Goal: Task Accomplishment & Management: Manage account settings

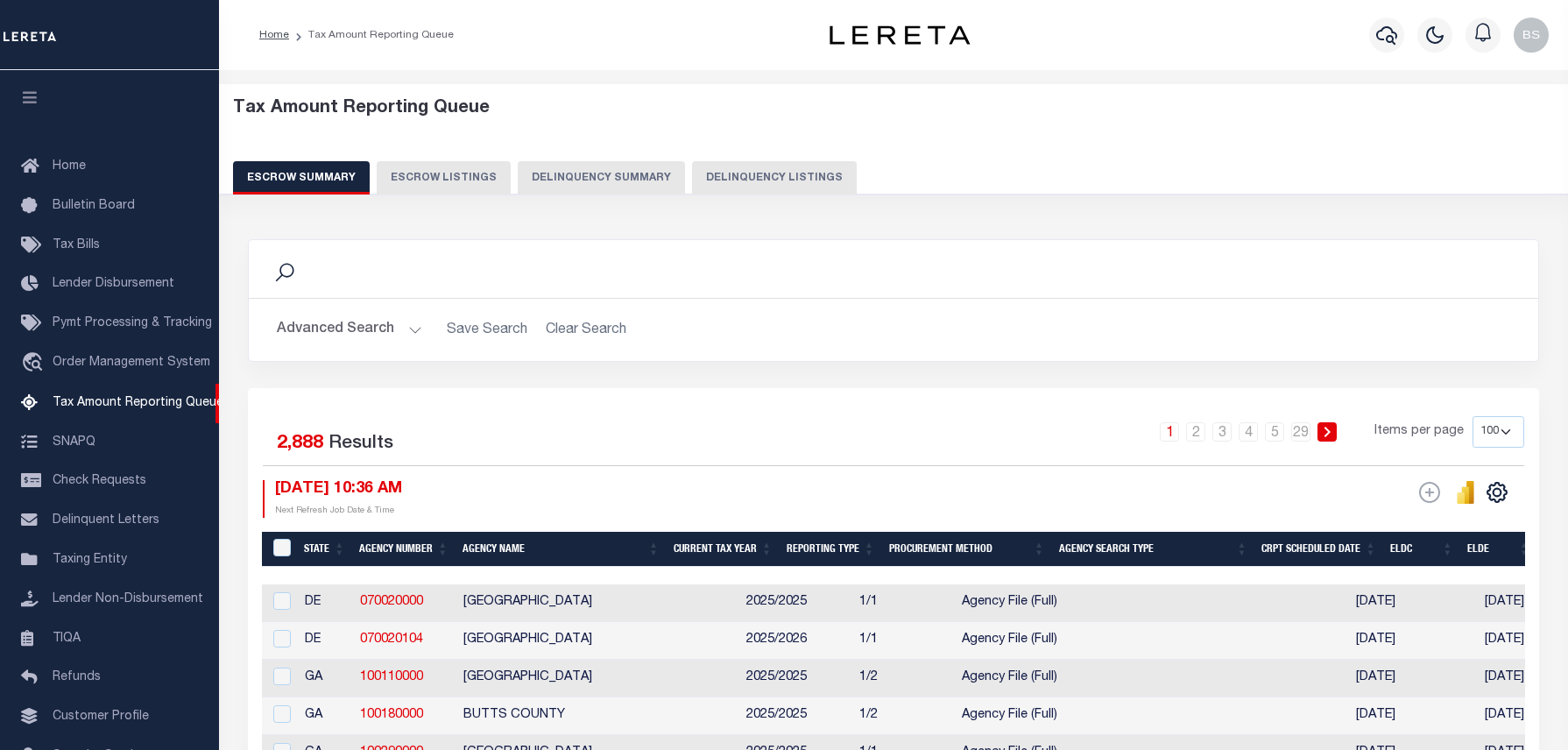
select select "100"
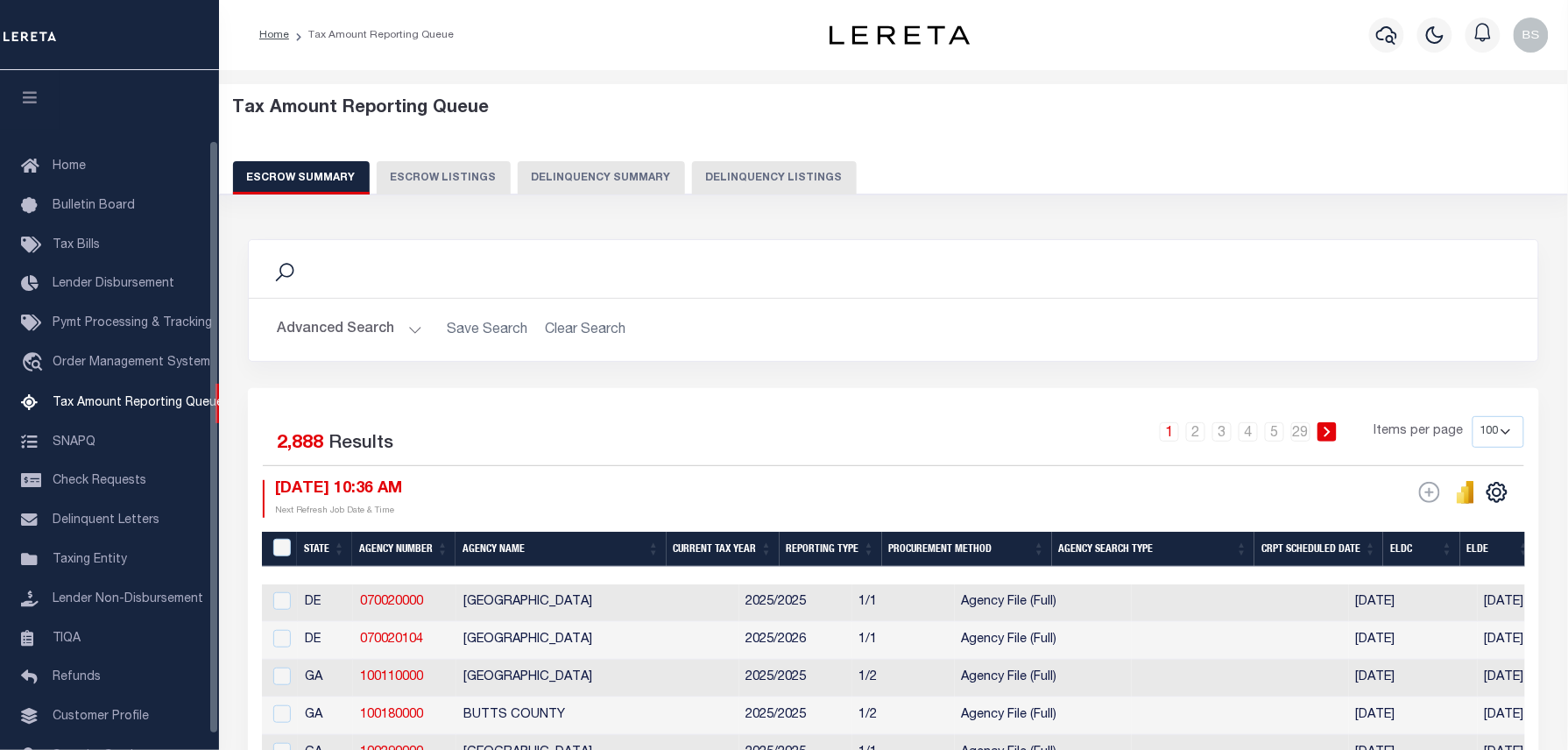
scroll to position [81, 0]
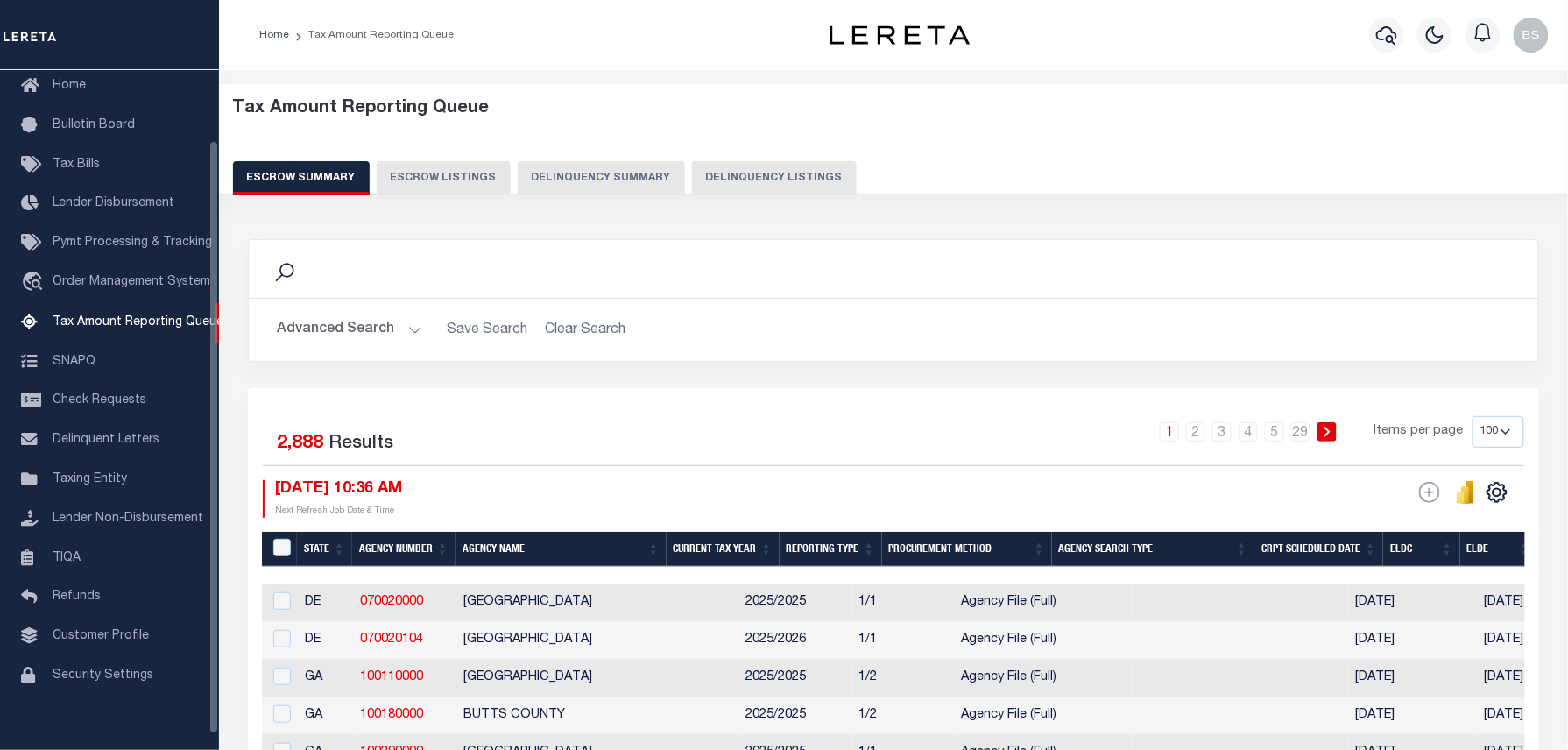
click at [760, 163] on button "Delinquency Listings" at bounding box center [774, 177] width 165 height 33
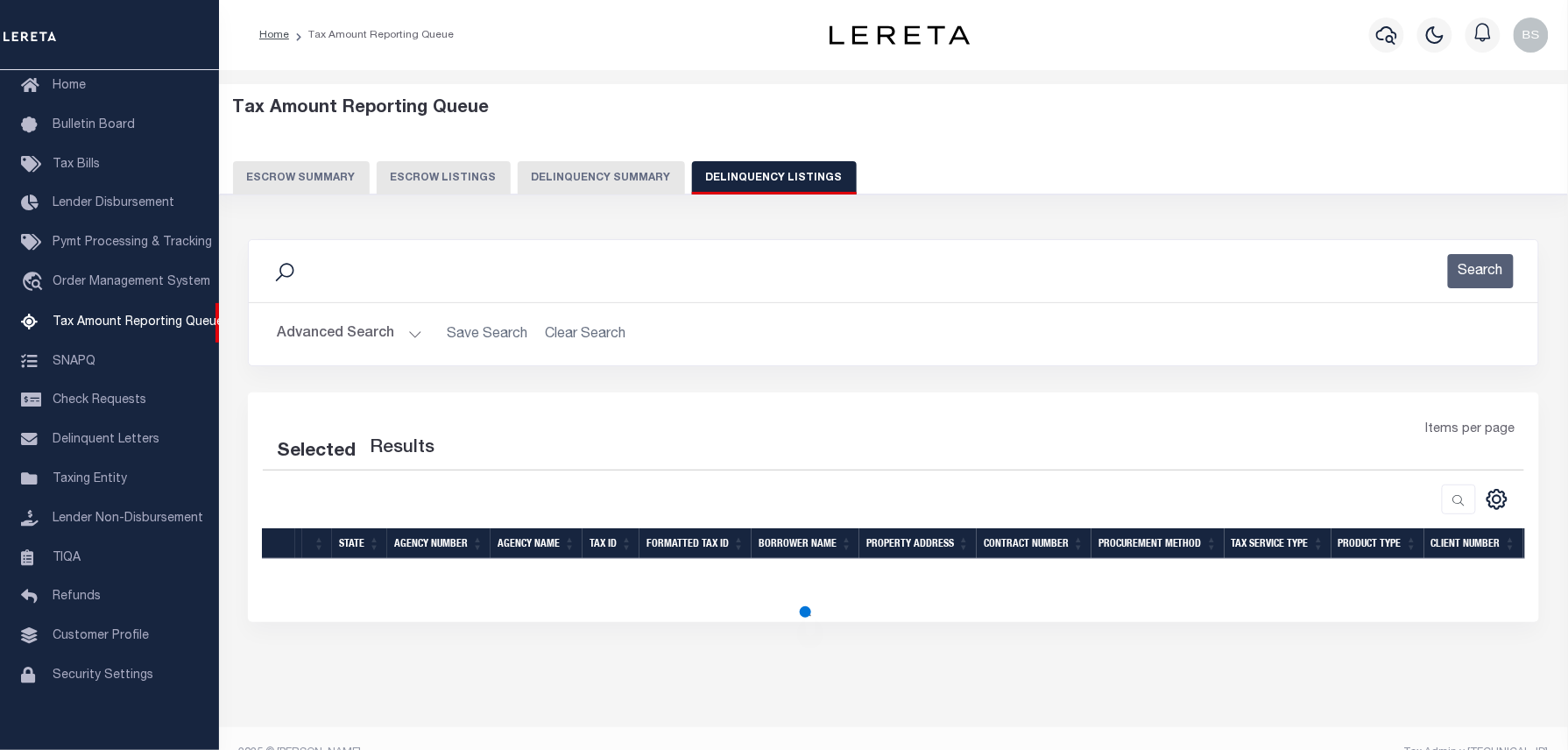
select select "100"
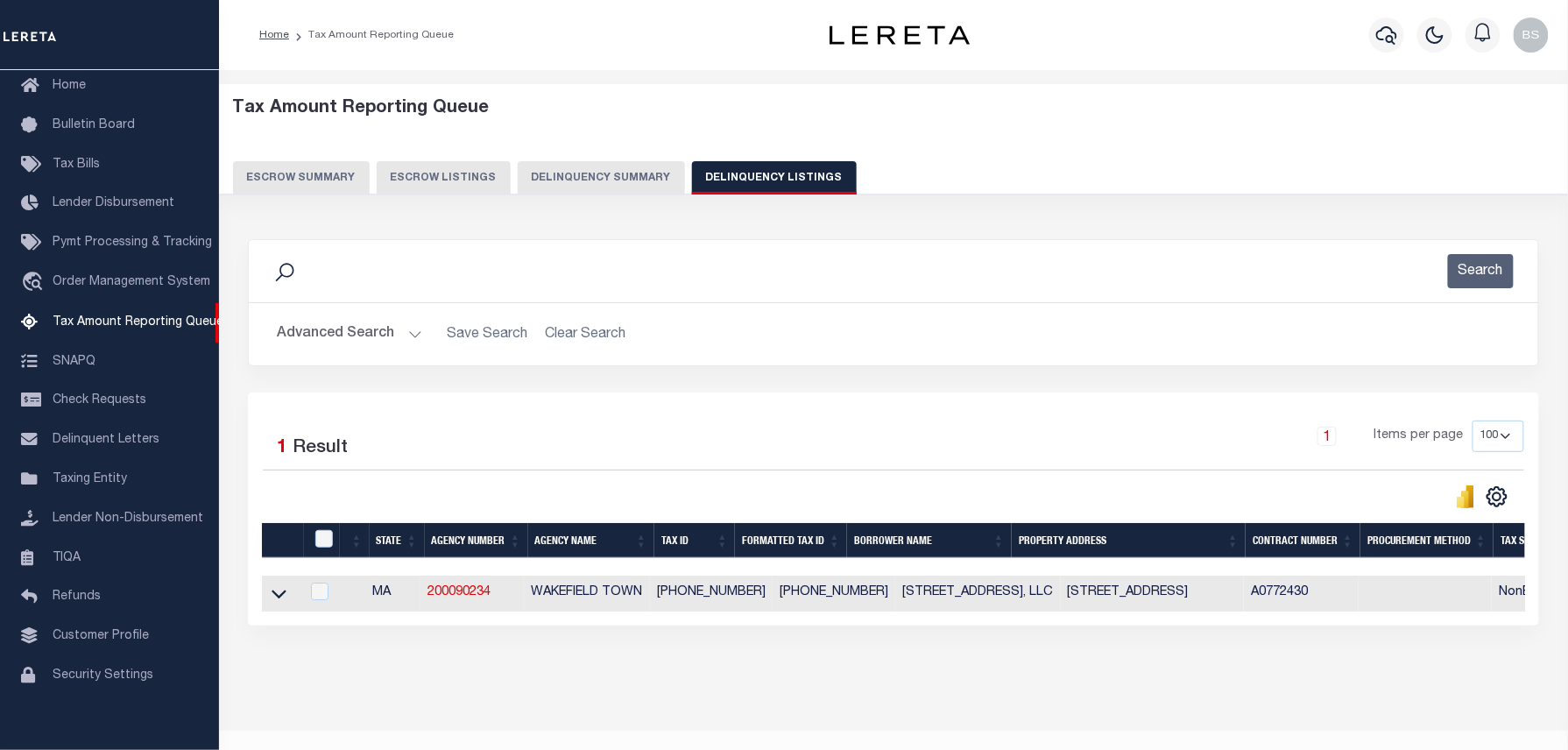
click at [373, 329] on button "Advanced Search" at bounding box center [349, 334] width 146 height 34
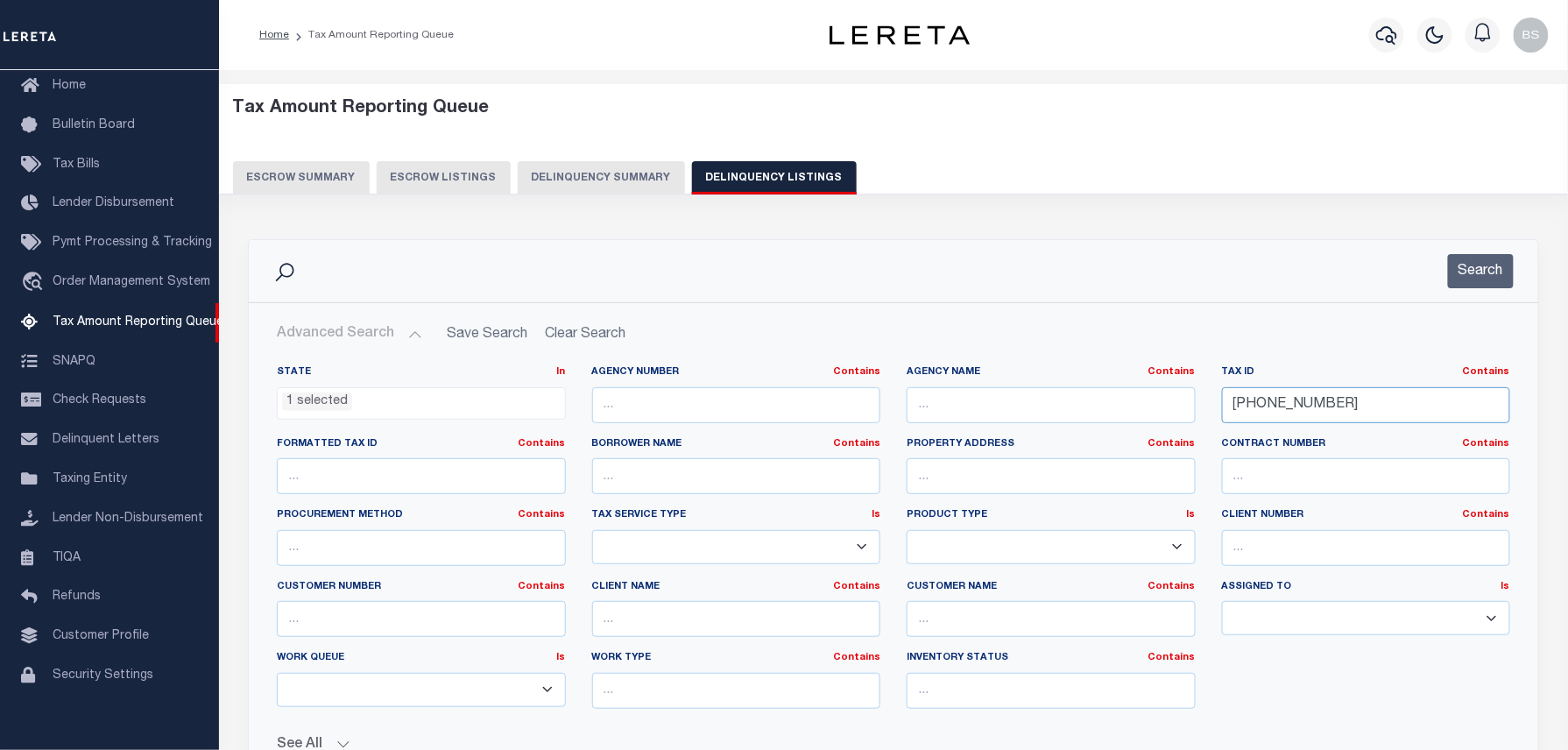
drag, startPoint x: 1320, startPoint y: 397, endPoint x: 1025, endPoint y: 407, distance: 295.2
click at [1032, 407] on div "State In In AK AL AR AZ CA CO CT DC DE FL GA GU HI IA ID IL IN KS KY LA MA MD M…" at bounding box center [893, 544] width 1260 height 358
paste input "22-148A-351A"
type input "22-148A-351A"
click at [1468, 273] on button "Search" at bounding box center [1481, 271] width 66 height 34
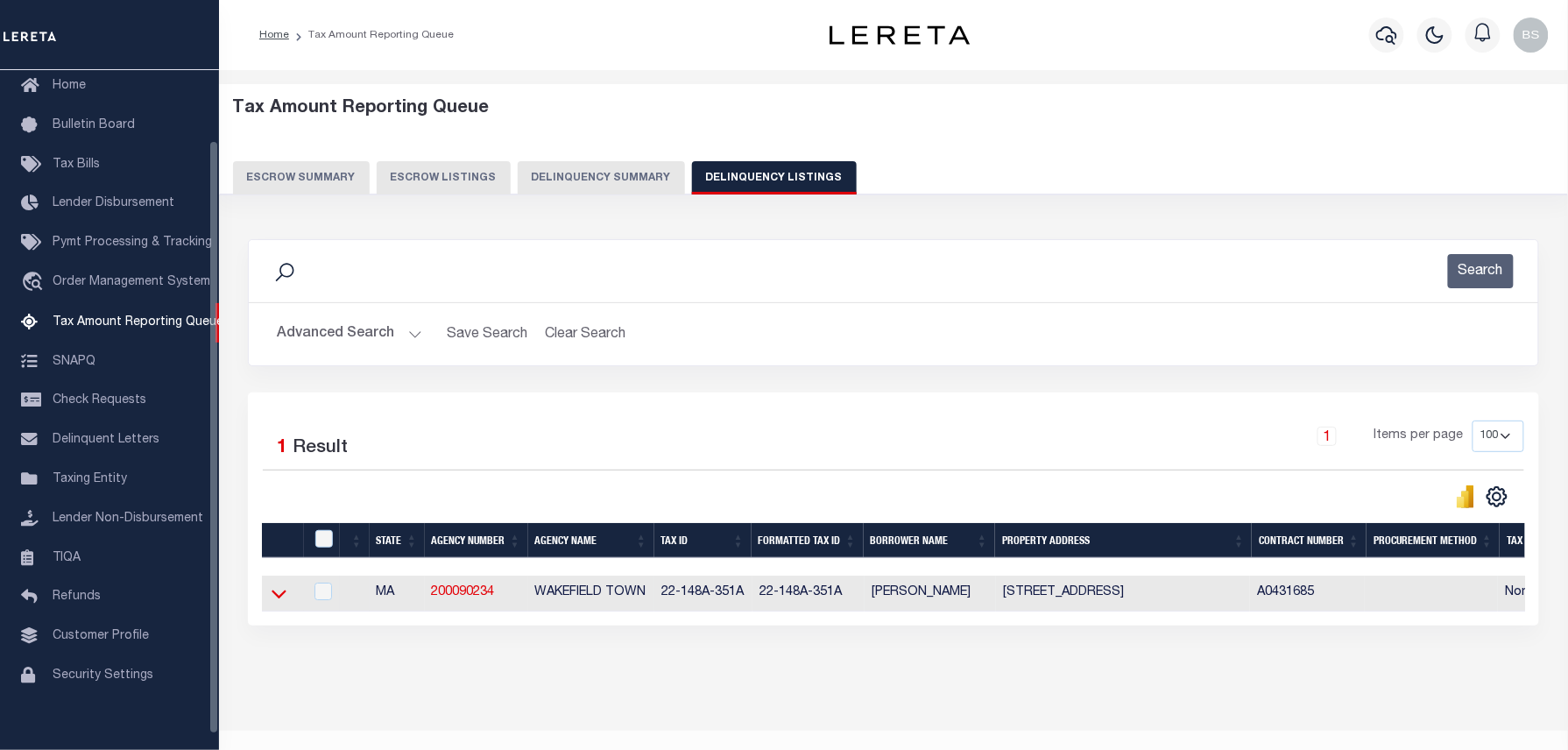
click at [280, 602] on icon at bounding box center [280, 594] width 15 height 19
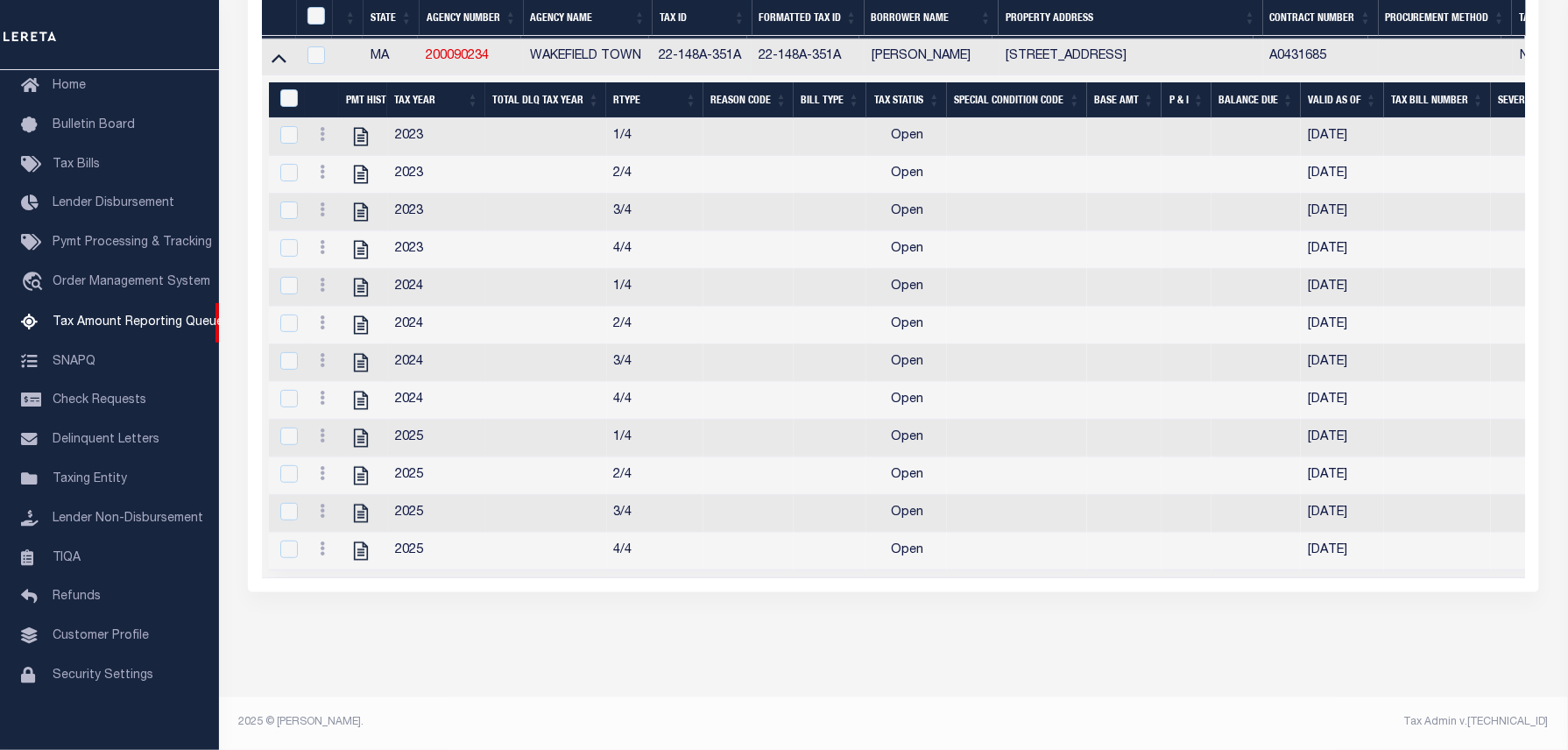
scroll to position [551, 0]
click at [359, 539] on icon "" at bounding box center [360, 551] width 23 height 23
checkbox input "true"
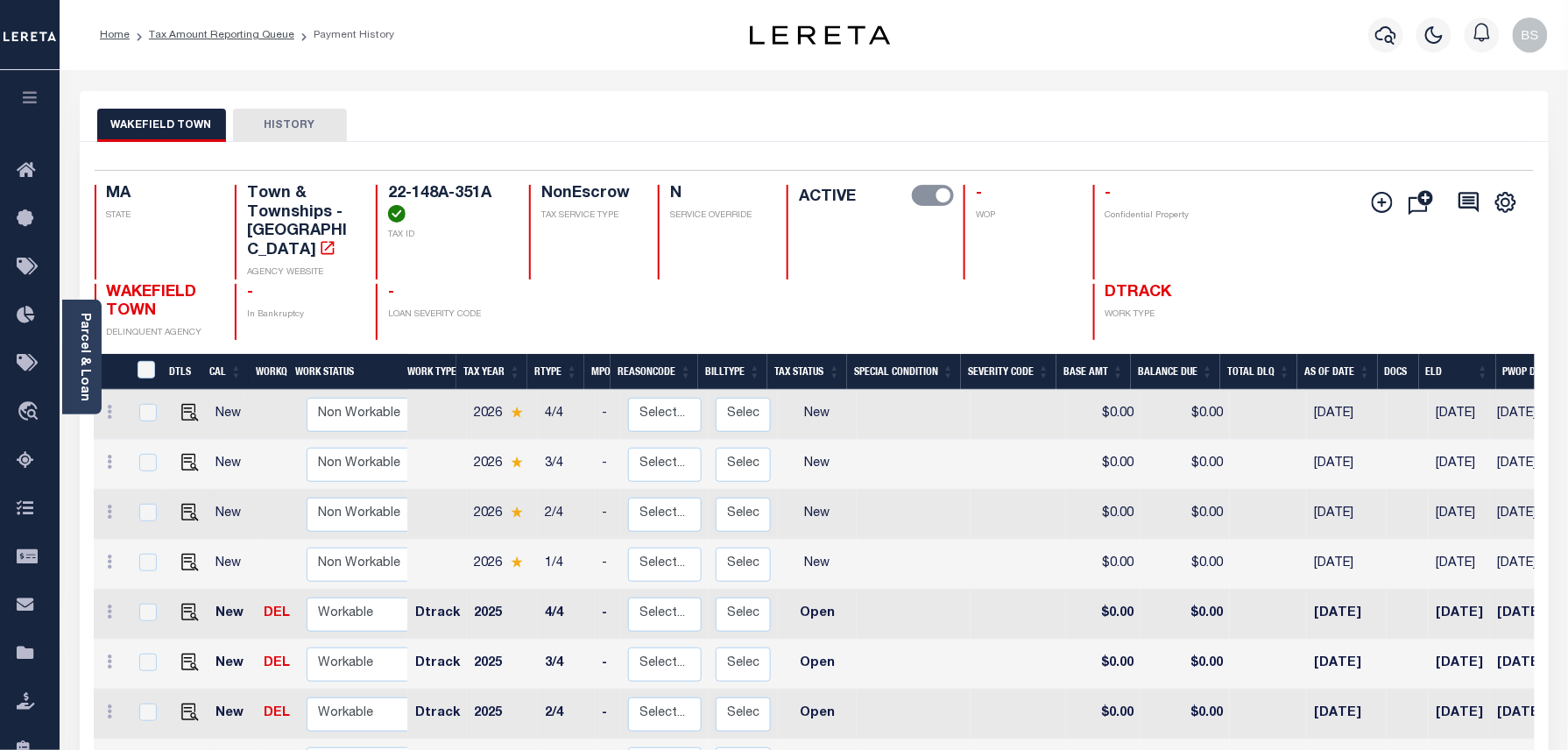
scroll to position [233, 0]
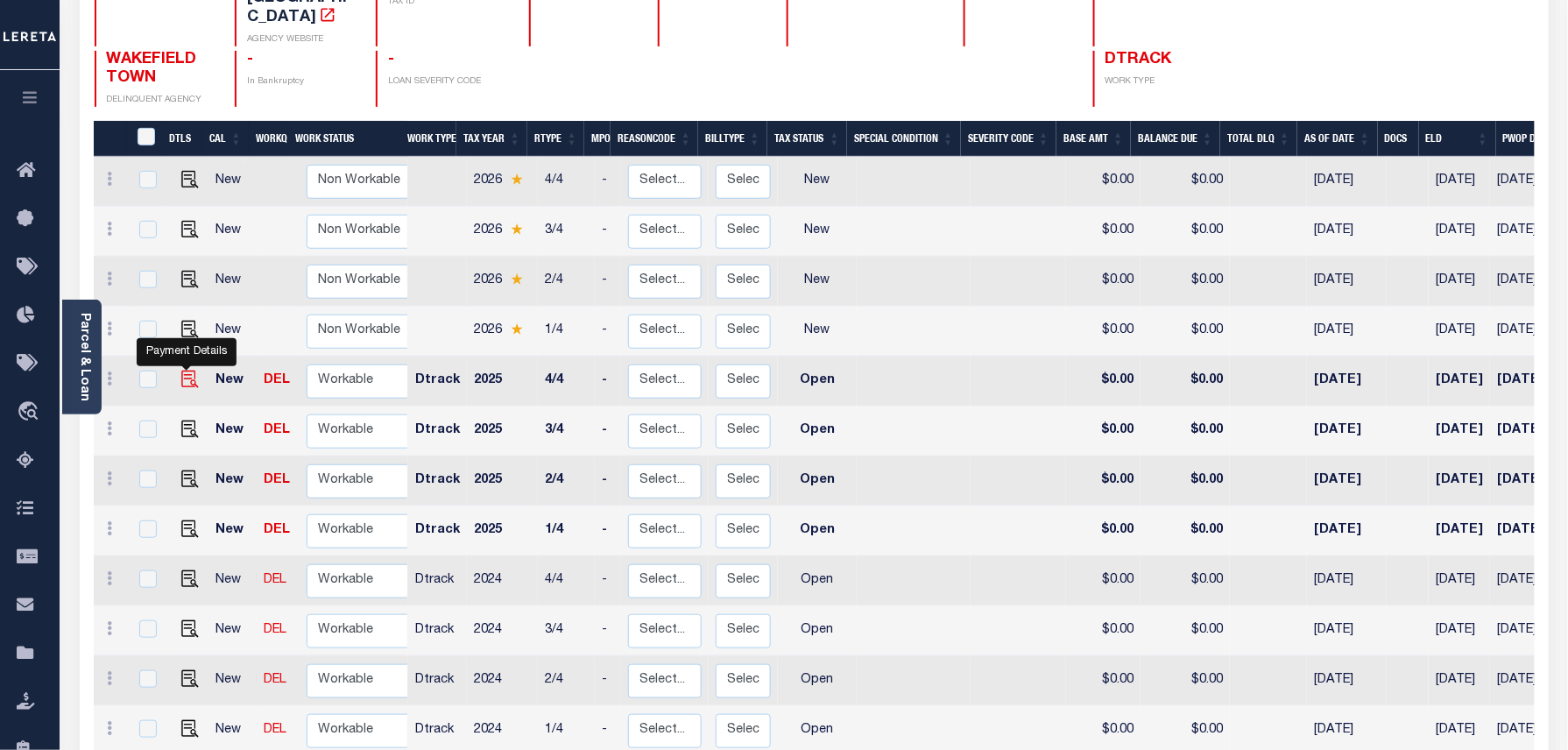
click at [186, 371] on img "" at bounding box center [190, 379] width 18 height 18
checkbox input "true"
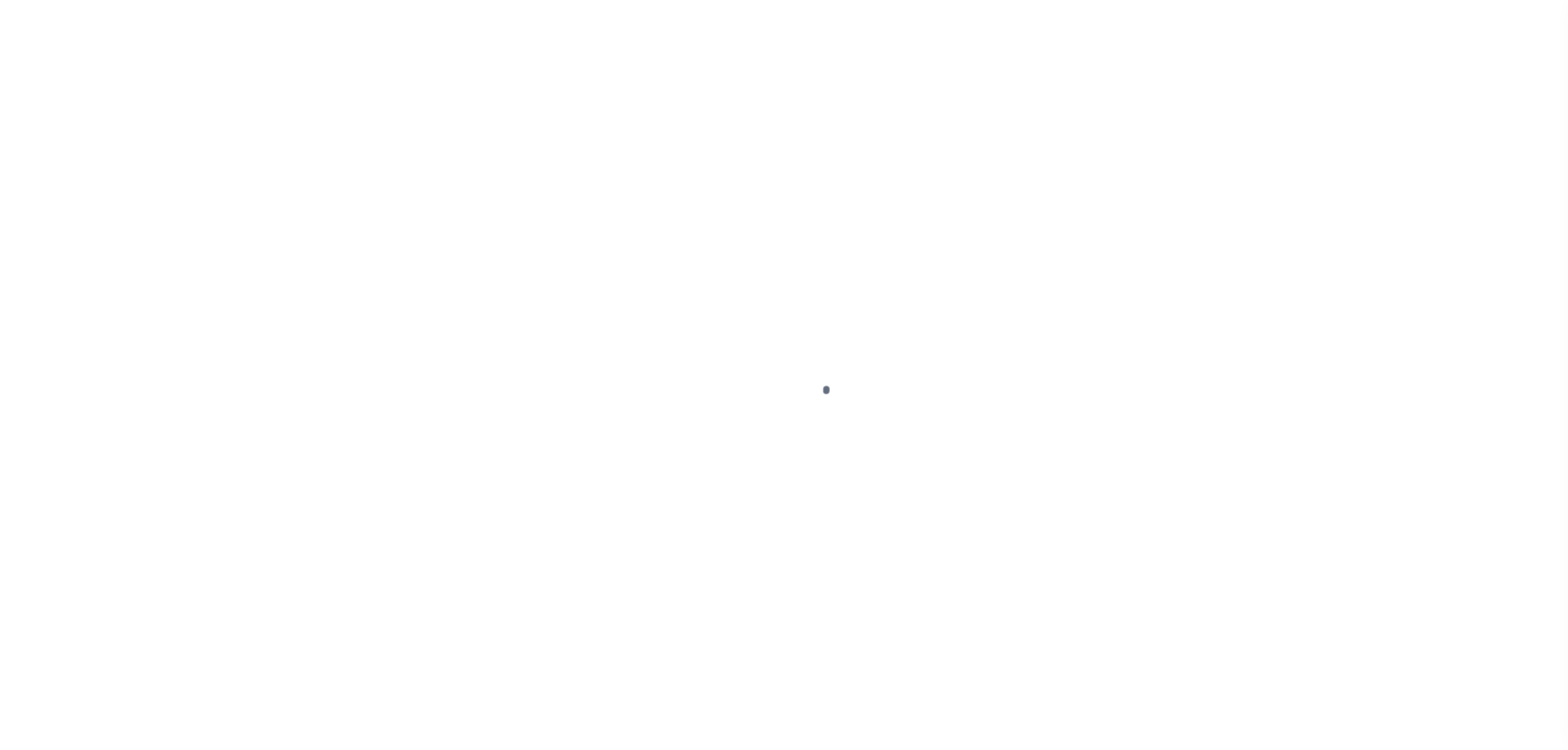
select select "OP2"
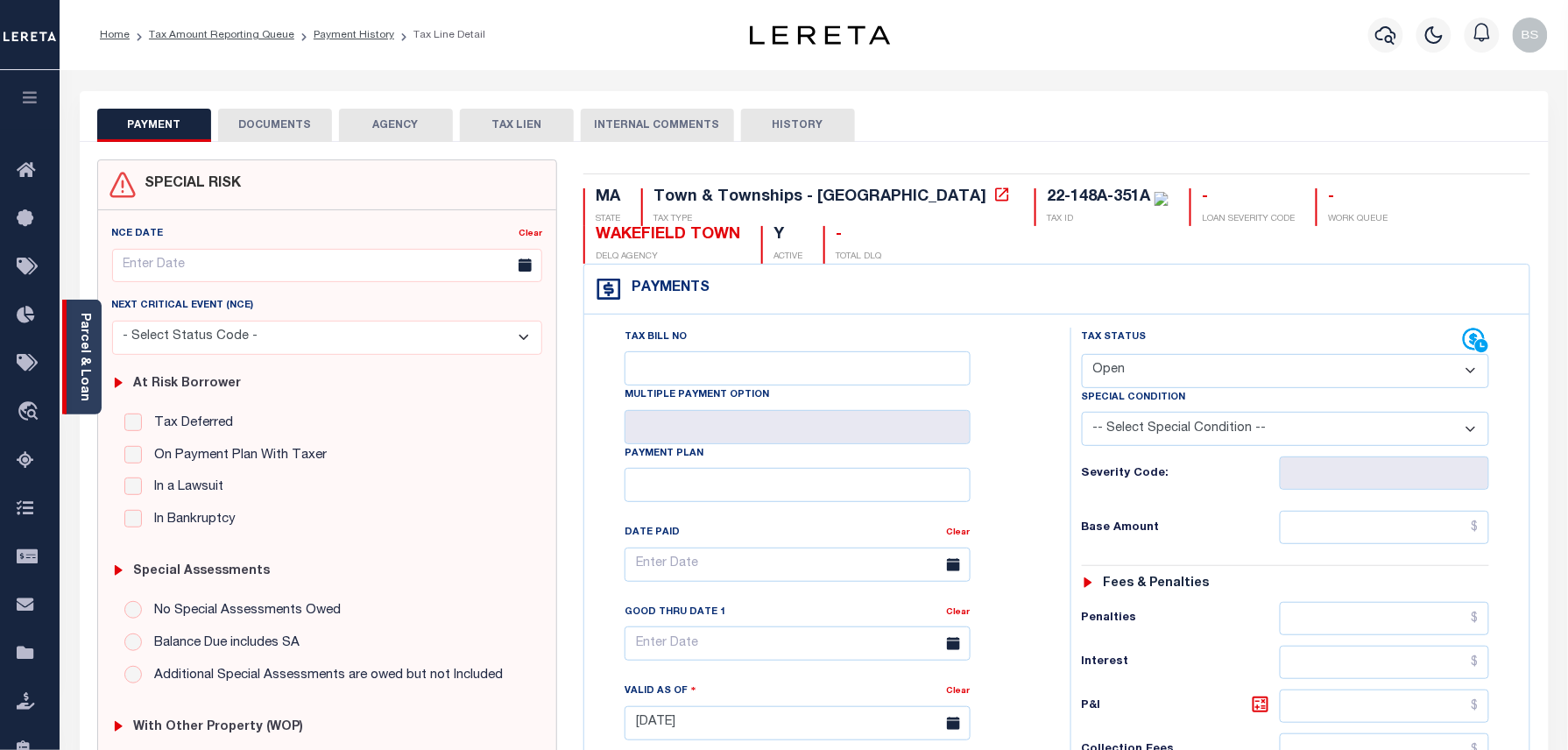
click at [88, 370] on link "Parcel & Loan" at bounding box center [84, 357] width 12 height 88
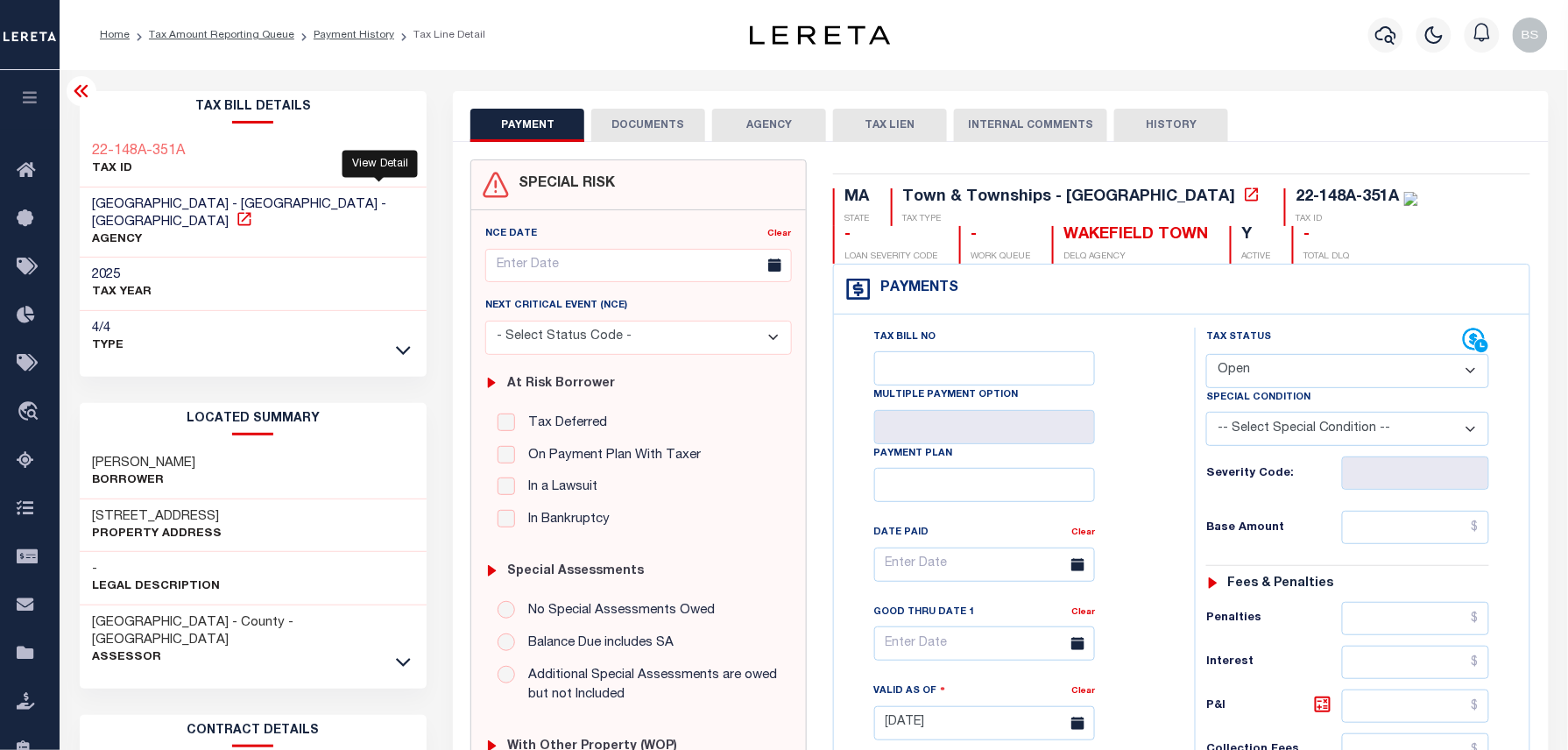
click at [253, 210] on icon at bounding box center [244, 218] width 18 height 18
drag, startPoint x: 92, startPoint y: 439, endPoint x: 219, endPoint y: 446, distance: 127.2
click at [197, 455] on h3 "[PERSON_NAME]" at bounding box center [145, 463] width 104 height 18
copy h3 "[PERSON_NAME]"
click at [253, 210] on icon at bounding box center [244, 218] width 18 height 18
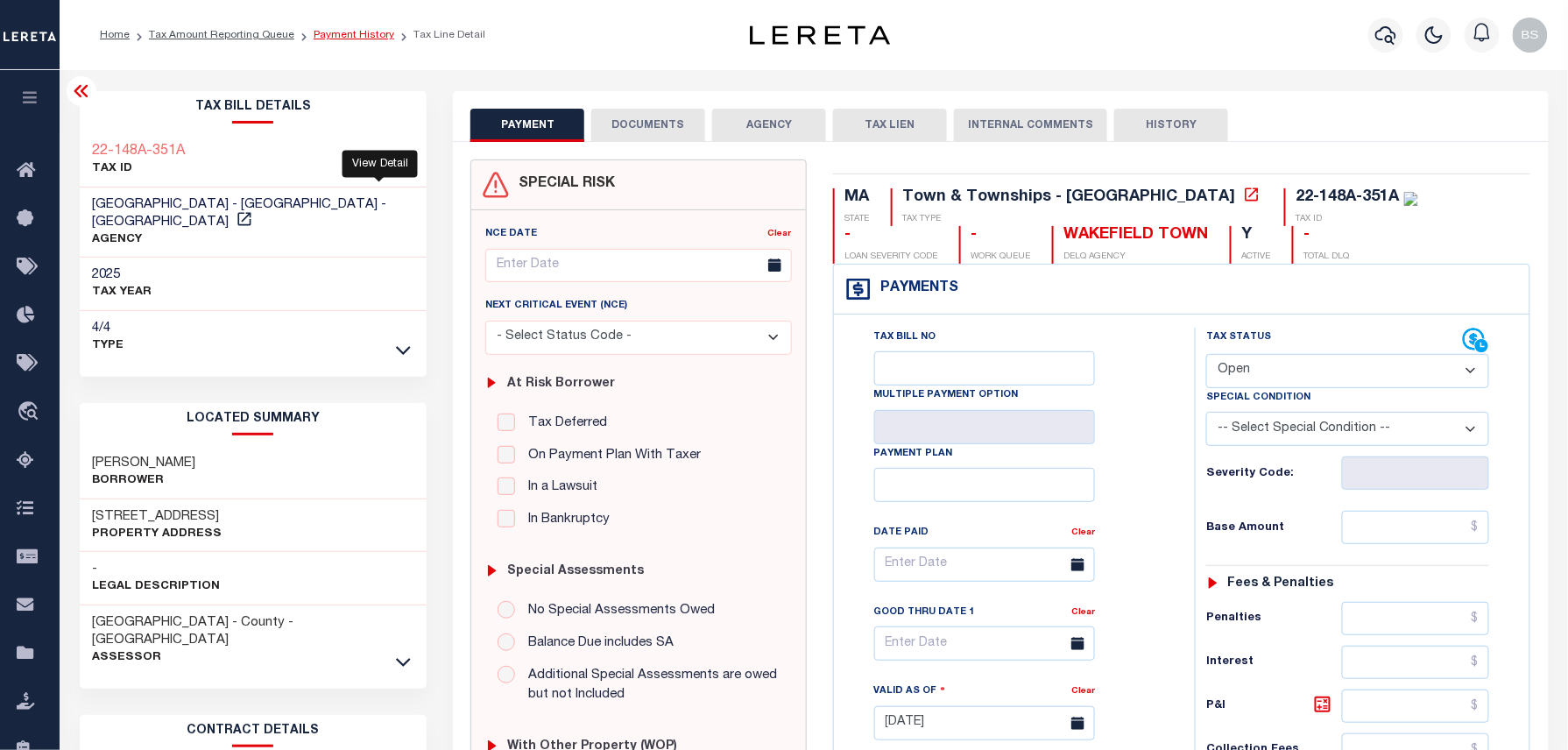
click at [341, 40] on link "Payment History" at bounding box center [354, 35] width 81 height 10
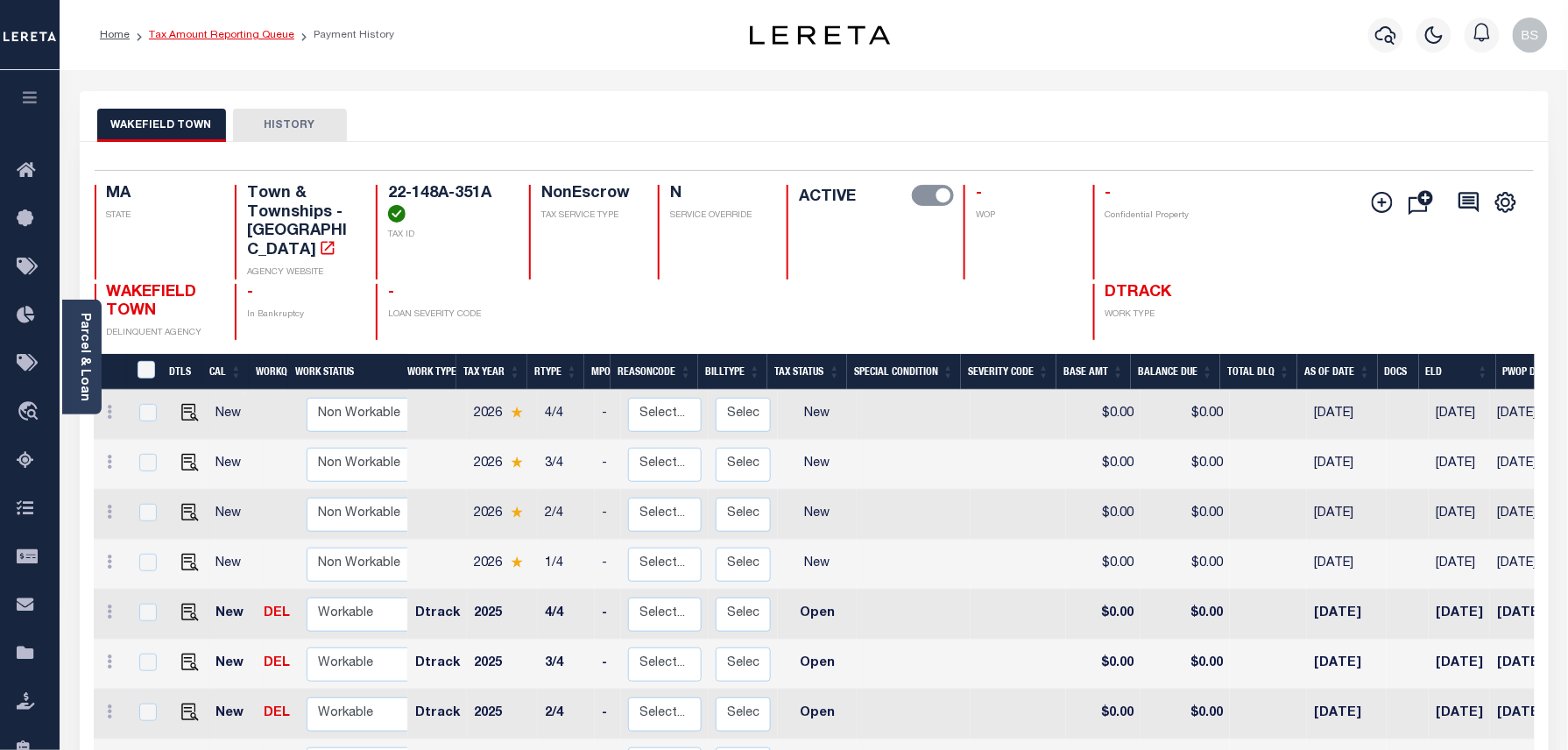
click at [260, 37] on link "Tax Amount Reporting Queue" at bounding box center [221, 35] width 146 height 10
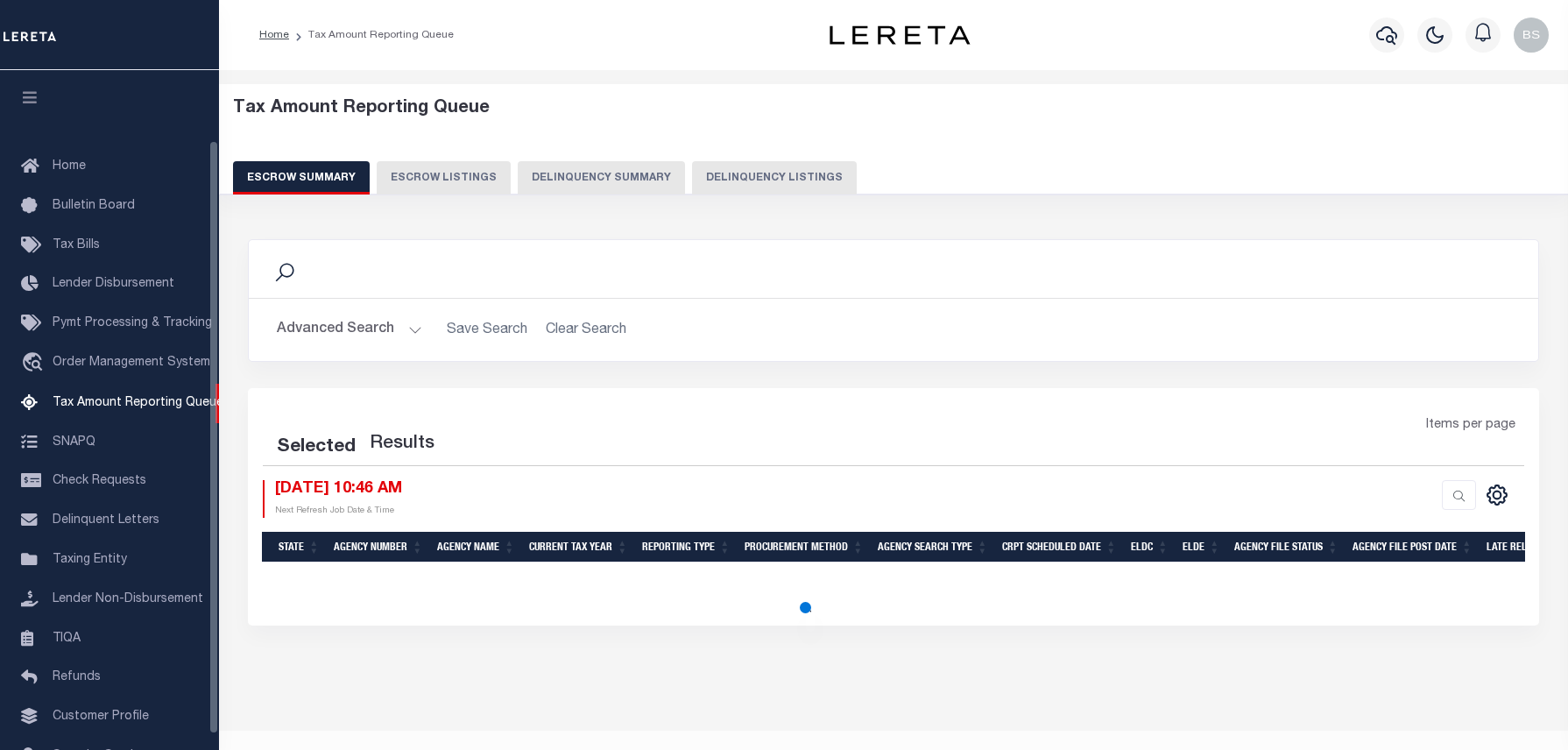
select select "100"
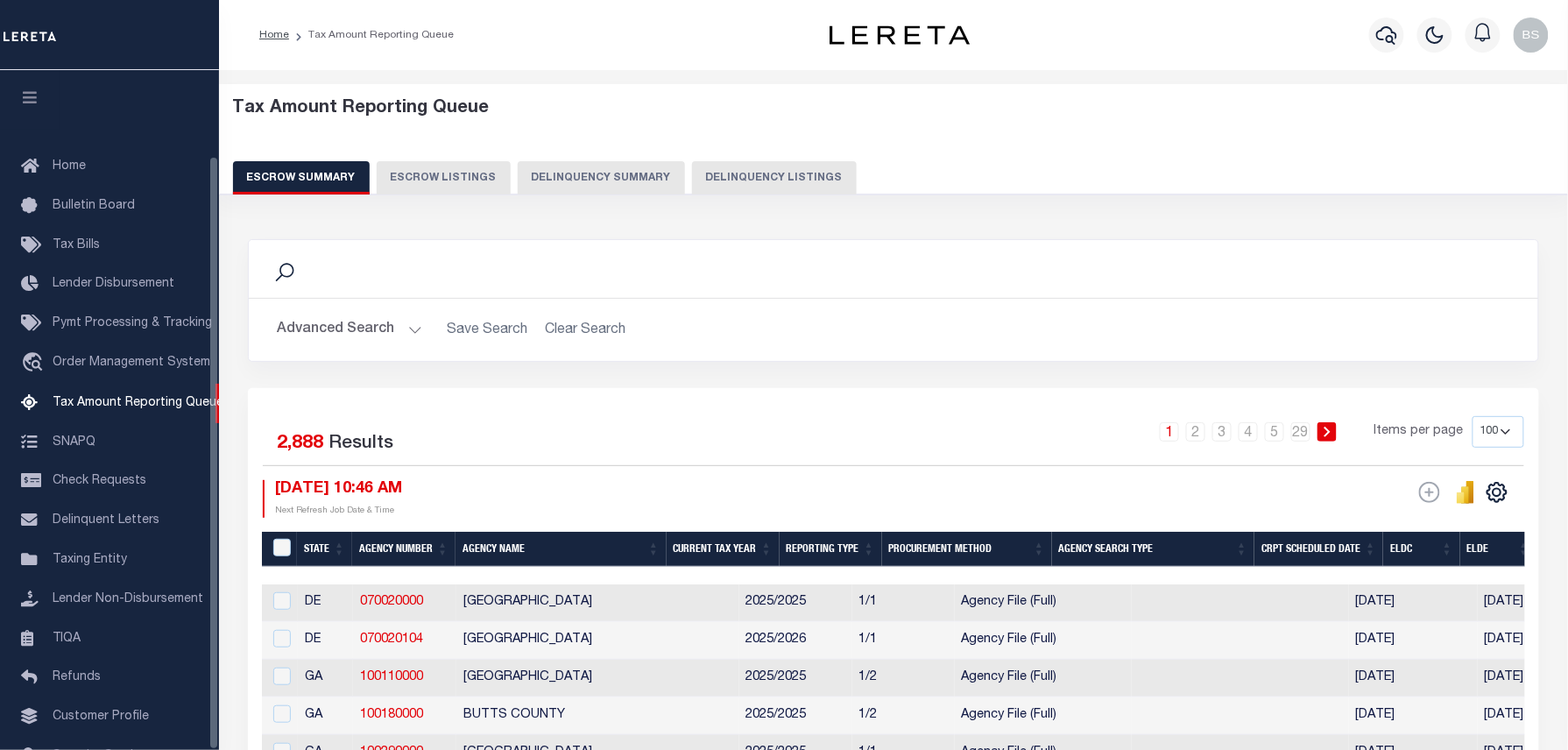
scroll to position [98, 0]
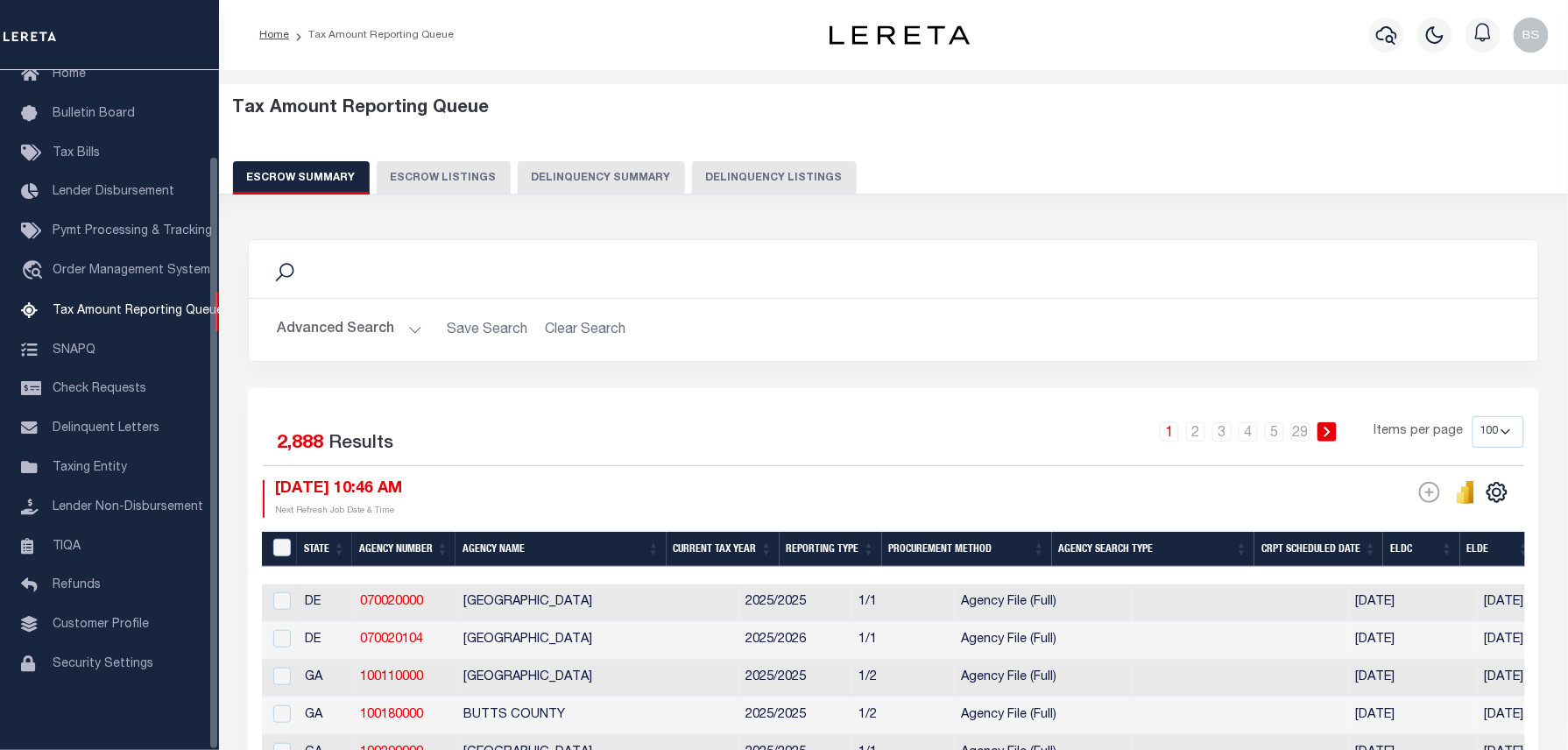
click at [748, 186] on button "Delinquency Listings" at bounding box center [774, 177] width 165 height 33
select select "100"
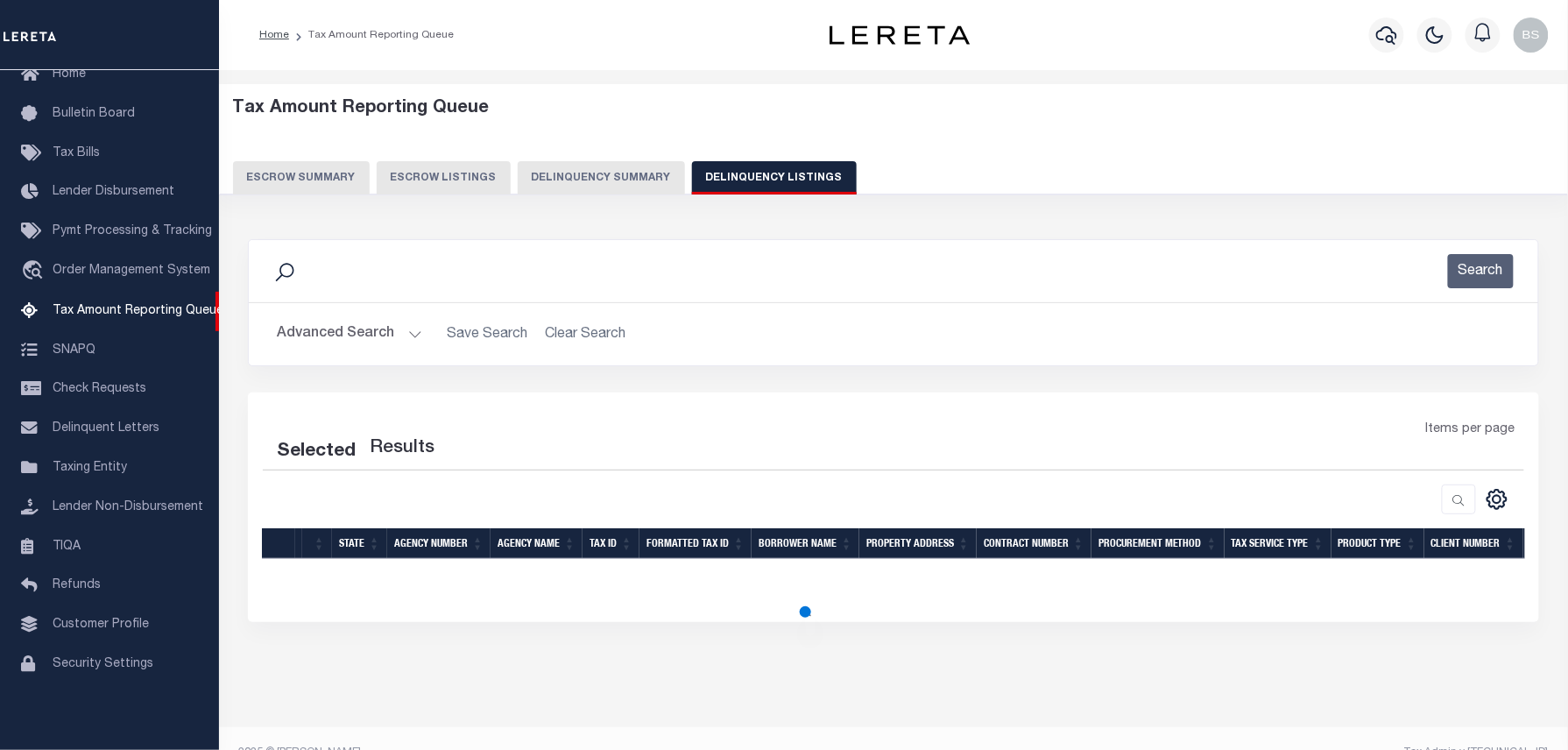
select select "100"
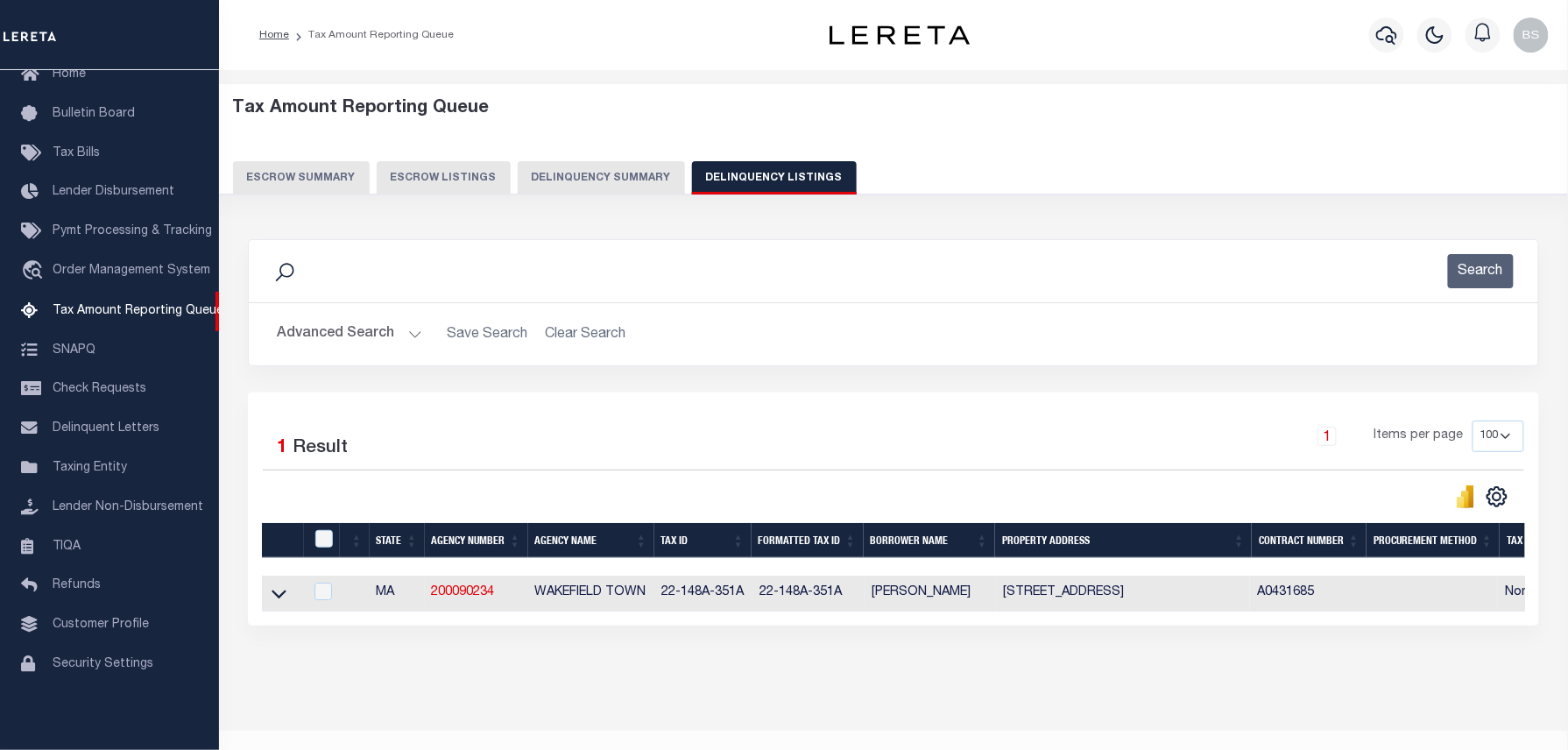
drag, startPoint x: 274, startPoint y: 599, endPoint x: 285, endPoint y: 585, distance: 17.8
click at [274, 599] on icon at bounding box center [280, 594] width 15 height 8
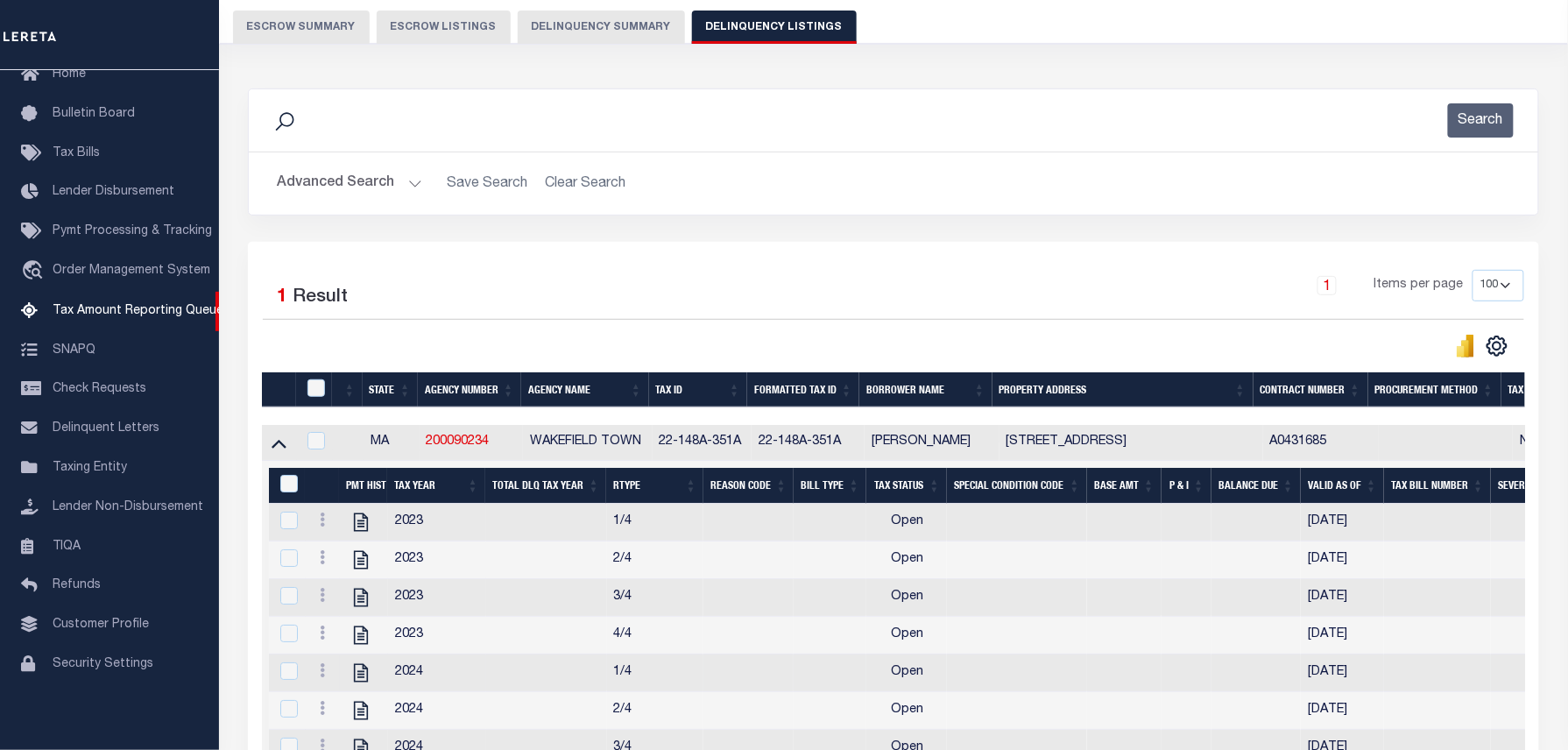
scroll to position [233, 0]
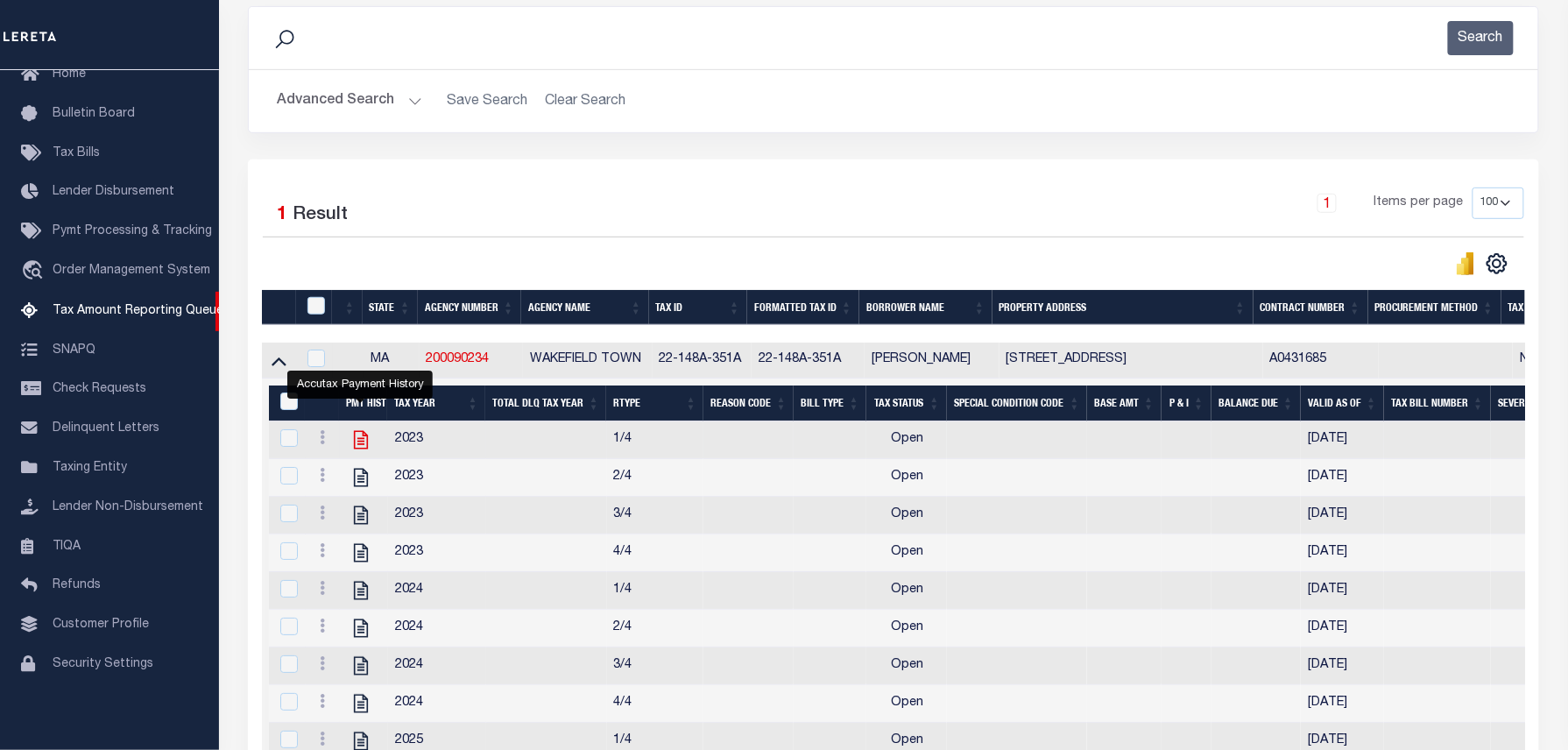
click at [362, 446] on icon "" at bounding box center [360, 439] width 23 height 23
checkbox input "true"
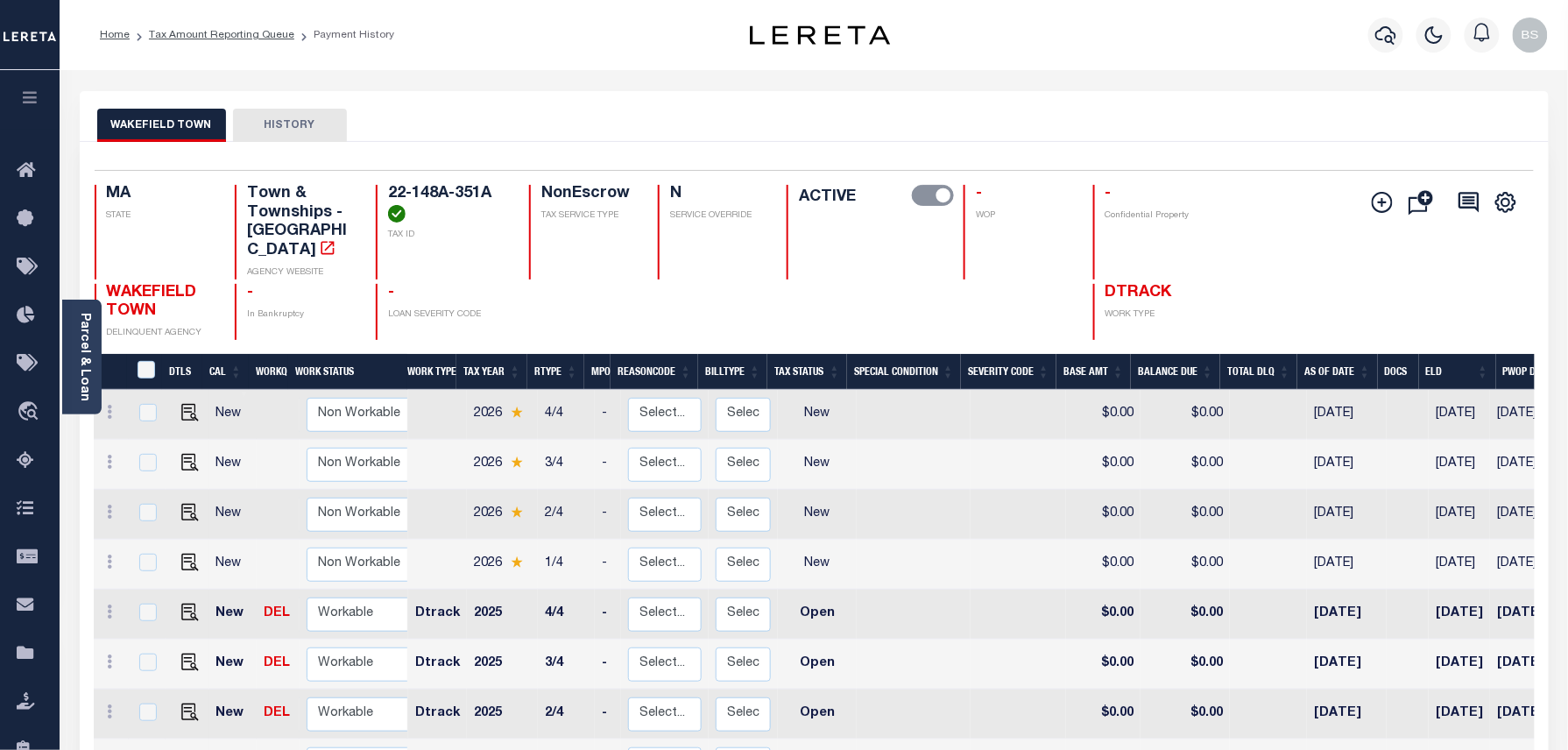
scroll to position [233, 0]
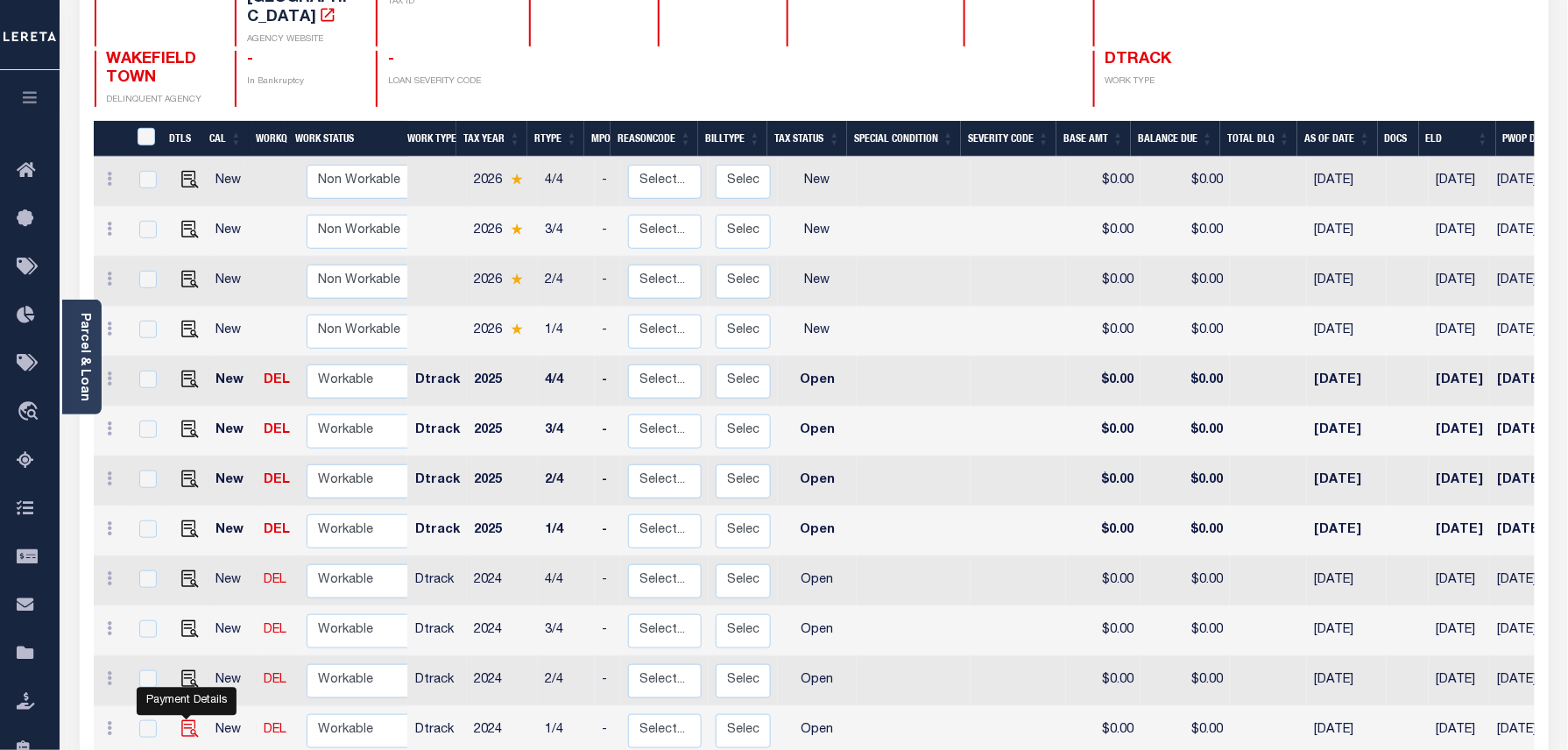
click at [186, 720] on img "" at bounding box center [190, 728] width 18 height 18
checkbox input "true"
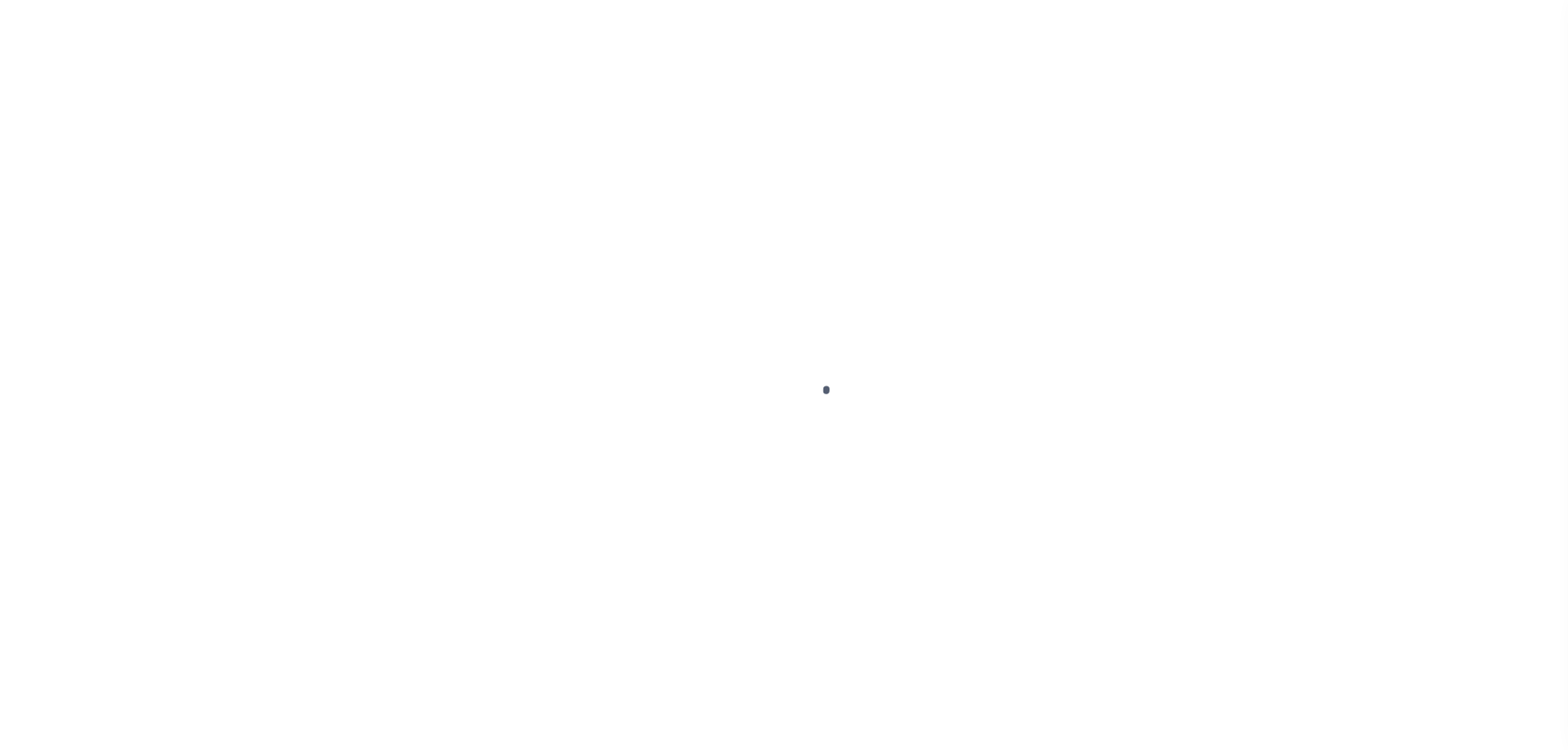
select select "OP2"
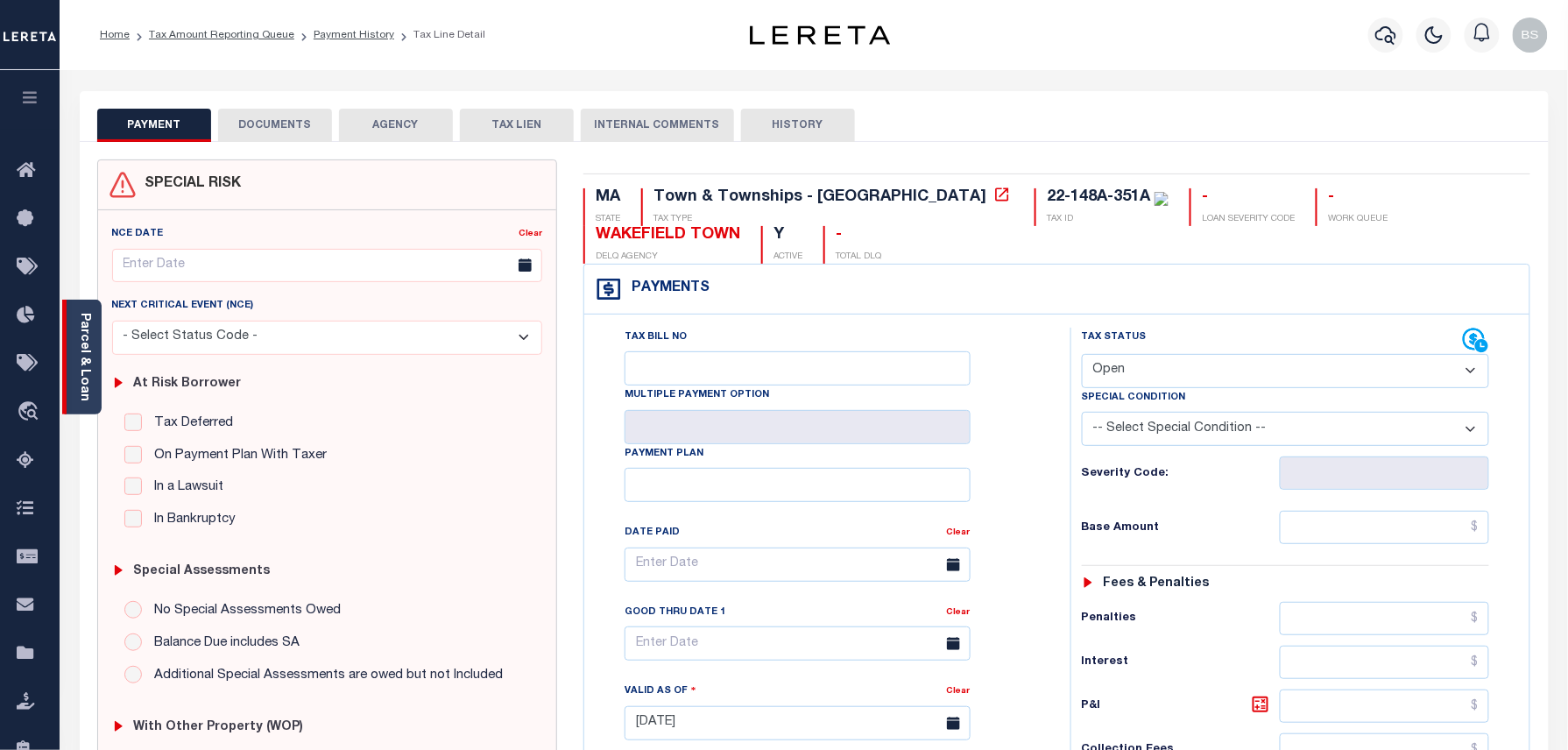
click at [88, 352] on link "Parcel & Loan" at bounding box center [84, 357] width 12 height 88
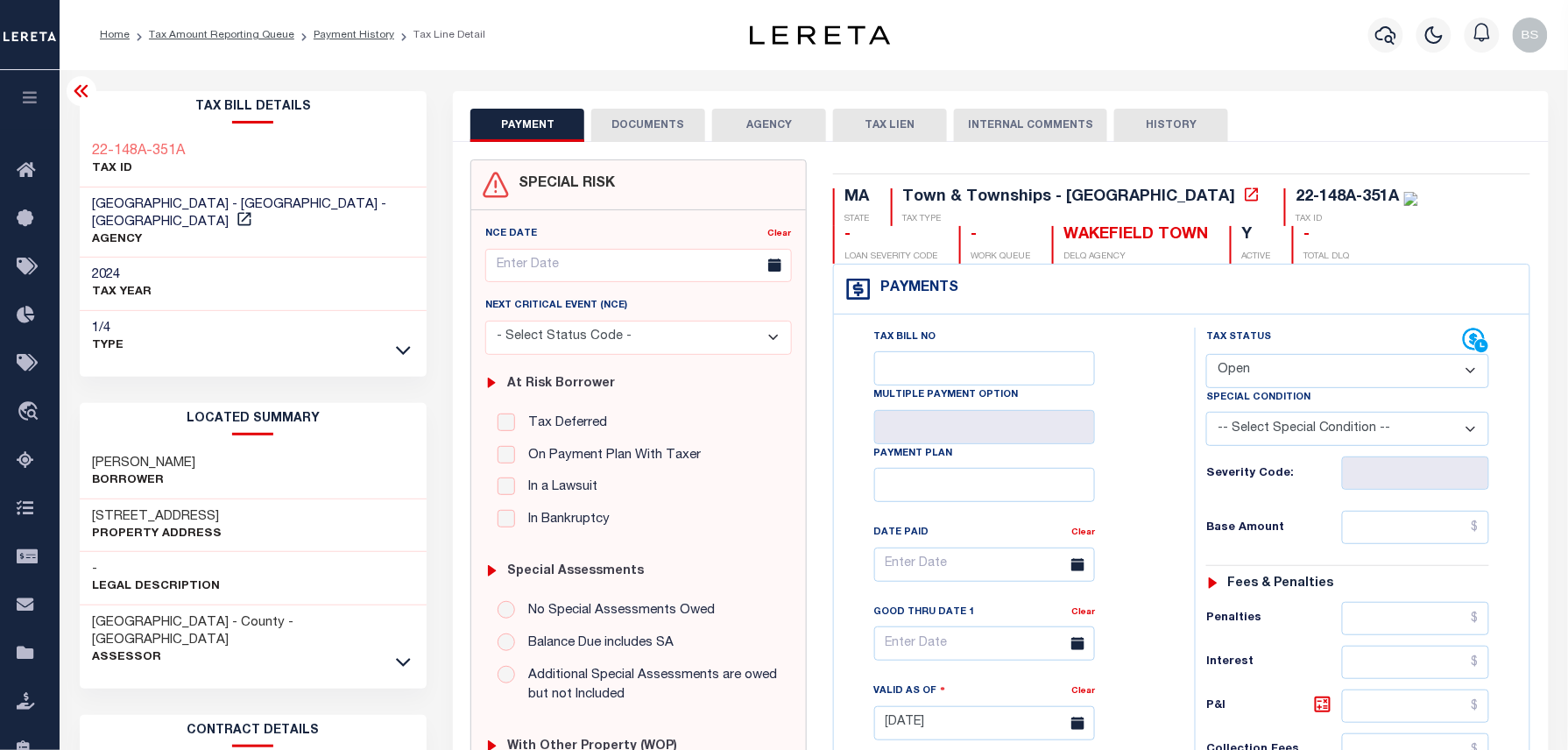
click at [84, 86] on icon at bounding box center [81, 91] width 21 height 21
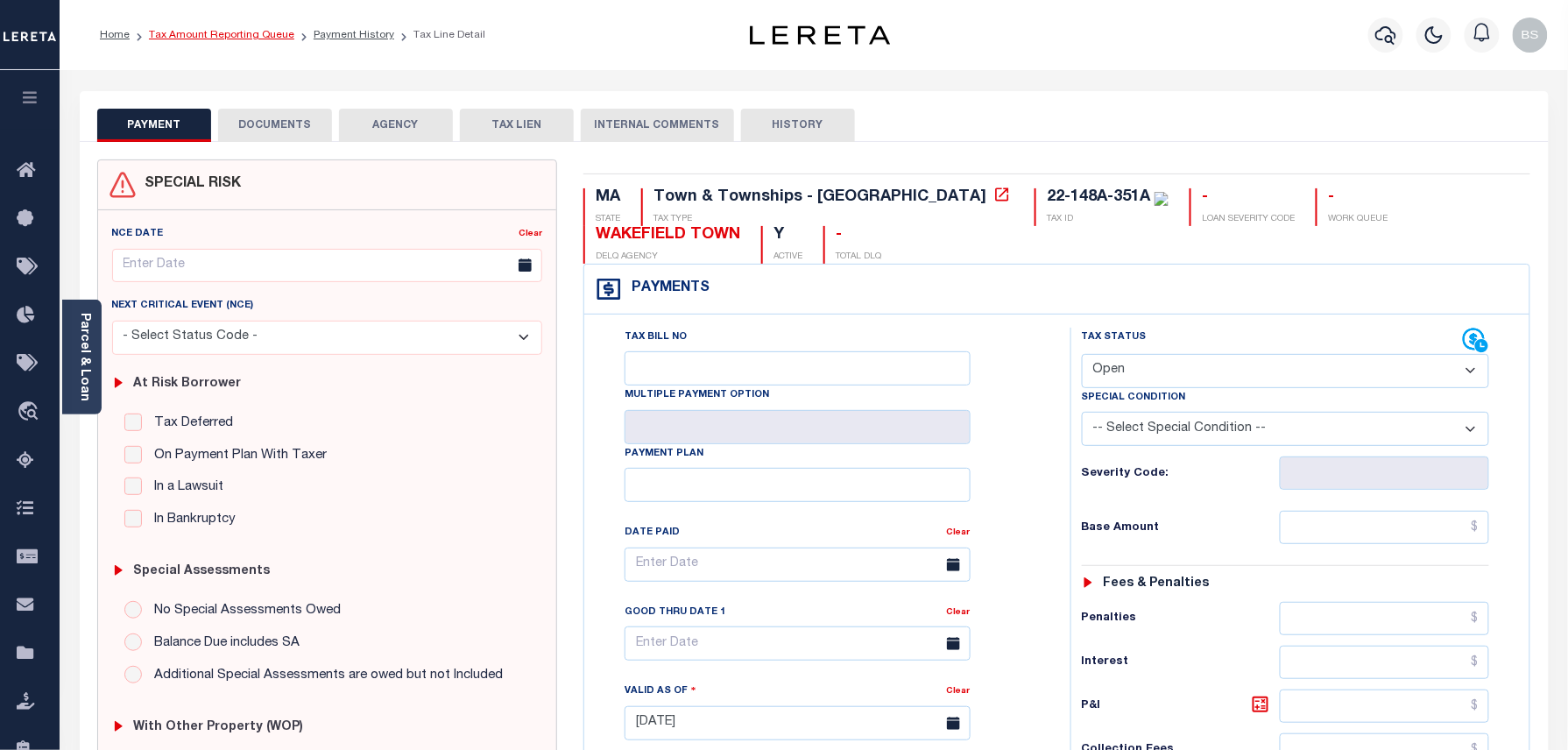
click at [225, 33] on link "Tax Amount Reporting Queue" at bounding box center [221, 35] width 146 height 10
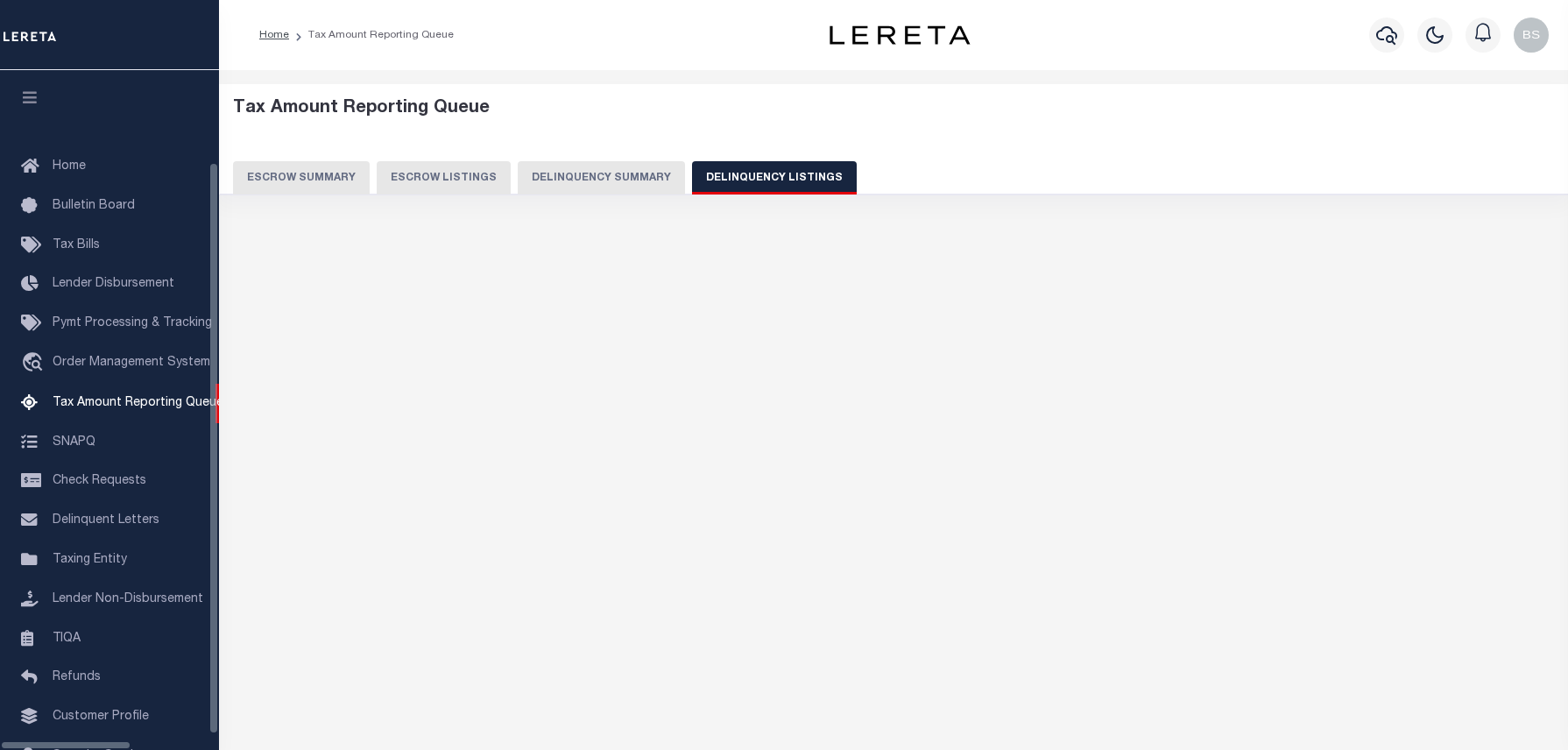
select select "100"
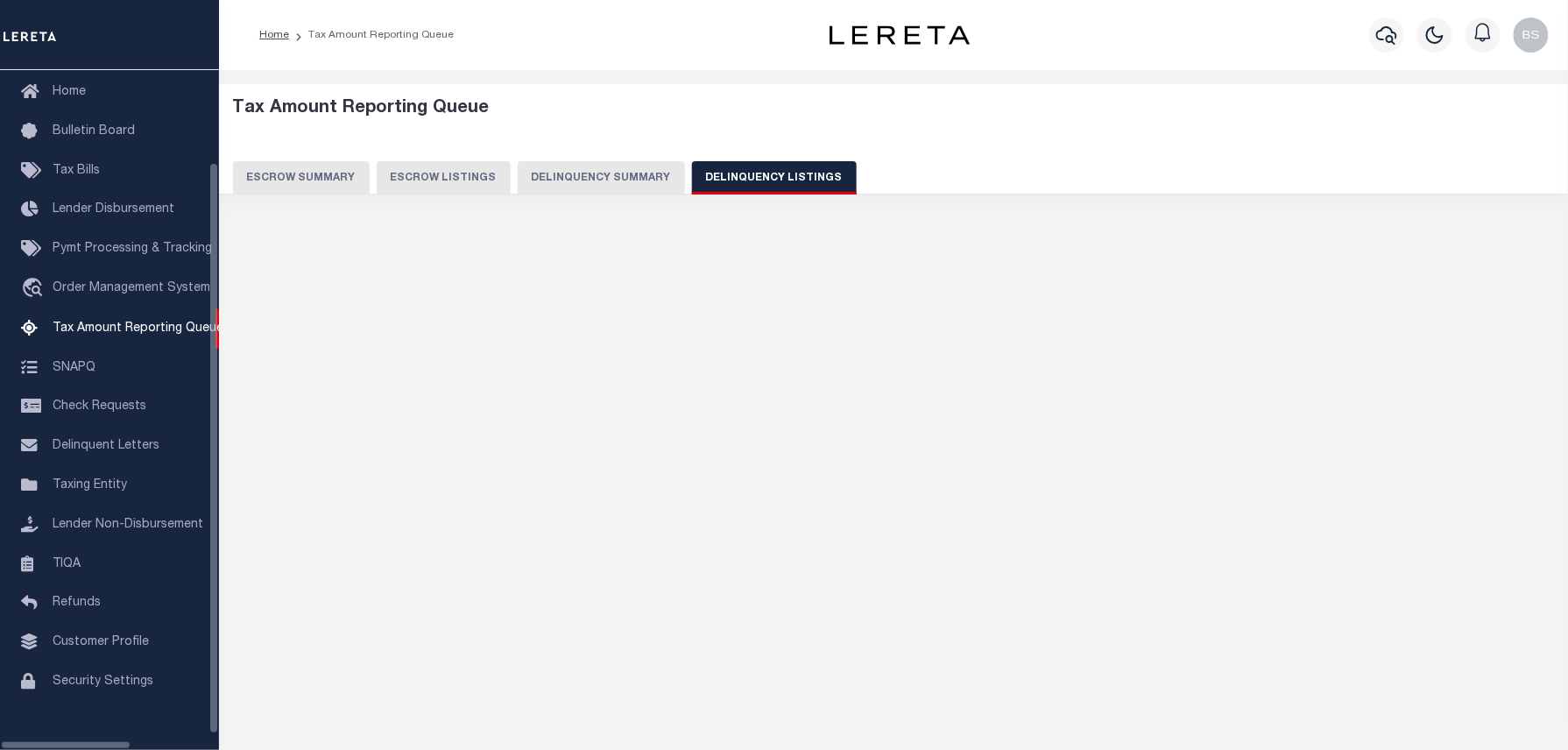
select select "100"
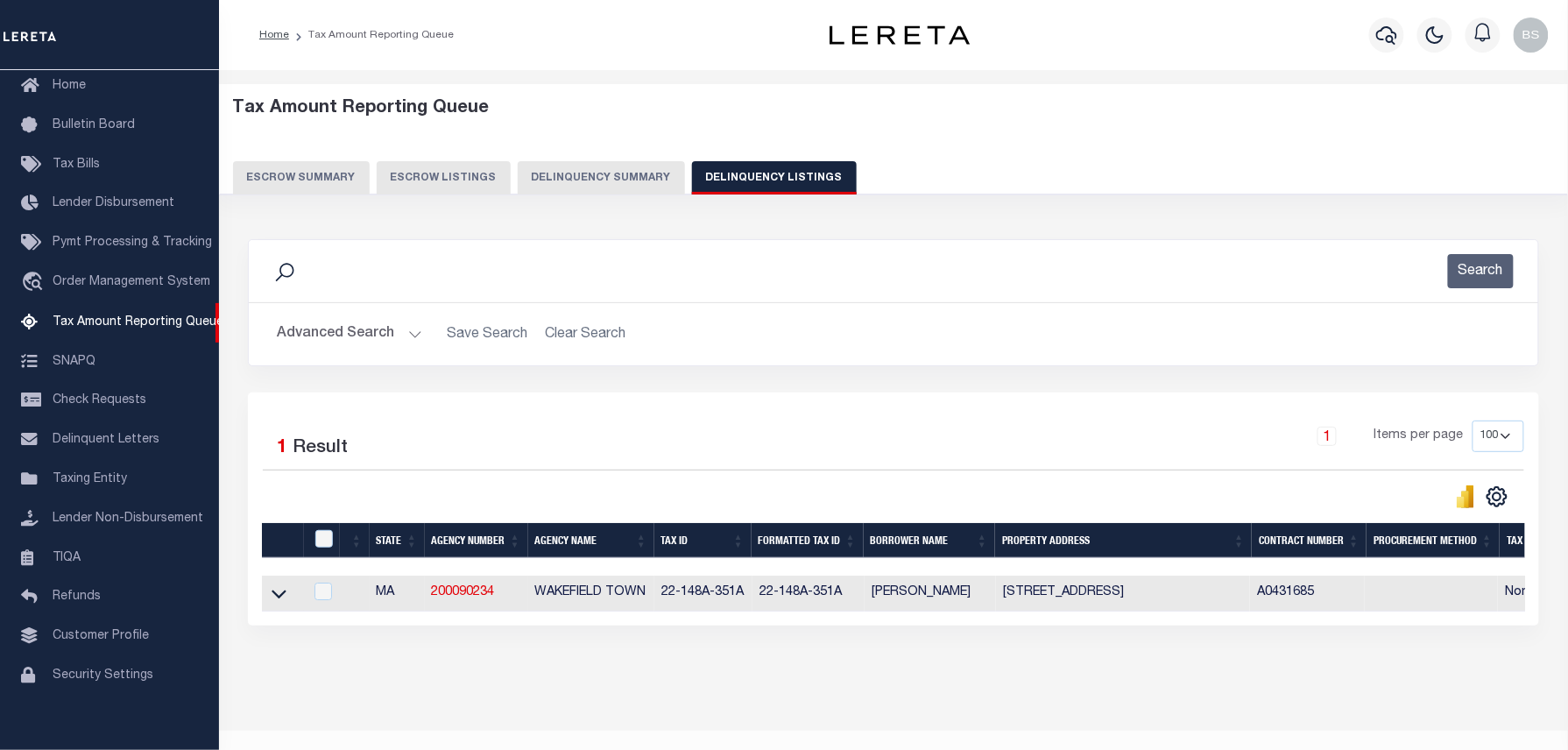
click at [366, 327] on button "Advanced Search" at bounding box center [349, 334] width 146 height 34
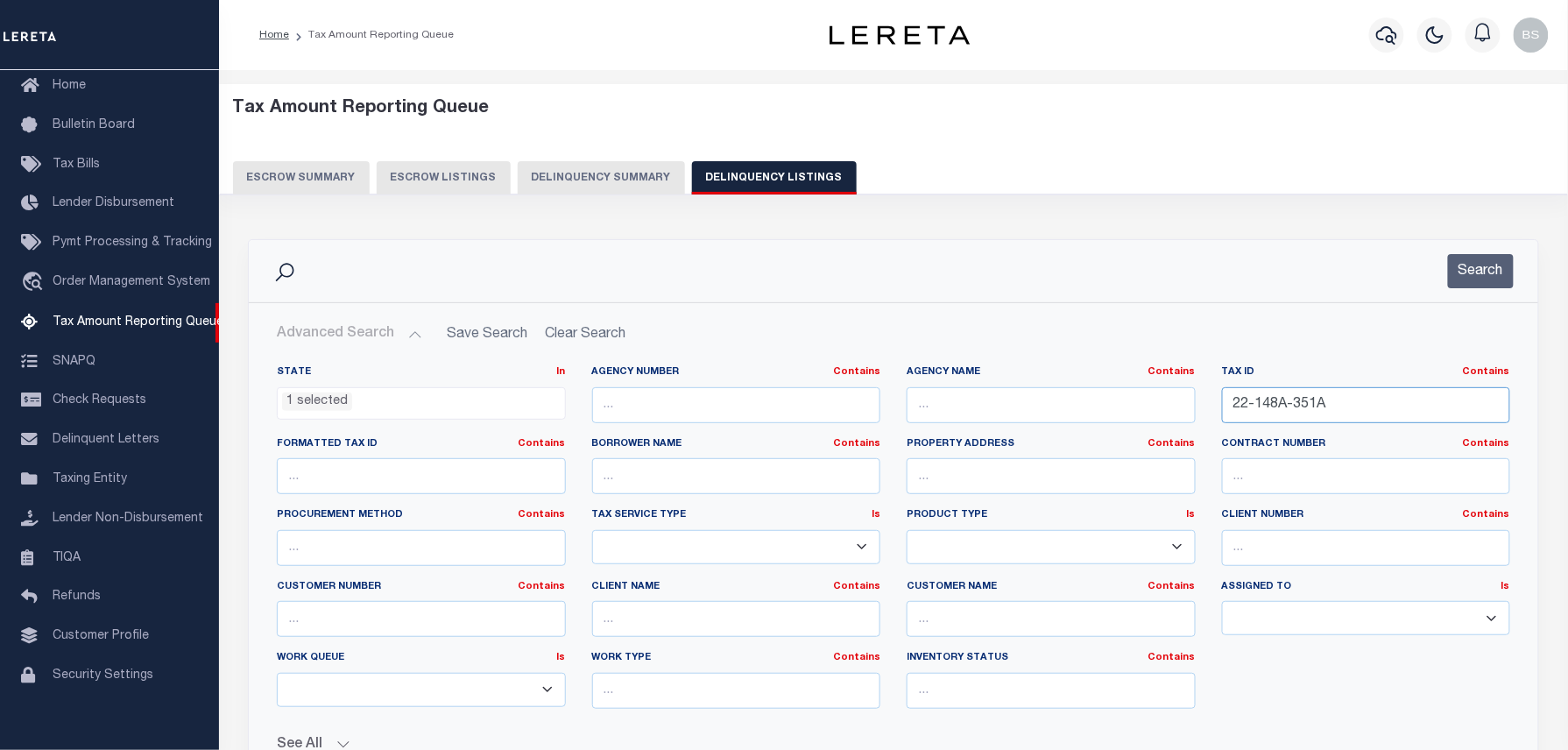
drag, startPoint x: 1363, startPoint y: 399, endPoint x: 1149, endPoint y: 424, distance: 215.5
click at [1211, 417] on div "Tax ID Contains Contains Is 22-148A-351A" at bounding box center [1367, 401] width 315 height 72
paste input "18-203-G77"
type input "18-203-G77"
click at [1472, 278] on button "Search" at bounding box center [1481, 271] width 66 height 34
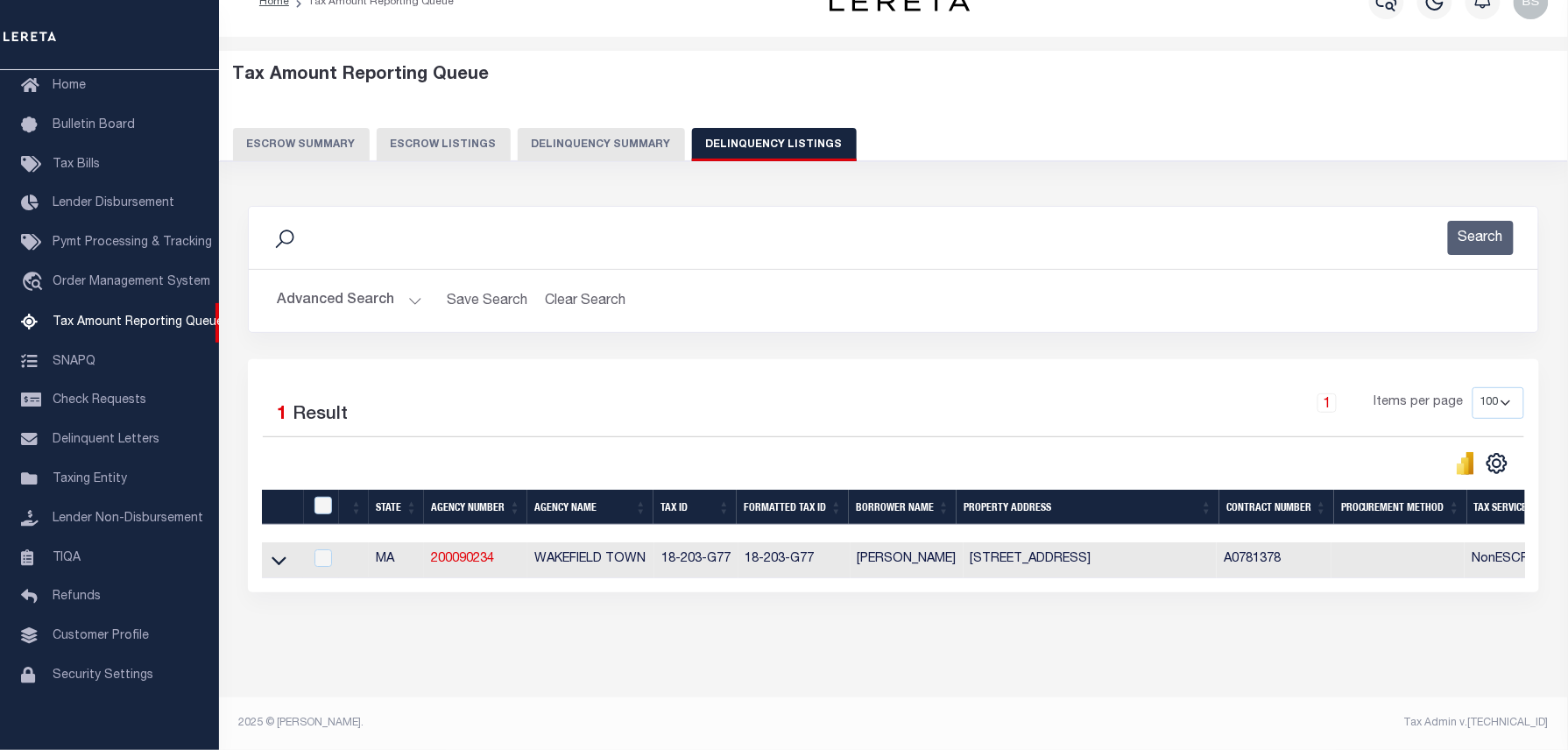
scroll to position [50, 0]
click at [285, 557] on icon at bounding box center [280, 561] width 15 height 8
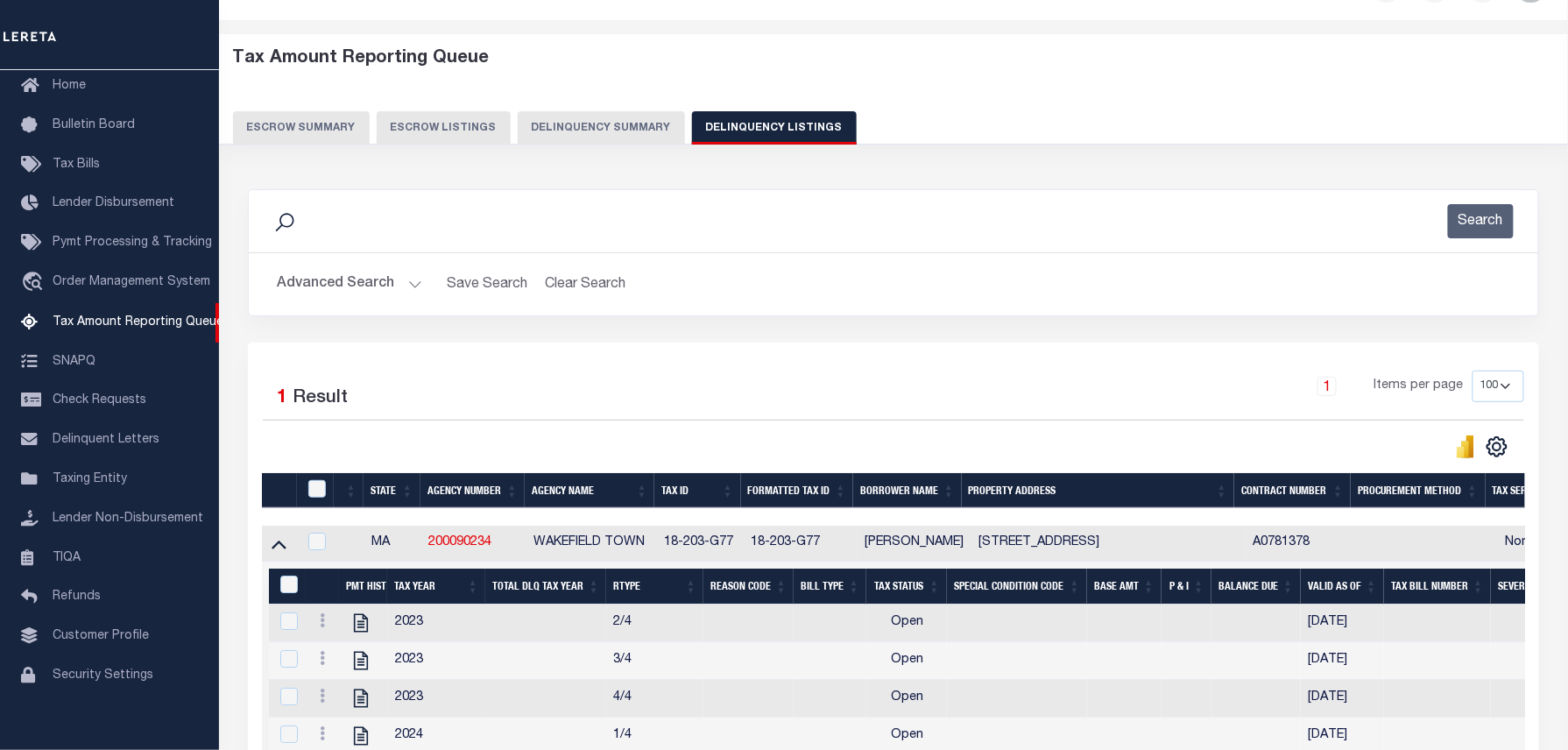
scroll to position [400, 0]
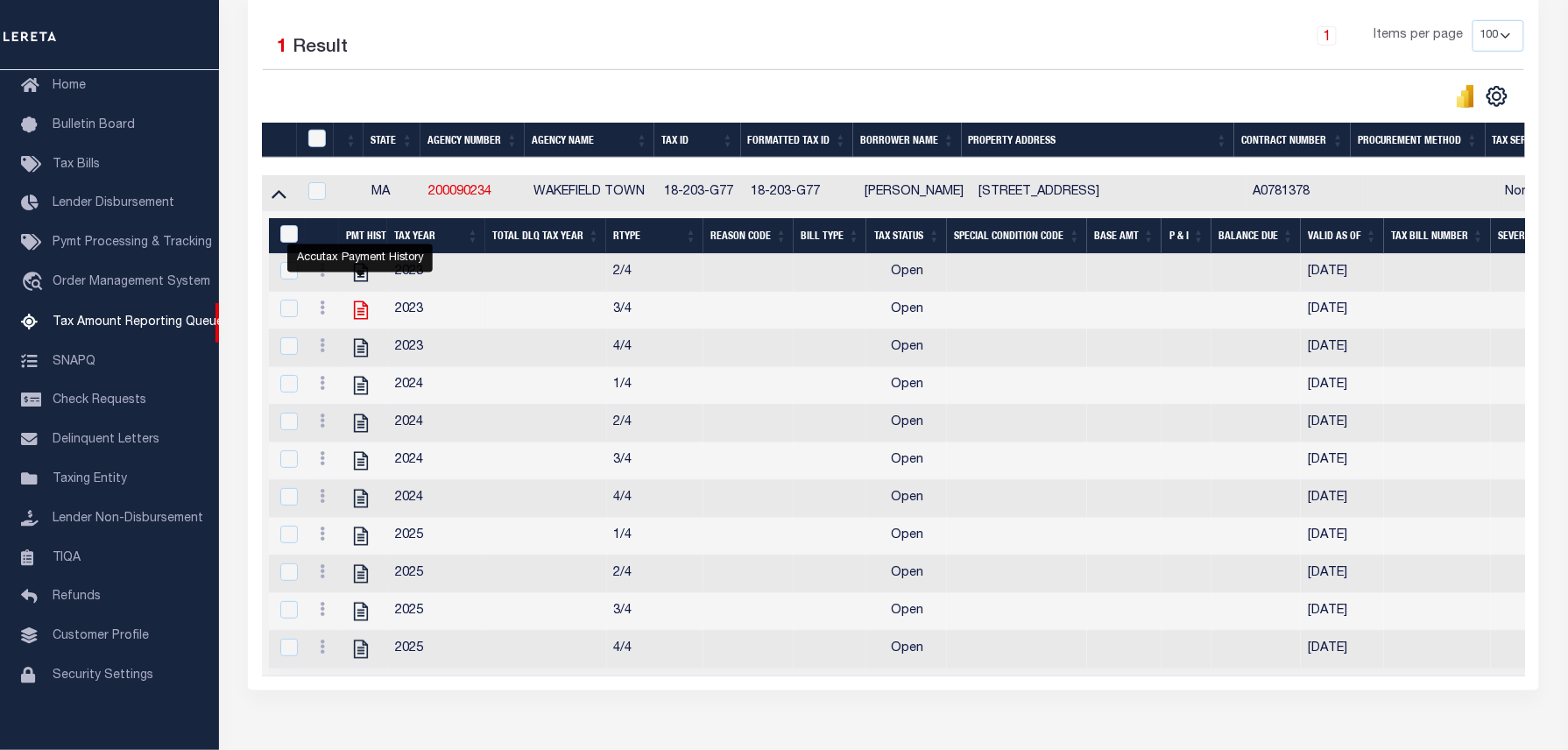
click at [361, 320] on icon "" at bounding box center [360, 311] width 14 height 19
checkbox input "true"
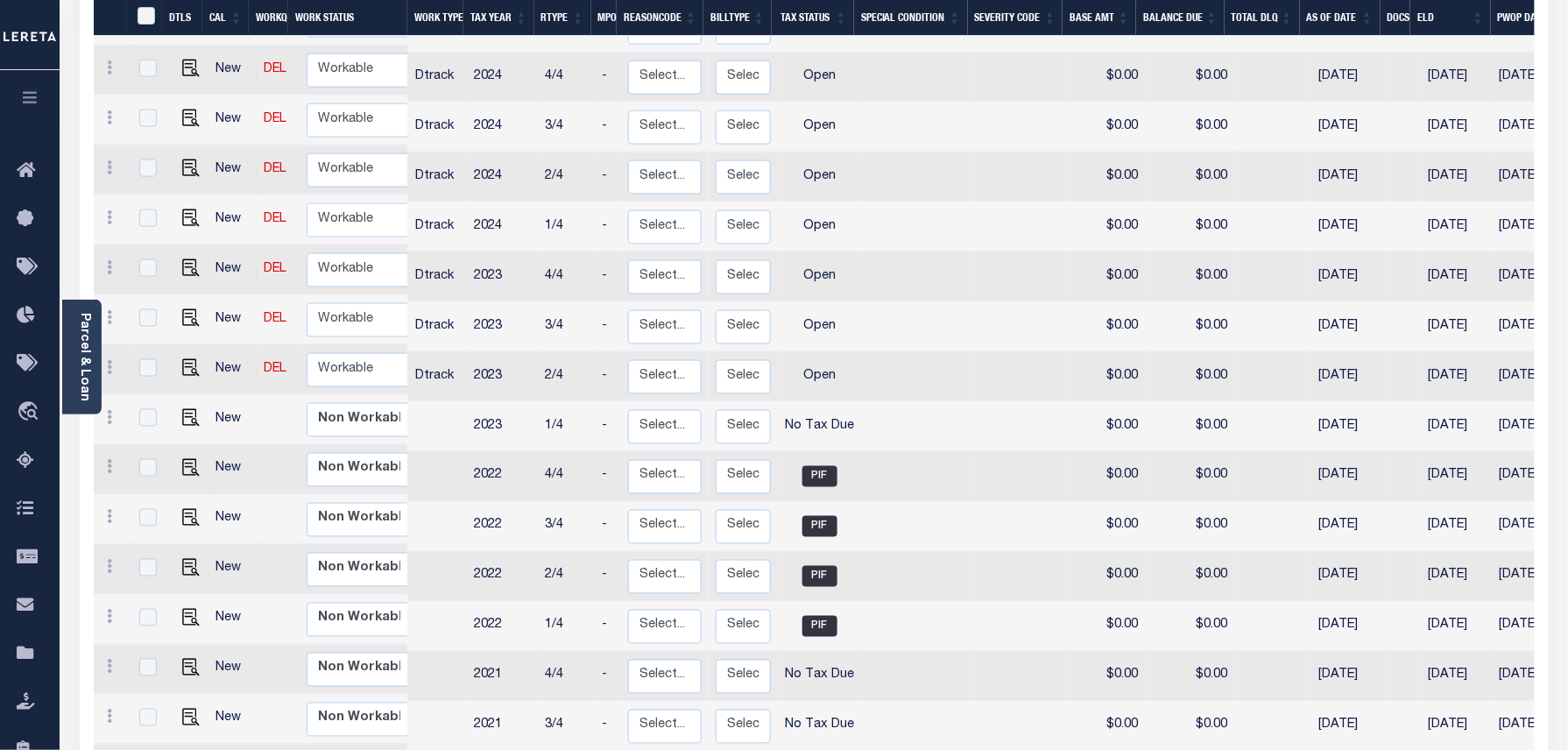
scroll to position [722, 0]
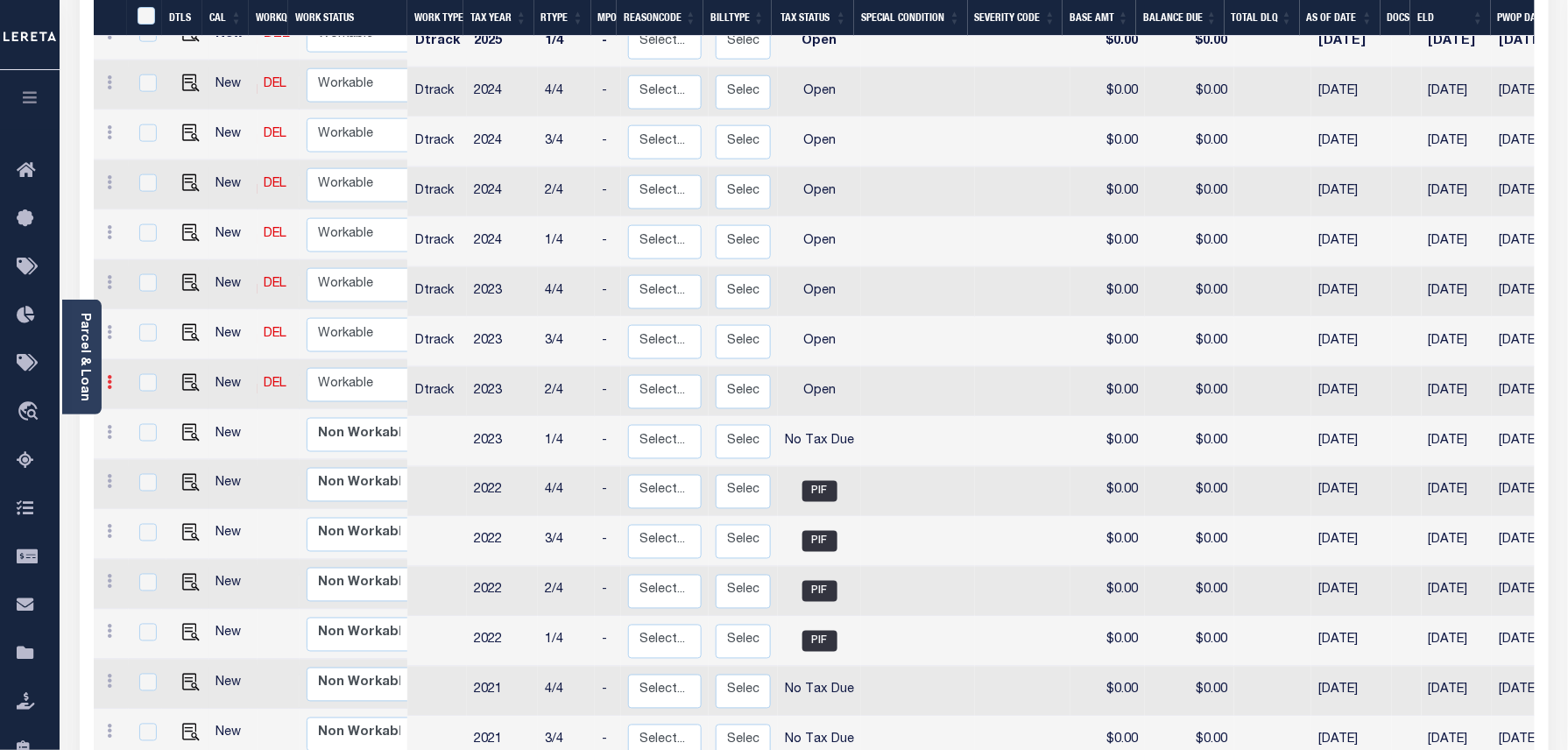
click at [113, 377] on link at bounding box center [110, 384] width 19 height 14
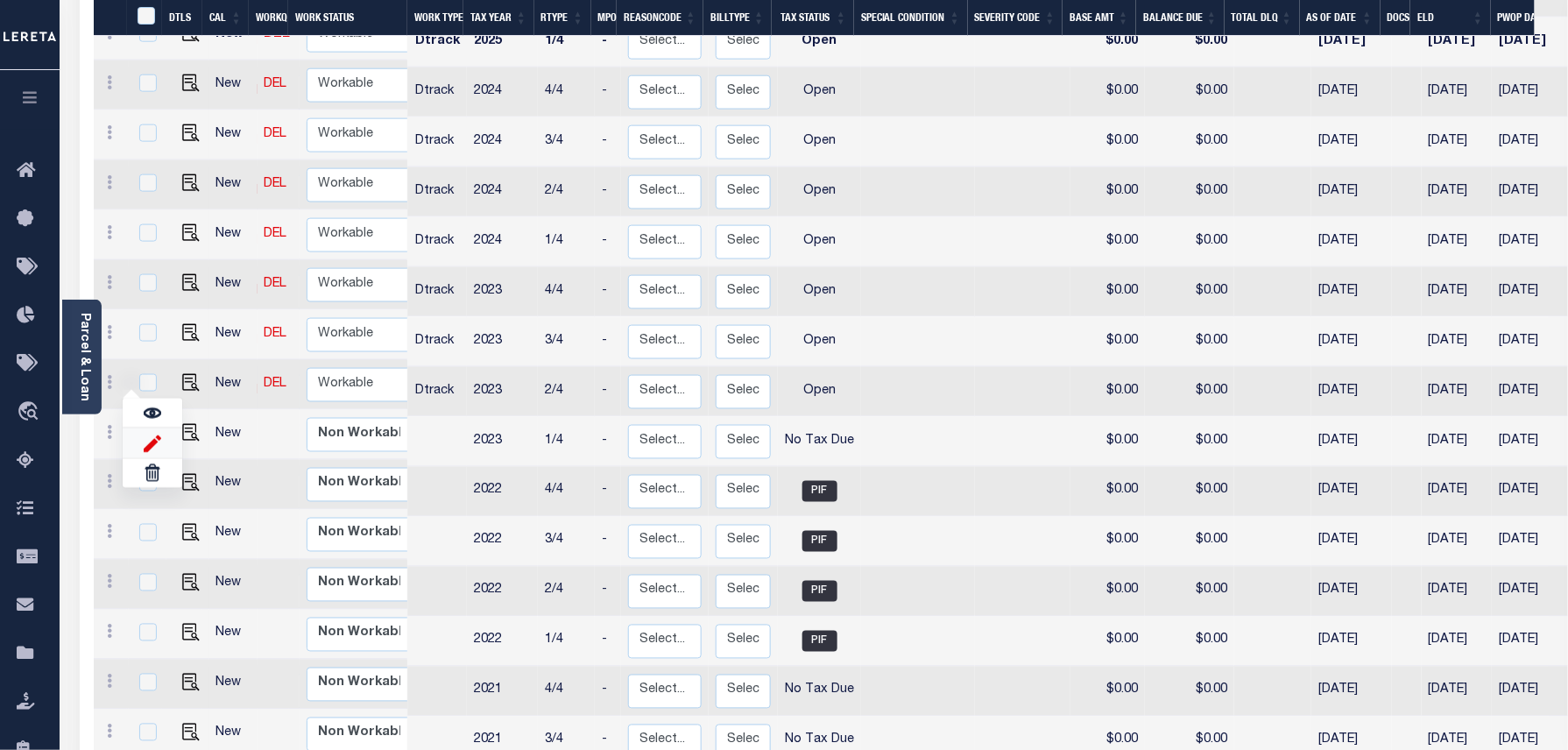
click at [147, 434] on img at bounding box center [152, 443] width 18 height 19
select select "OP2"
type input "$0.00"
type input "[DATE]"
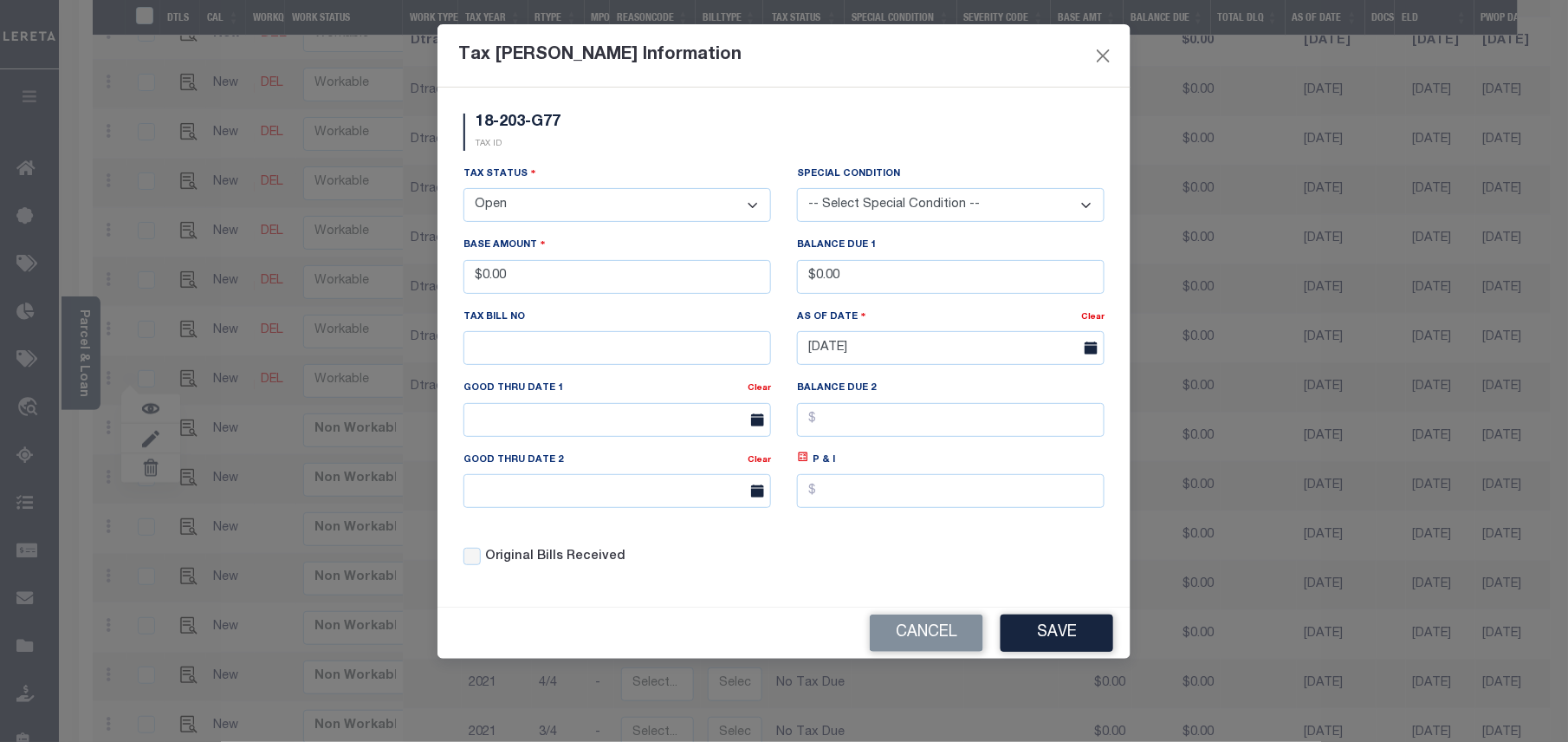
click at [514, 216] on select "- Select Status - Open Due/Unpaid Paid Incomplete No Tax Due Internal Refund Pr…" at bounding box center [617, 205] width 307 height 34
click at [463, 191] on select "- Select Status - Open Due/Unpaid Paid Incomplete No Tax Due Internal Refund Pr…" at bounding box center [617, 205] width 307 height 34
click at [1054, 652] on button "Save" at bounding box center [1056, 633] width 113 height 37
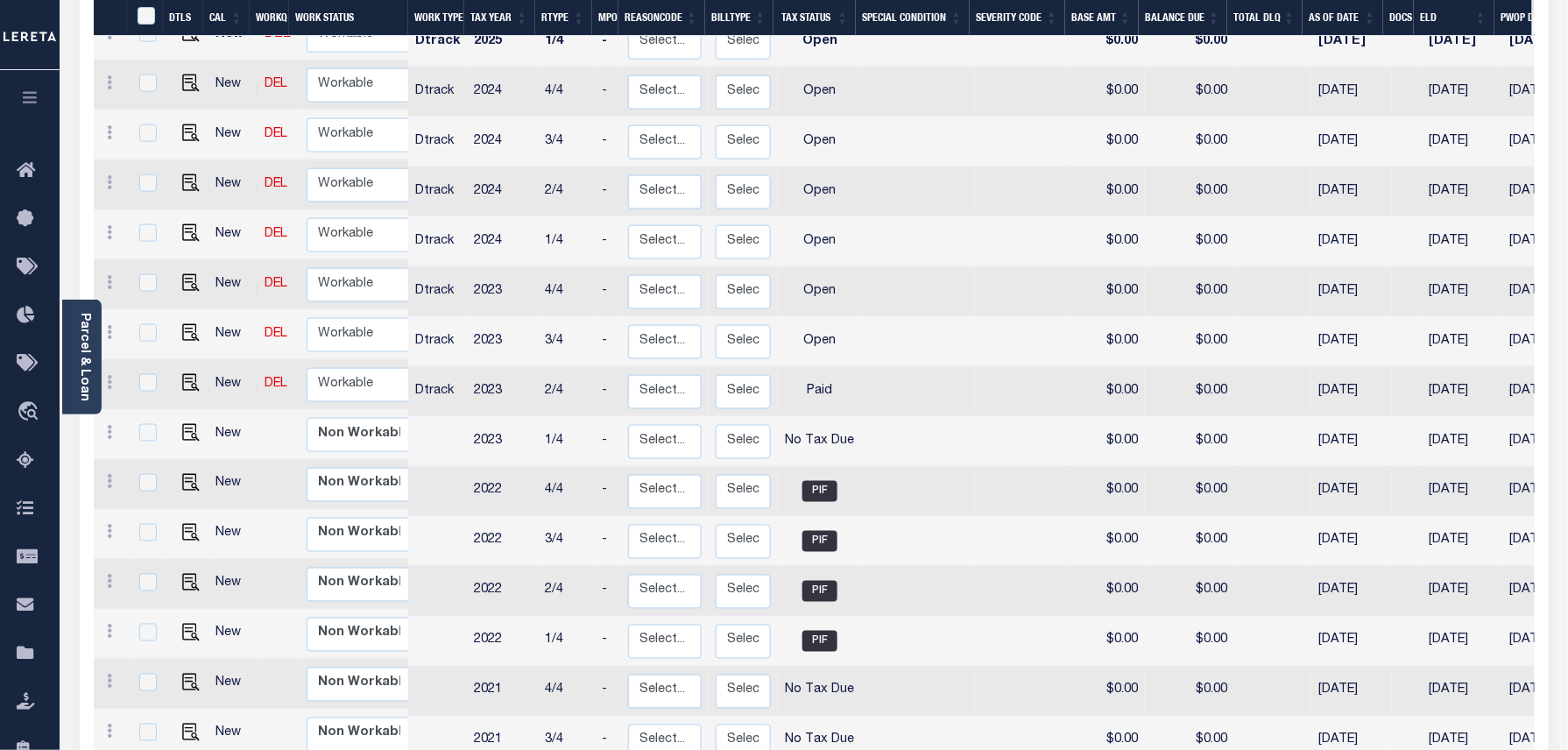
scroll to position [0, 0]
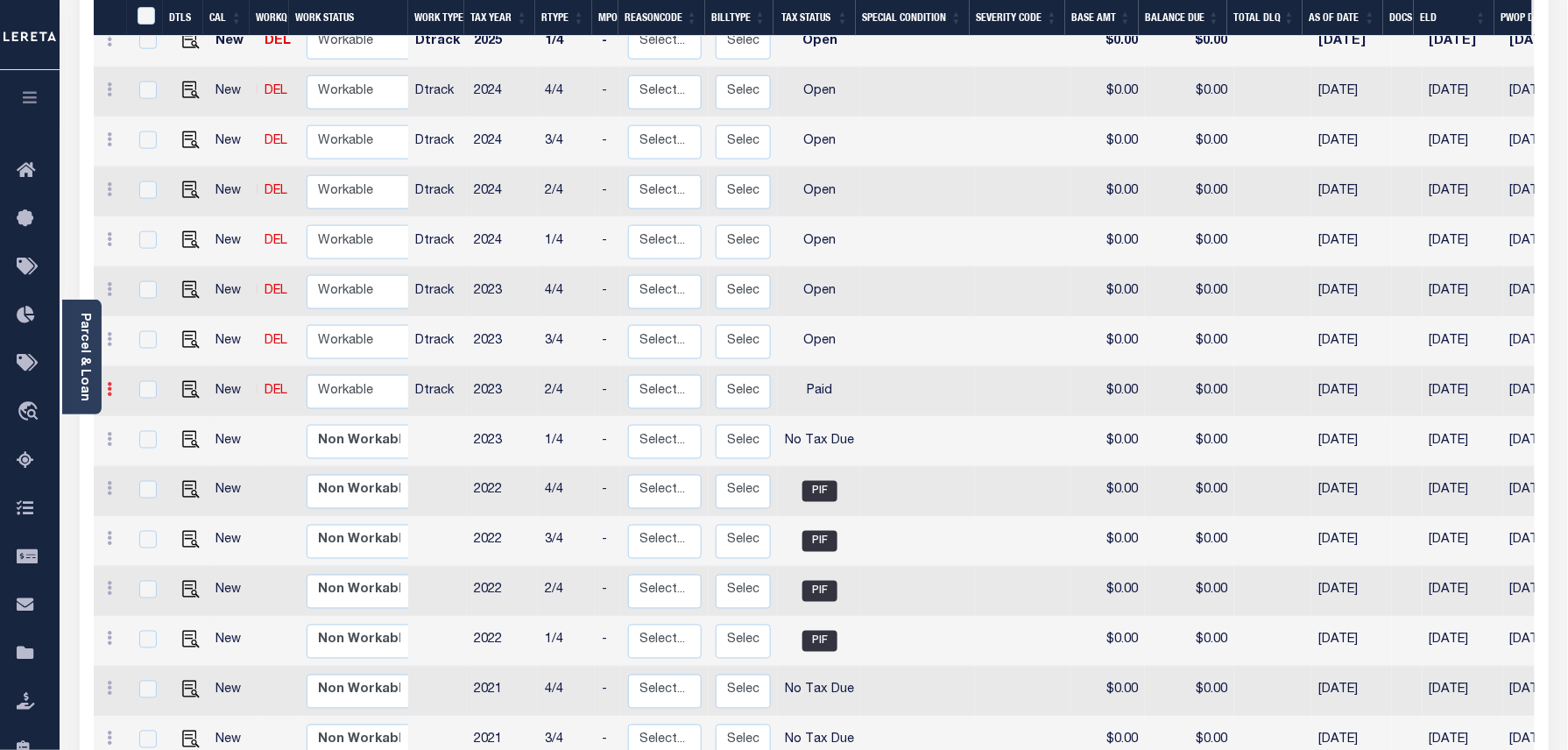
click at [109, 382] on icon at bounding box center [111, 389] width 6 height 14
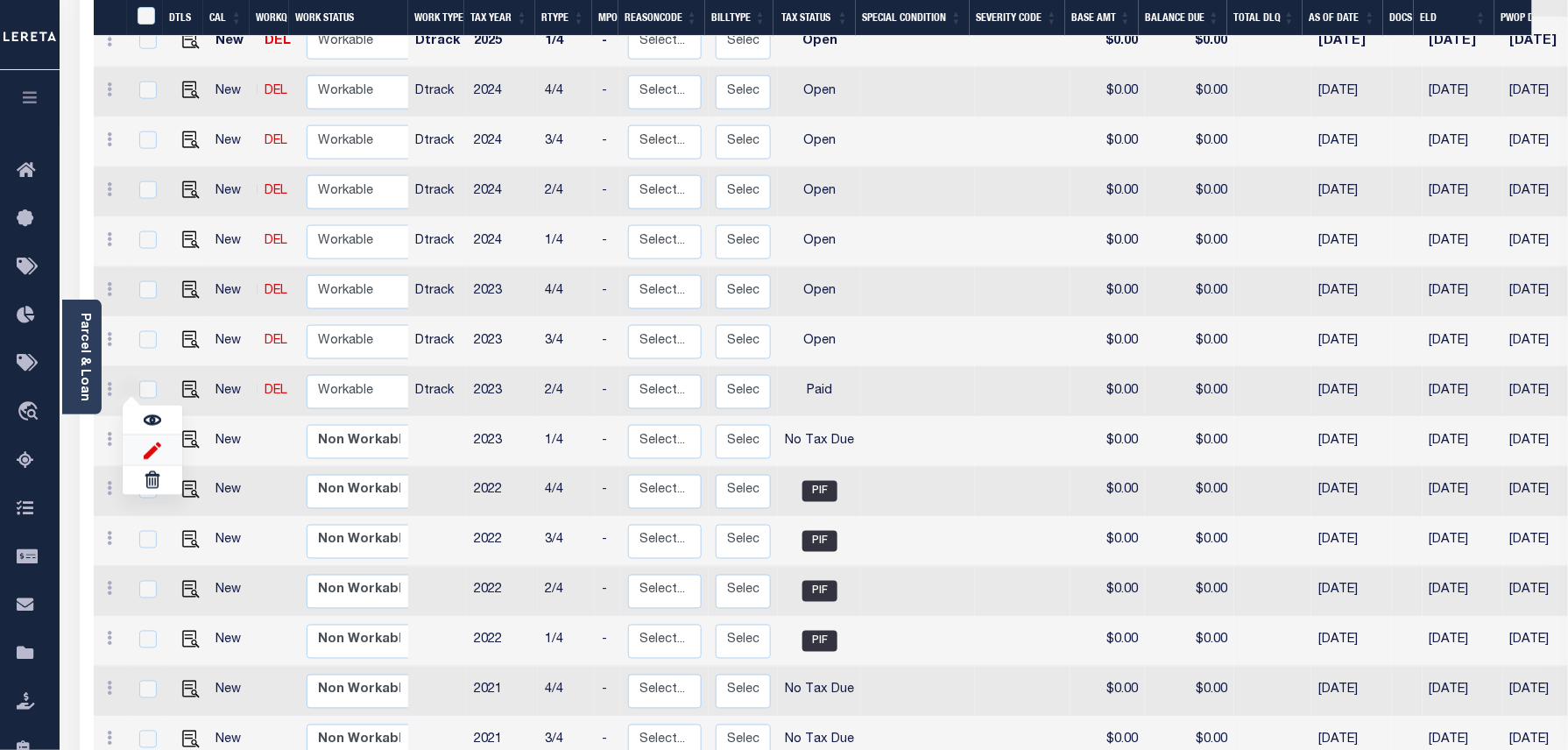
click at [144, 440] on img at bounding box center [152, 450] width 18 height 19
select select "PYD"
type input "$0.00"
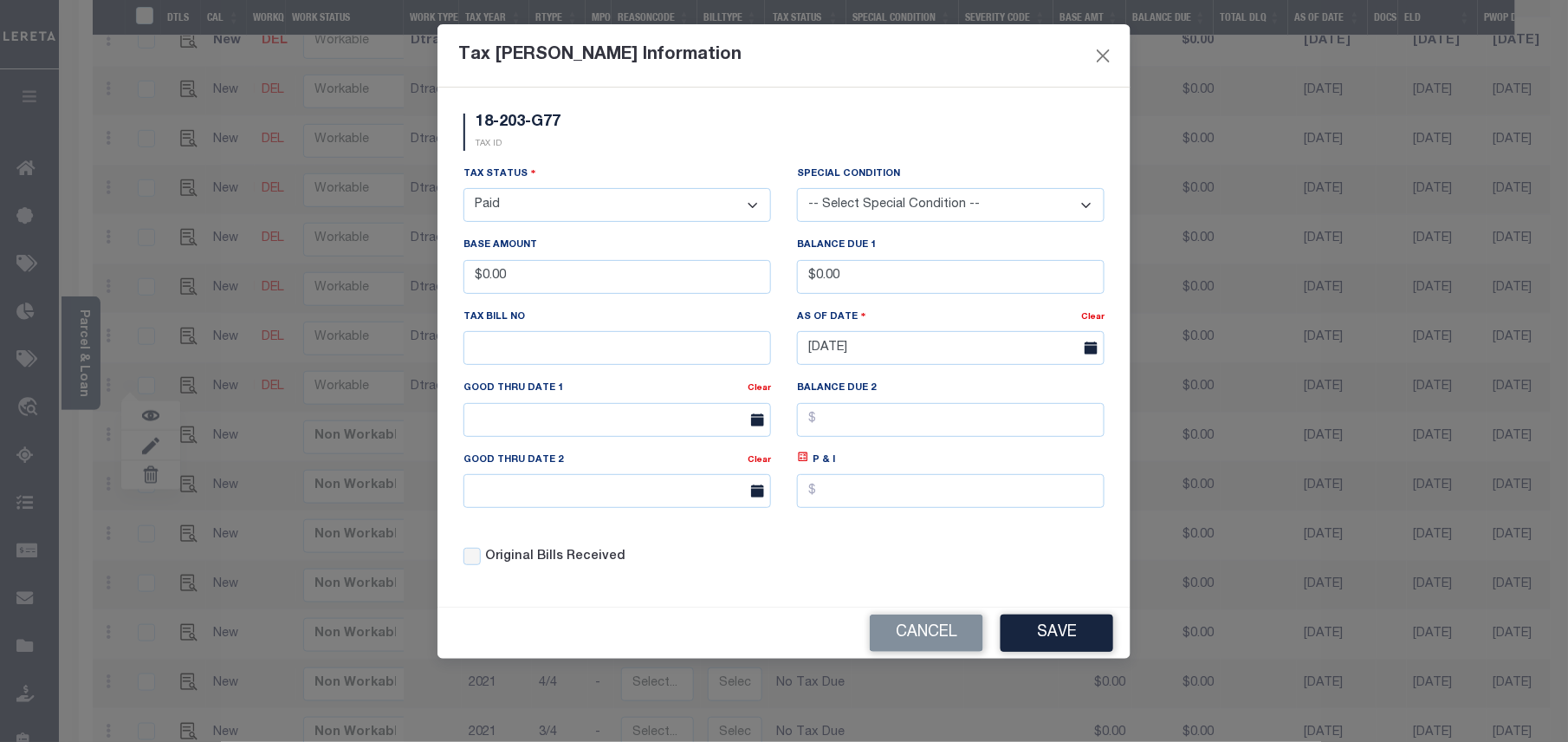
click at [538, 220] on select "- Select Status - Open Due/Unpaid Paid Incomplete No Tax Due Internal Refund Pr…" at bounding box center [617, 205] width 307 height 34
click at [463, 191] on select "- Select Status - Open Due/Unpaid Paid Incomplete No Tax Due Internal Refund Pr…" at bounding box center [617, 205] width 307 height 34
click at [1098, 59] on button "Close" at bounding box center [1104, 55] width 22 height 22
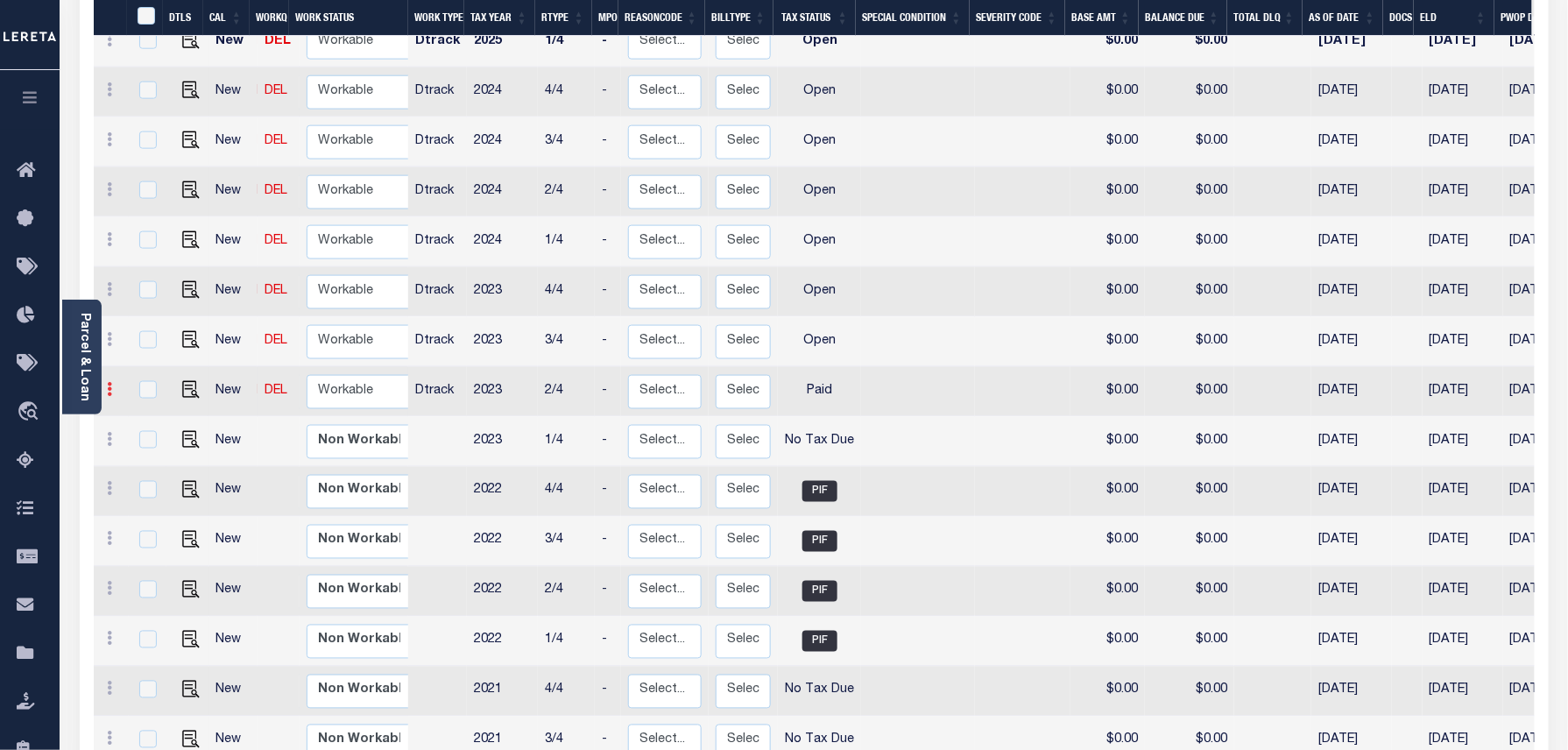
click at [112, 382] on icon at bounding box center [111, 389] width 6 height 14
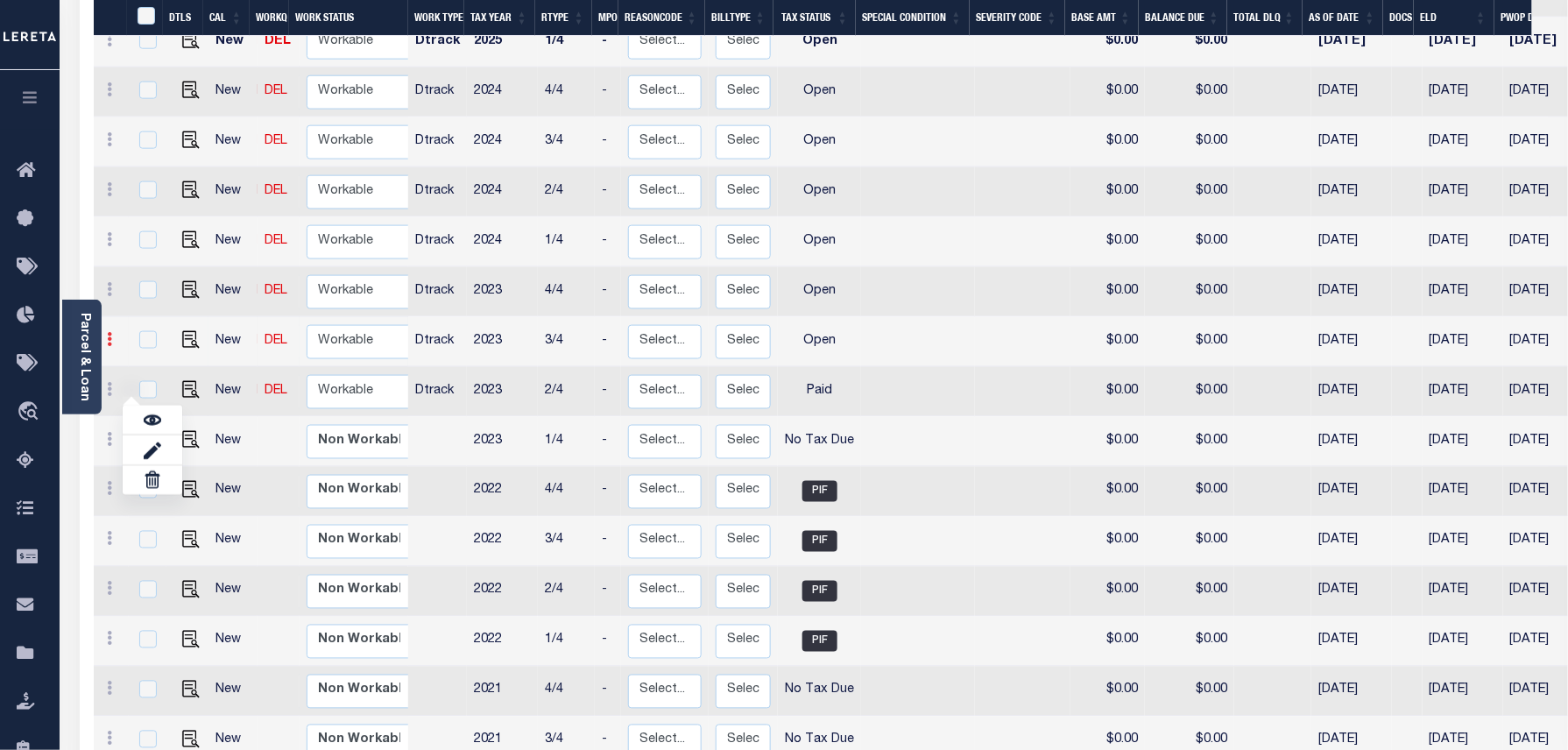
click at [113, 335] on link at bounding box center [110, 342] width 19 height 14
click at [145, 391] on img at bounding box center [152, 400] width 18 height 19
select select "OP2"
type input "$0.00"
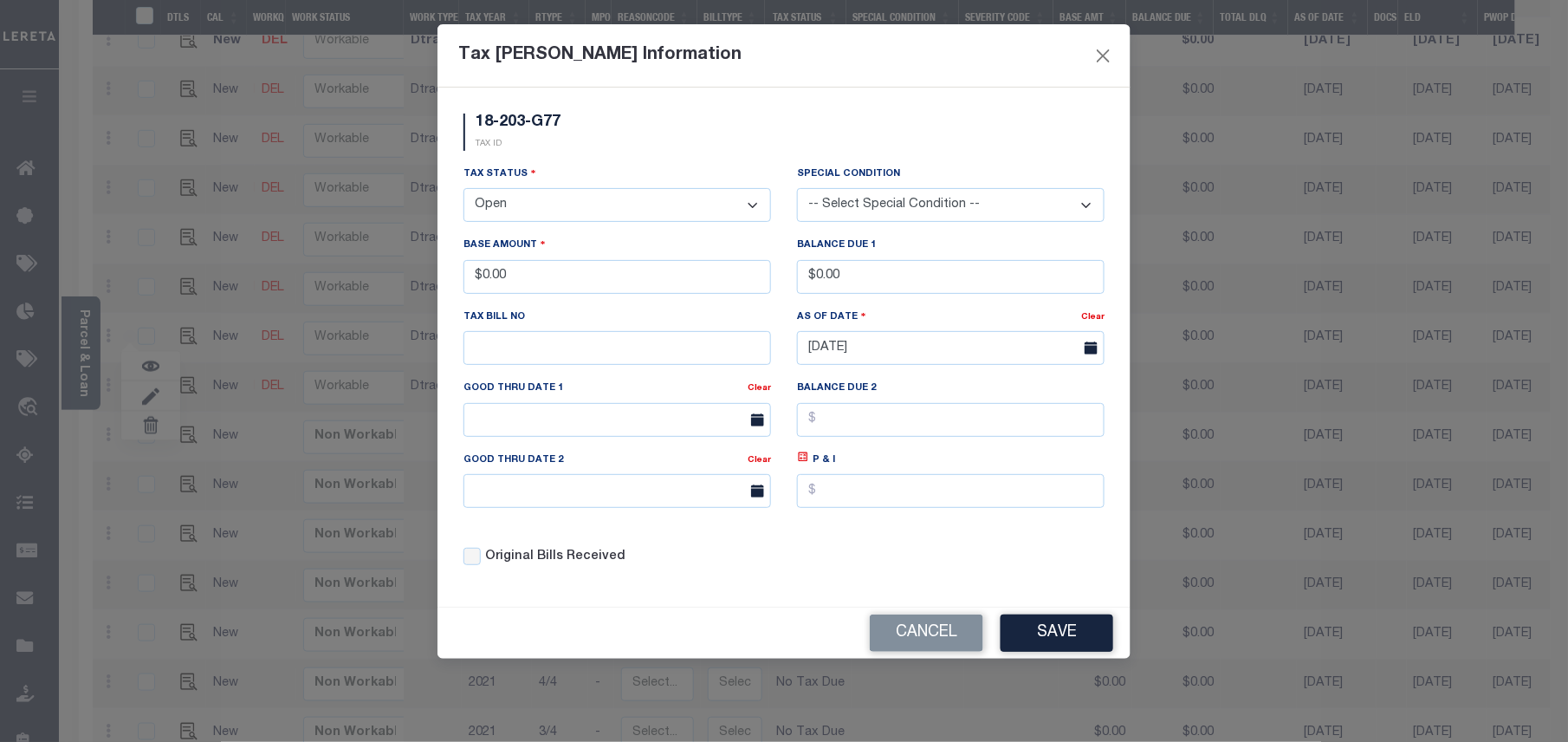
click at [677, 213] on select "- Select Status - Open Due/Unpaid Paid Incomplete No Tax Due Internal Refund Pr…" at bounding box center [617, 205] width 307 height 34
click at [597, 198] on select "- Select Status - Open Due/Unpaid Paid Incomplete No Tax Due Internal Refund Pr…" at bounding box center [617, 205] width 307 height 34
select select "PYD"
click at [463, 191] on select "- Select Status - Open Due/Unpaid Paid Incomplete No Tax Due Internal Refund Pr…" at bounding box center [617, 205] width 307 height 34
click at [1064, 636] on button "Save" at bounding box center [1056, 633] width 113 height 37
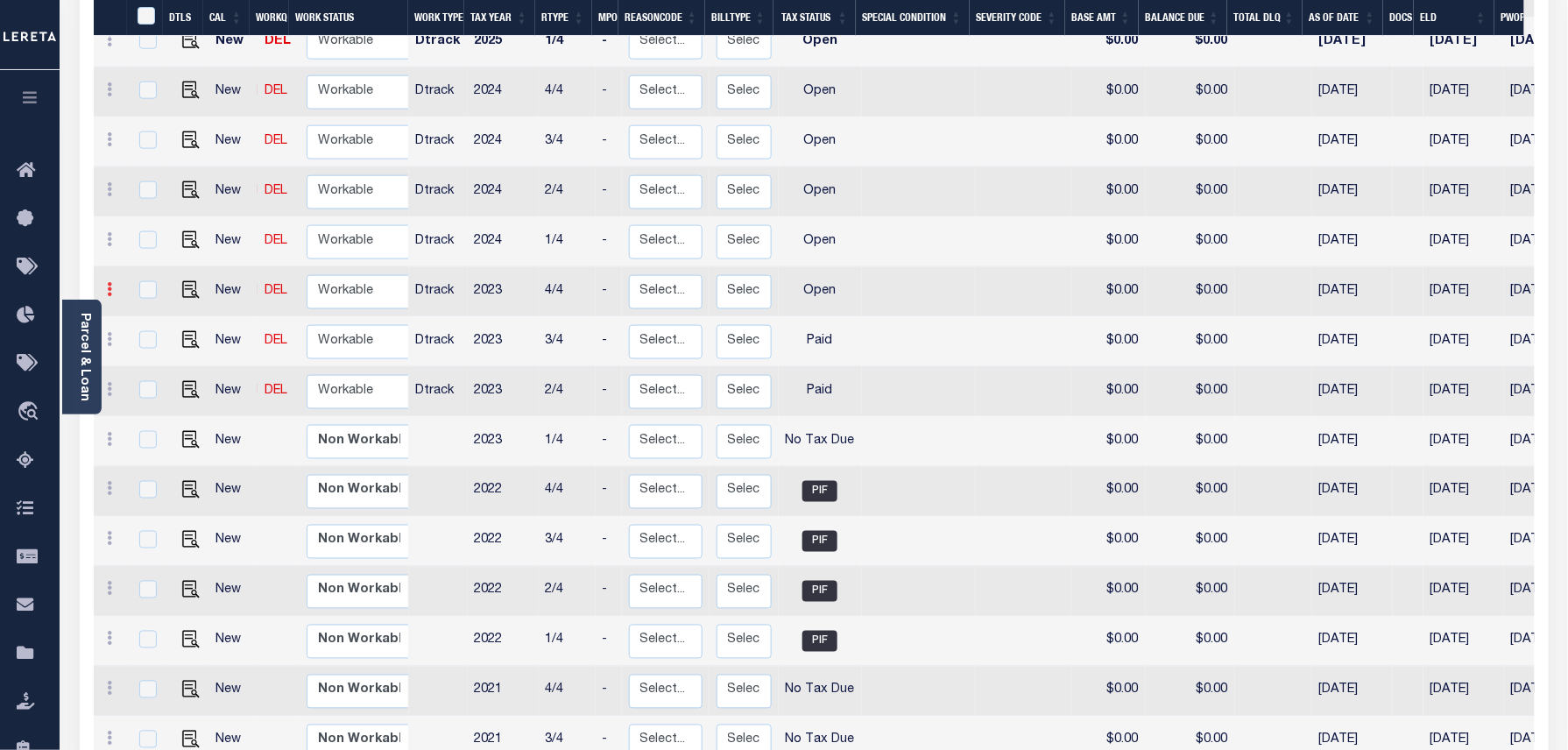
click at [116, 285] on link at bounding box center [110, 292] width 19 height 14
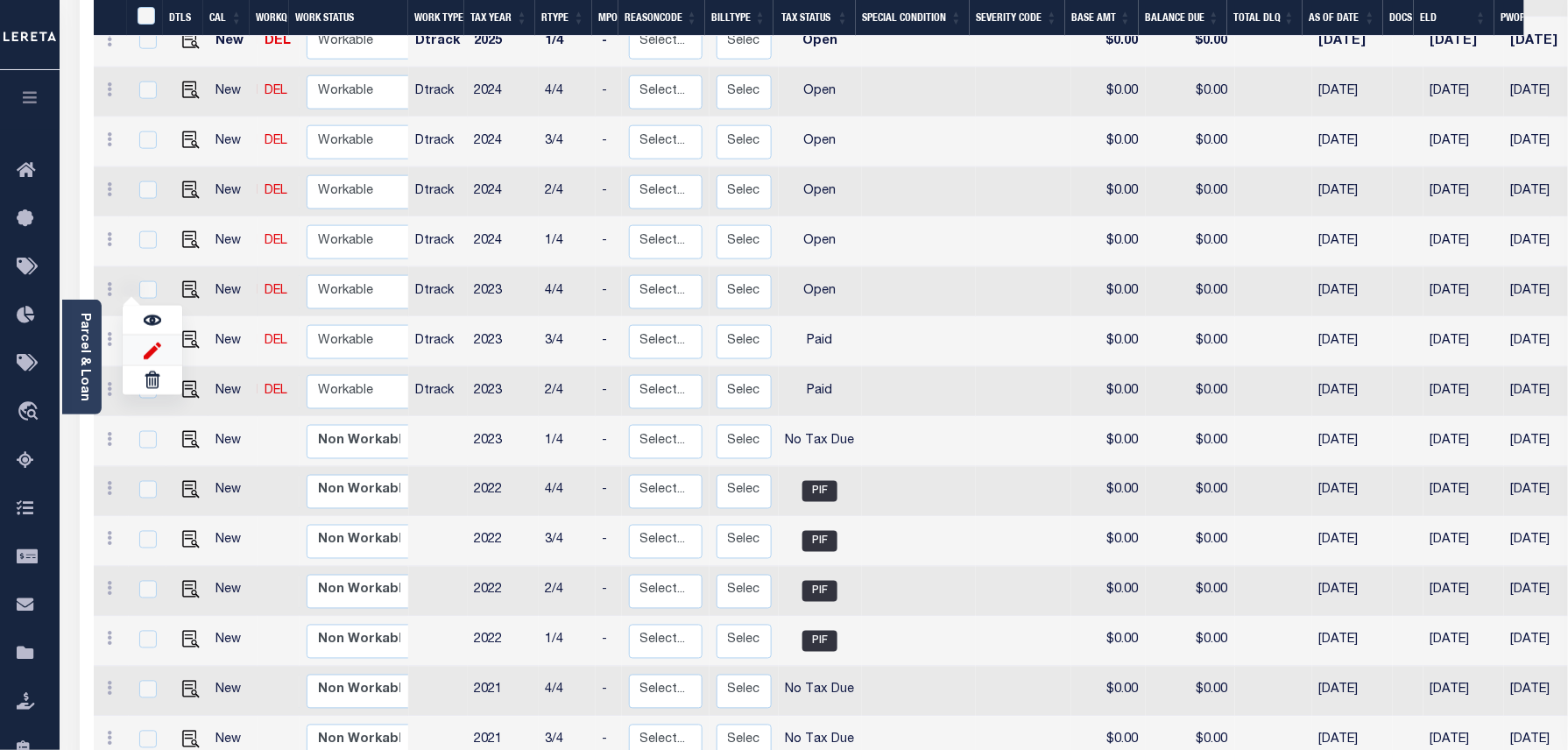
click at [148, 341] on img at bounding box center [152, 350] width 18 height 19
type input "$0.00"
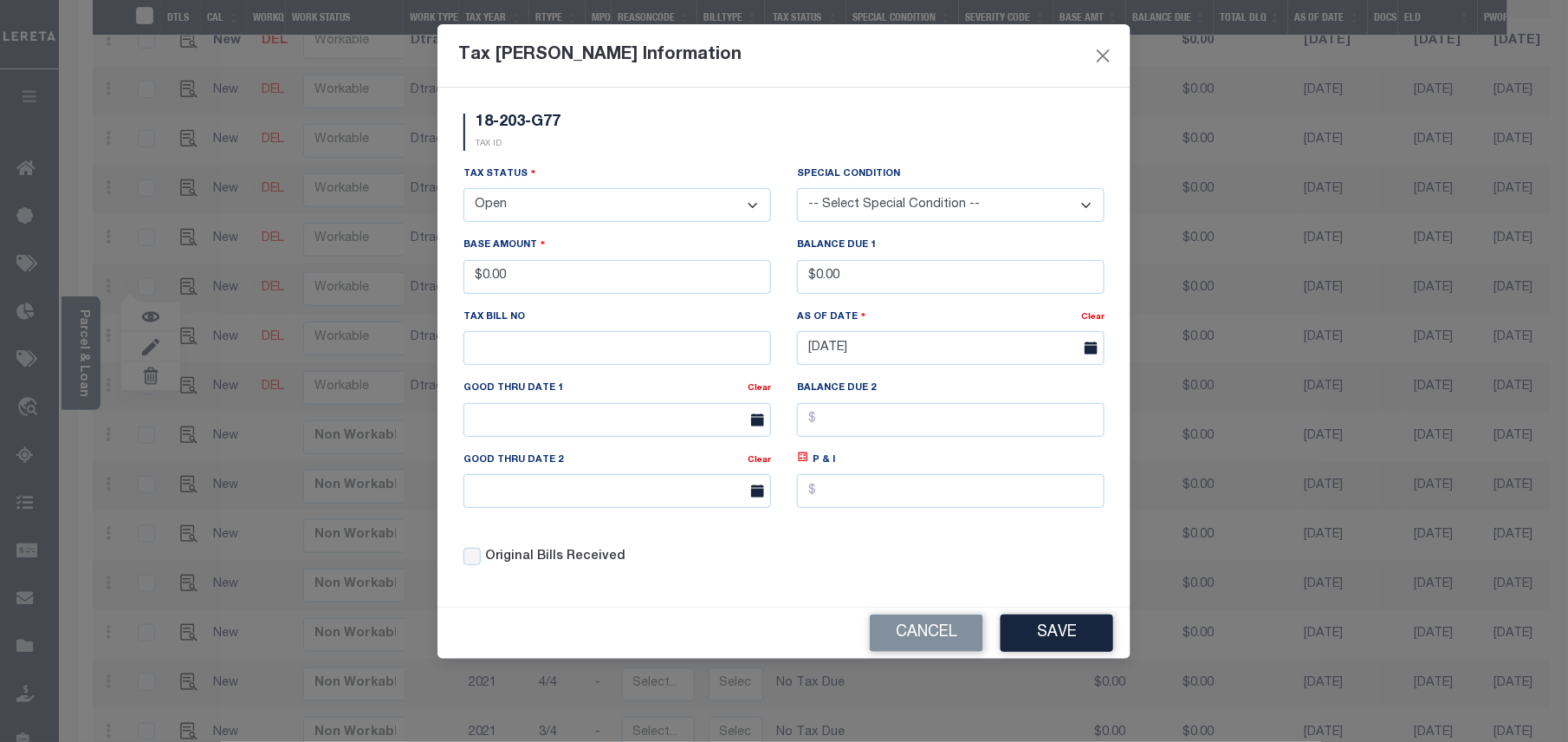
click at [493, 202] on select "- Select Status - Open Due/Unpaid Paid Incomplete No Tax Due Internal Refund Pr…" at bounding box center [617, 205] width 307 height 34
select select "PYD"
click at [463, 191] on select "- Select Status - Open Due/Unpaid Paid Incomplete No Tax Due Internal Refund Pr…" at bounding box center [617, 205] width 307 height 34
click at [1075, 646] on button "Save" at bounding box center [1056, 633] width 113 height 37
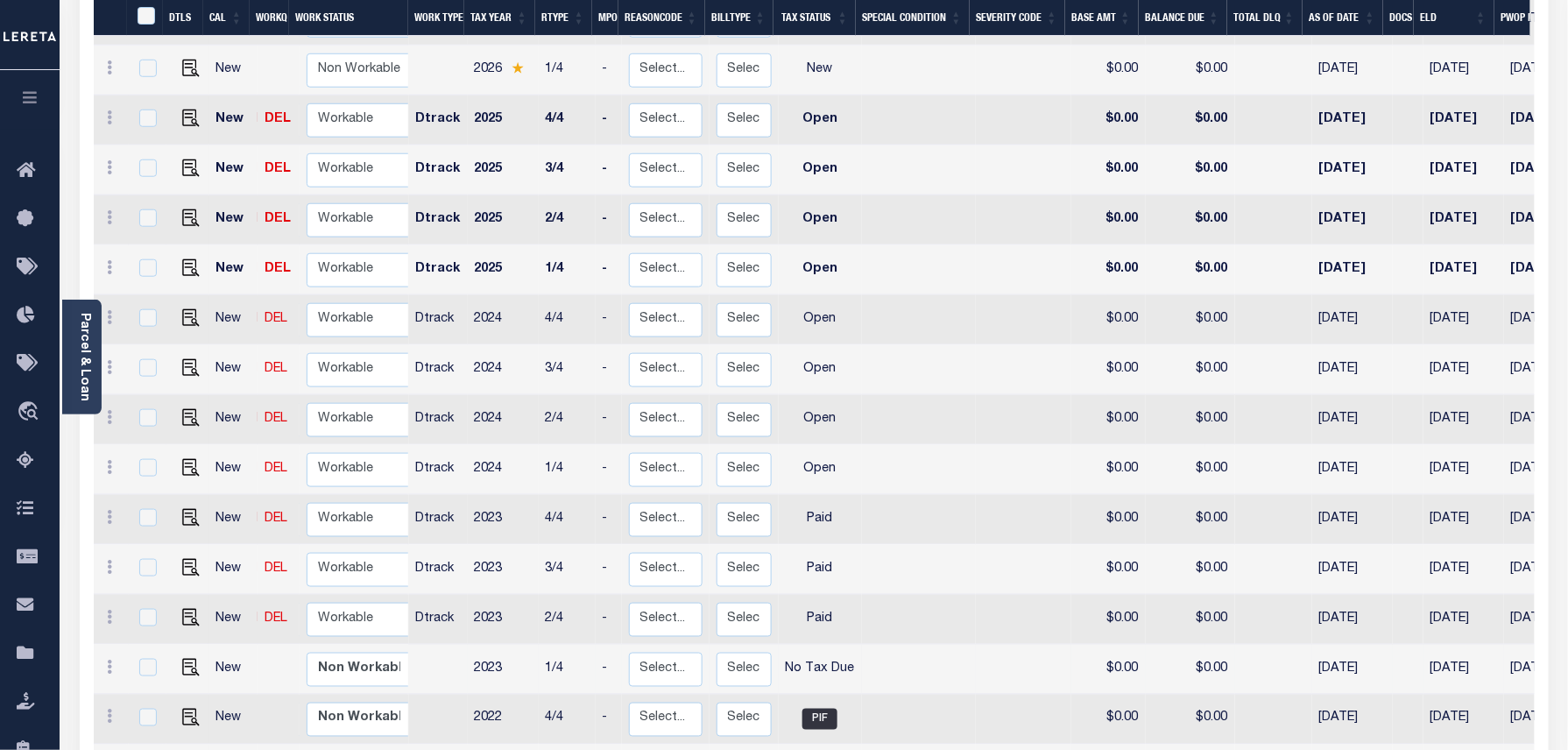
scroll to position [488, 0]
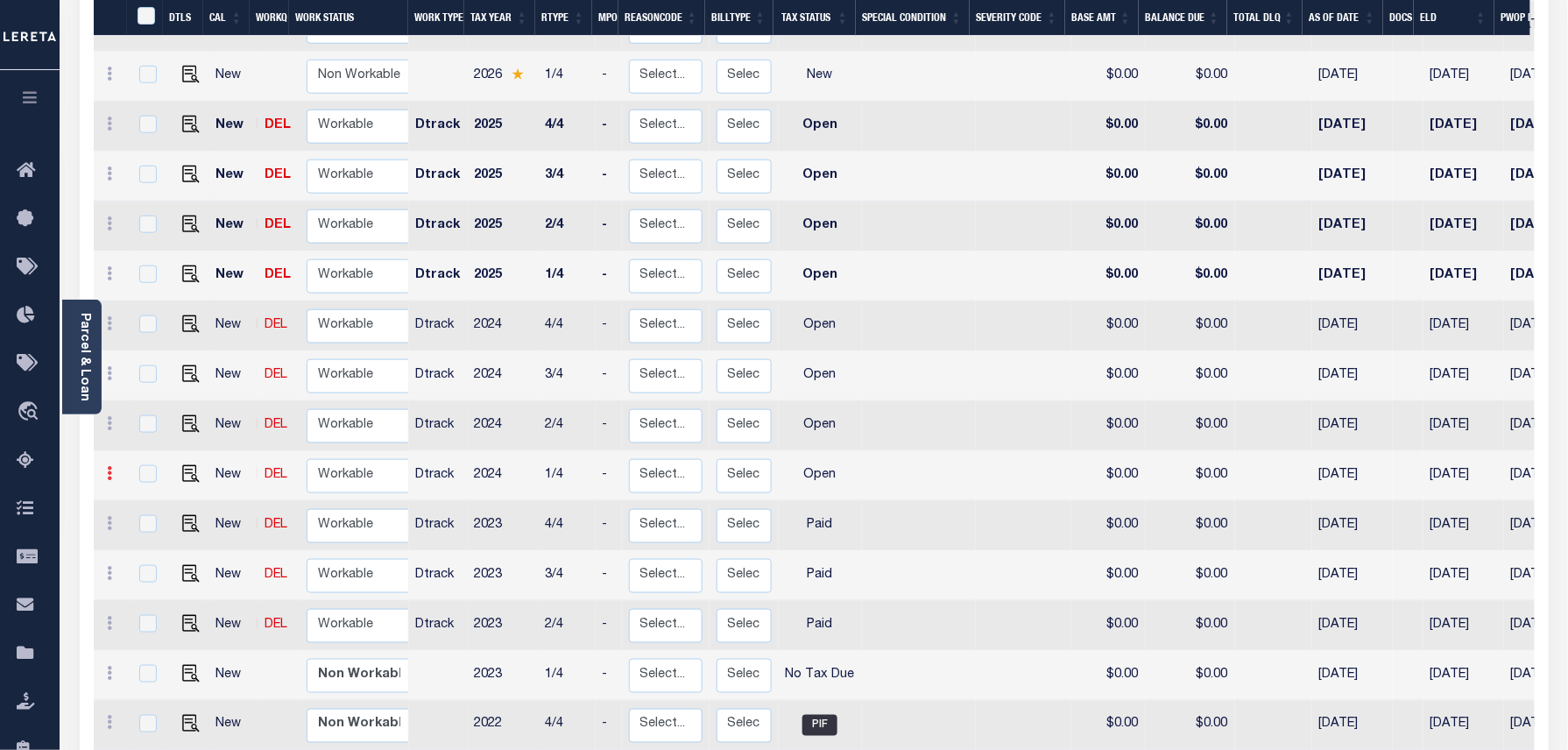
click at [113, 469] on link at bounding box center [110, 475] width 19 height 14
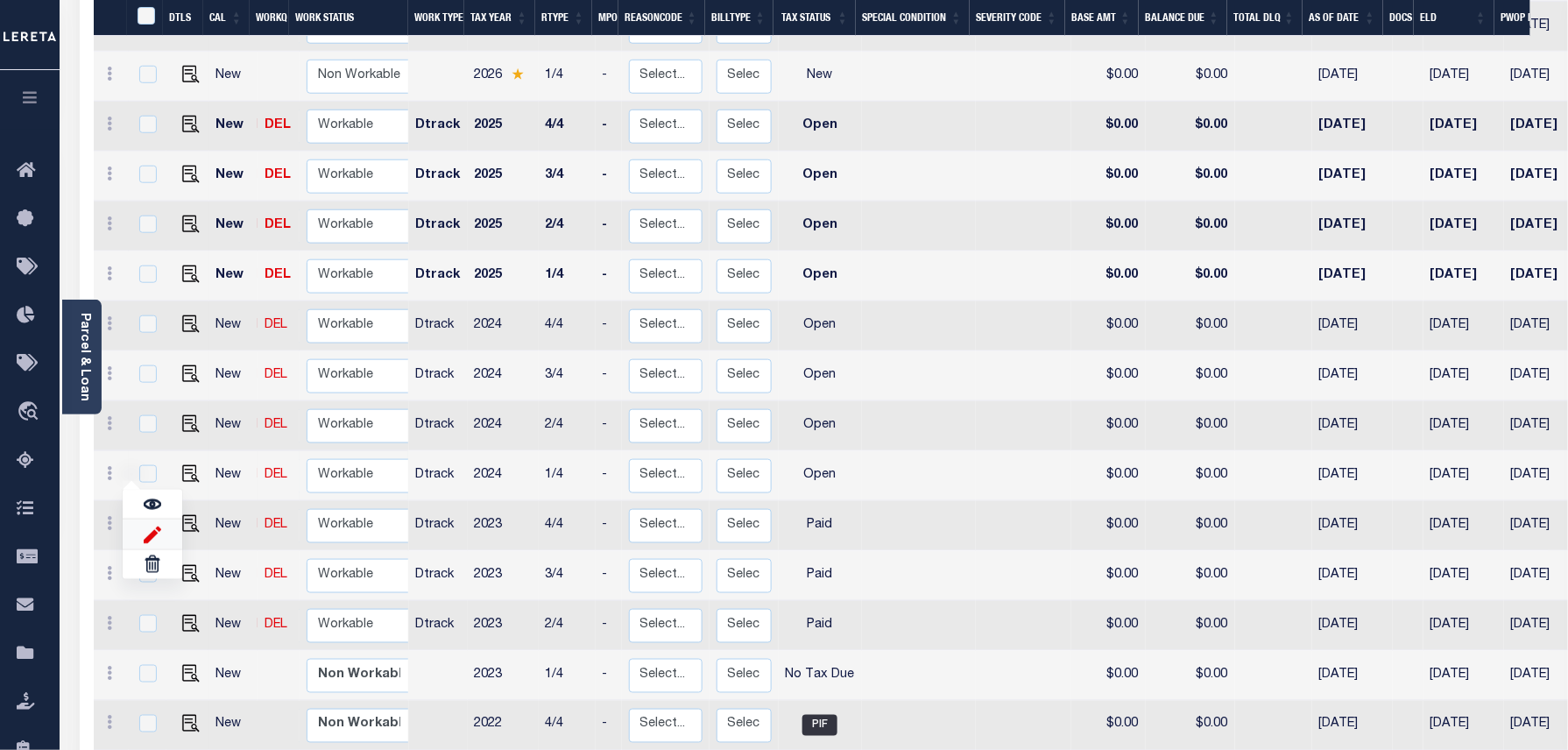
click at [148, 525] on img at bounding box center [152, 535] width 18 height 19
type input "$0.00"
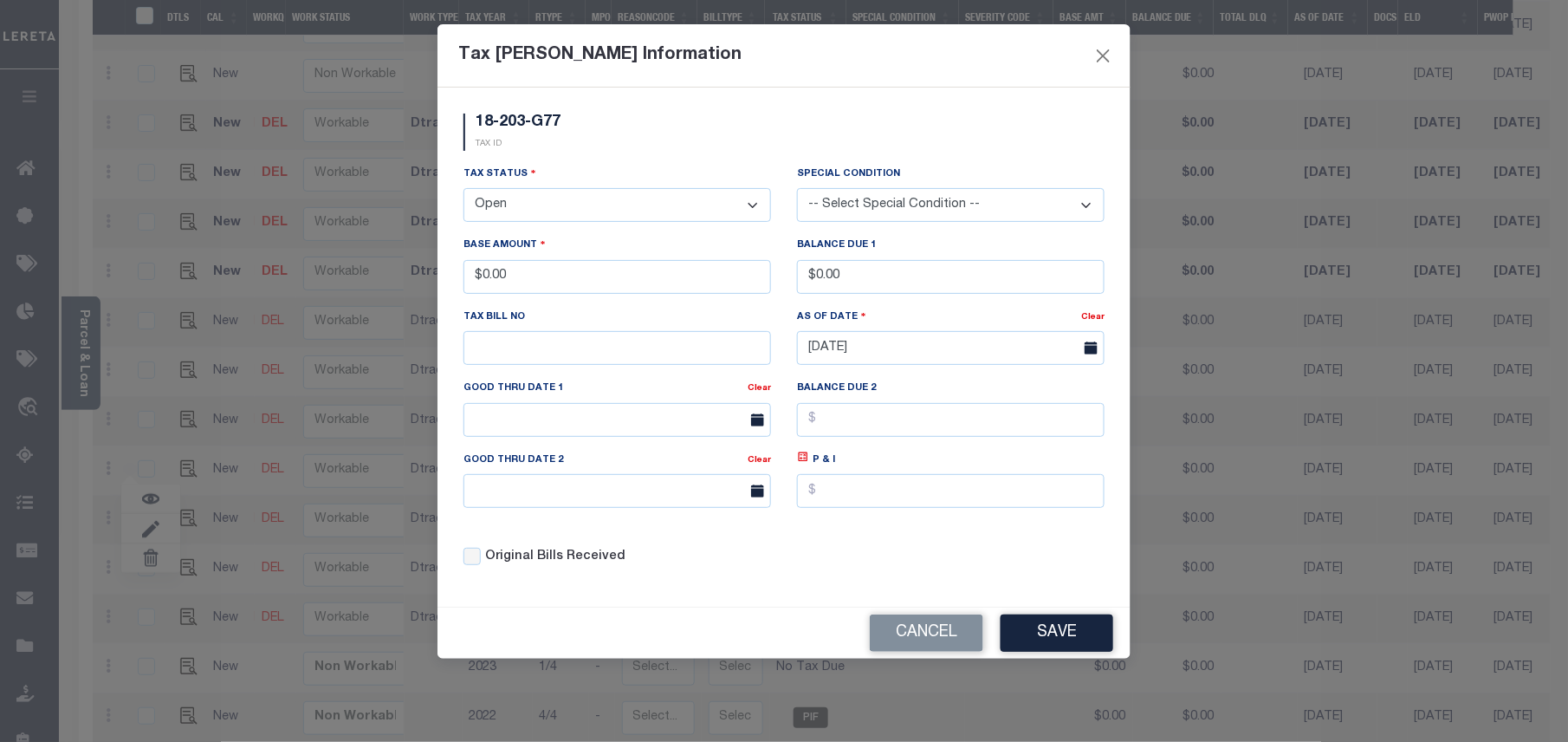
click at [492, 208] on select "- Select Status - Open Due/Unpaid Paid Incomplete No Tax Due Internal Refund Pr…" at bounding box center [617, 205] width 307 height 34
select select "PYD"
click at [463, 191] on select "- Select Status - Open Due/Unpaid Paid Incomplete No Tax Due Internal Refund Pr…" at bounding box center [617, 205] width 307 height 34
drag, startPoint x: 553, startPoint y: 282, endPoint x: 475, endPoint y: 271, distance: 78.8
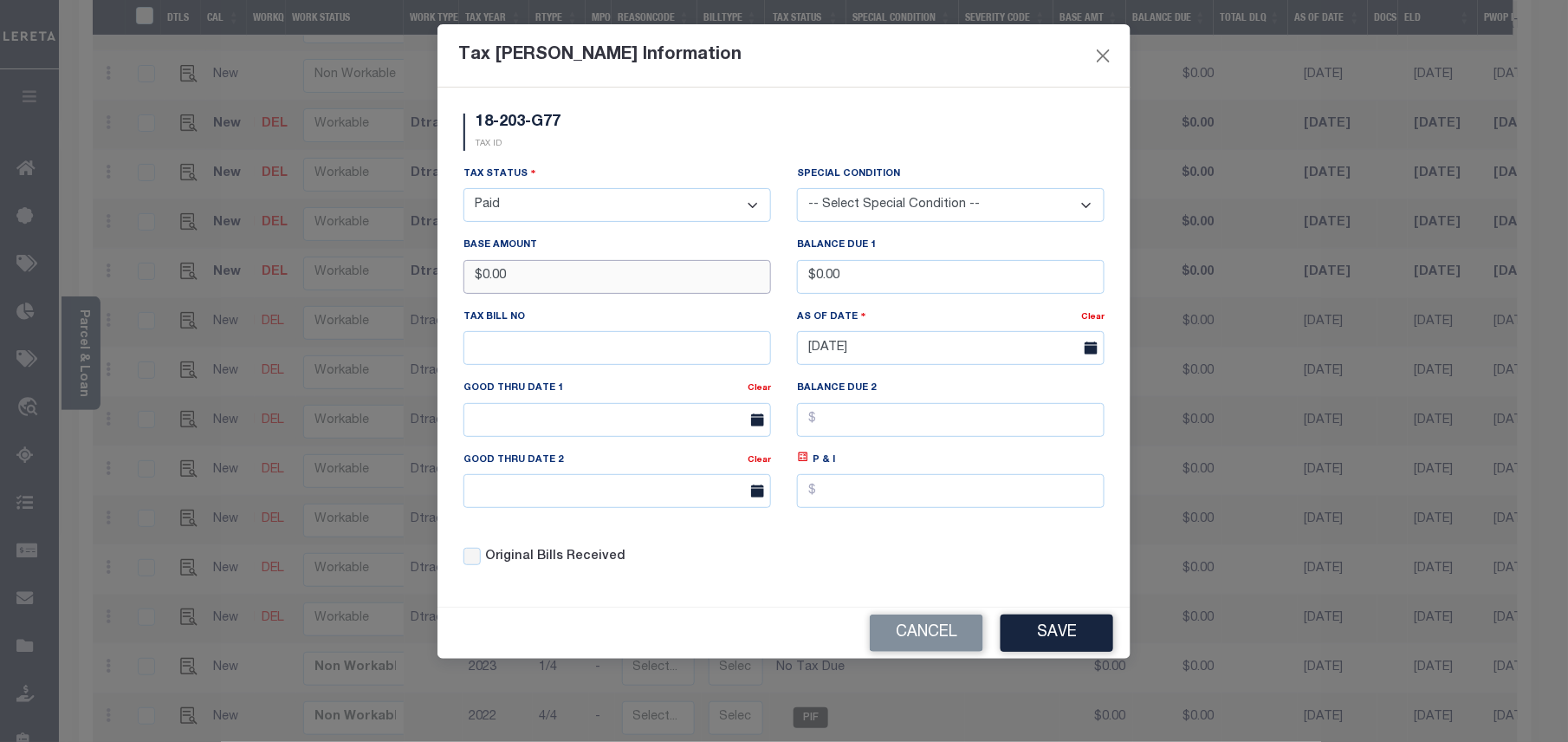
click at [475, 271] on input "$0.00" at bounding box center [617, 277] width 307 height 34
click at [1052, 641] on button "Save" at bounding box center [1056, 633] width 113 height 37
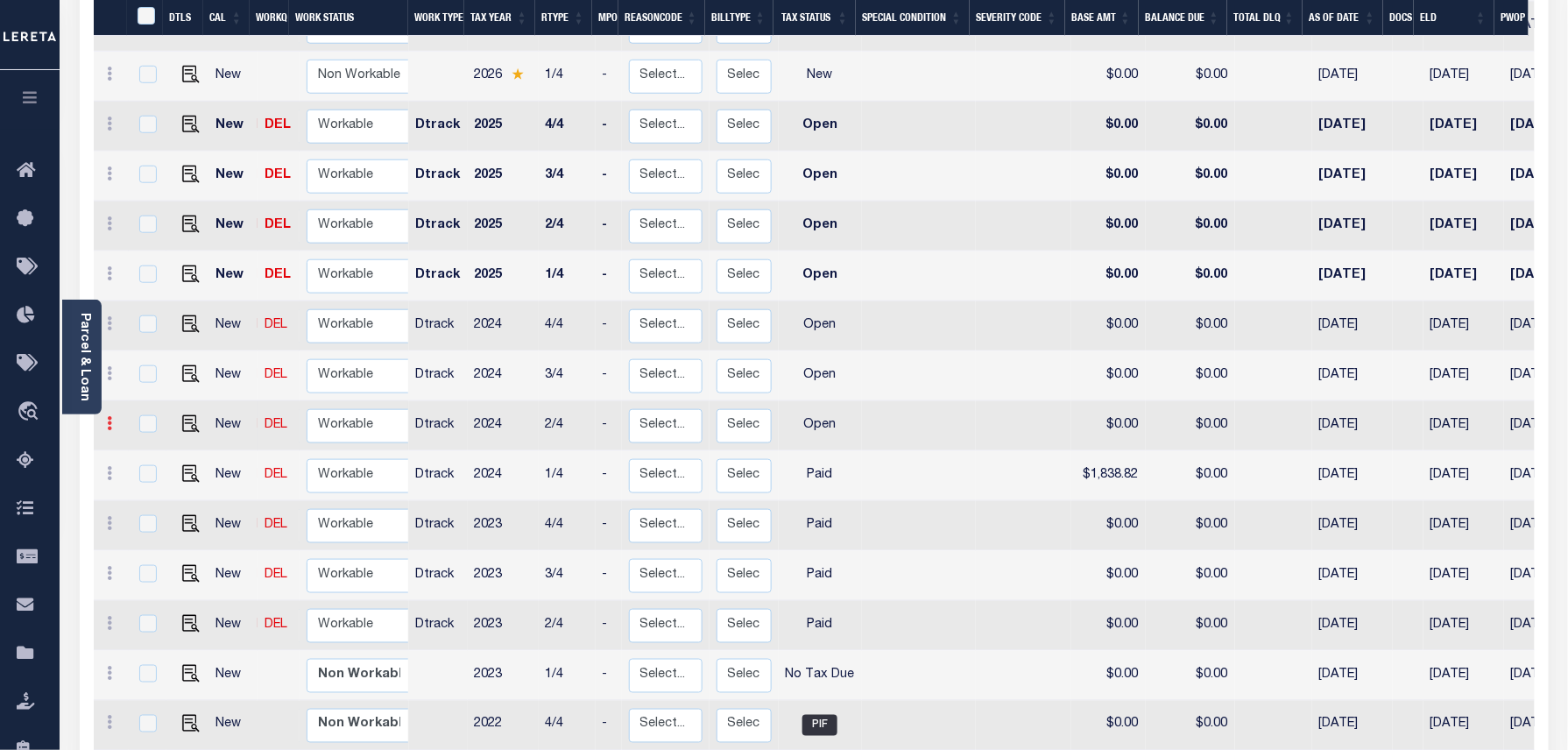
click at [108, 416] on icon at bounding box center [111, 423] width 6 height 14
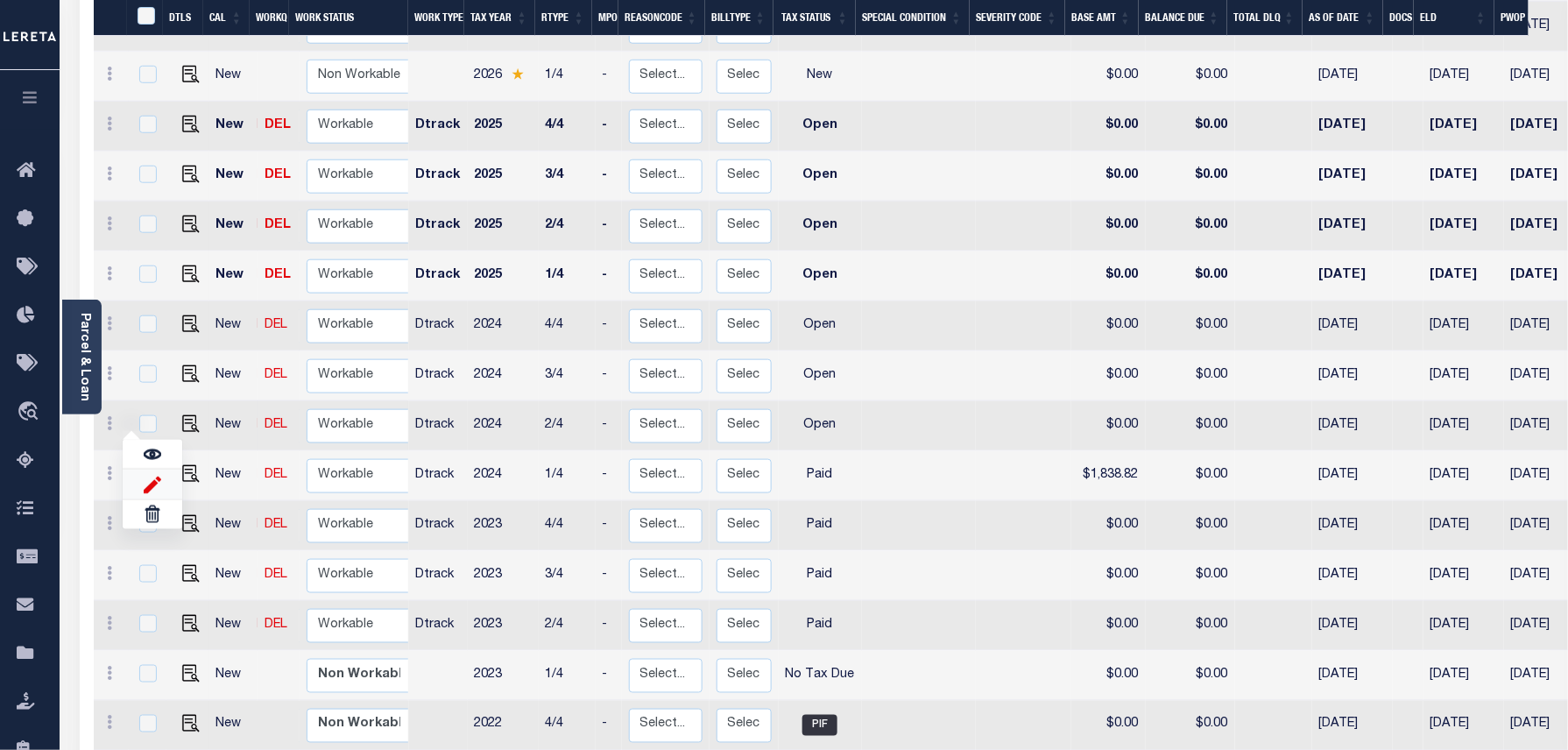
click at [144, 475] on img at bounding box center [152, 485] width 18 height 19
type input "$0.00"
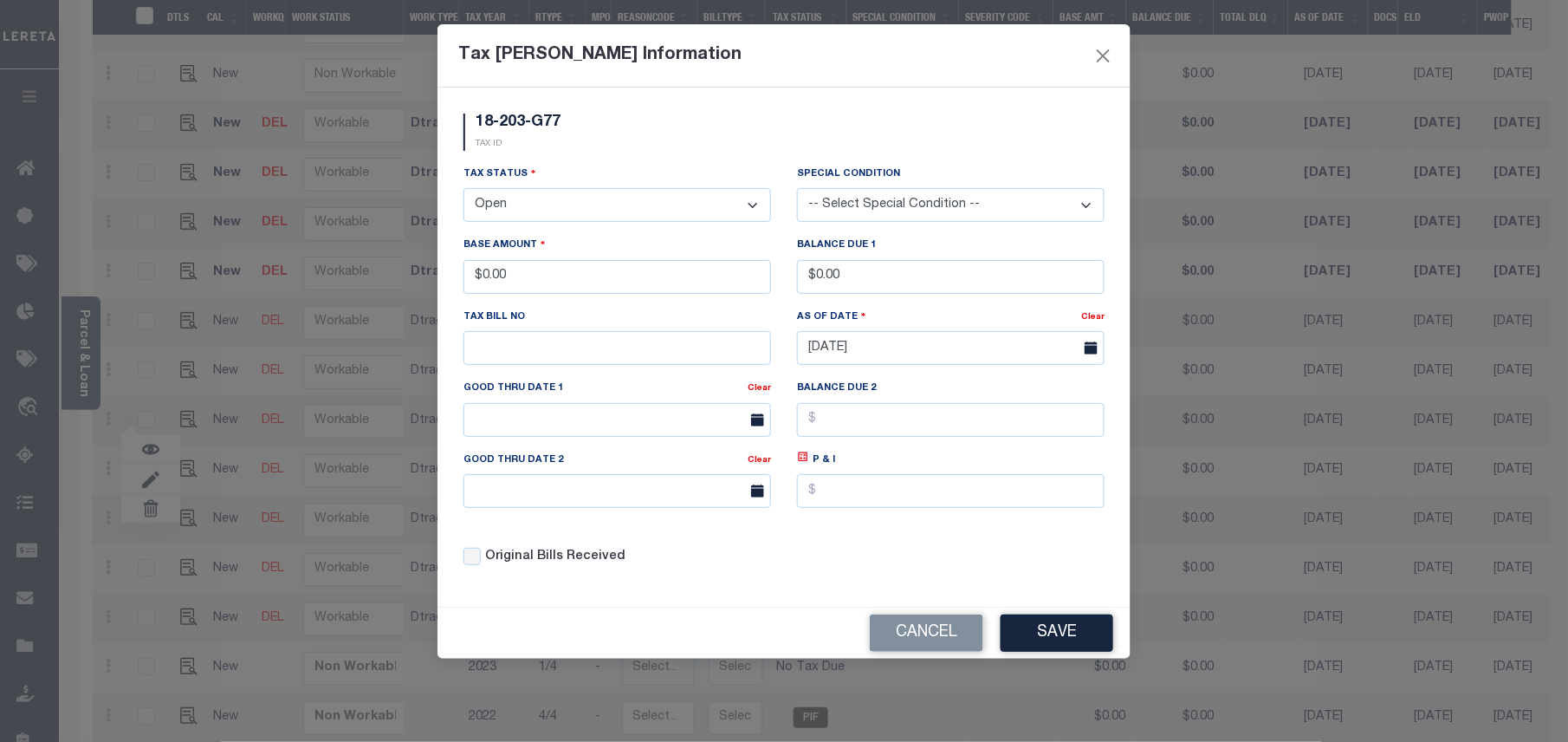
click at [516, 195] on select "- Select Status - Open Due/Unpaid Paid Incomplete No Tax Due Internal Refund Pr…" at bounding box center [617, 205] width 307 height 34
select select "PYD"
click at [463, 191] on select "- Select Status - Open Due/Unpaid Paid Incomplete No Tax Due Internal Refund Pr…" at bounding box center [617, 205] width 307 height 34
drag, startPoint x: 591, startPoint y: 268, endPoint x: 473, endPoint y: 268, distance: 118.0
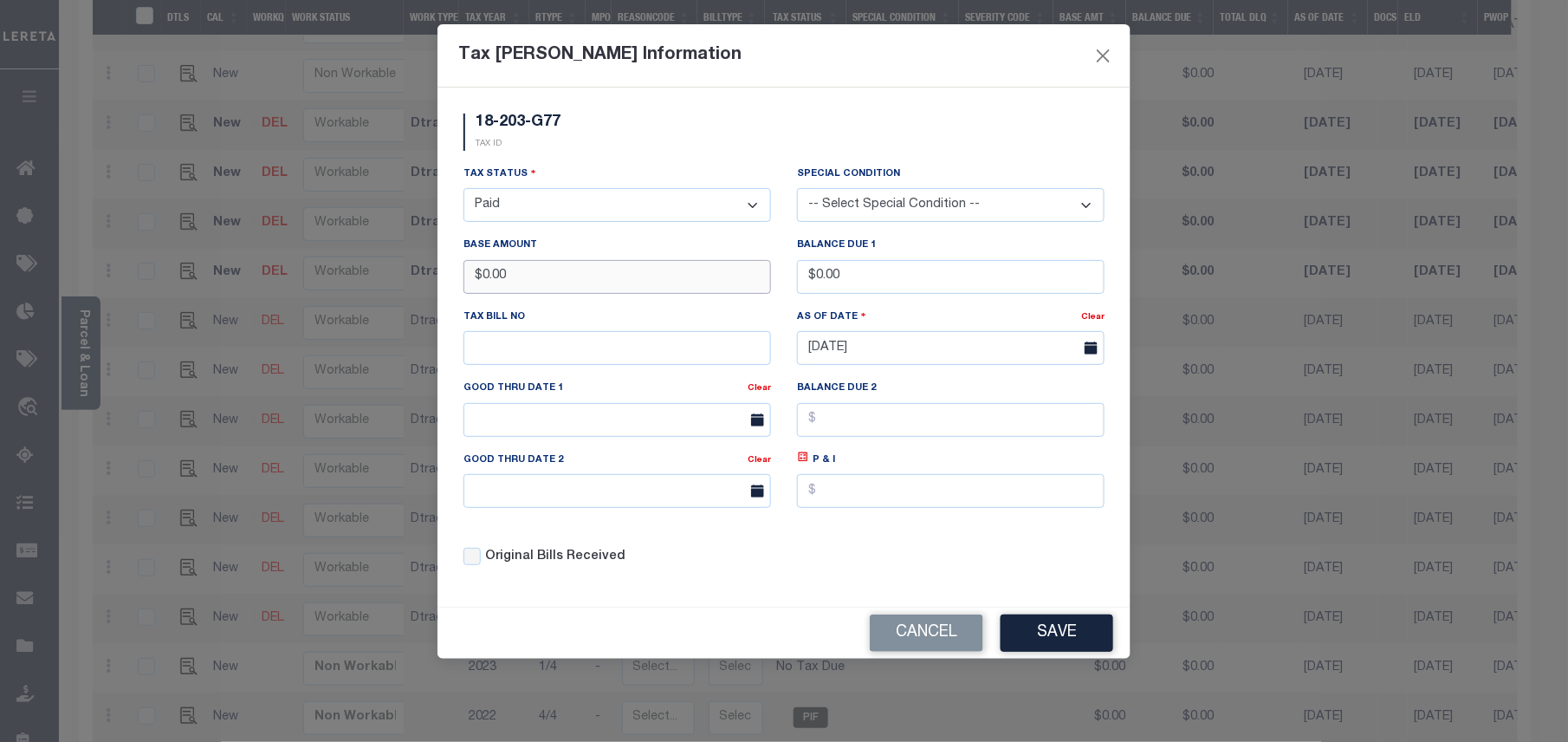
click at [473, 268] on input "$0.00" at bounding box center [617, 277] width 307 height 34
type input "$1,838.81"
click at [1057, 652] on button "Save" at bounding box center [1056, 633] width 113 height 37
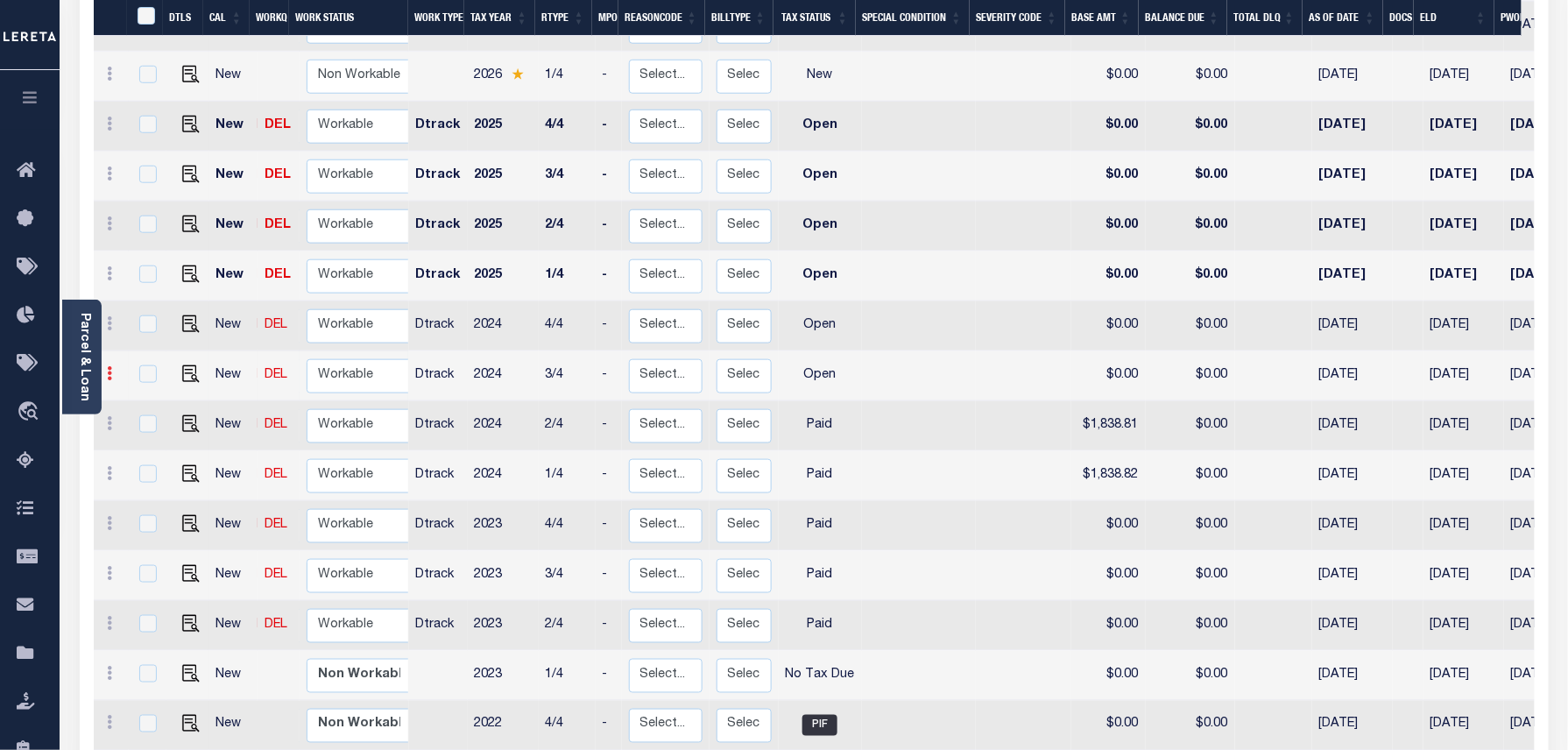
click at [113, 369] on link at bounding box center [110, 375] width 19 height 14
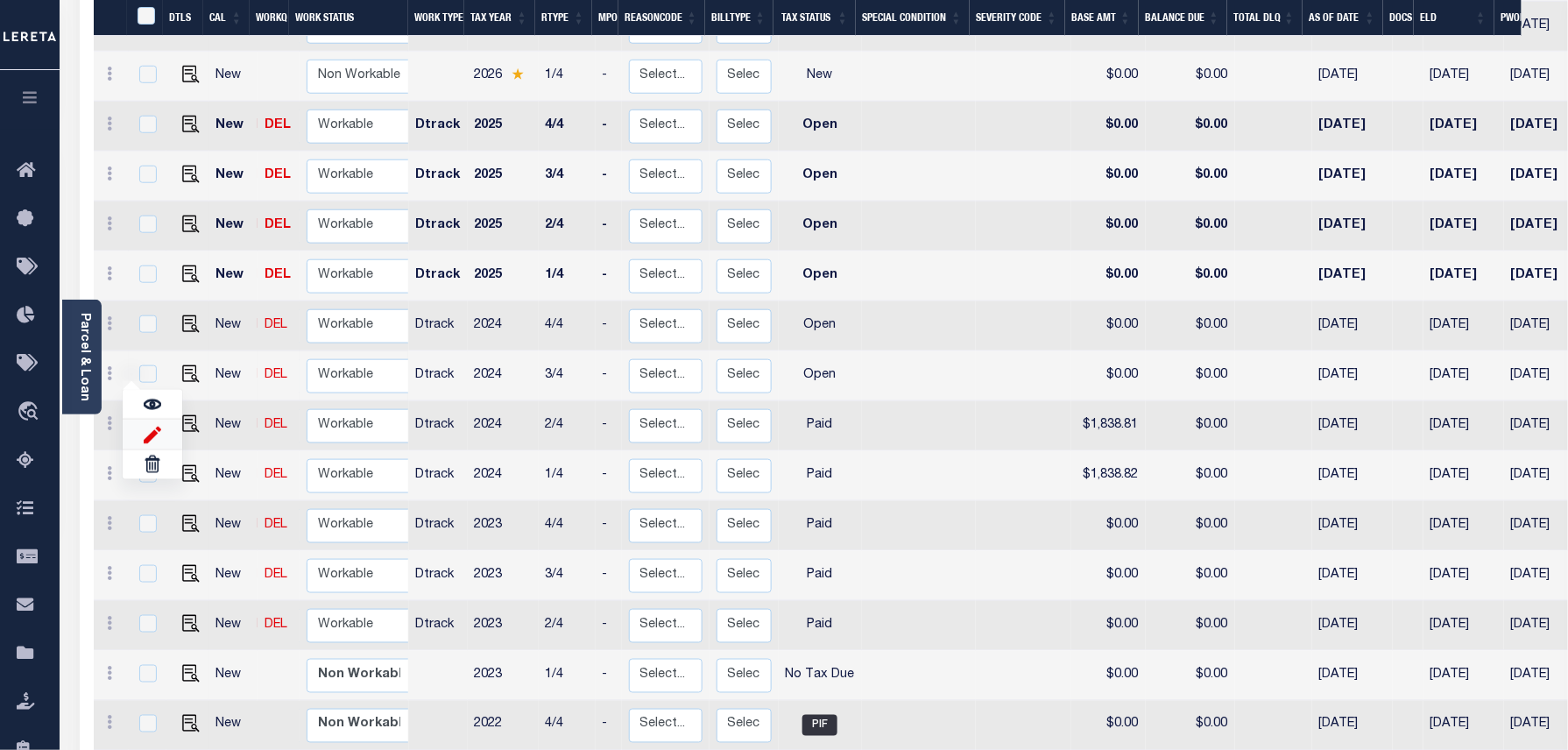
click at [155, 424] on img at bounding box center [152, 434] width 18 height 19
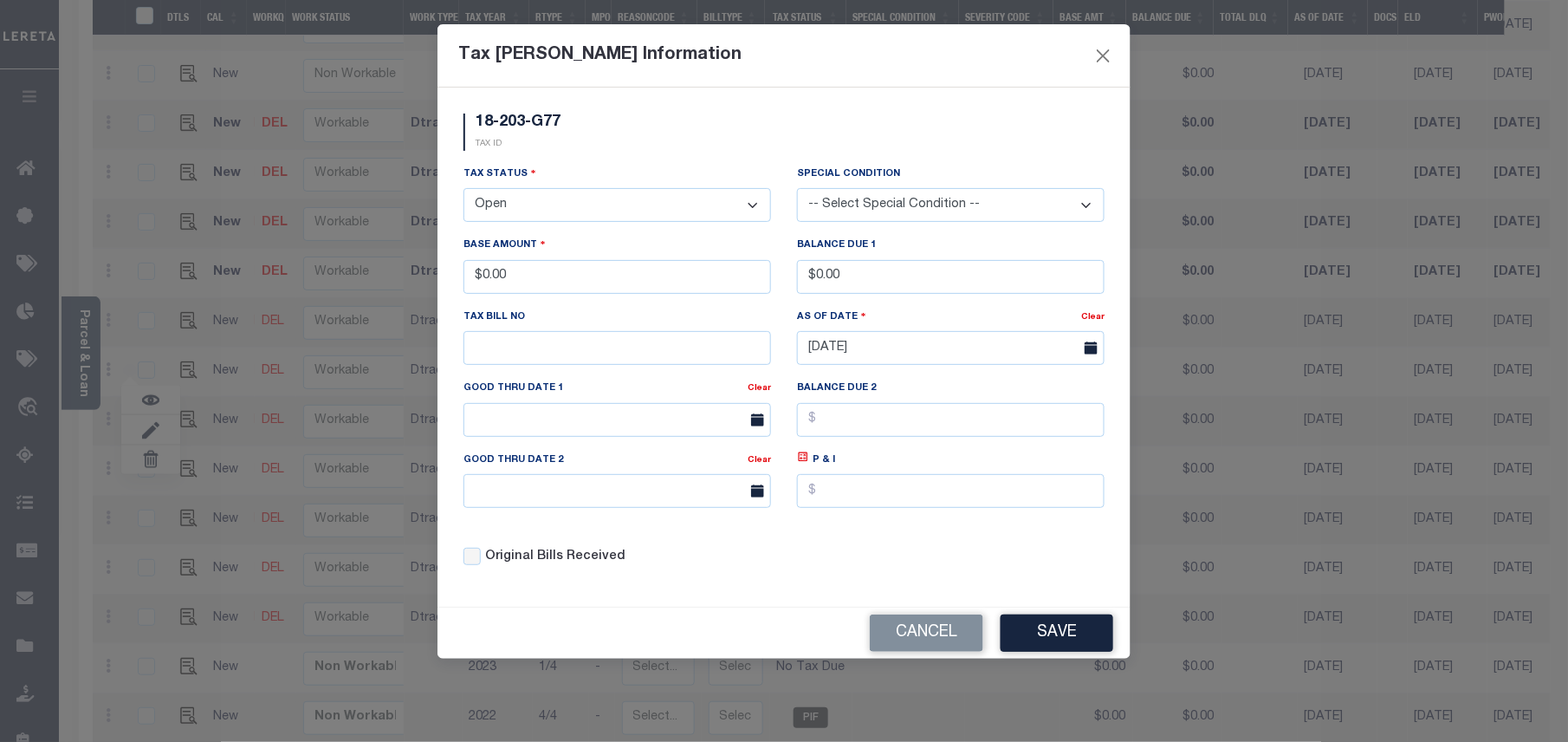
click at [483, 203] on select "- Select Status - Open Due/Unpaid Paid Incomplete No Tax Due Internal Refund Pr…" at bounding box center [617, 205] width 307 height 34
select select "PYD"
click at [463, 191] on select "- Select Status - Open Due/Unpaid Paid Incomplete No Tax Due Internal Refund Pr…" at bounding box center [617, 205] width 307 height 34
drag, startPoint x: 544, startPoint y: 276, endPoint x: 465, endPoint y: 277, distance: 79.0
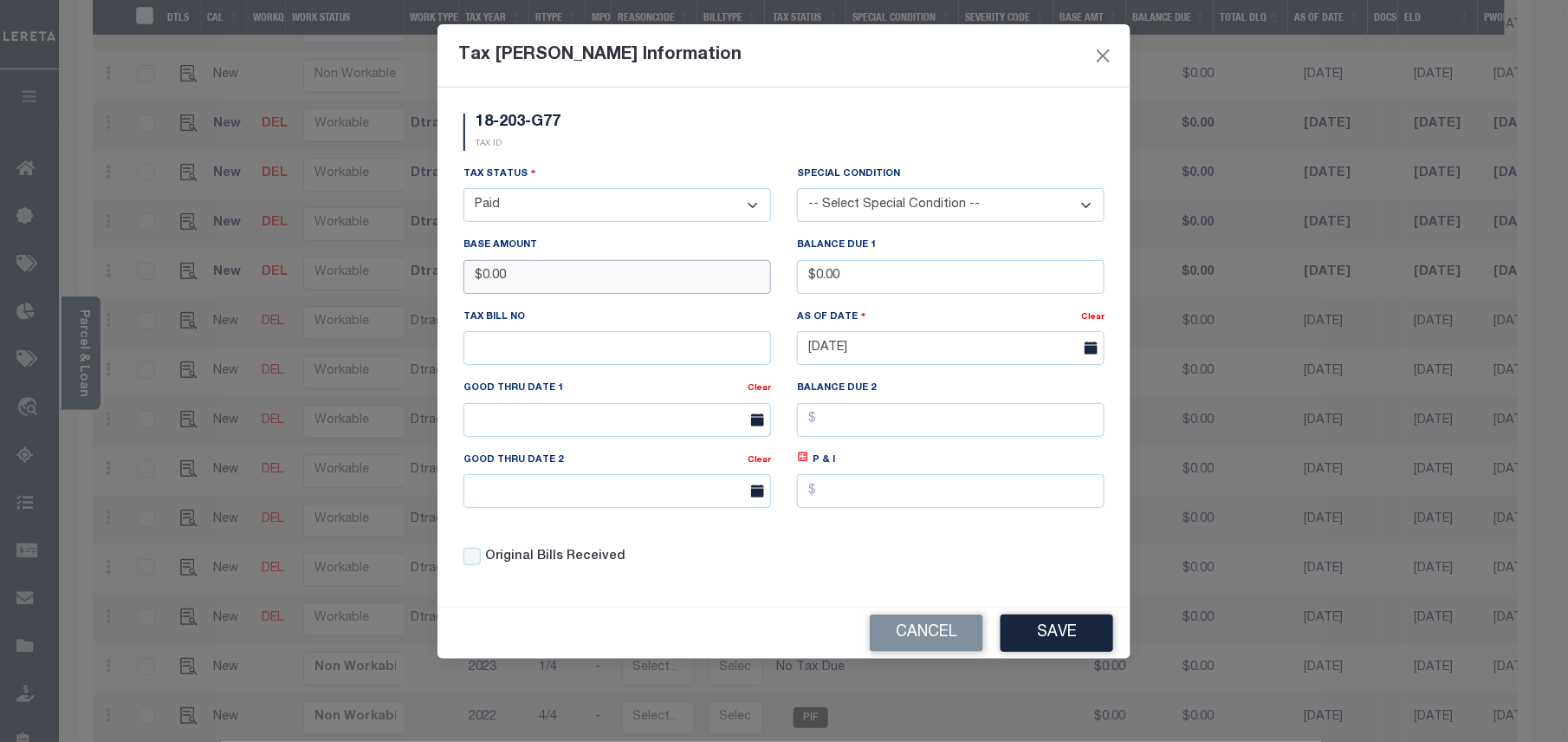
click at [465, 277] on input "$0.00" at bounding box center [617, 277] width 307 height 34
type input "$1,892.50"
click at [1053, 635] on button "Save" at bounding box center [1056, 633] width 113 height 37
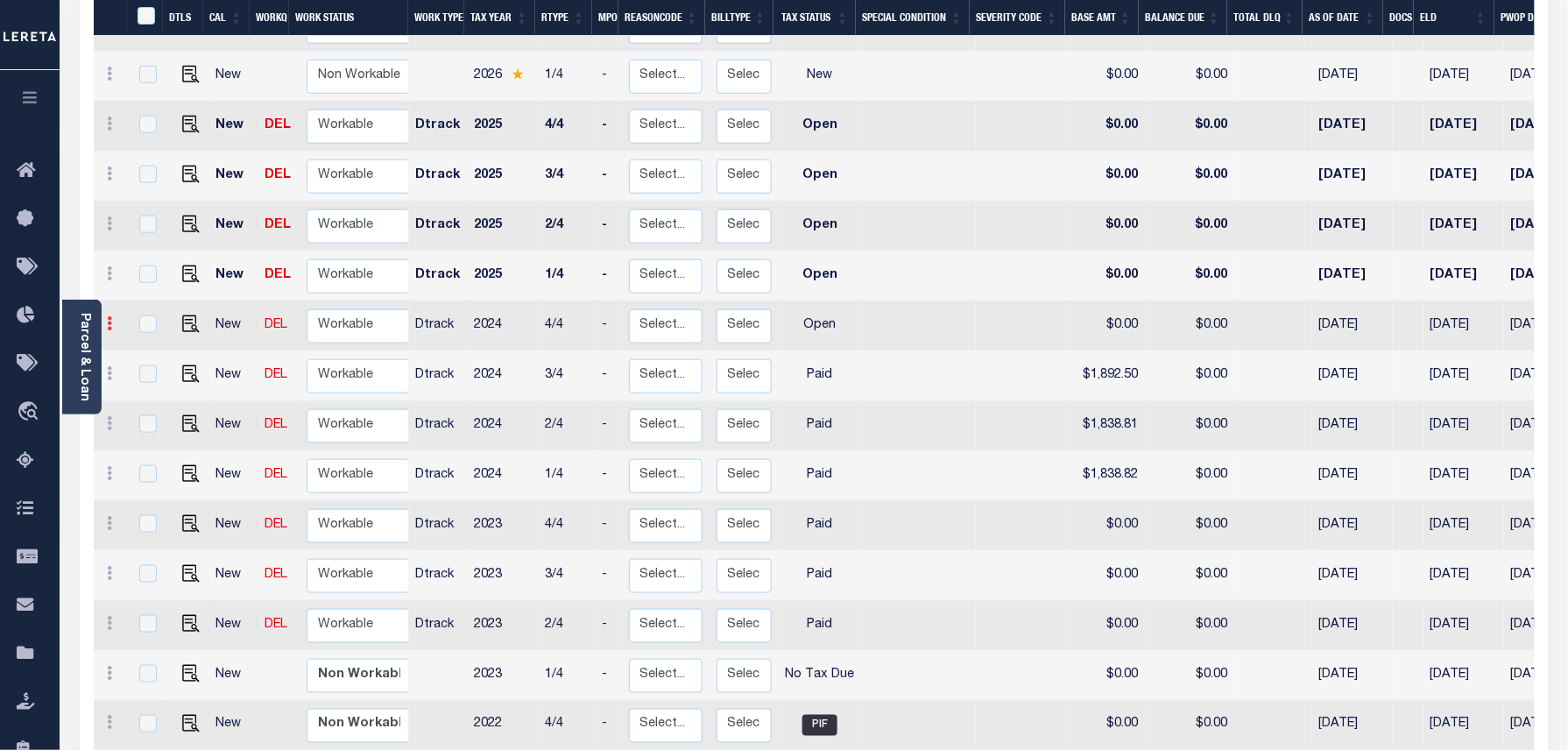
click at [110, 316] on icon at bounding box center [111, 323] width 6 height 14
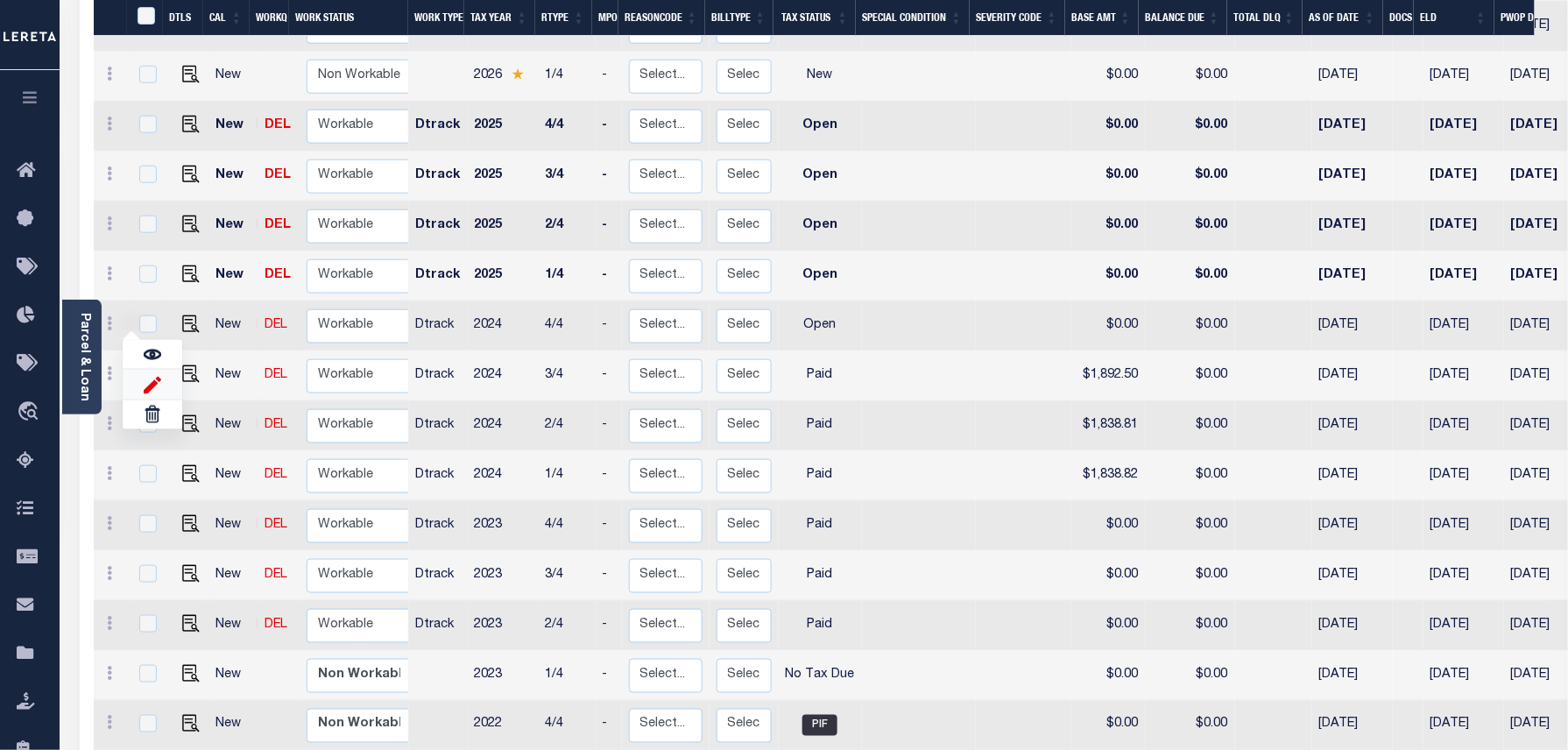
click at [149, 375] on img at bounding box center [152, 384] width 18 height 19
select select "OP2"
type input "$0.00"
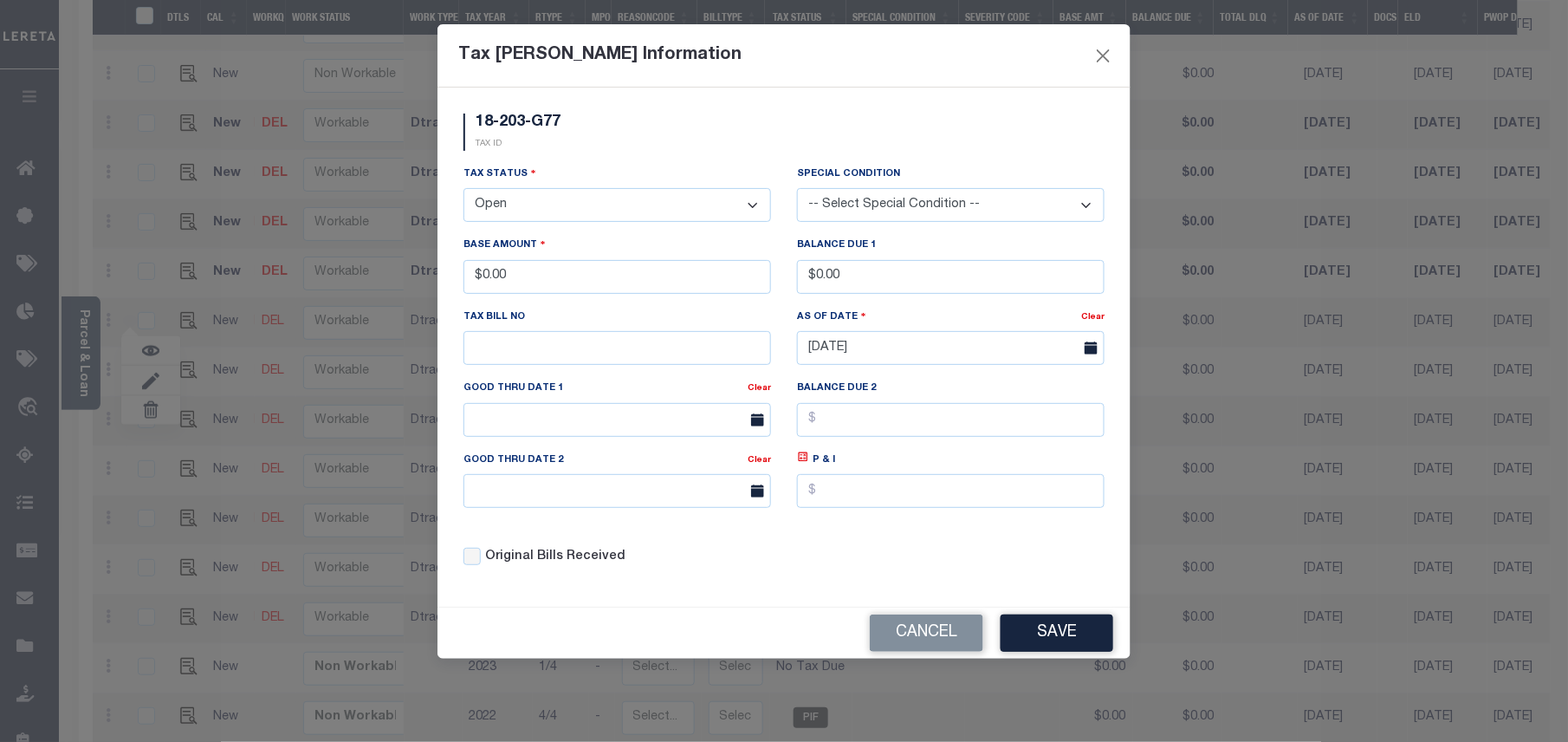
click at [551, 217] on select "- Select Status - Open Due/Unpaid Paid Incomplete No Tax Due Internal Refund Pr…" at bounding box center [617, 205] width 307 height 34
select select "PYD"
click at [463, 191] on select "- Select Status - Open Due/Unpaid Paid Incomplete No Tax Due Internal Refund Pr…" at bounding box center [617, 205] width 307 height 34
drag, startPoint x: 545, startPoint y: 284, endPoint x: 480, endPoint y: 279, distance: 65.2
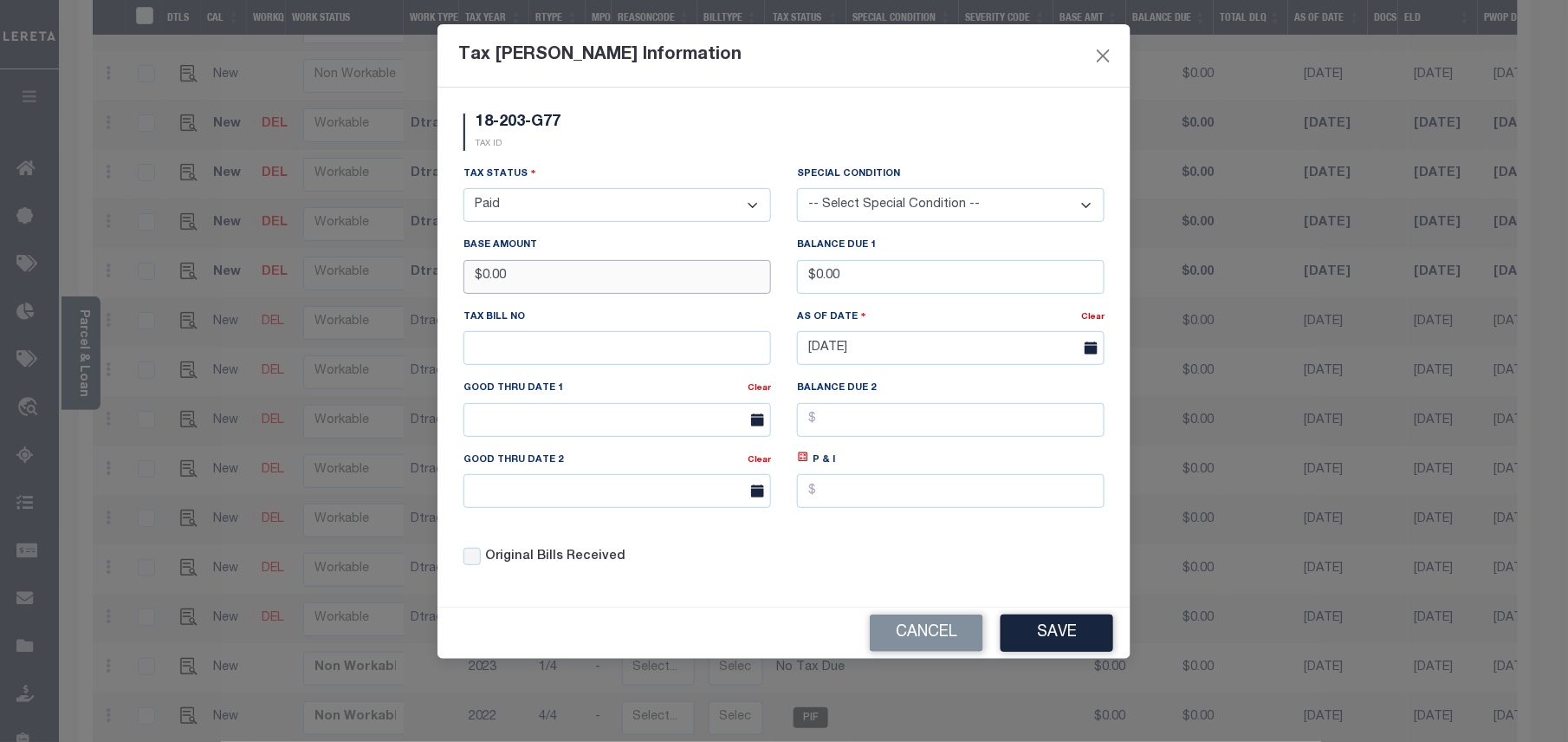
click at [480, 279] on input "$0.00" at bounding box center [617, 277] width 307 height 34
click at [1081, 643] on button "Save" at bounding box center [1056, 633] width 113 height 37
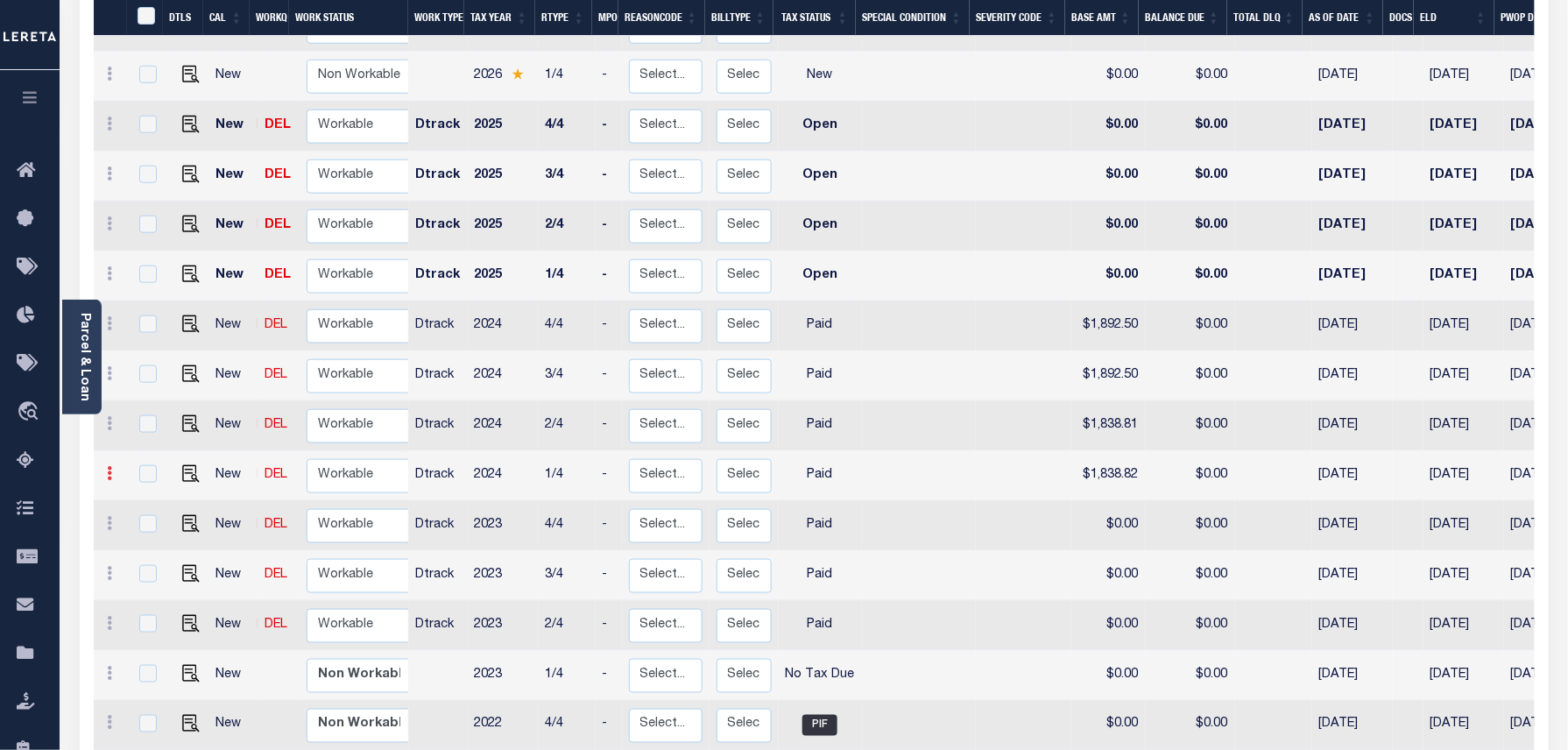
click at [108, 466] on icon at bounding box center [111, 472] width 6 height 14
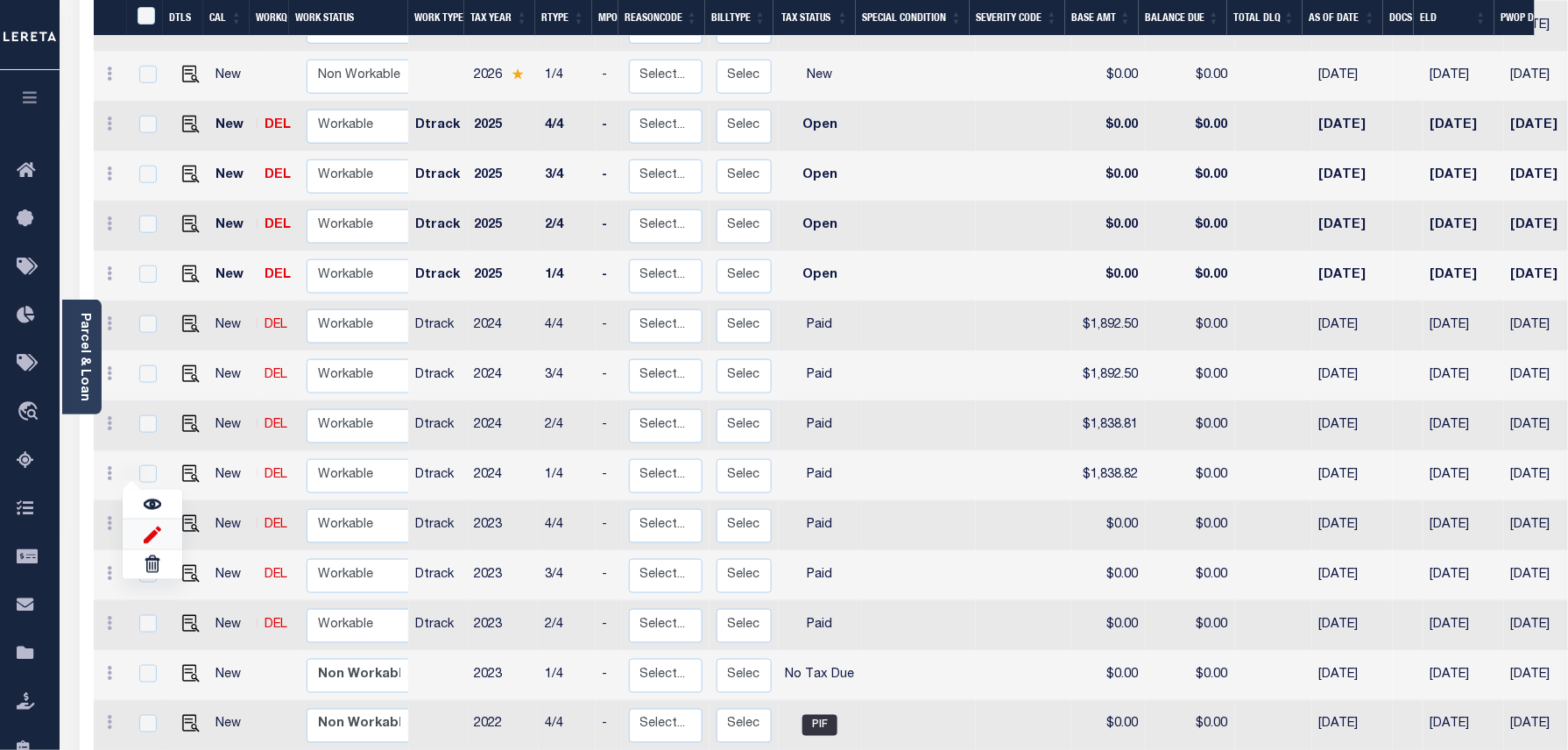
click at [152, 525] on img at bounding box center [152, 535] width 18 height 19
type input "$1,838.82"
type input "$0.00"
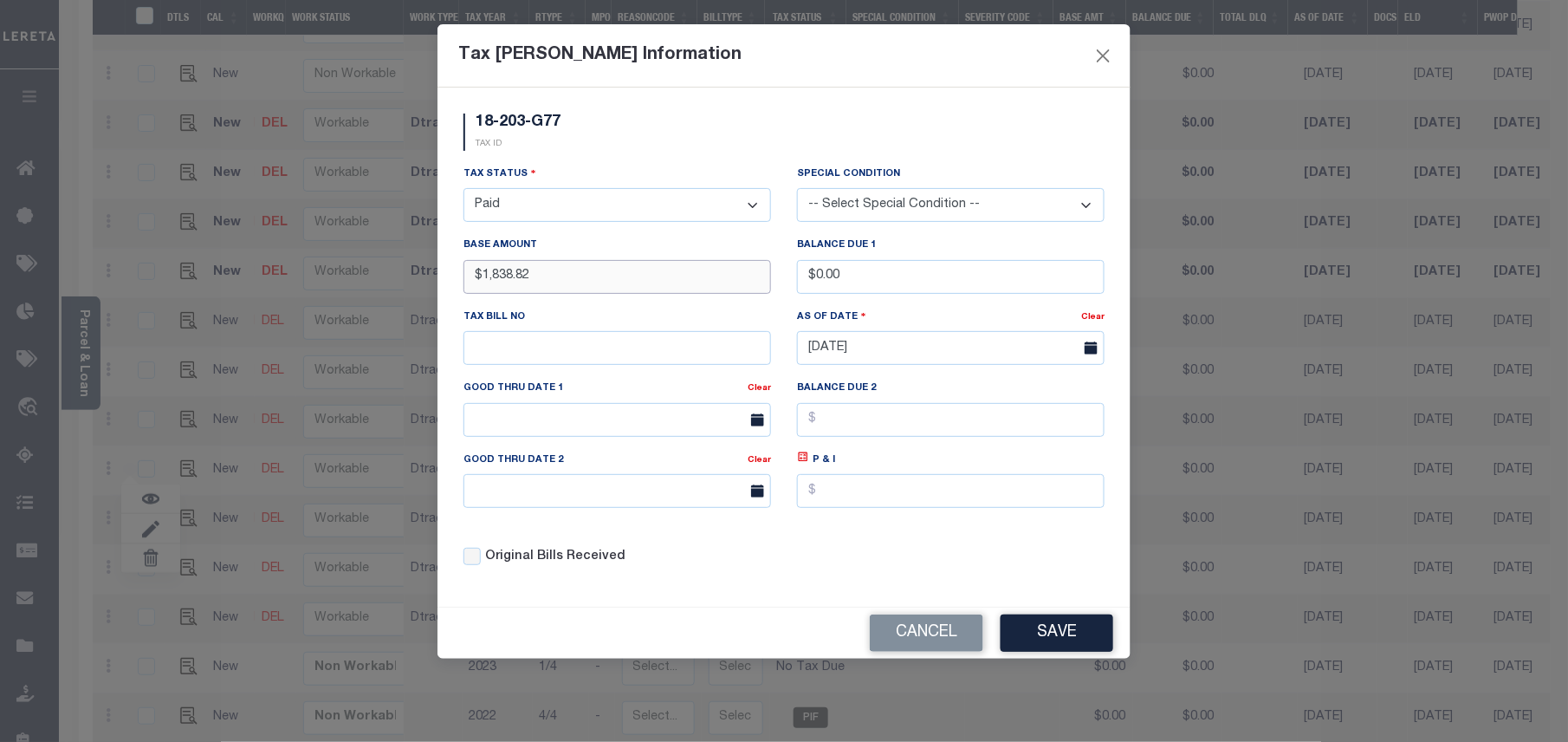
drag, startPoint x: 571, startPoint y: 289, endPoint x: 445, endPoint y: 282, distance: 126.2
click at [445, 282] on div "18-203-G77 TAX ID Installment: TaxID: 18-203-G77 Tax Status" at bounding box center [784, 347] width 693 height 519
click at [591, 278] on input "$1,838.82" at bounding box center [617, 277] width 307 height 34
drag, startPoint x: 516, startPoint y: 279, endPoint x: 485, endPoint y: 277, distance: 31.1
click at [485, 277] on input "$1,838.82" at bounding box center [617, 277] width 307 height 34
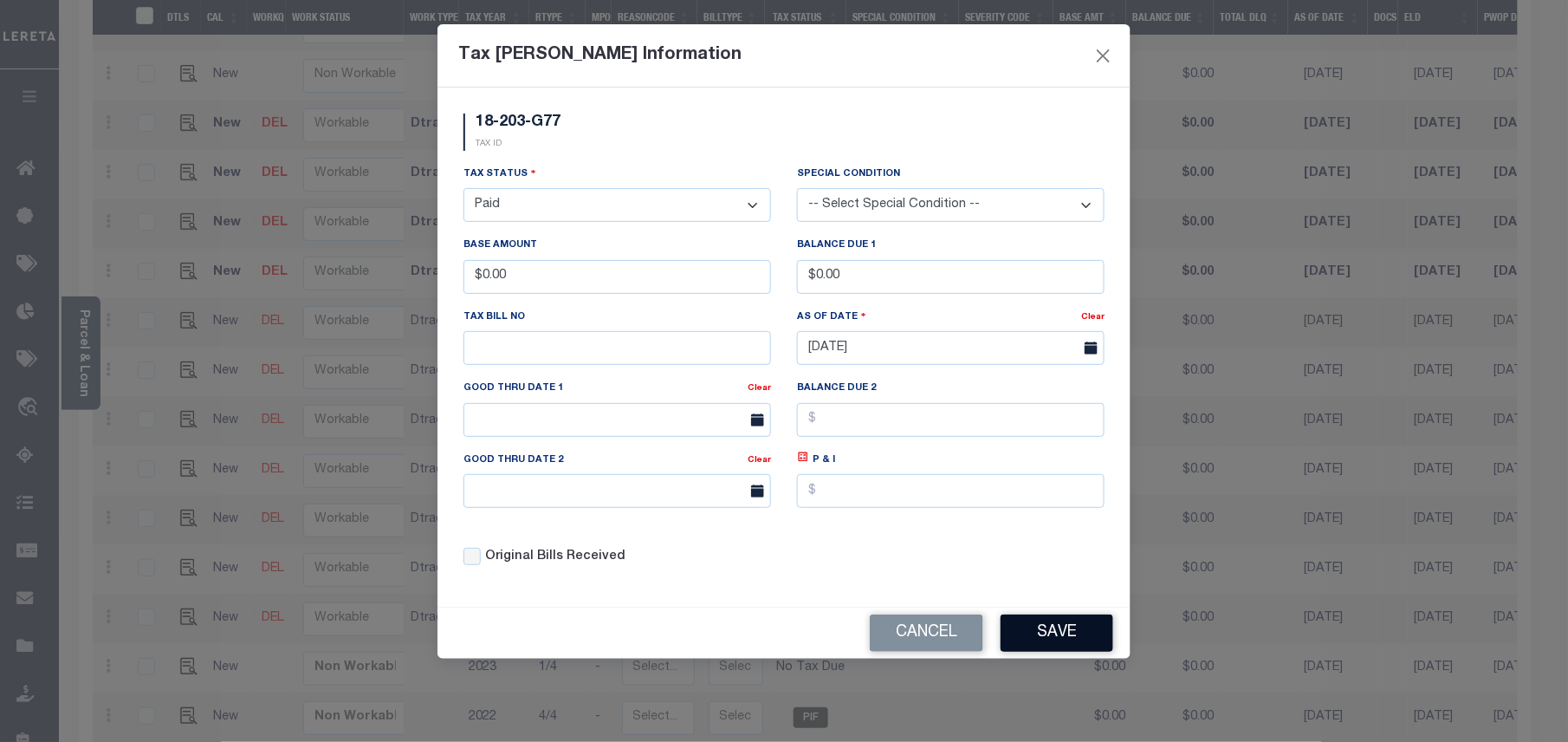
click at [1038, 645] on button "Save" at bounding box center [1056, 633] width 113 height 37
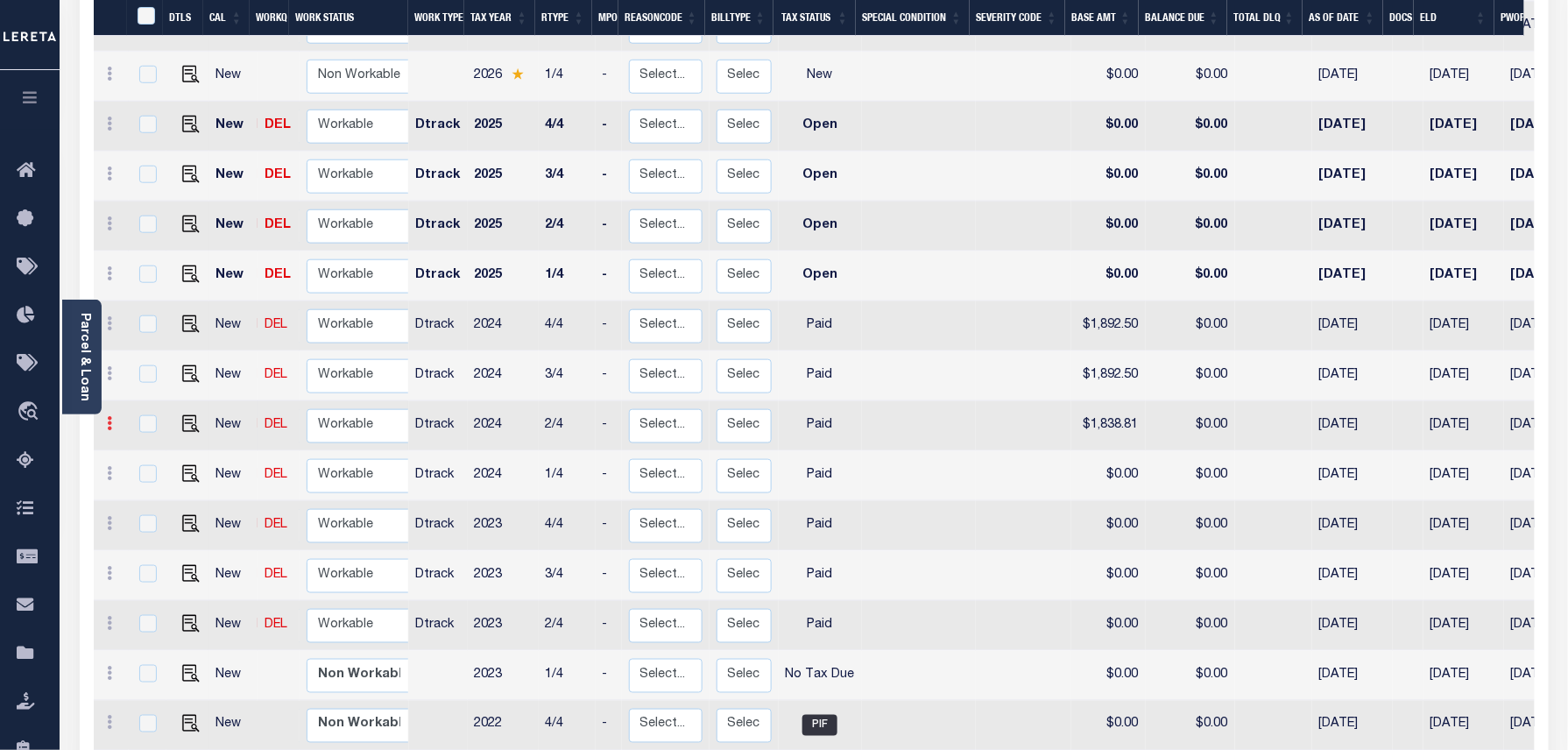
click at [112, 416] on icon at bounding box center [111, 423] width 6 height 14
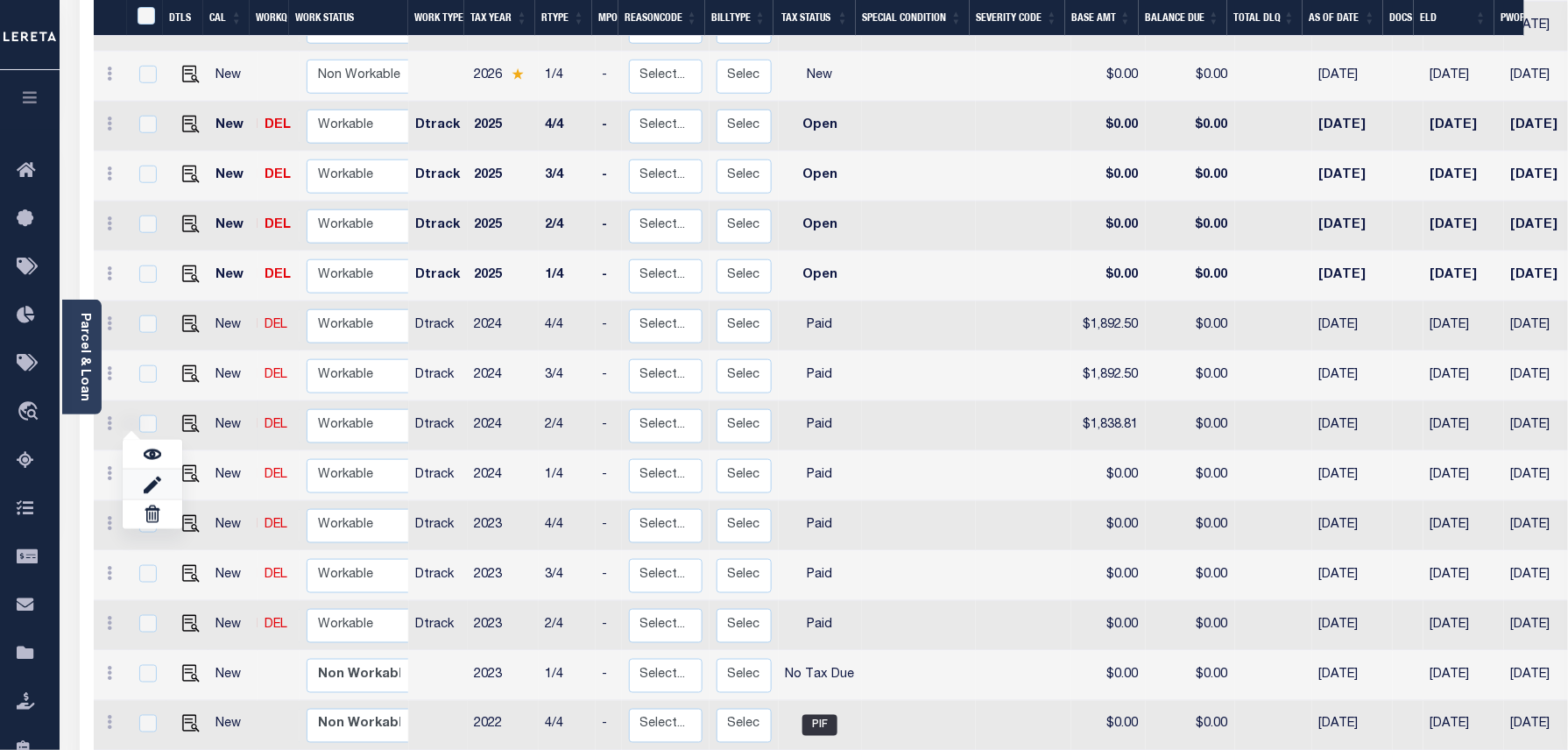
click at [145, 470] on link at bounding box center [152, 484] width 59 height 29
type input "$1,838.81"
type input "$0.00"
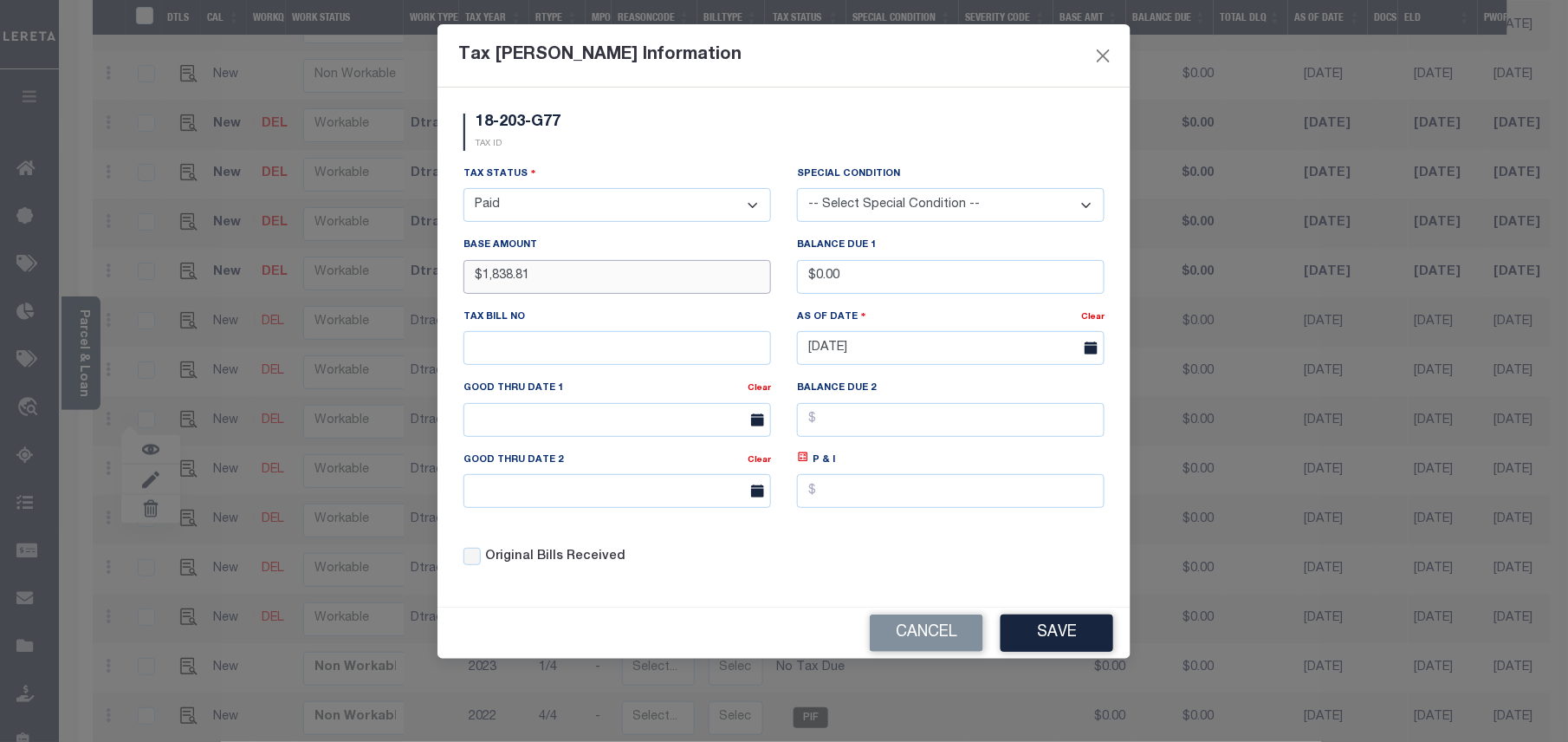
drag, startPoint x: 479, startPoint y: 275, endPoint x: 548, endPoint y: 281, distance: 69.3
click at [548, 281] on input "$1,838.81" at bounding box center [617, 277] width 307 height 34
click at [570, 291] on input "$1,838.81" at bounding box center [617, 277] width 307 height 34
drag, startPoint x: 569, startPoint y: 284, endPoint x: 483, endPoint y: 279, distance: 86.1
click at [483, 279] on input "$1,838.81" at bounding box center [617, 277] width 307 height 34
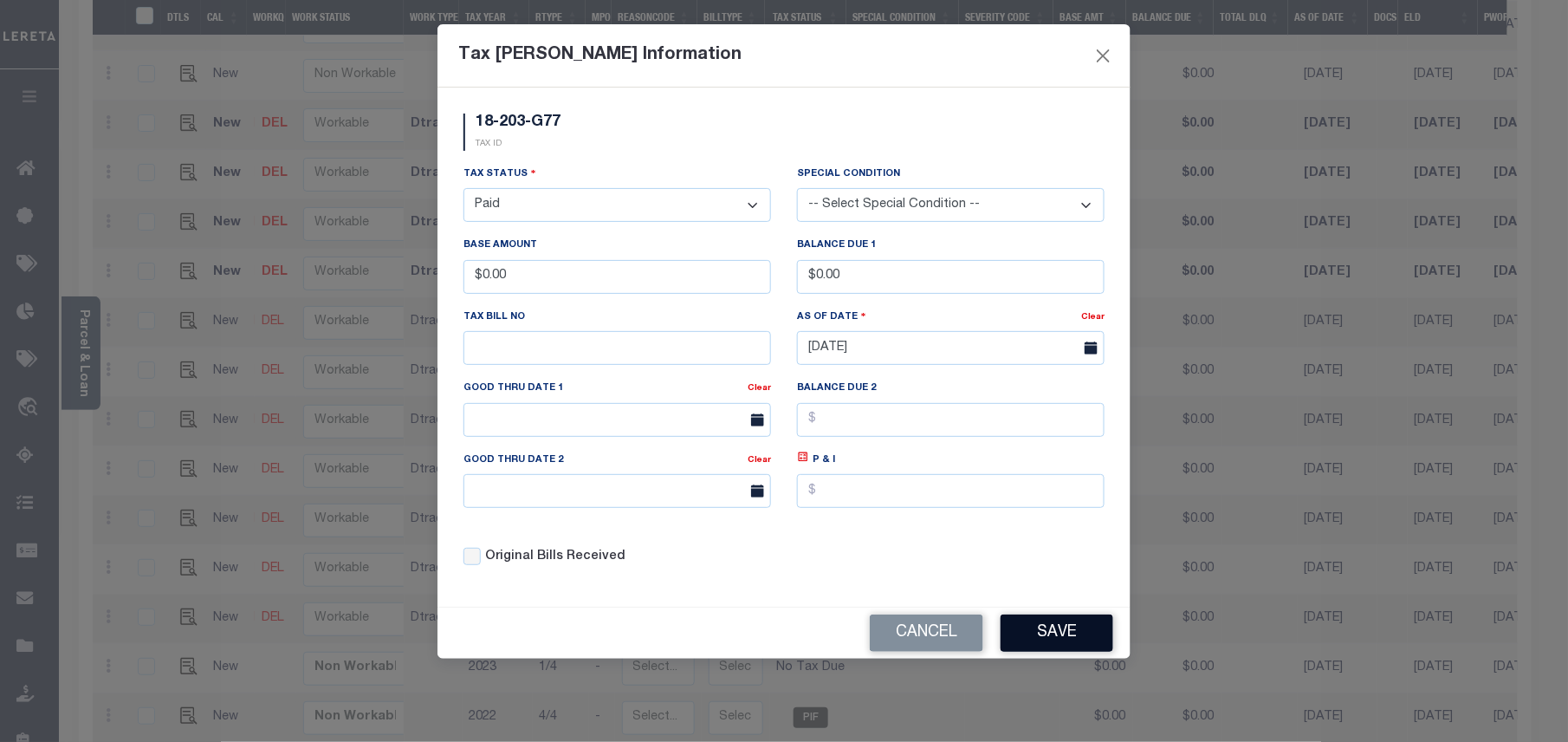
click at [1062, 652] on button "Save" at bounding box center [1056, 633] width 113 height 37
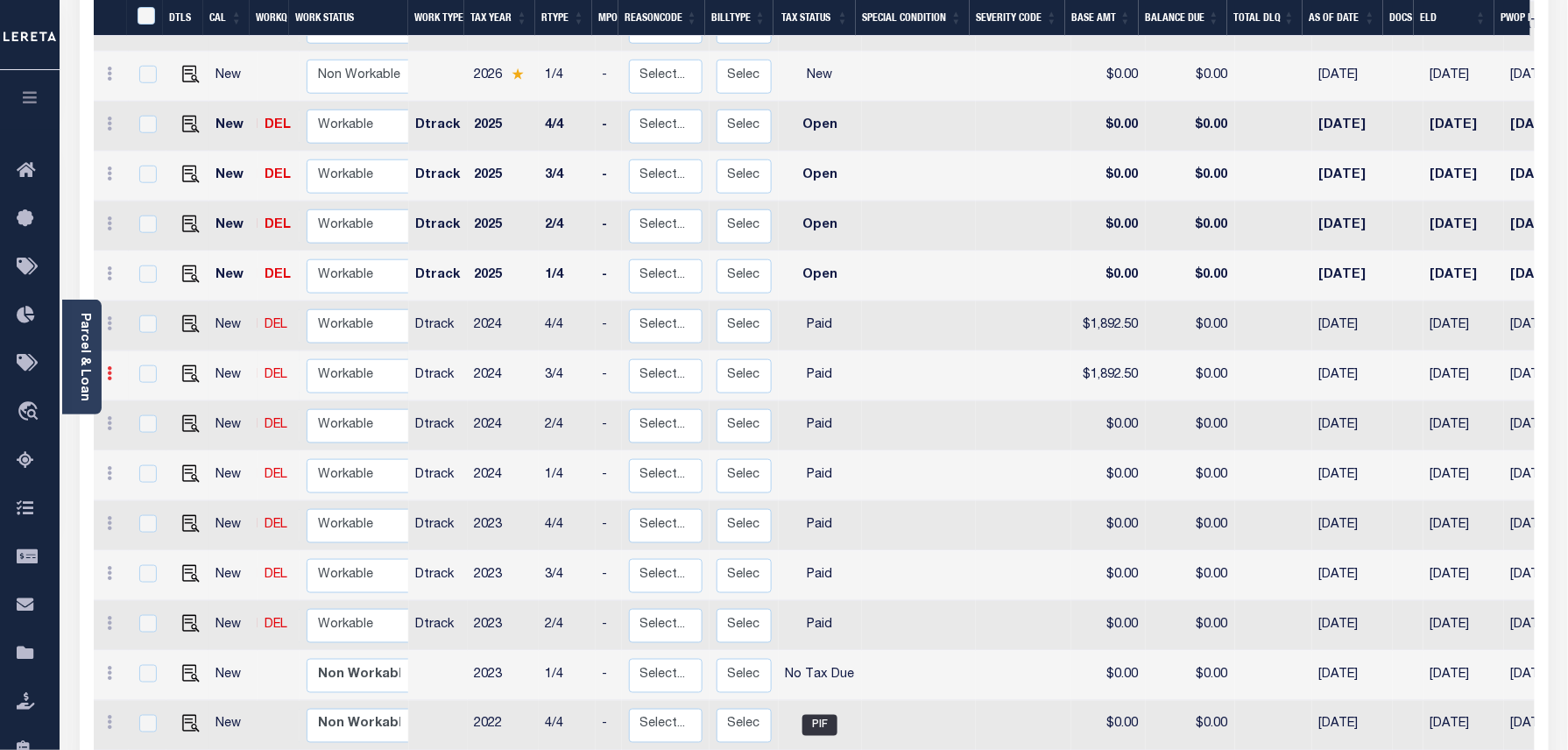
click at [112, 366] on icon at bounding box center [111, 373] width 6 height 14
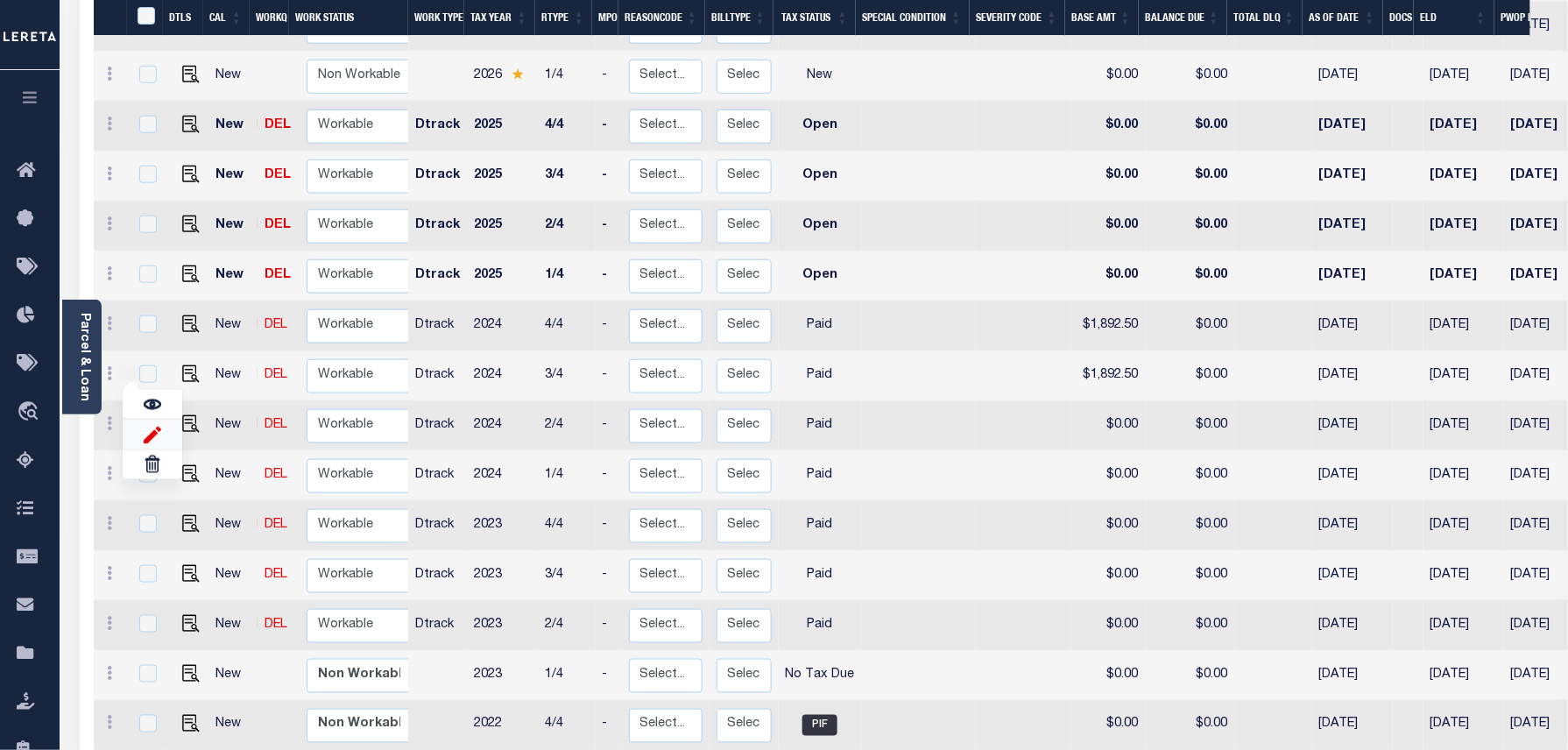
click at [147, 424] on img at bounding box center [152, 434] width 18 height 19
type input "$1,892.50"
type input "$0.00"
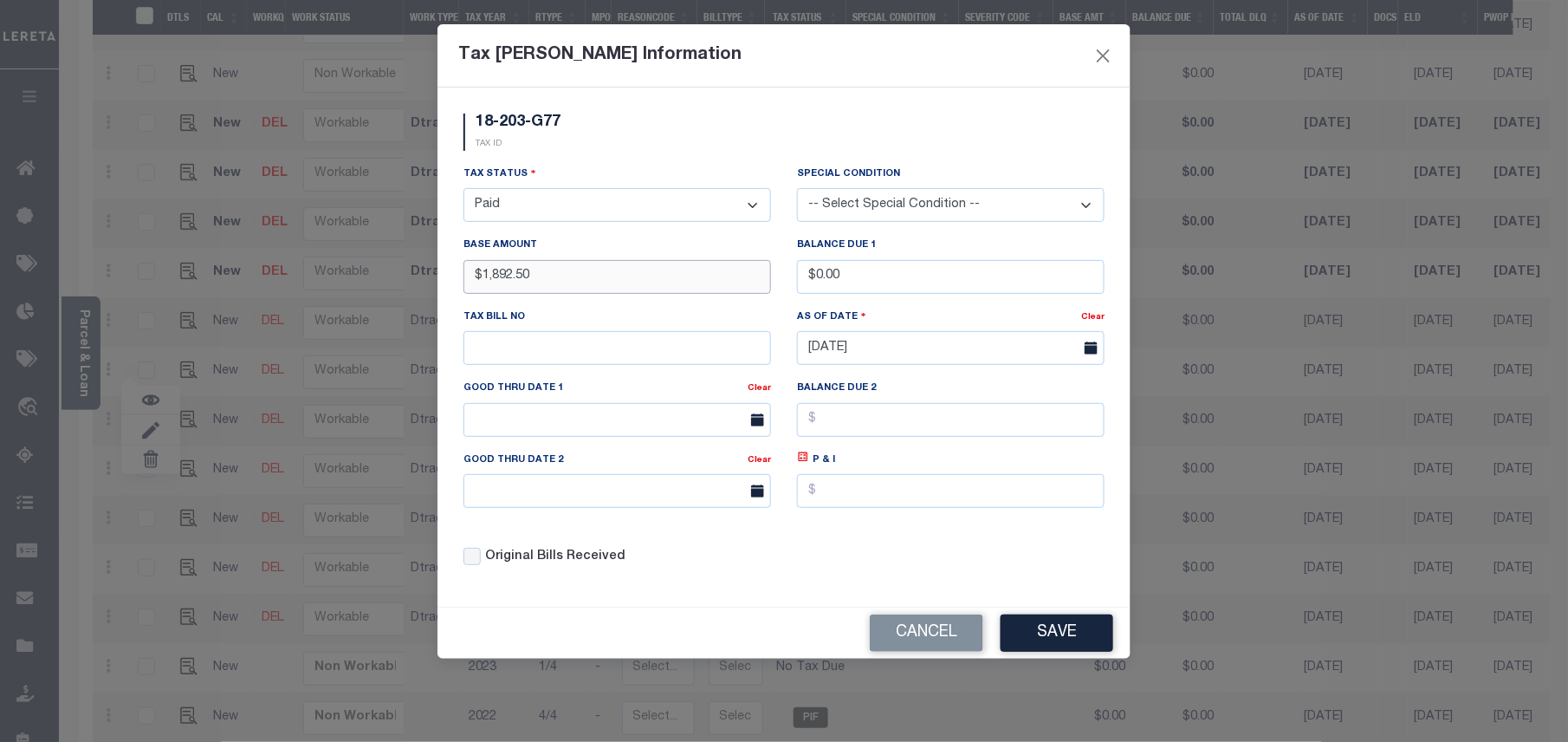
drag, startPoint x: 480, startPoint y: 278, endPoint x: 533, endPoint y: 288, distance: 53.9
click at [533, 288] on input "$1,892.50" at bounding box center [617, 277] width 307 height 34
drag, startPoint x: 501, startPoint y: 276, endPoint x: 480, endPoint y: 275, distance: 21.0
click at [486, 276] on input "$1,892.50" at bounding box center [617, 277] width 307 height 34
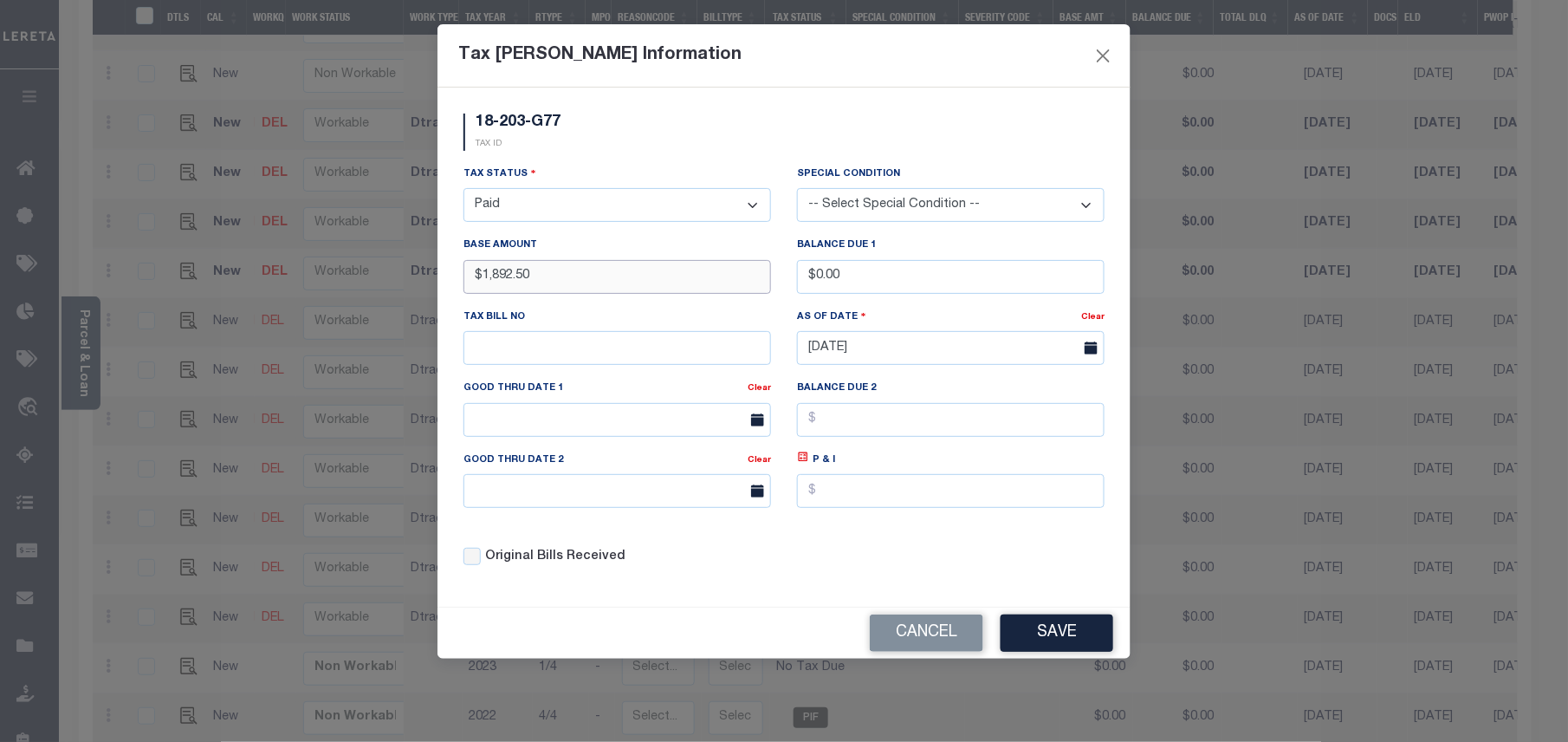
click at [479, 275] on input "$1,892.50" at bounding box center [617, 277] width 307 height 34
drag, startPoint x: 482, startPoint y: 278, endPoint x: 534, endPoint y: 276, distance: 52.0
click at [534, 276] on input "$1,892.50" at bounding box center [617, 277] width 307 height 34
click at [1096, 639] on button "Save" at bounding box center [1056, 633] width 113 height 37
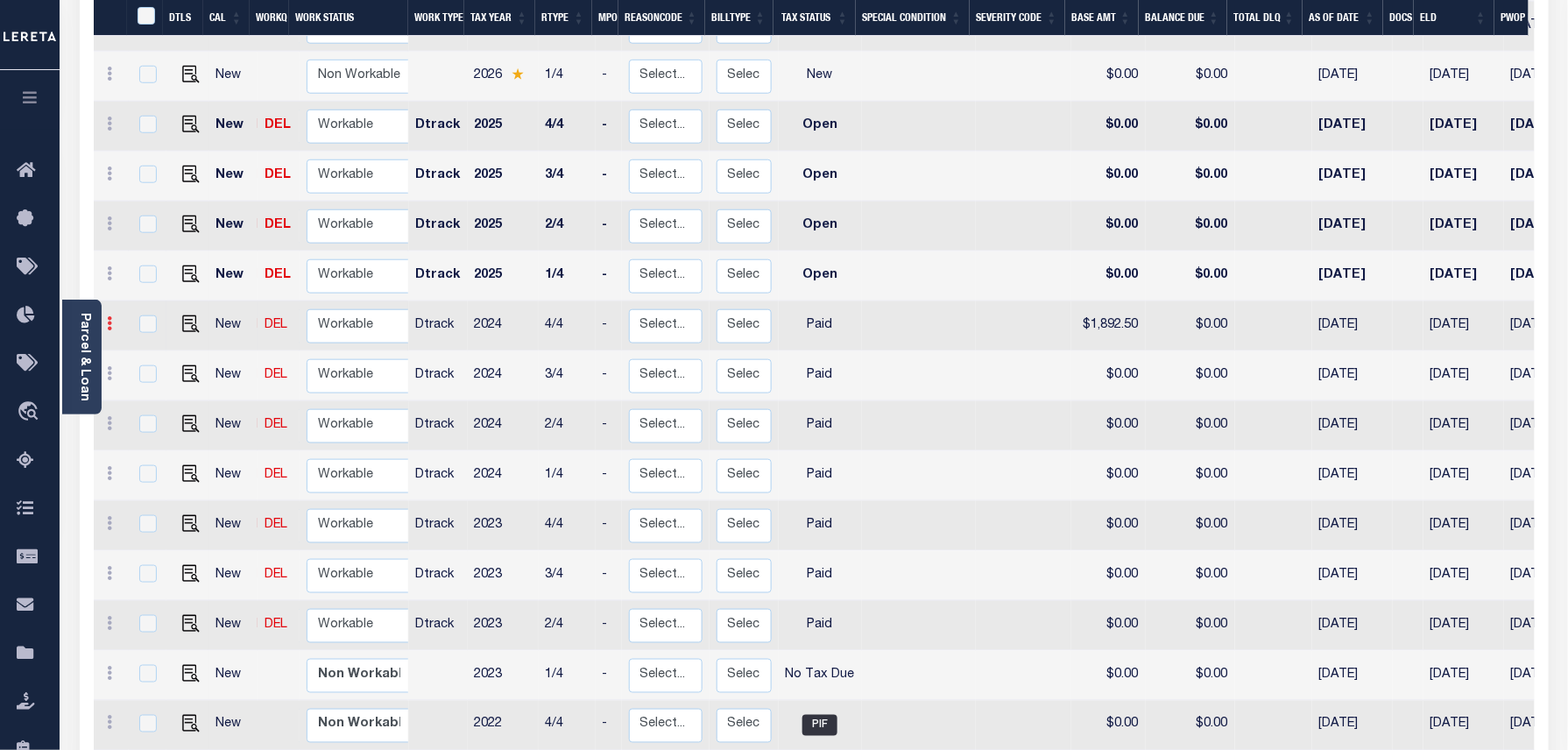
click at [108, 316] on icon at bounding box center [111, 323] width 6 height 14
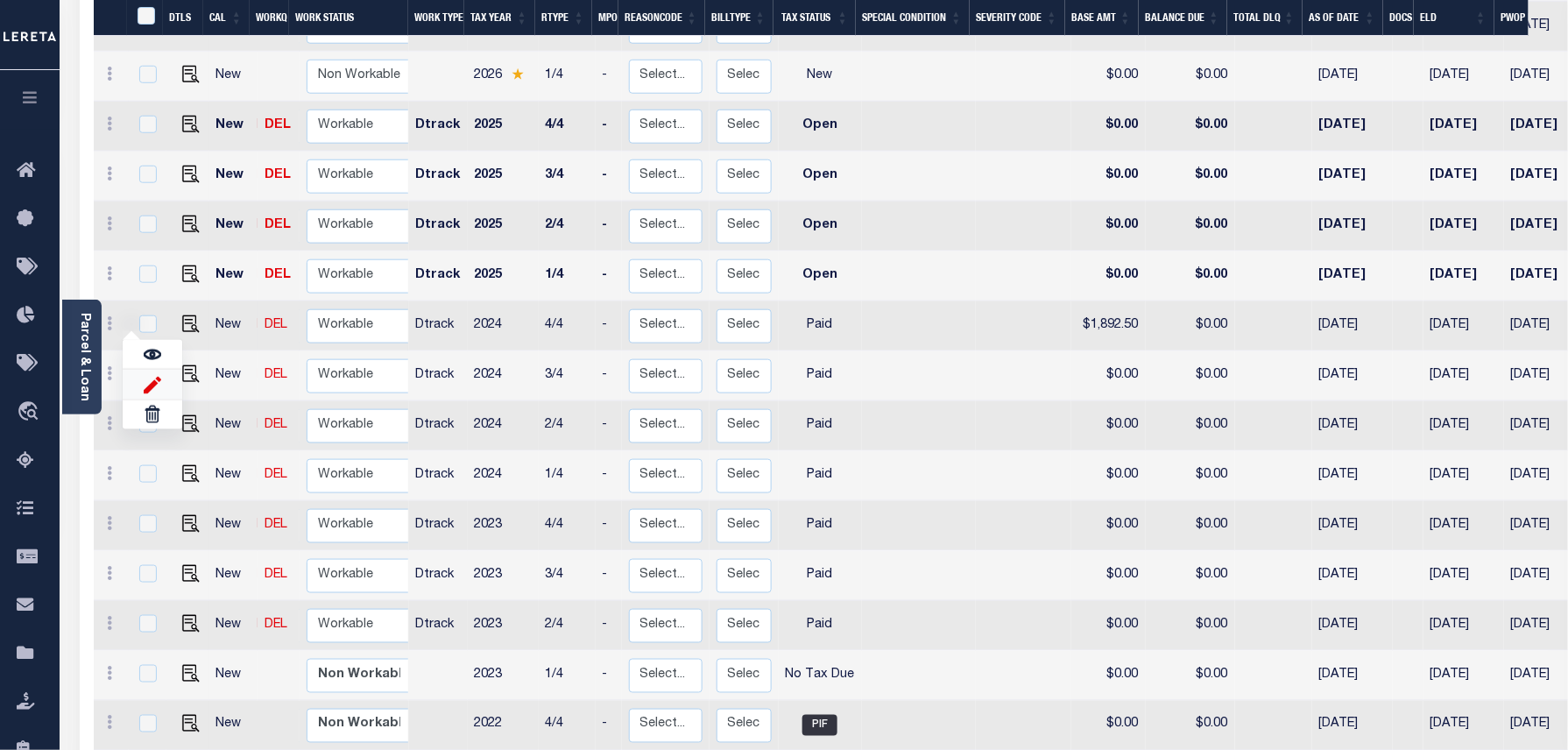
click at [156, 375] on img at bounding box center [152, 384] width 18 height 19
type input "$1,892.50"
type input "$0.00"
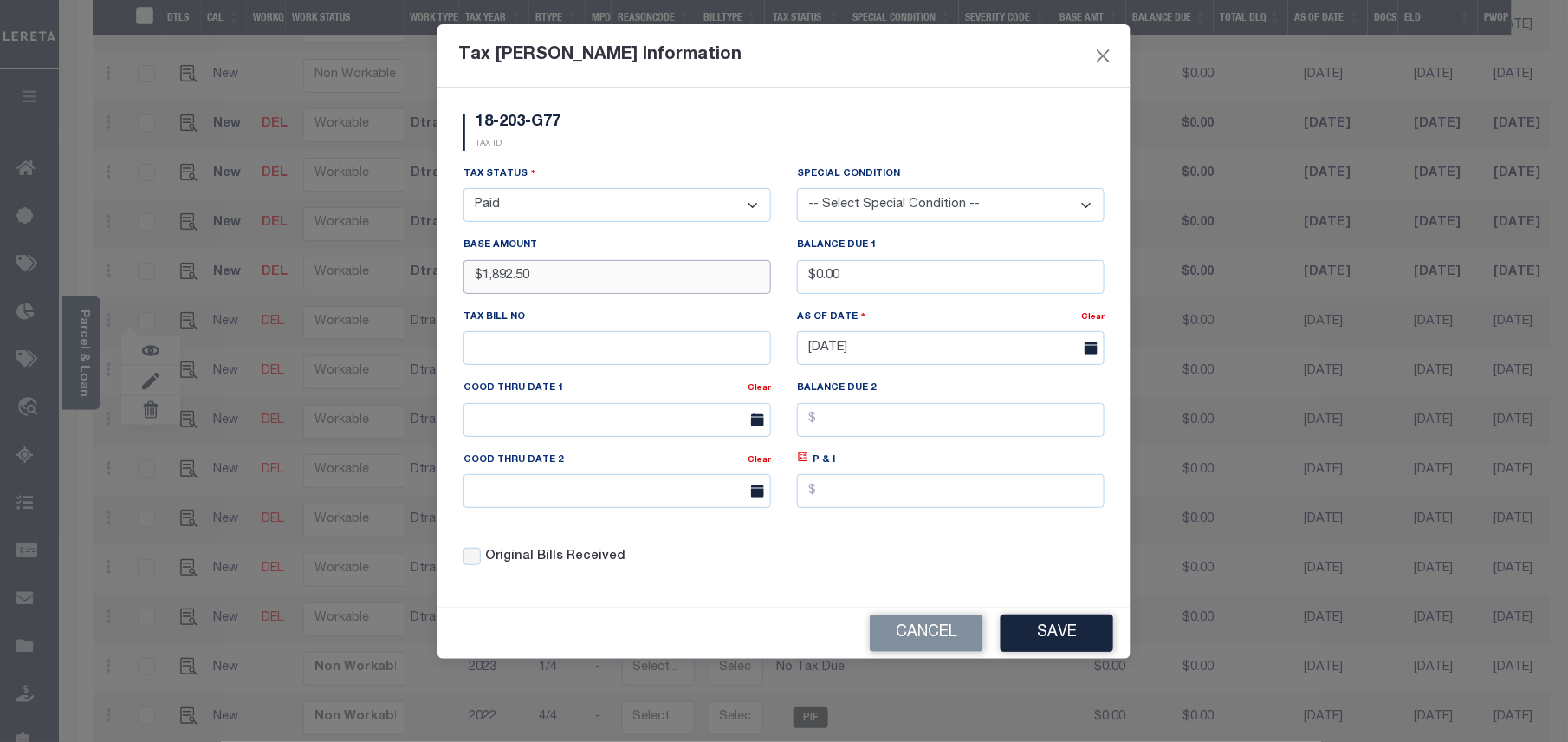
drag, startPoint x: 483, startPoint y: 282, endPoint x: 537, endPoint y: 278, distance: 54.1
click at [537, 278] on input "$1,892.50" at bounding box center [617, 277] width 307 height 34
click at [583, 270] on input "$1,892.50" at bounding box center [617, 277] width 307 height 34
drag, startPoint x: 562, startPoint y: 279, endPoint x: 483, endPoint y: 282, distance: 79.1
click at [483, 282] on input "$1,892.50" at bounding box center [617, 277] width 307 height 34
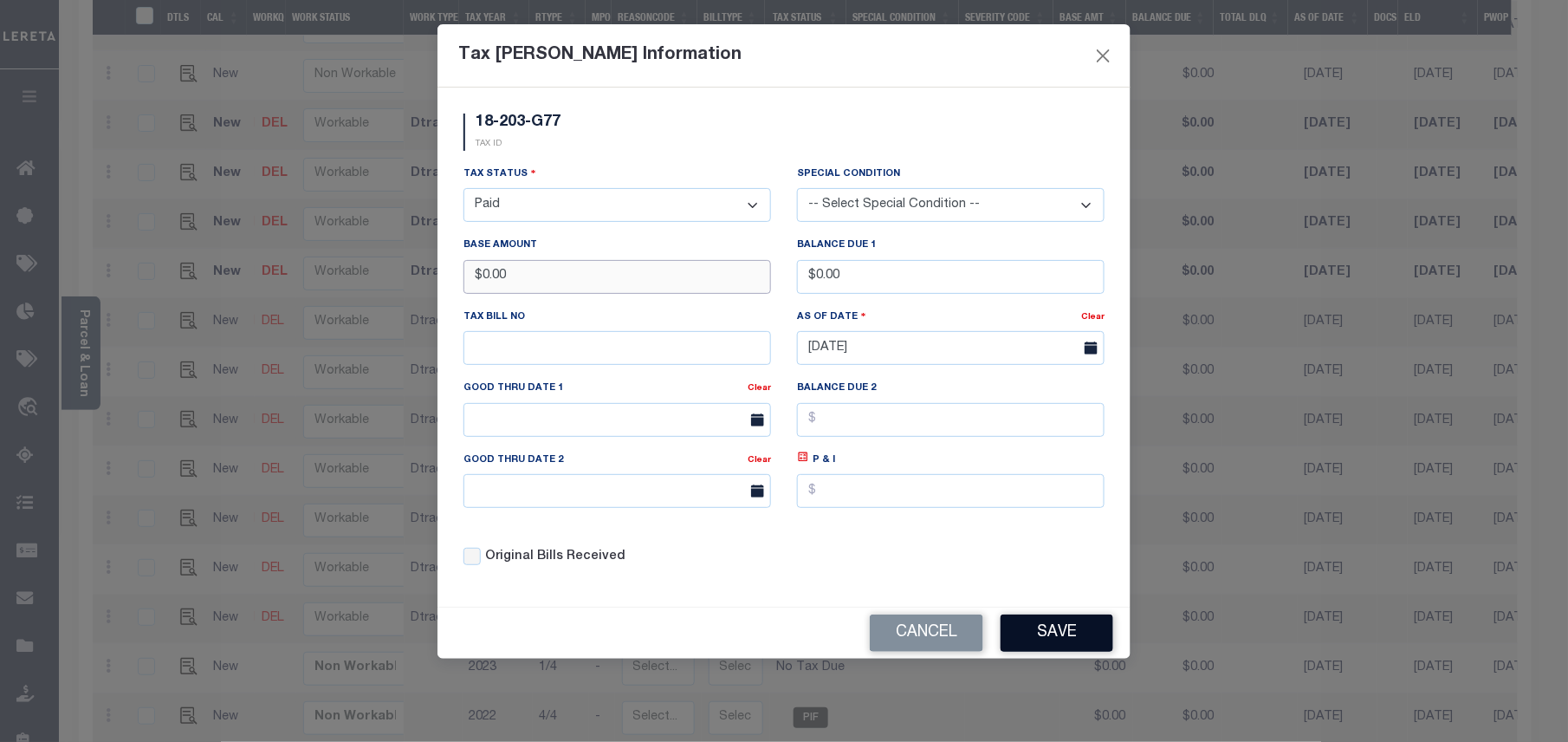
type input "$0.00"
click at [1045, 632] on button "Save" at bounding box center [1056, 633] width 113 height 37
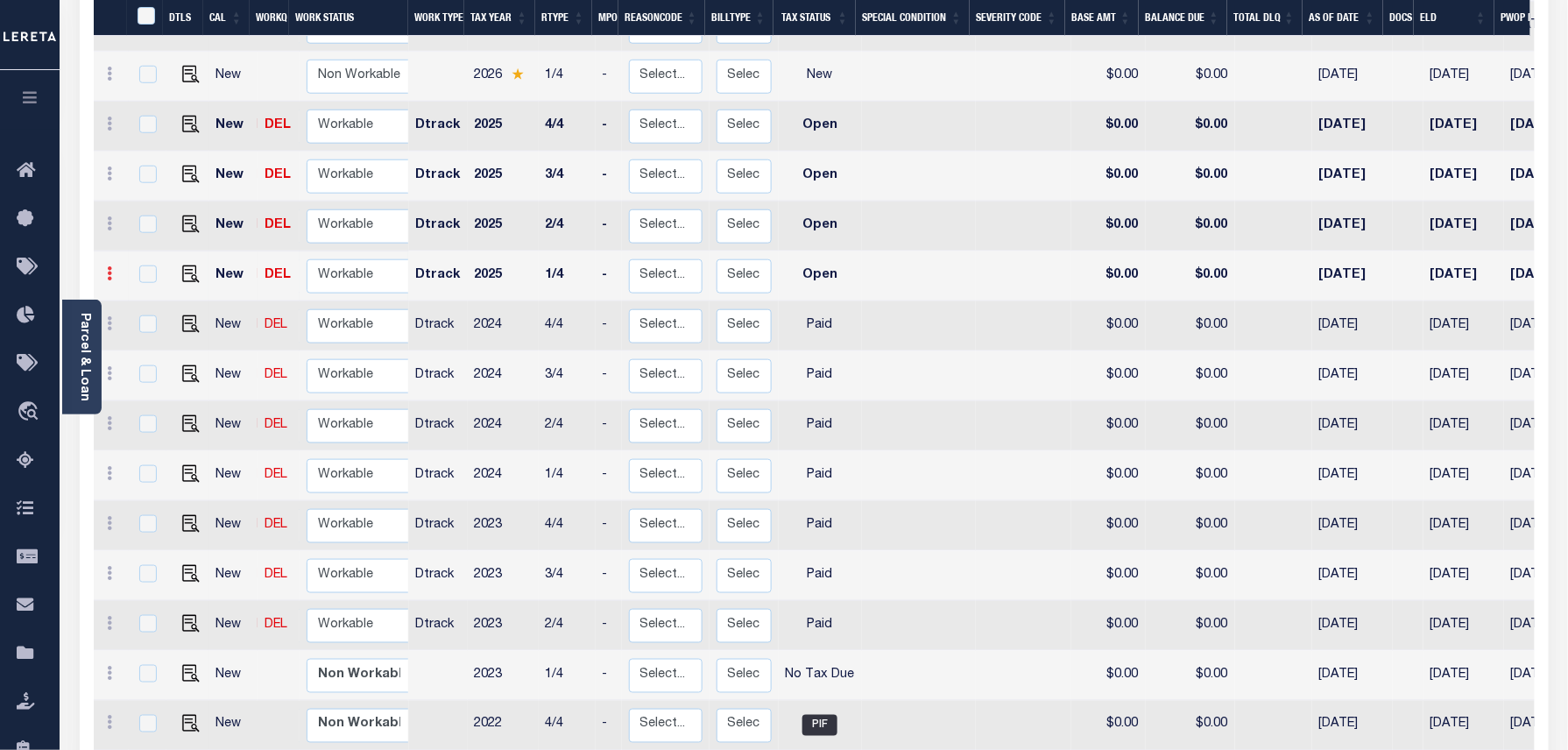
click at [109, 266] on icon at bounding box center [111, 273] width 6 height 14
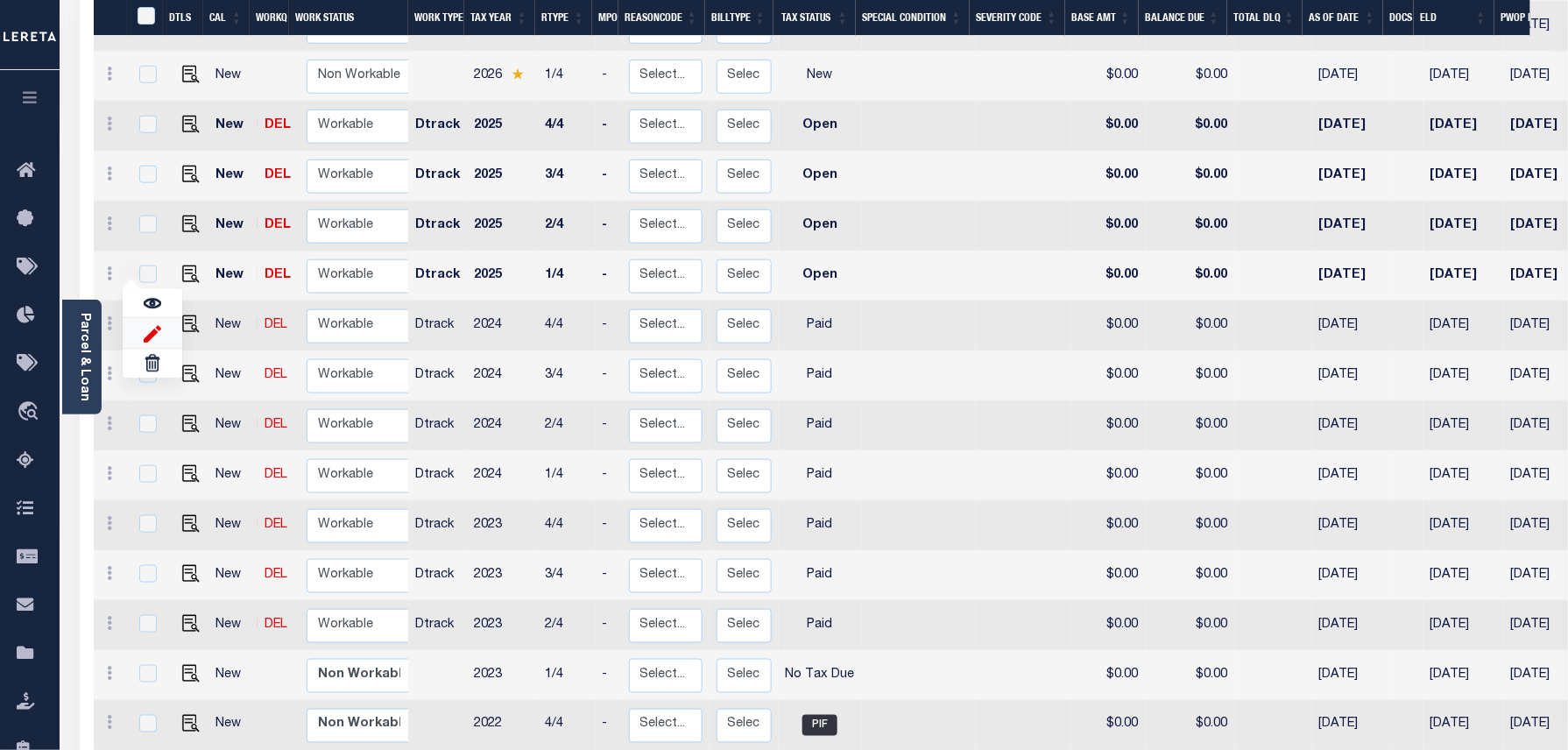
click at [148, 326] on img at bounding box center [152, 333] width 18 height 19
select select "OP2"
type input "$0.00"
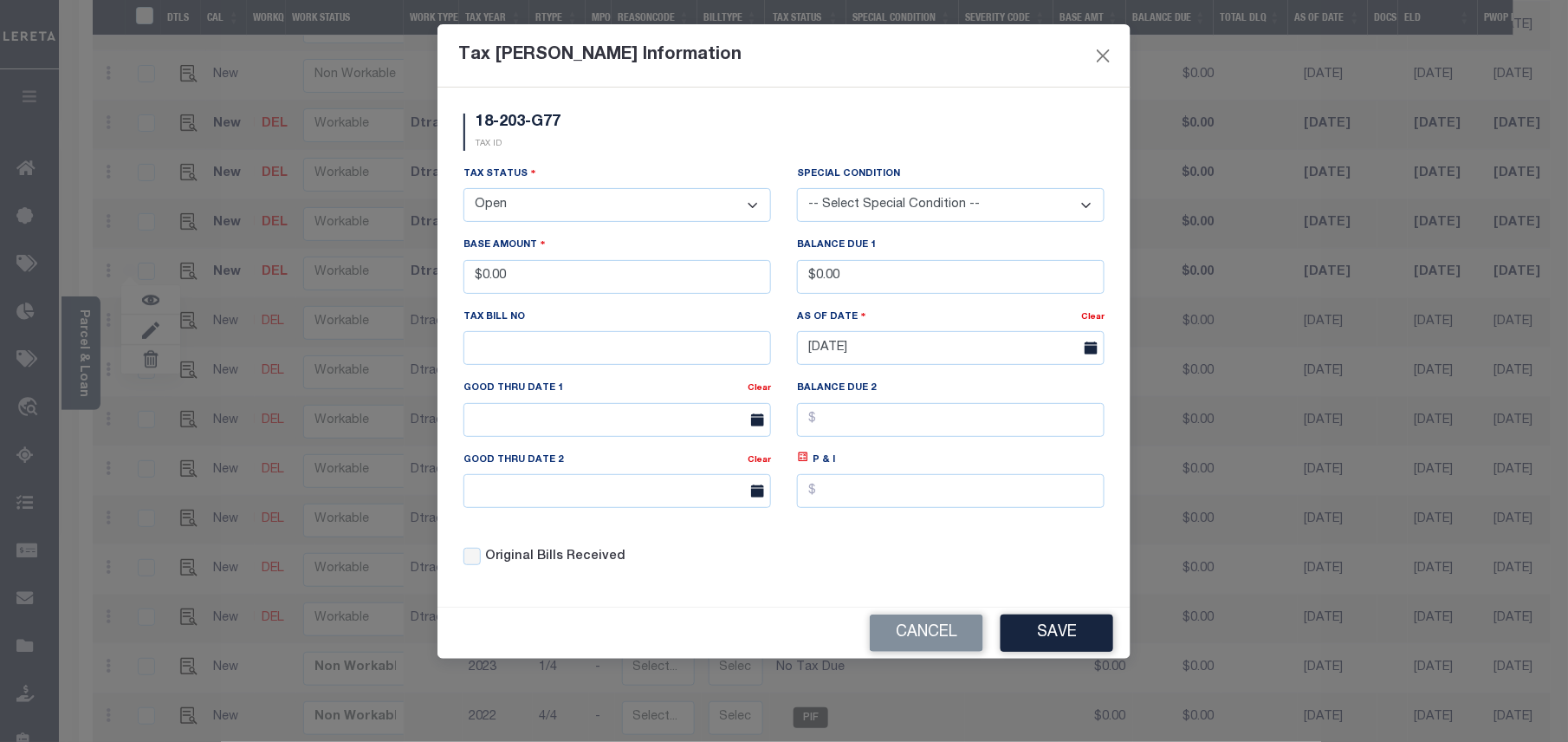
click at [563, 209] on select "- Select Status - Open Due/Unpaid Paid Incomplete No Tax Due Internal Refund Pr…" at bounding box center [617, 205] width 307 height 34
select select "PYD"
click at [463, 191] on select "- Select Status - Open Due/Unpaid Paid Incomplete No Tax Due Internal Refund Pr…" at bounding box center [617, 205] width 307 height 34
drag, startPoint x: 561, startPoint y: 264, endPoint x: 479, endPoint y: 267, distance: 82.1
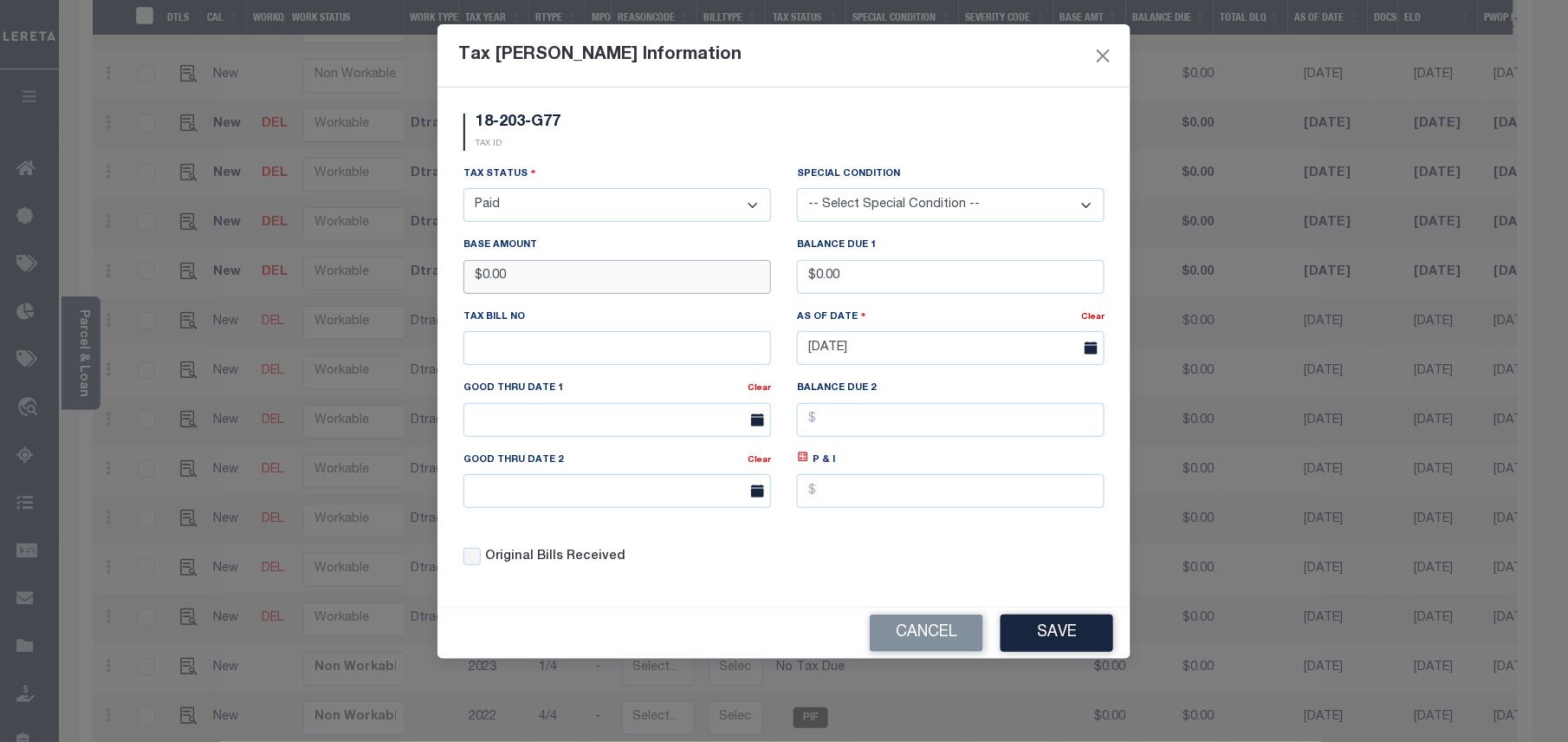
click at [479, 267] on input "$0.00" at bounding box center [617, 277] width 307 height 34
type input "$1,838.82"
click at [1052, 645] on button "Save" at bounding box center [1056, 633] width 113 height 37
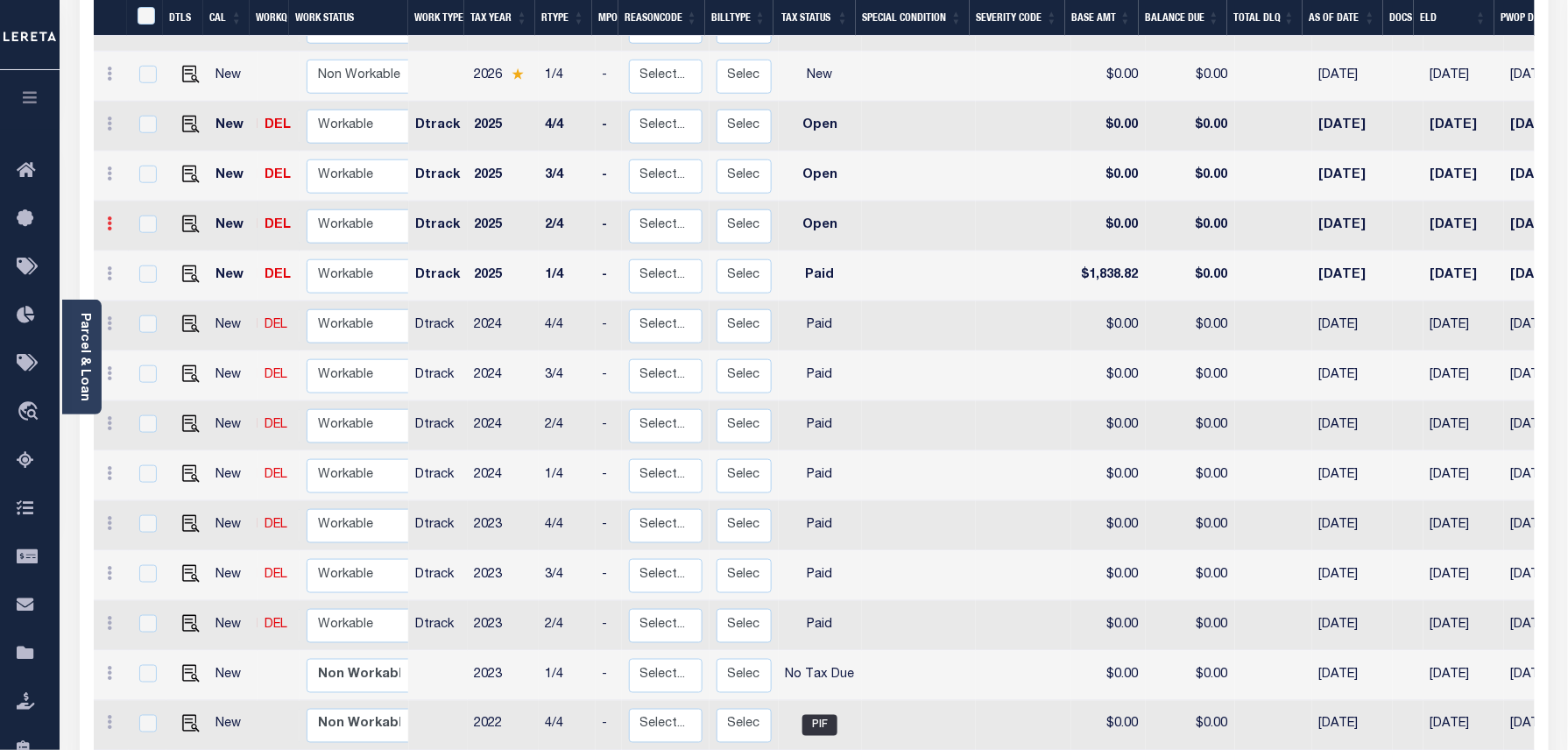
click at [108, 216] on icon at bounding box center [111, 223] width 6 height 14
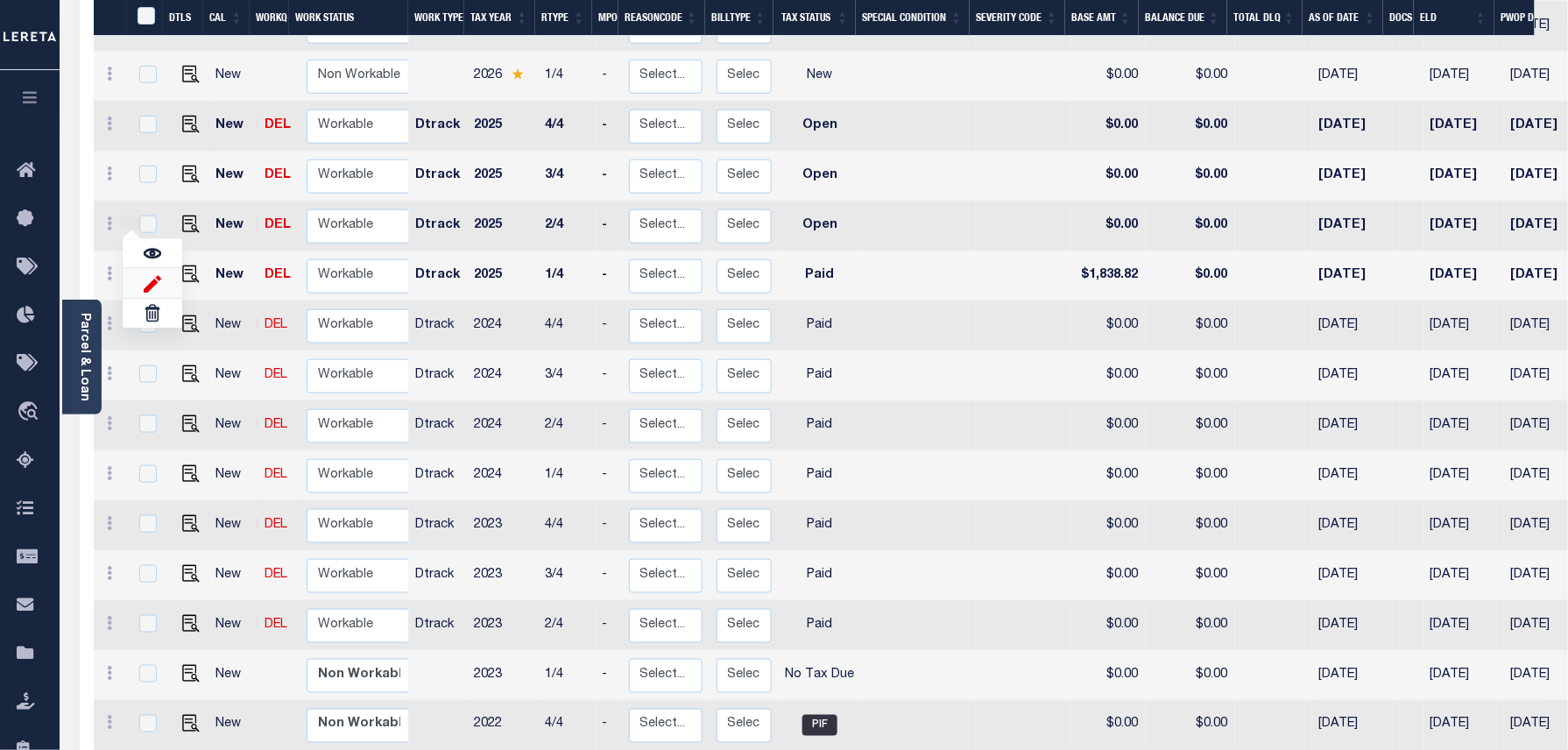
click at [149, 274] on img at bounding box center [152, 283] width 18 height 19
select select "OP2"
type input "$0.00"
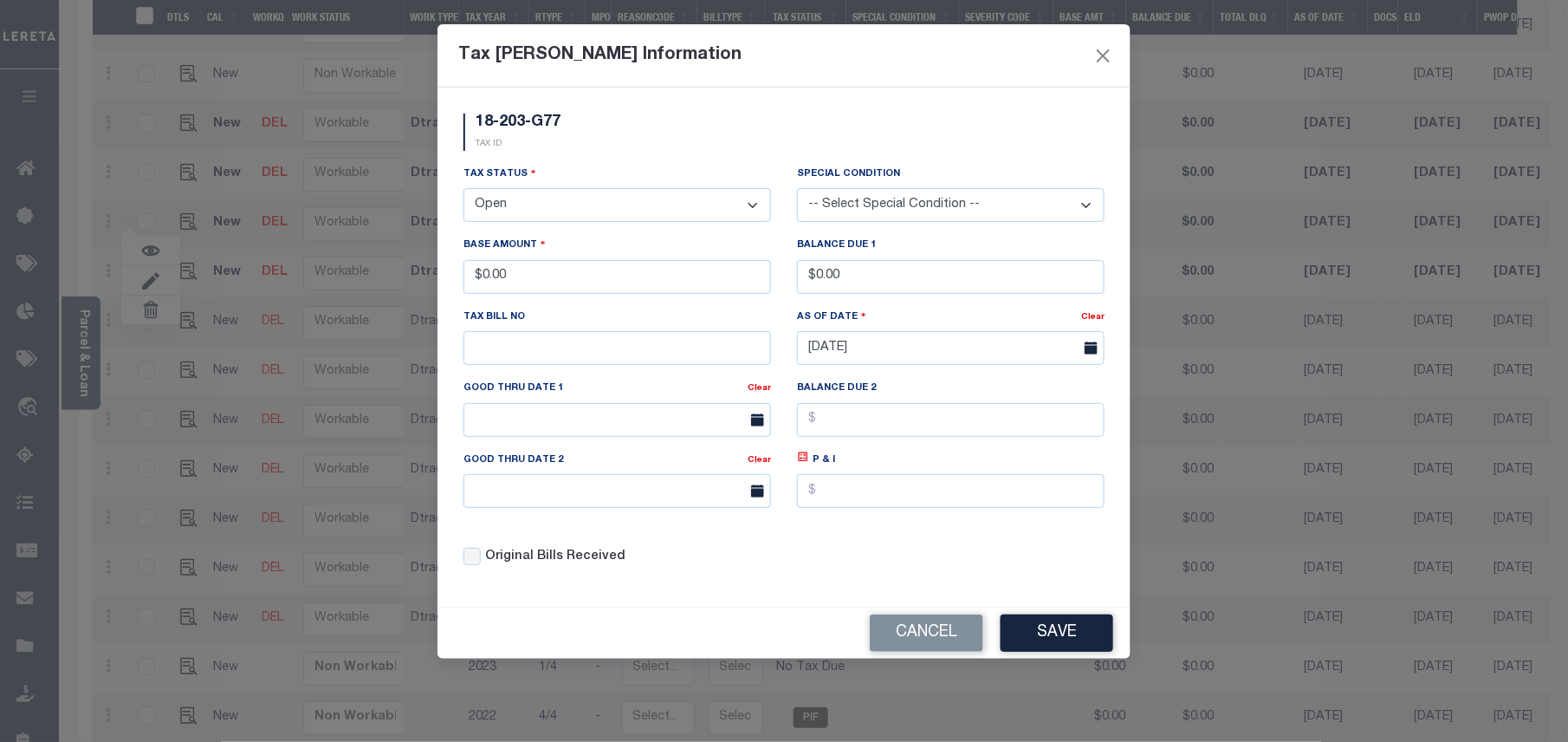
click at [503, 203] on select "- Select Status - Open Due/Unpaid Paid Incomplete No Tax Due Internal Refund Pr…" at bounding box center [617, 205] width 307 height 34
select select "PYD"
click at [463, 191] on select "- Select Status - Open Due/Unpaid Paid Incomplete No Tax Due Internal Refund Pr…" at bounding box center [617, 205] width 307 height 34
drag, startPoint x: 561, startPoint y: 271, endPoint x: 476, endPoint y: 270, distance: 85.0
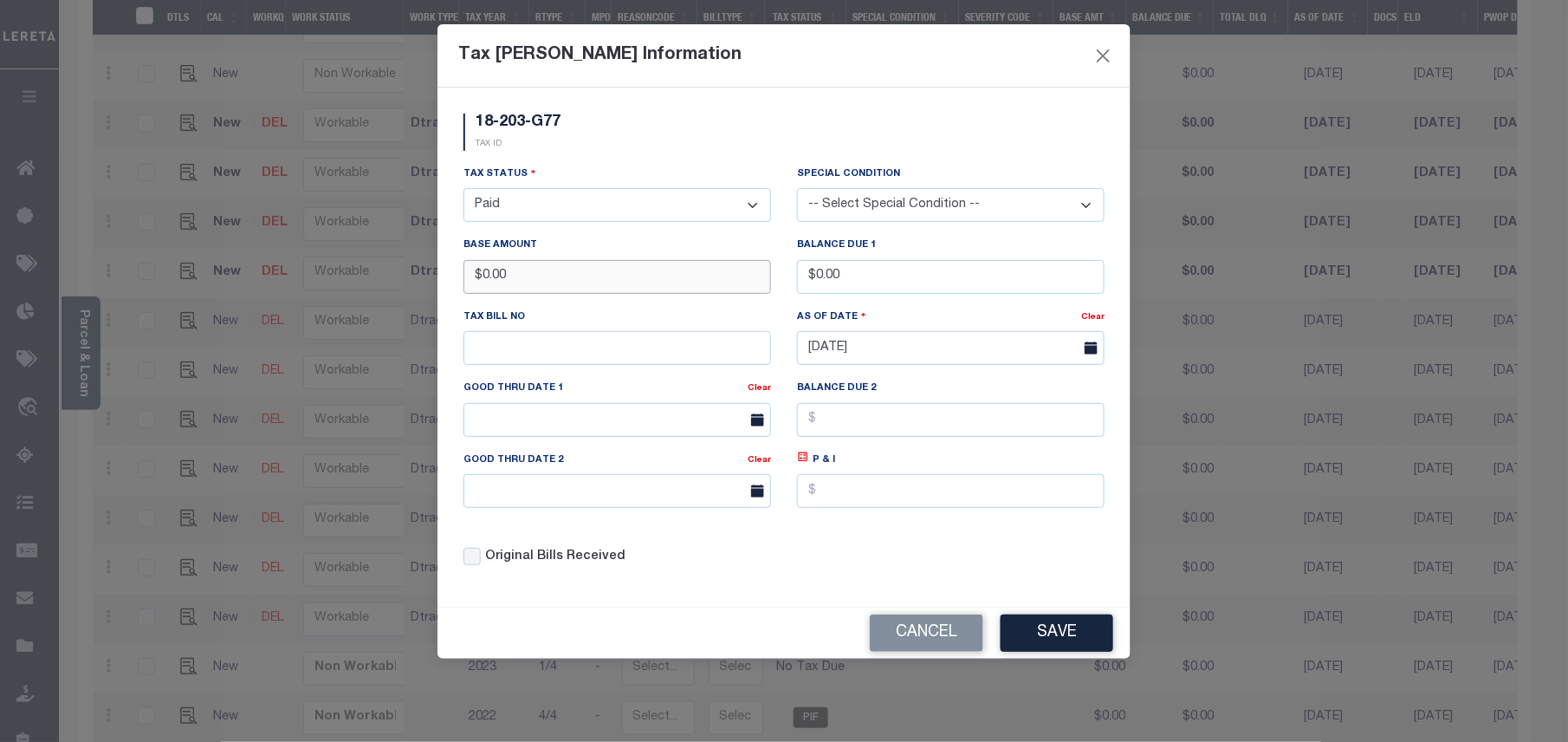
click at [476, 270] on input "$0.00" at bounding box center [617, 277] width 307 height 34
type input "$1,838.81"
click at [1072, 646] on button "Save" at bounding box center [1056, 633] width 113 height 37
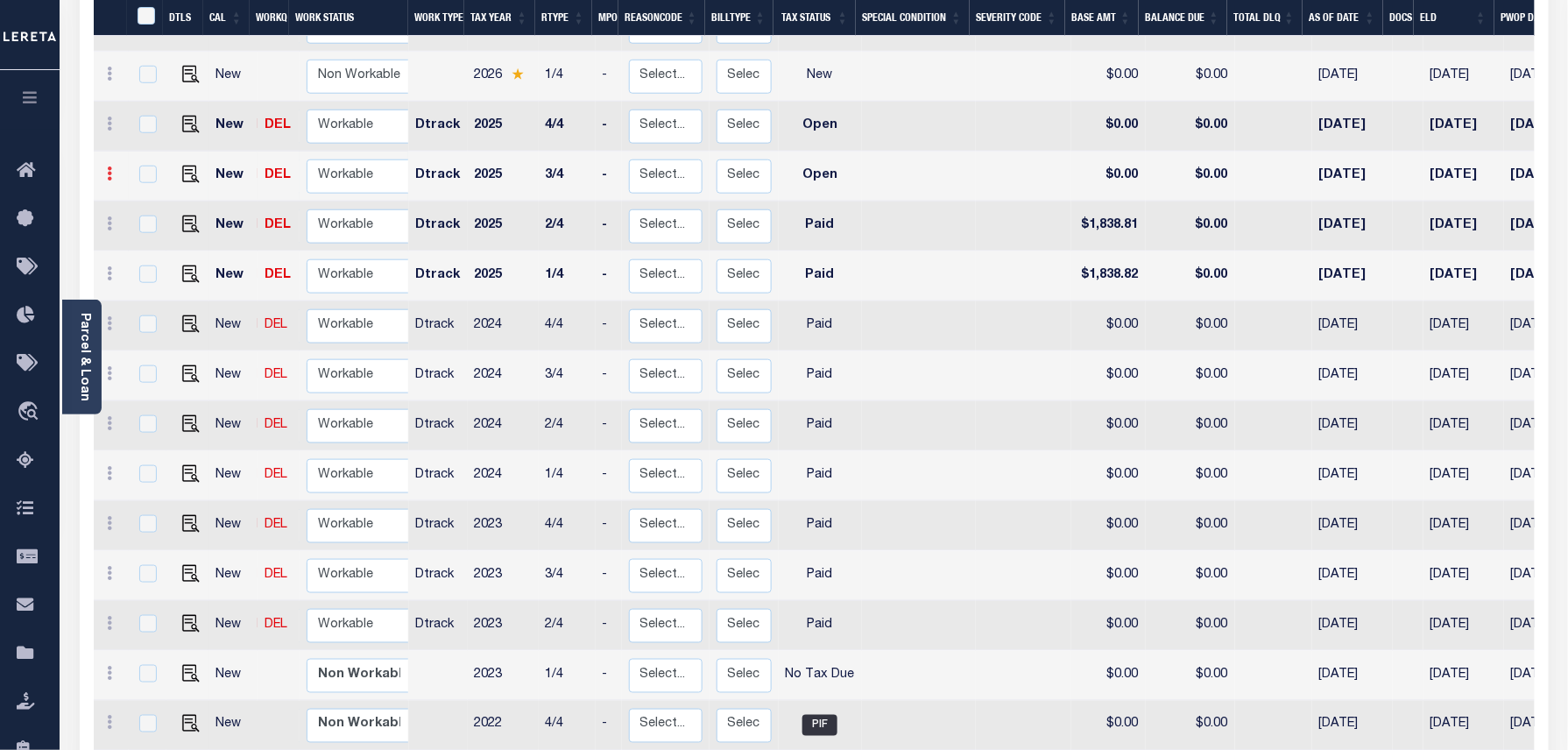
click at [113, 169] on link at bounding box center [110, 176] width 19 height 14
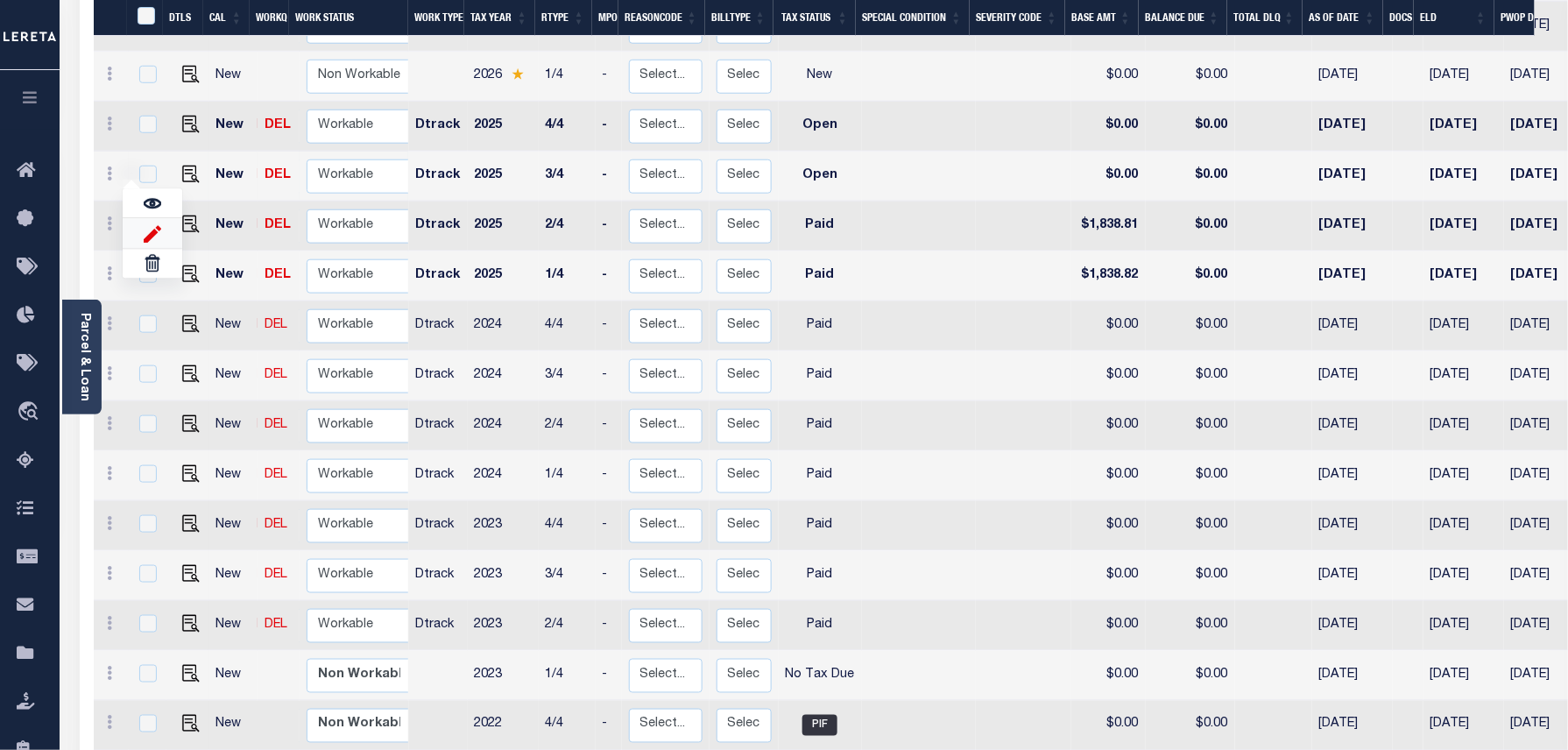
click at [148, 228] on img at bounding box center [152, 233] width 18 height 19
select select "OP2"
type input "$0.00"
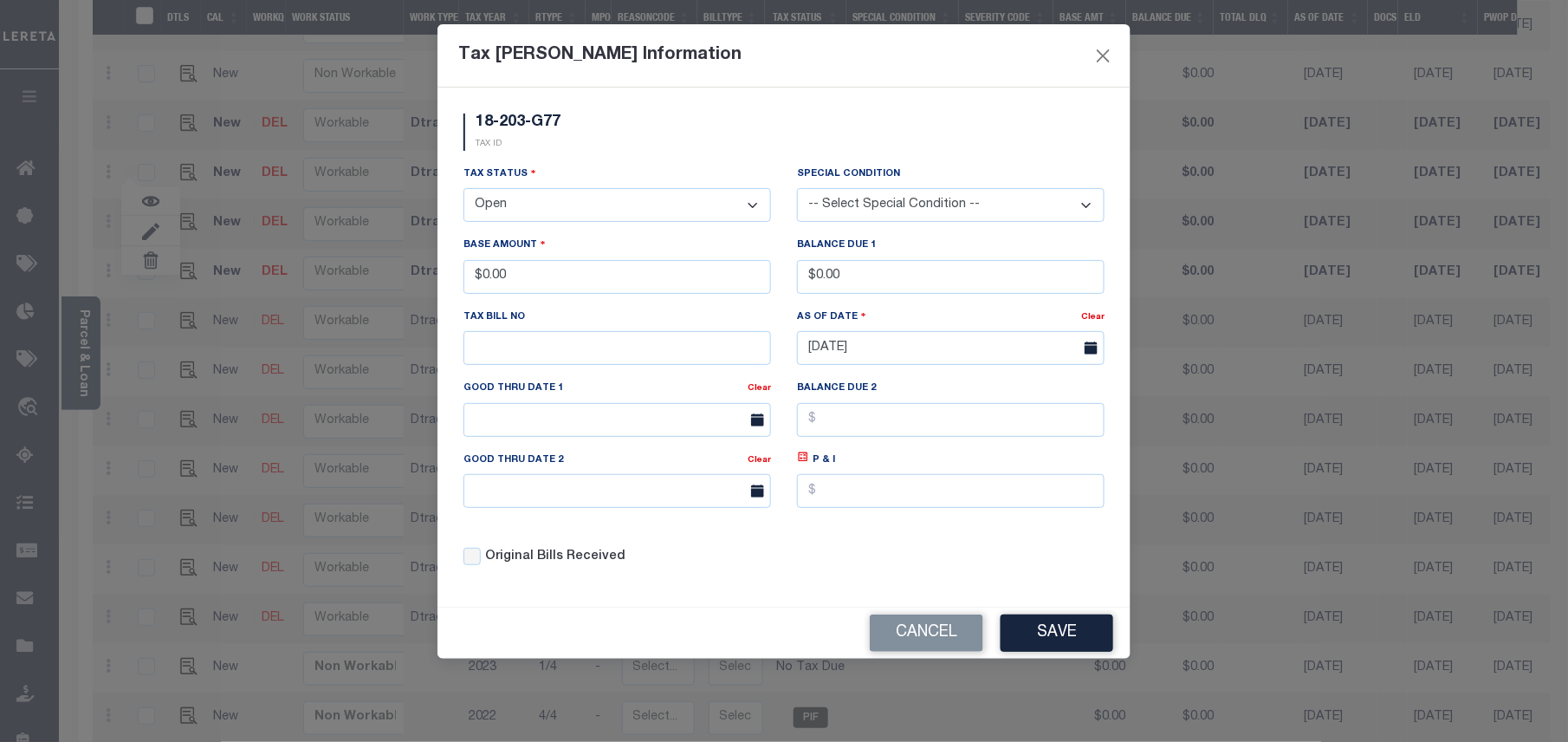
click at [532, 191] on select "- Select Status - Open Due/Unpaid Paid Incomplete No Tax Due Internal Refund Pr…" at bounding box center [617, 205] width 307 height 34
click at [525, 202] on select "- Select Status - Open Due/Unpaid Paid Incomplete No Tax Due Internal Refund Pr…" at bounding box center [617, 205] width 307 height 34
select select "PYD"
click at [463, 191] on select "- Select Status - Open Due/Unpaid Paid Incomplete No Tax Due Internal Refund Pr…" at bounding box center [617, 205] width 307 height 34
drag, startPoint x: 528, startPoint y: 267, endPoint x: 482, endPoint y: 270, distance: 46.1
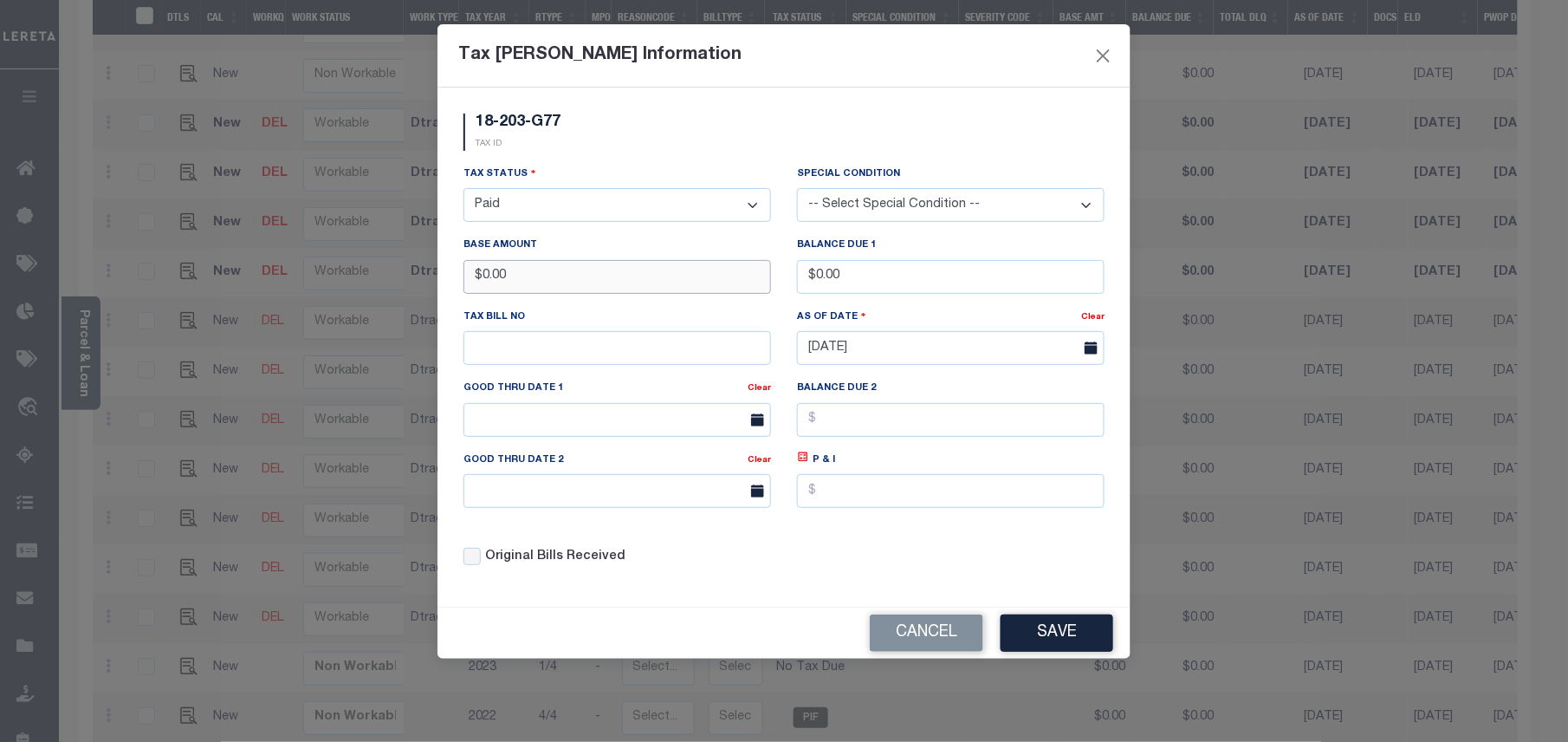
click at [482, 270] on input "$0.00" at bounding box center [617, 277] width 307 height 34
click at [1040, 642] on button "Save" at bounding box center [1056, 633] width 113 height 37
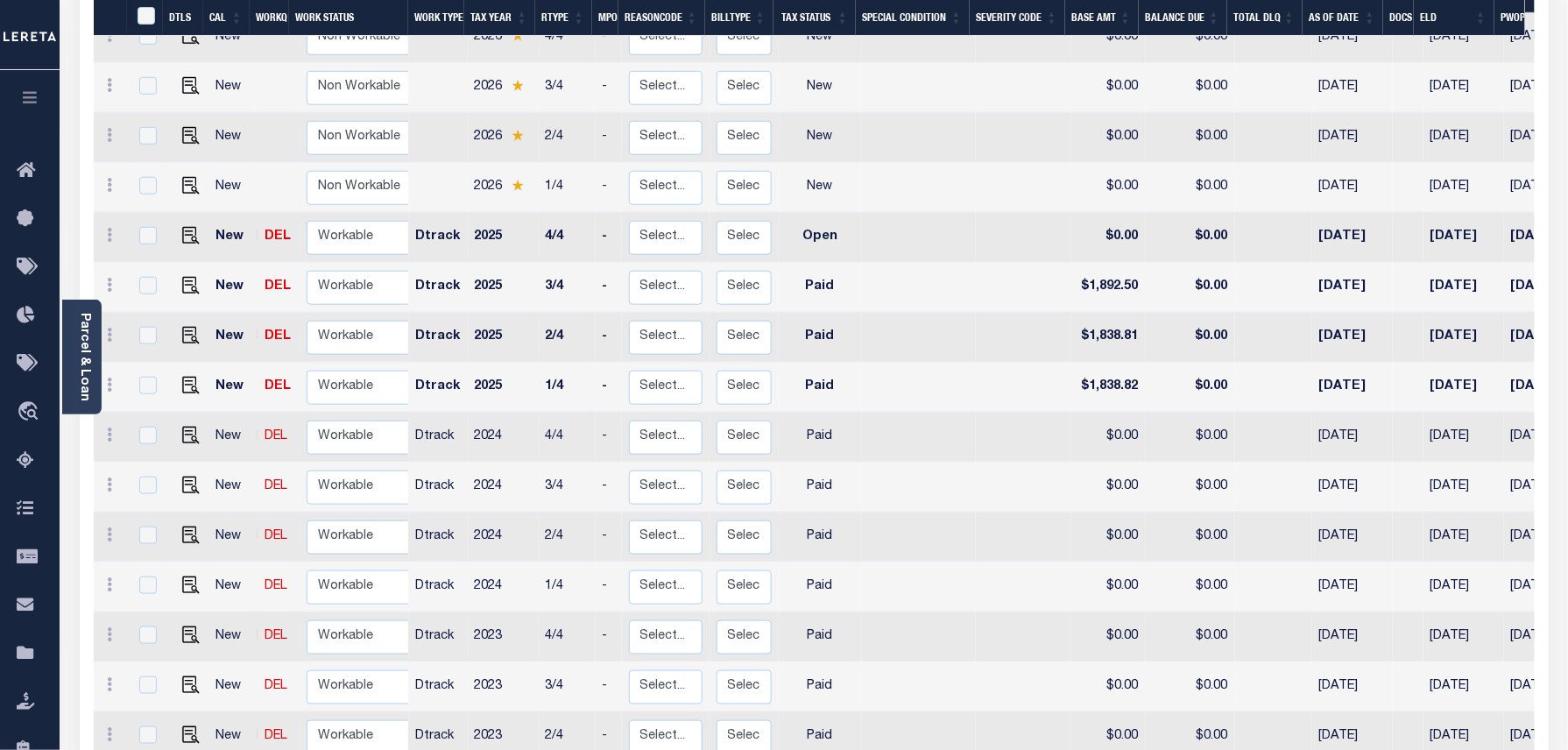
scroll to position [372, 0]
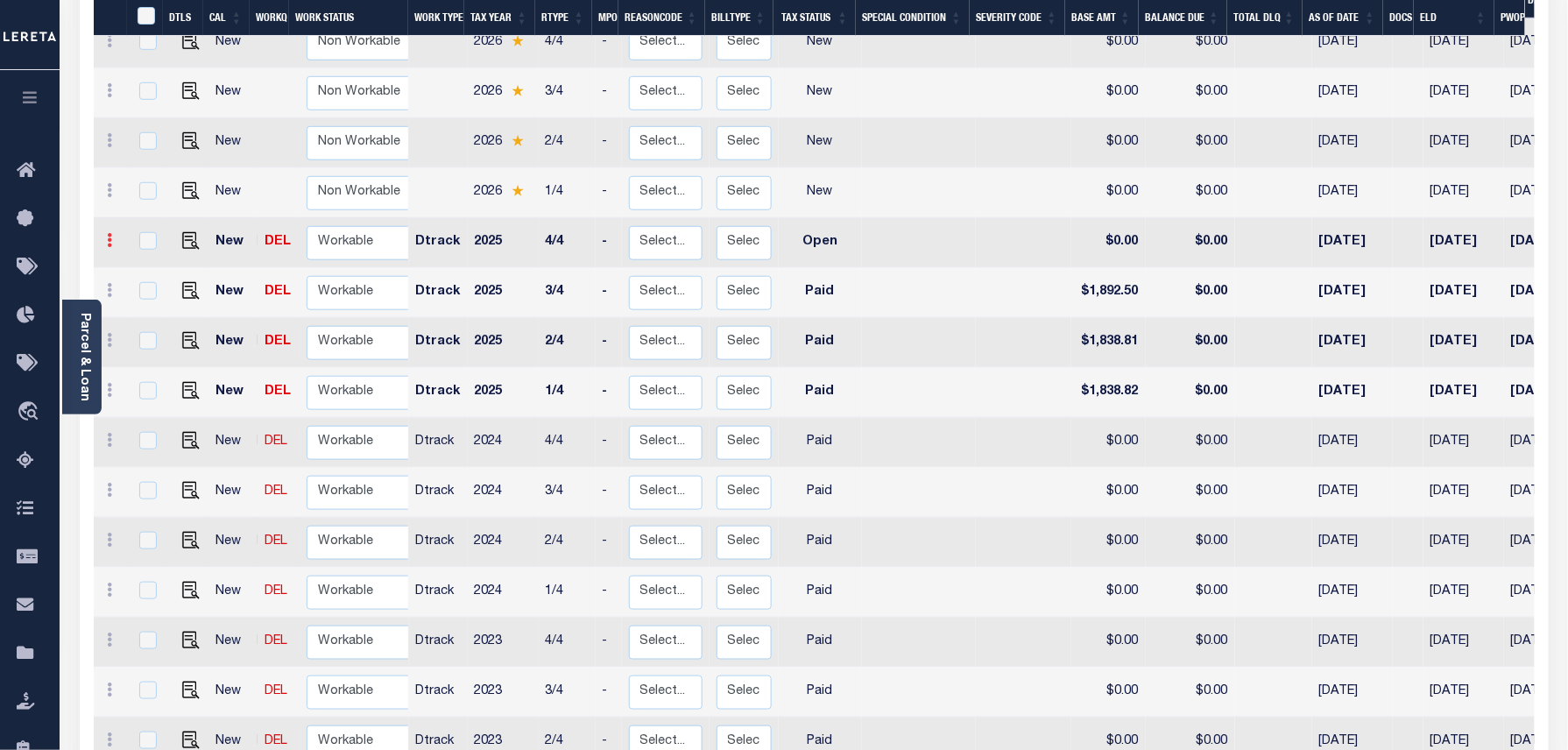
click at [114, 235] on link at bounding box center [110, 242] width 19 height 14
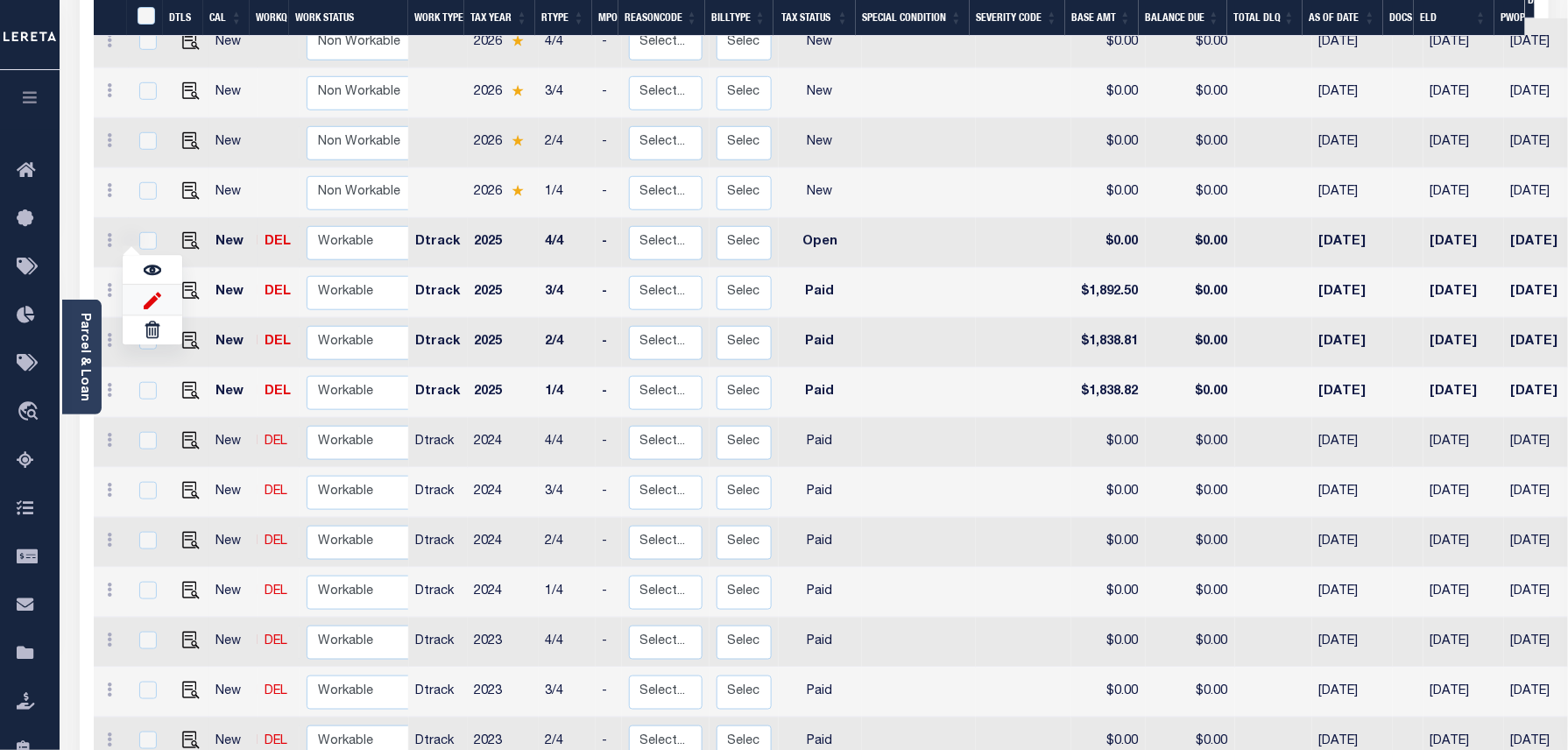
click at [146, 291] on img at bounding box center [152, 300] width 18 height 19
type input "$0.00"
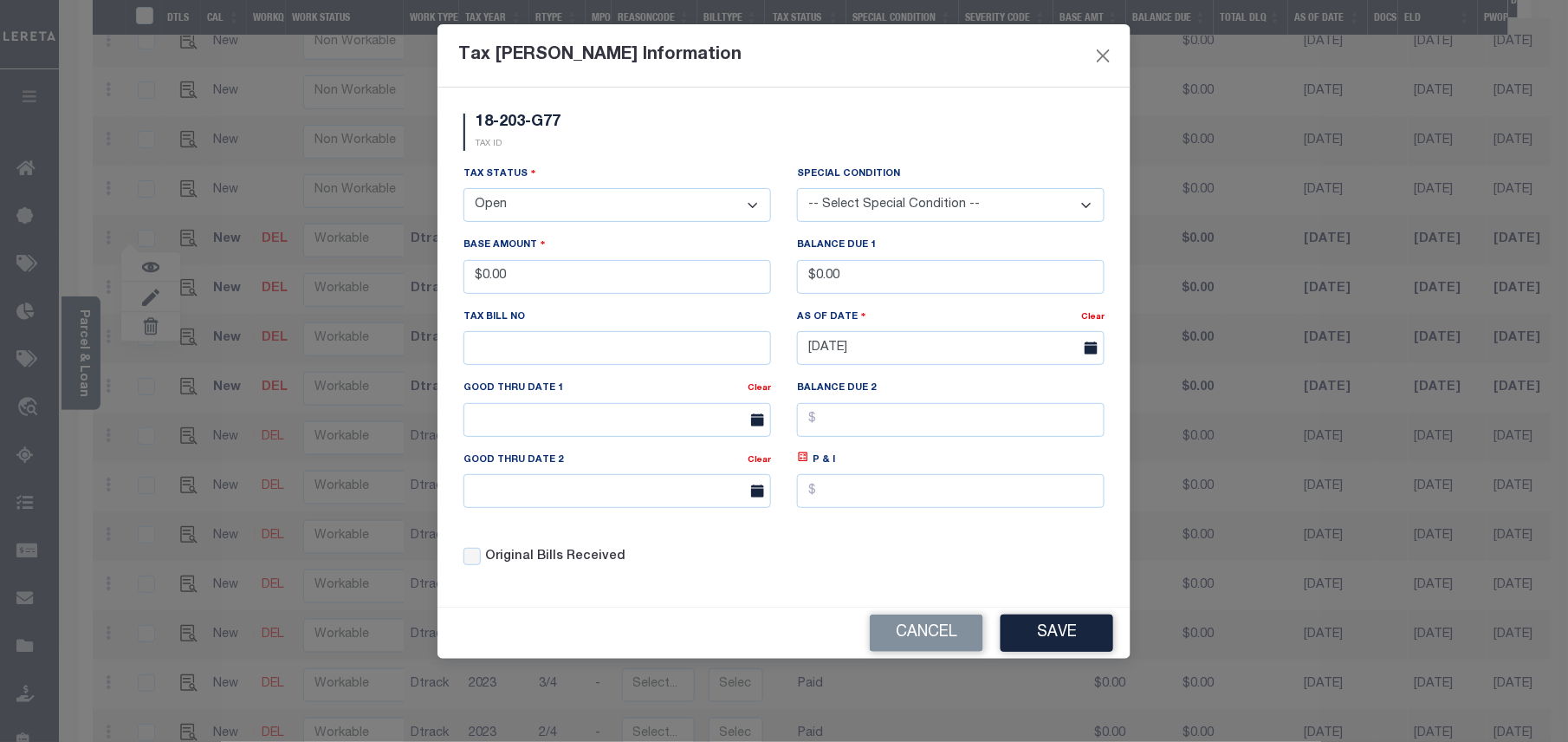
click at [507, 197] on select "- Select Status - Open Due/Unpaid Paid Incomplete No Tax Due Internal Refund Pr…" at bounding box center [617, 205] width 307 height 34
select select "PYD"
click at [463, 191] on select "- Select Status - Open Due/Unpaid Paid Incomplete No Tax Due Internal Refund Pr…" at bounding box center [617, 205] width 307 height 34
drag, startPoint x: 538, startPoint y: 282, endPoint x: 479, endPoint y: 276, distance: 59.3
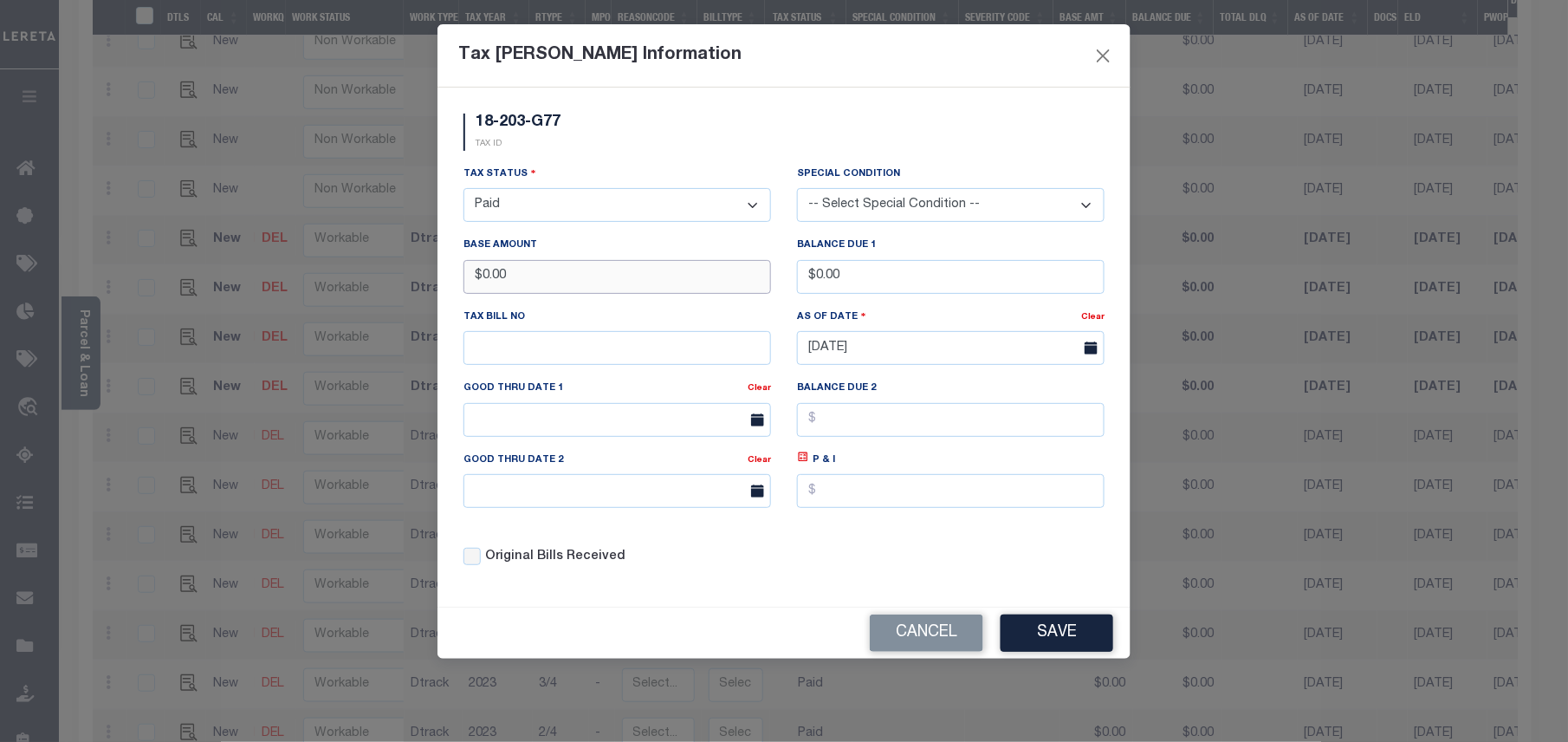
click at [479, 276] on input "$0.00" at bounding box center [617, 277] width 307 height 34
type input "$1,892.50"
click at [1037, 628] on button "Save" at bounding box center [1056, 633] width 113 height 37
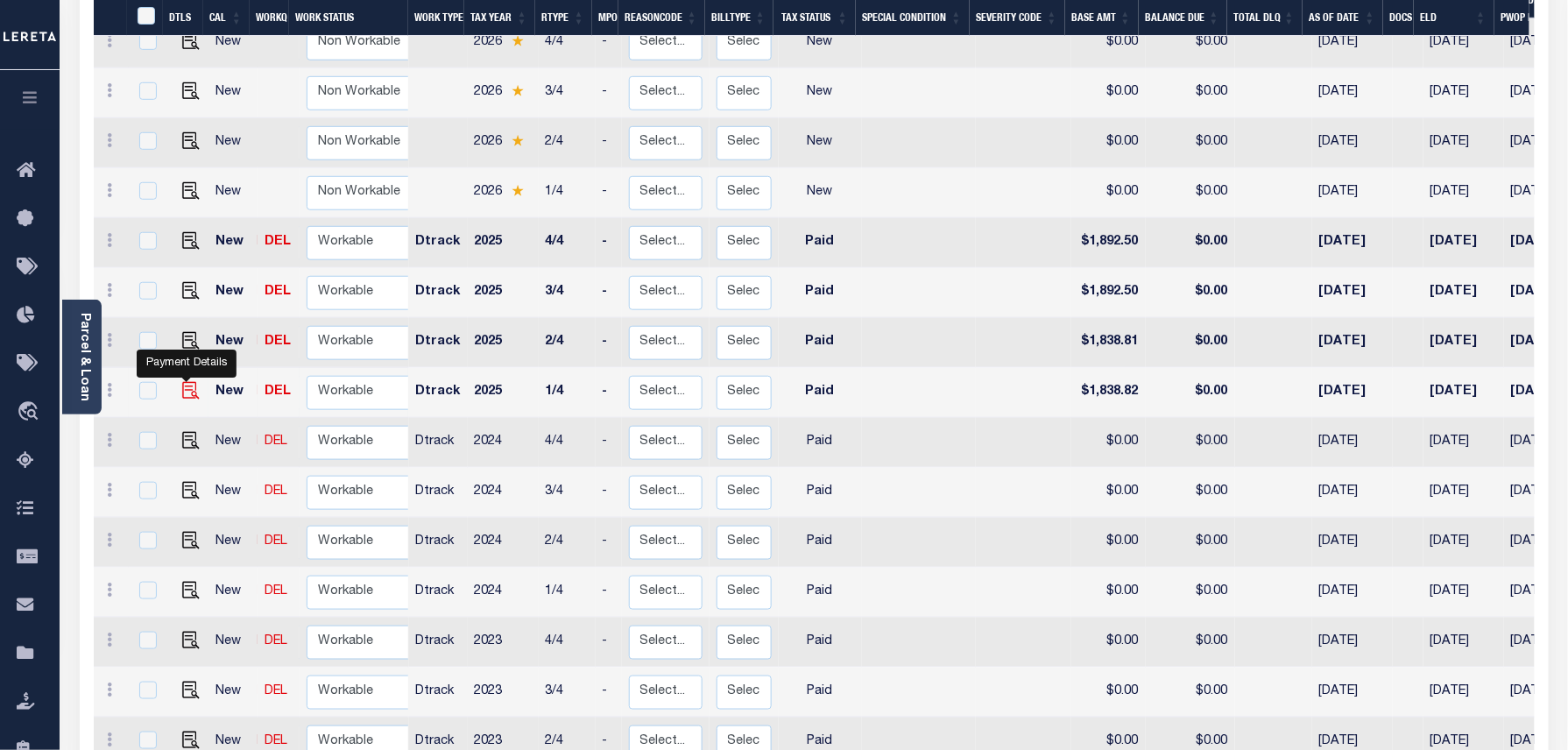
click at [184, 382] on img at bounding box center [191, 391] width 18 height 18
checkbox input "true"
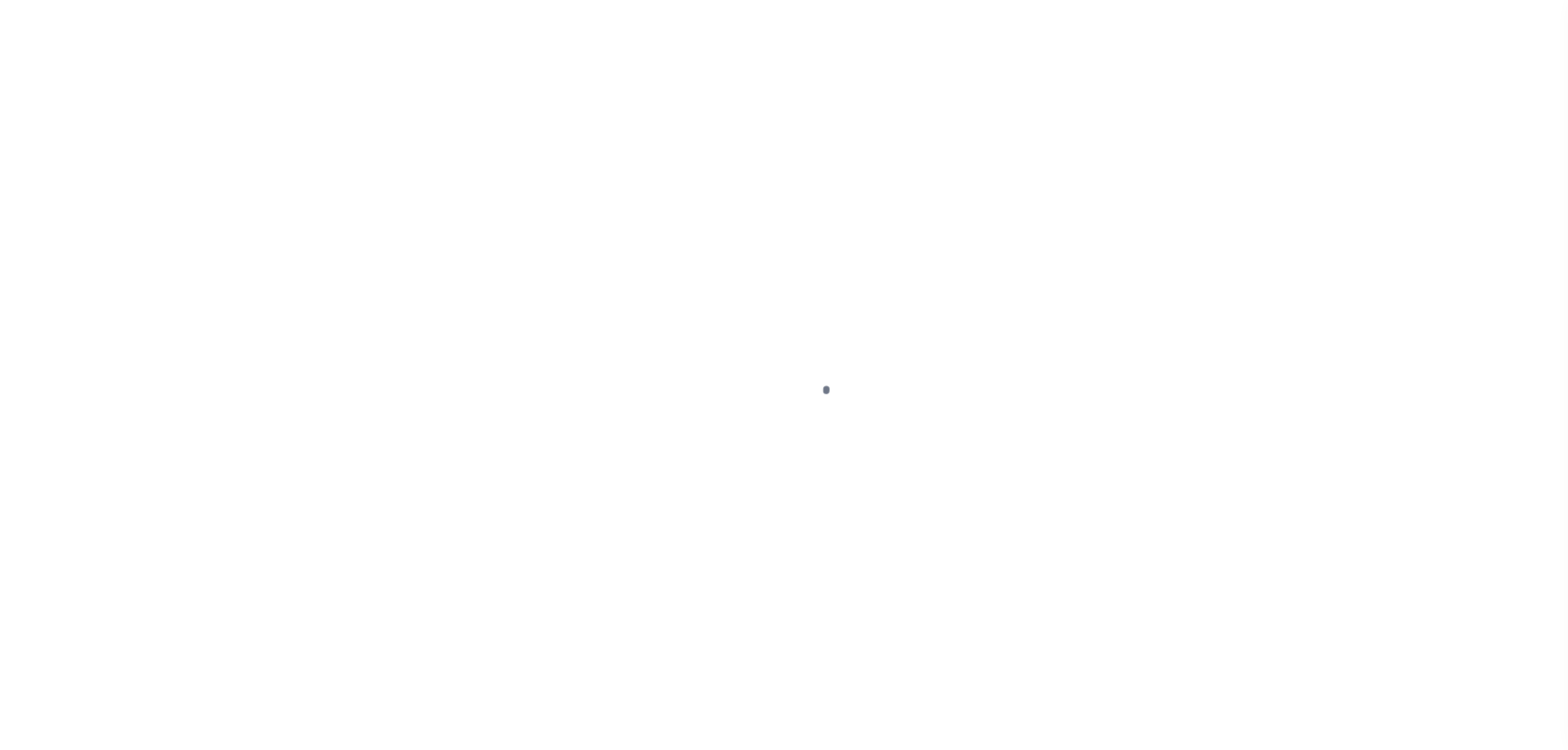
select select "PYD"
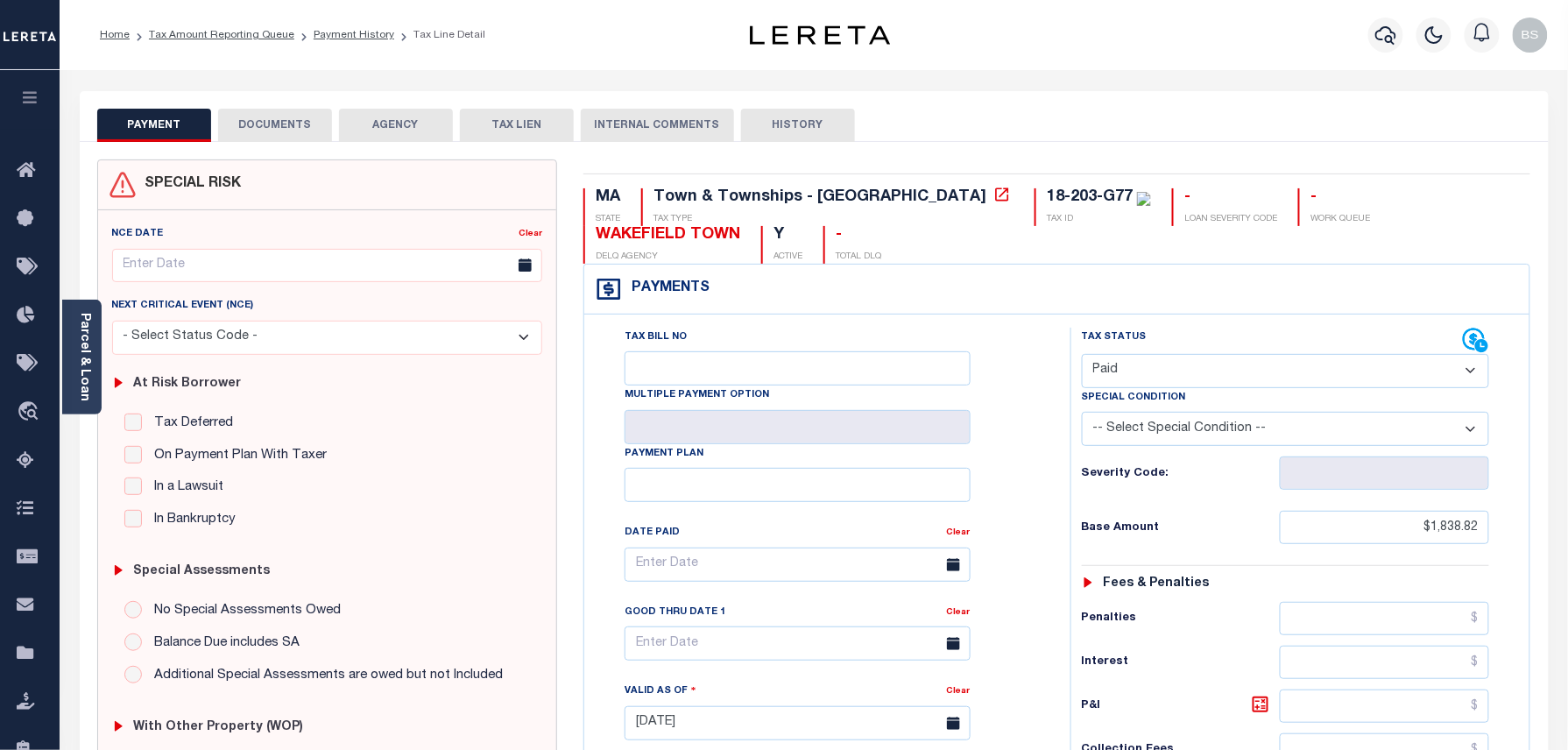
click at [291, 120] on button "DOCUMENTS" at bounding box center [275, 124] width 114 height 33
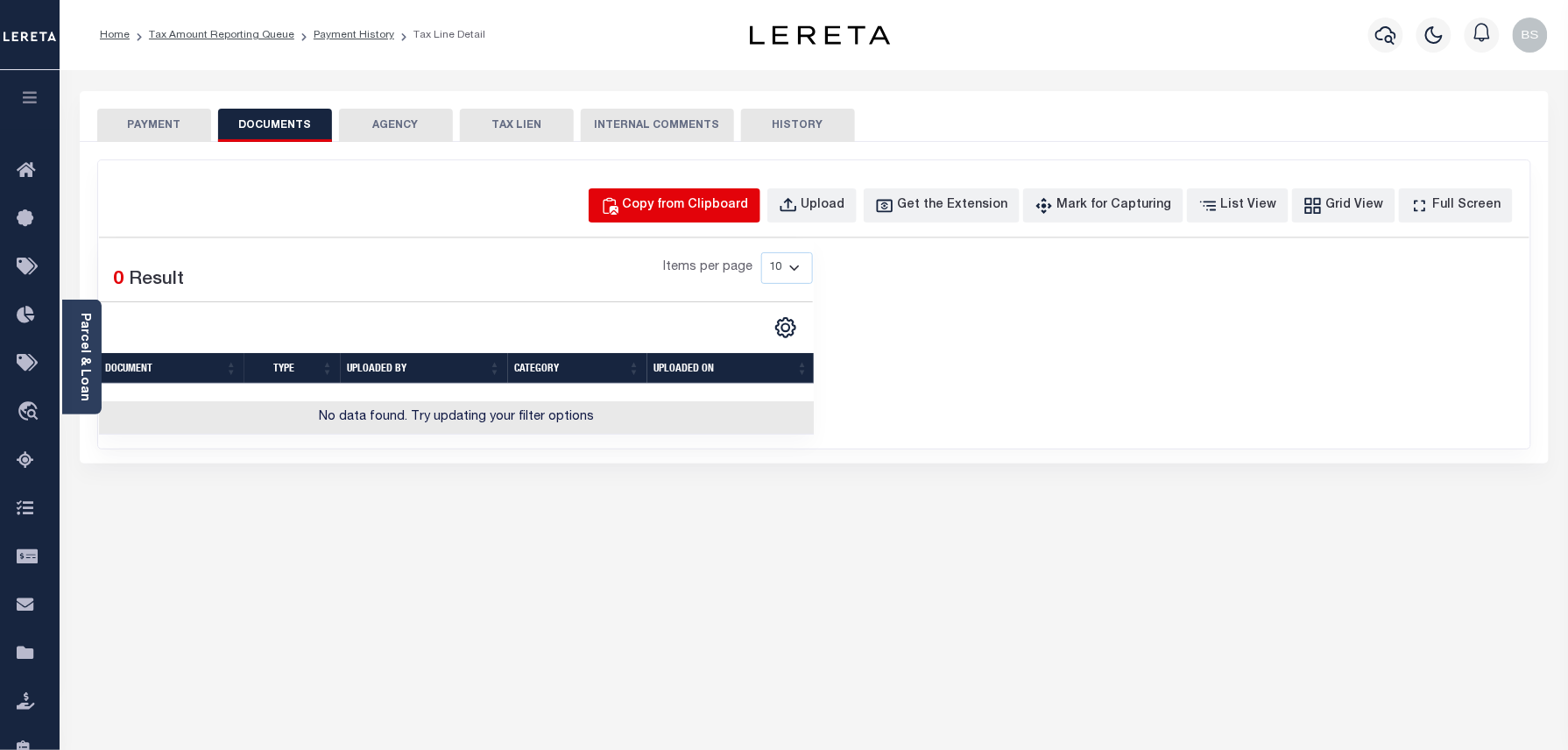
click at [671, 205] on div "Copy from Clipboard" at bounding box center [686, 206] width 126 height 19
select select "POP"
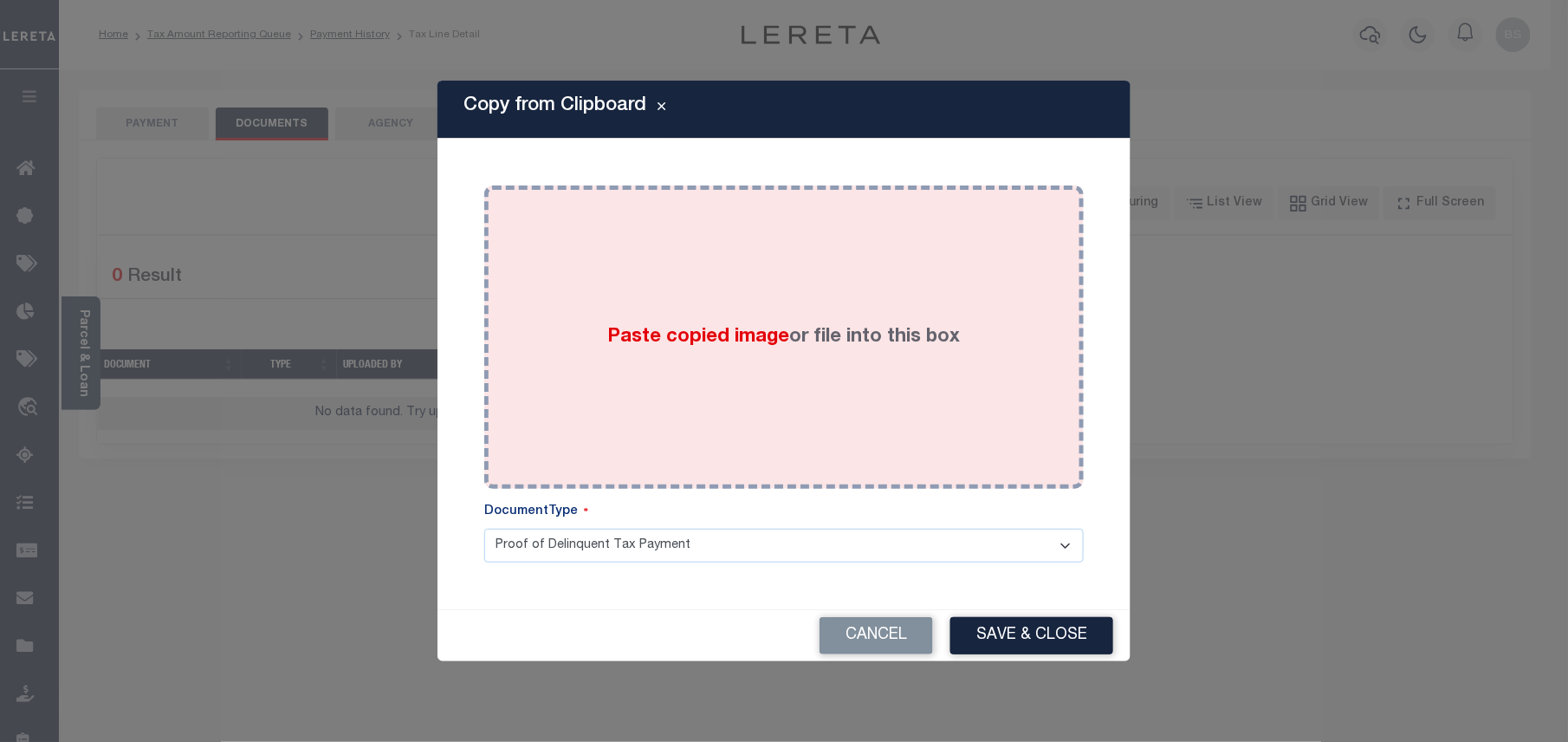
click at [748, 290] on div "Paste copied image or file into this box" at bounding box center [784, 337] width 573 height 277
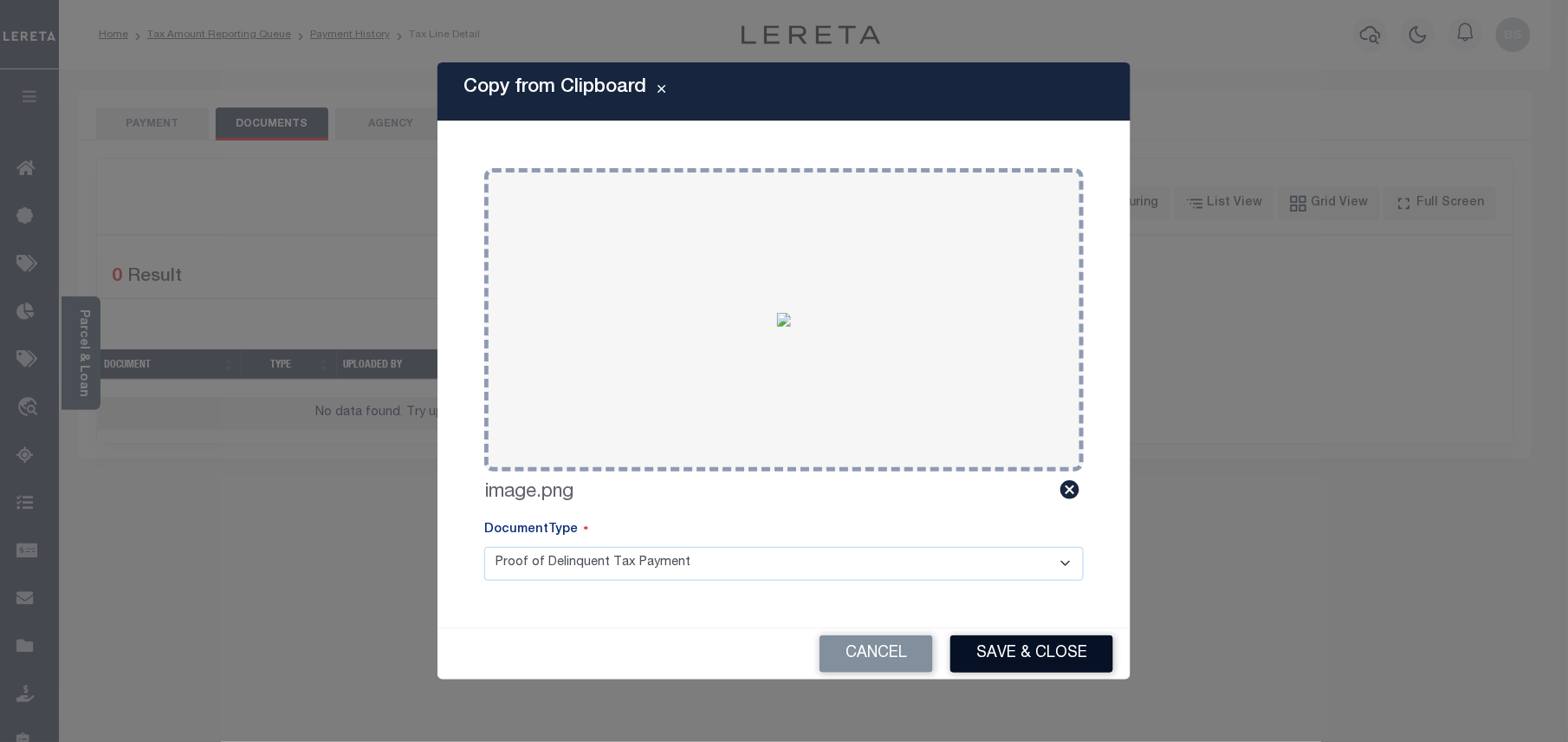
click at [1005, 656] on button "Save & Close" at bounding box center [1031, 654] width 163 height 37
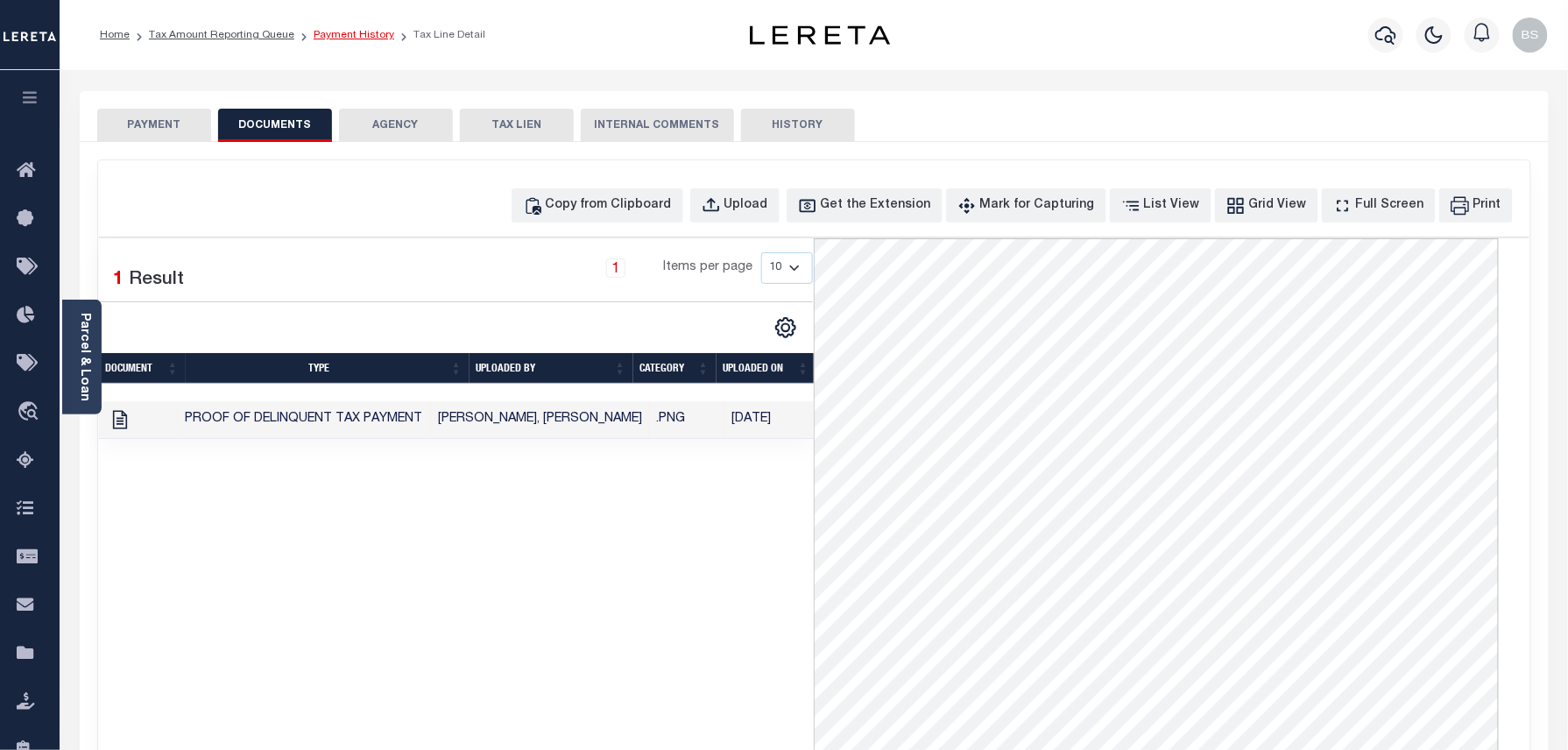
click at [364, 36] on link "Payment History" at bounding box center [354, 35] width 81 height 10
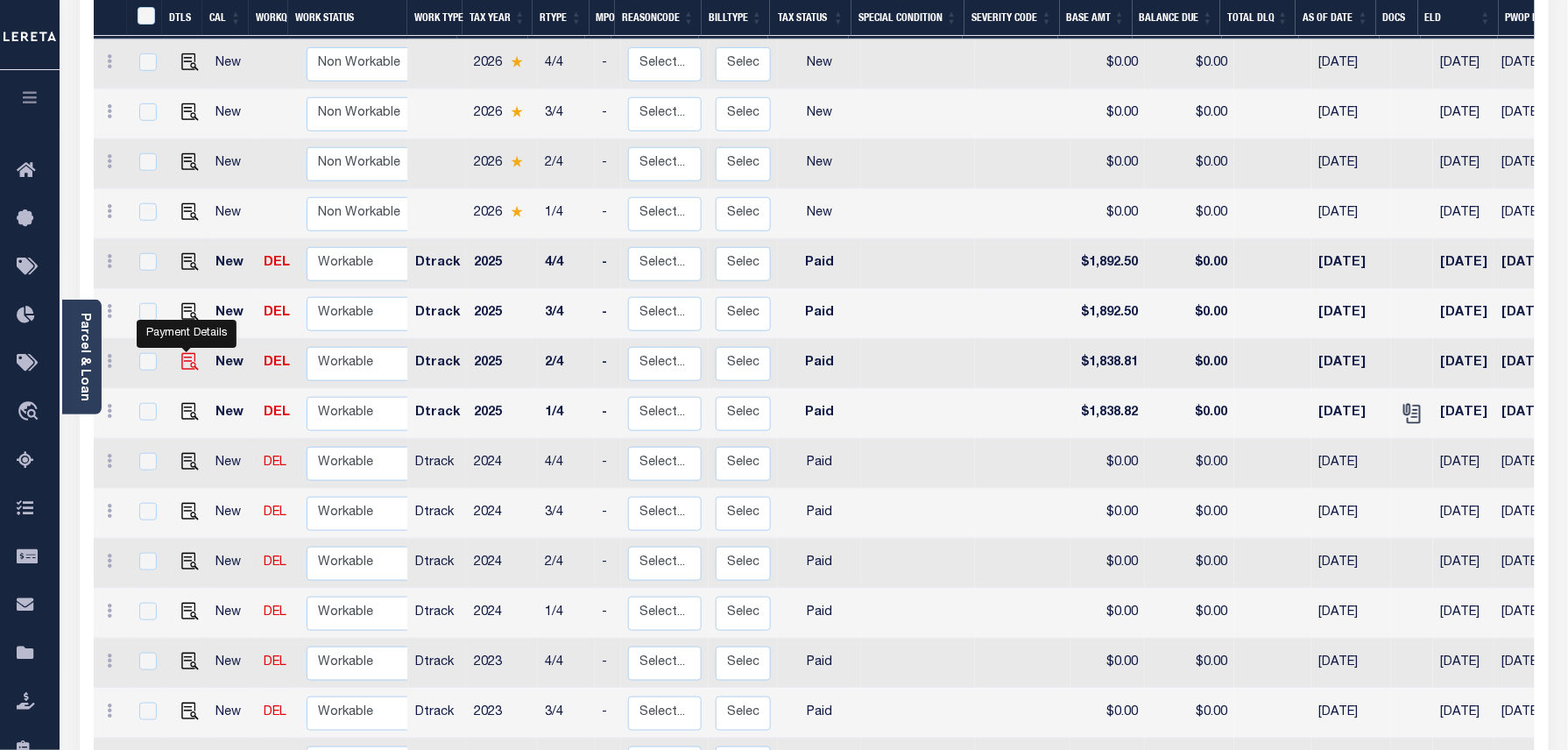
click at [184, 353] on img "" at bounding box center [190, 361] width 18 height 18
checkbox input "true"
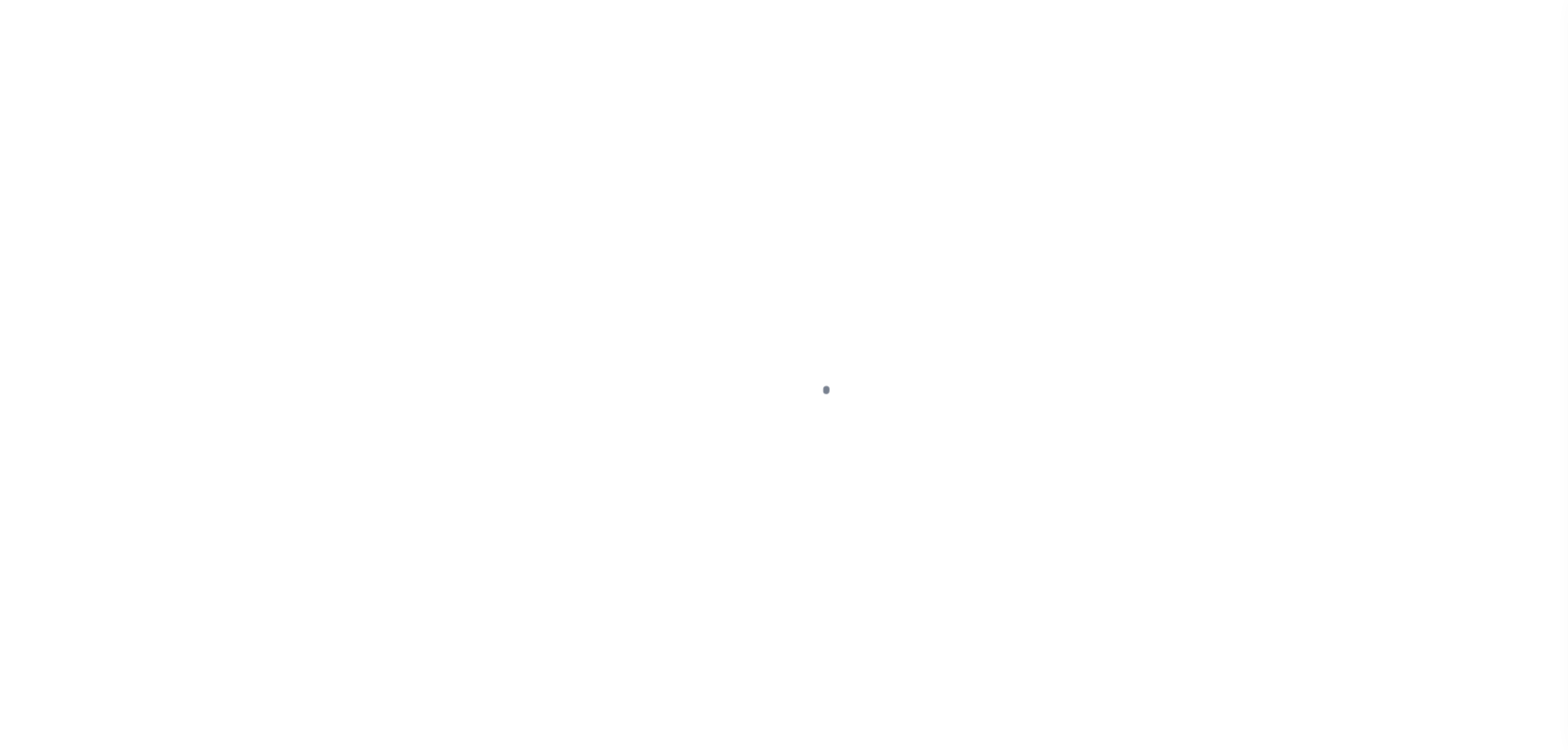
select select "PYD"
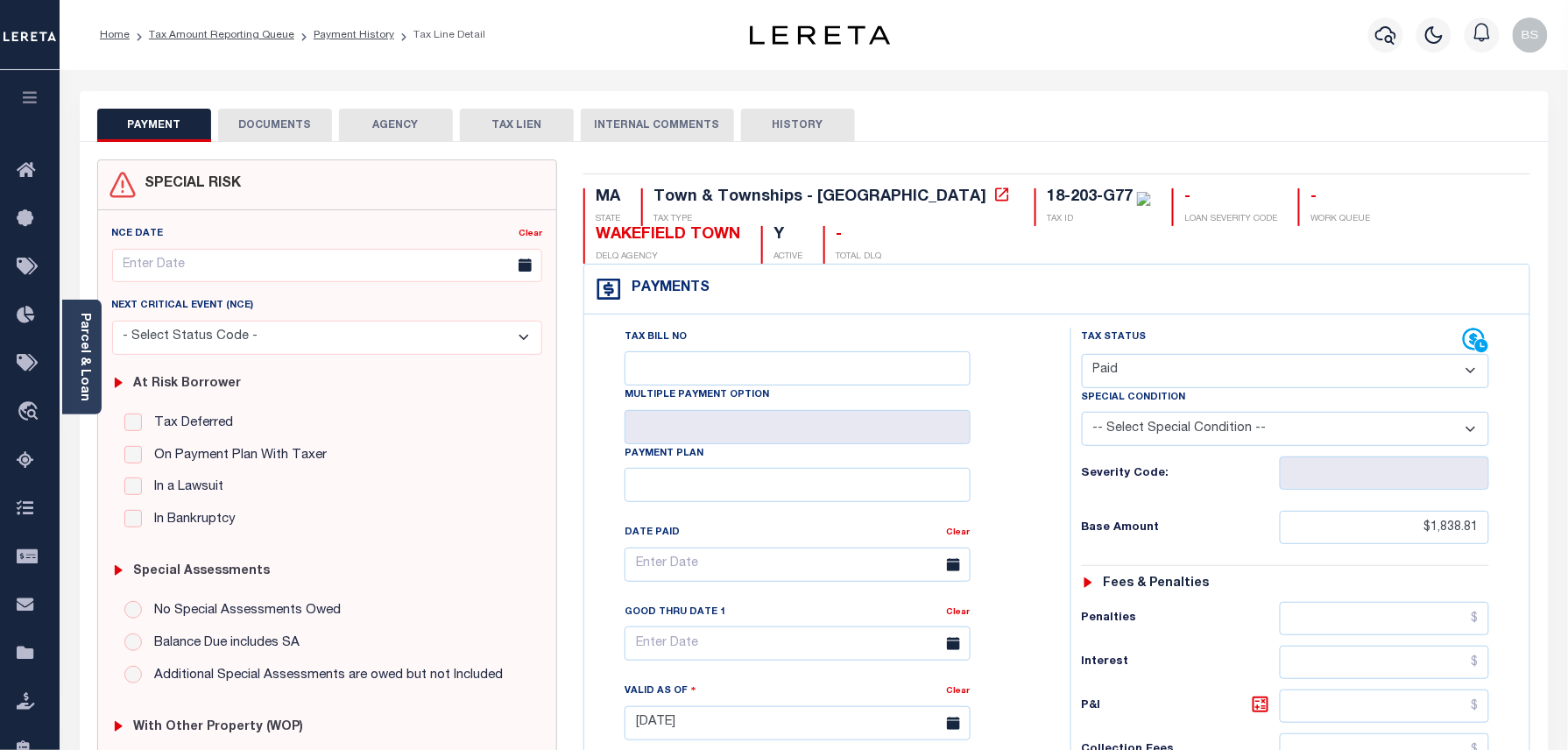
click at [273, 130] on button "DOCUMENTS" at bounding box center [275, 124] width 114 height 33
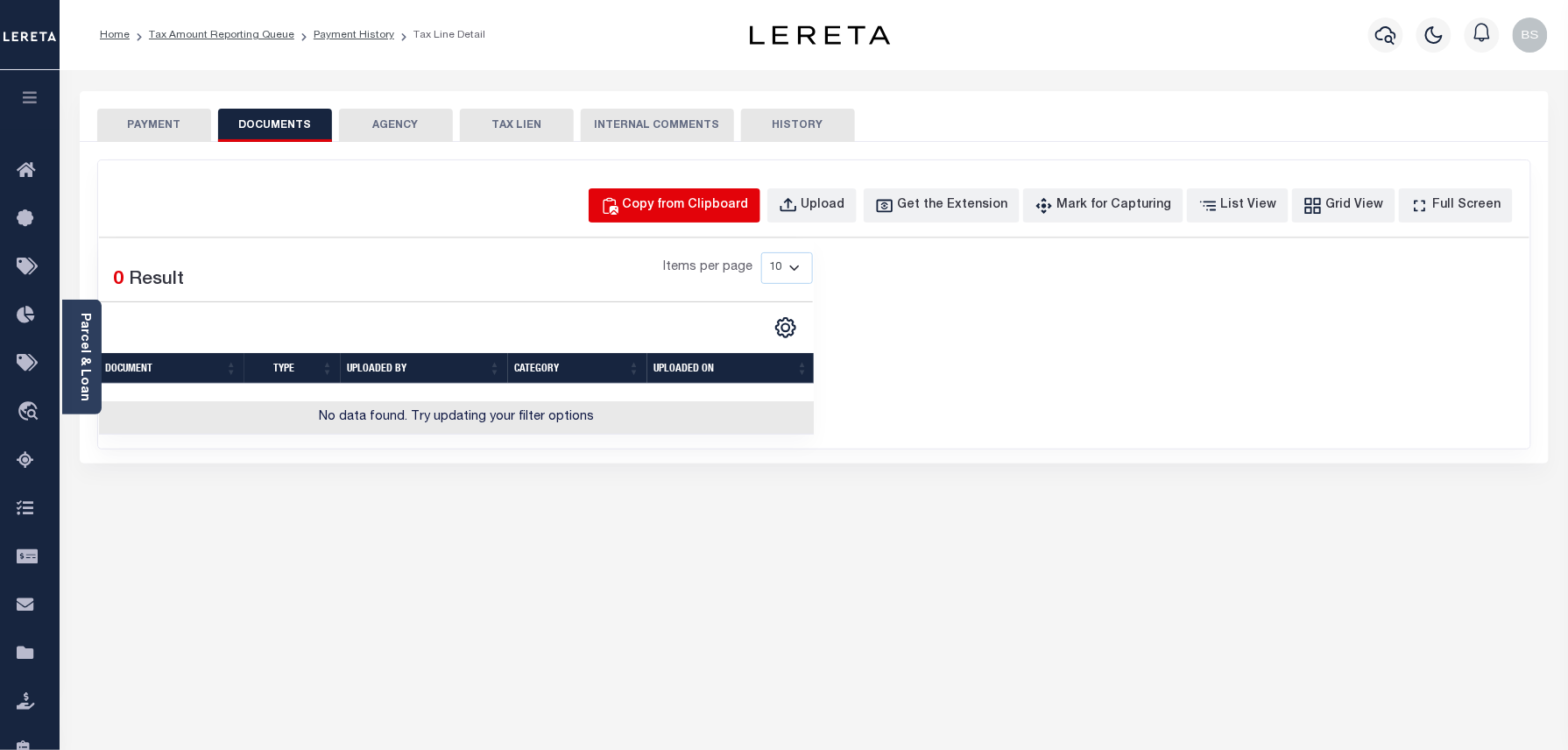
click at [684, 203] on div "Copy from Clipboard" at bounding box center [686, 206] width 126 height 19
select select "POP"
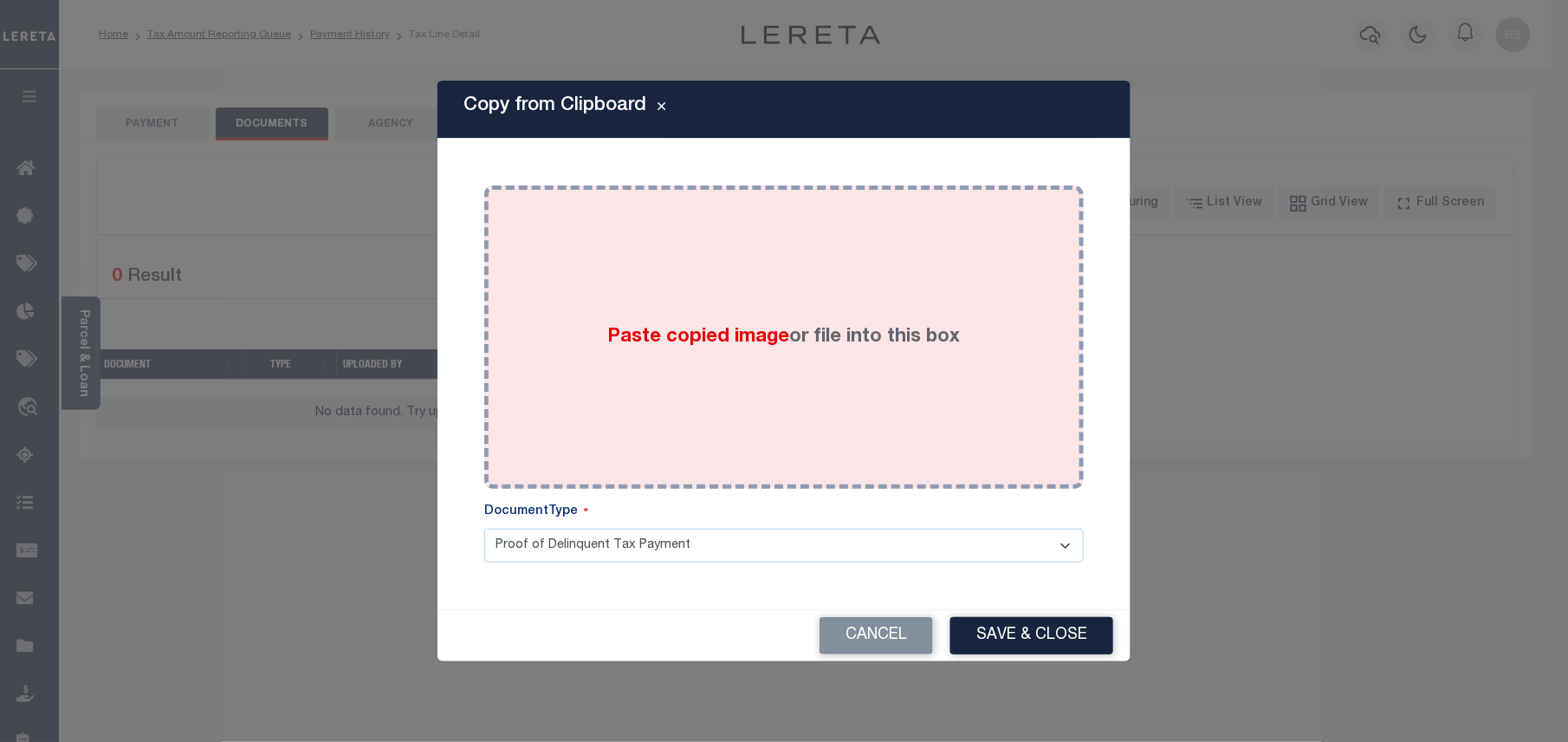
click at [874, 366] on div "Paste copied image or file into this box" at bounding box center [784, 337] width 573 height 277
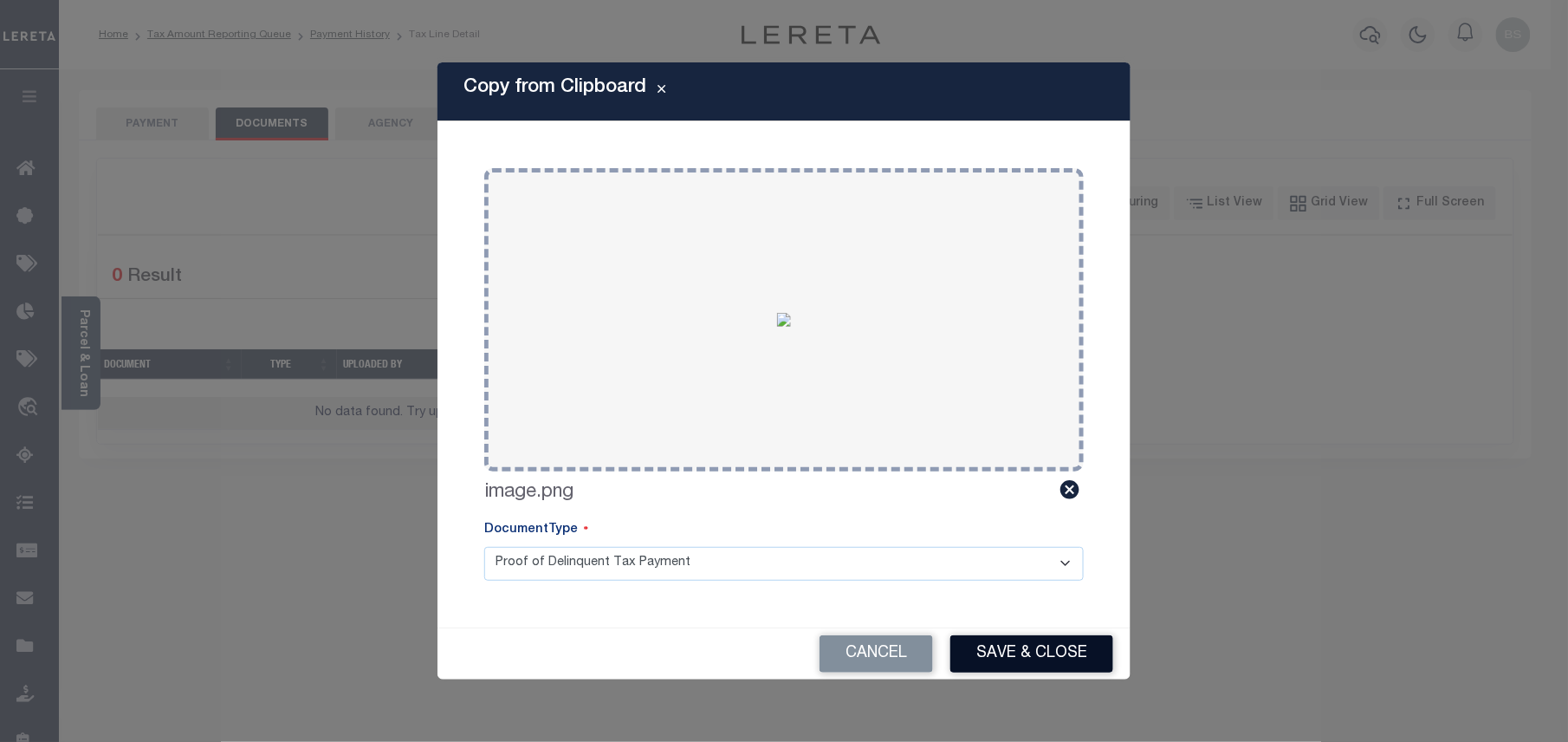
click at [1065, 666] on button "Save & Close" at bounding box center [1031, 654] width 163 height 37
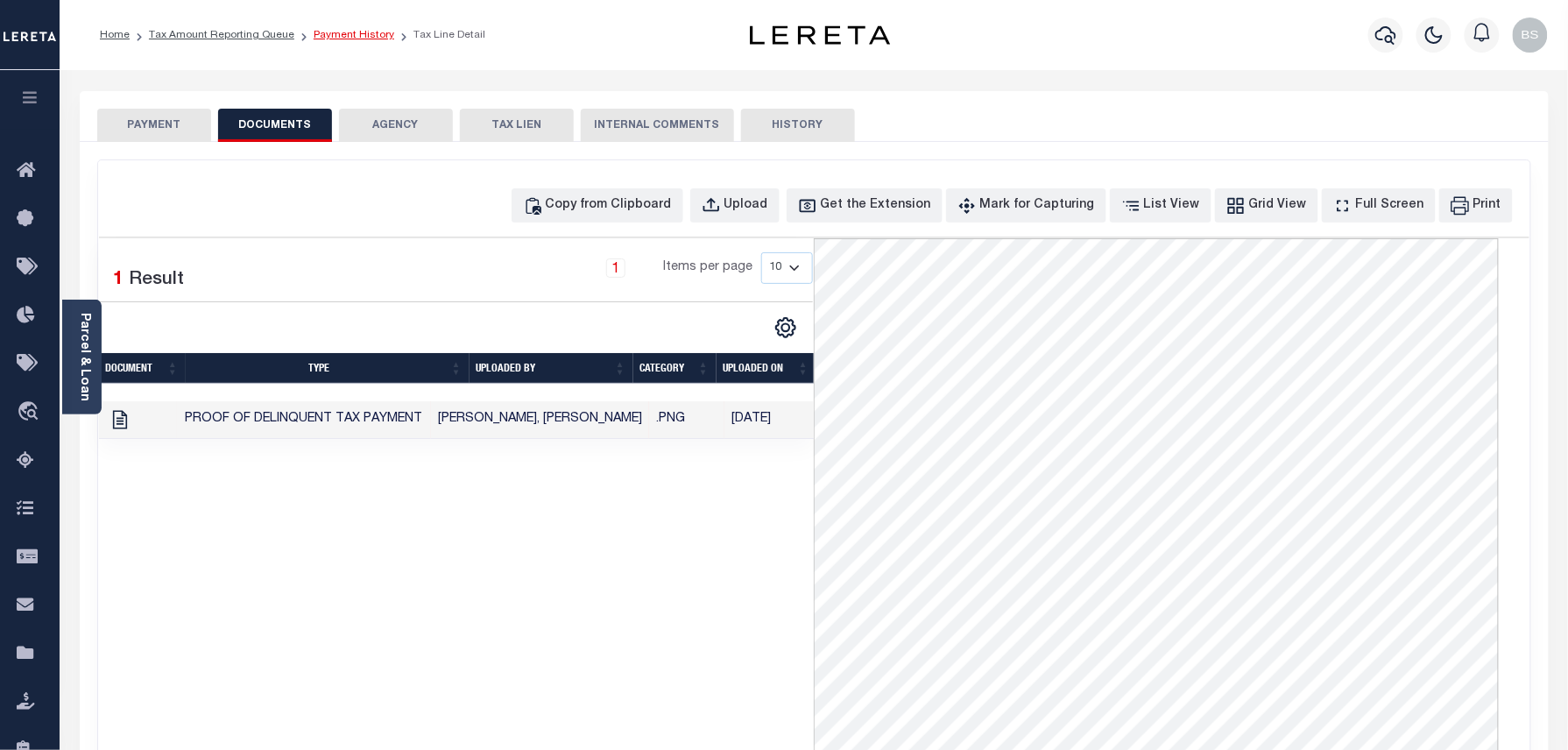
click at [361, 37] on link "Payment History" at bounding box center [354, 35] width 81 height 10
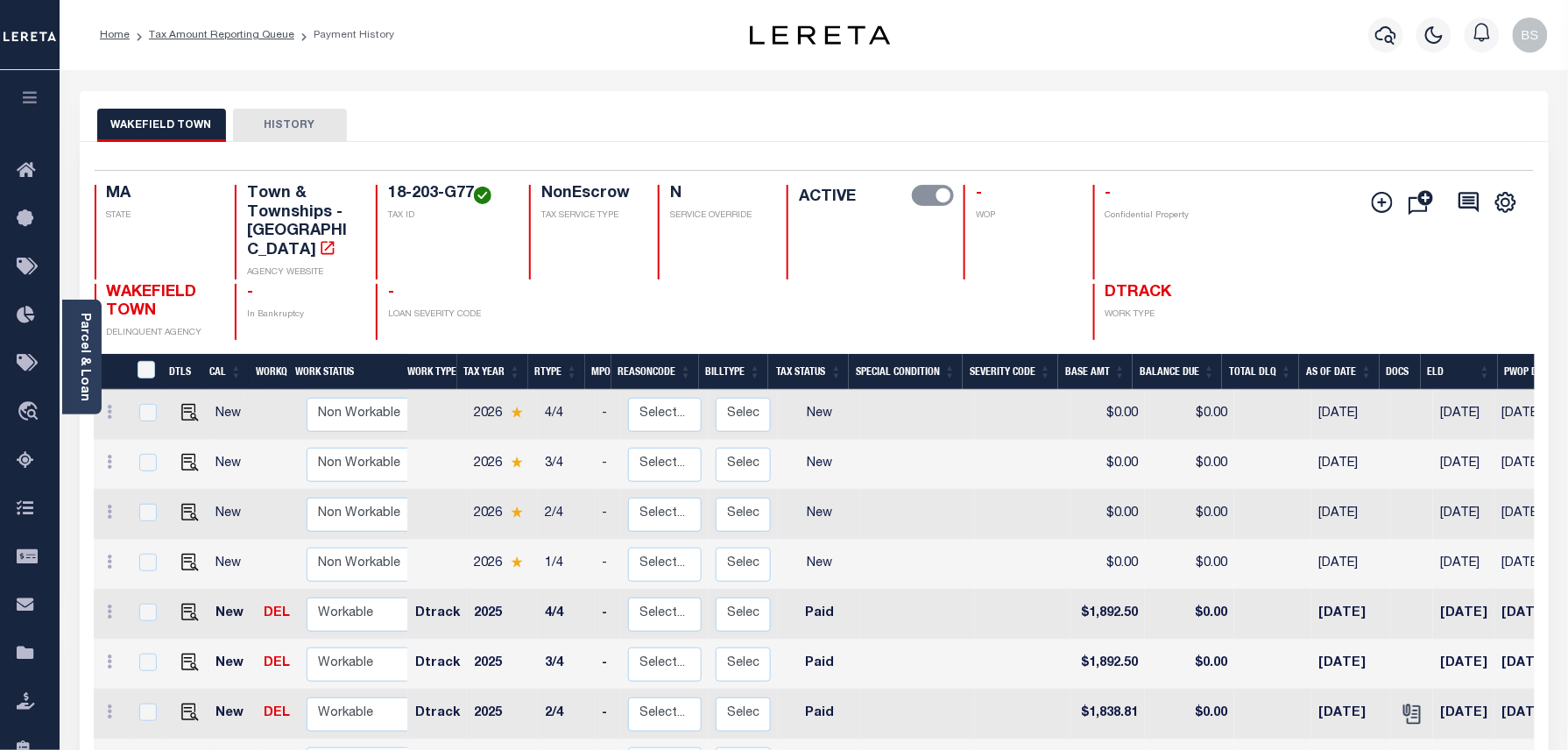
scroll to position [7, 0]
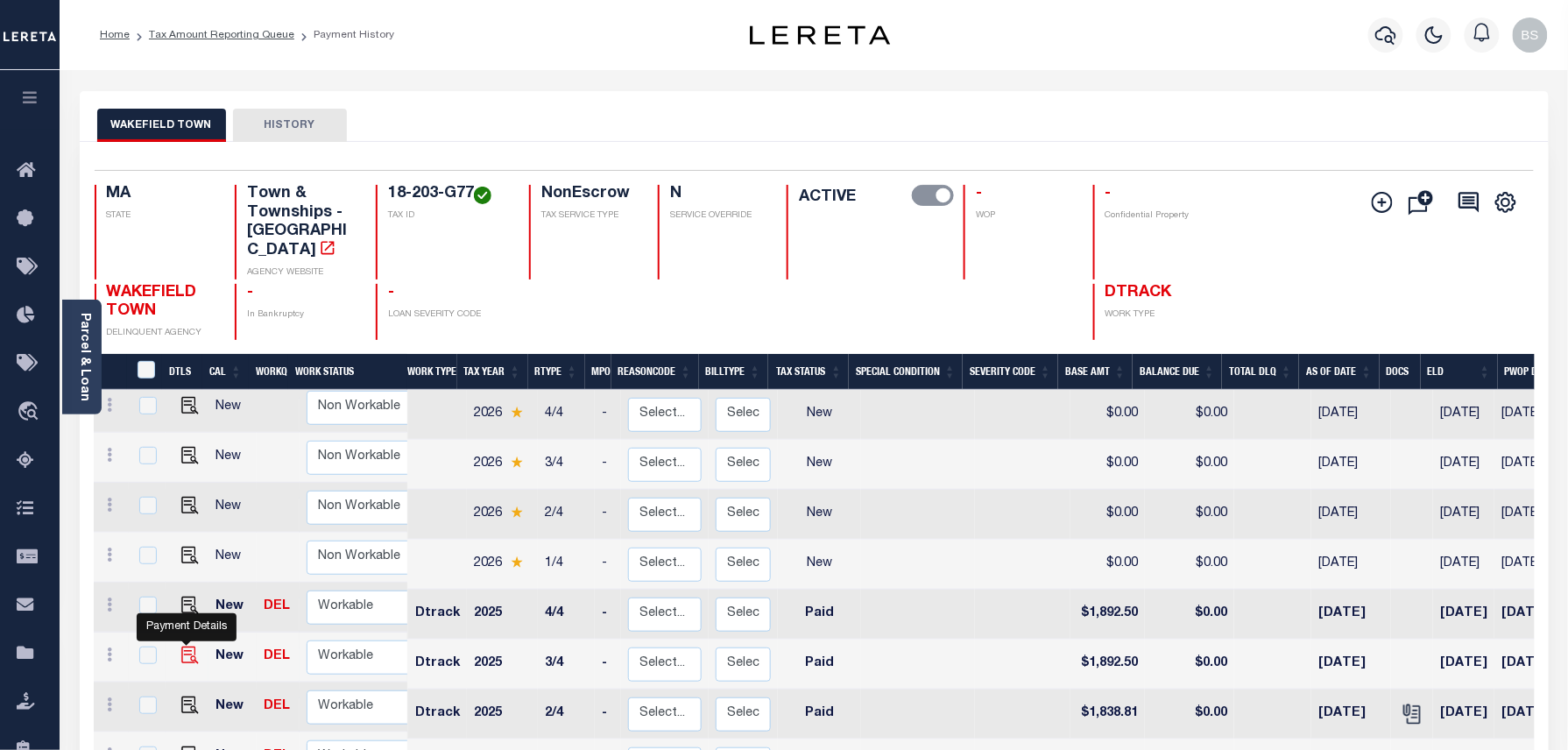
click at [185, 646] on img "" at bounding box center [190, 655] width 18 height 18
checkbox input "true"
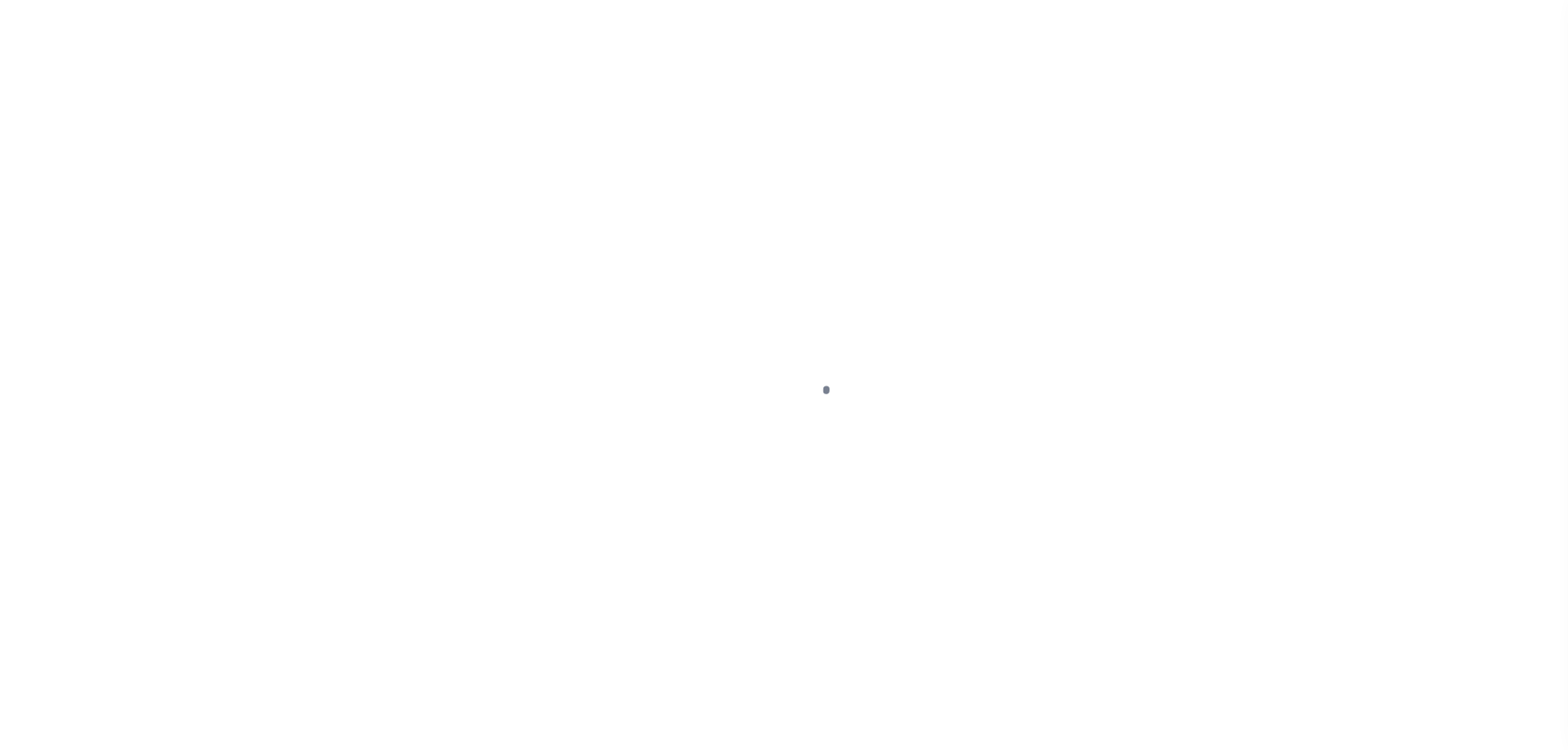
select select "PYD"
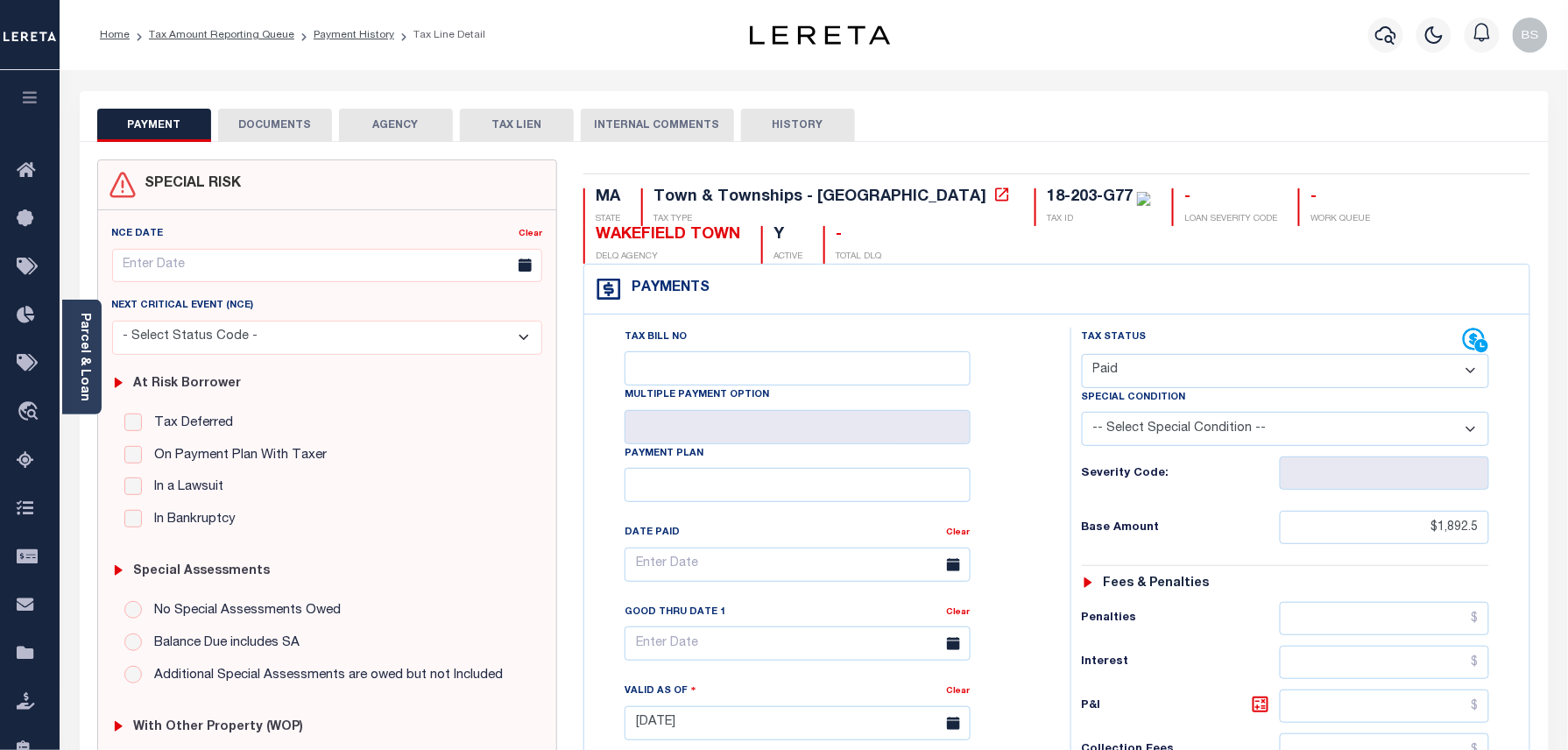
click at [256, 120] on button "DOCUMENTS" at bounding box center [275, 124] width 114 height 33
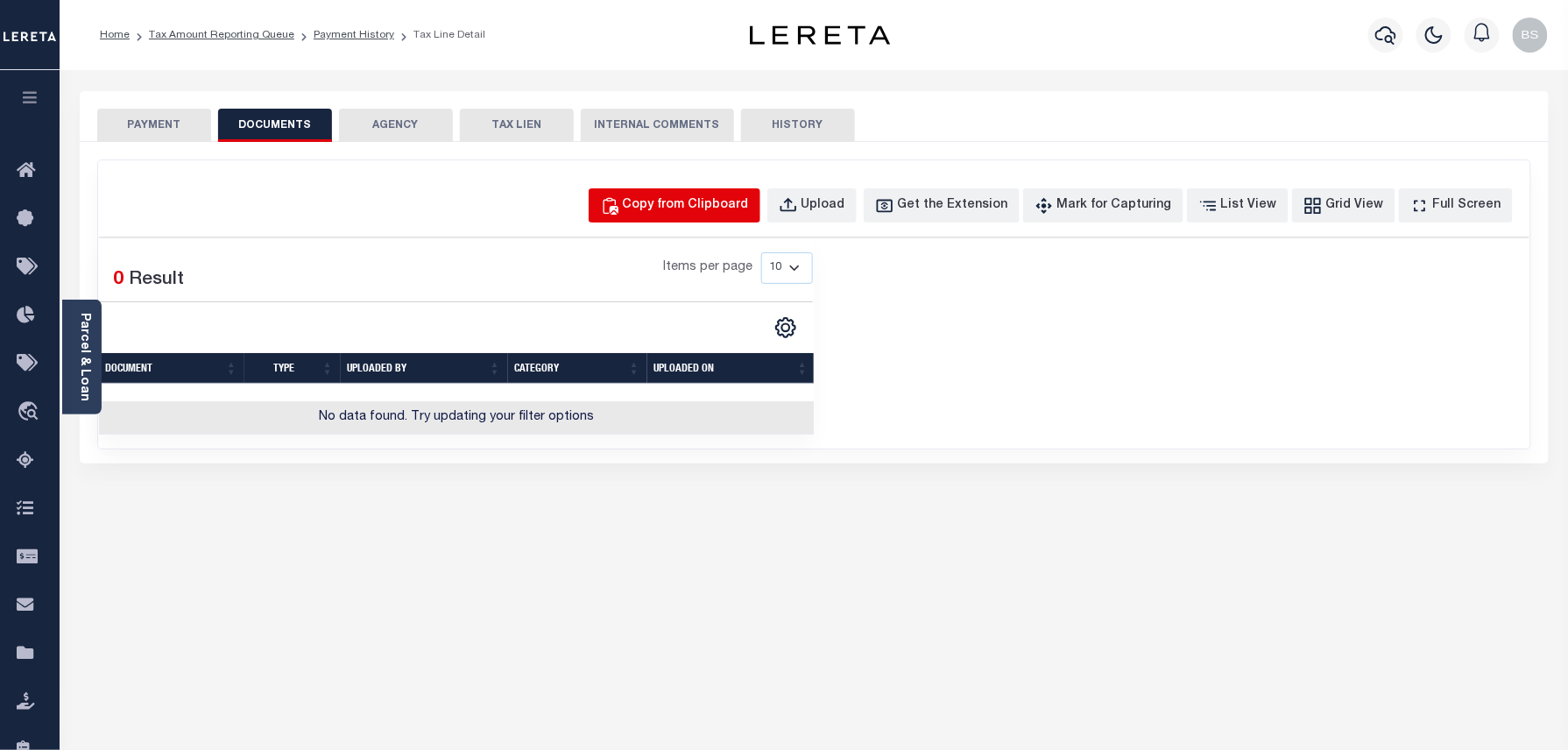
click at [710, 207] on div "Copy from Clipboard" at bounding box center [686, 206] width 126 height 19
select select "POP"
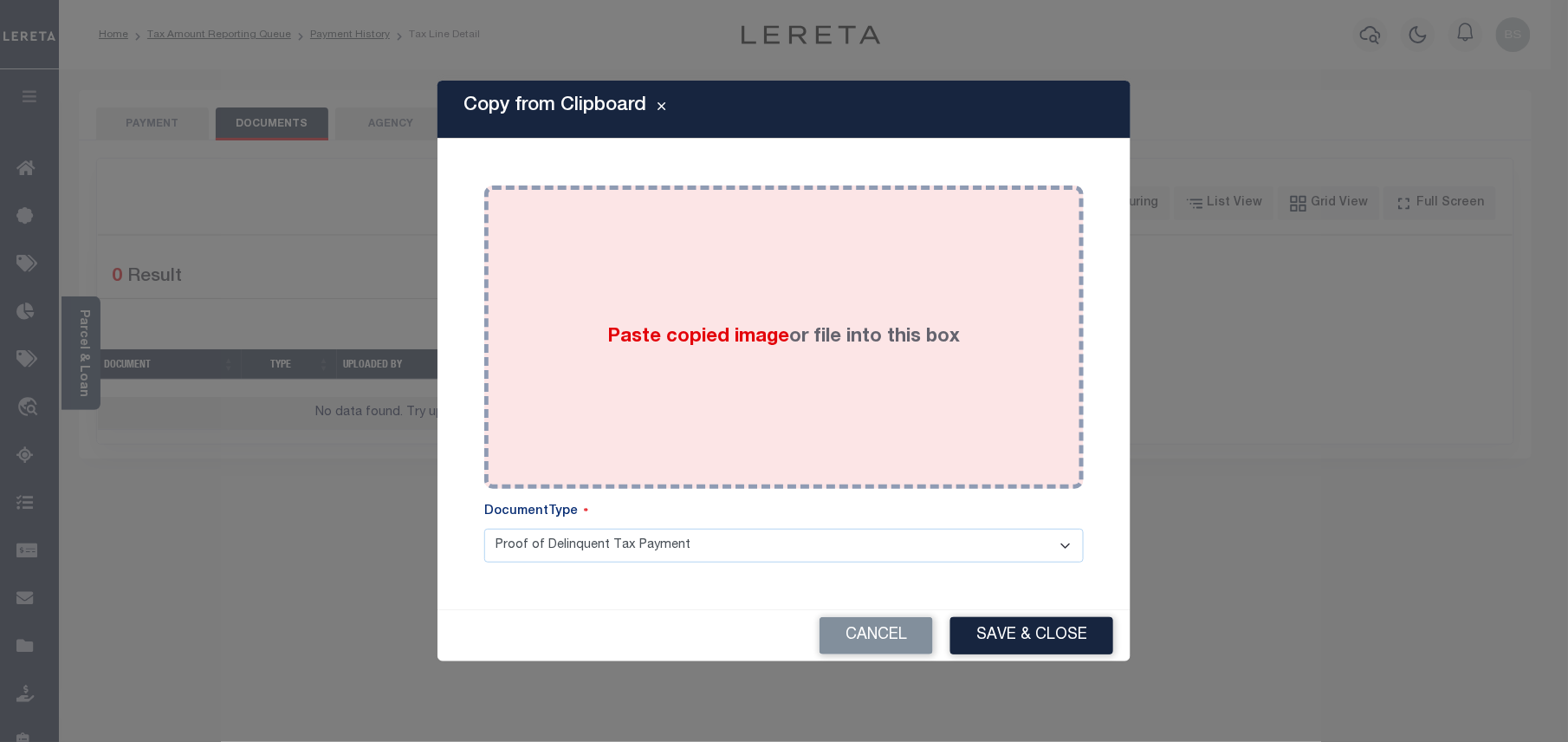
click at [820, 291] on div "Paste copied image or file into this box" at bounding box center [784, 337] width 573 height 277
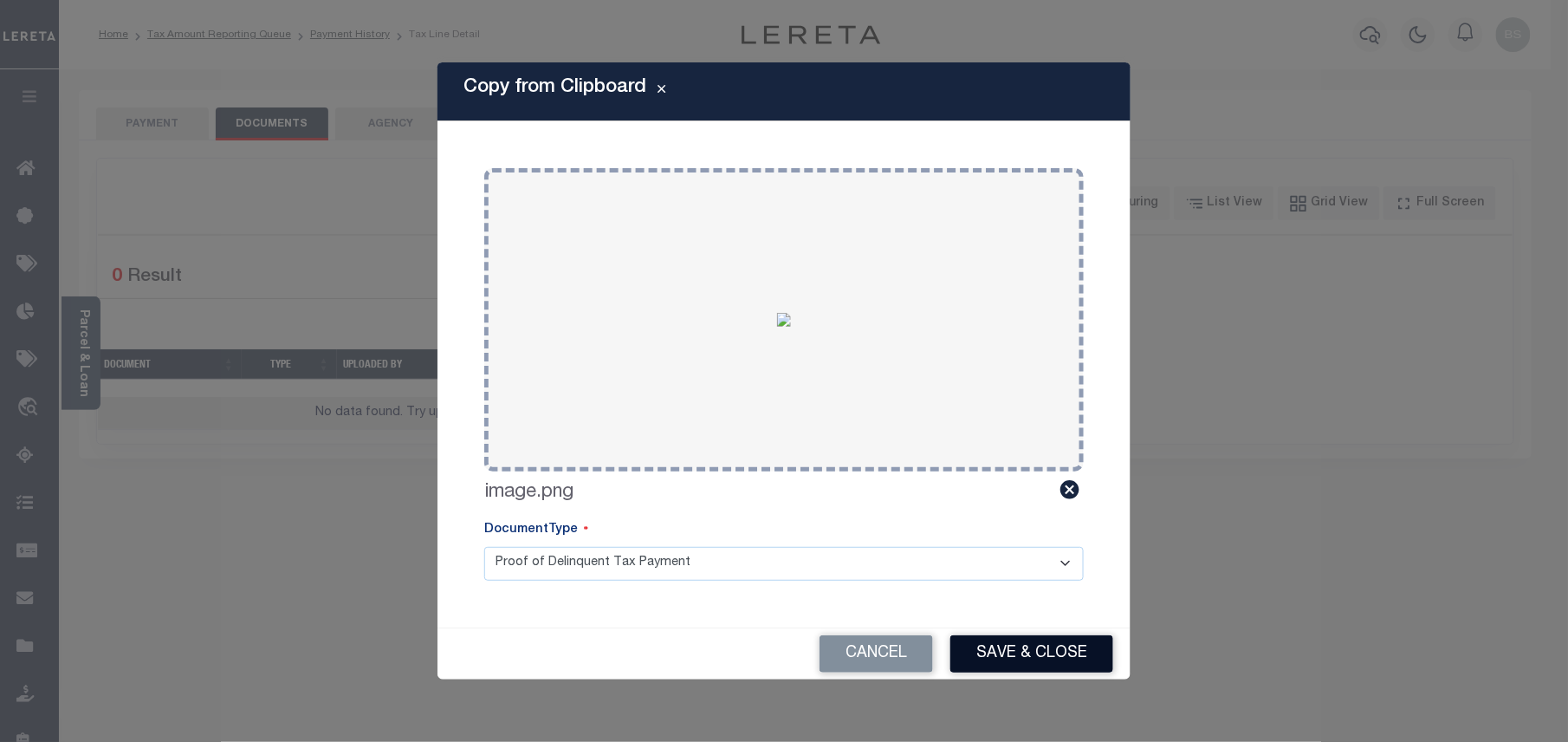
click at [1037, 639] on button "Save & Close" at bounding box center [1031, 654] width 163 height 37
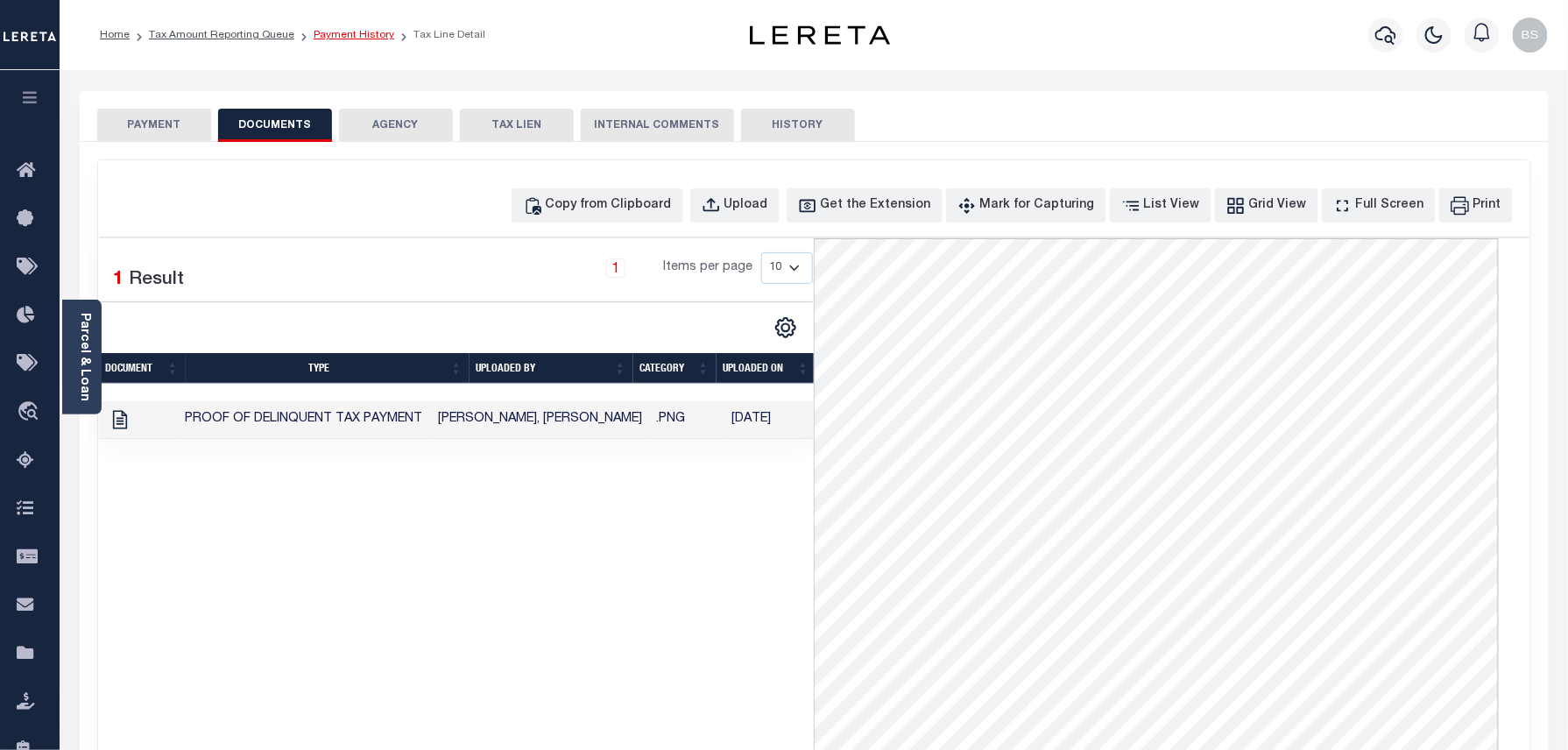
click at [345, 32] on link "Payment History" at bounding box center [354, 35] width 81 height 10
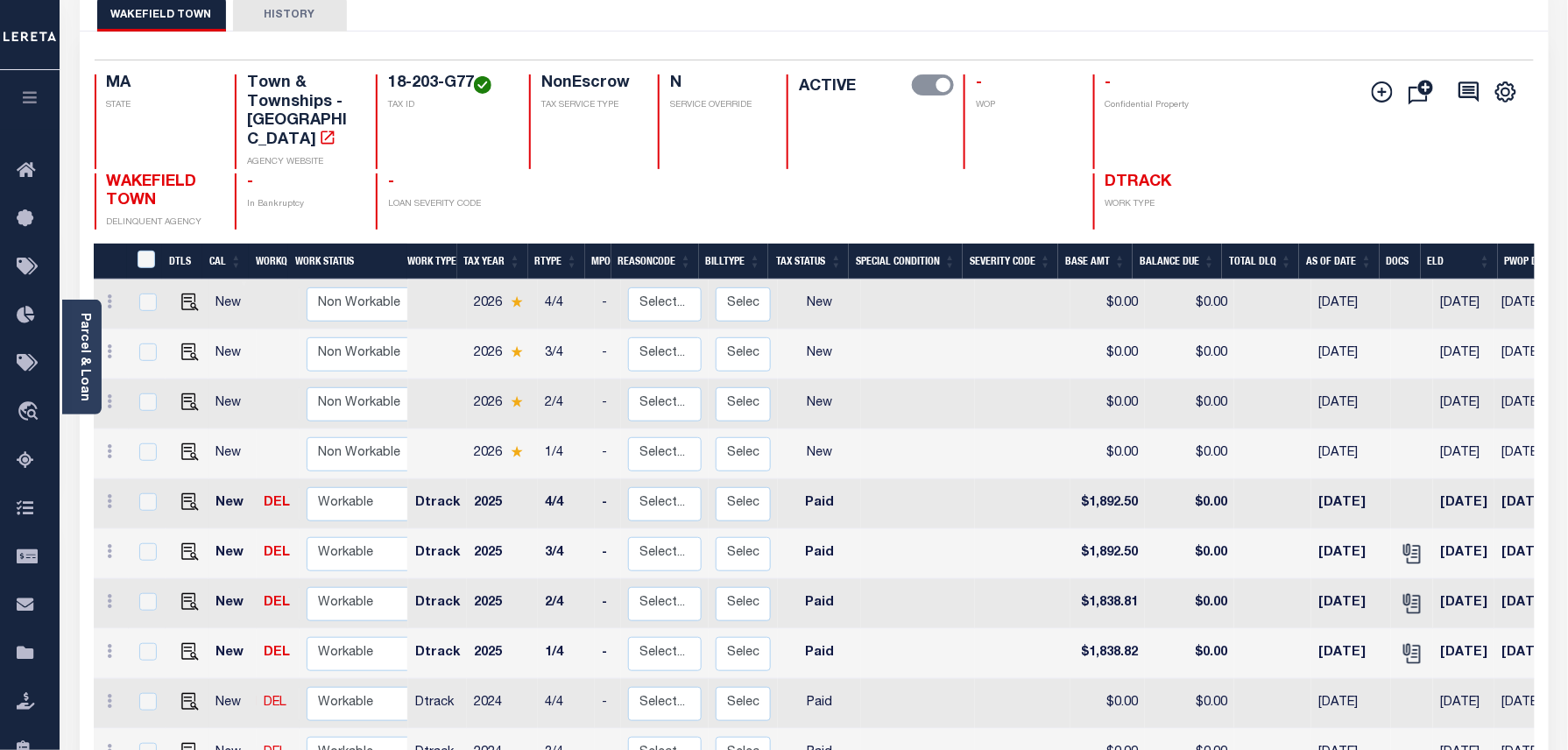
scroll to position [117, 0]
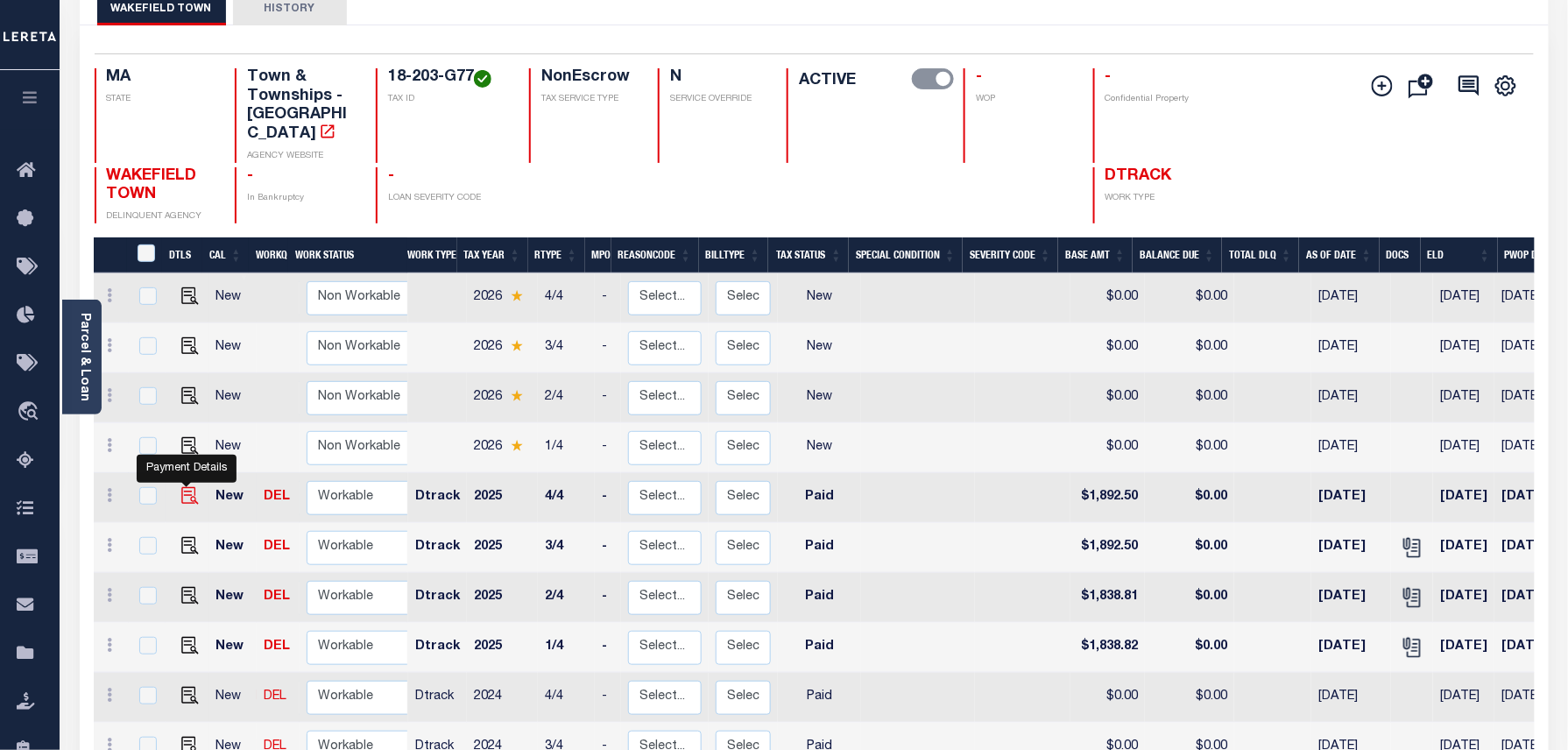
click at [182, 487] on img "" at bounding box center [190, 496] width 18 height 18
checkbox input "true"
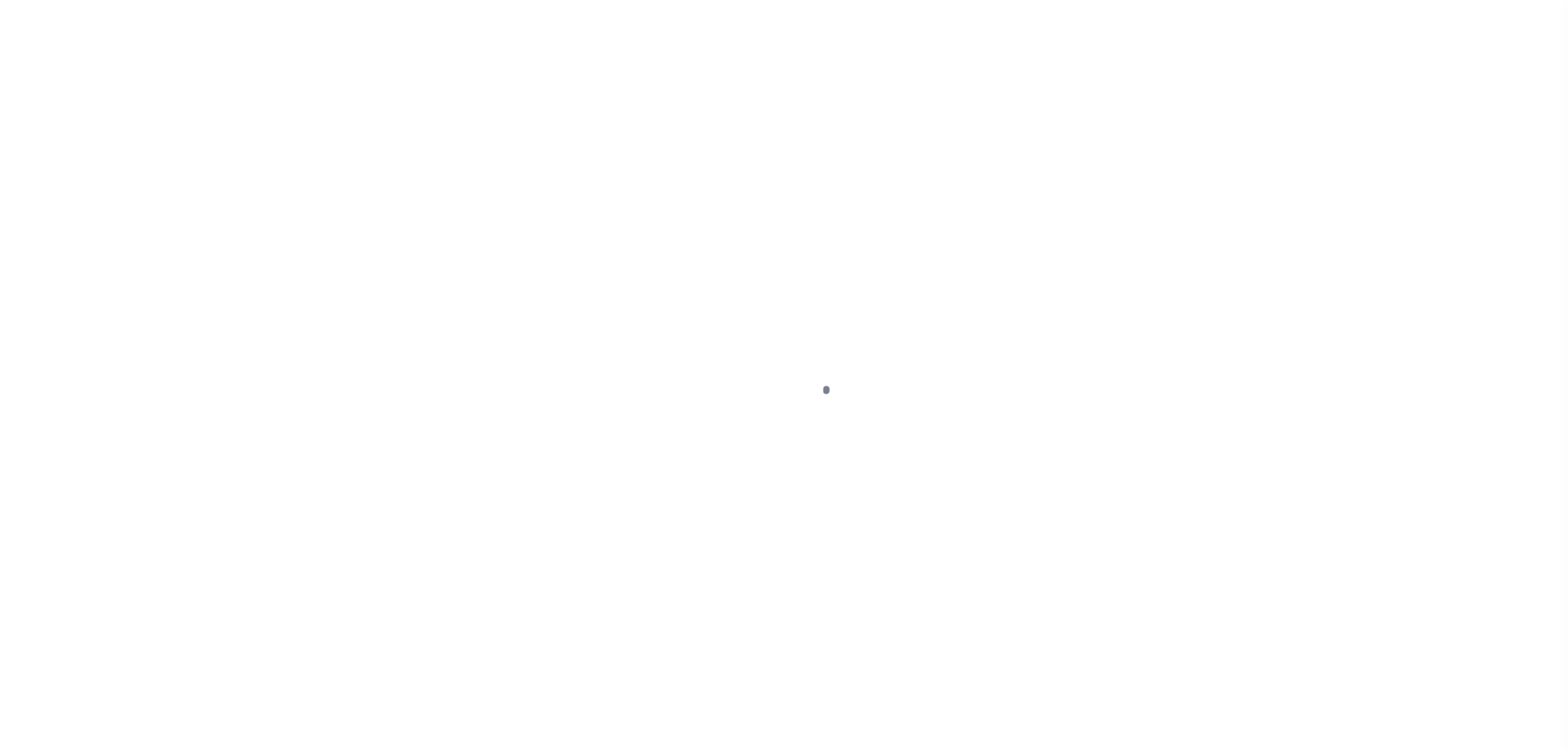
select select "PYD"
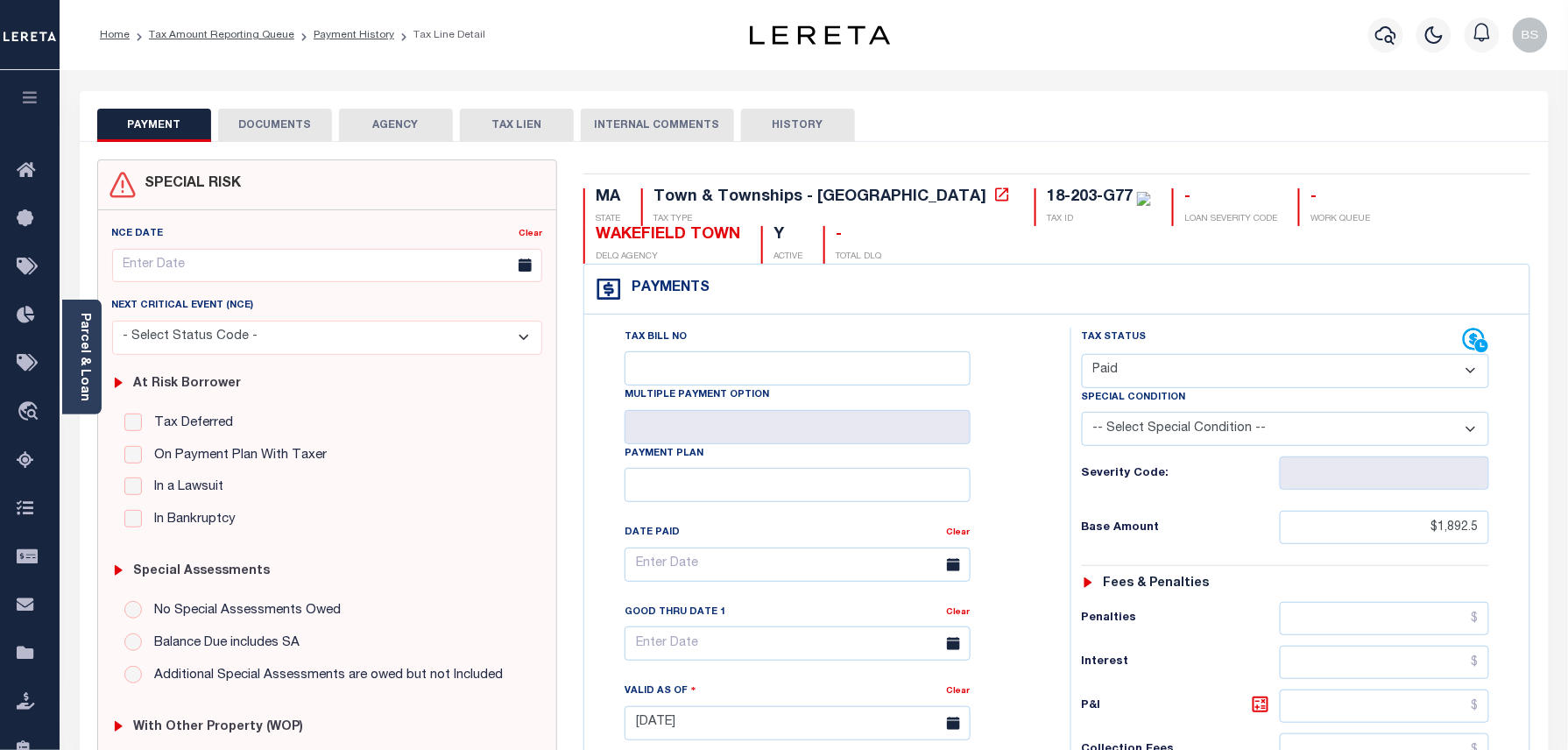
click at [261, 138] on button "DOCUMENTS" at bounding box center [275, 124] width 114 height 33
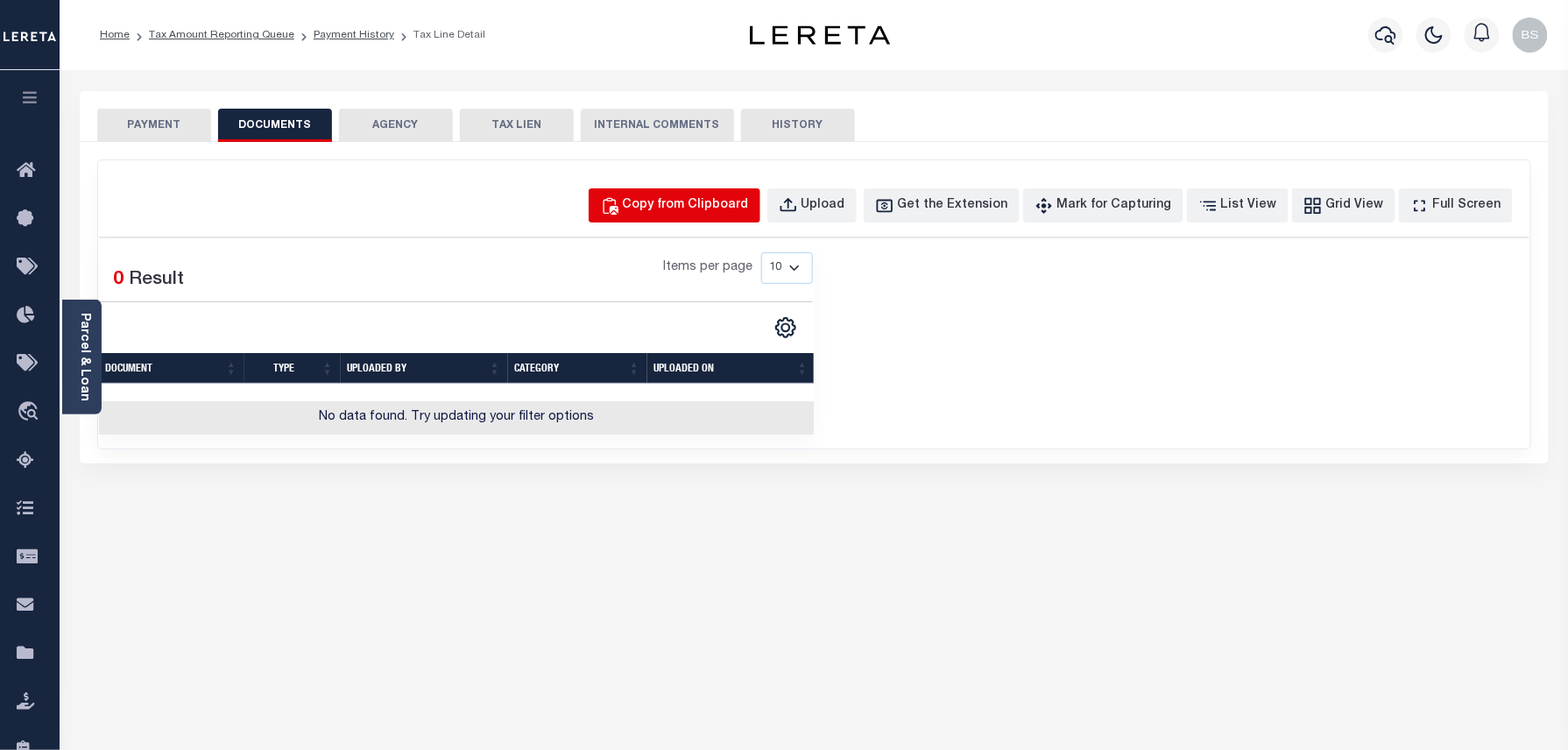
click at [706, 197] on div "Copy from Clipboard" at bounding box center [686, 206] width 126 height 19
select select "POP"
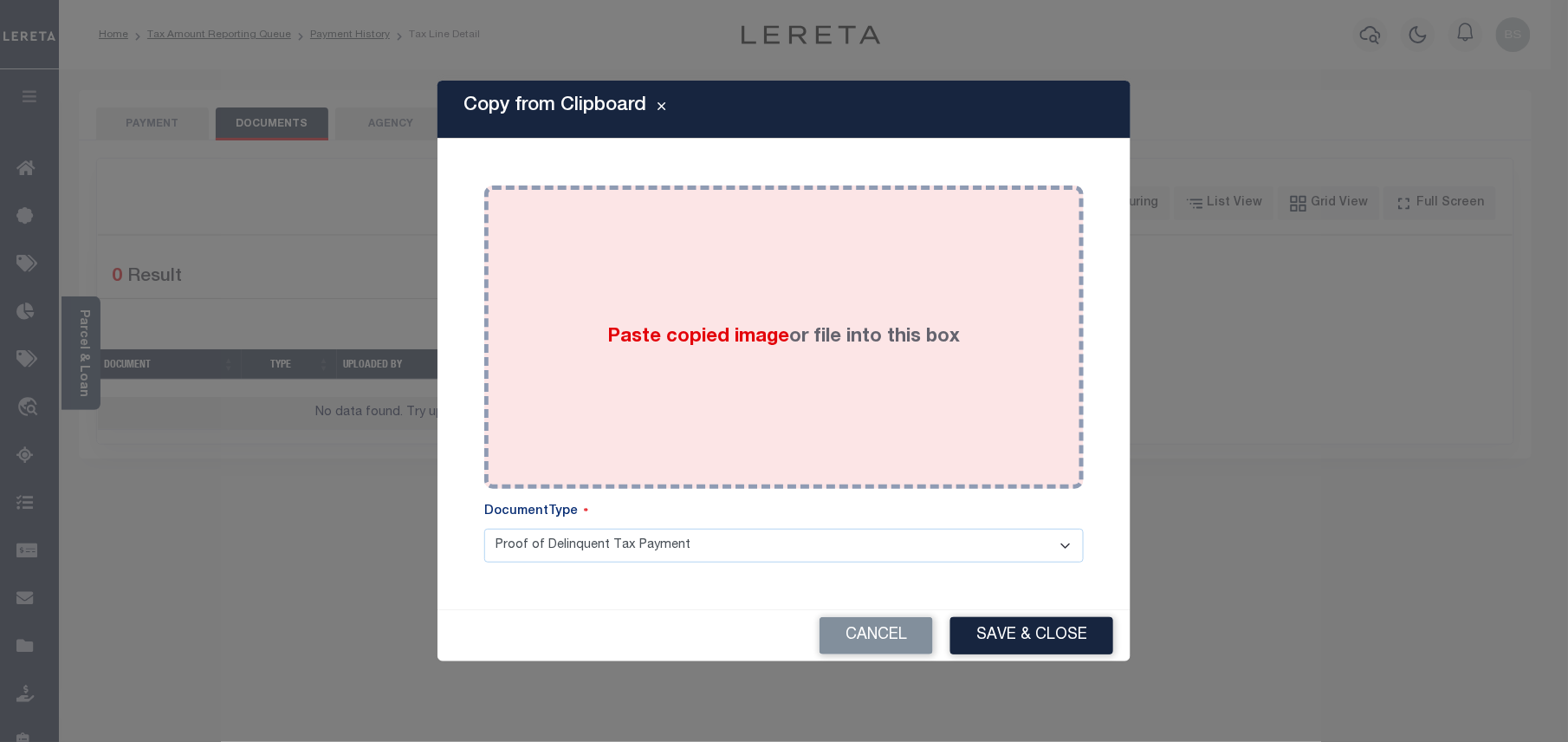
click at [776, 274] on div "Paste copied image or file into this box" at bounding box center [784, 337] width 573 height 277
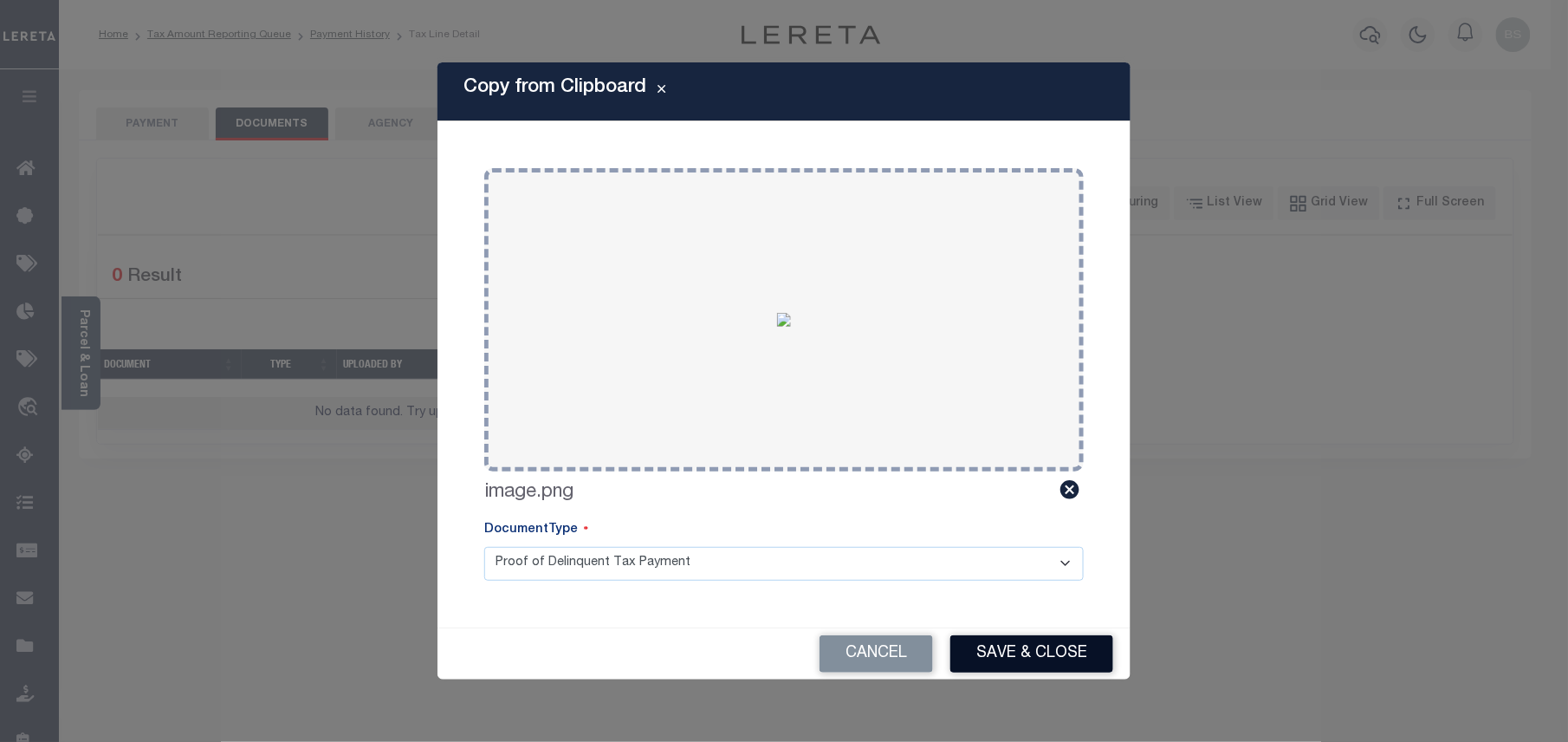
click at [1052, 653] on button "Save & Close" at bounding box center [1031, 654] width 163 height 37
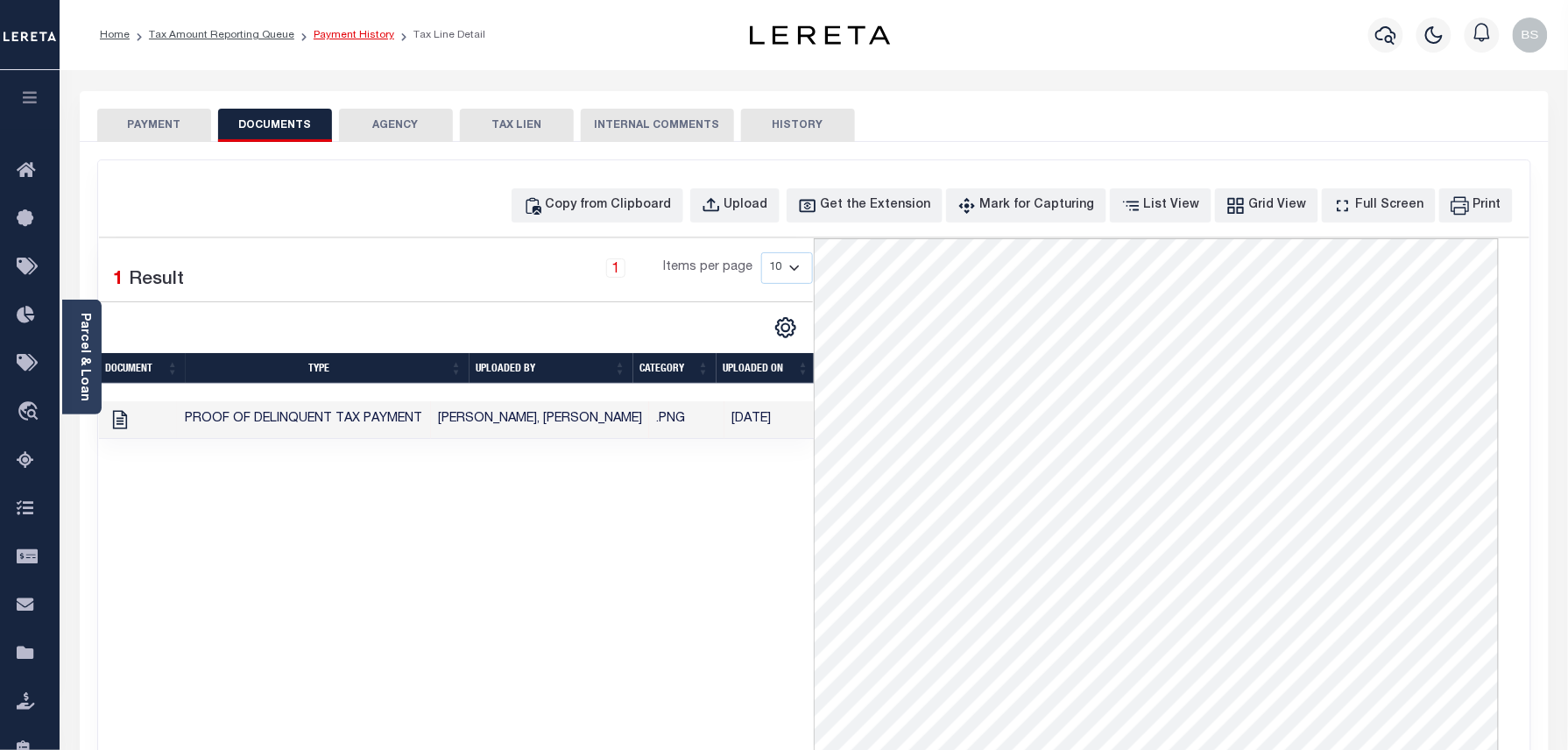
click at [359, 40] on link "Payment History" at bounding box center [354, 35] width 81 height 10
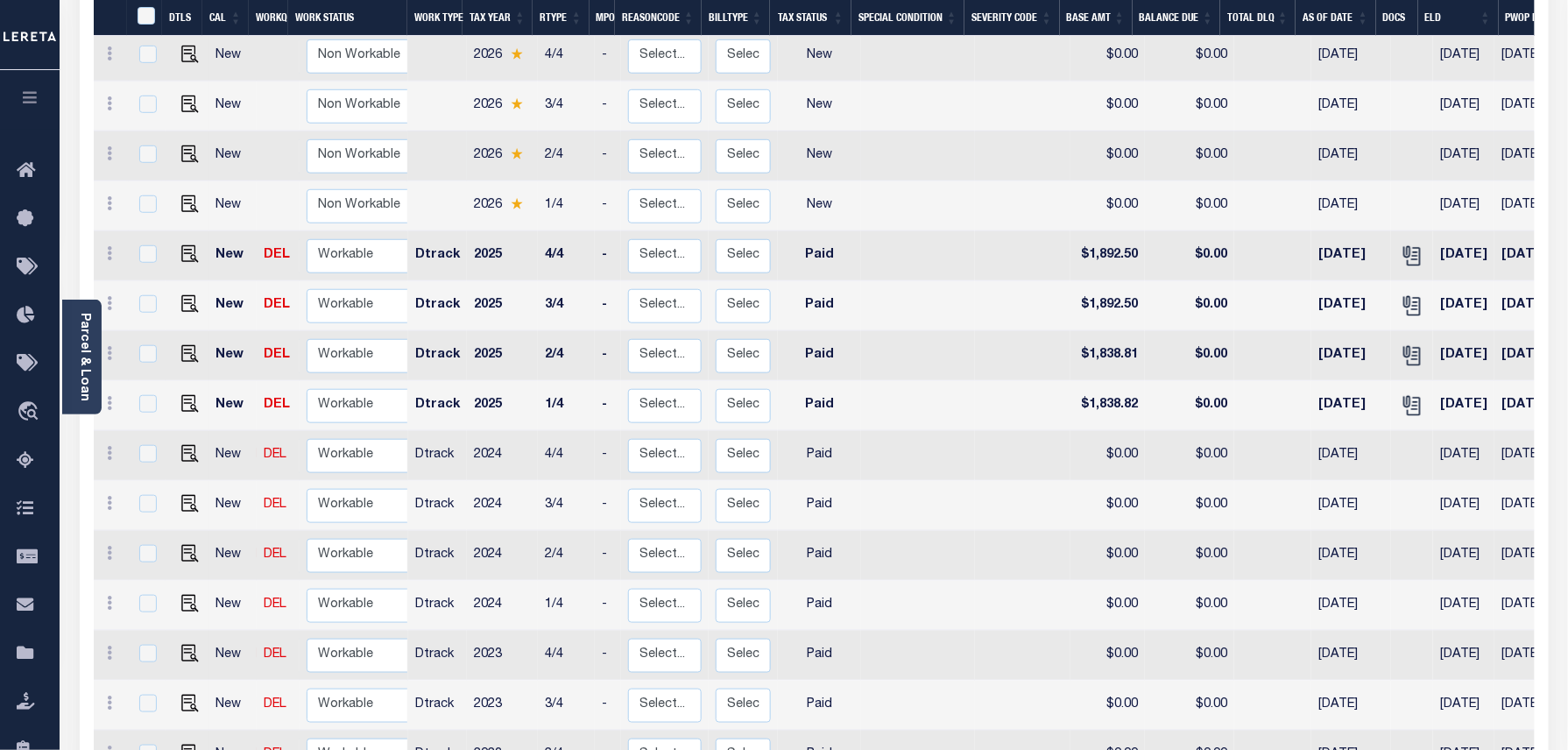
scroll to position [467, 0]
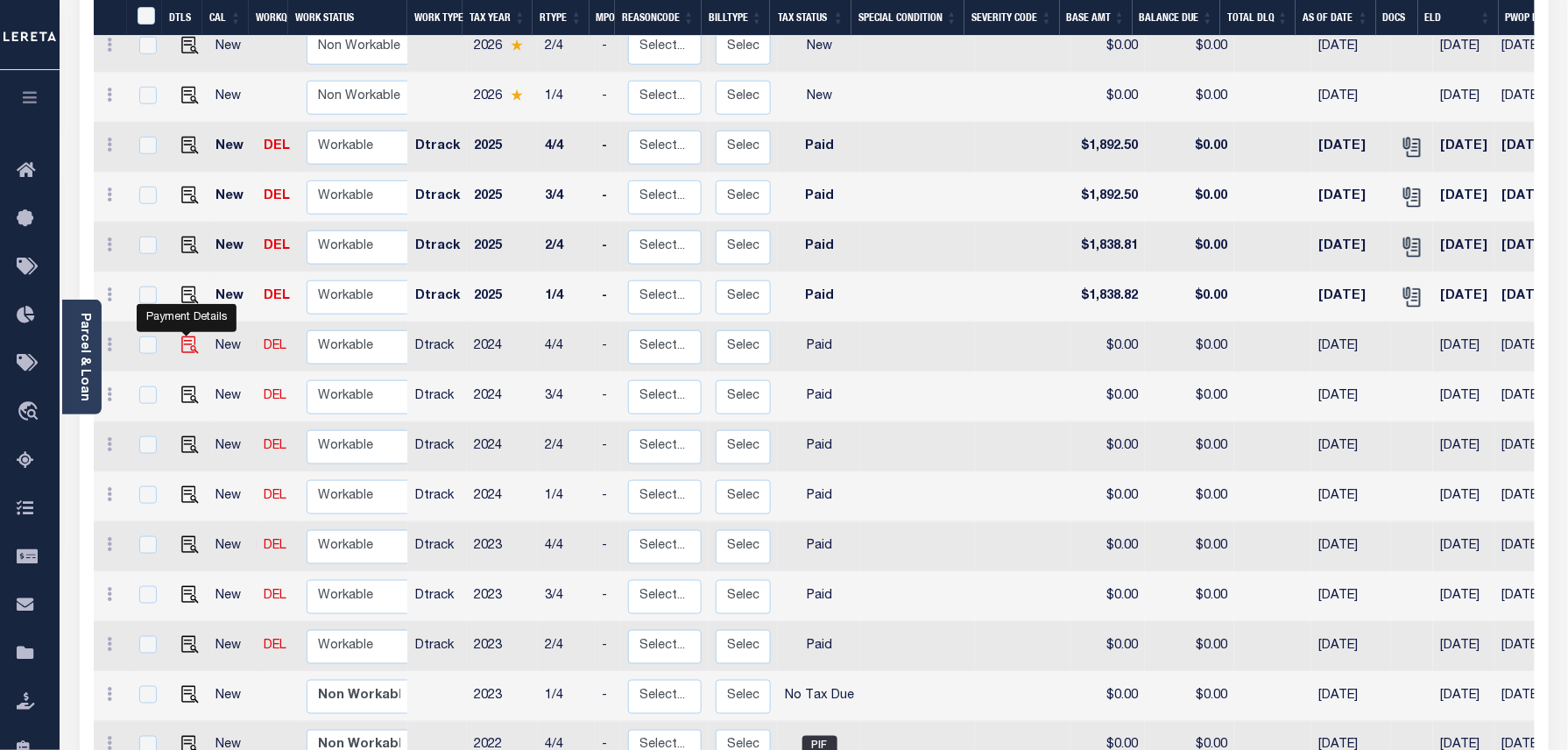
click at [185, 336] on img "" at bounding box center [190, 344] width 18 height 18
checkbox input "true"
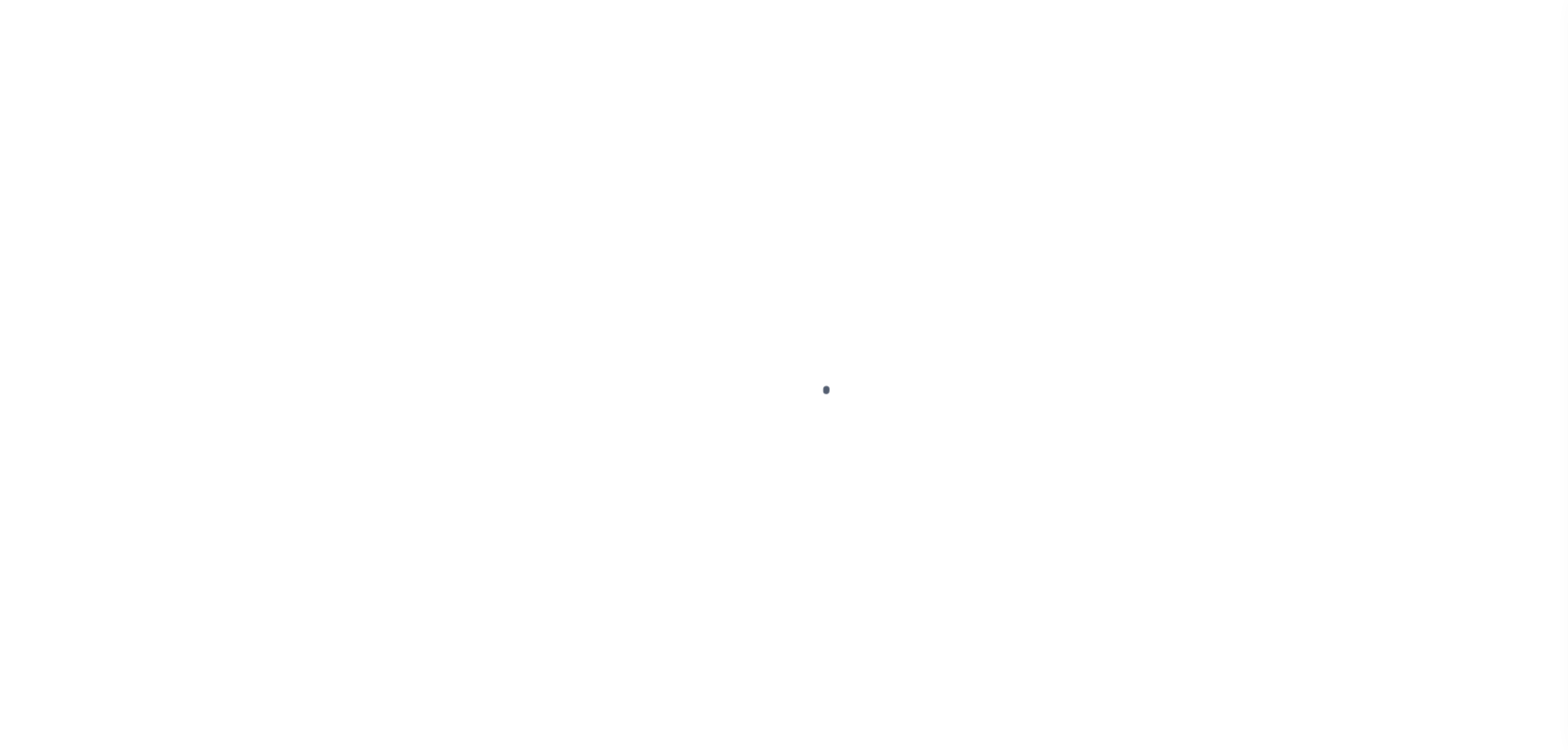
select select "PYD"
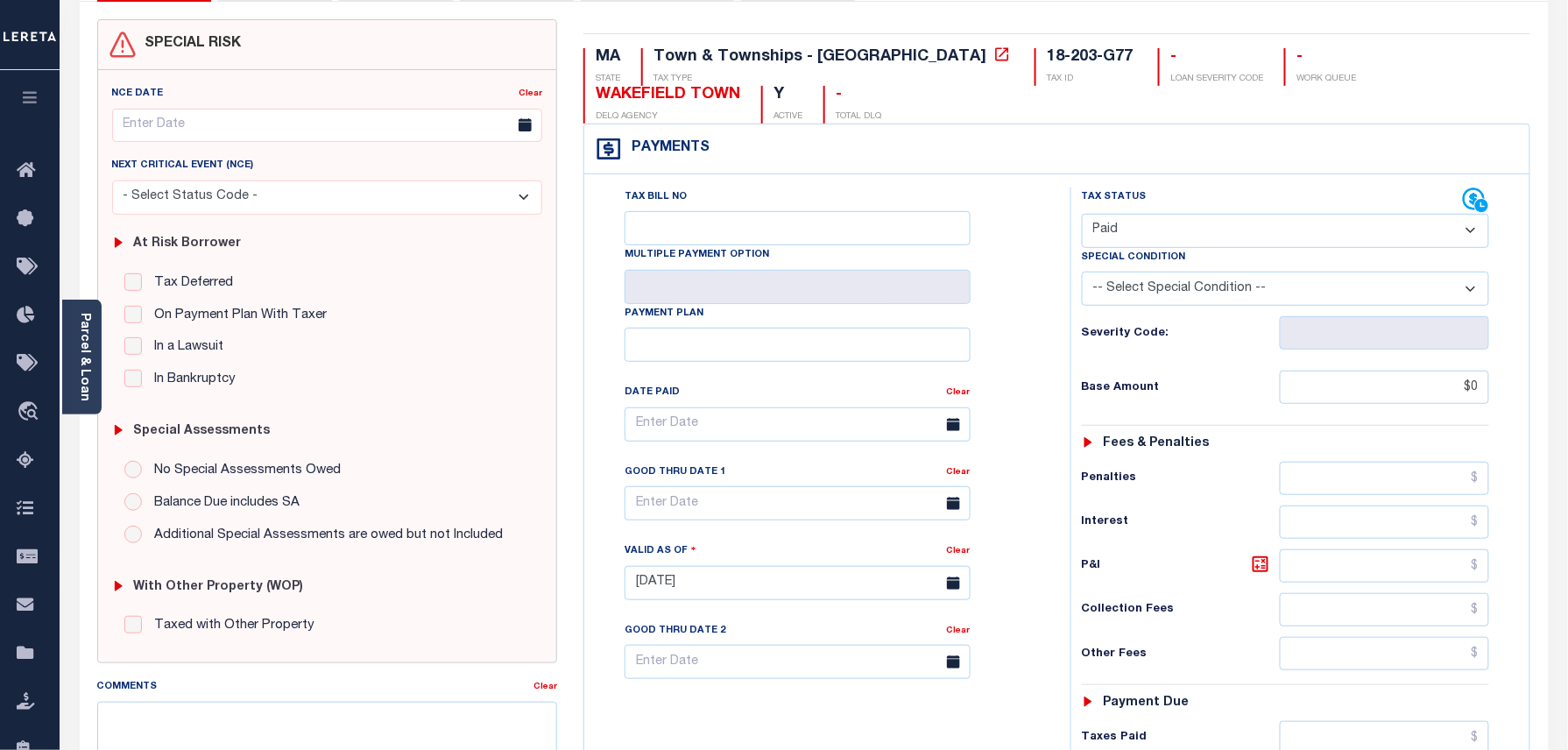
scroll to position [583, 0]
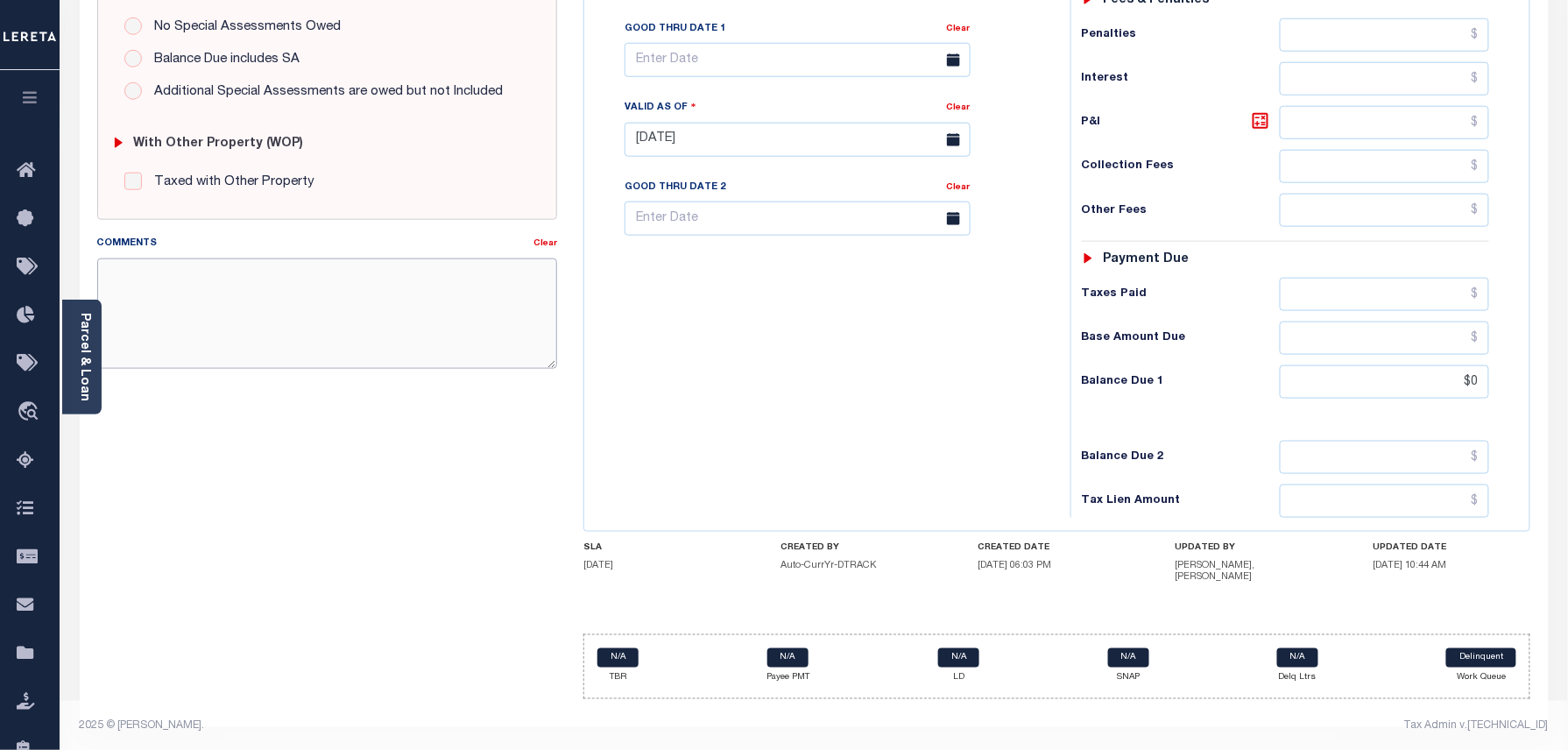
click at [226, 271] on textarea "Comments" at bounding box center [328, 313] width 461 height 110
drag, startPoint x: 443, startPoint y: 277, endPoint x: 99, endPoint y: 279, distance: 344.0
click at [99, 279] on textarea "As per TC\[PERSON_NAME] 2024/year taxes are paid in full." at bounding box center [328, 313] width 461 height 110
type textarea "As per TC\[PERSON_NAME] 2024/year taxes are paid in full."
click at [1259, 729] on div "Tax Admin v.[TECHNICAL_ID]" at bounding box center [1188, 726] width 722 height 16
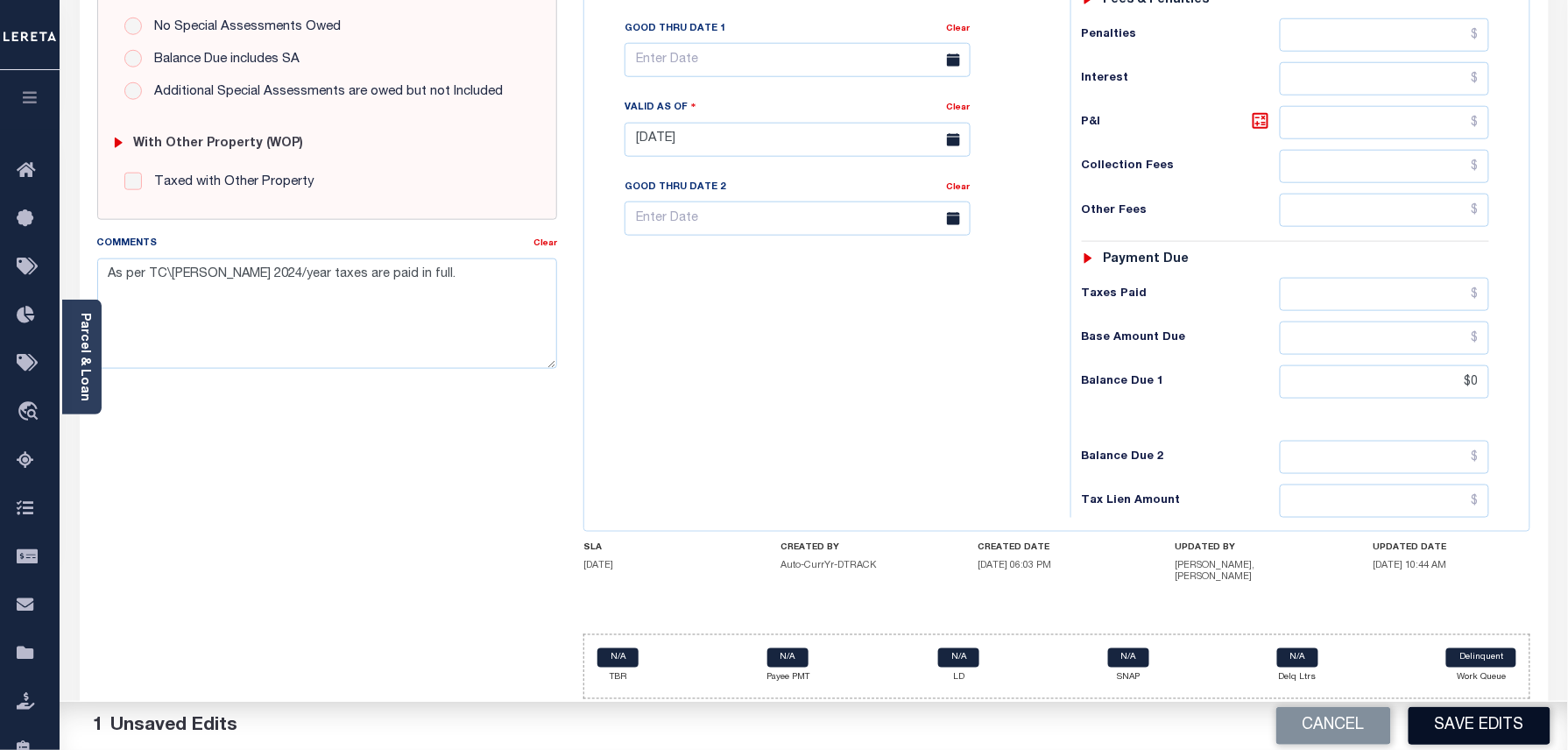
click at [1476, 729] on button "Save Edits" at bounding box center [1480, 726] width 142 height 38
checkbox input "false"
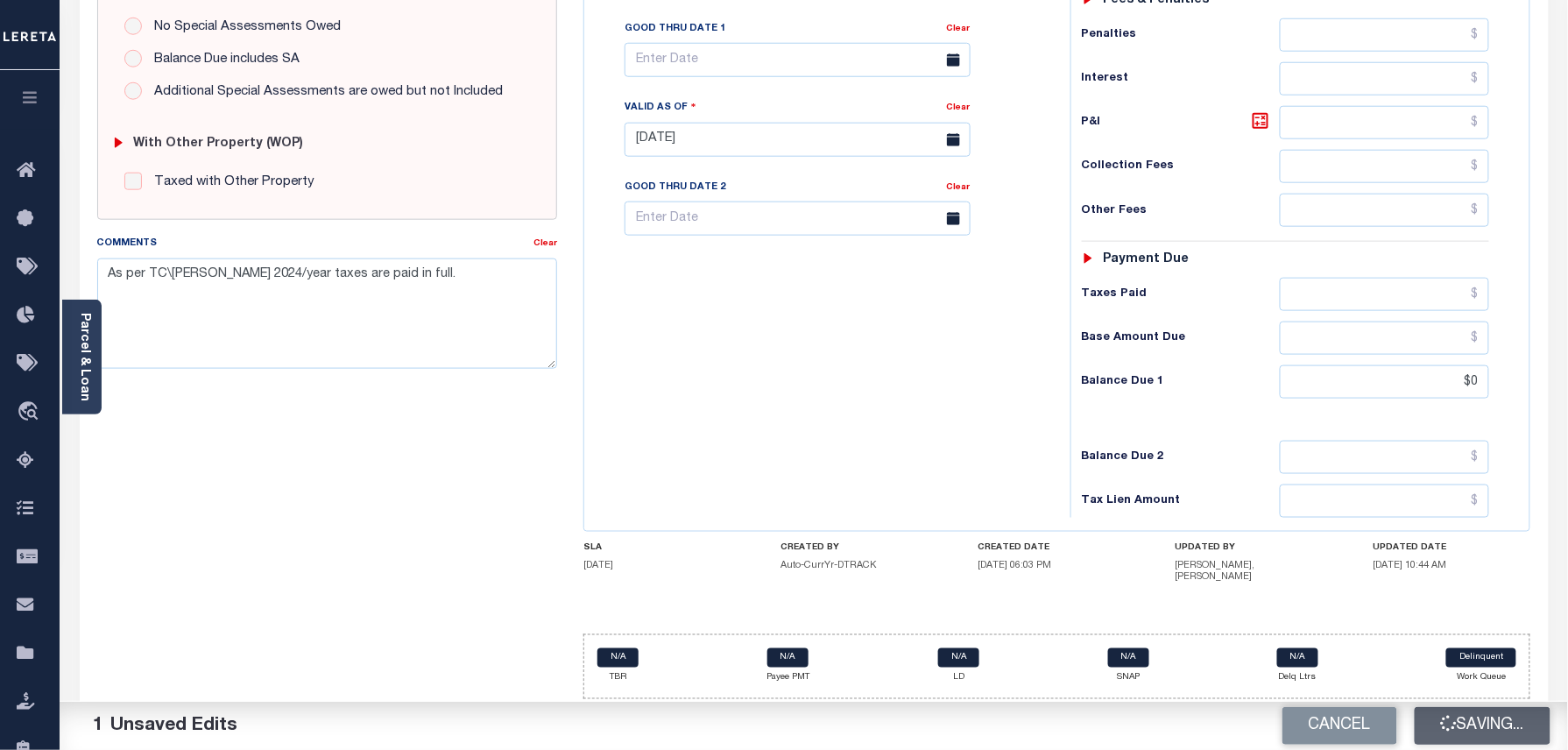
type input "$0"
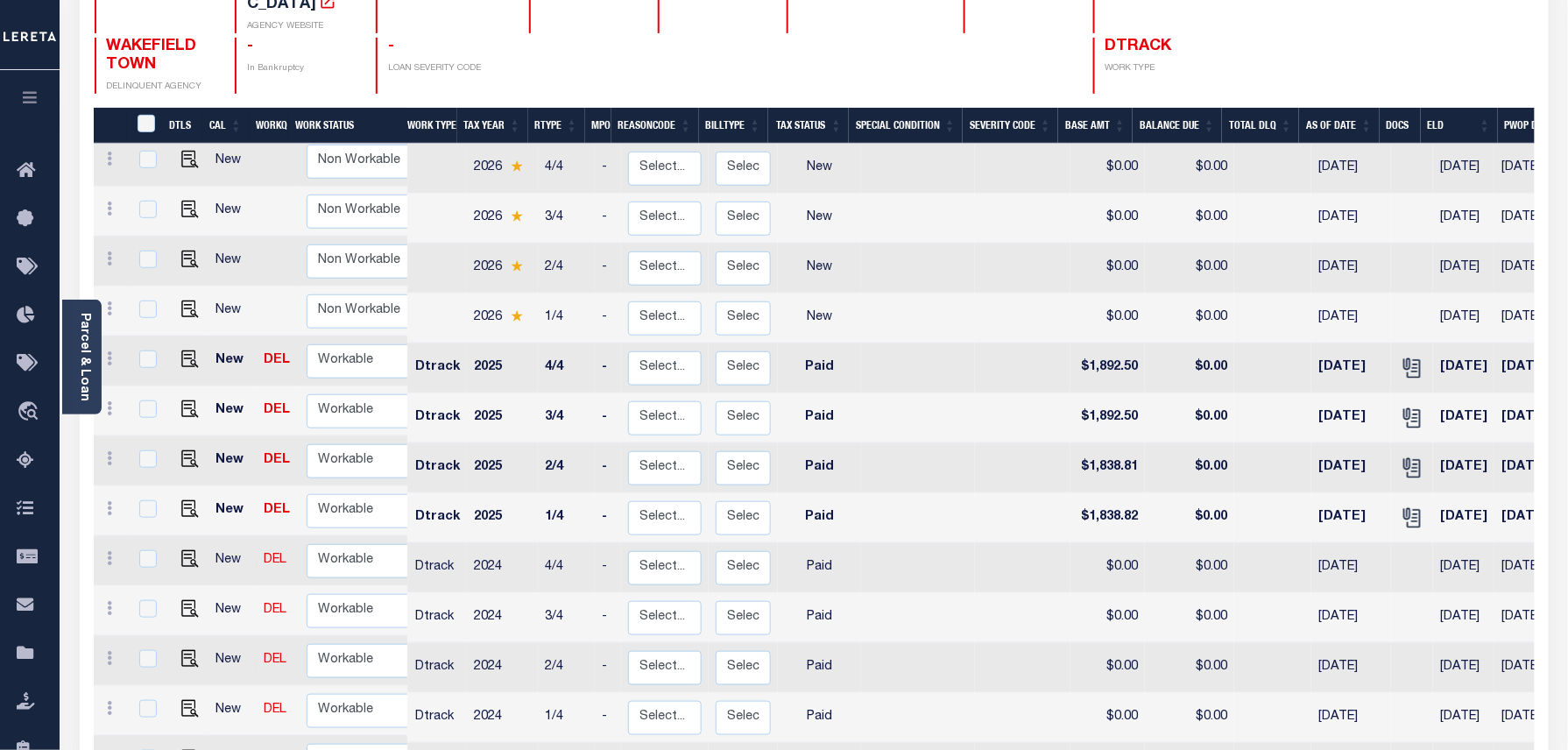
scroll to position [350, 0]
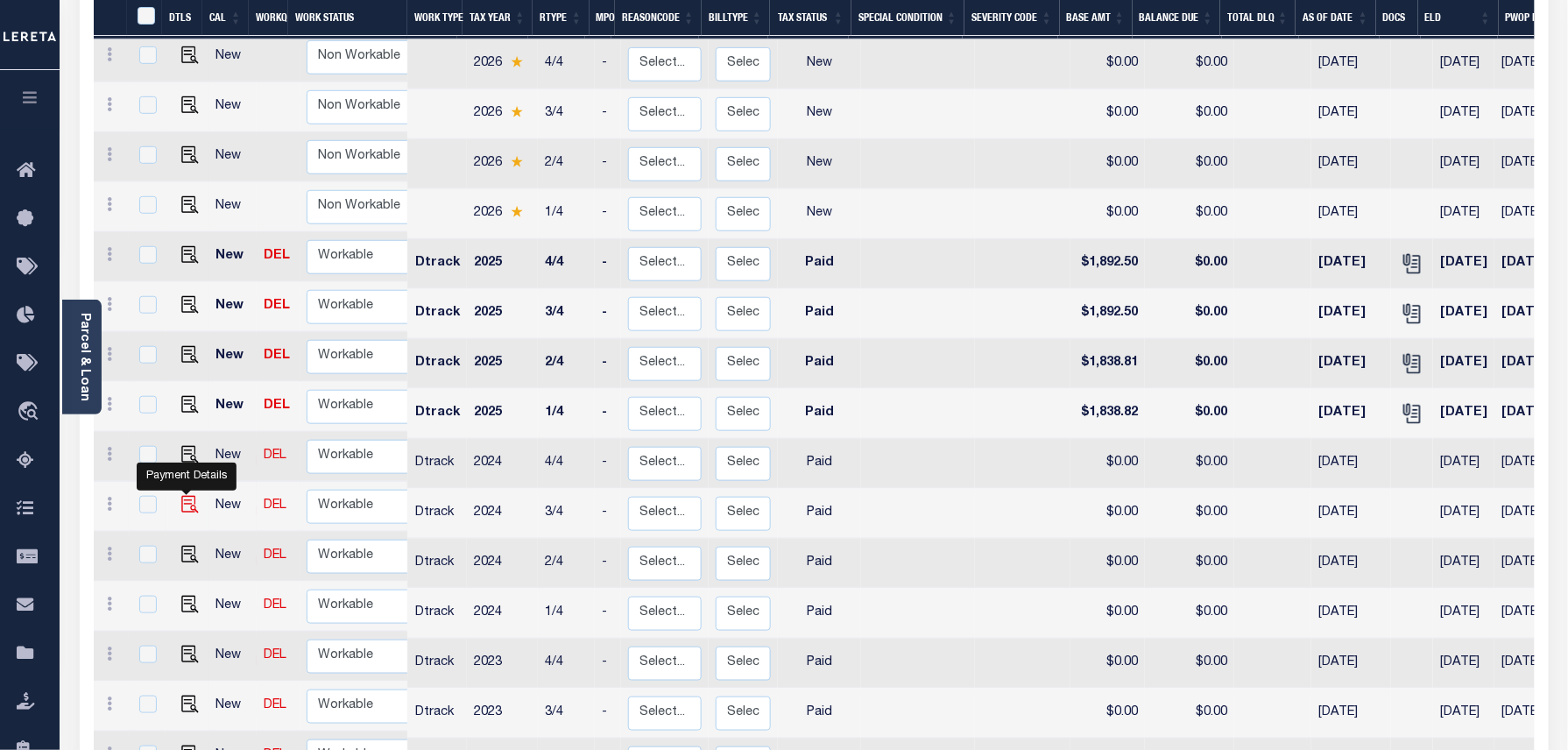
click at [183, 496] on img "" at bounding box center [190, 504] width 18 height 18
checkbox input "true"
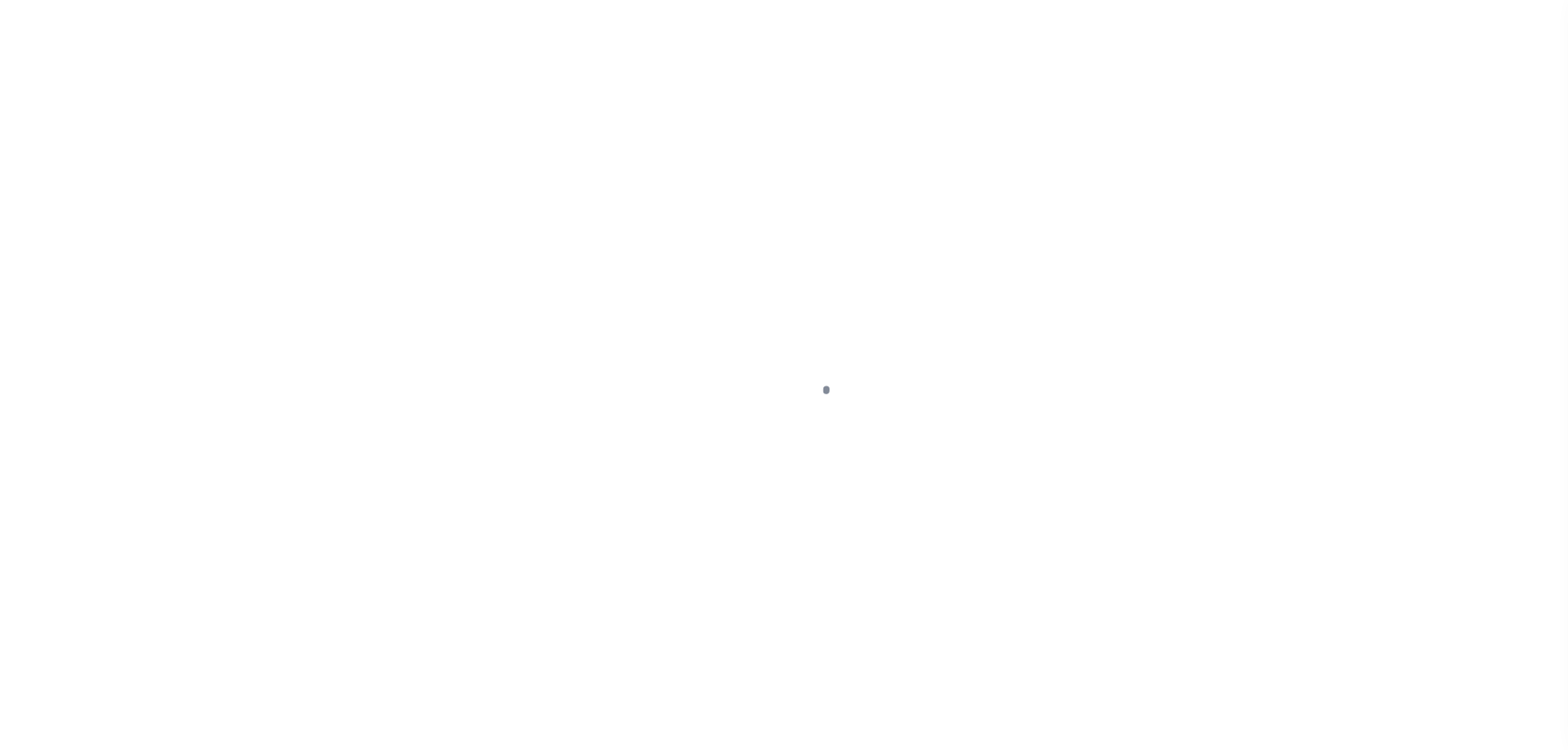
select select "PYD"
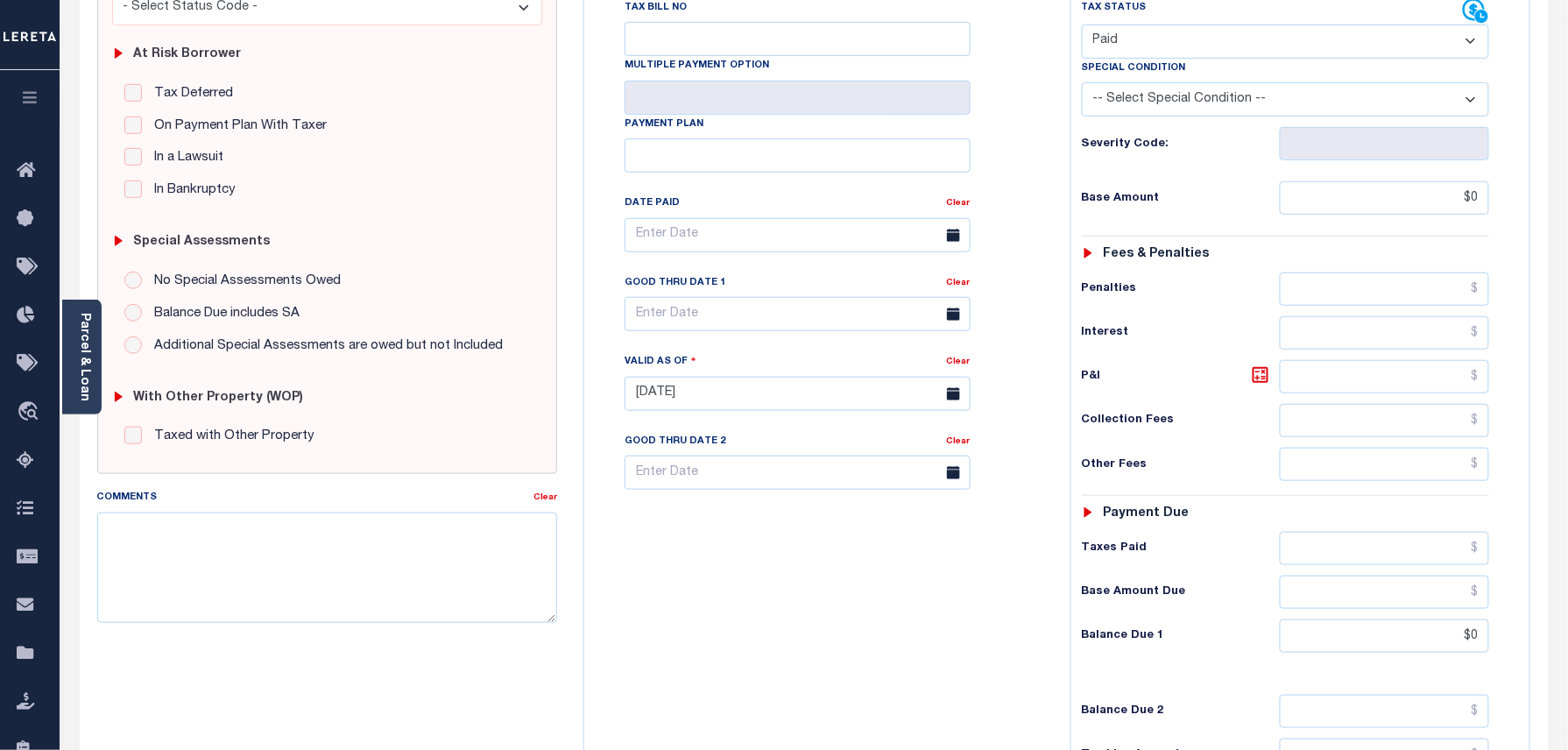
scroll to position [350, 0]
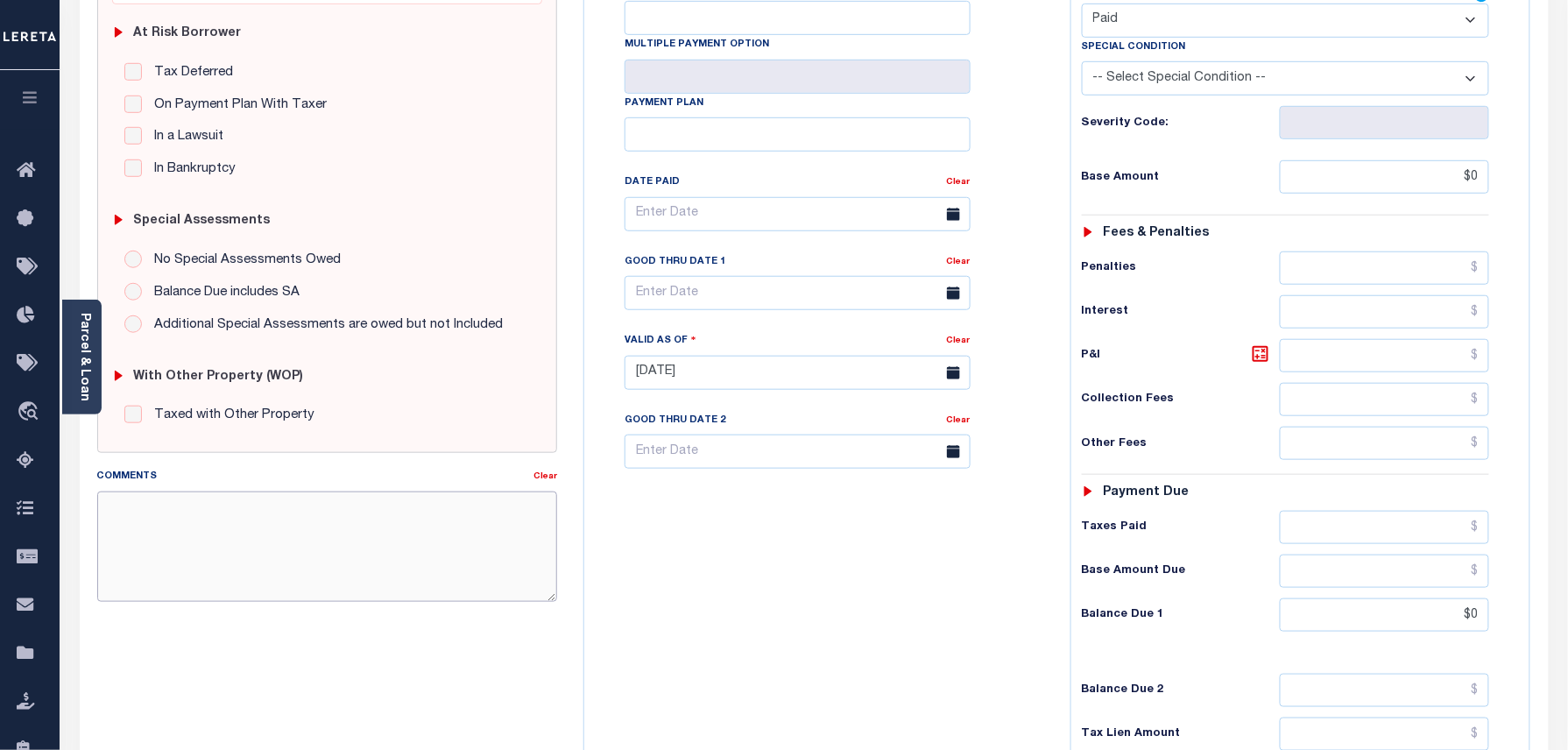
click at [204, 510] on textarea "Comments" at bounding box center [328, 546] width 461 height 110
paste textarea "As per TC\Allison 2024/year taxes are paid in full."
type textarea "As per TC\Allison 2024/year taxes are paid in full."
click at [986, 712] on div "Tax Bill No Multiple Payment Option Payment Plan Clear" at bounding box center [824, 364] width 469 height 774
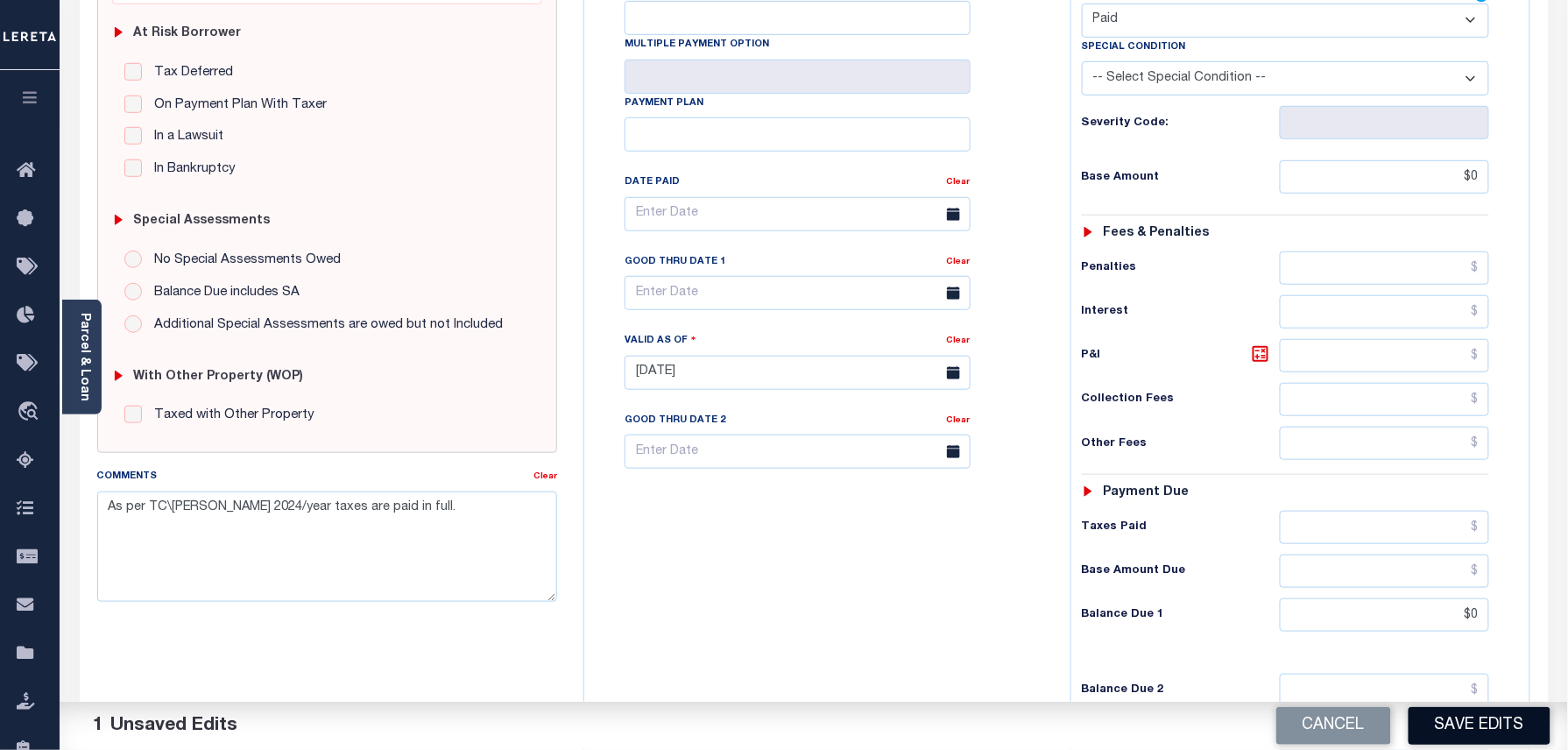
click at [1479, 727] on button "Save Edits" at bounding box center [1480, 726] width 142 height 38
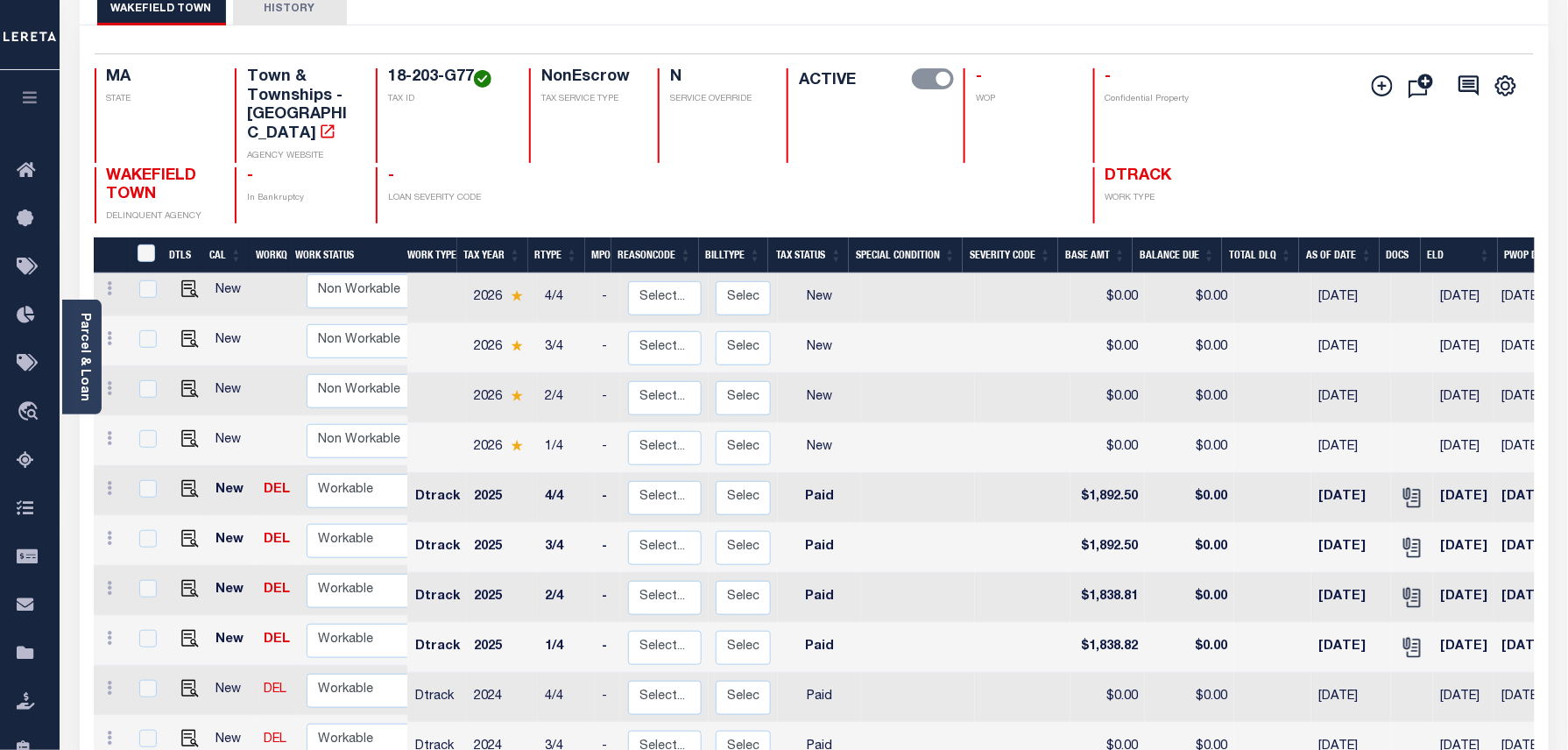
scroll to position [350, 0]
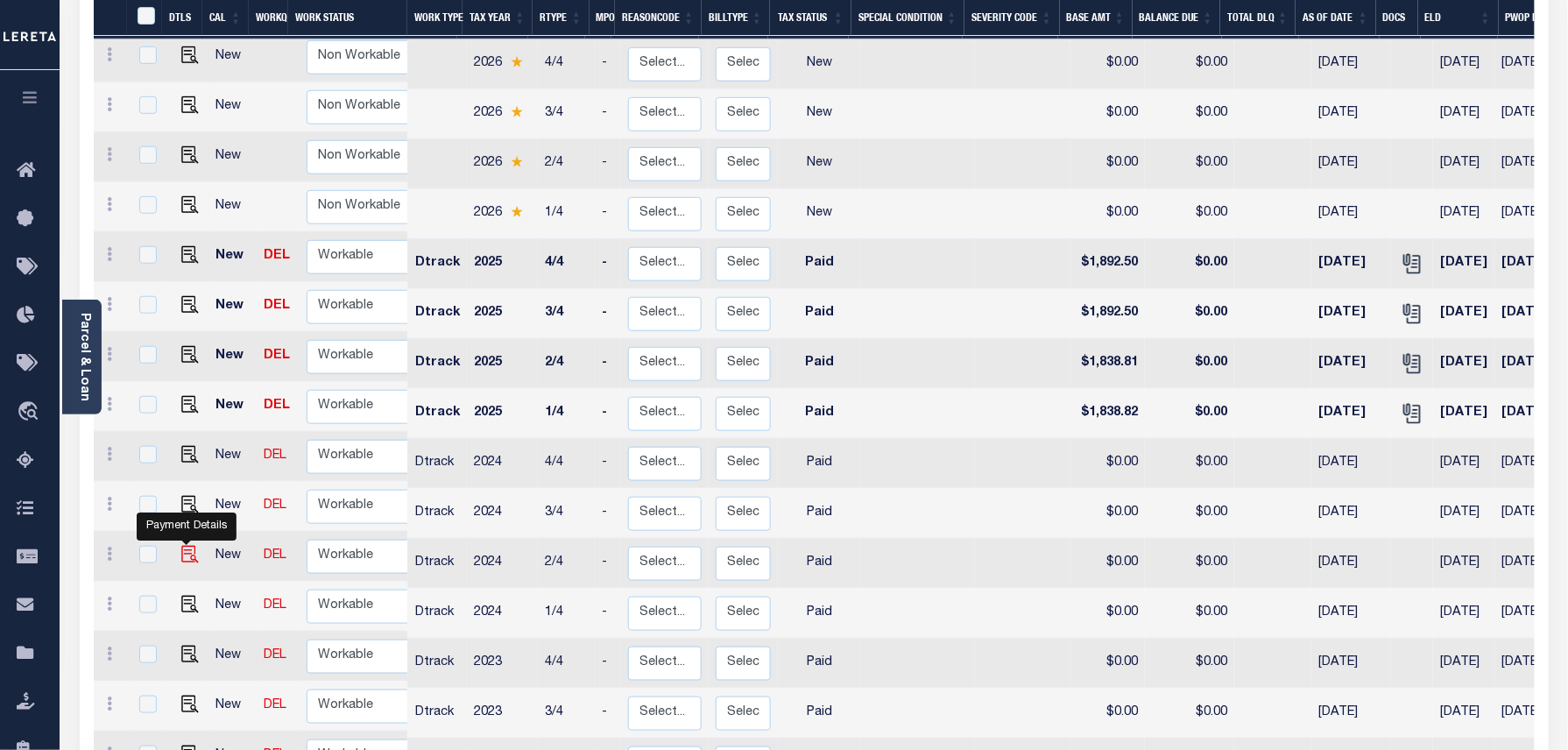
click at [189, 546] on img "" at bounding box center [190, 554] width 18 height 18
checkbox input "true"
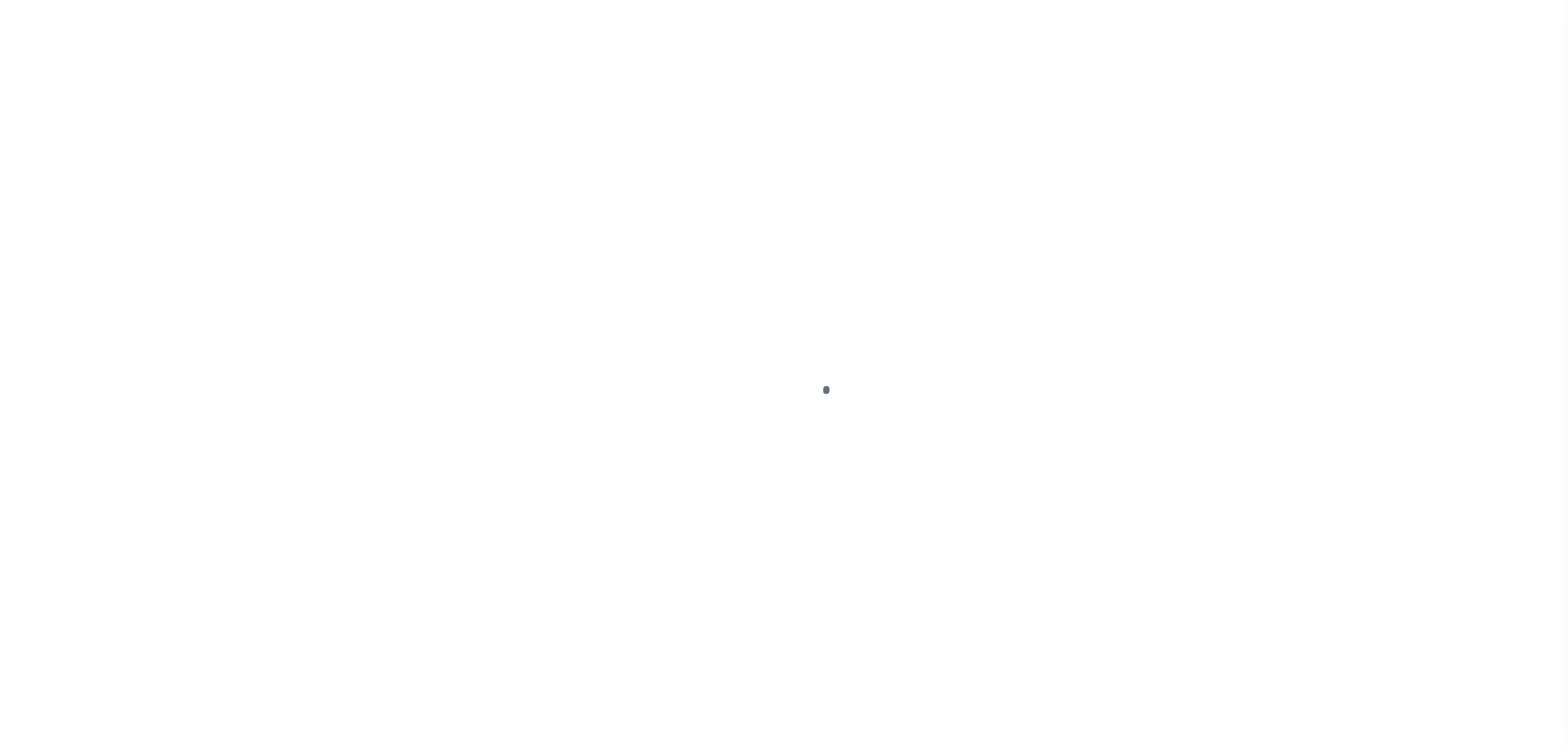
select select "PYD"
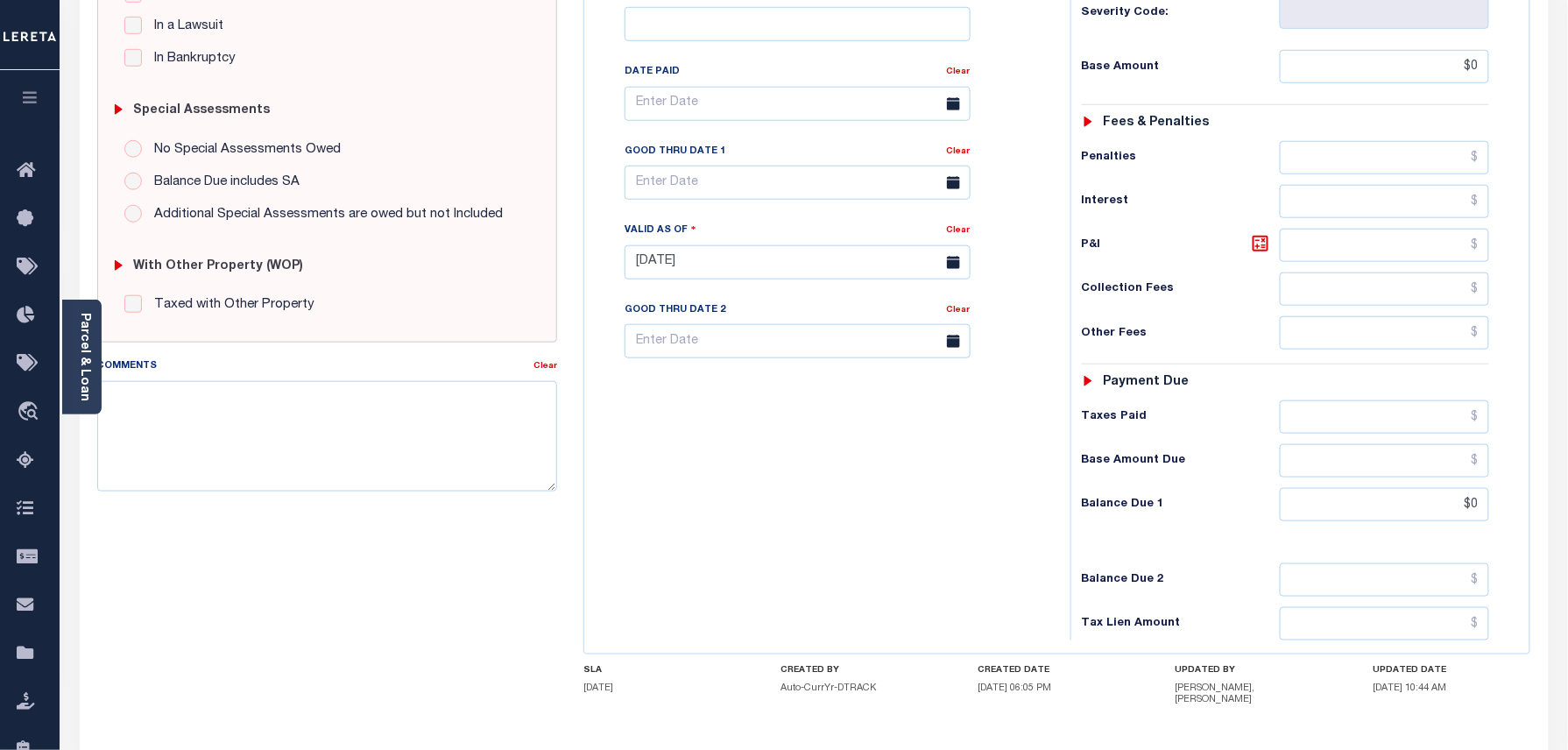
scroll to position [467, 0]
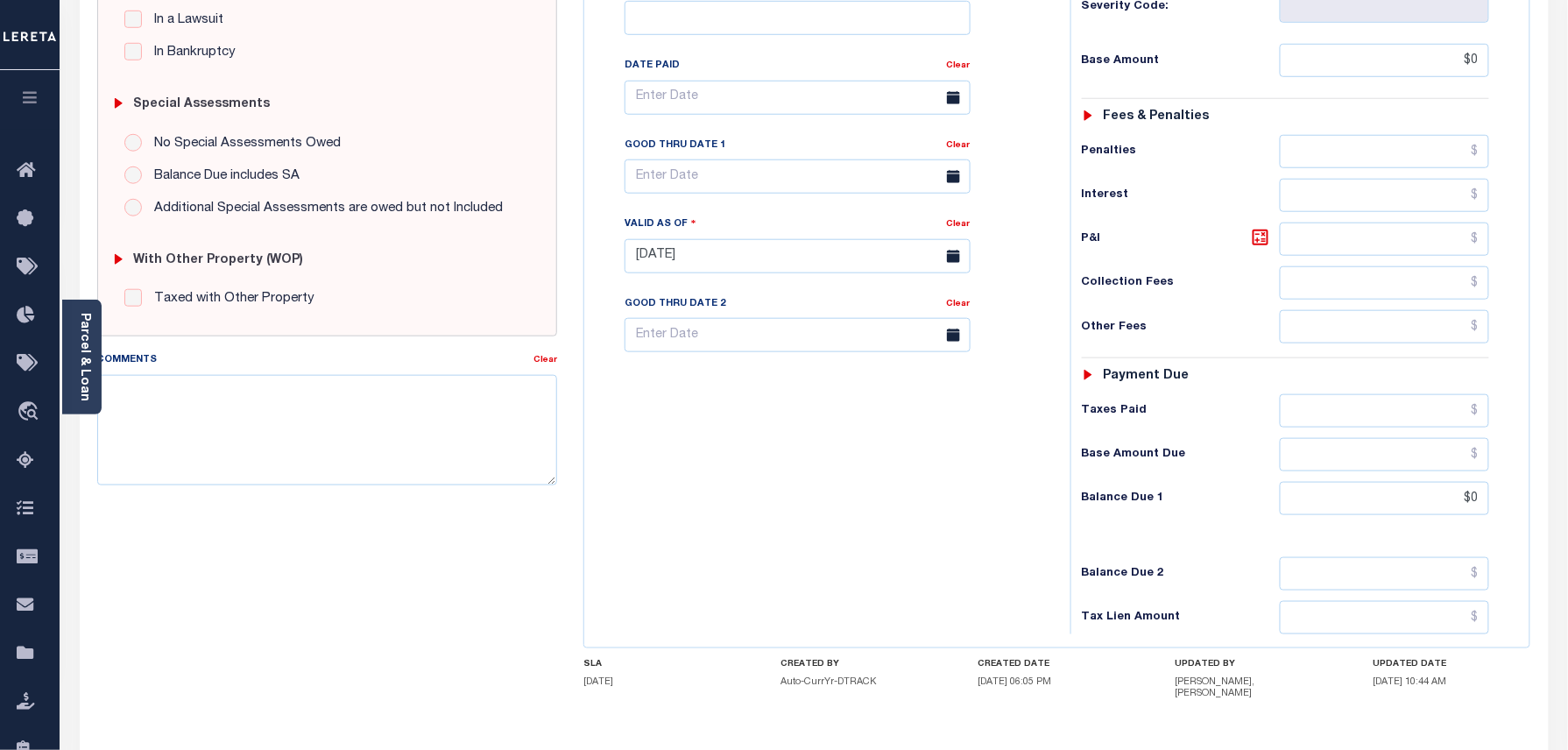
click at [215, 515] on div "SPECIAL RISK NCE Date Clear - Select Status Code -" at bounding box center [328, 261] width 488 height 1137
click at [225, 441] on textarea "Comments" at bounding box center [328, 429] width 461 height 110
paste textarea "As per TC\[PERSON_NAME] 2024/year taxes are paid in full."
type textarea "As per TC\[PERSON_NAME] 2024/year taxes are paid in full."
click at [1216, 736] on div "MA STATE Town & Townships - MA TAX TYPE 18-203-G77 TAX ID - LOAN SEVERITY CODE …" at bounding box center [1057, 268] width 947 height 1094
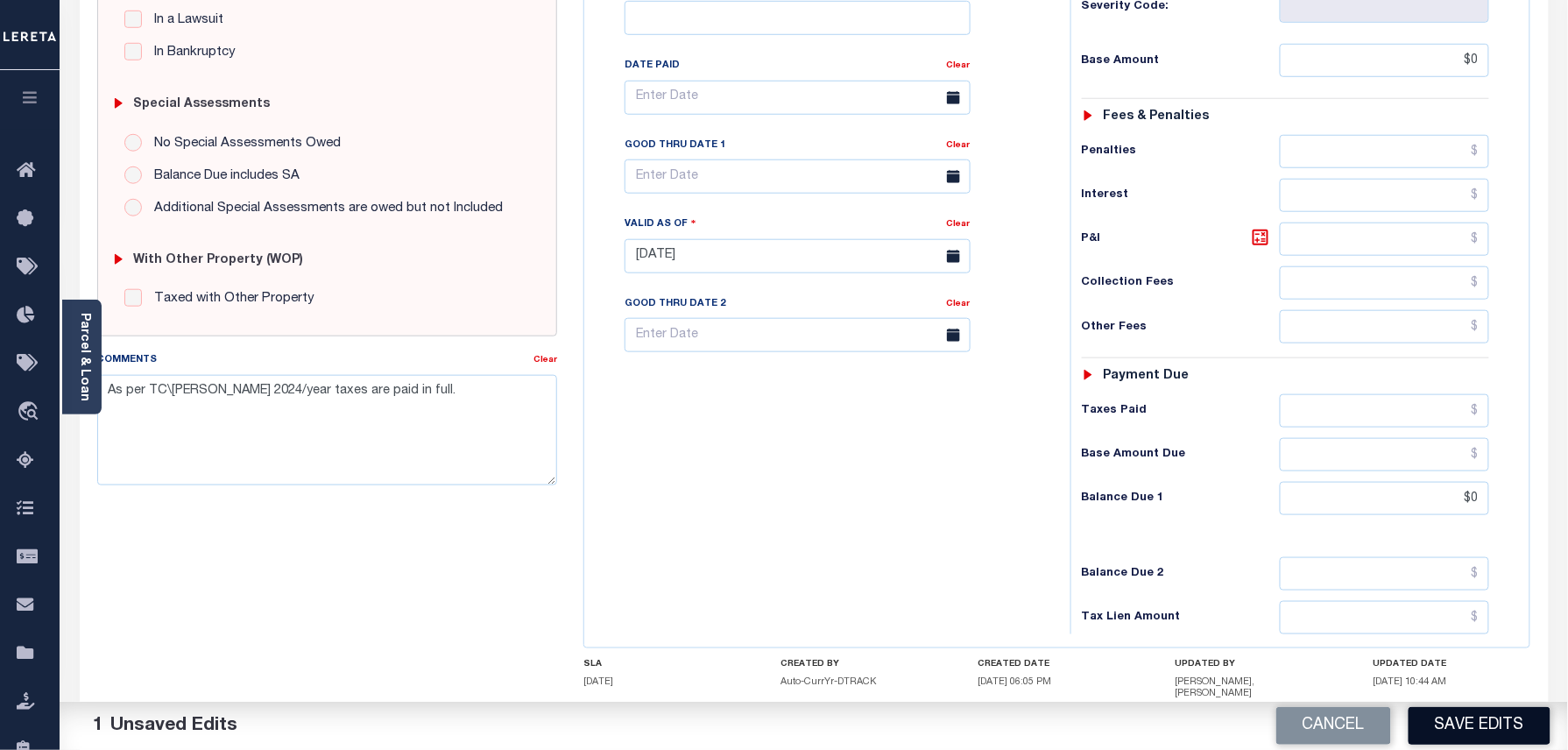
click at [1468, 729] on button "Save Edits" at bounding box center [1480, 726] width 142 height 38
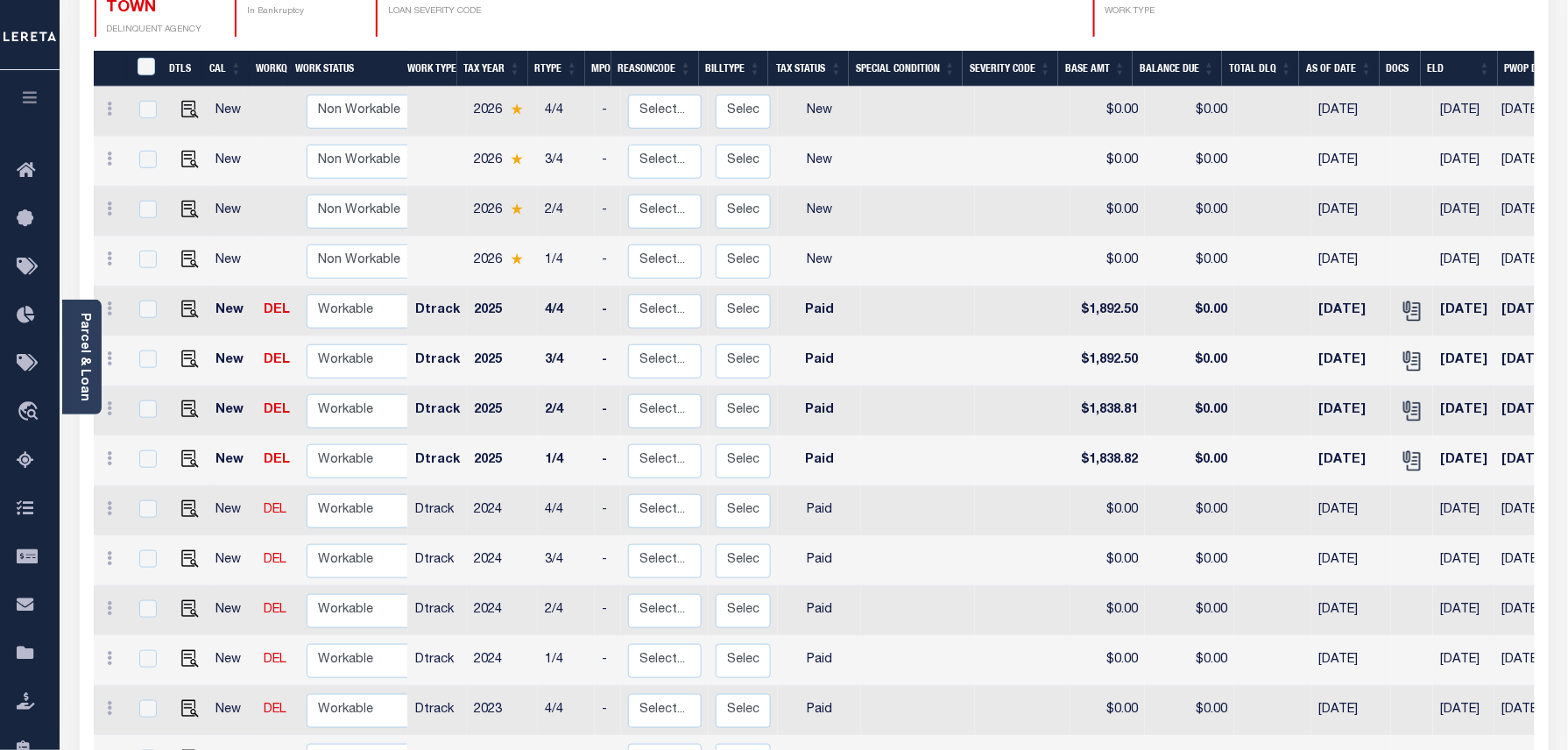
scroll to position [350, 0]
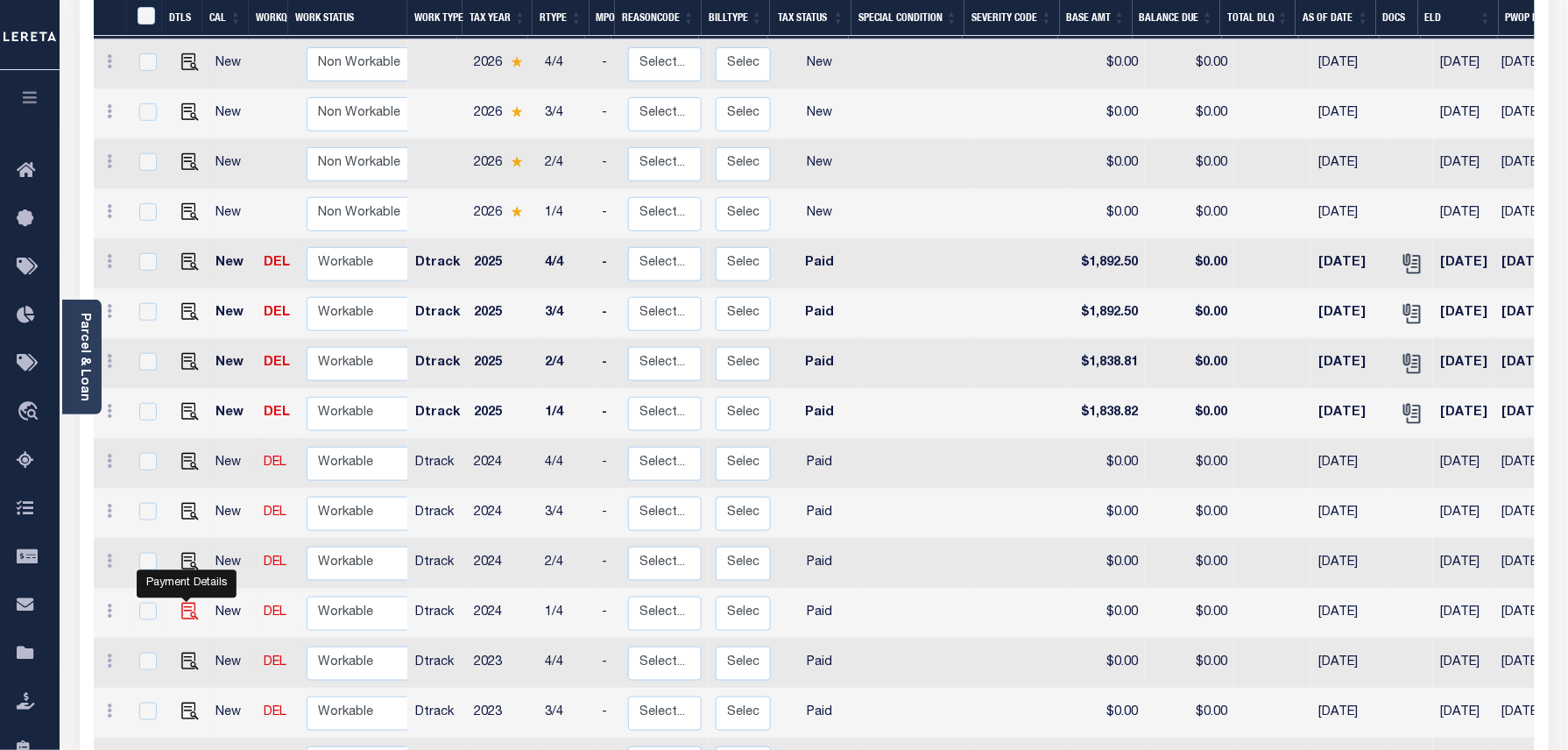
click at [182, 602] on img "" at bounding box center [190, 611] width 18 height 18
checkbox input "true"
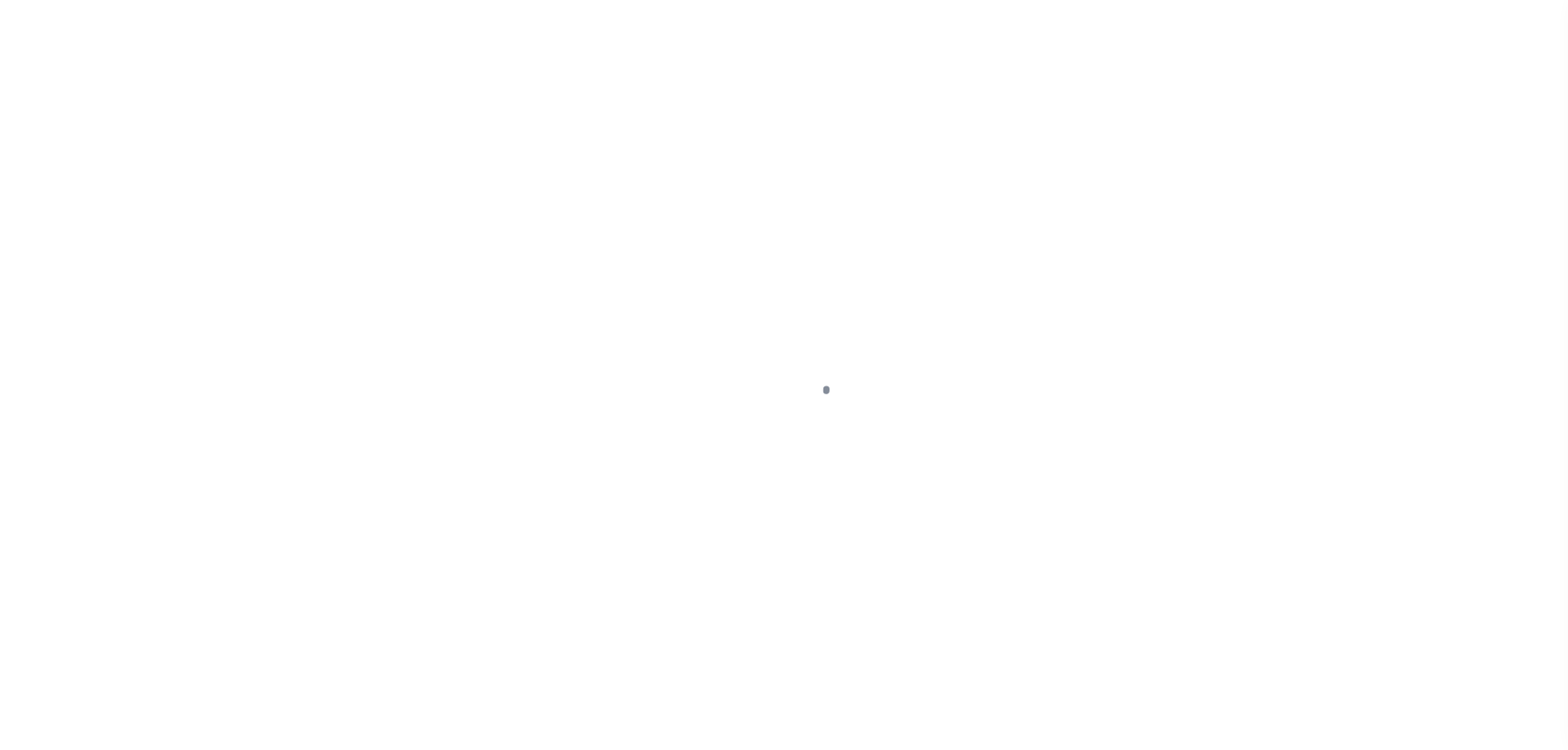
select select "PYD"
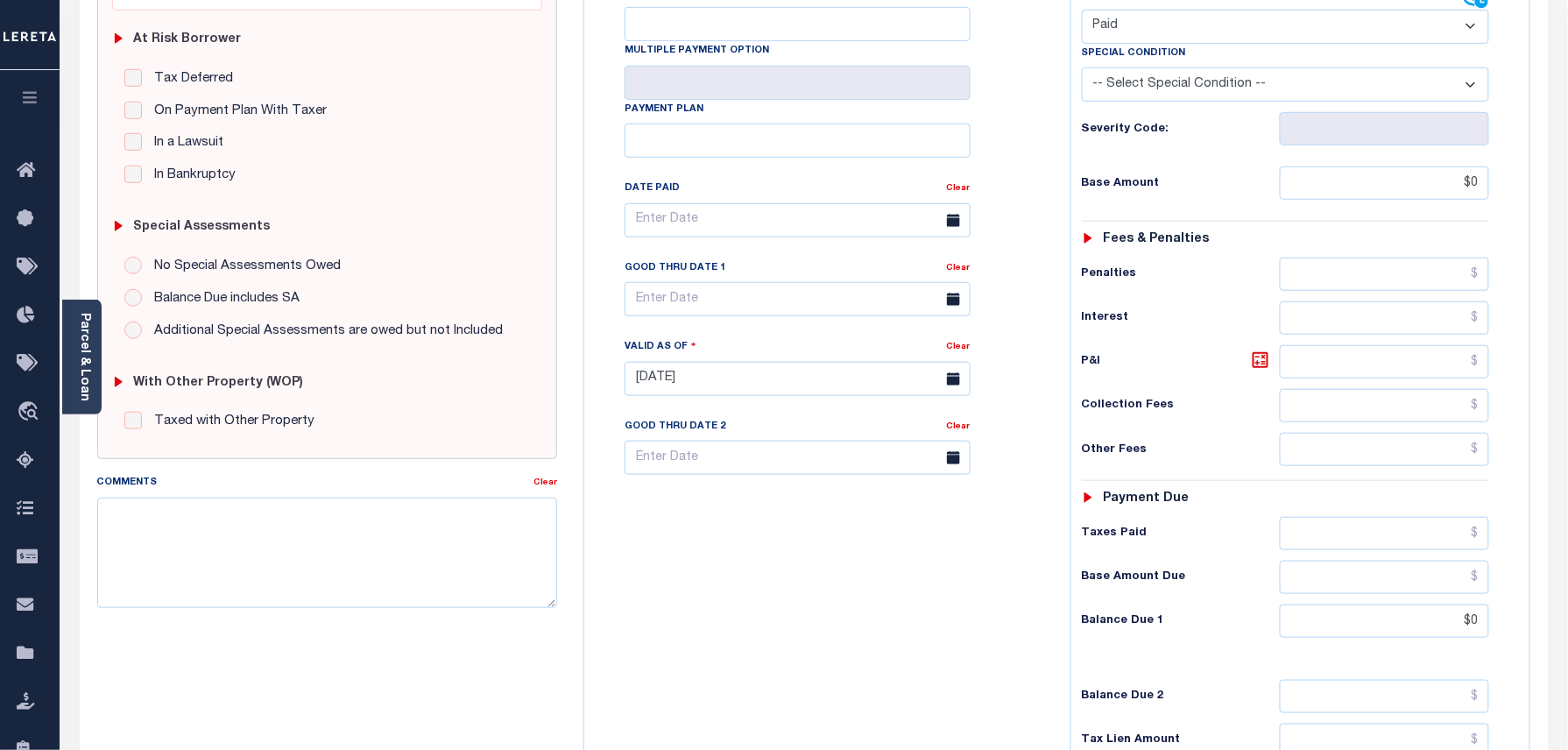
scroll to position [350, 0]
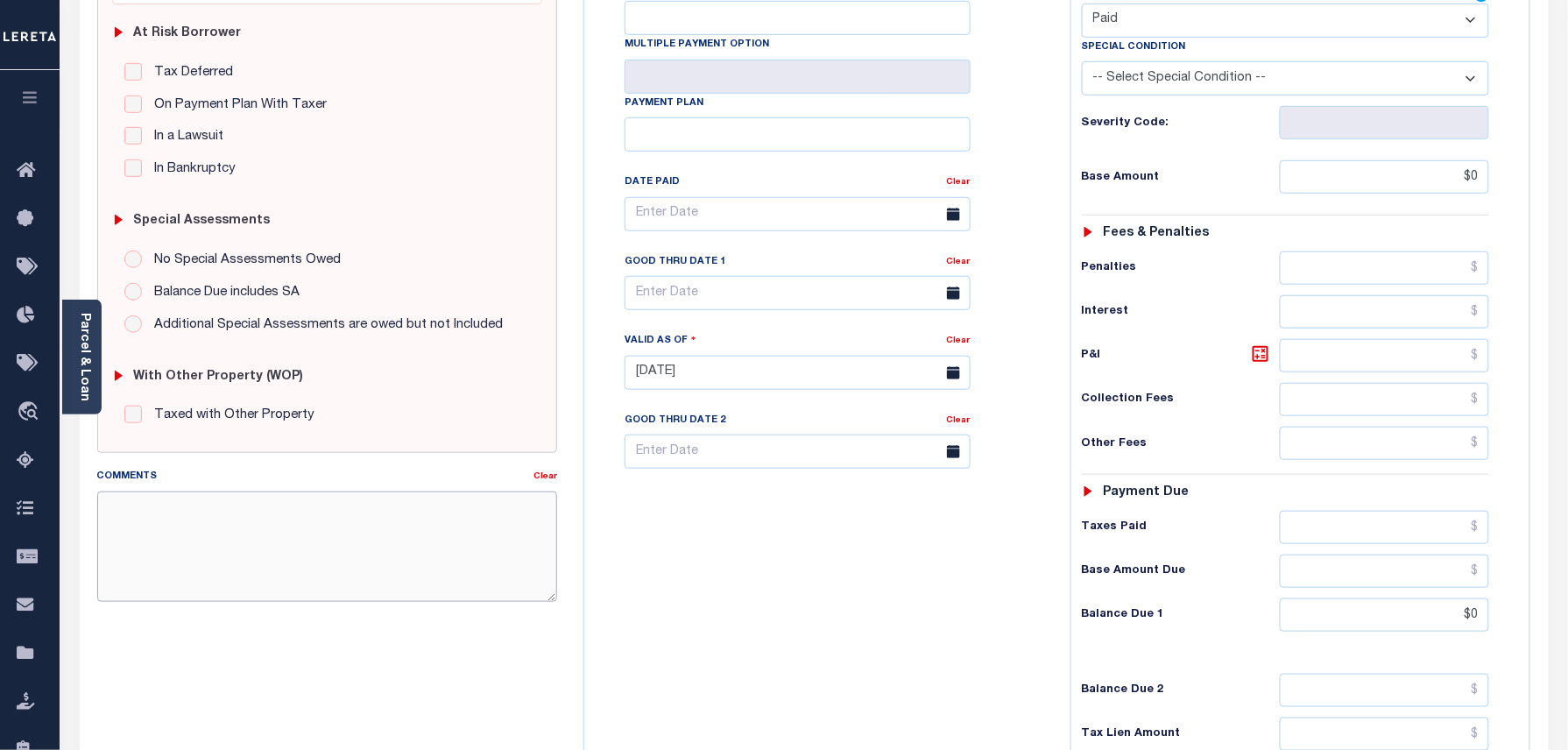
click at [215, 555] on textarea "Comments" at bounding box center [328, 546] width 461 height 110
paste textarea "As per TC\[PERSON_NAME] 2024/year taxes are paid in full."
type textarea "As per TC\[PERSON_NAME] 2024/year taxes are paid in full."
click at [1217, 724] on div "Tax Status Status - Select Status Code -" at bounding box center [1292, 364] width 442 height 774
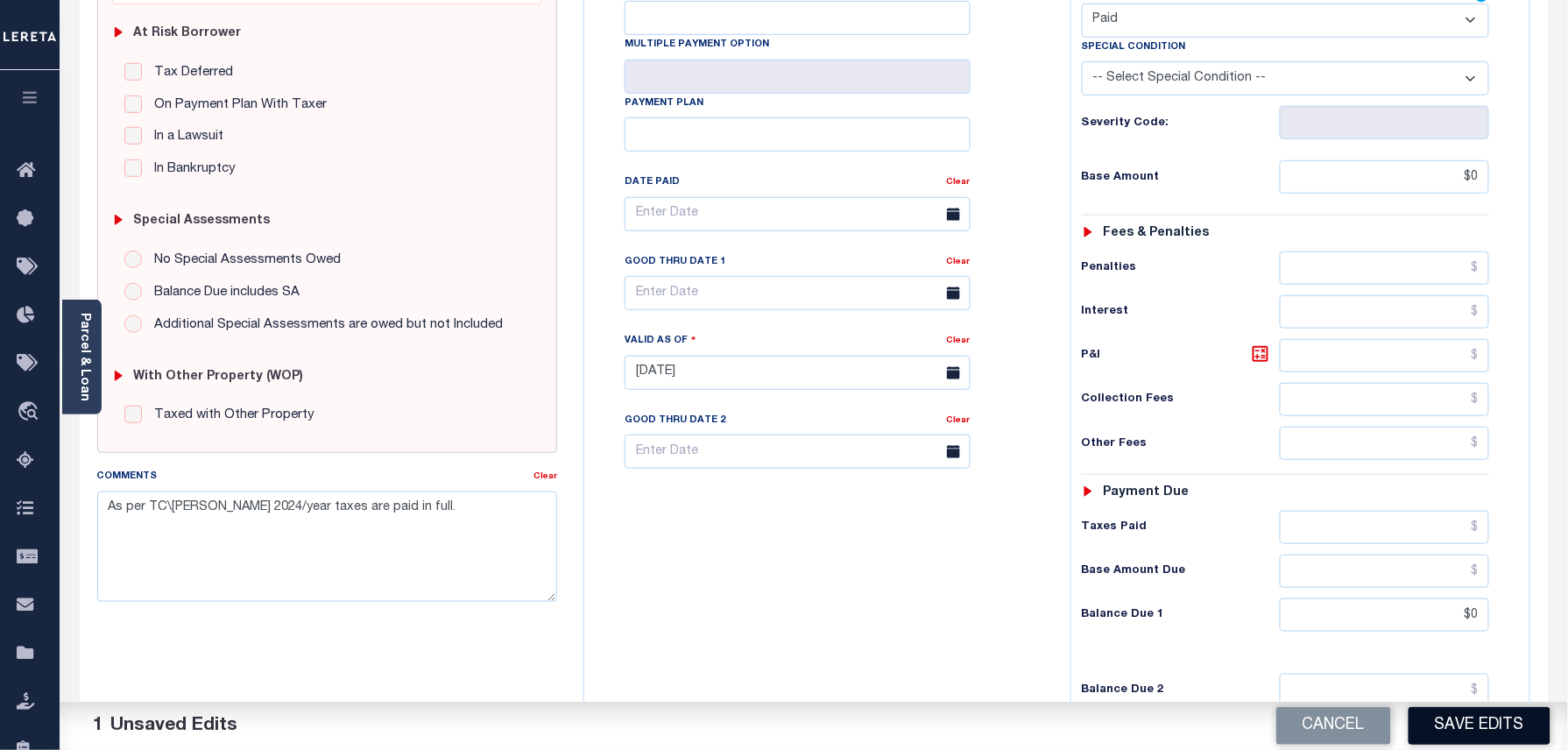
click at [1464, 730] on button "Save Edits" at bounding box center [1480, 726] width 142 height 38
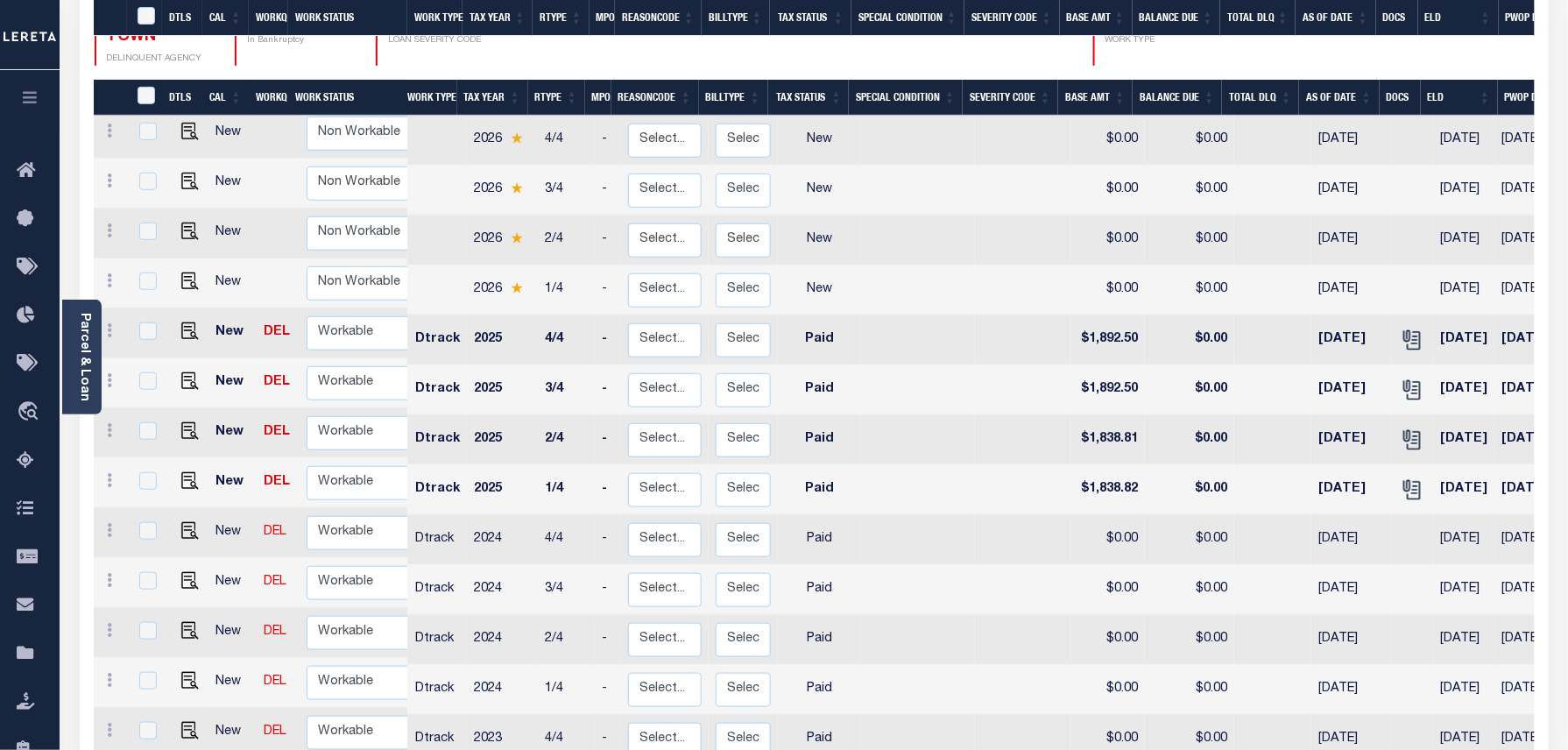
scroll to position [350, 0]
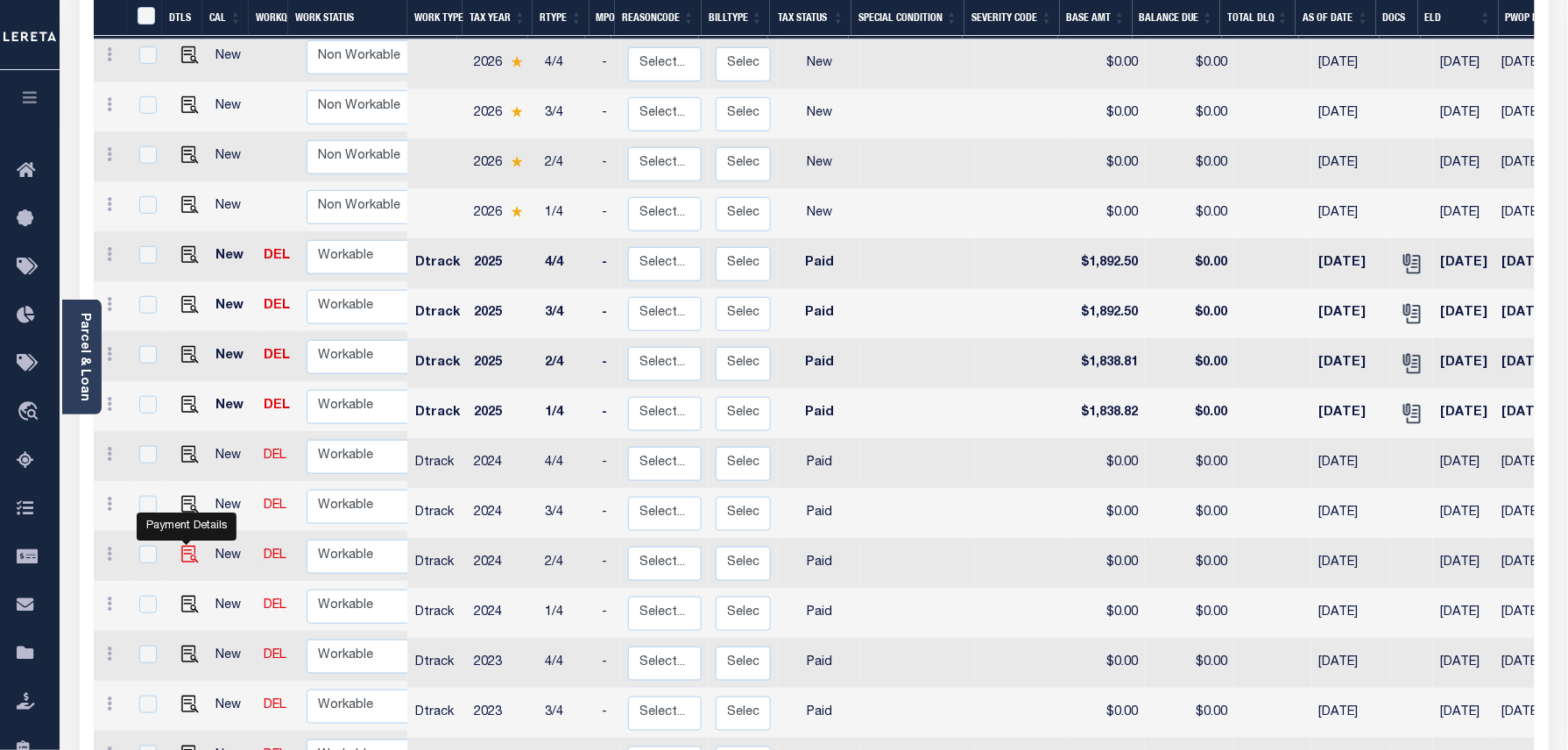
click at [185, 546] on img "" at bounding box center [190, 554] width 18 height 18
checkbox input "true"
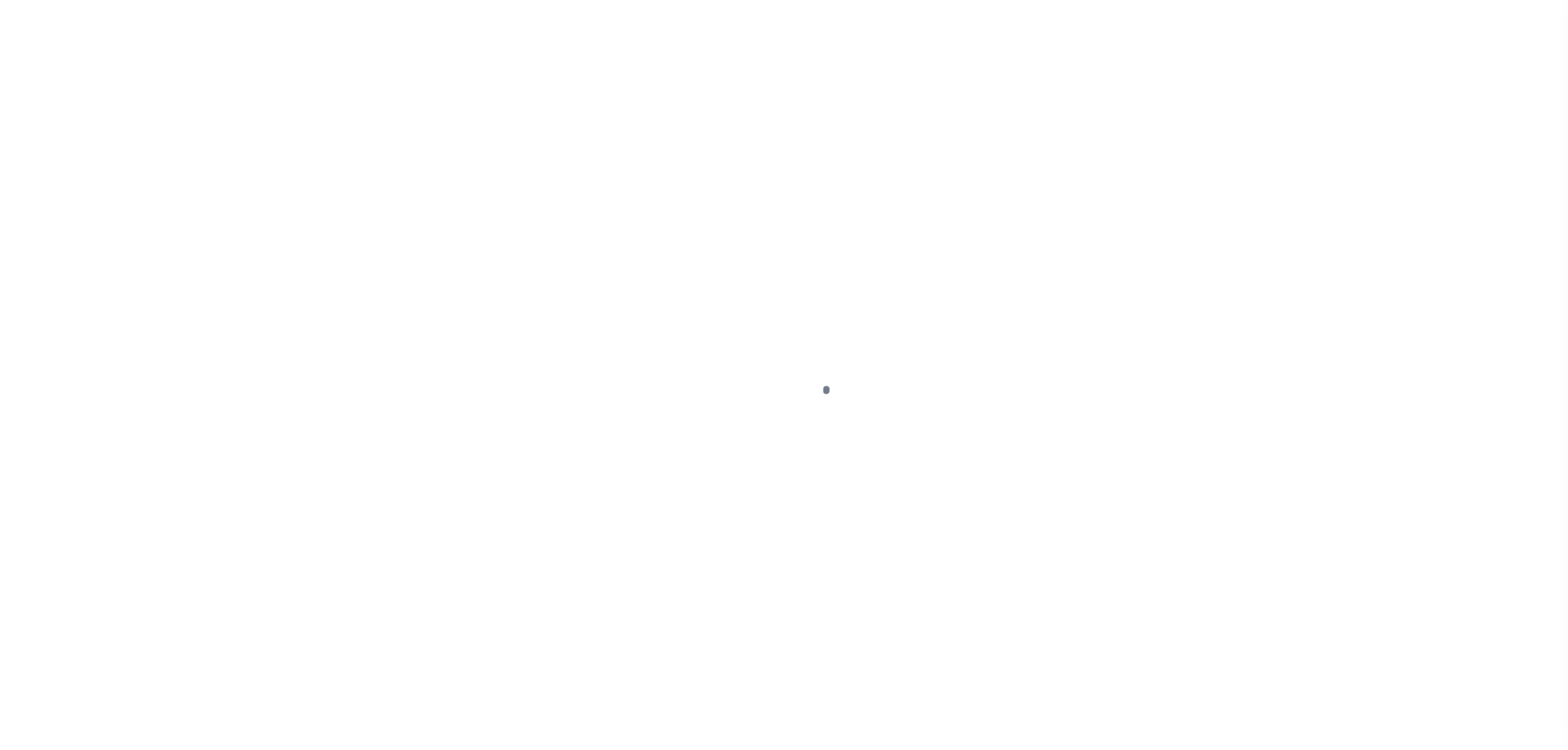
select select "PYD"
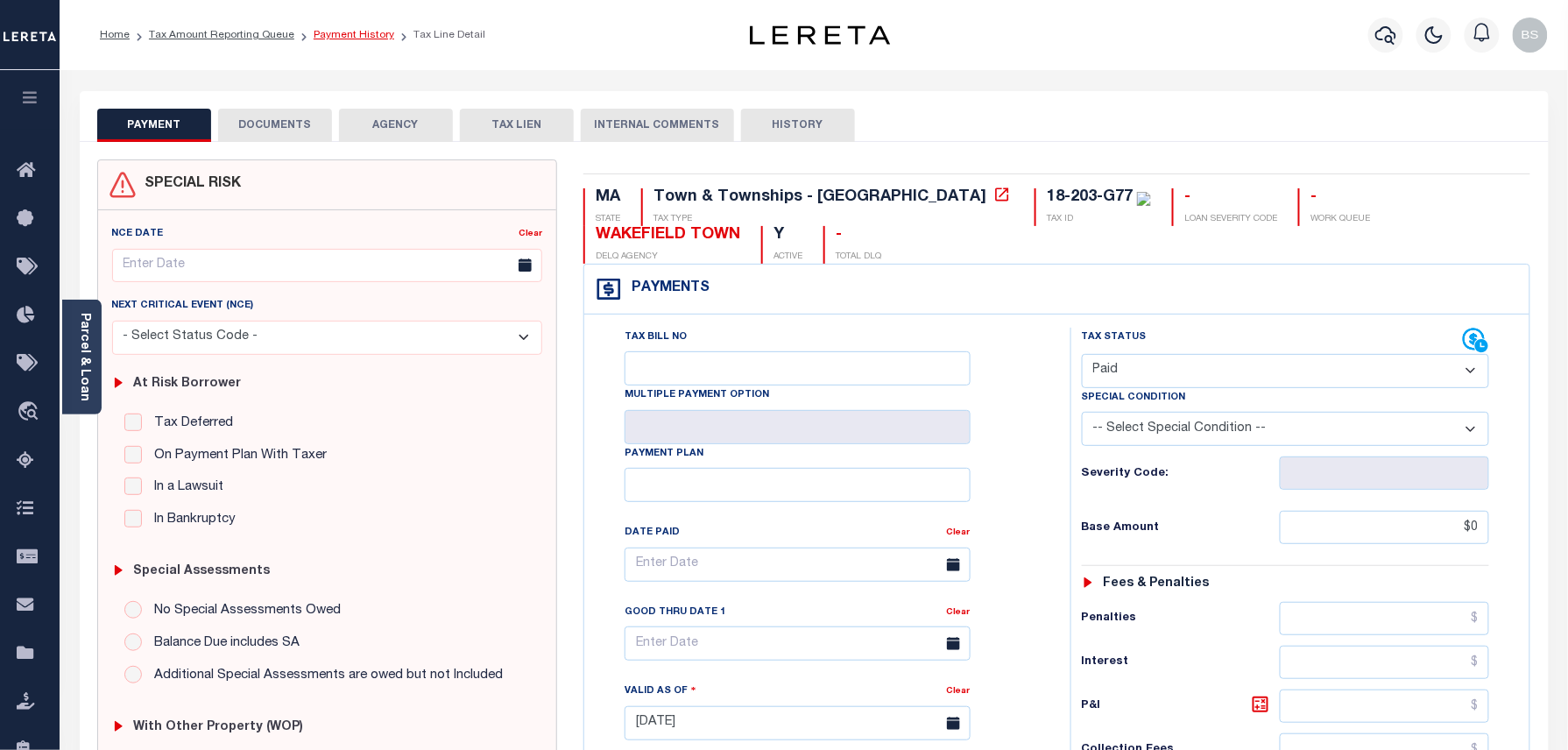
click at [333, 30] on link "Payment History" at bounding box center [354, 35] width 81 height 10
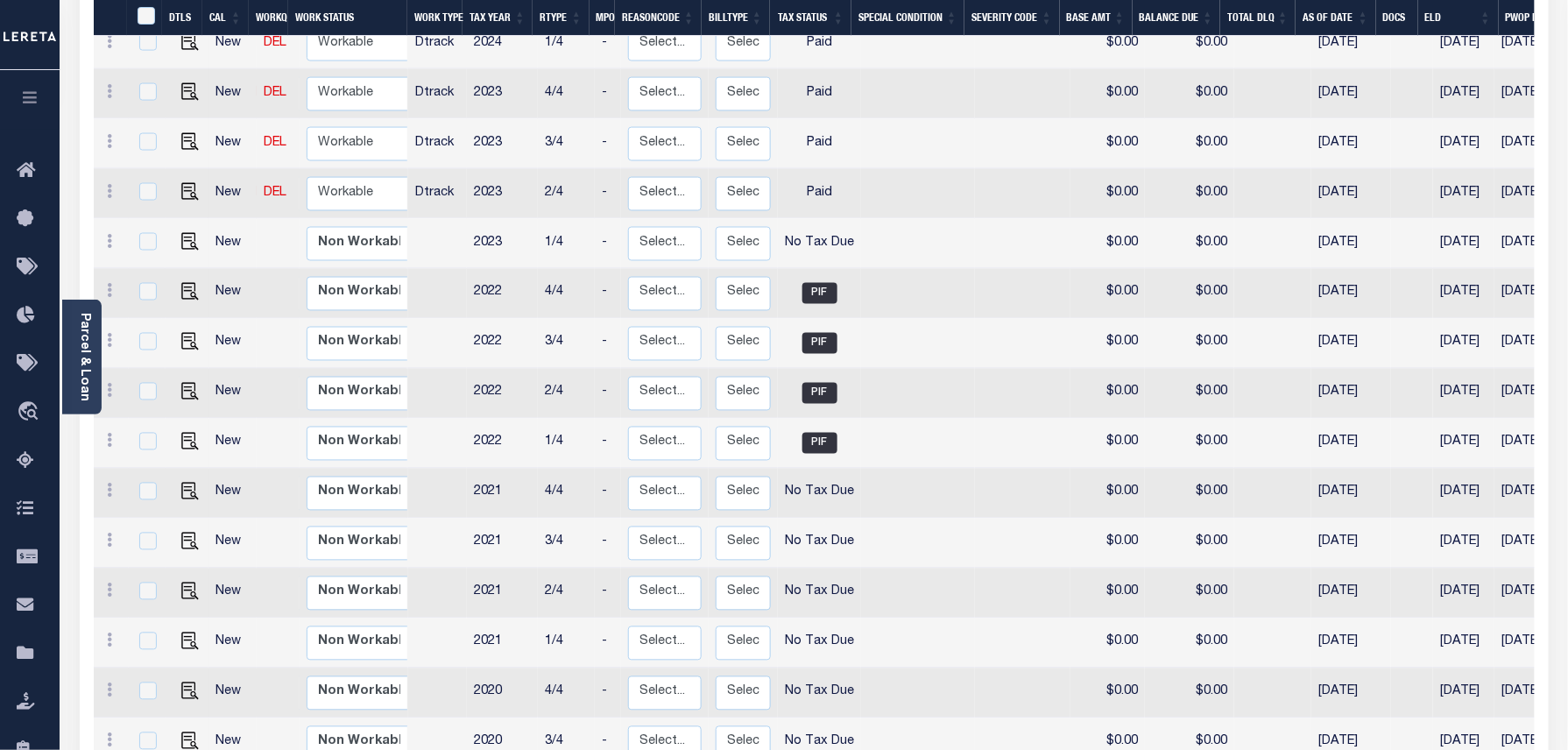
scroll to position [804, 0]
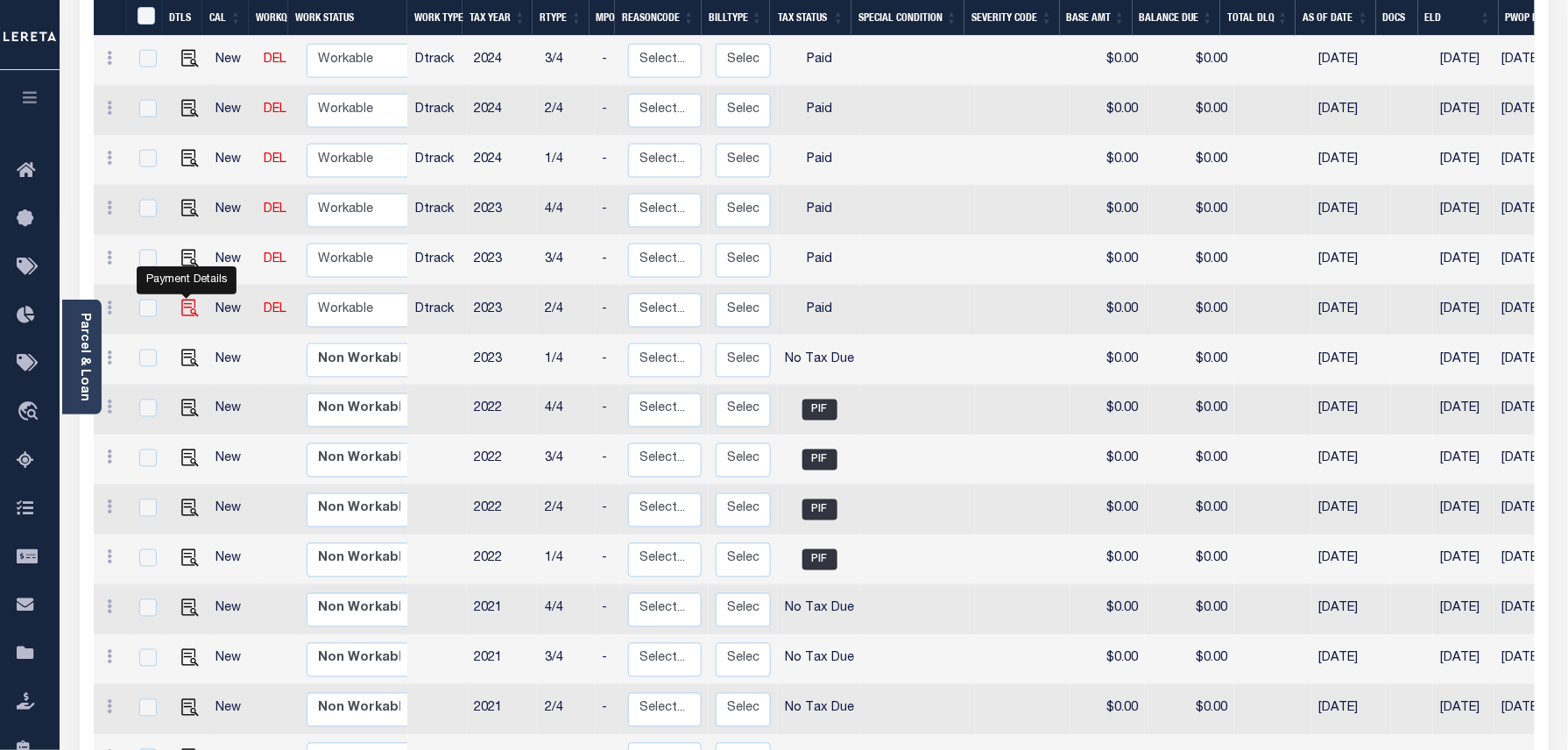
click at [182, 299] on img "" at bounding box center [190, 308] width 18 height 18
checkbox input "true"
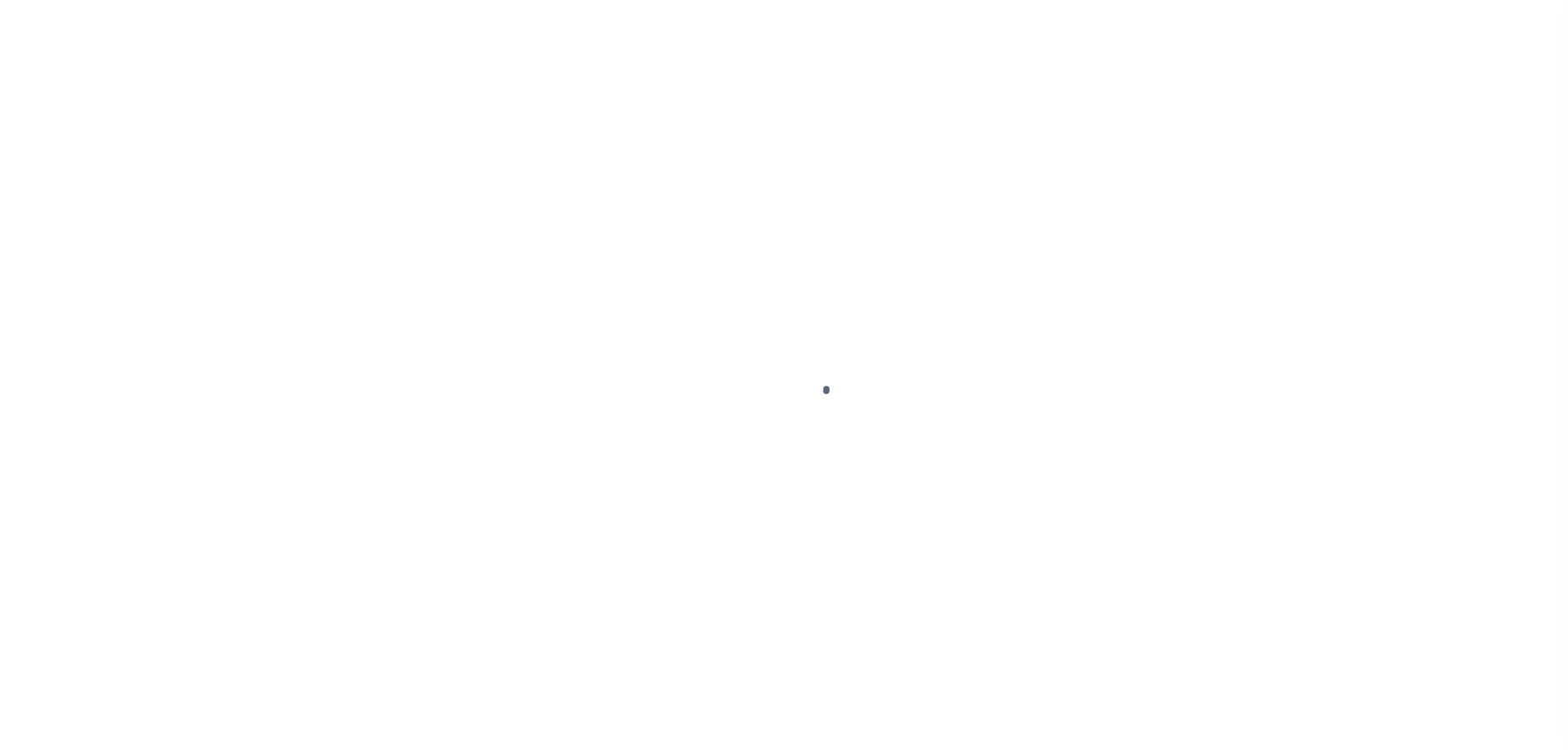
select select "PYD"
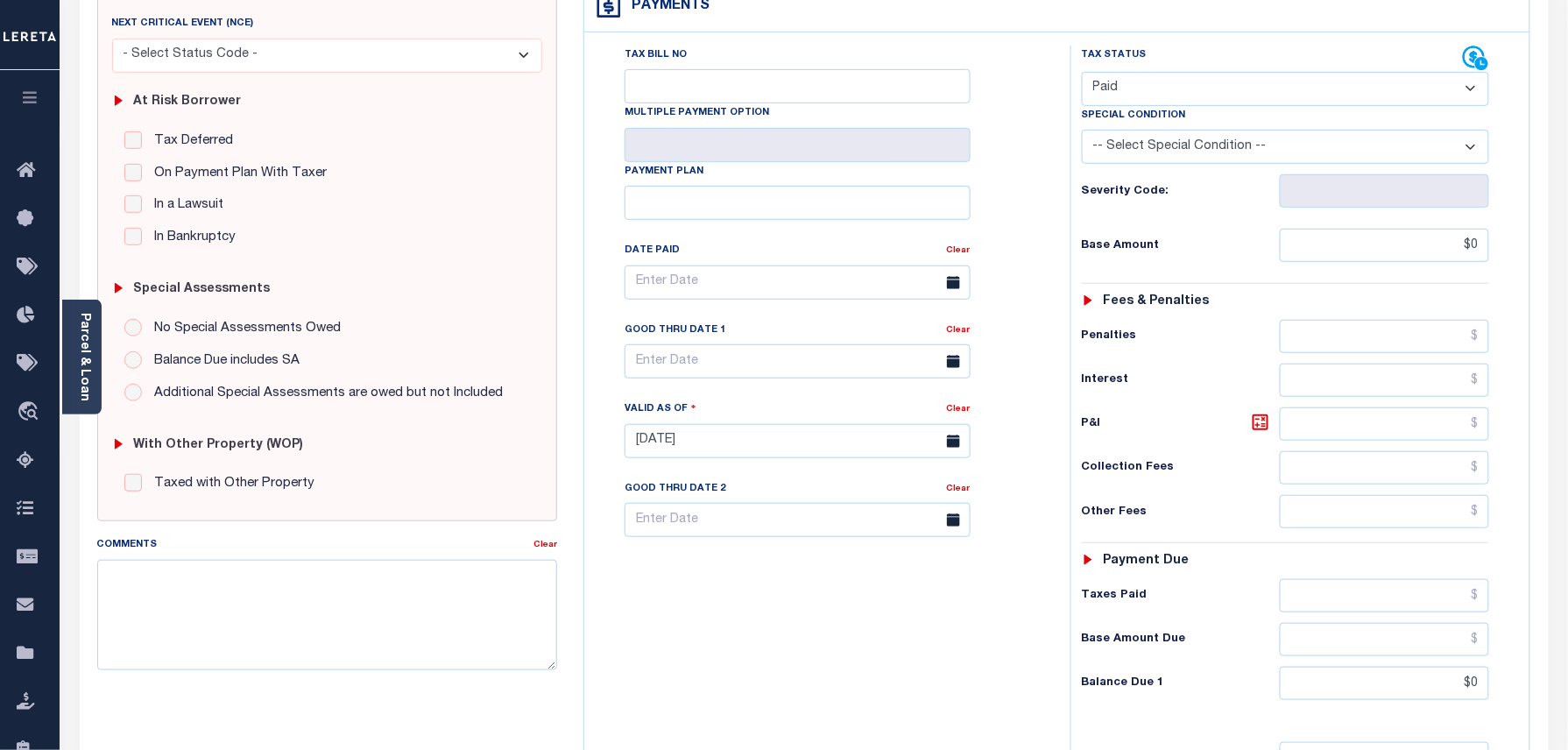
scroll to position [350, 0]
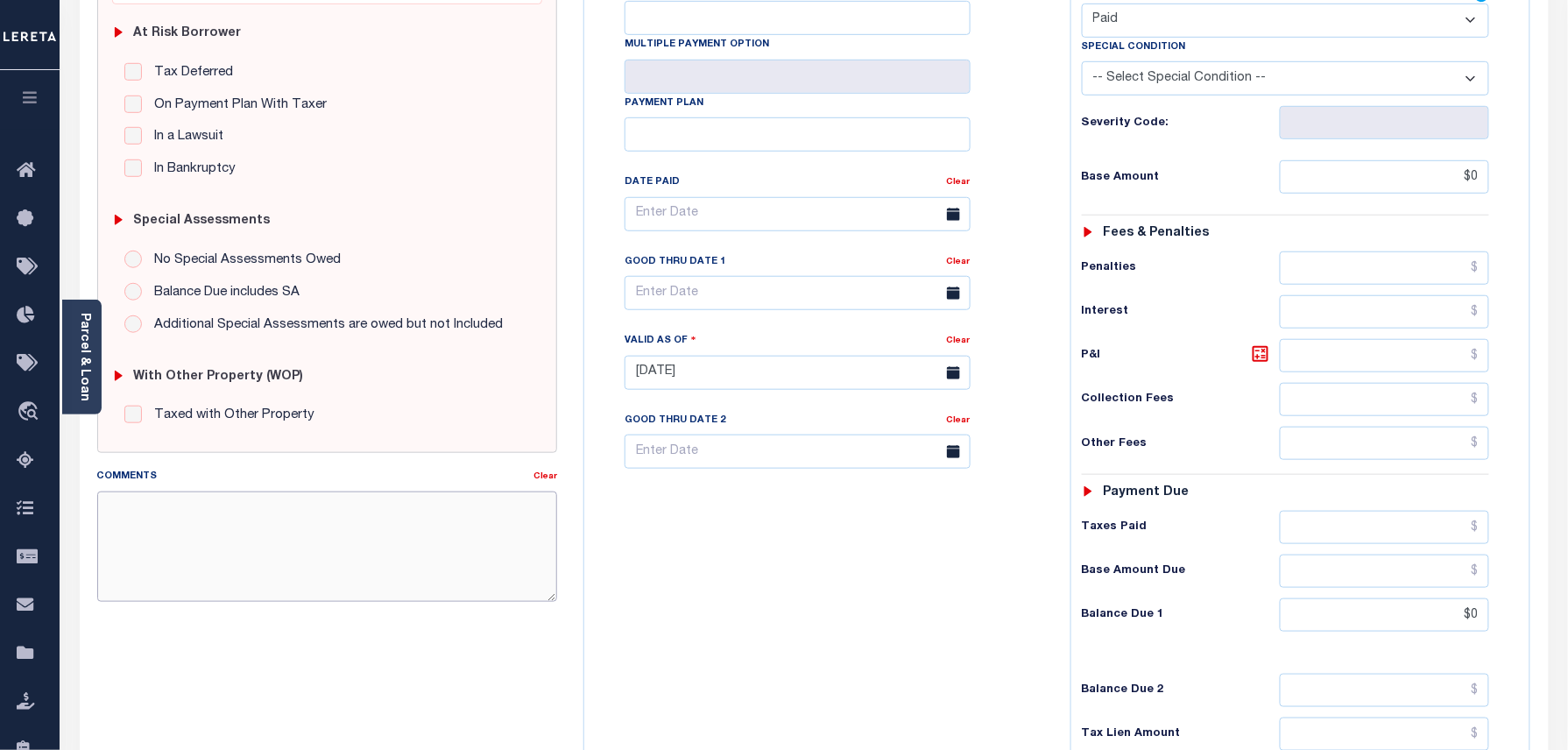
click at [316, 503] on textarea "Comments" at bounding box center [328, 546] width 461 height 110
paste textarea "As per TC\[PERSON_NAME] 2024/year taxes are paid in full."
click at [239, 510] on textarea "As per TC\[PERSON_NAME] 2024/year taxes are paid in full." at bounding box center [328, 546] width 461 height 110
drag, startPoint x: 389, startPoint y: 513, endPoint x: 92, endPoint y: 519, distance: 297.1
click at [92, 519] on div "Comments Clear As per TC\Allison 2023/year taxes are paid in full." at bounding box center [328, 541] width 488 height 149
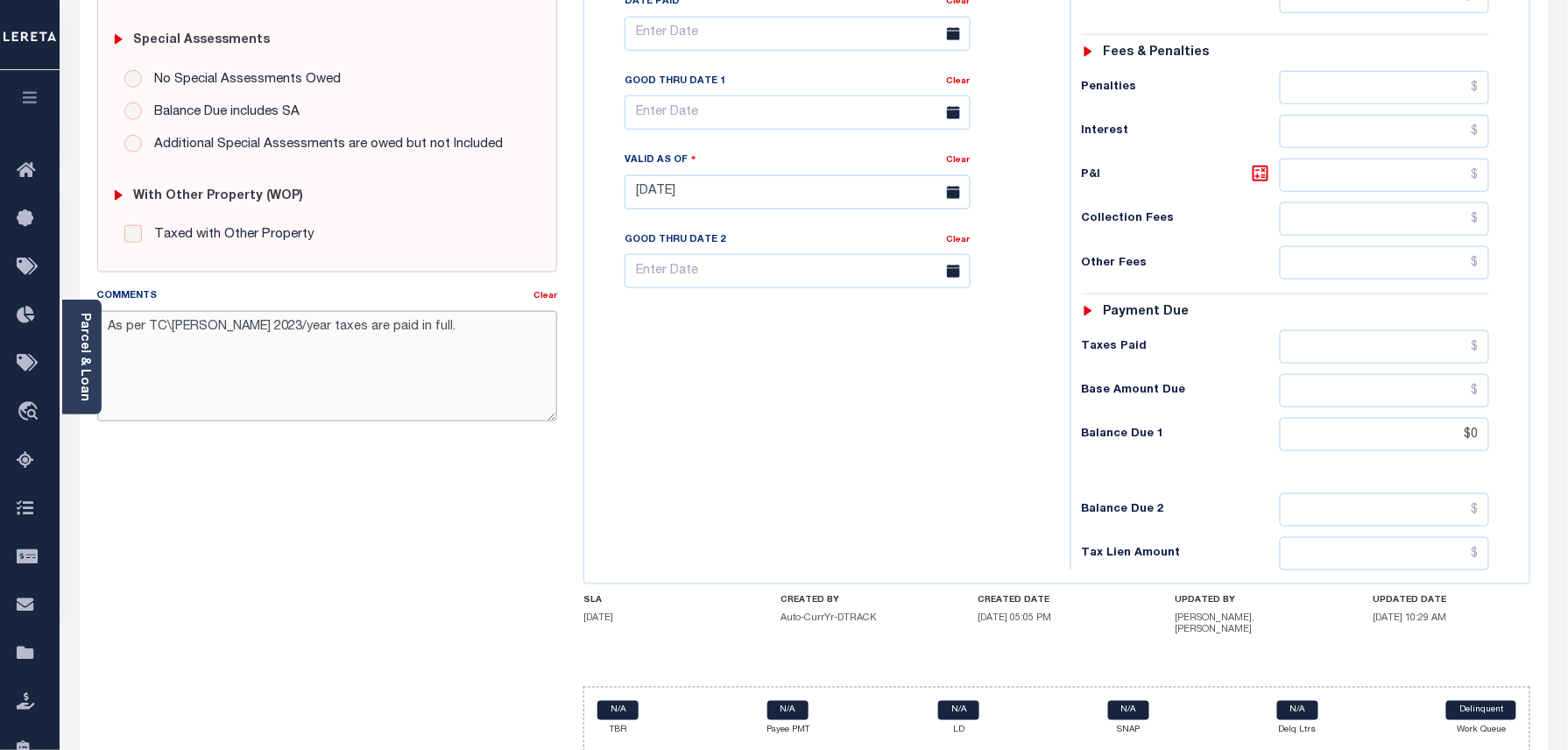
scroll to position [589, 0]
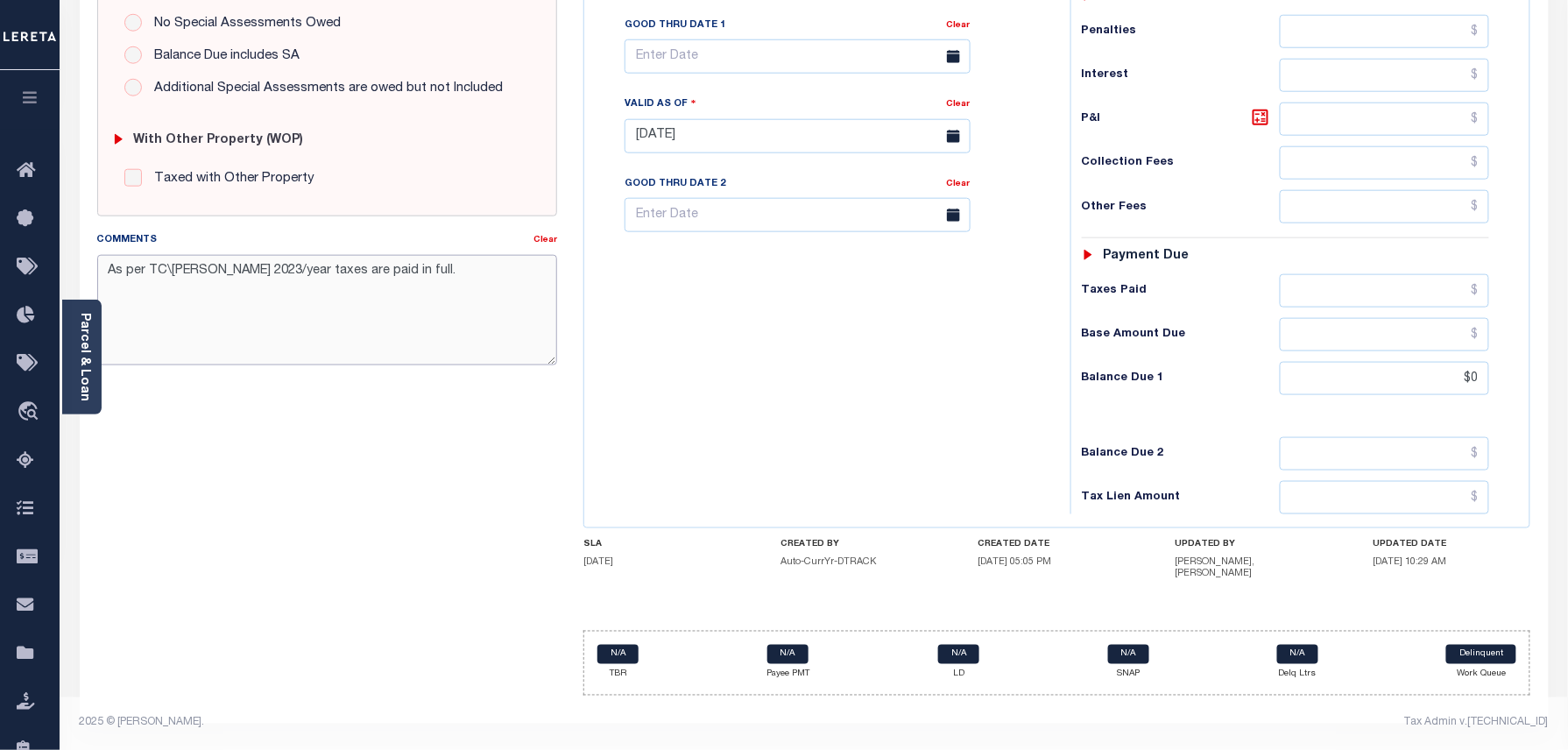
type textarea "As per TC\Allison 2023/year taxes are paid in full."
click at [411, 490] on div "SPECIAL RISK NCE Date Clear - Select Status Code -" at bounding box center [328, 141] width 488 height 1137
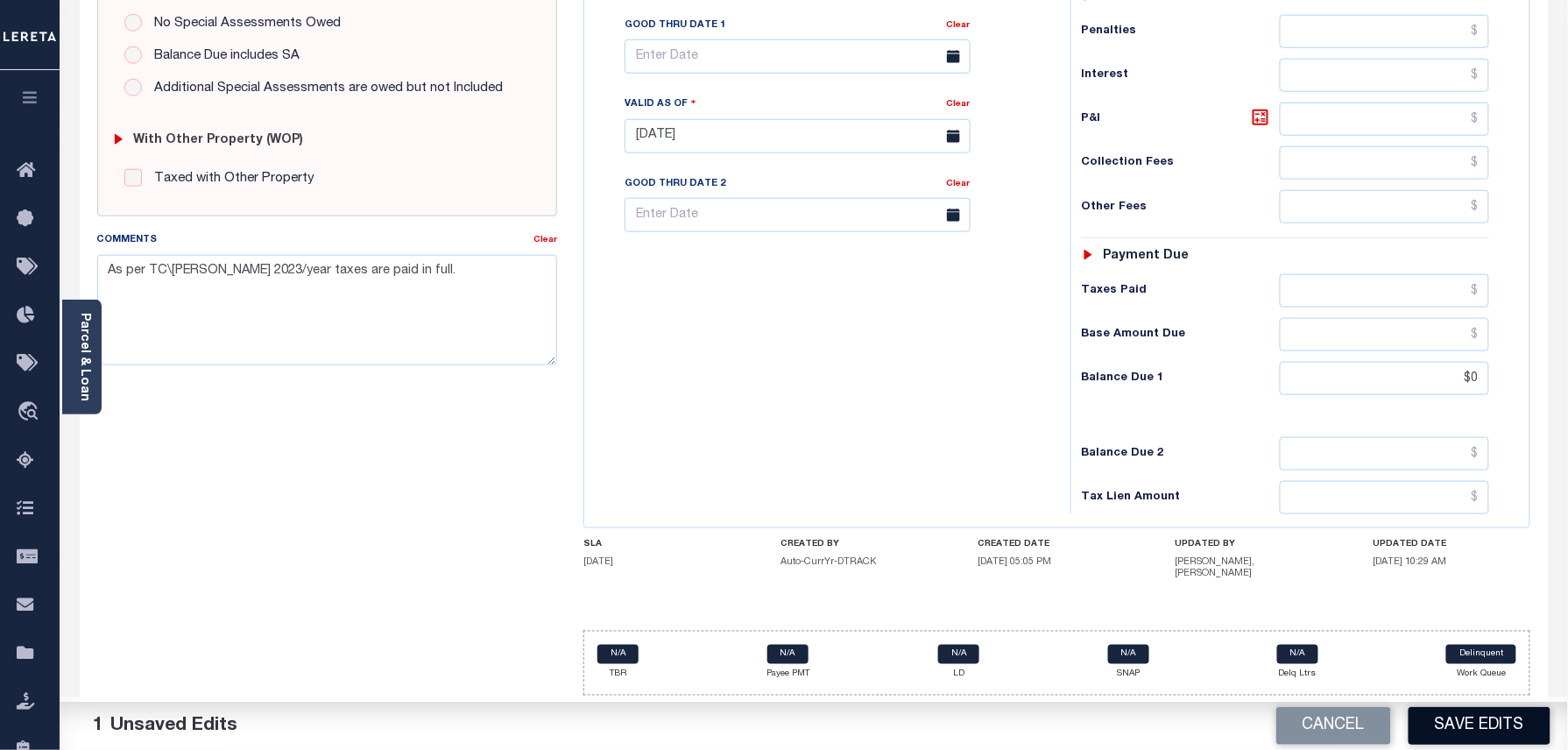
click at [1498, 729] on button "Save Edits" at bounding box center [1480, 726] width 142 height 38
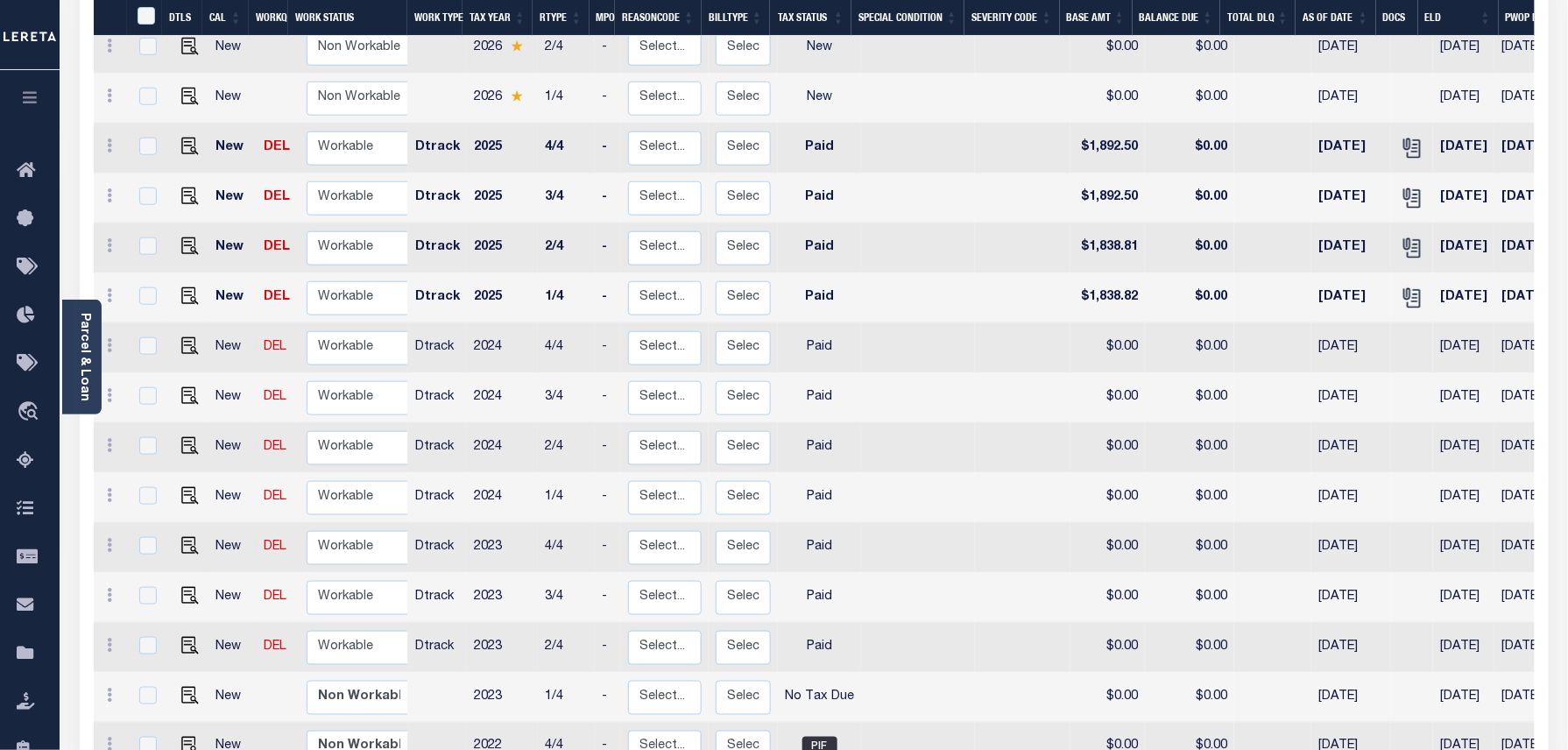
scroll to position [467, 0]
click at [186, 586] on img "" at bounding box center [190, 595] width 18 height 18
checkbox input "true"
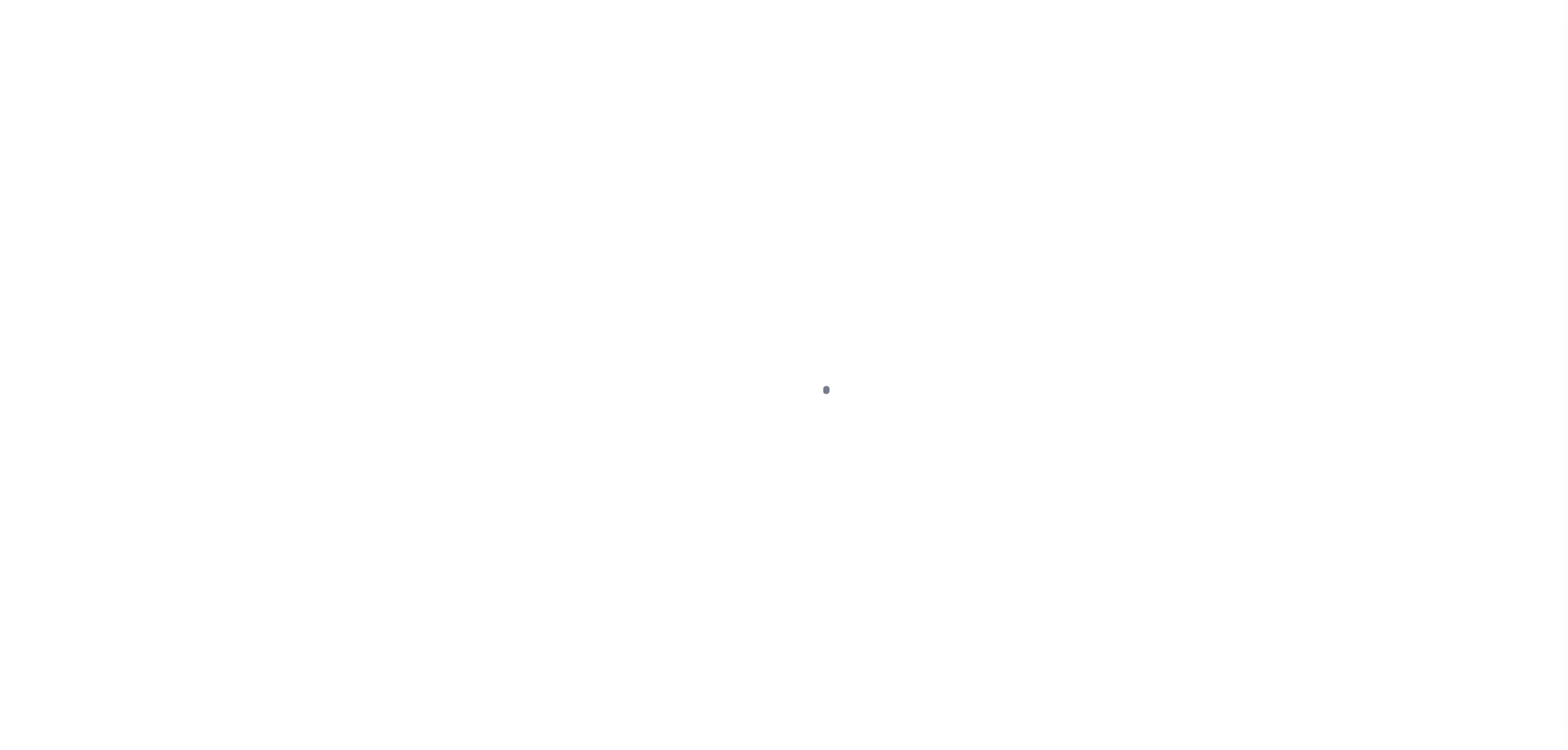
select select "PYD"
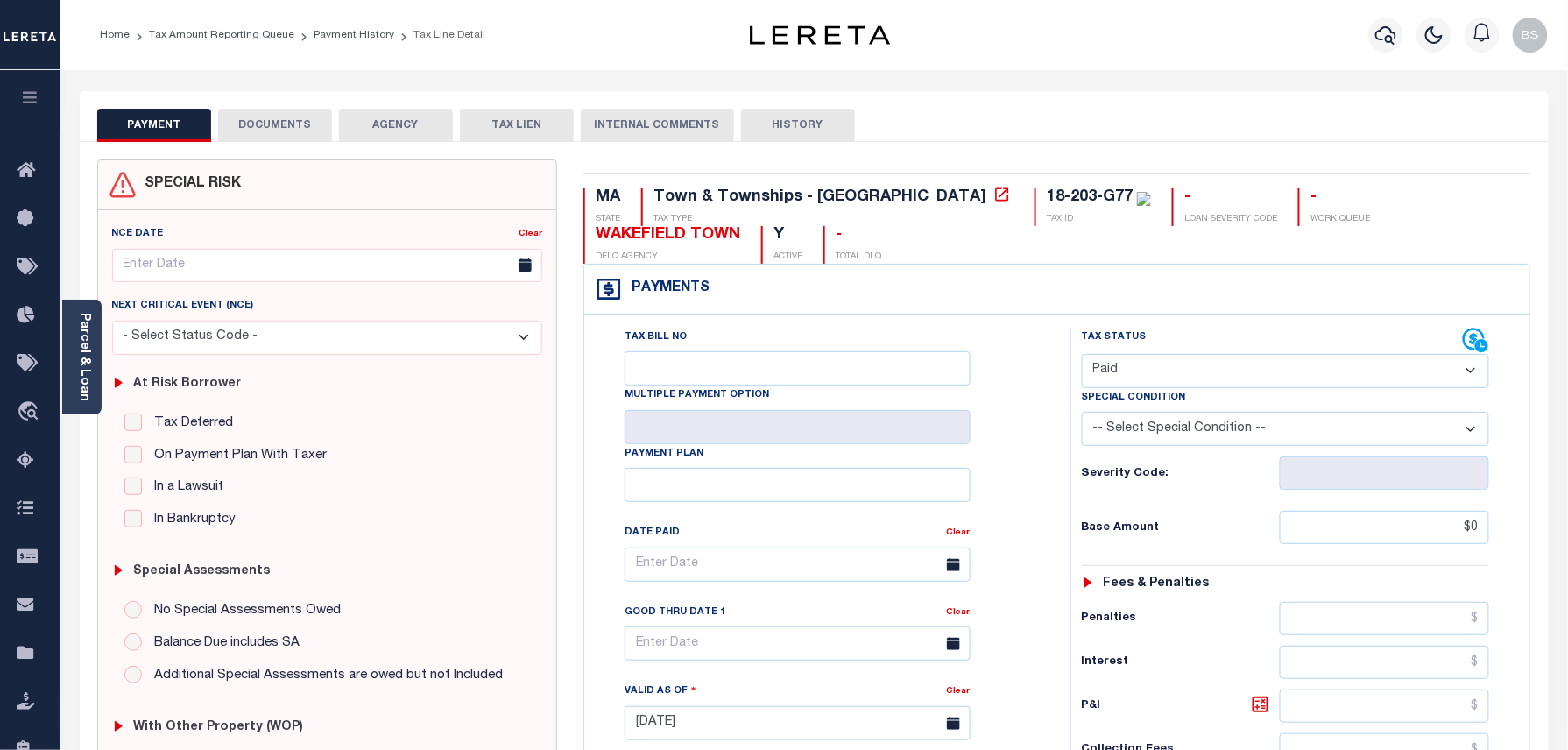
click at [256, 140] on button "DOCUMENTS" at bounding box center [275, 124] width 114 height 33
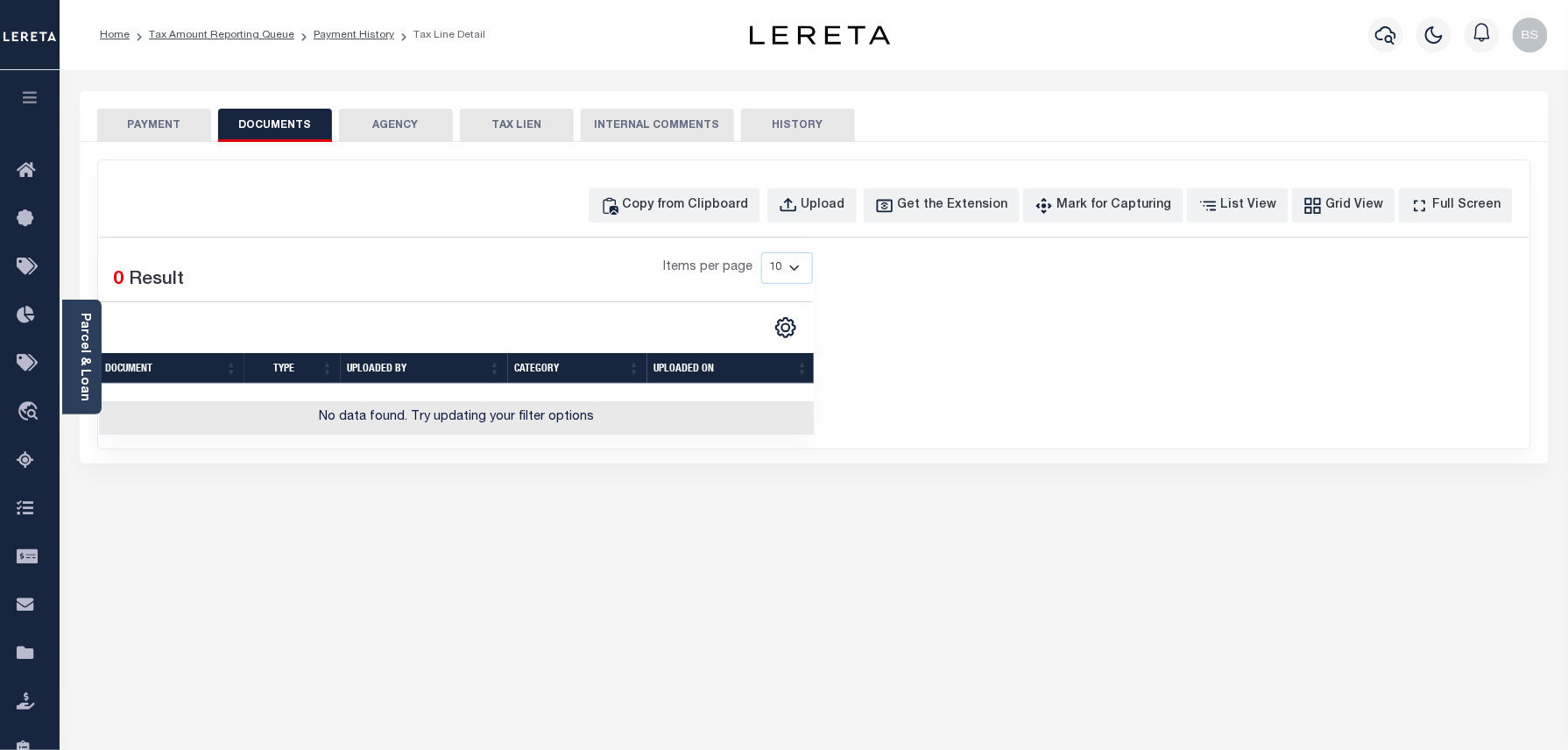
click at [161, 120] on button "PAYMENT" at bounding box center [153, 124] width 114 height 33
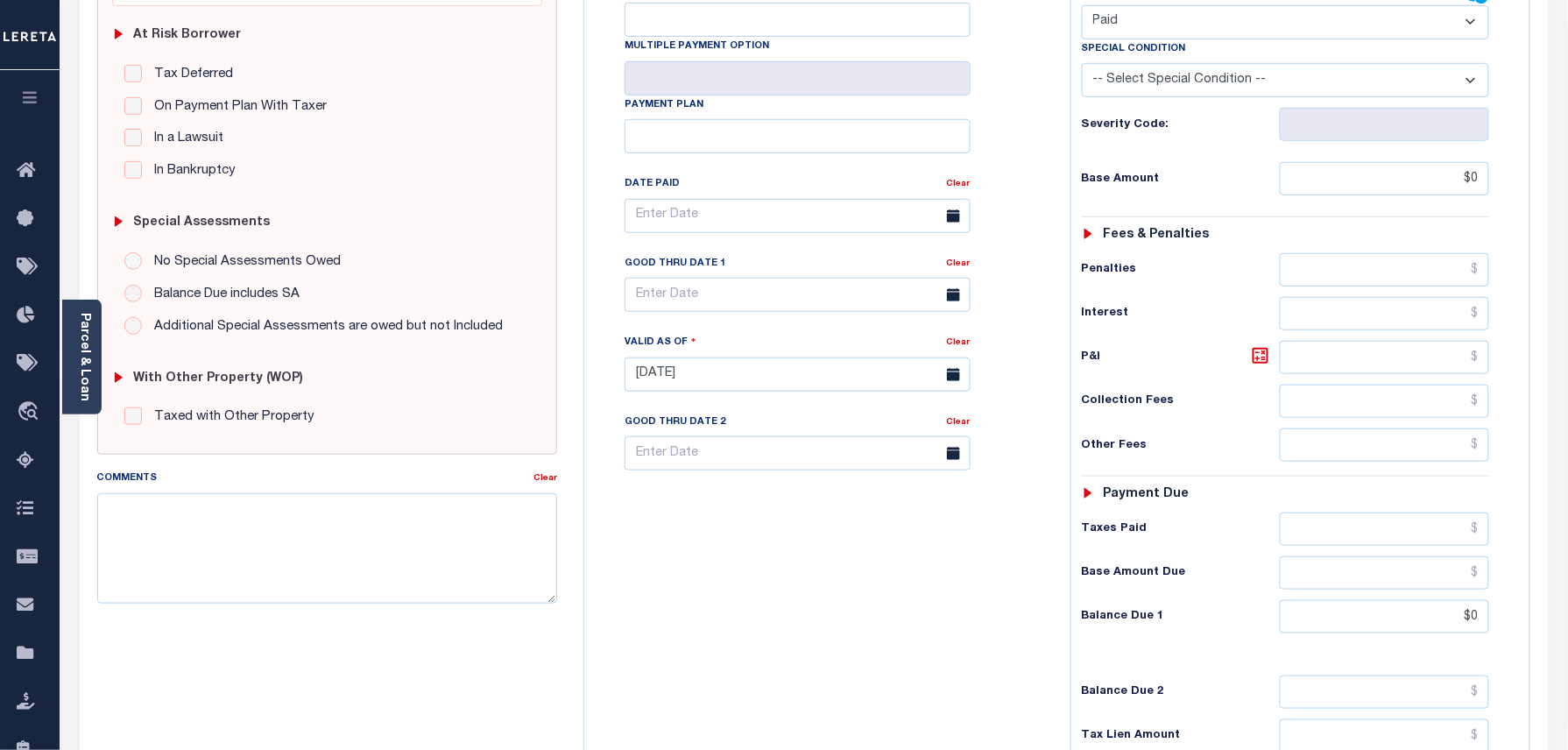
scroll to position [350, 0]
click at [299, 572] on textarea "Comments" at bounding box center [328, 546] width 461 height 110
paste textarea "As per TC\[PERSON_NAME] 2023/year taxes are paid in full."
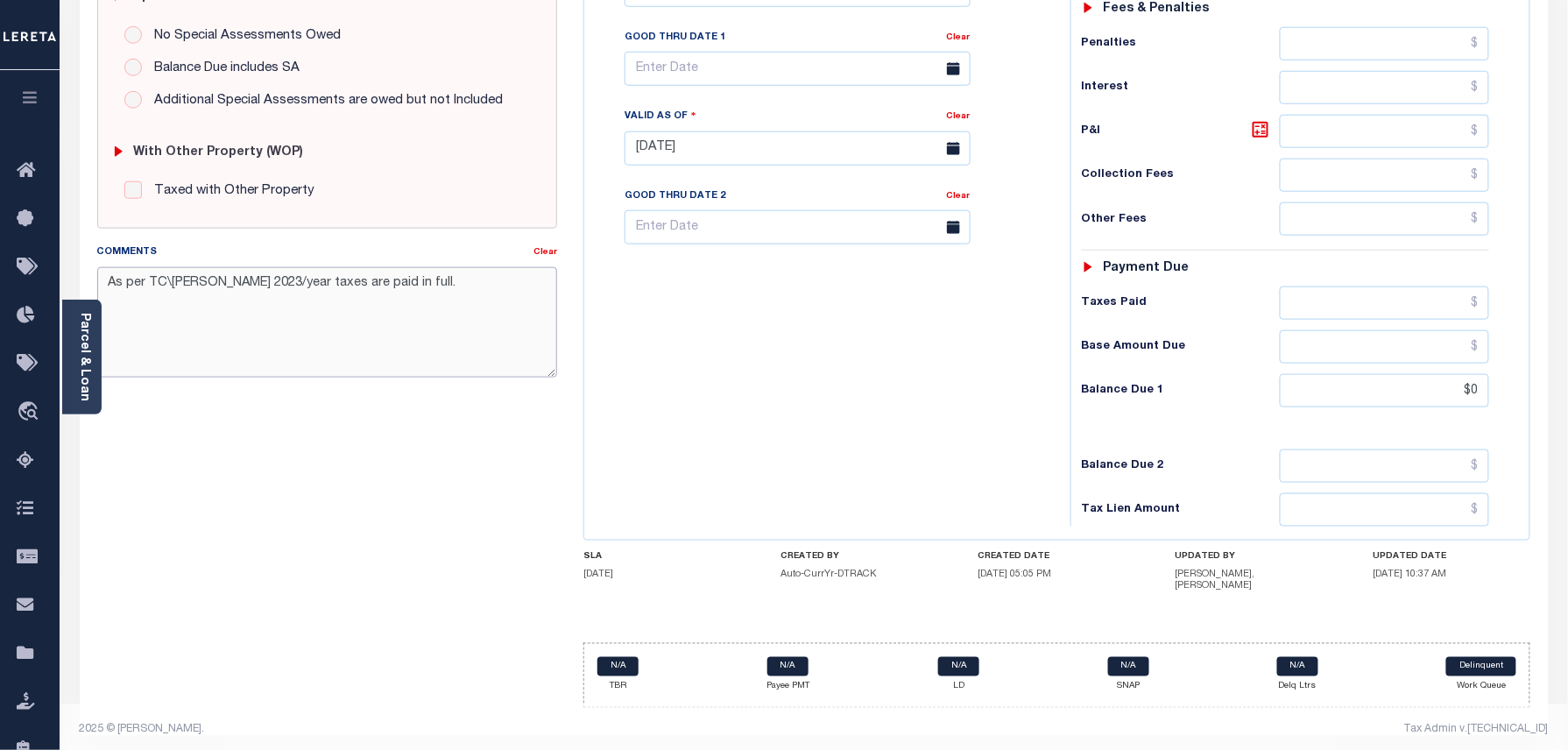
scroll to position [582, 0]
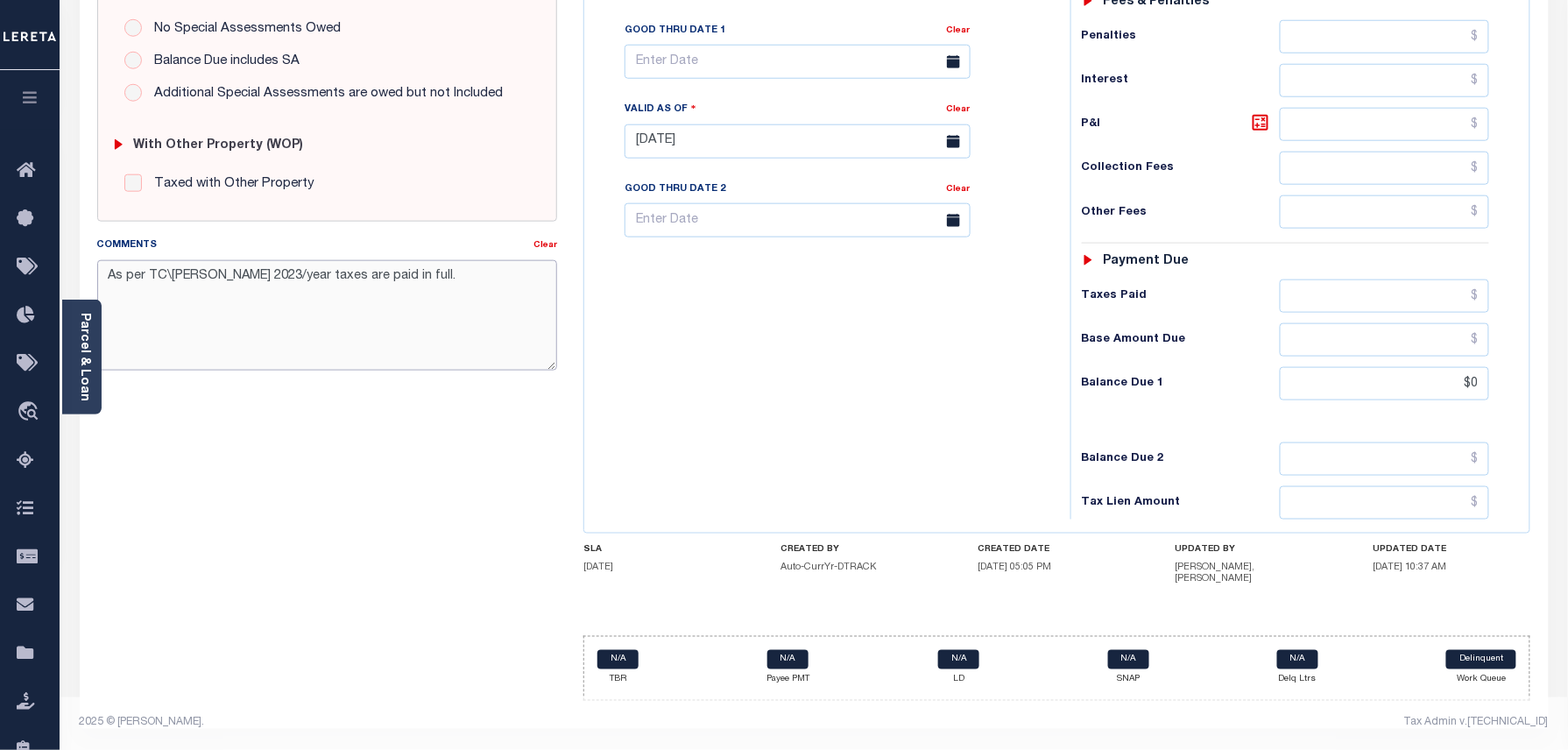
type textarea "As per TC\[PERSON_NAME] 2023/year taxes are paid in full."
click at [1262, 719] on div "Tax Admin v.[TECHNICAL_ID]" at bounding box center [1188, 723] width 722 height 16
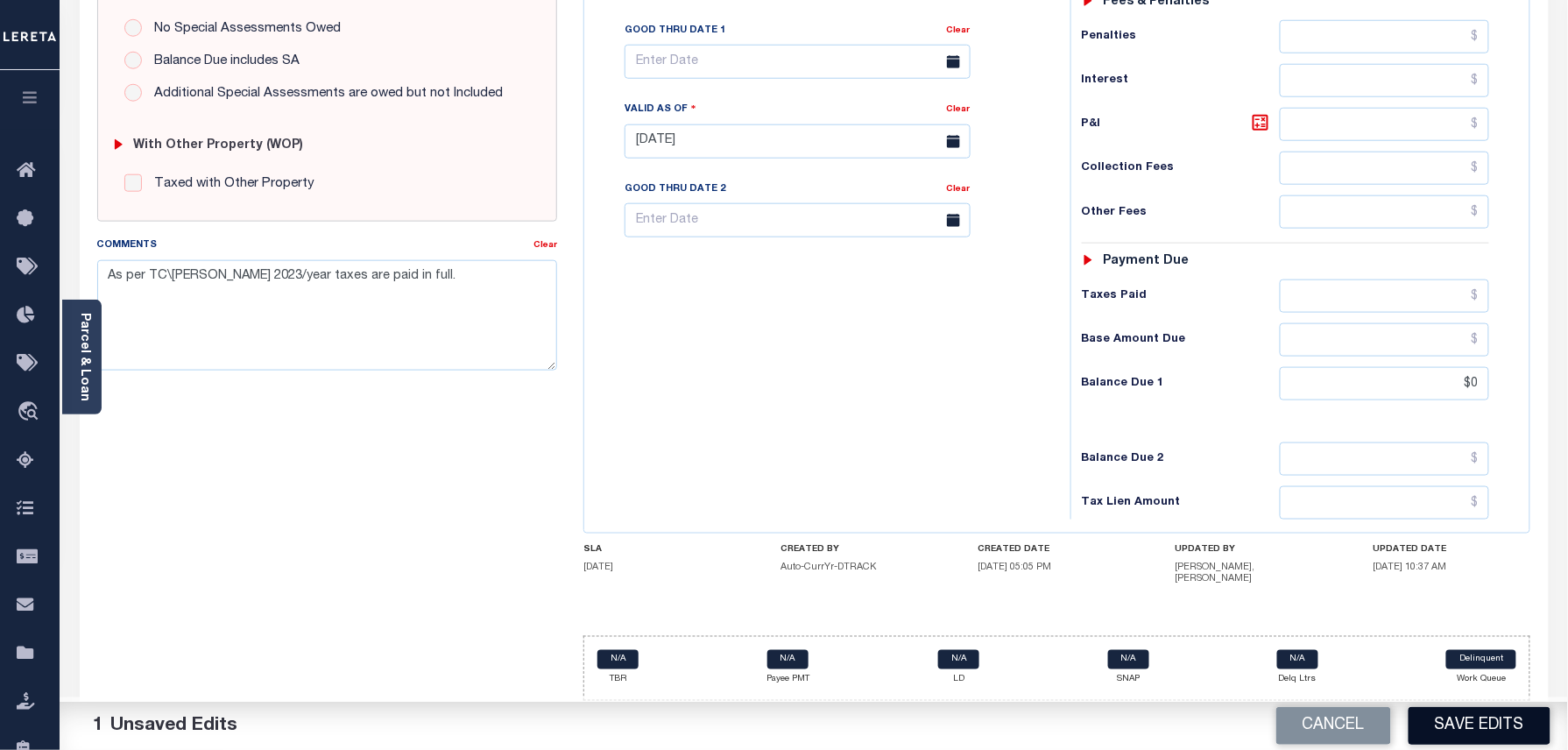
click at [1465, 736] on button "Save Edits" at bounding box center [1480, 726] width 142 height 38
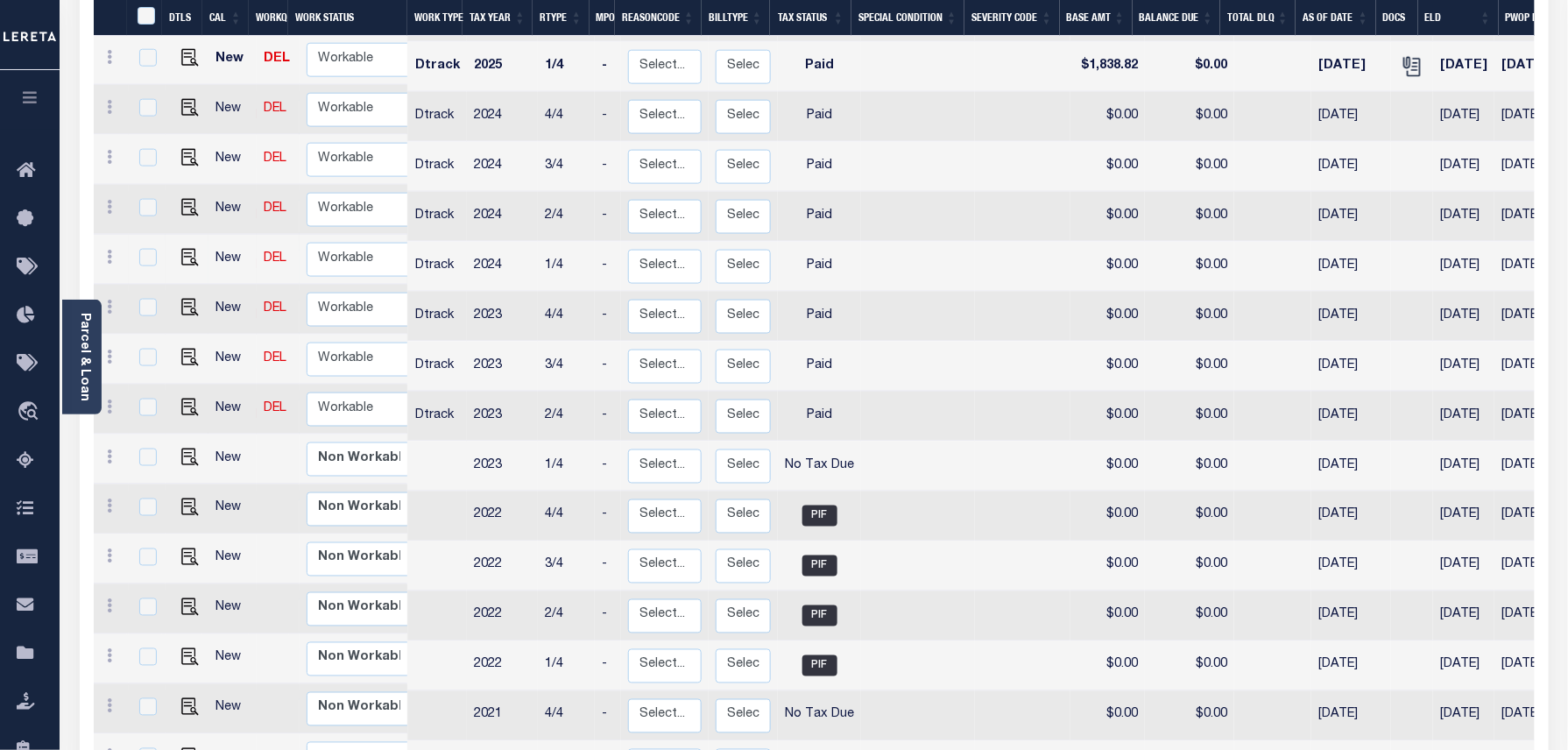
scroll to position [701, 0]
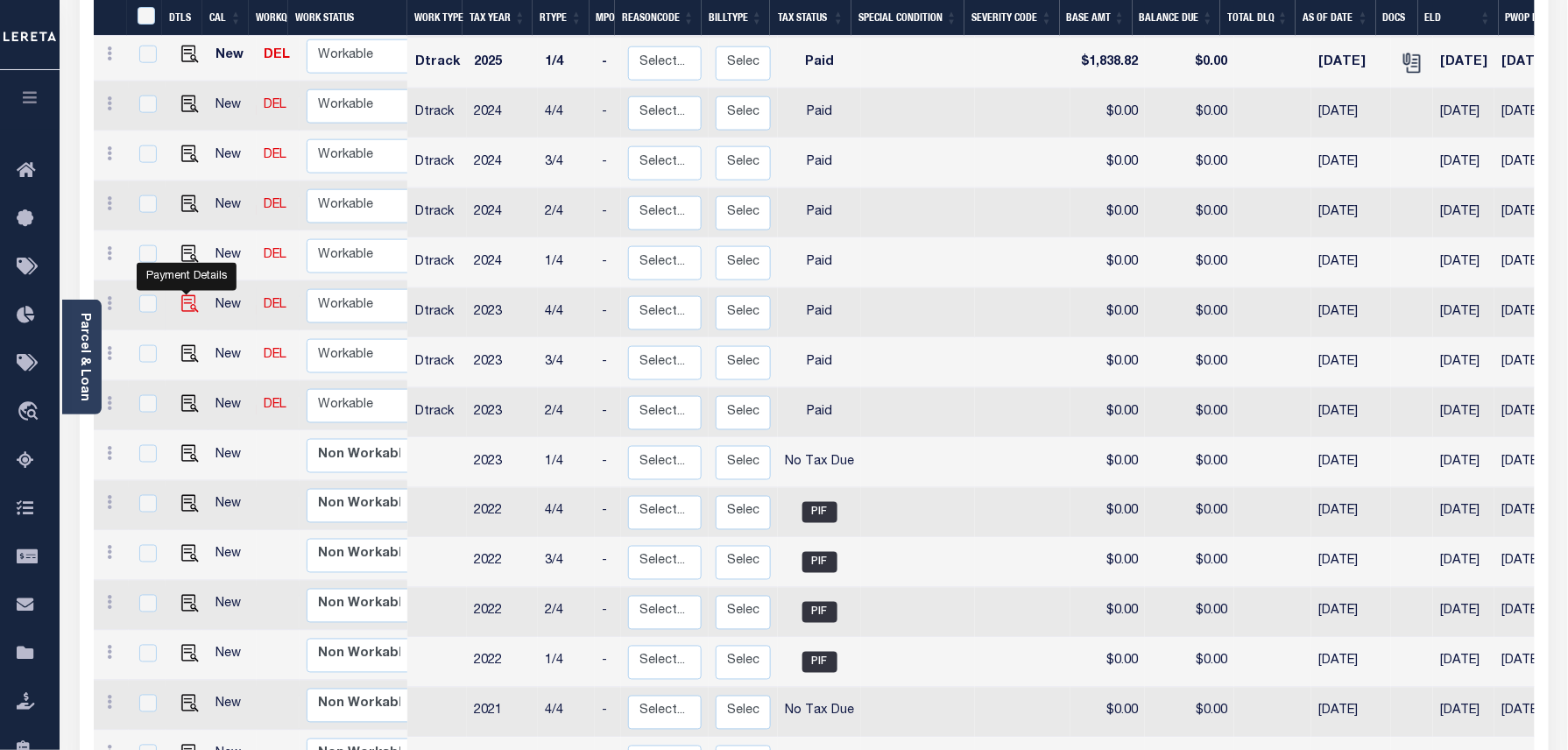
click at [187, 295] on img "" at bounding box center [190, 304] width 18 height 18
checkbox input "true"
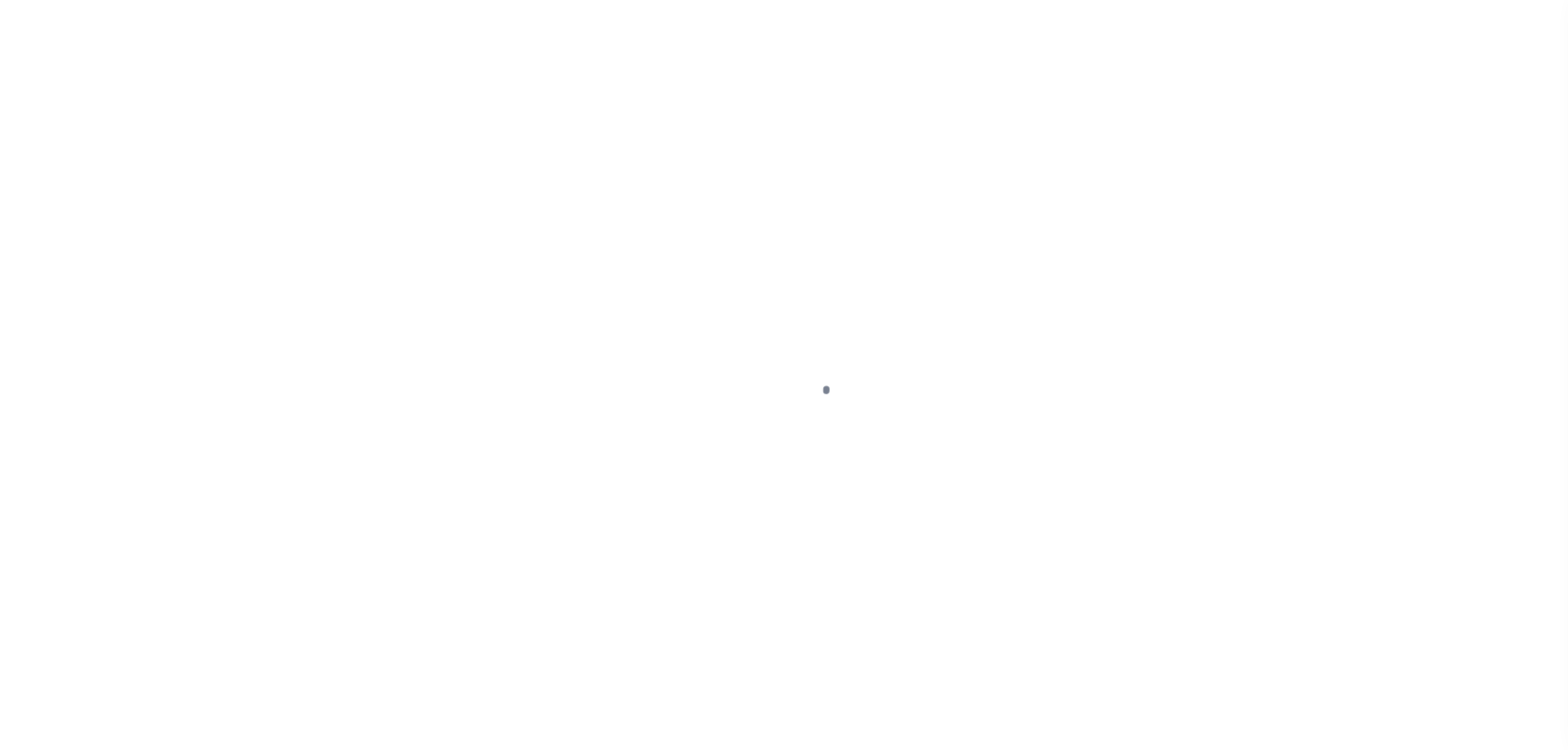
select select "PYD"
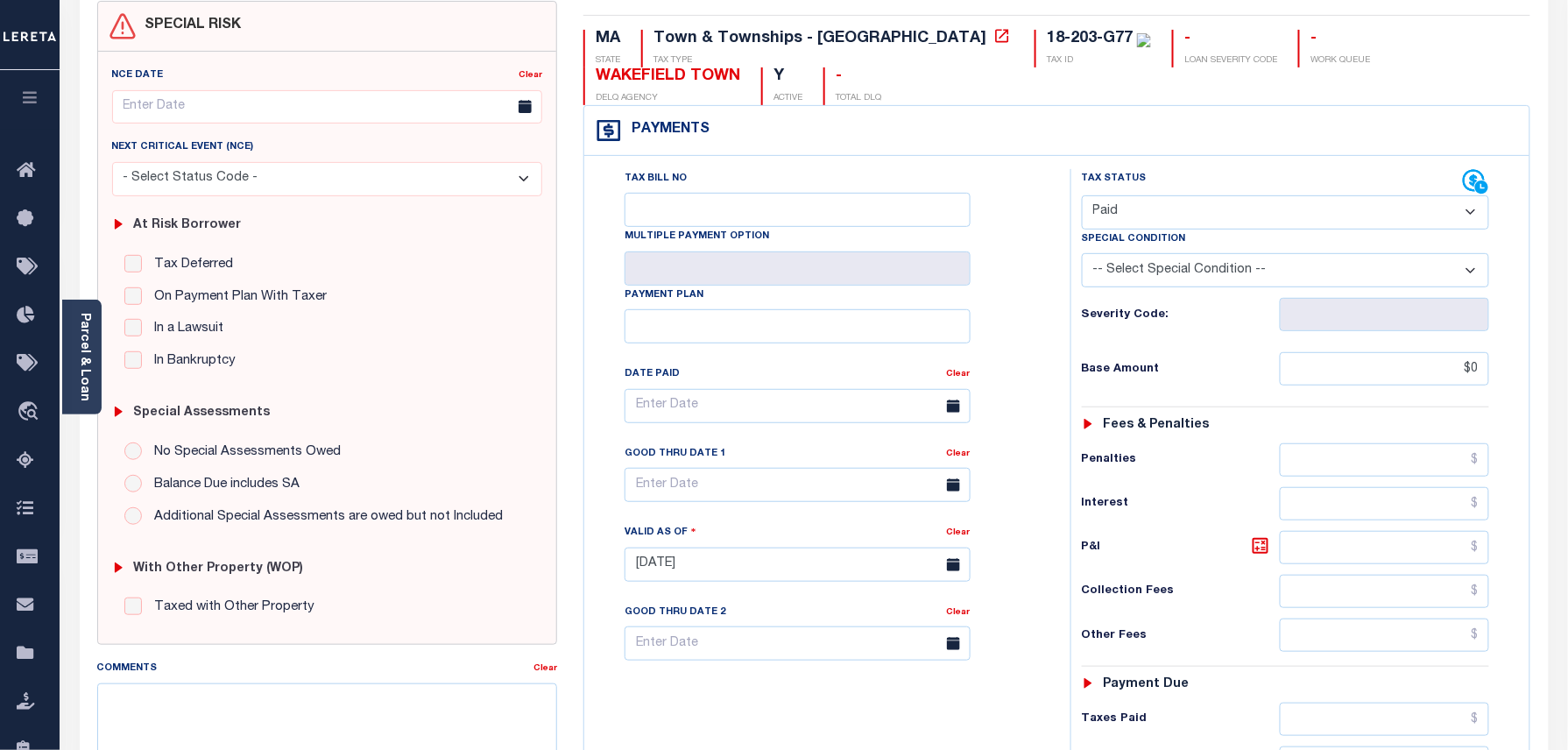
scroll to position [350, 0]
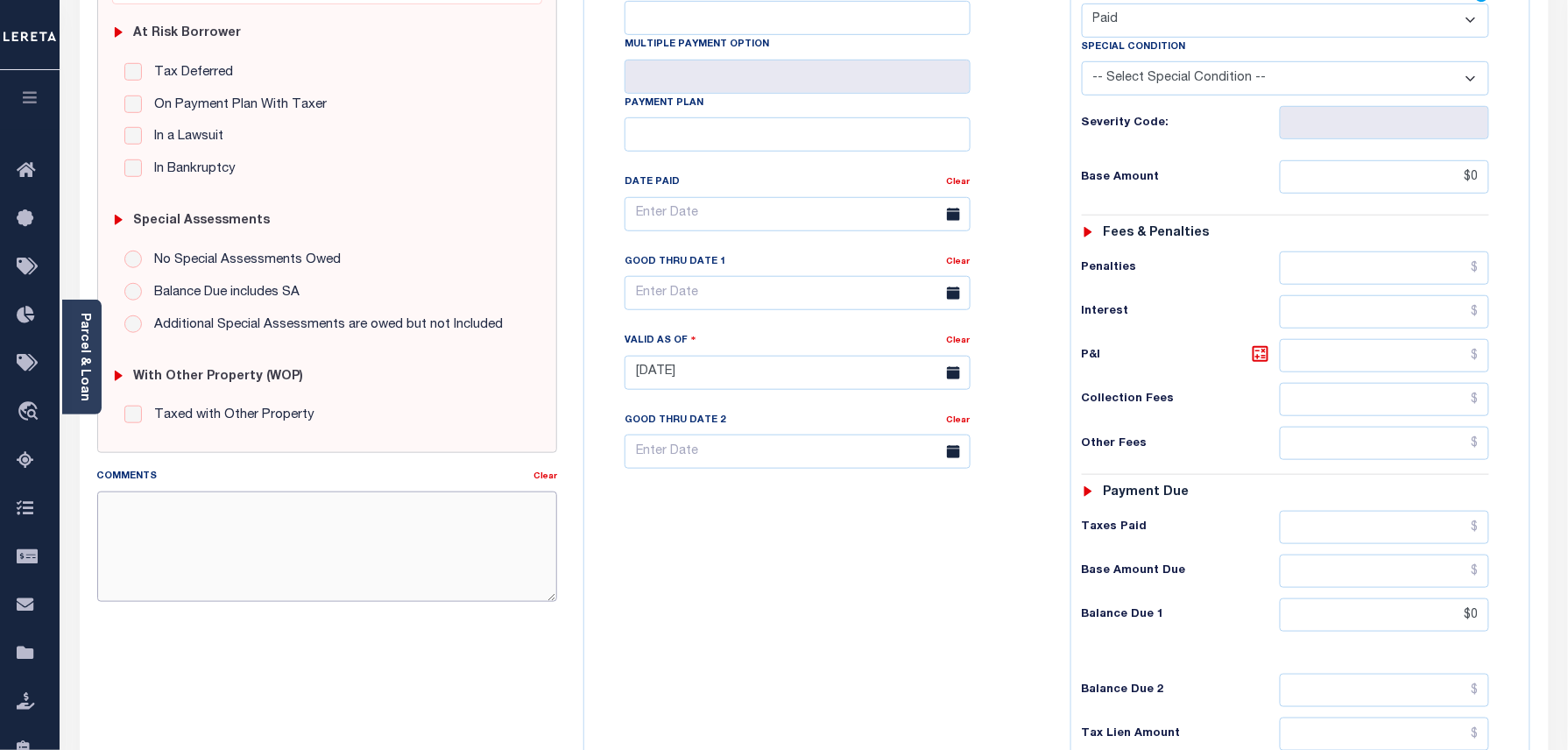
click at [296, 513] on textarea "Comments" at bounding box center [328, 546] width 461 height 110
paste textarea "As per TC\[PERSON_NAME] 2023/year taxes are paid in full."
type textarea "As per TC\[PERSON_NAME] 2023/year taxes are paid in full."
click at [849, 661] on div "Tax Bill No Multiple Payment Option Payment Plan Clear" at bounding box center [824, 364] width 469 height 774
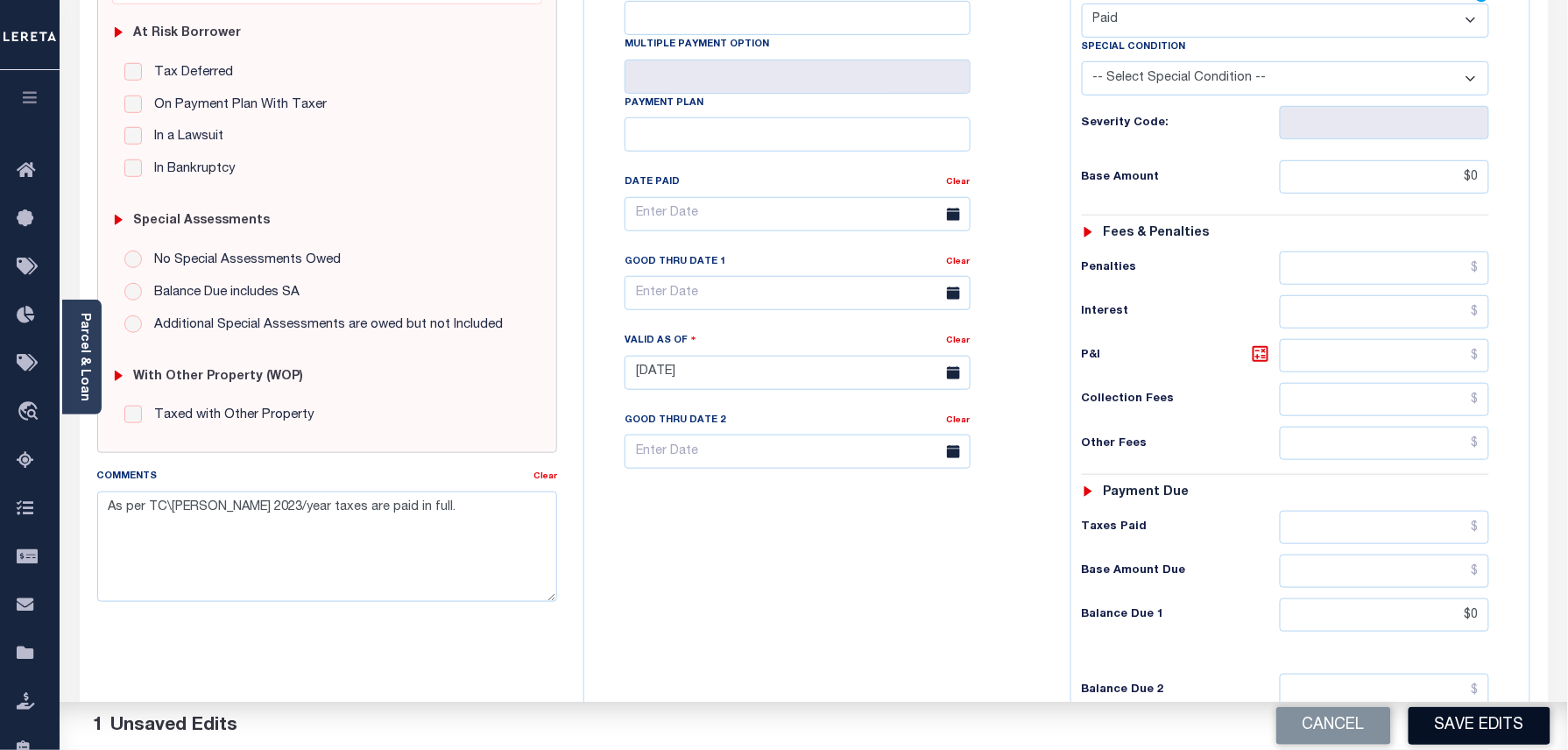
click at [1464, 727] on button "Save Edits" at bounding box center [1480, 726] width 142 height 38
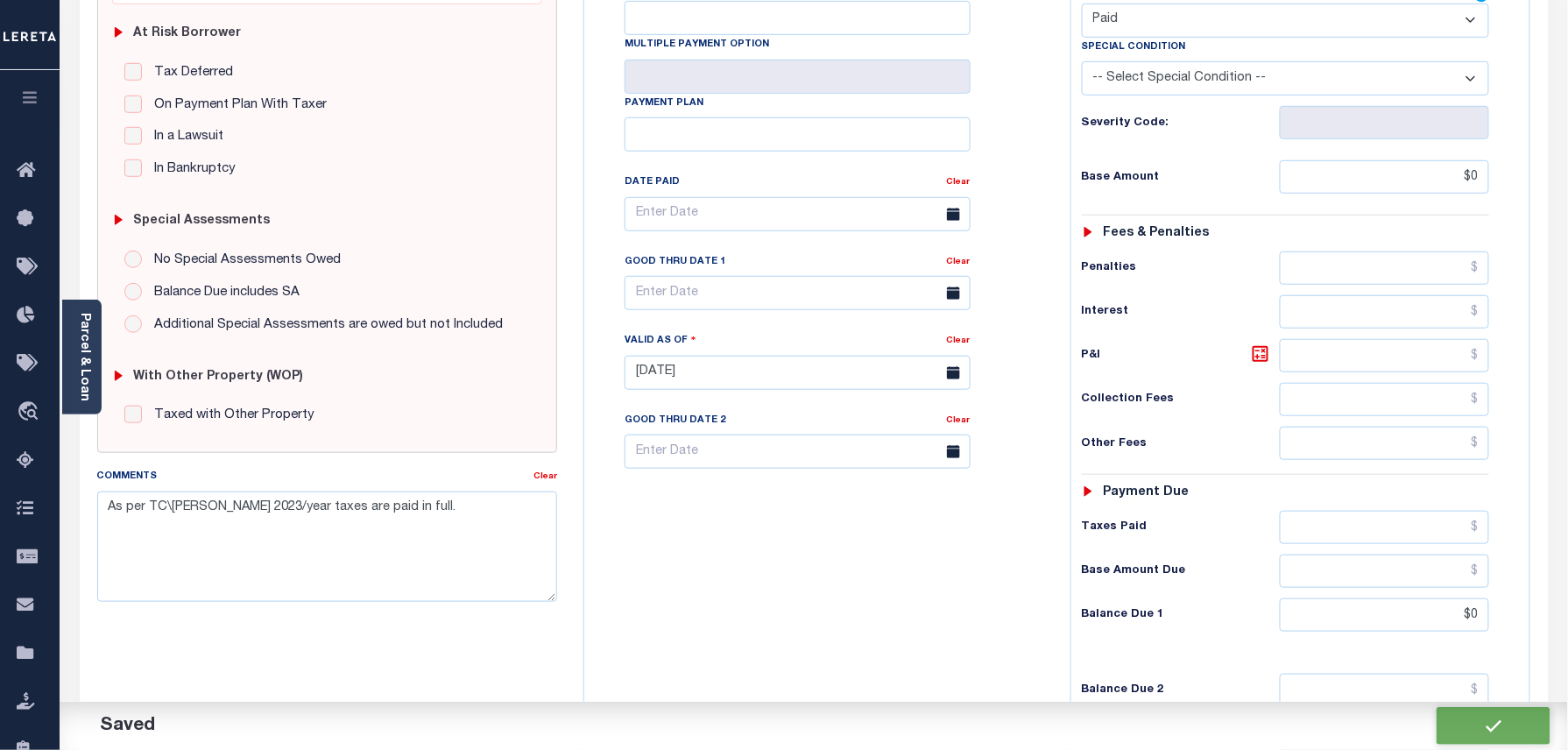
checkbox input "false"
type input "$0"
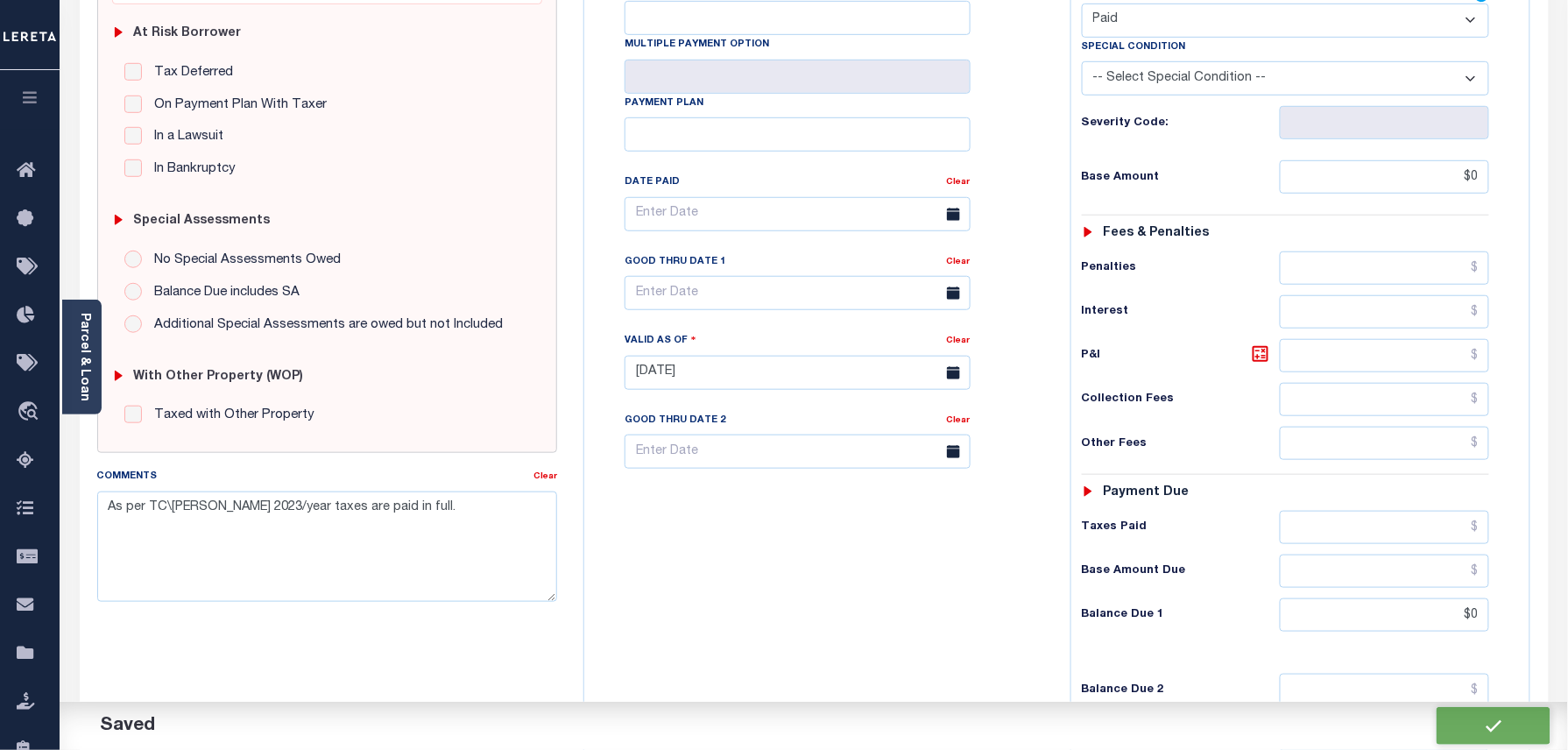
type input "$0"
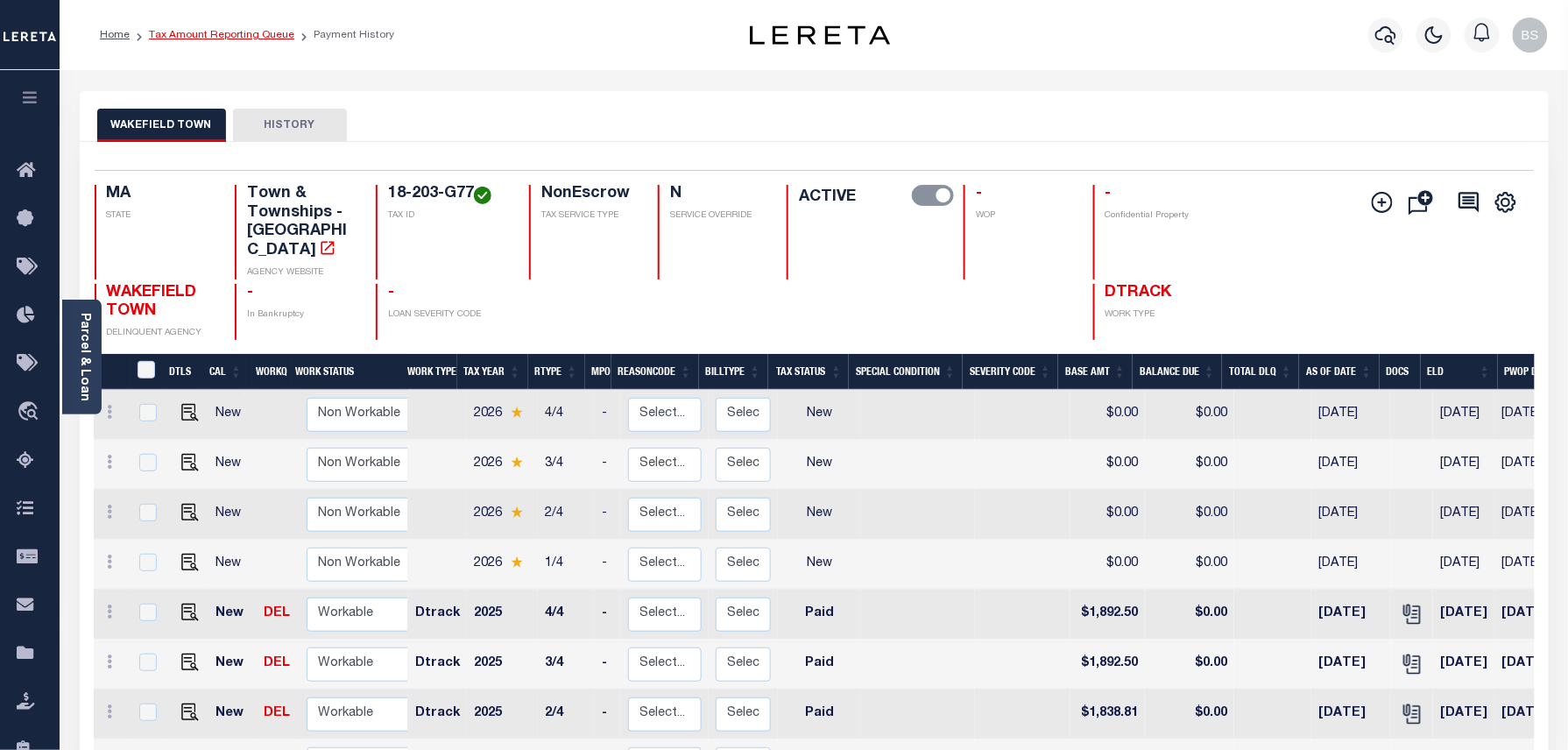
click at [257, 30] on link "Tax Amount Reporting Queue" at bounding box center [221, 35] width 146 height 10
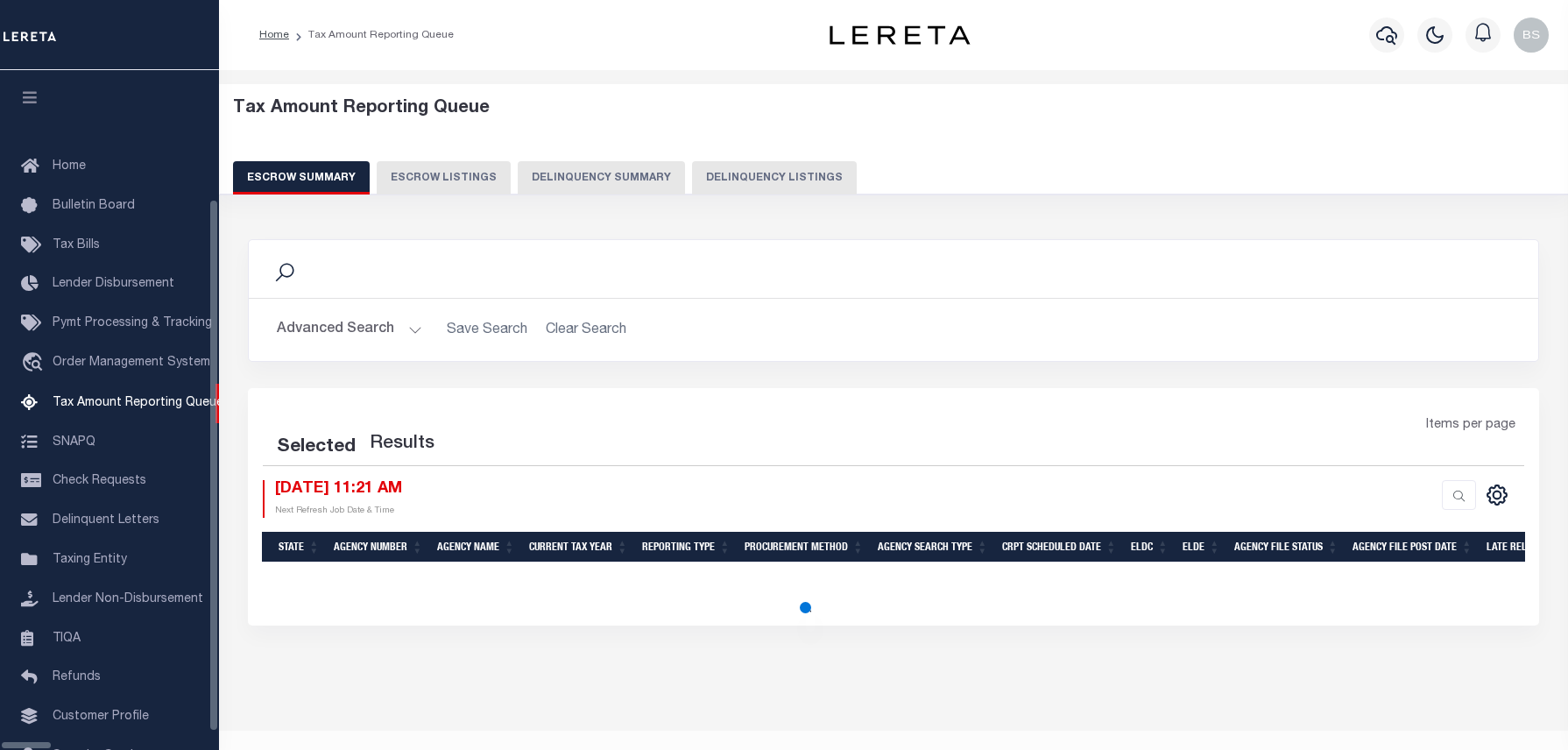
click at [692, 190] on button "Delinquency Listings" at bounding box center [774, 177] width 165 height 33
select select "100"
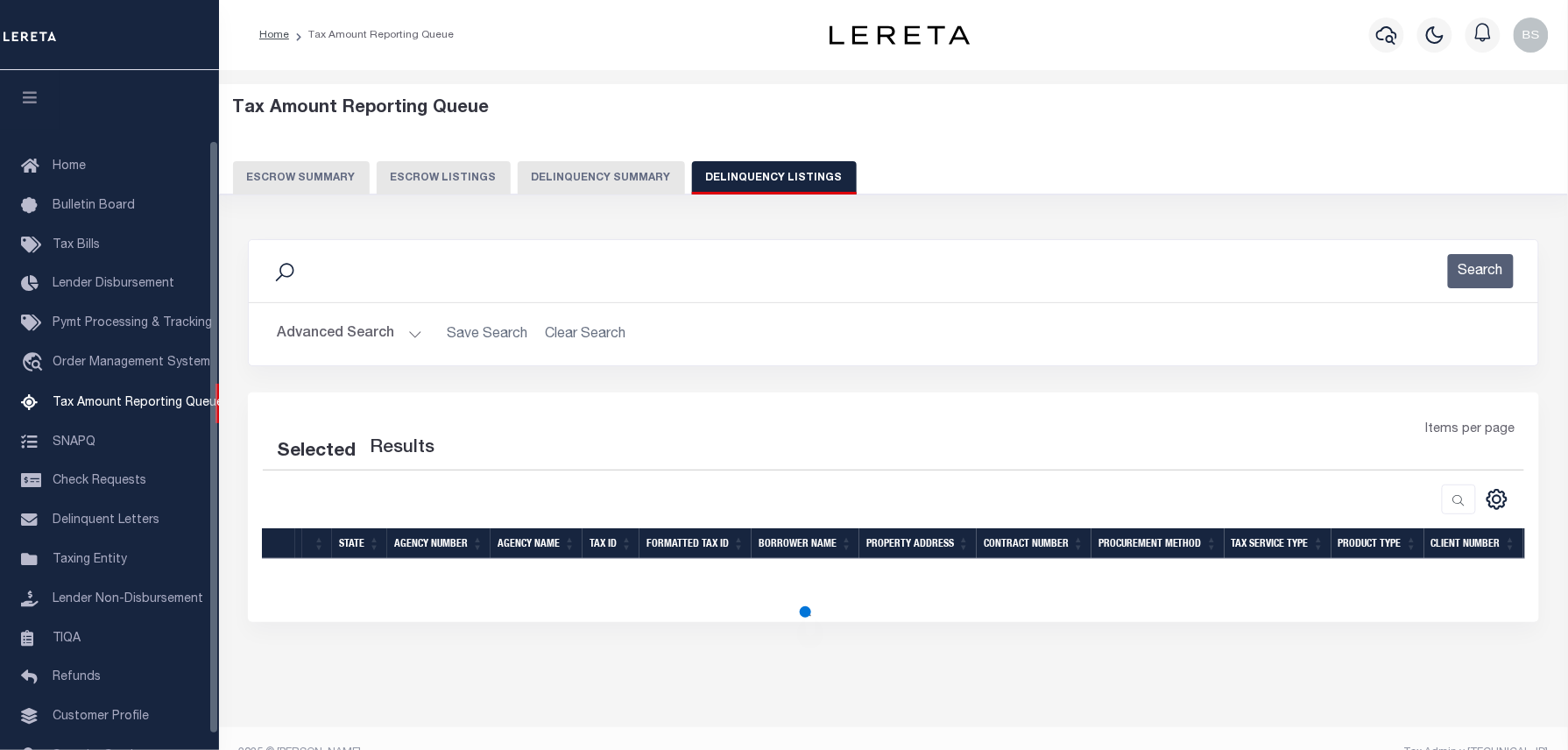
scroll to position [81, 0]
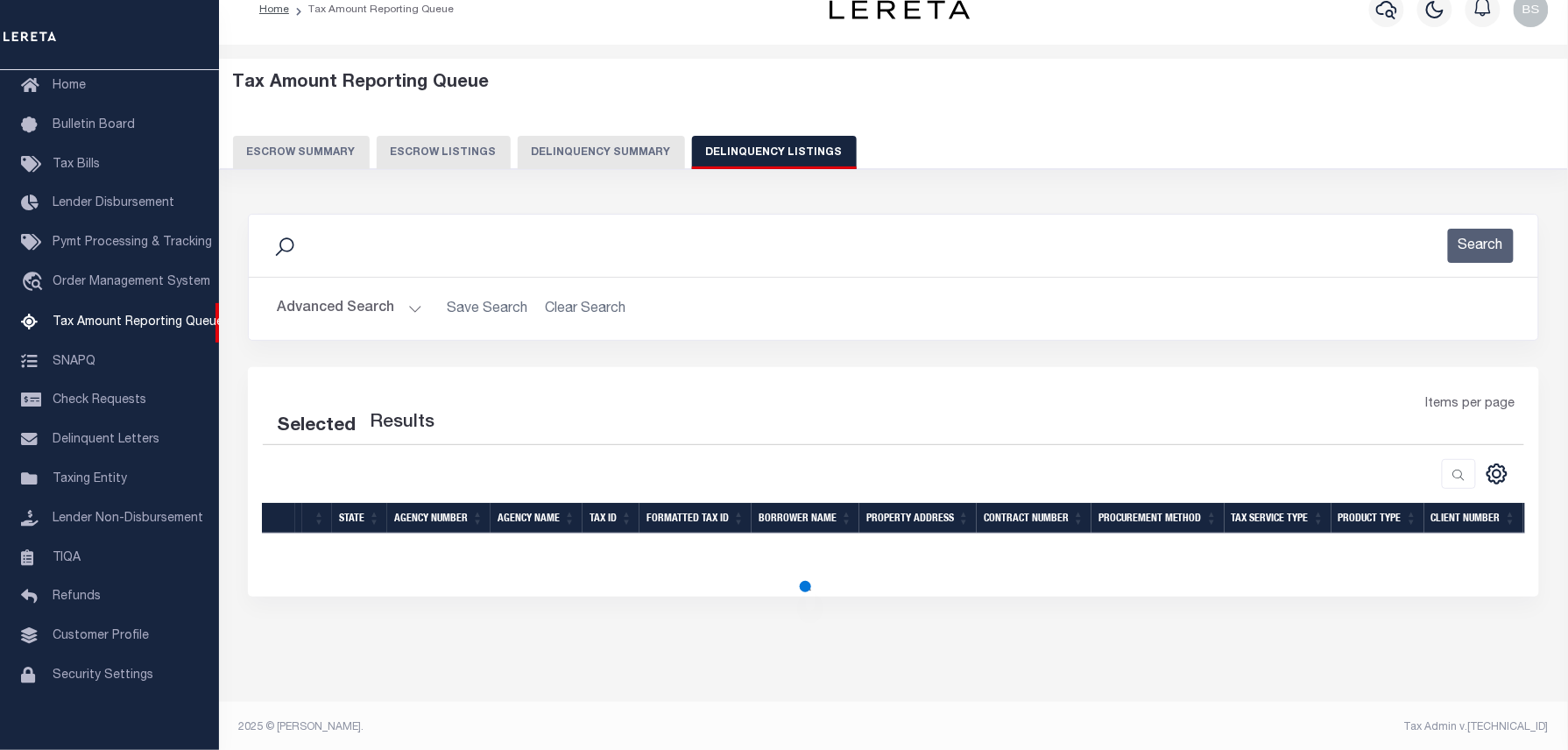
select select "100"
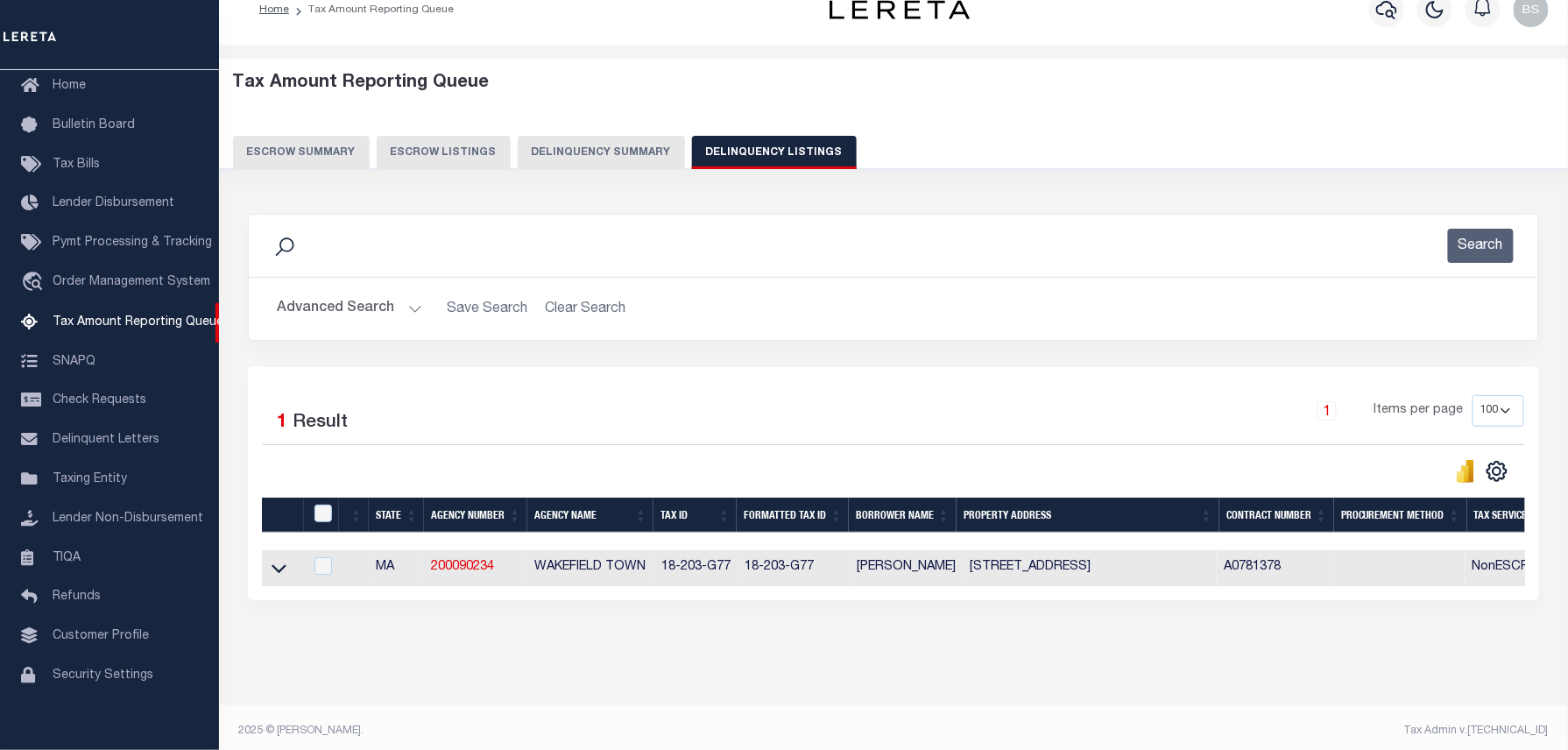
scroll to position [32, 0]
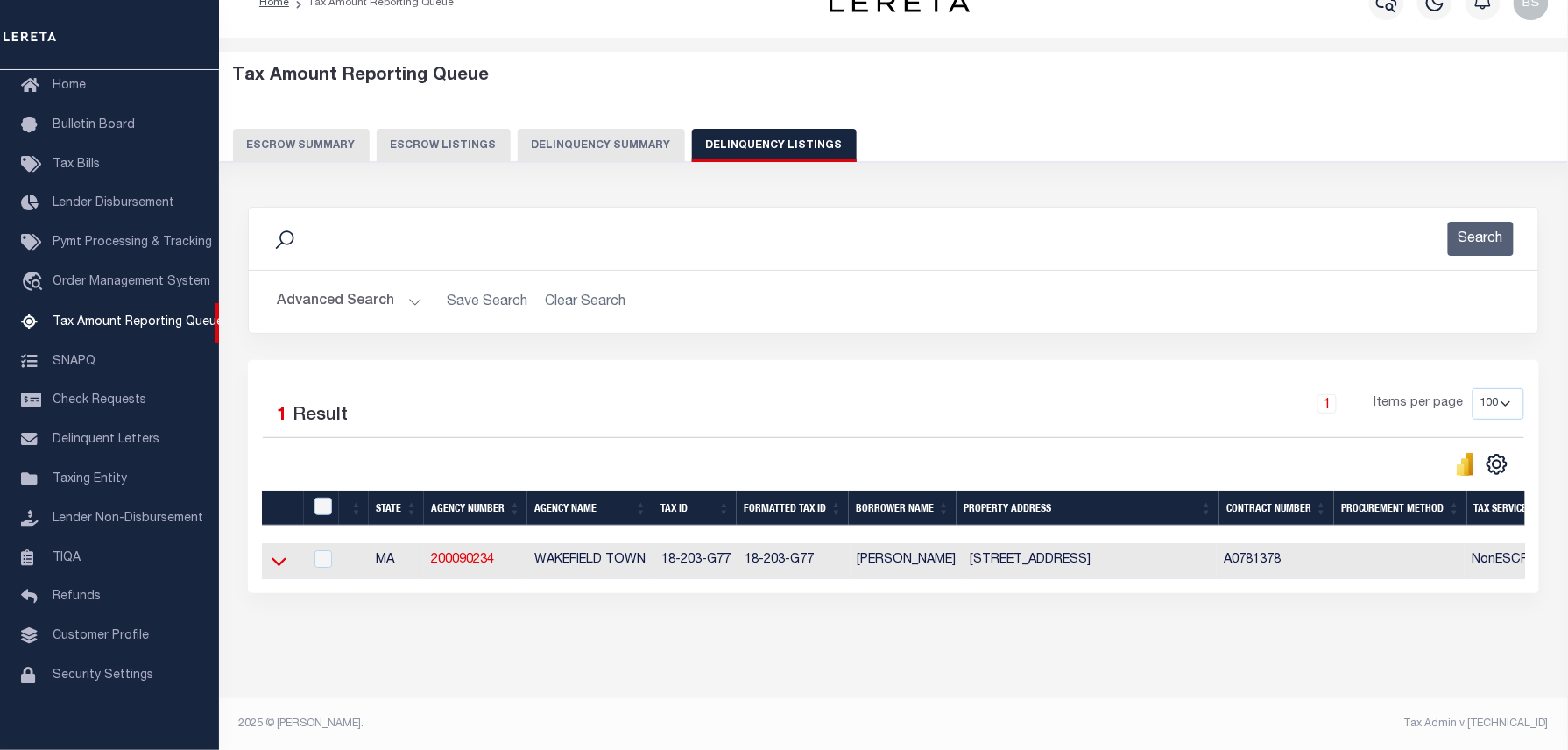
click at [280, 566] on icon at bounding box center [280, 562] width 15 height 8
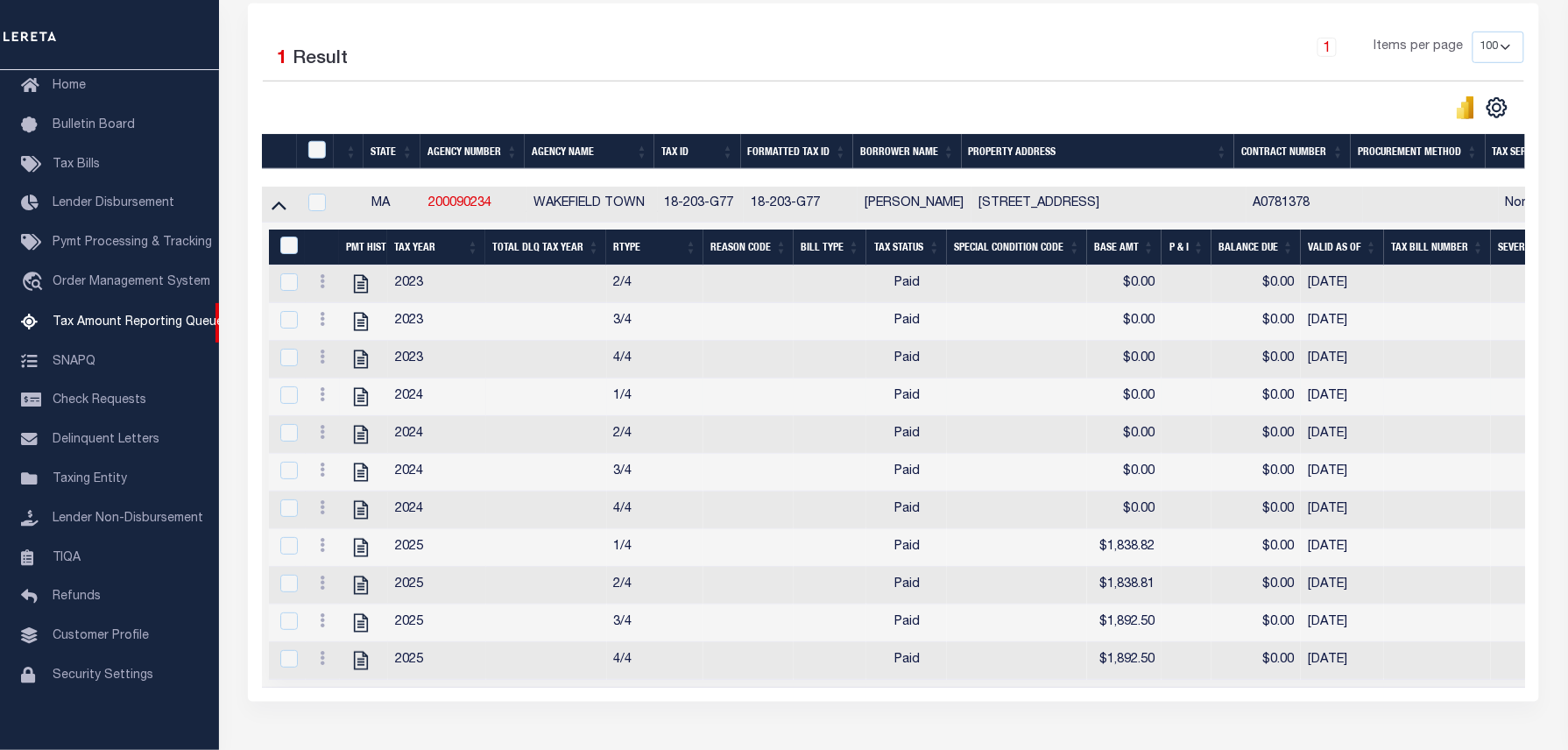
scroll to position [383, 0]
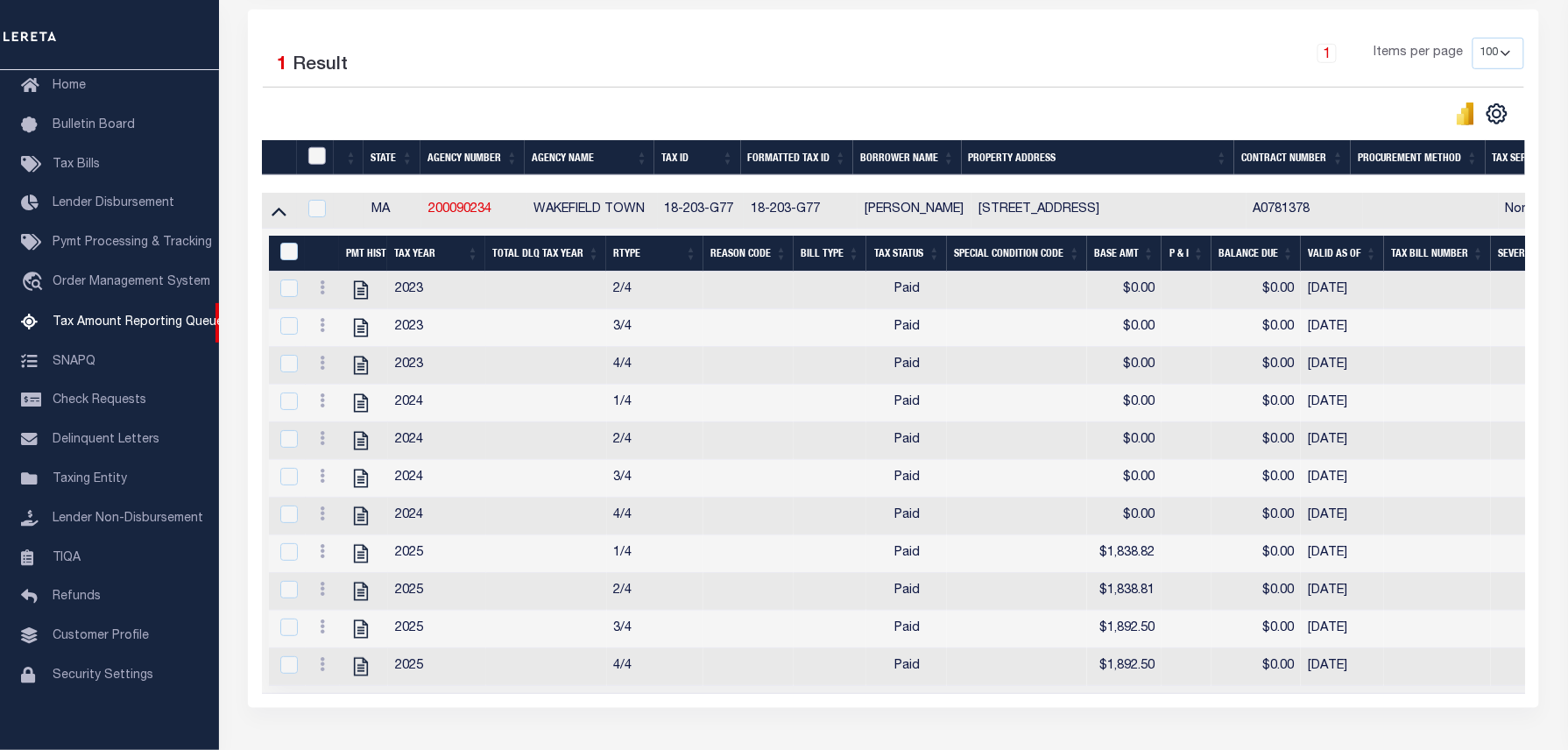
click at [323, 155] on input "checkbox" at bounding box center [317, 155] width 18 height 18
checkbox input "true"
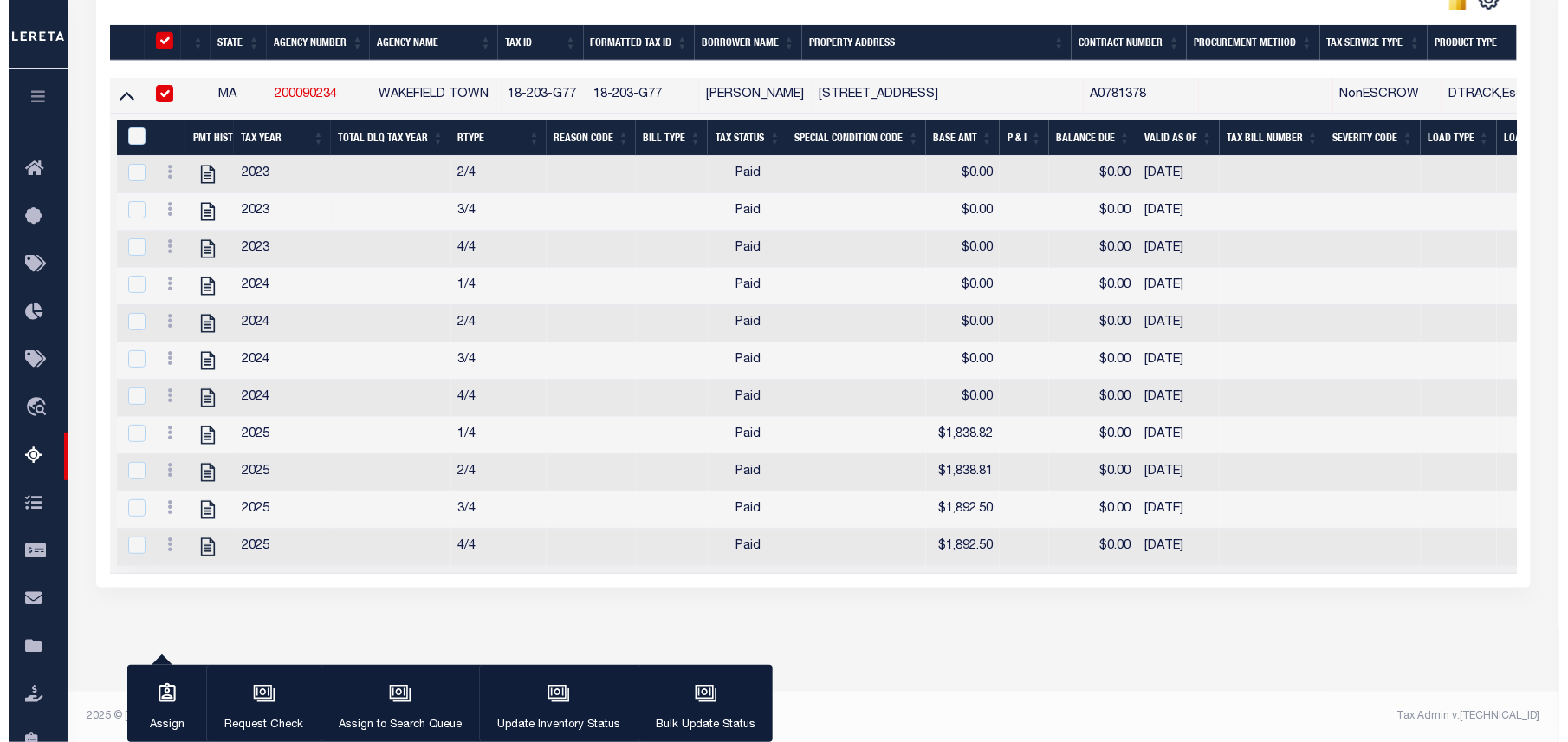
scroll to position [520, 0]
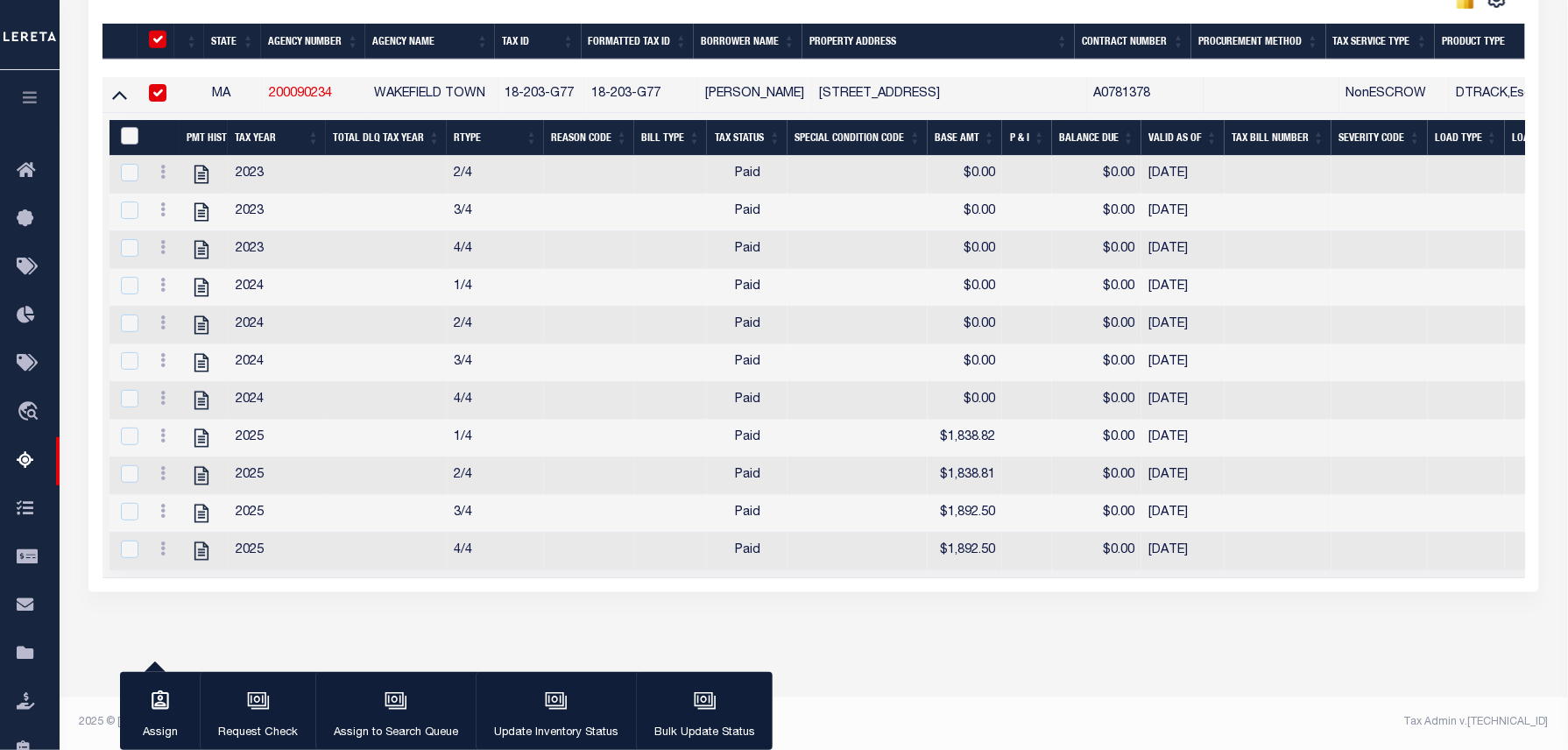
click at [132, 127] on input "&nbsp;" at bounding box center [129, 136] width 18 height 18
checkbox input "true"
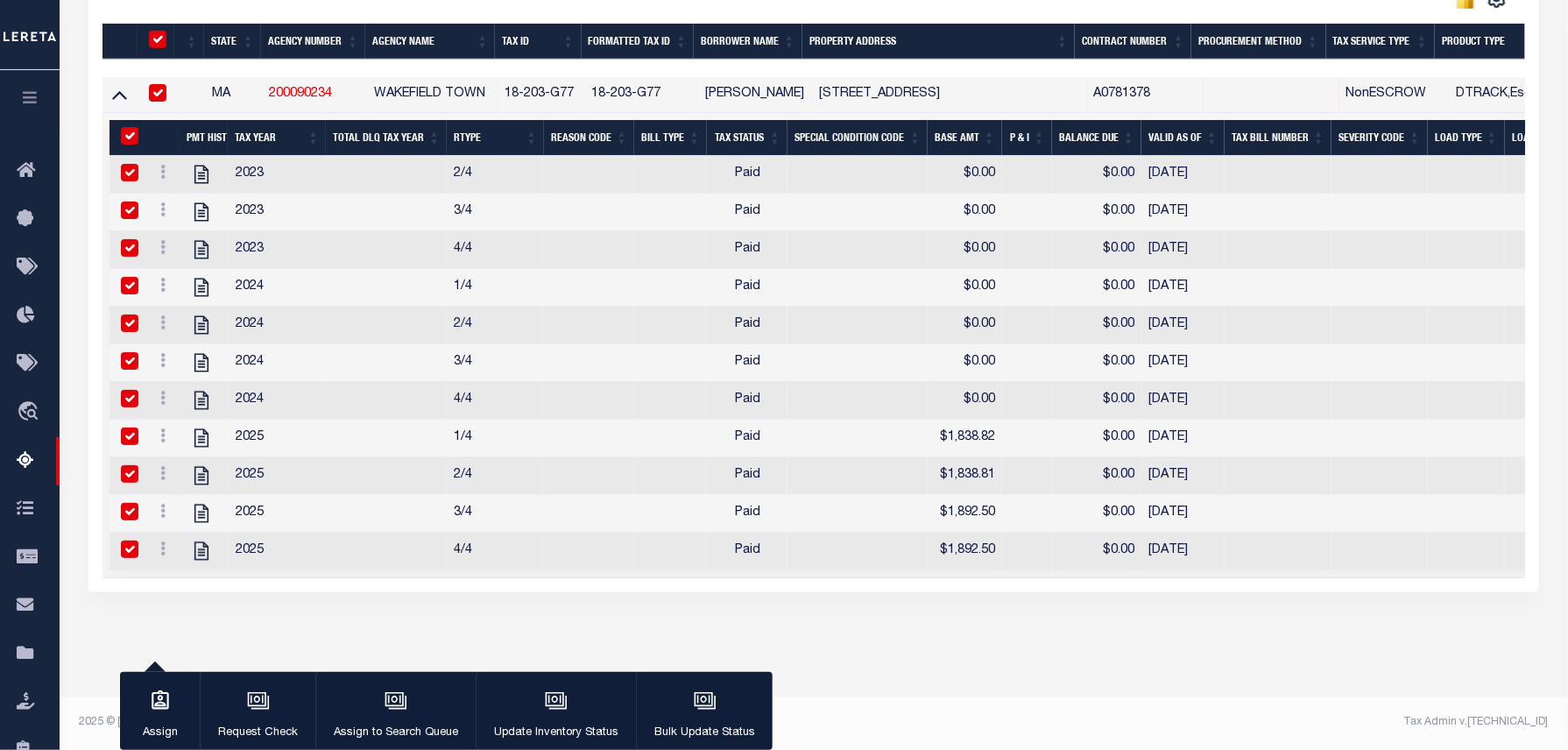
checkbox input "true"
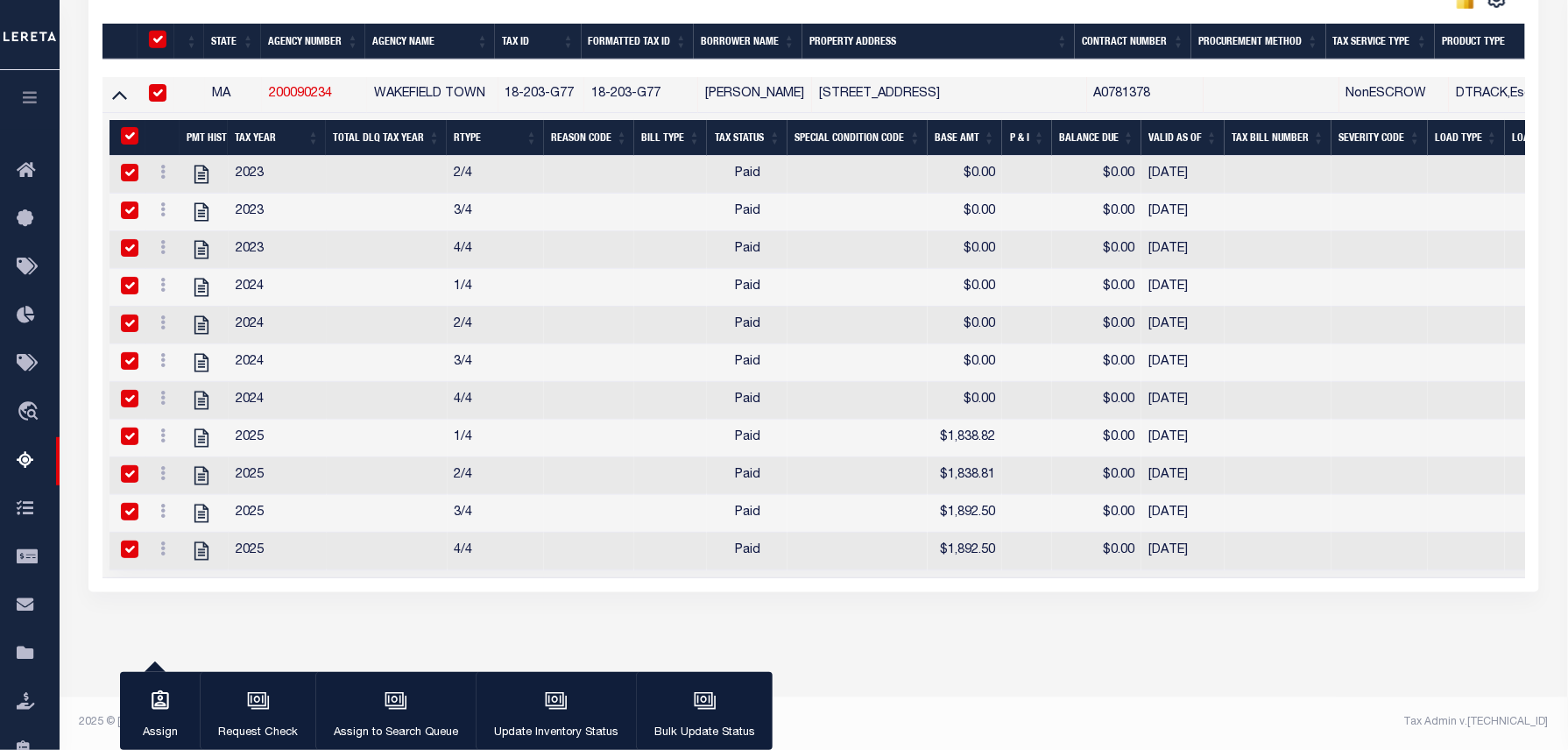
checkbox input "true"
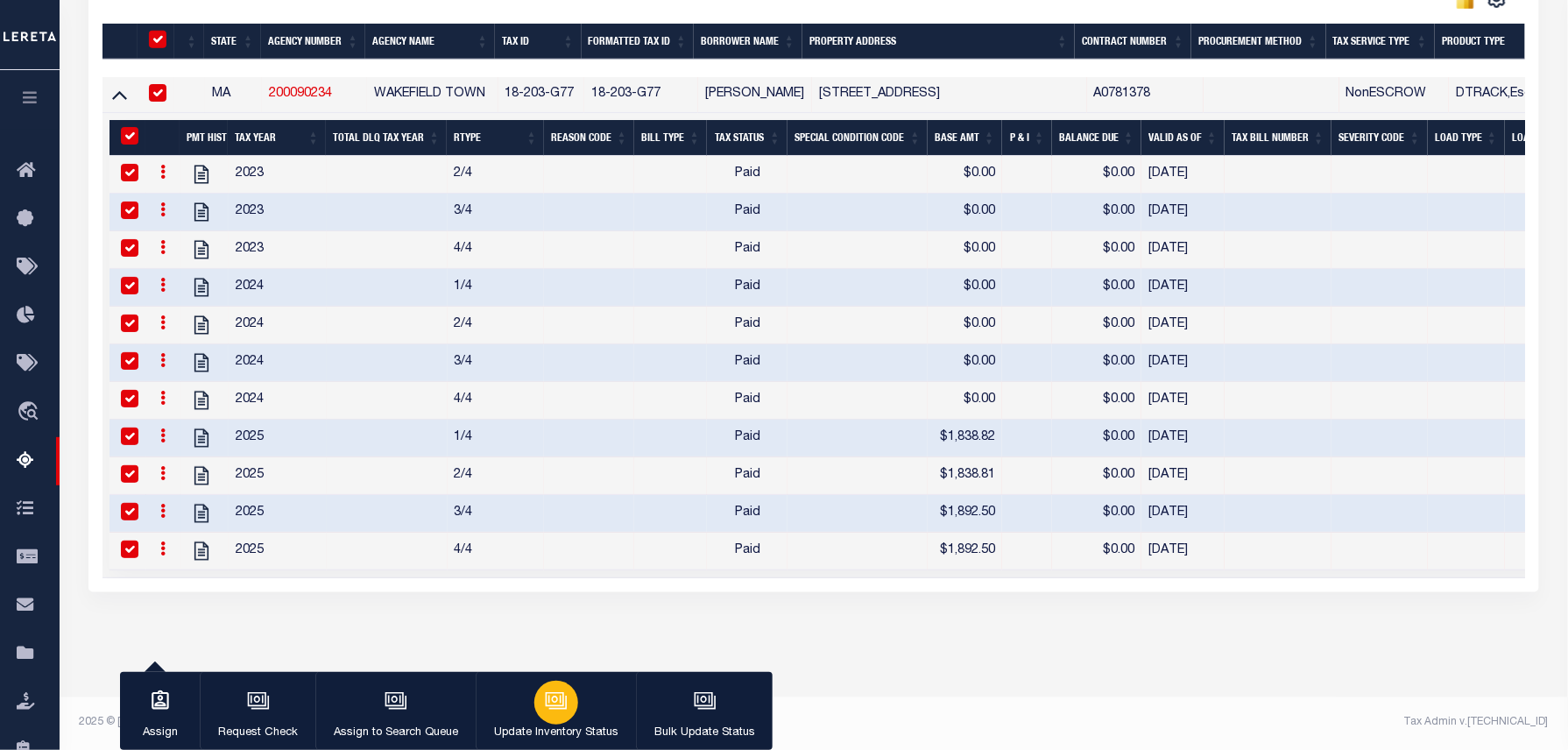
click div "button"
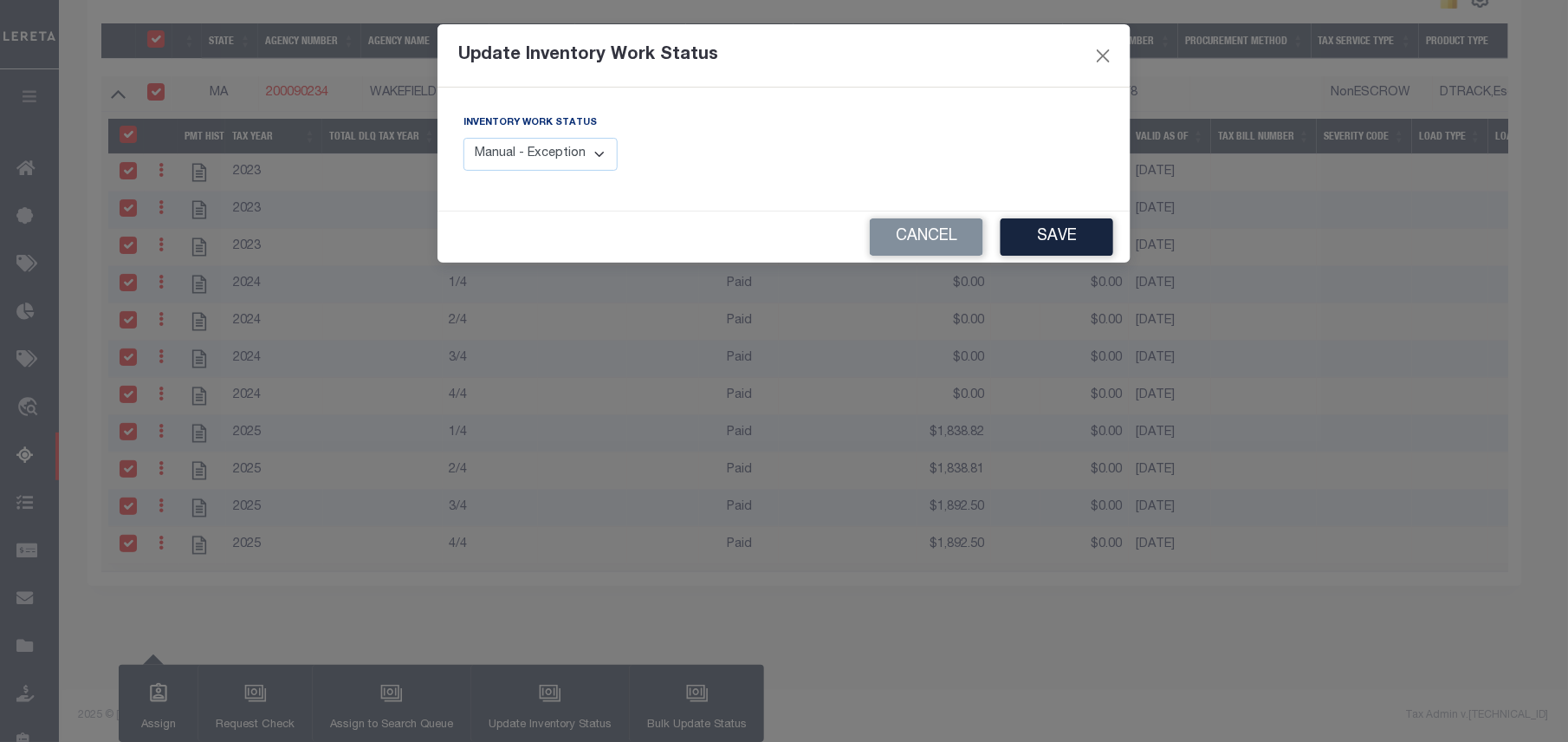
click select "Manual - Exception Pended - Awaiting Search Late Add Exception Completed"
select select "4"
click select "Manual - Exception Pended - Awaiting Search Late Add Exception Completed"
click button "Save"
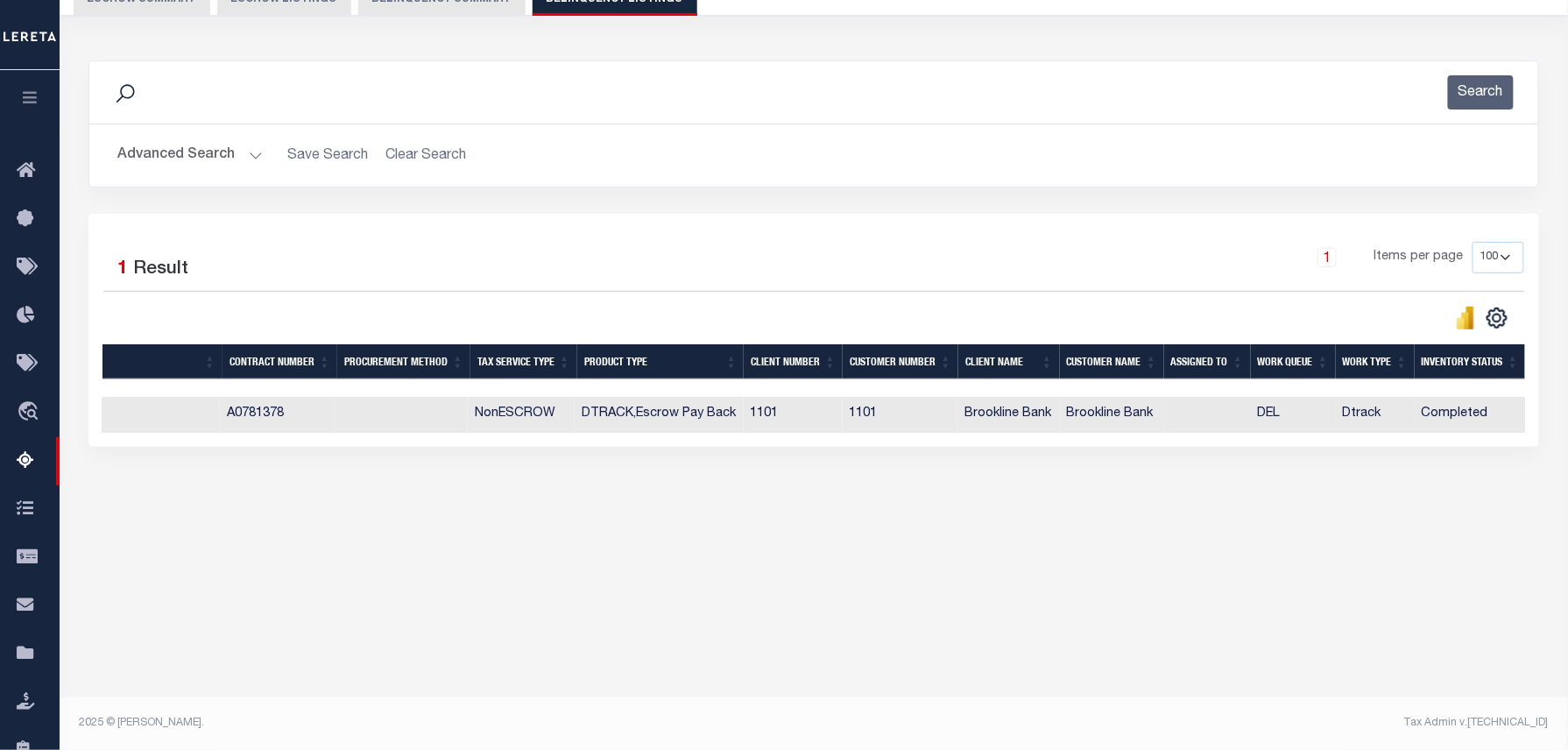
scroll to position [0, 0]
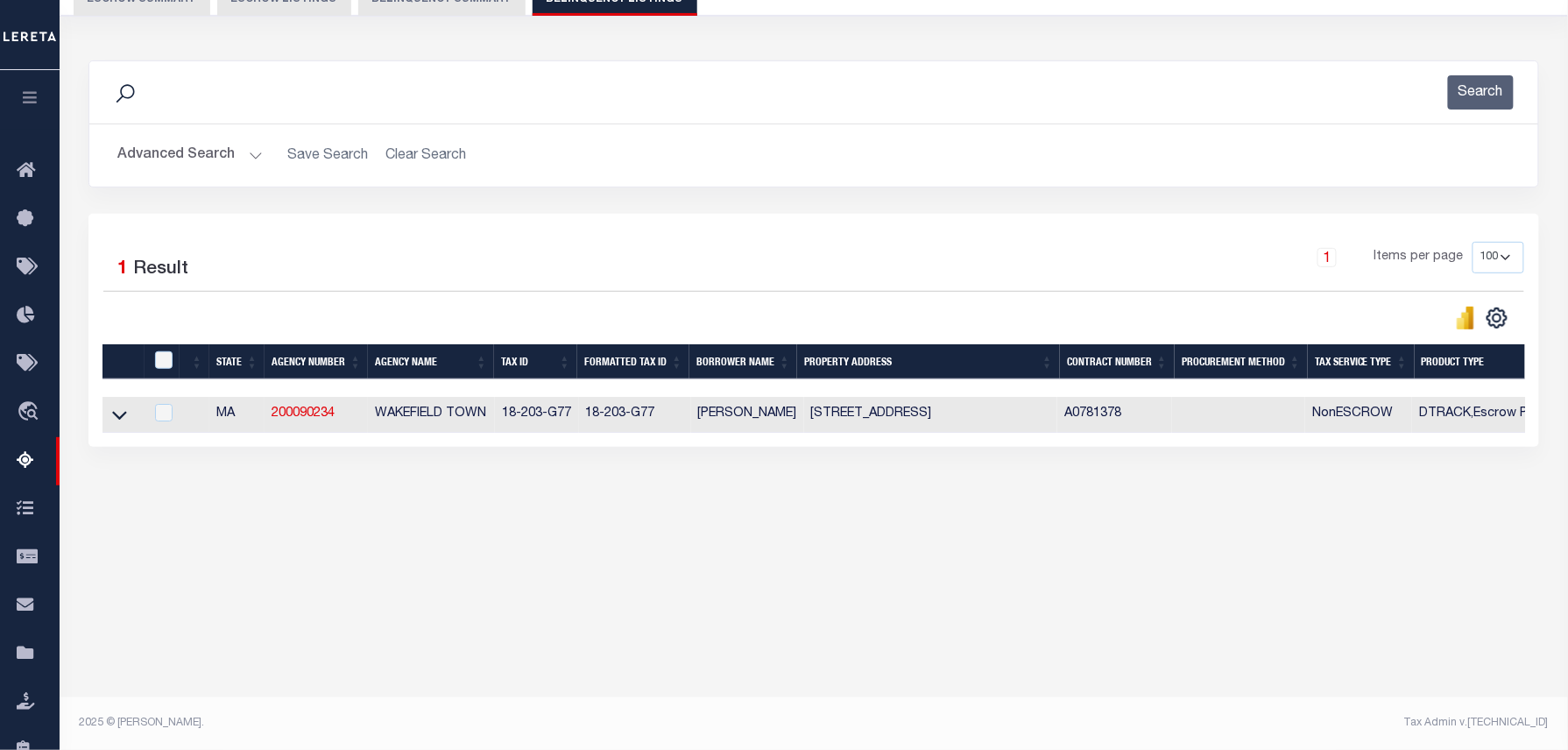
click button "Advanced Search"
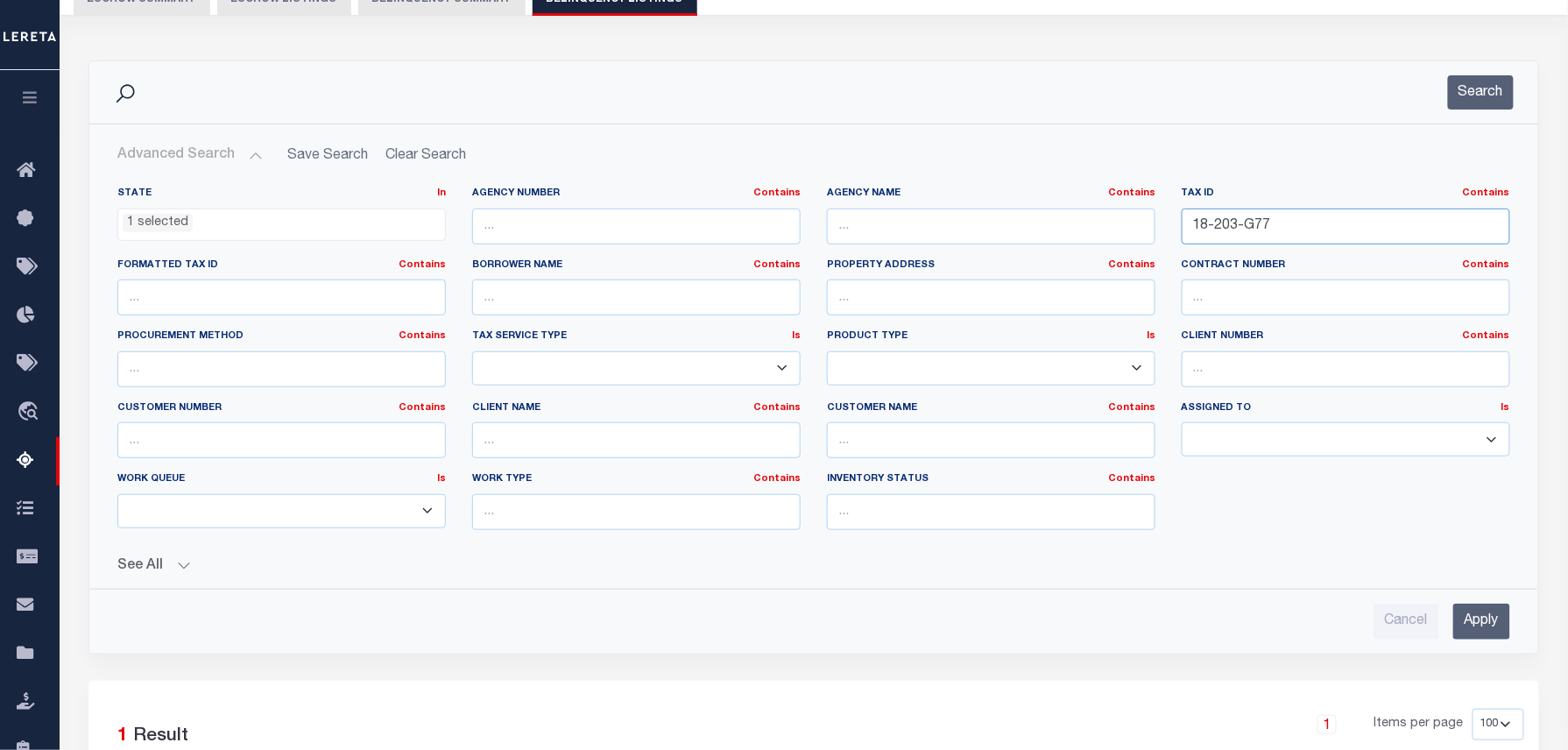
drag, startPoint x: 1300, startPoint y: 224, endPoint x: 1049, endPoint y: 197, distance: 252.4
click div "State In In AK AL AR AZ CA CO CT DC DE FL GA GU HI IA ID IL IN KS [GEOGRAPHIC_D…"
paste input "[PHONE_NUMBER]"
type input "[PHONE_NUMBER]"
click button "Search"
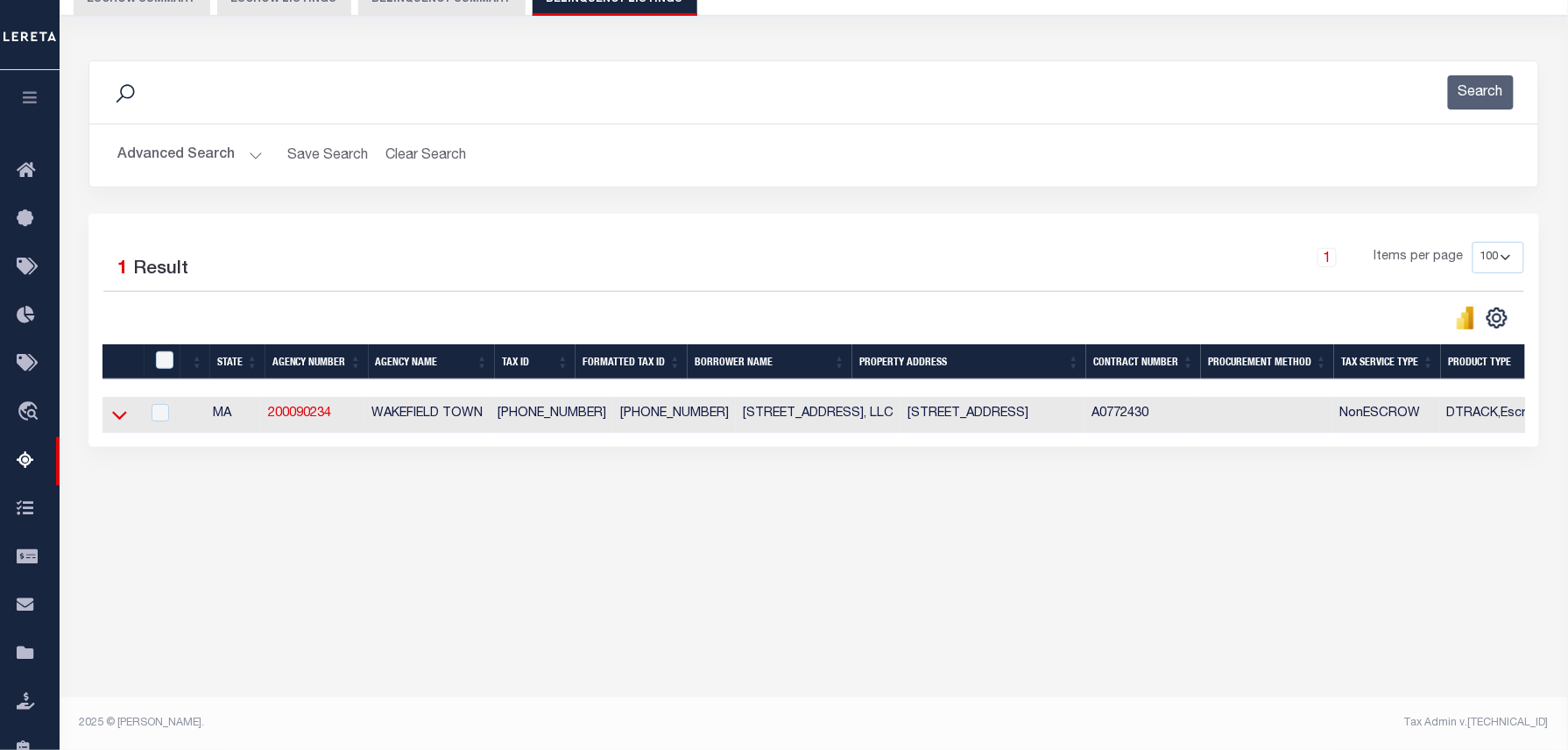
click icon
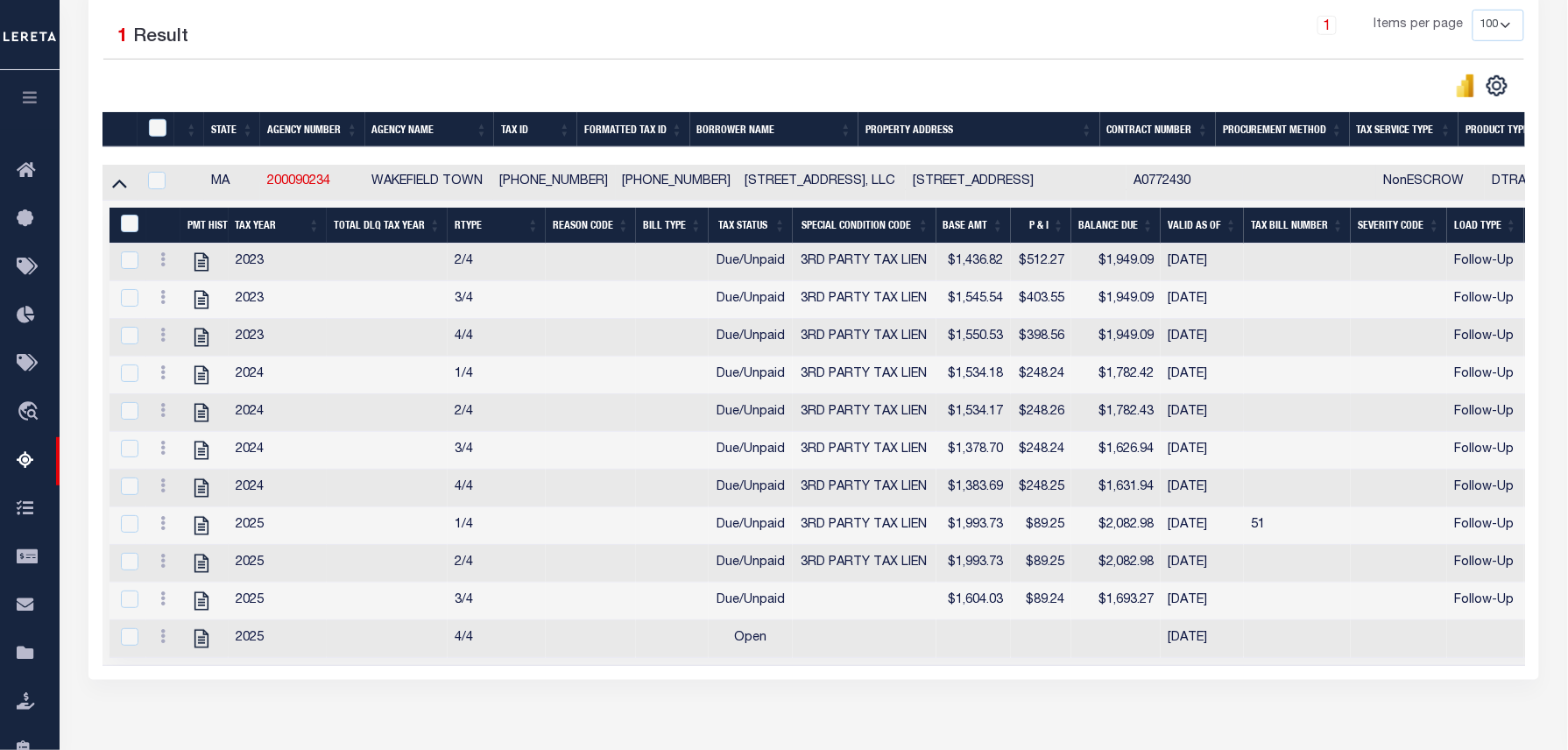
scroll to position [412, 0]
click icon ""
checkbox input "false"
checkbox input "true"
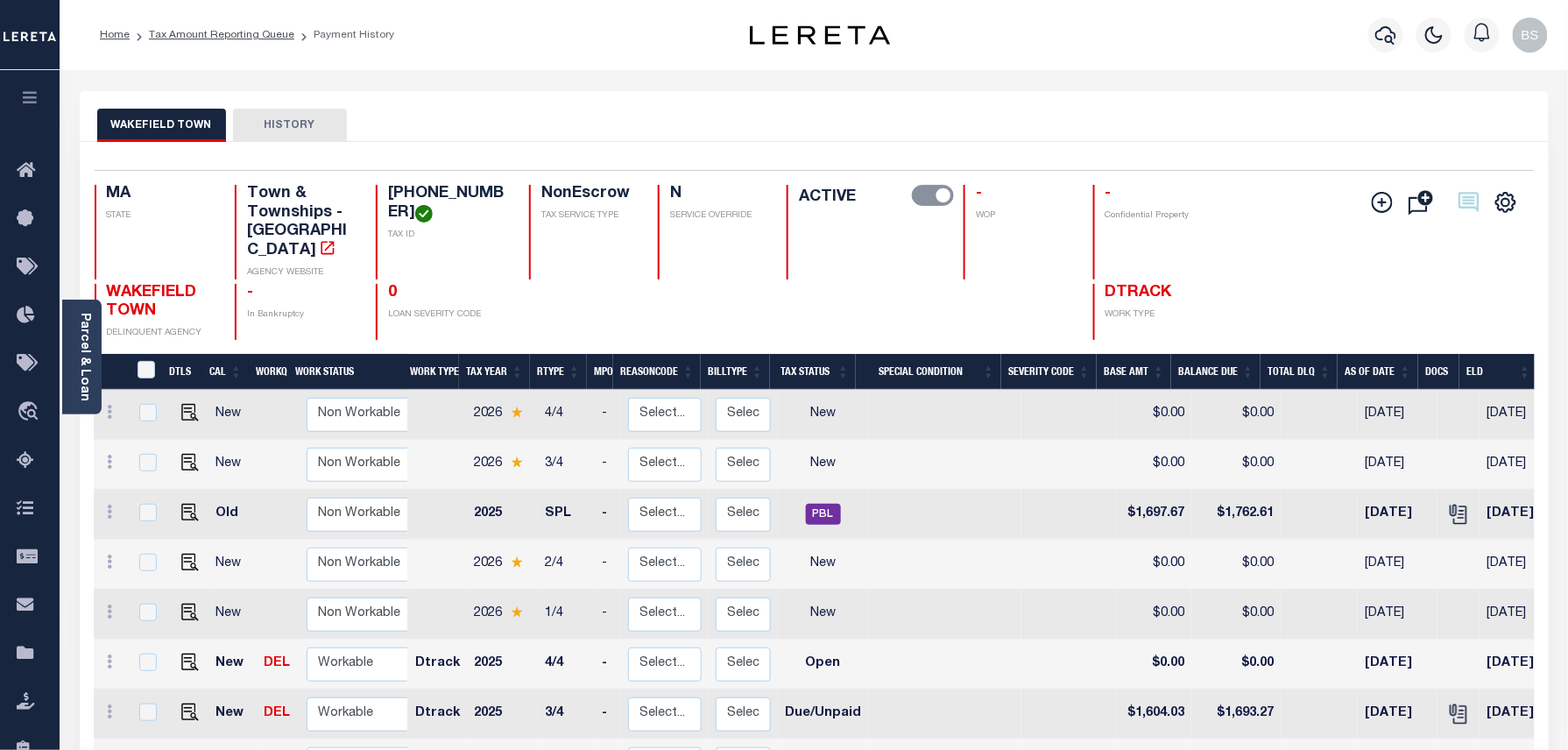
click at [242, 24] on ol "Home Tax Amount Reporting Queue Payment History" at bounding box center [247, 35] width 323 height 37
click at [234, 44] on ol "Home Tax Amount Reporting Queue Payment History" at bounding box center [247, 35] width 323 height 37
click at [239, 37] on link "Tax Amount Reporting Queue" at bounding box center [221, 35] width 146 height 10
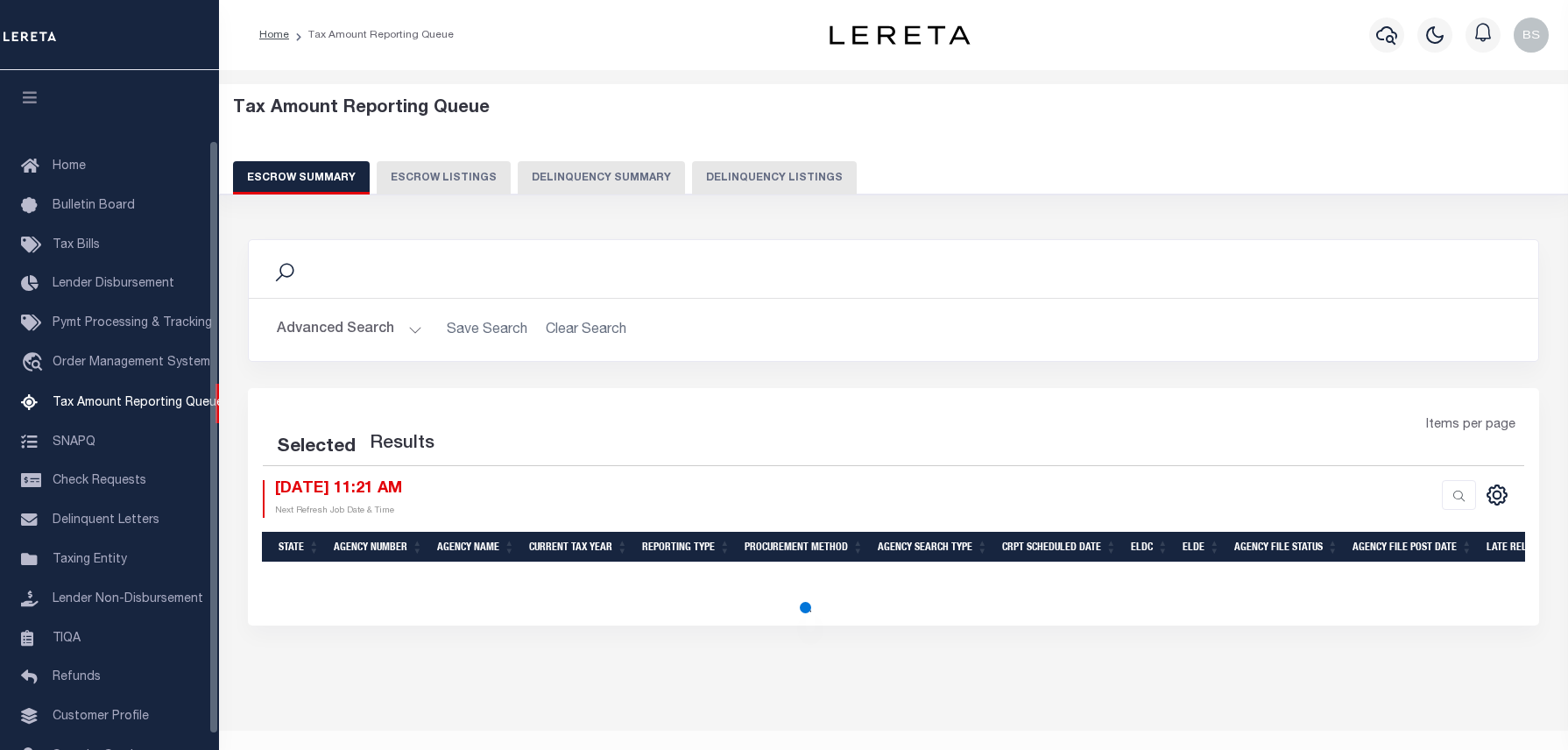
click at [797, 175] on button "Delinquency Listings" at bounding box center [774, 177] width 165 height 33
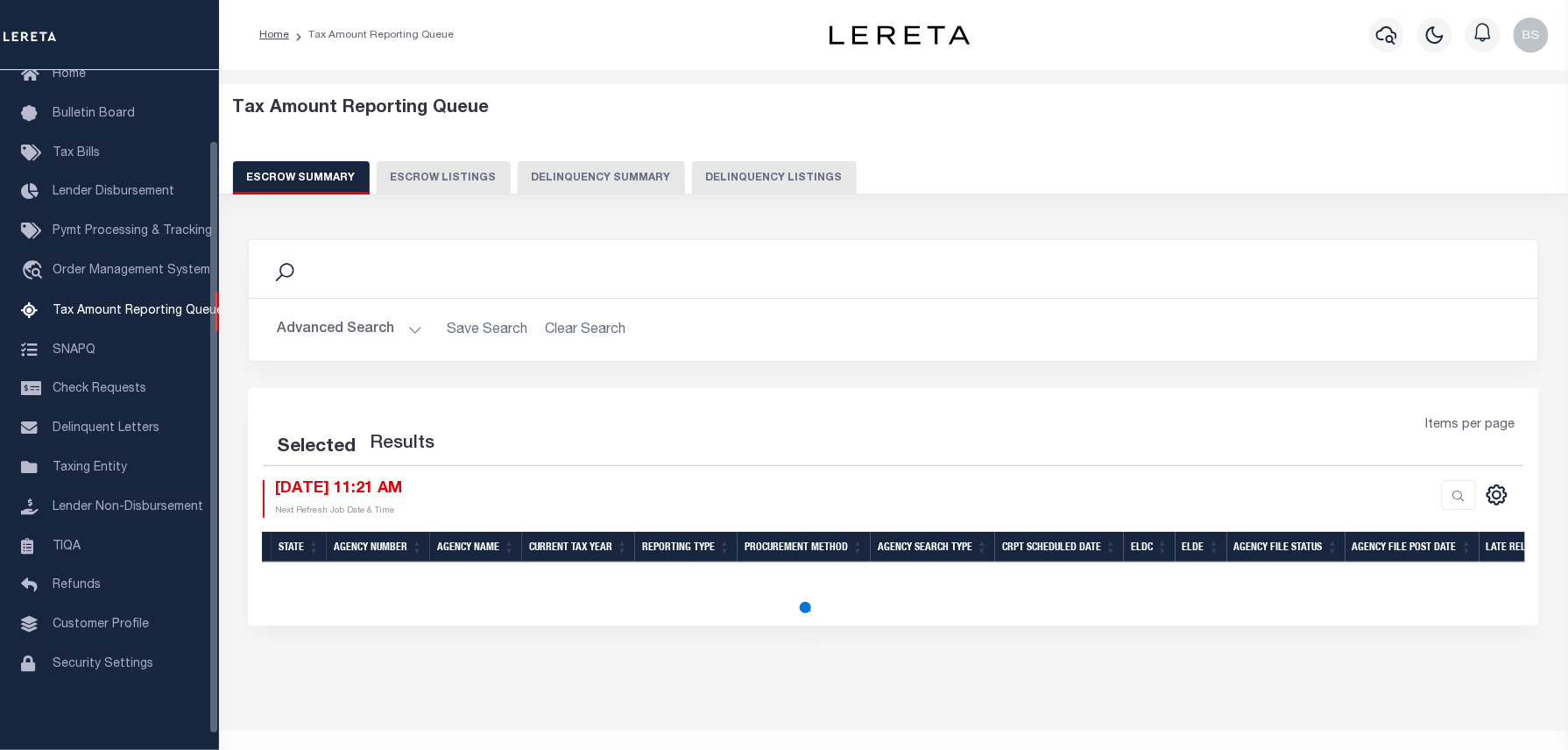
select select "100"
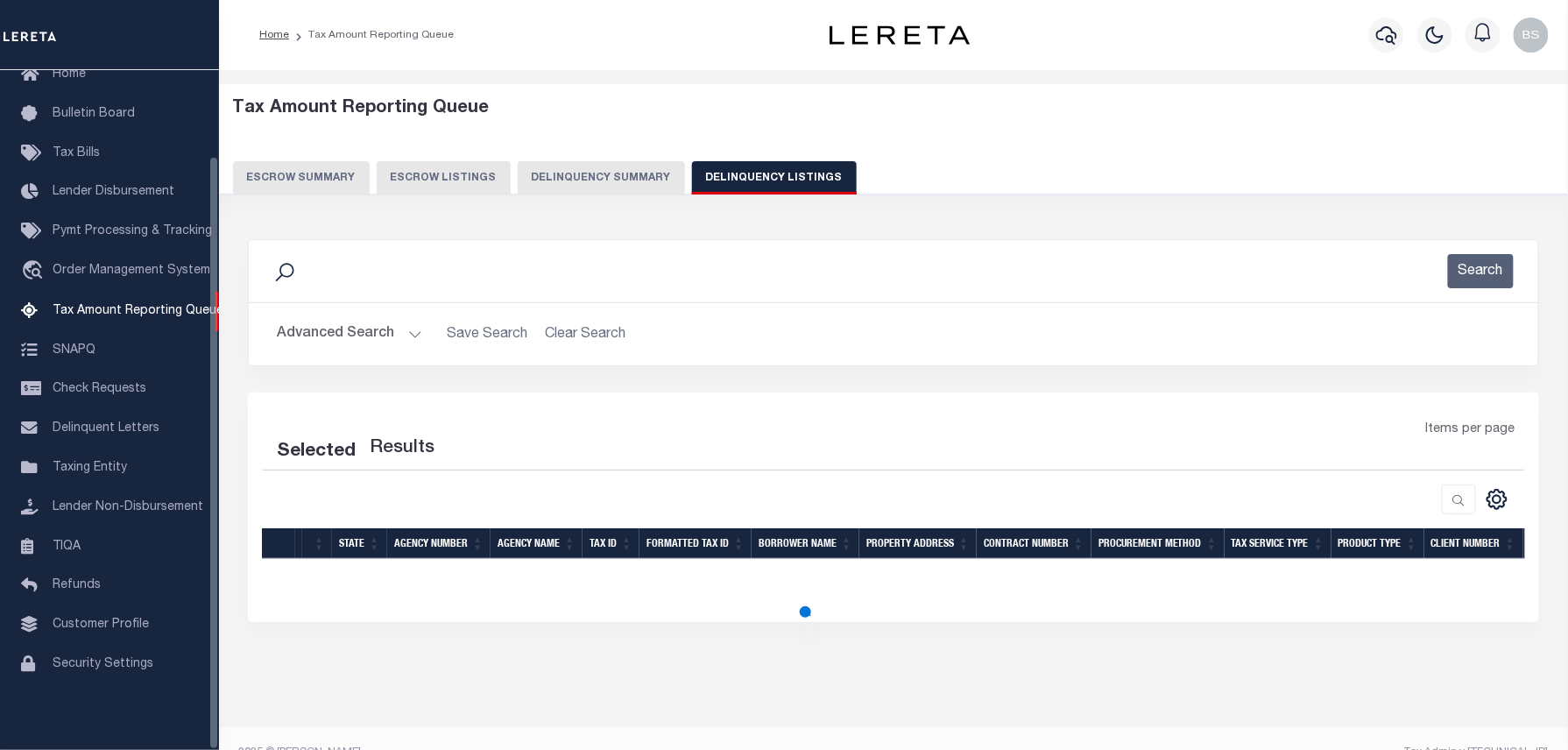
select select "100"
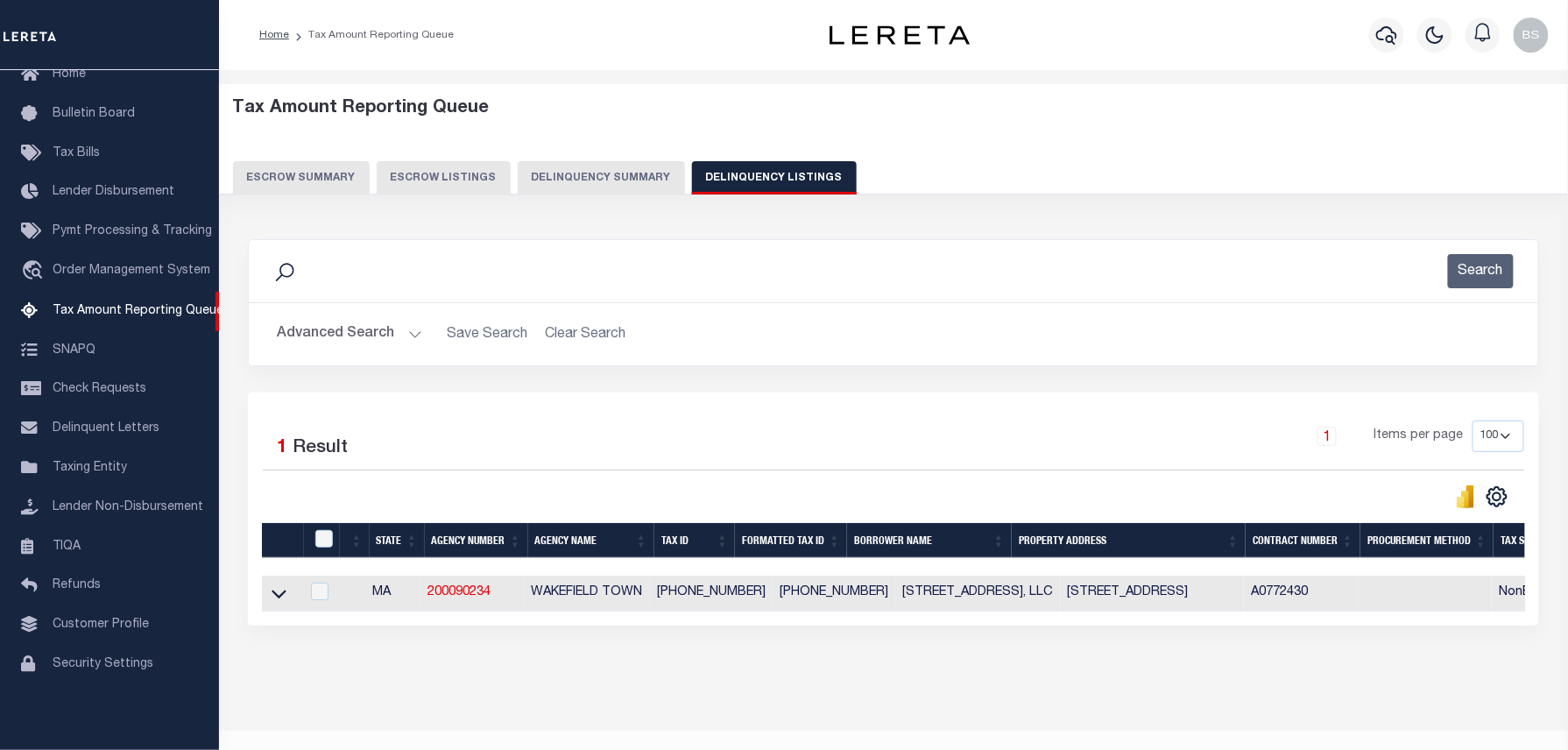
click at [350, 335] on button "Advanced Search" at bounding box center [349, 334] width 146 height 34
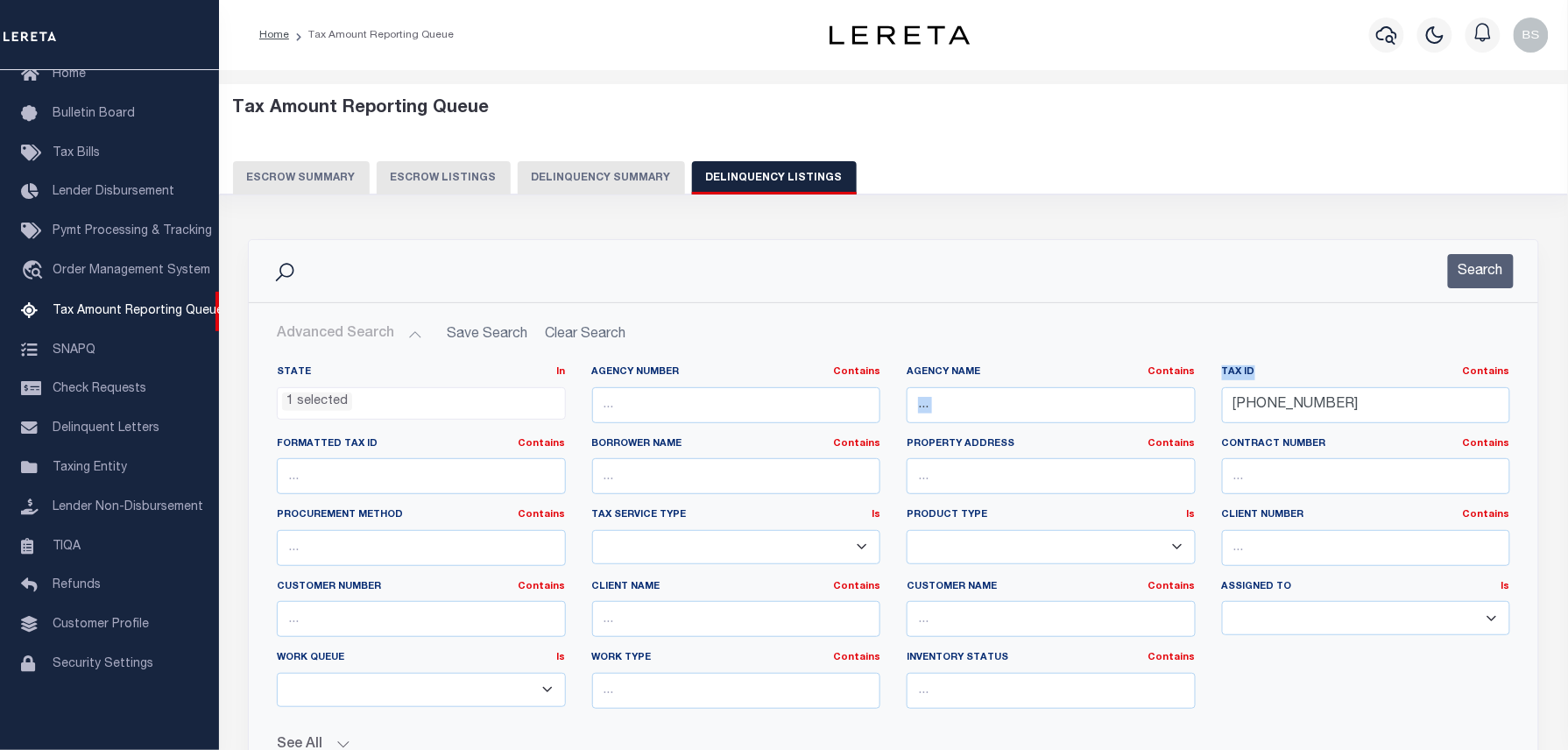
drag, startPoint x: 1325, startPoint y: 380, endPoint x: 1116, endPoint y: 407, distance: 210.7
click at [1042, 399] on div "State In In AK AL AR AZ CA CO CT DC DE FL GA GU HI IA ID IL IN KS KY LA MA MD M…" at bounding box center [893, 544] width 1260 height 358
drag, startPoint x: 1395, startPoint y: 393, endPoint x: 1178, endPoint y: 408, distance: 217.5
click at [1197, 408] on div "State In In AK AL AR AZ CA CO CT DC DE FL GA GU HI IA ID IL IN KS KY LA MA MD M…" at bounding box center [893, 544] width 1260 height 358
paste input "8-203-G77"
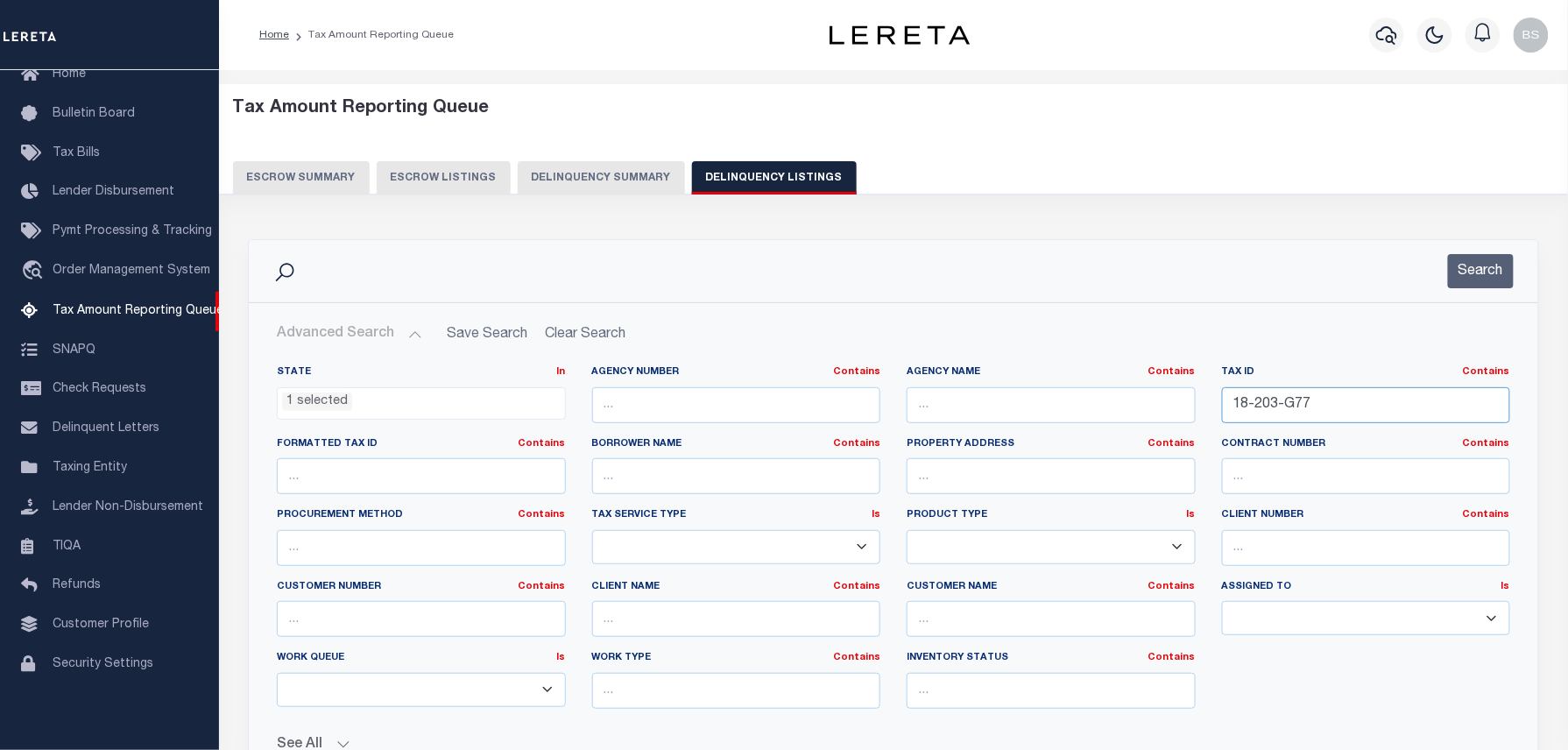
type input "18-203-G77"
click at [1479, 250] on div "Search" at bounding box center [893, 271] width 1289 height 62
click at [1472, 270] on button "Search" at bounding box center [1481, 271] width 66 height 34
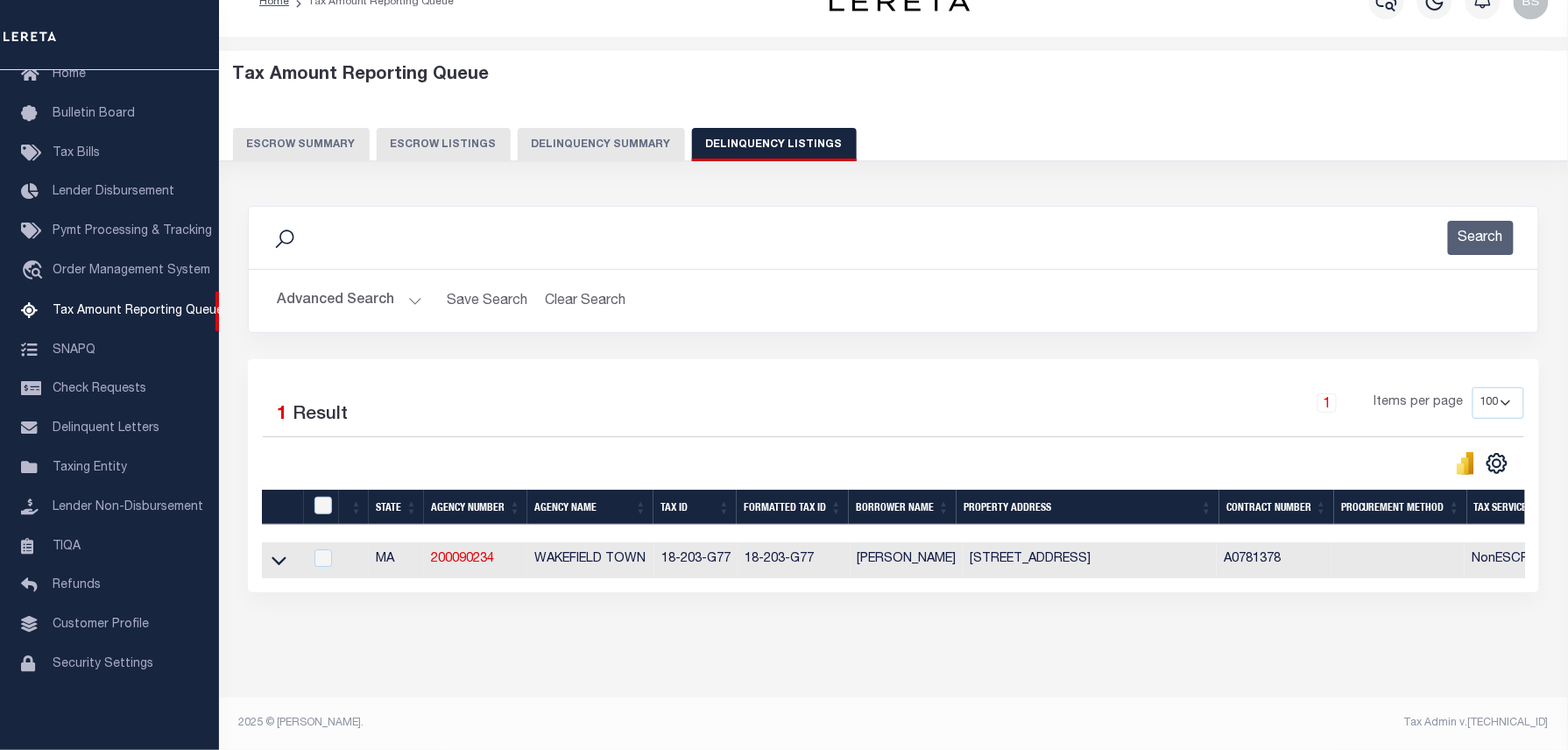
scroll to position [50, 0]
drag, startPoint x: 282, startPoint y: 547, endPoint x: 328, endPoint y: 515, distance: 56.0
click at [282, 551] on icon at bounding box center [280, 561] width 15 height 19
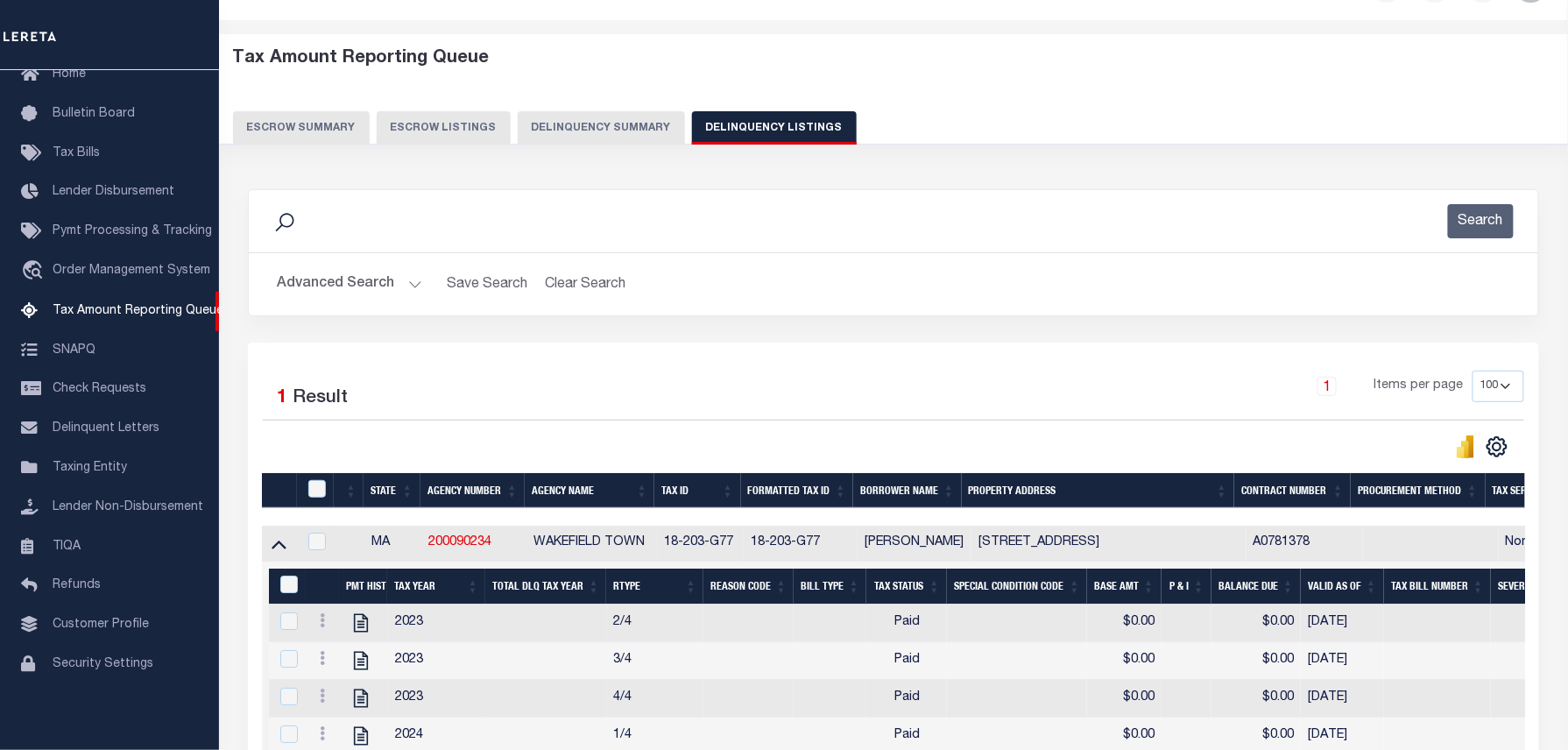
scroll to position [167, 0]
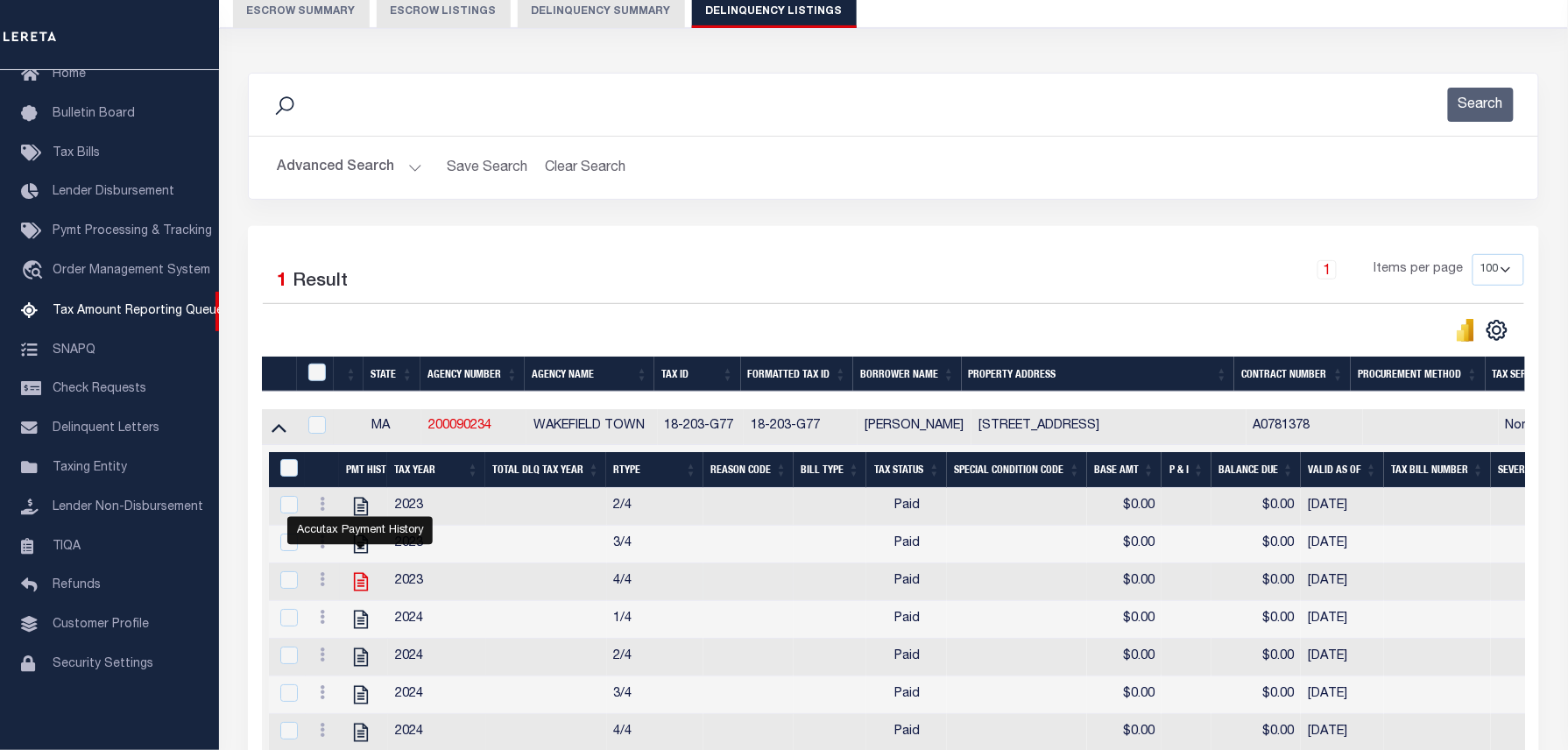
click at [360, 589] on icon "" at bounding box center [360, 582] width 14 height 19
checkbox input "true"
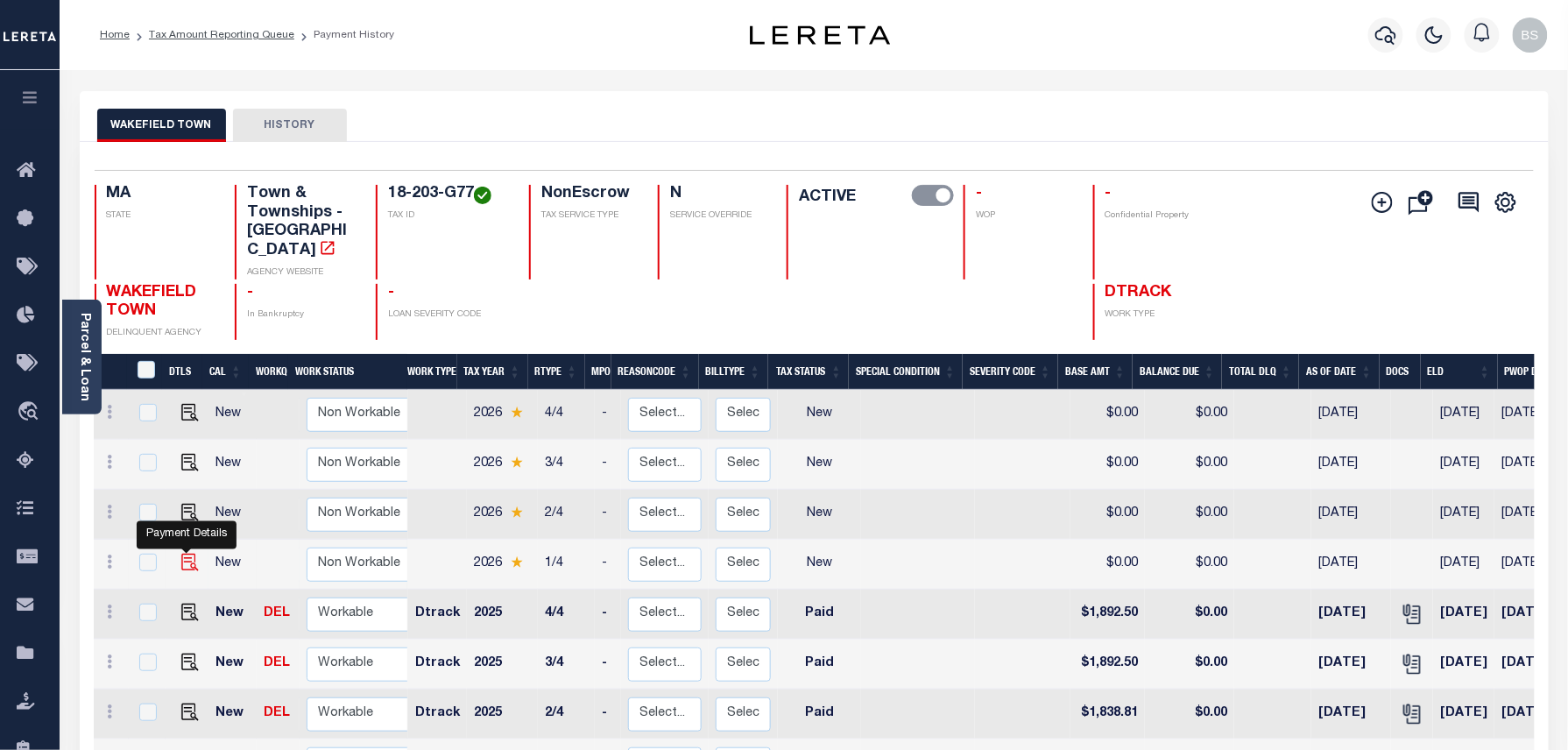
click at [187, 553] on img "" at bounding box center [190, 562] width 18 height 18
checkbox input "true"
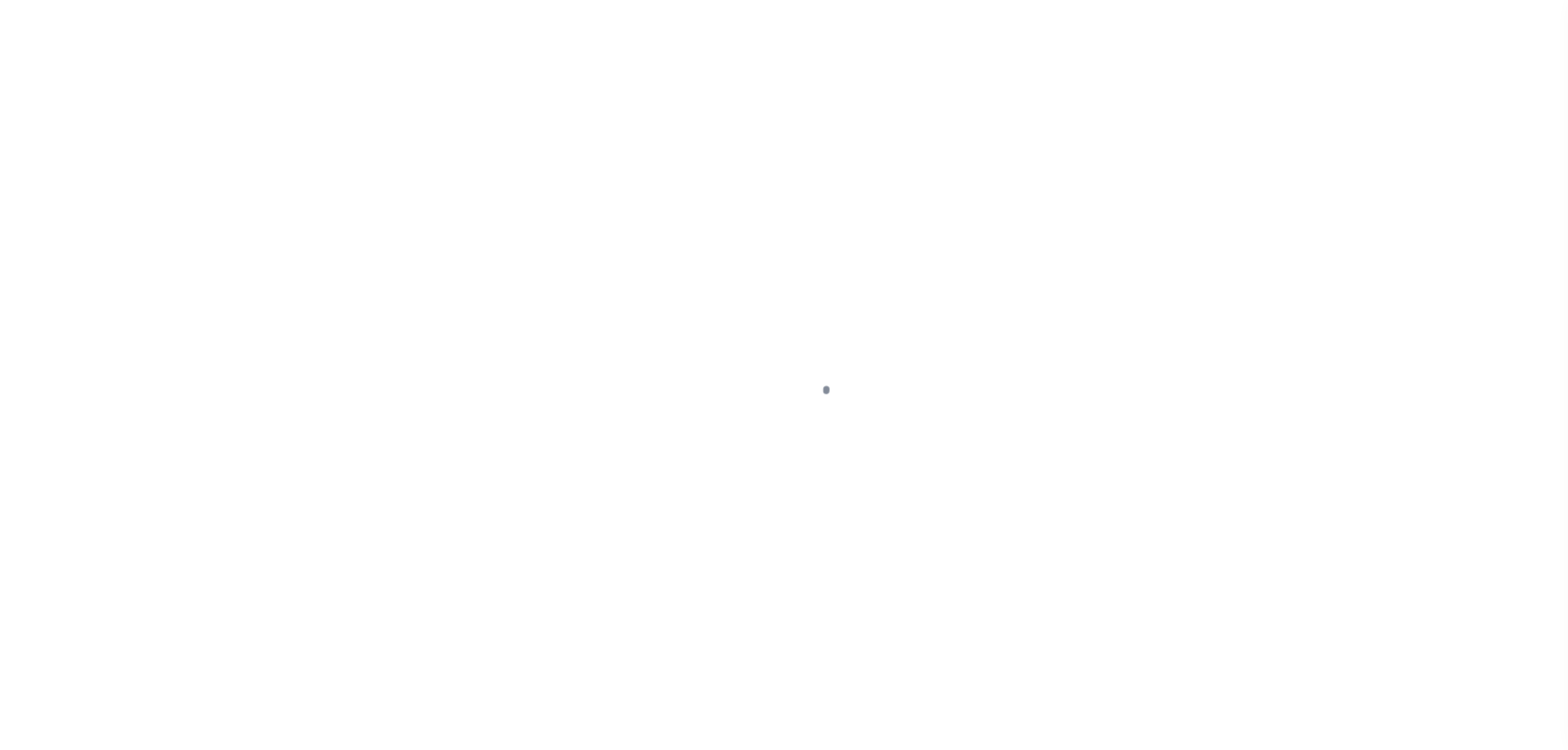
select select "NW2"
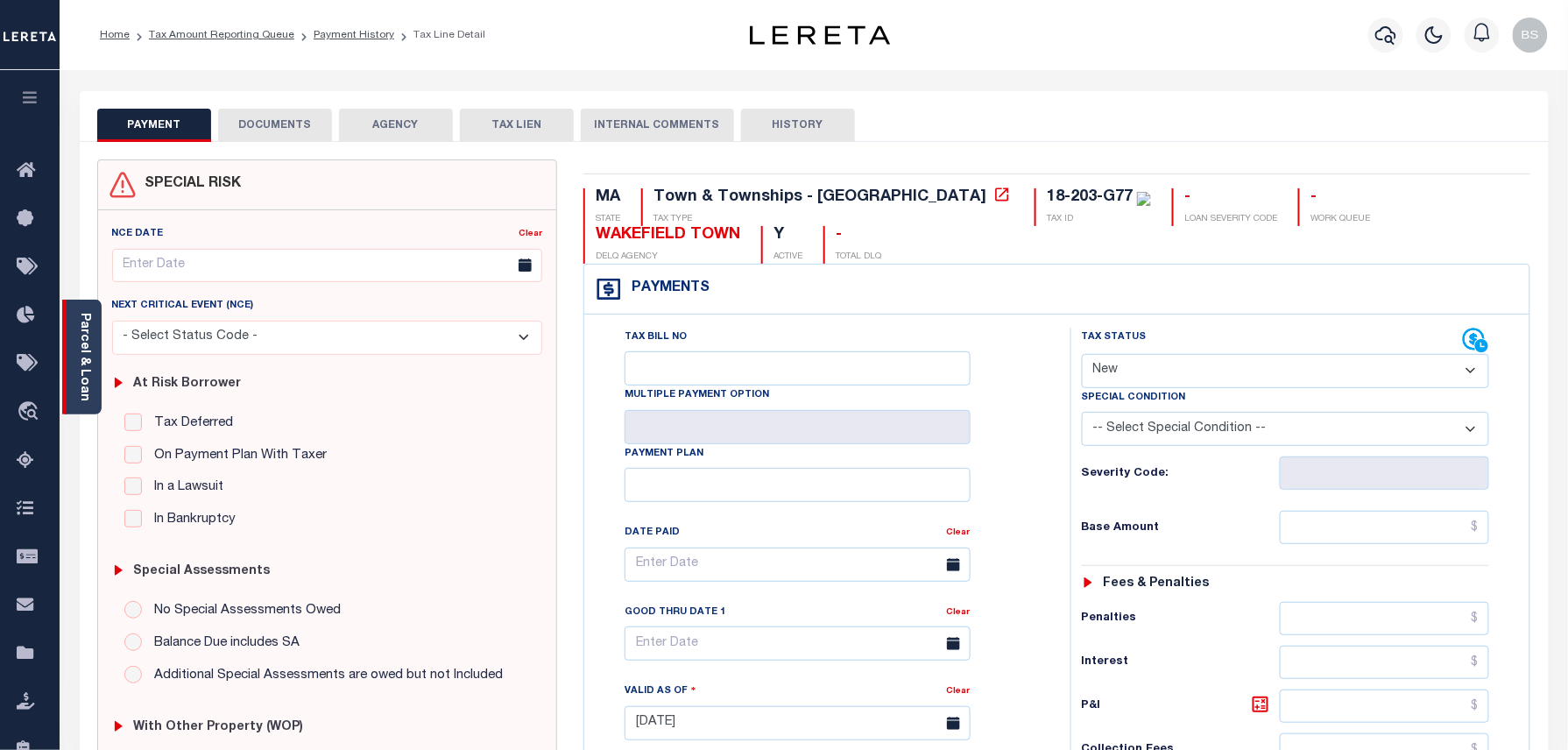
click at [85, 347] on link "Parcel & Loan" at bounding box center [84, 357] width 12 height 88
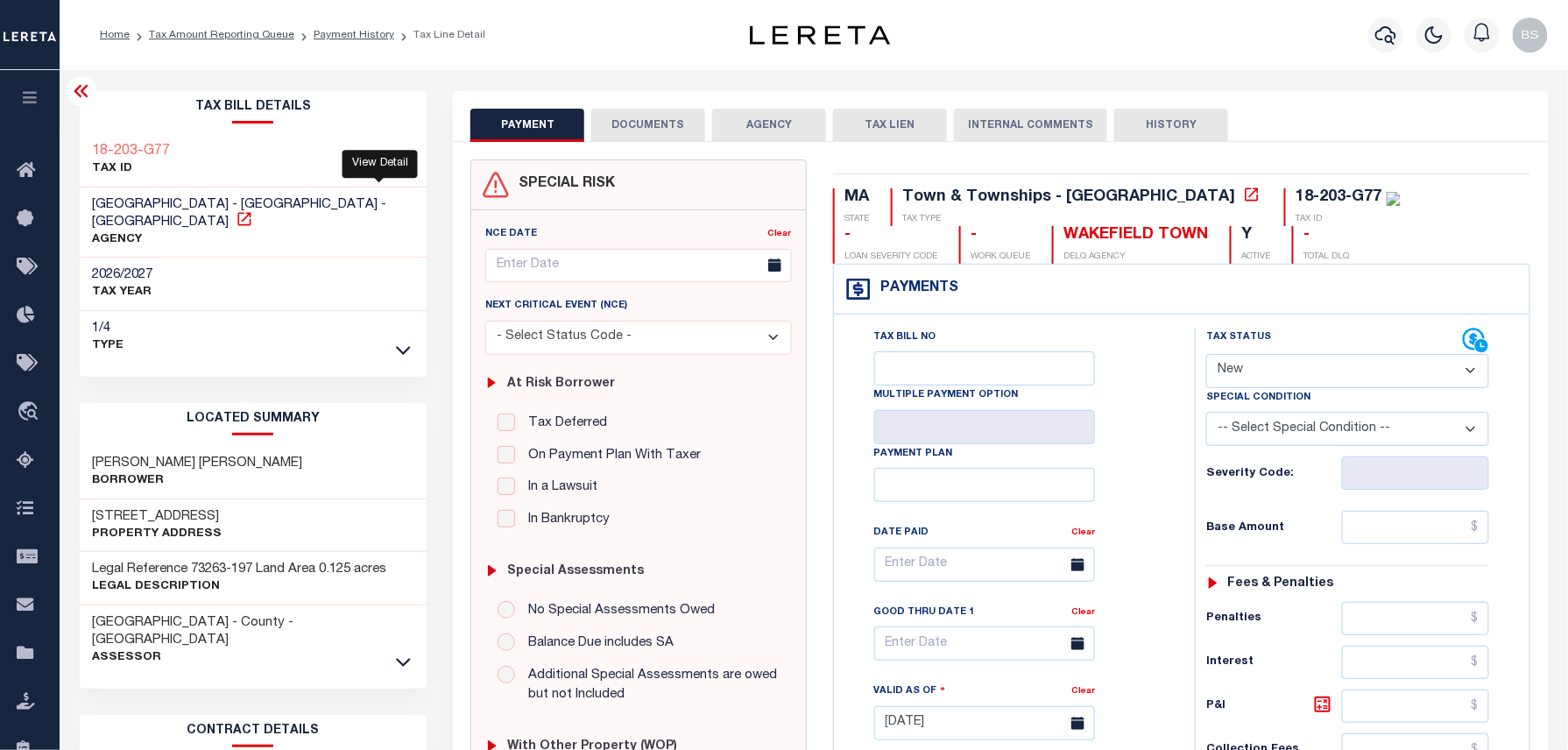
click at [250, 212] on icon at bounding box center [244, 218] width 13 height 13
click at [340, 40] on link "Payment History" at bounding box center [354, 35] width 81 height 10
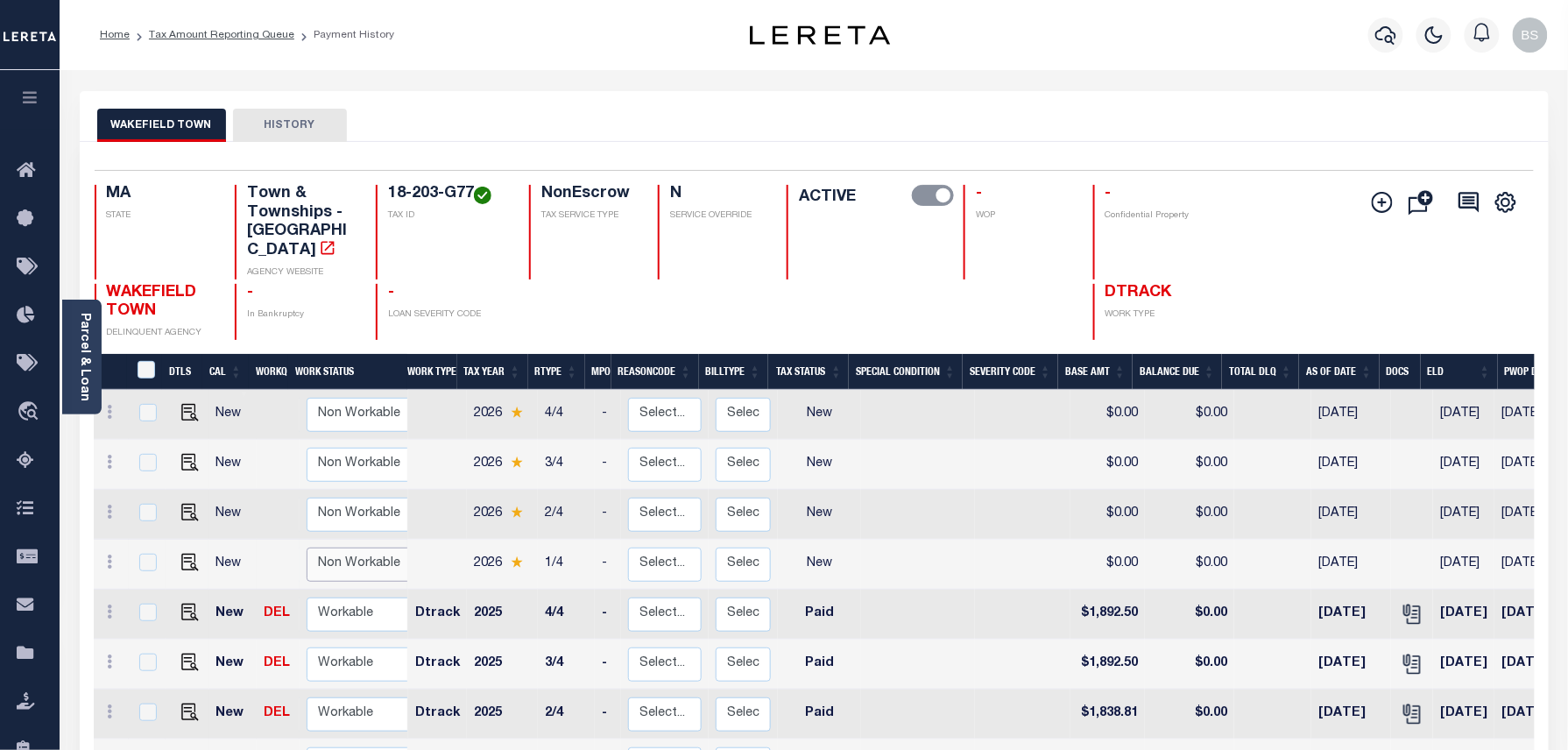
click at [307, 548] on select "Non Workable Workable" at bounding box center [360, 565] width 105 height 34
checkbox input "true"
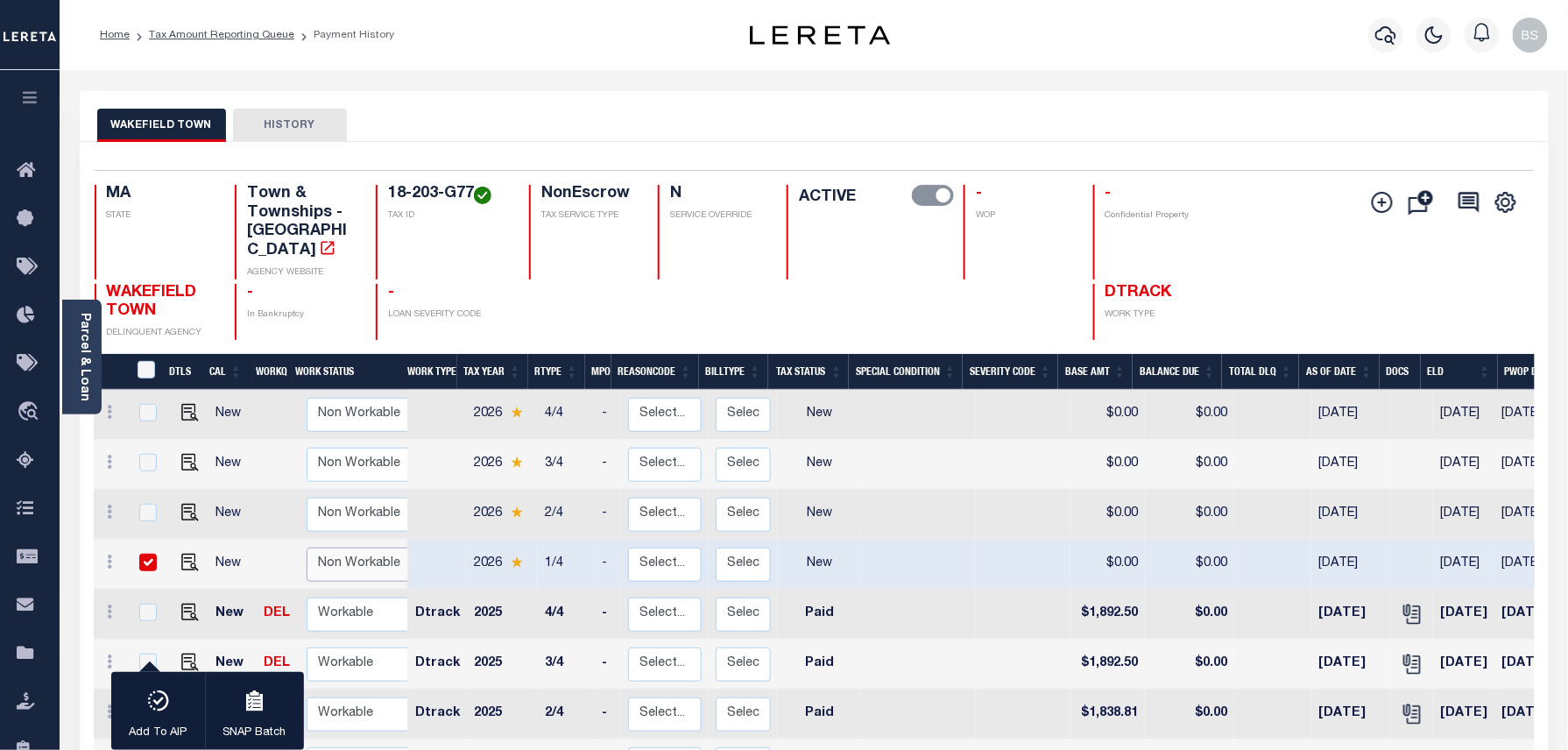
select select "false"
click at [307, 548] on select "Non Workable Workable" at bounding box center [360, 565] width 105 height 34
checkbox input "false"
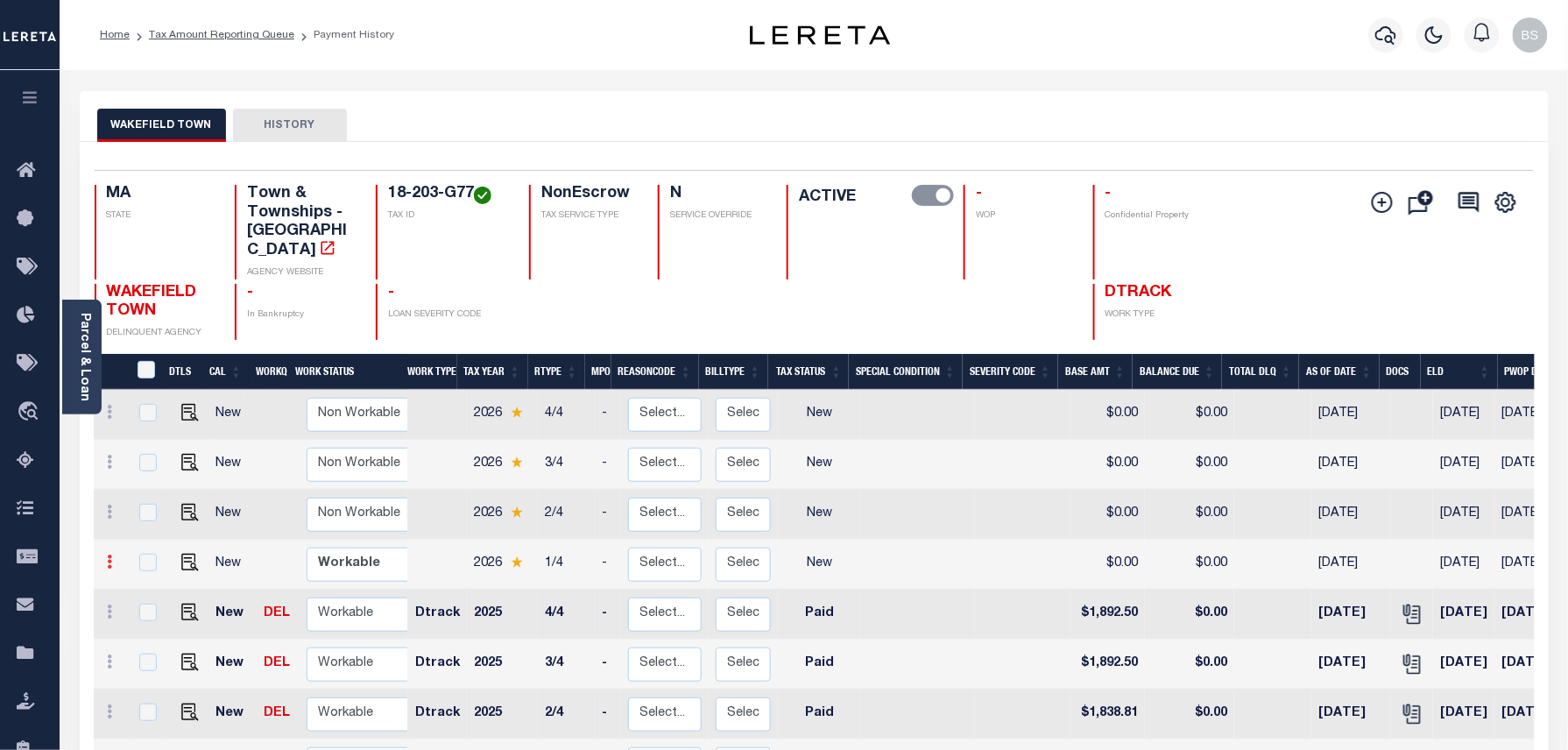
click at [113, 557] on link at bounding box center [110, 564] width 19 height 14
click at [145, 614] on img at bounding box center [152, 623] width 18 height 19
select select "NW2"
type input "$0.00"
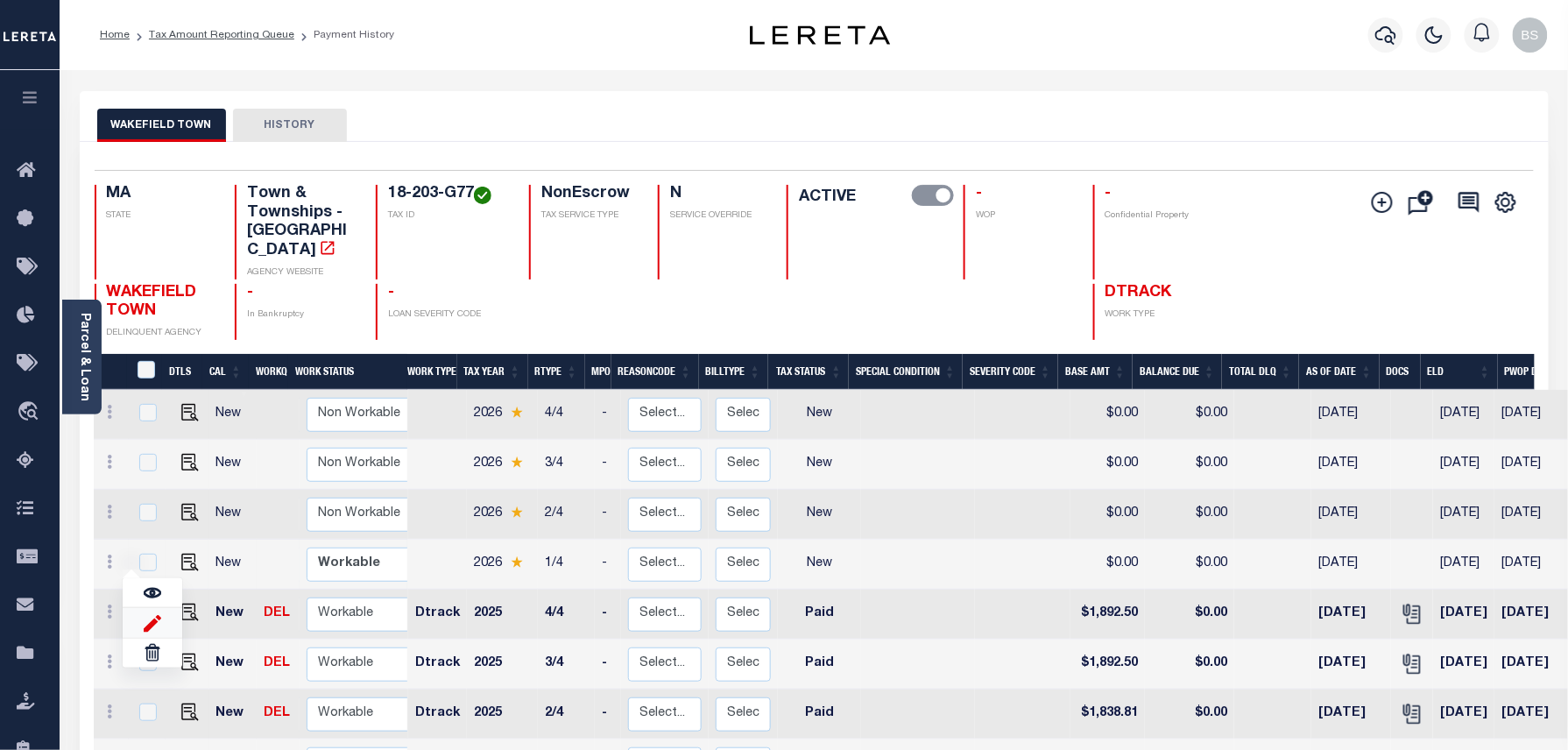
type input "[DATE]"
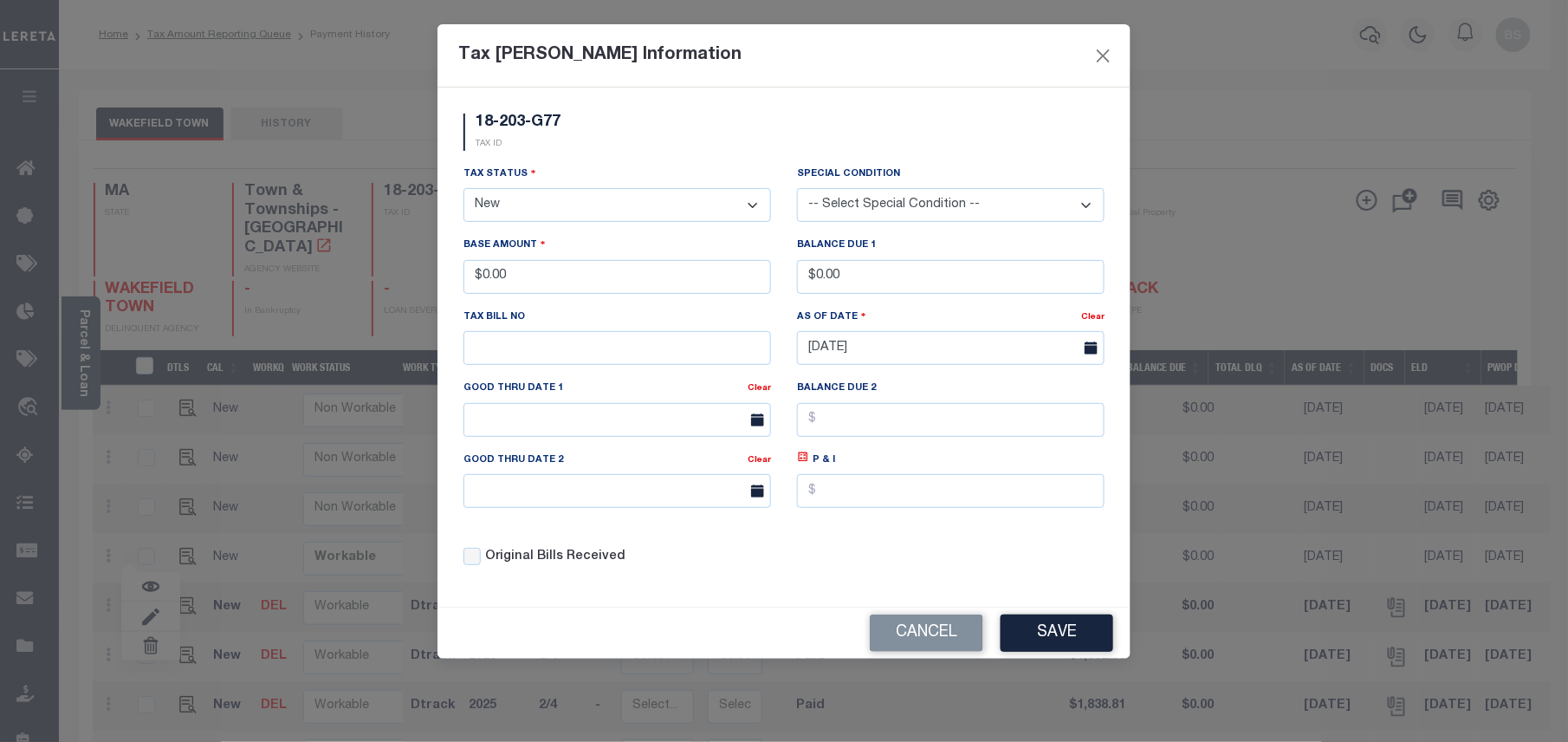
click at [492, 213] on select "- Select Status - Open Due/Unpaid Paid Incomplete No Tax Due Internal Refund Pr…" at bounding box center [617, 205] width 307 height 34
select select "DUE"
click at [463, 191] on select "- Select Status - Open Due/Unpaid Paid Incomplete No Tax Due Internal Refund Pr…" at bounding box center [617, 205] width 307 height 34
drag, startPoint x: 497, startPoint y: 258, endPoint x: 464, endPoint y: 251, distance: 33.7
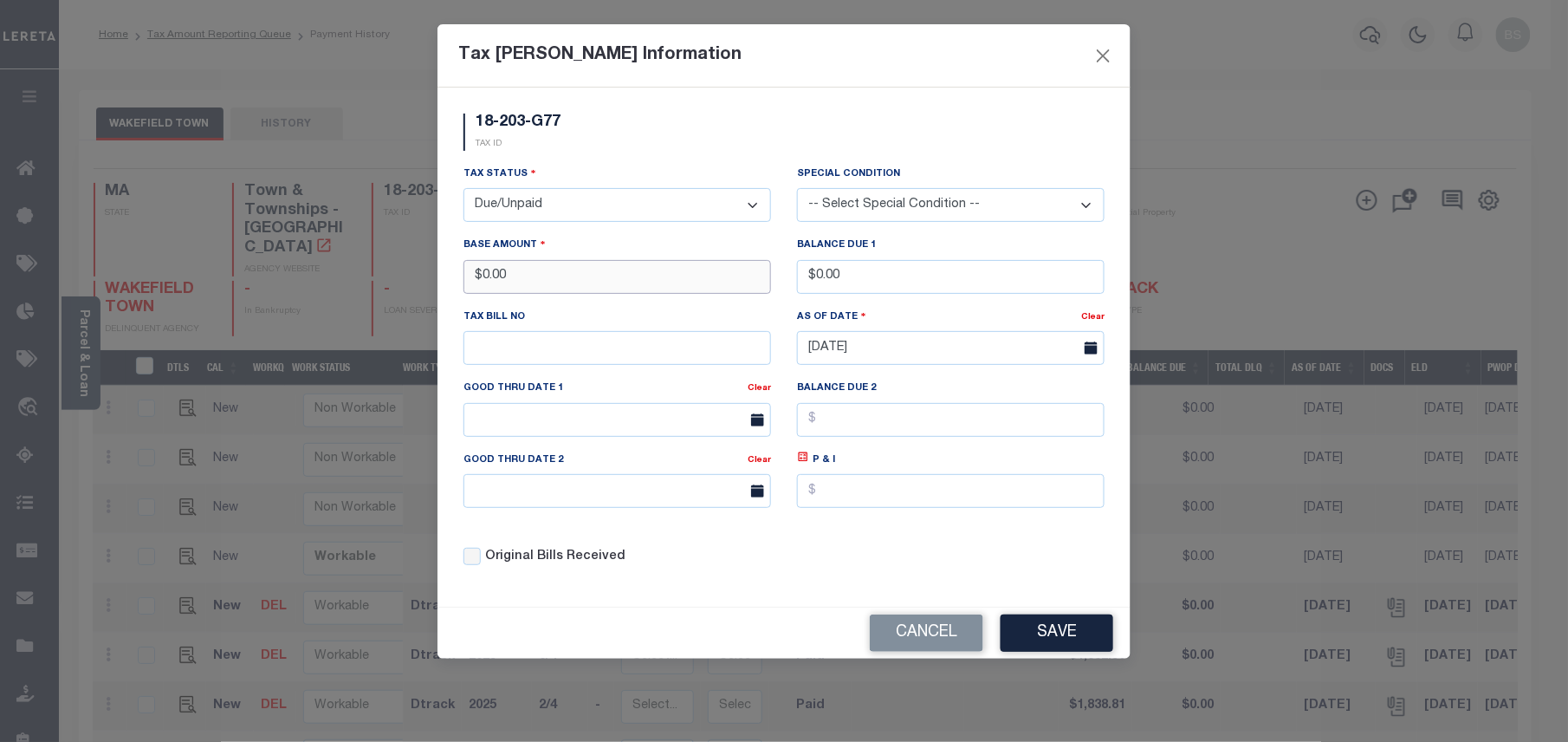
click at [464, 251] on div "Base Amount $0.00" at bounding box center [617, 263] width 307 height 57
type input "$1,912.30"
drag, startPoint x: 837, startPoint y: 272, endPoint x: 818, endPoint y: 272, distance: 19.0
click at [818, 272] on input "$0.00" at bounding box center [950, 277] width 307 height 34
type input "$1,924.77"
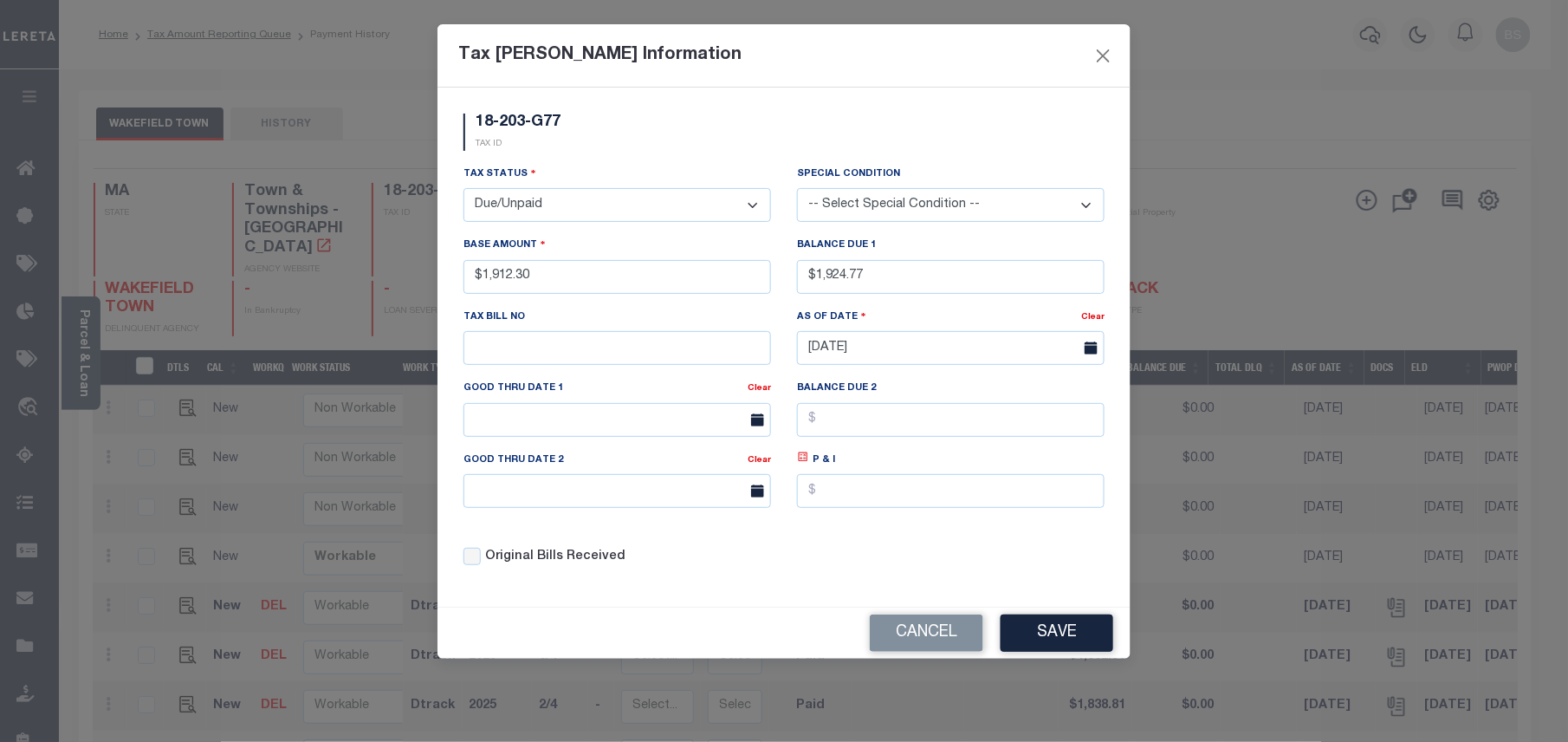
click at [805, 460] on icon at bounding box center [803, 457] width 7 height 7
type input "$12.47"
click at [573, 427] on input "text" at bounding box center [617, 420] width 307 height 34
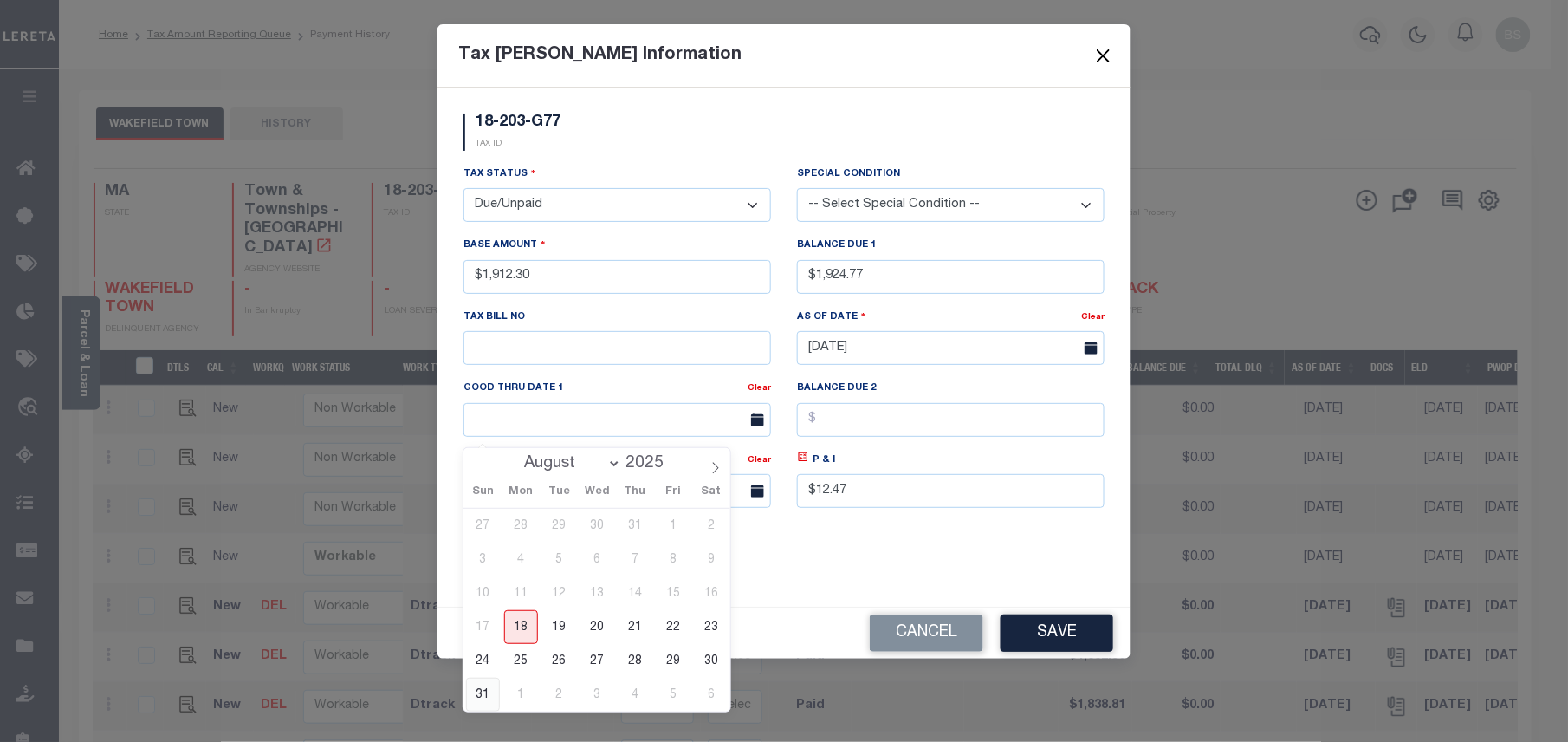
click at [485, 688] on span "31" at bounding box center [483, 695] width 34 height 34
type input "08/31/2025"
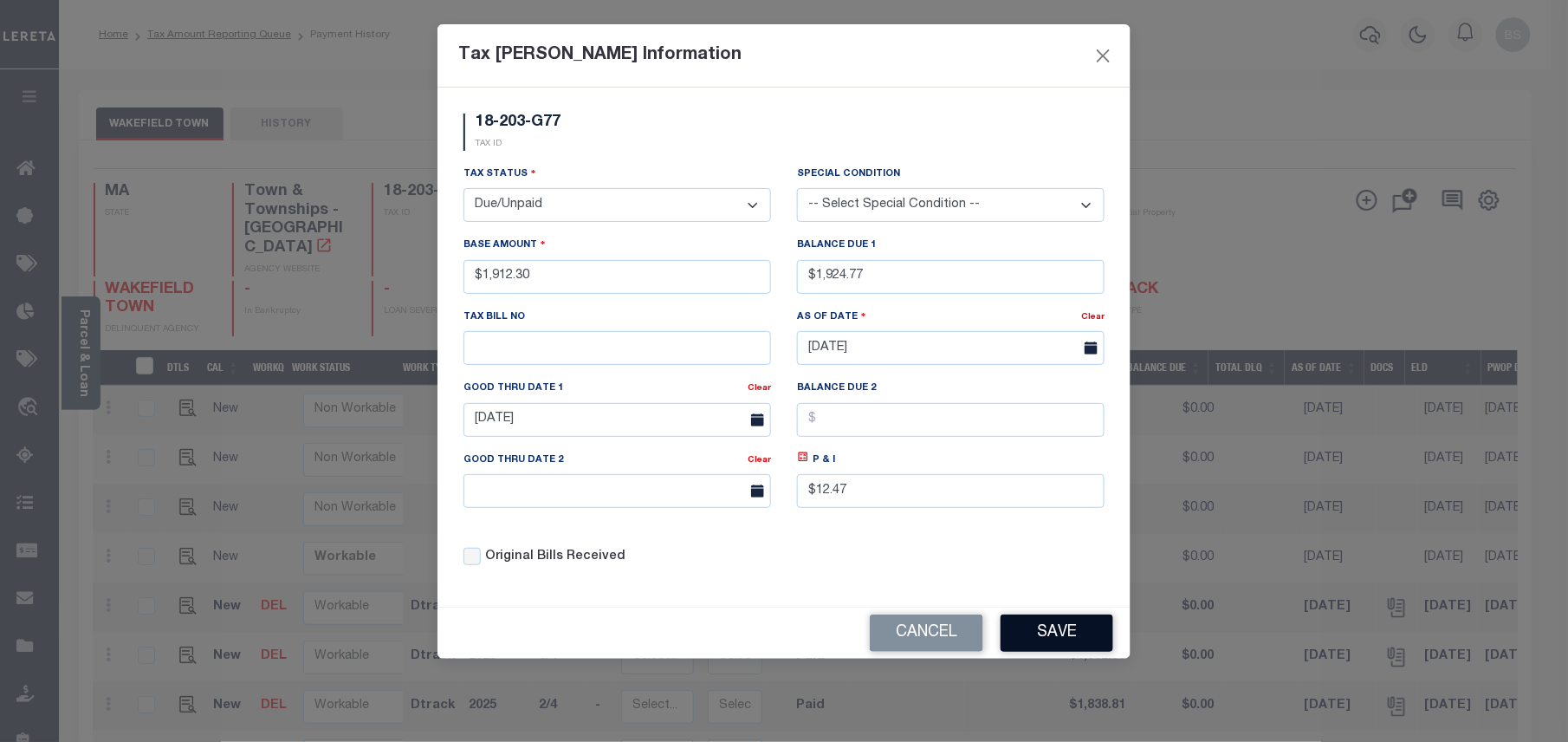
click at [1041, 645] on button "Save" at bounding box center [1056, 633] width 113 height 37
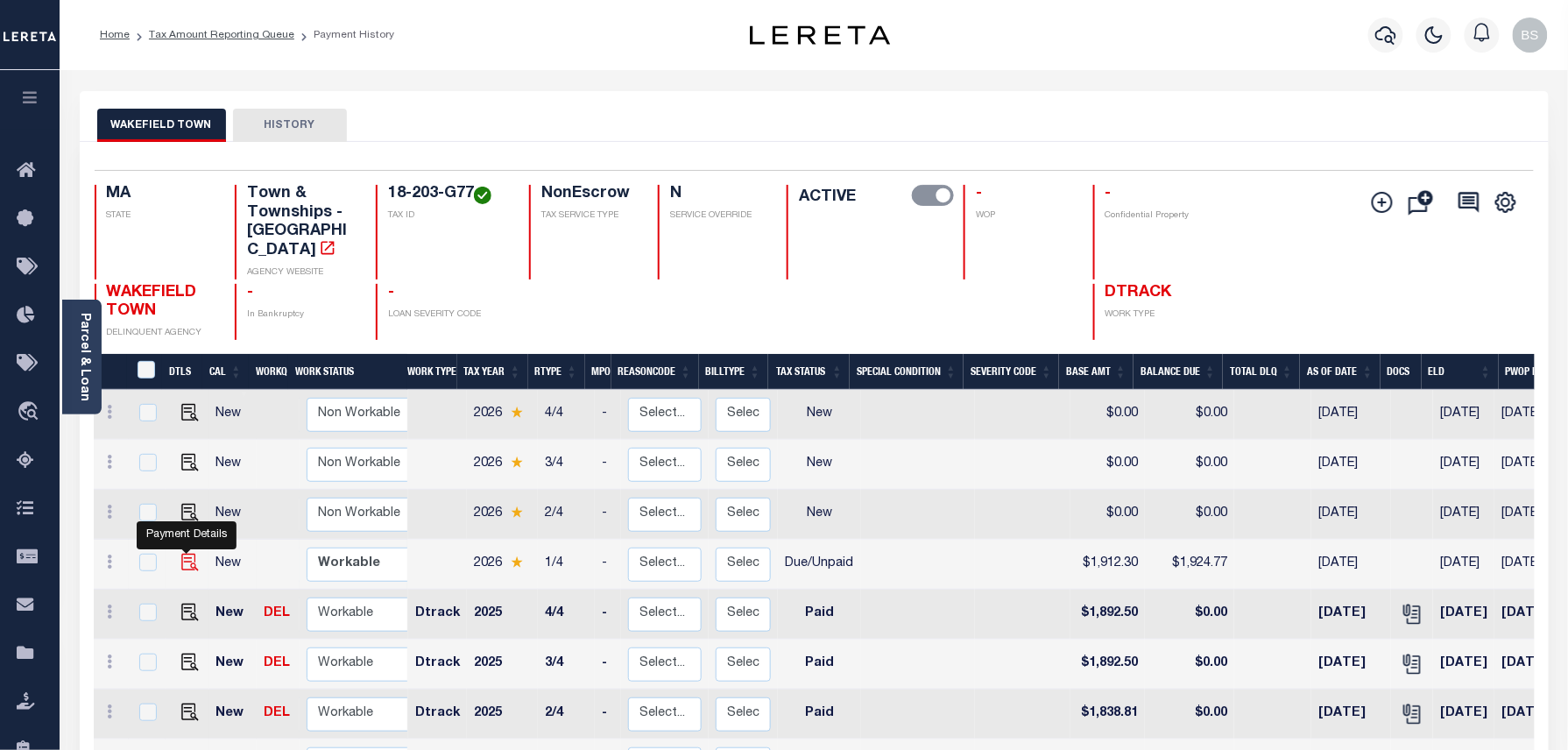
click at [186, 553] on img at bounding box center [190, 562] width 18 height 18
checkbox input "true"
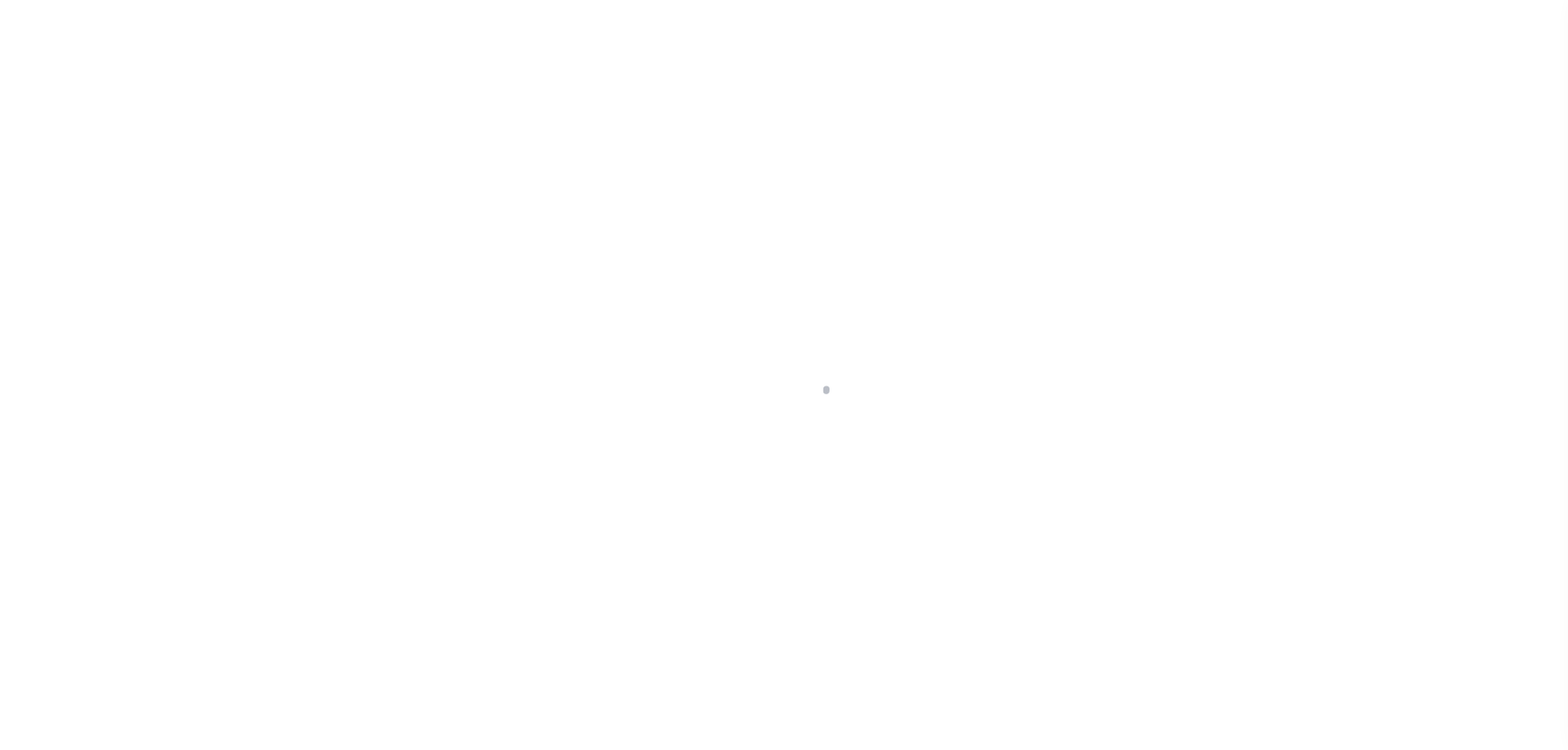
select select "DUE"
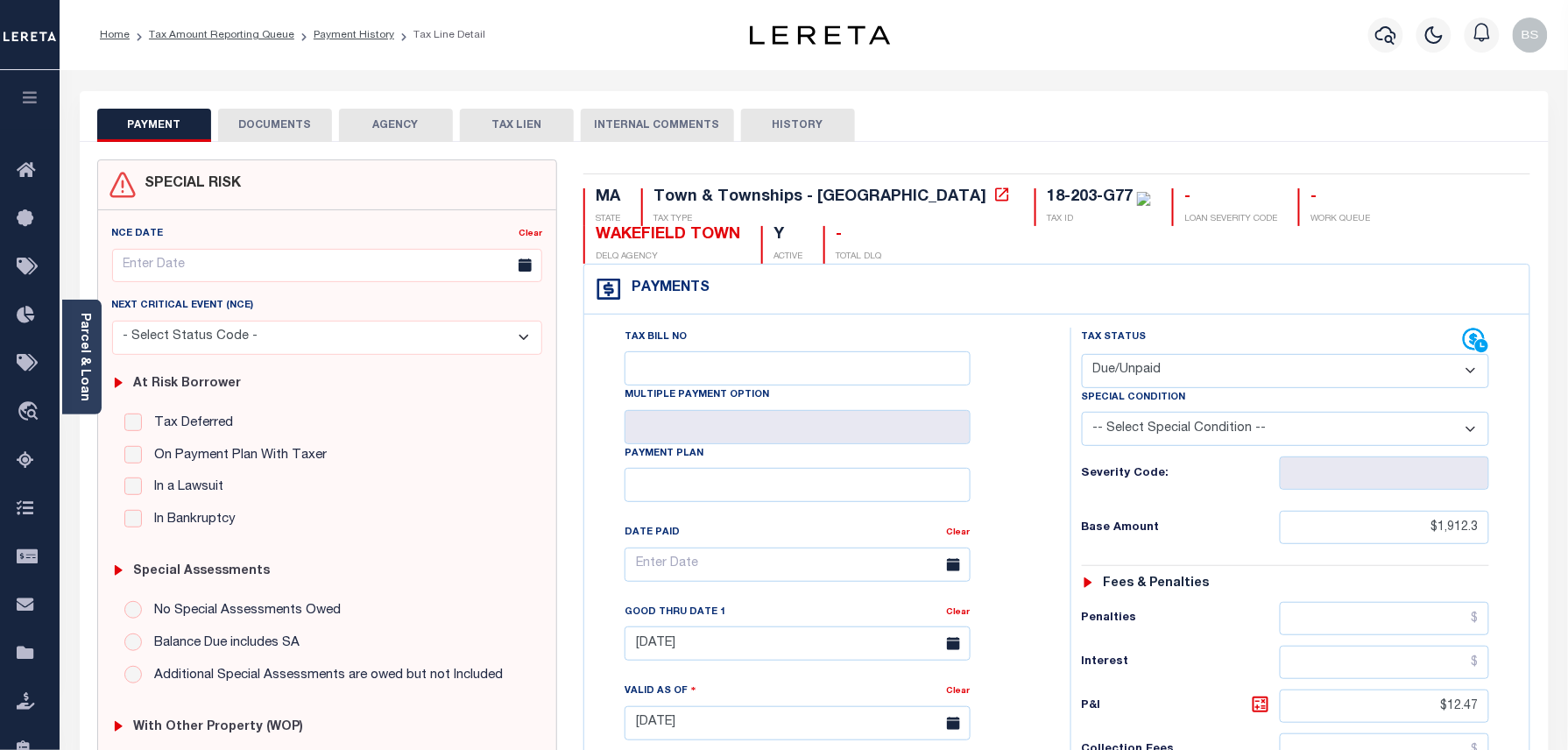
click at [281, 131] on button "DOCUMENTS" at bounding box center [275, 124] width 114 height 33
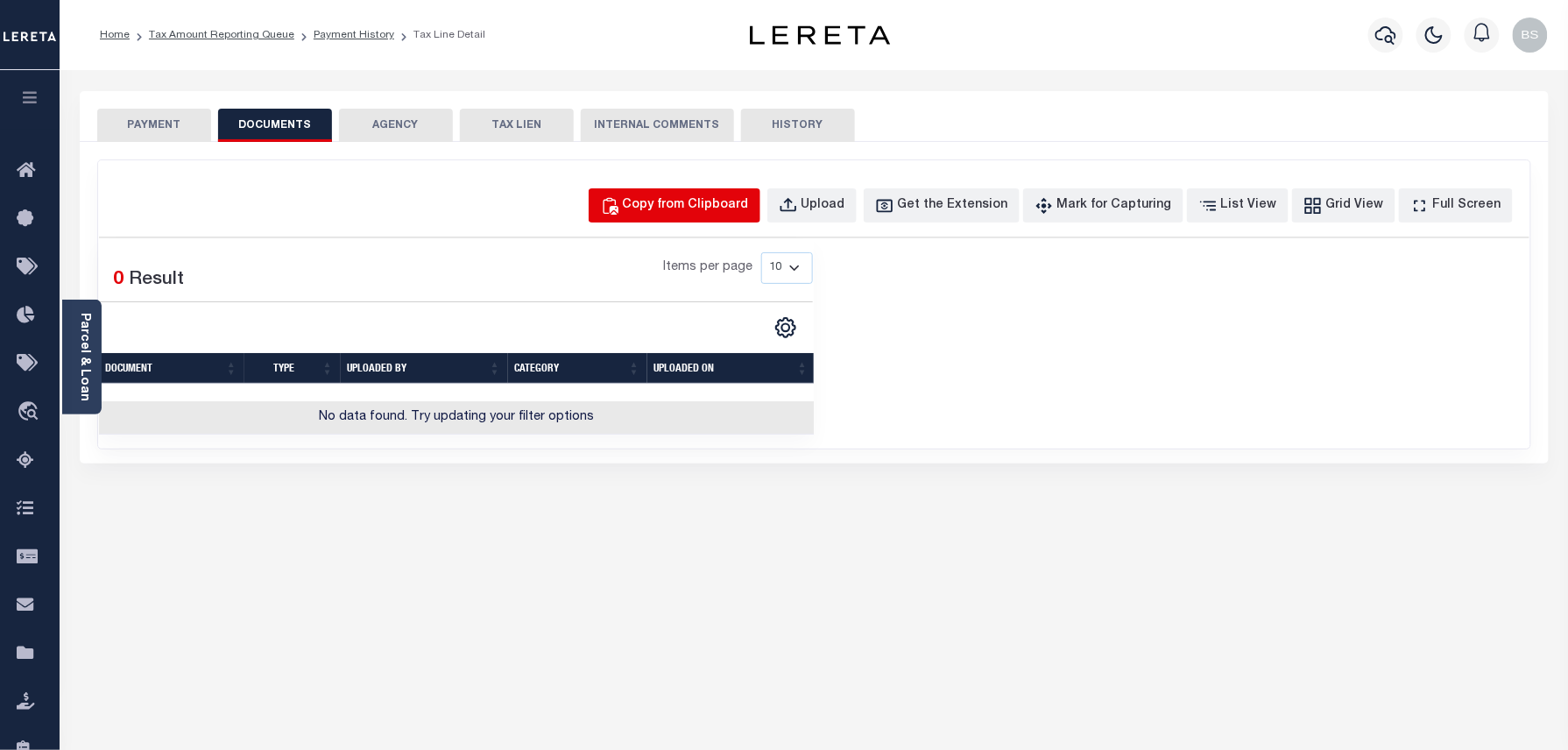
click at [710, 207] on div "Copy from Clipboard" at bounding box center [686, 206] width 126 height 19
select select "POP"
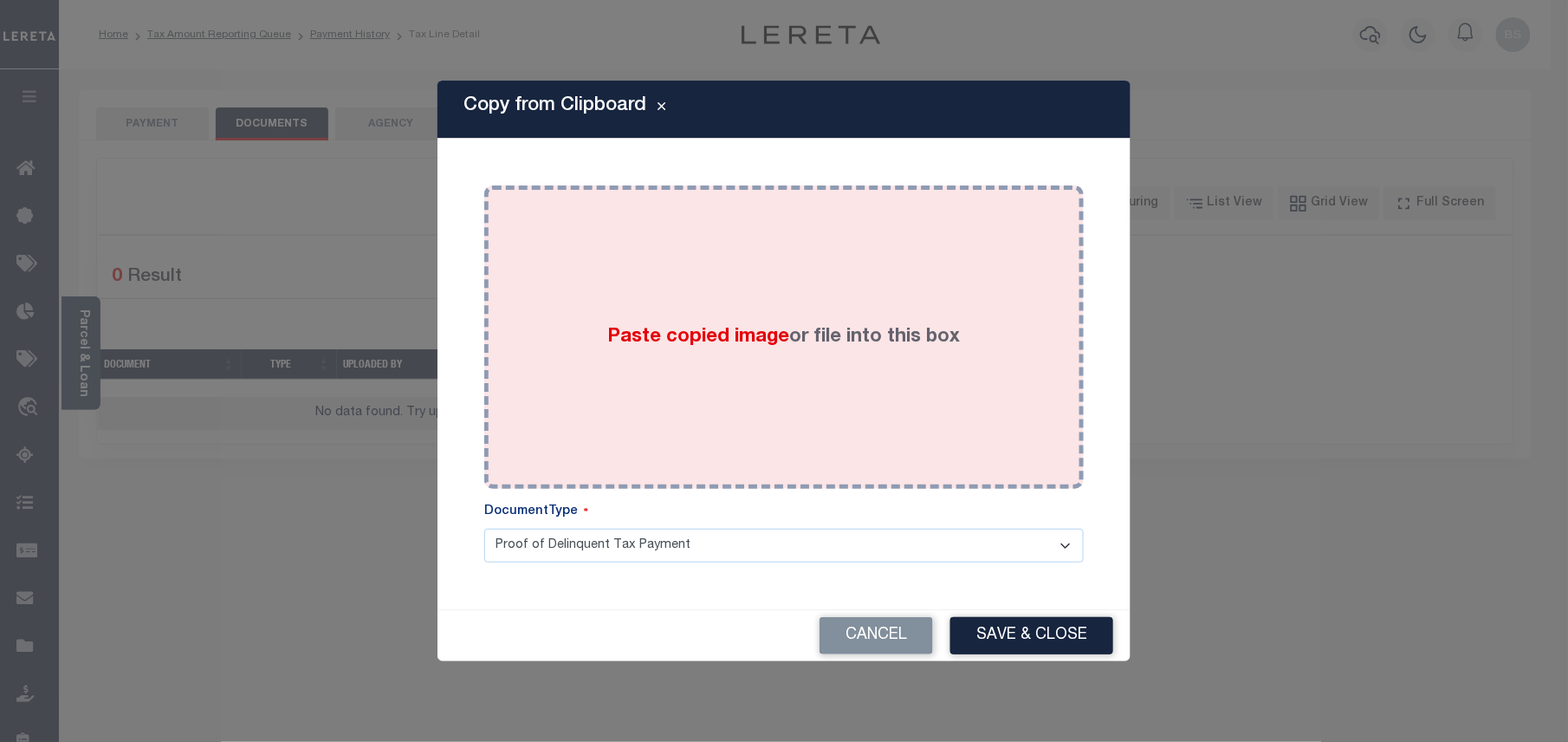
click at [646, 323] on label "Paste copied image or file into this box" at bounding box center [784, 337] width 353 height 29
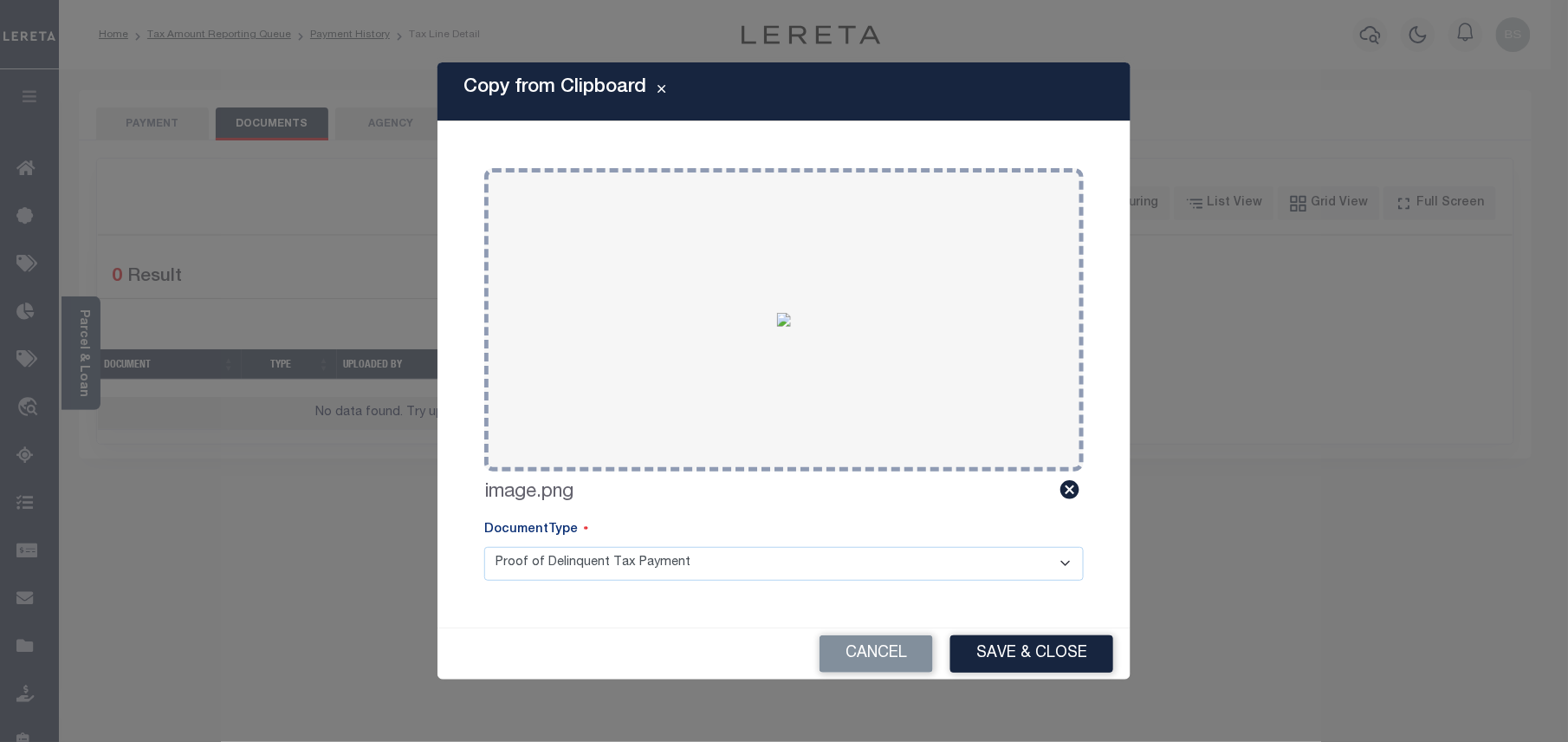
click at [1054, 642] on button "Save & Close" at bounding box center [1031, 654] width 163 height 37
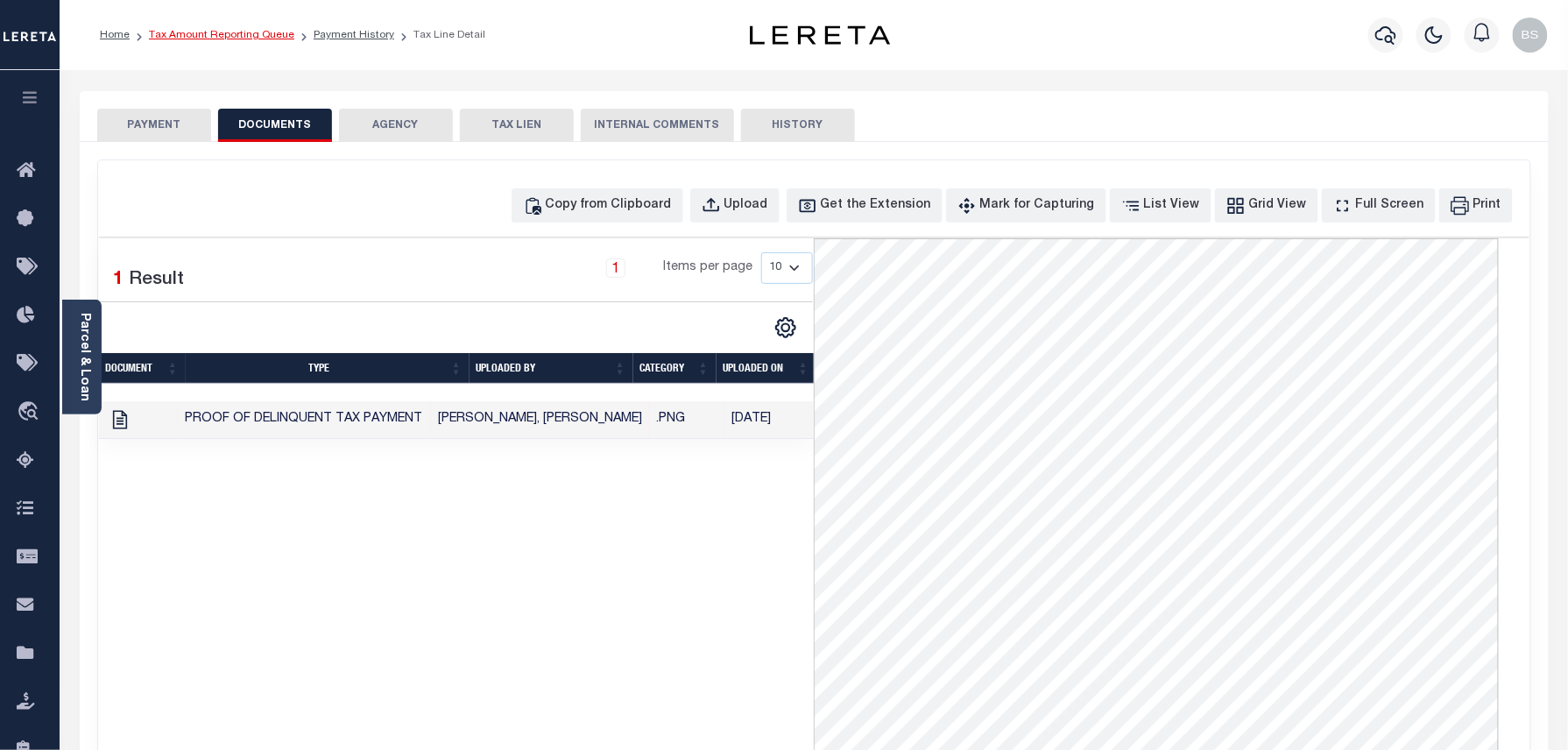
click at [249, 40] on link "Tax Amount Reporting Queue" at bounding box center [221, 35] width 146 height 10
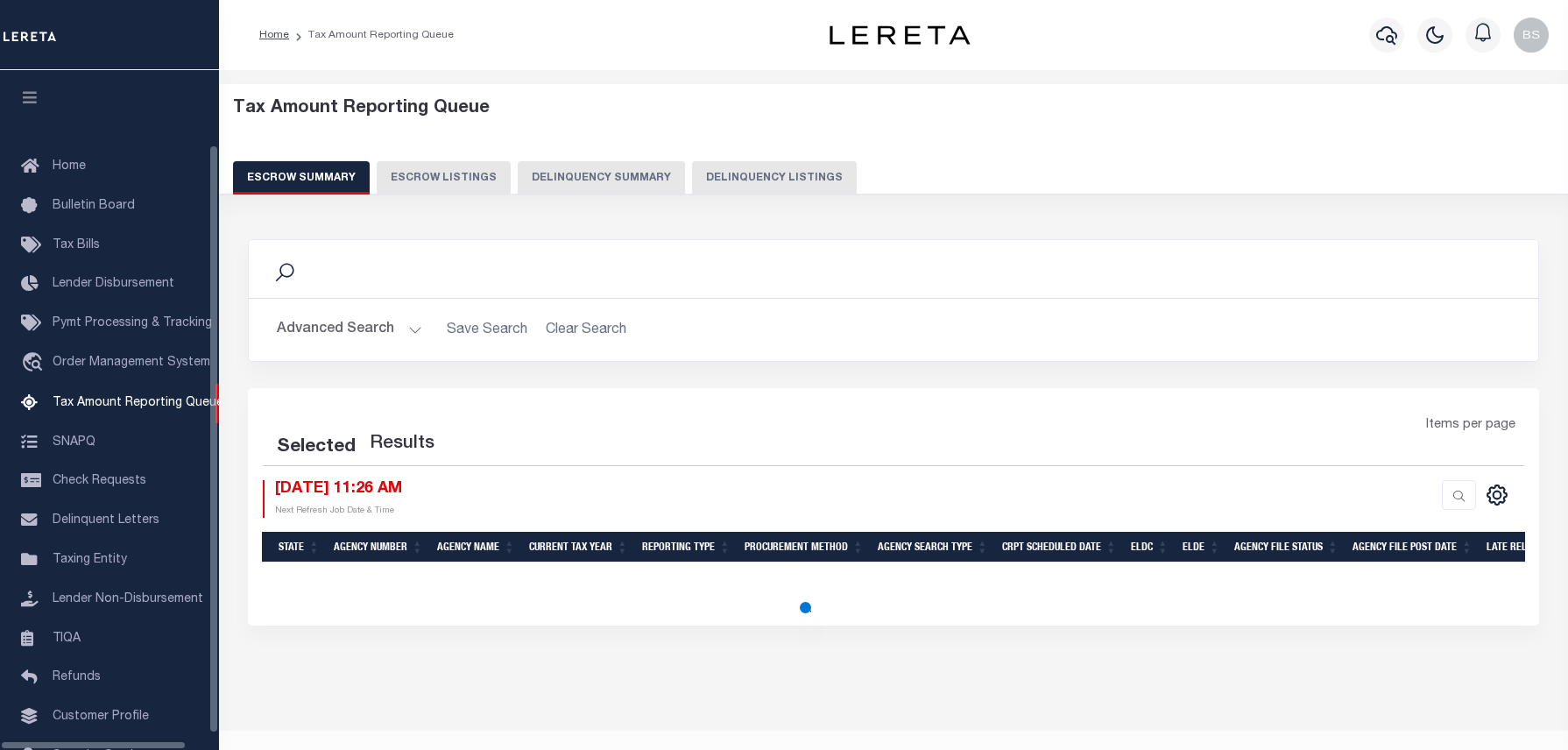
select select "100"
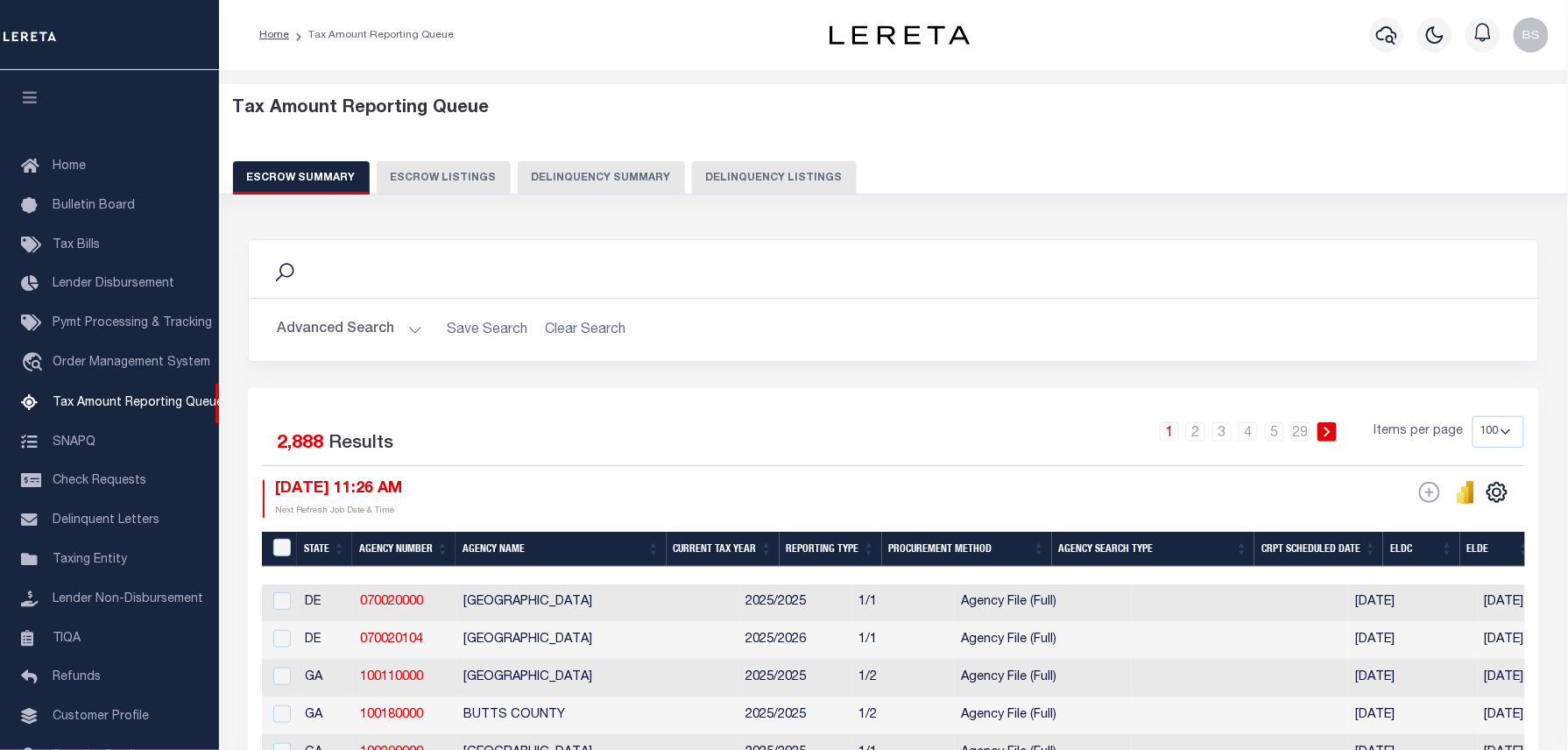
scroll to position [81, 0]
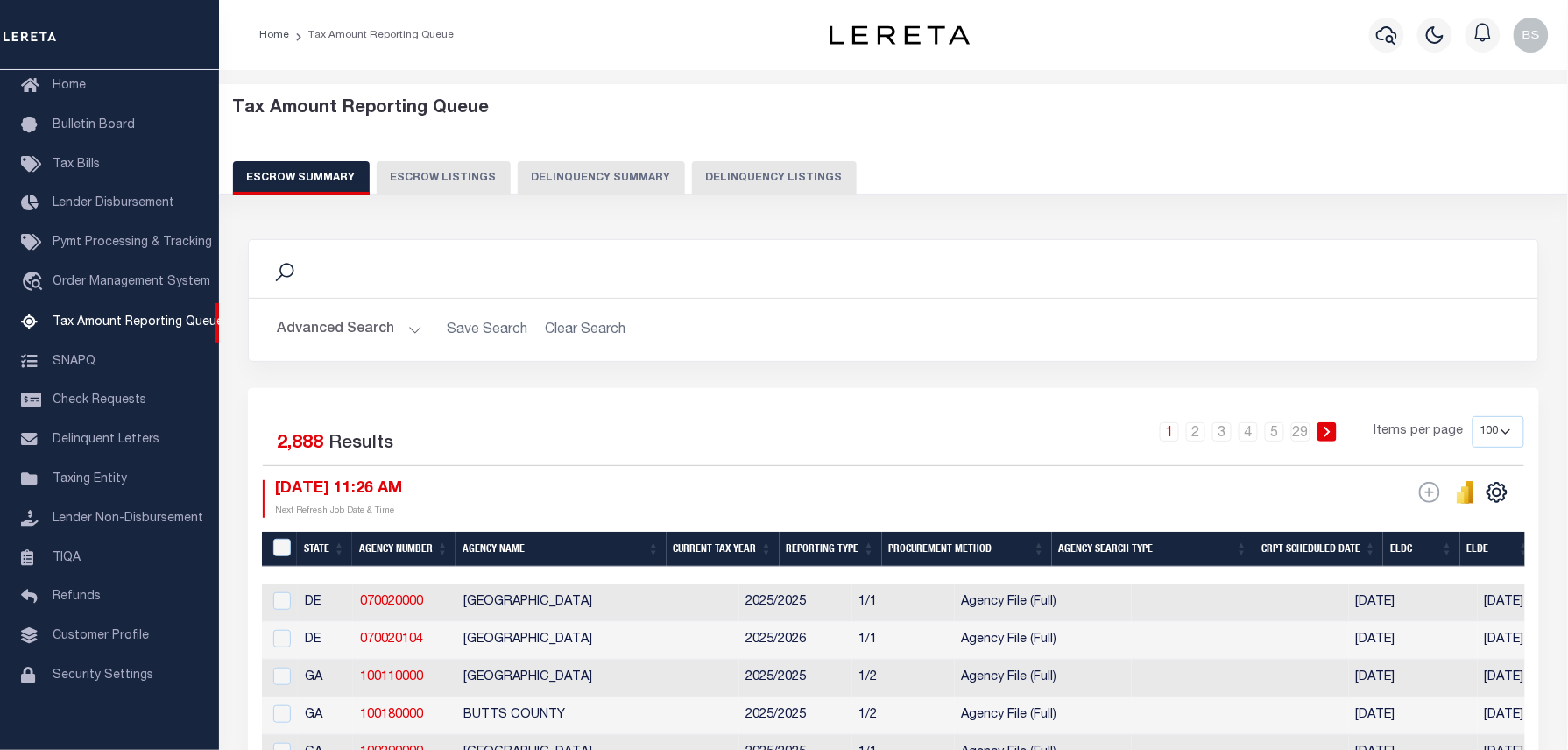
click at [733, 191] on button "Delinquency Listings" at bounding box center [774, 177] width 165 height 33
select select "100"
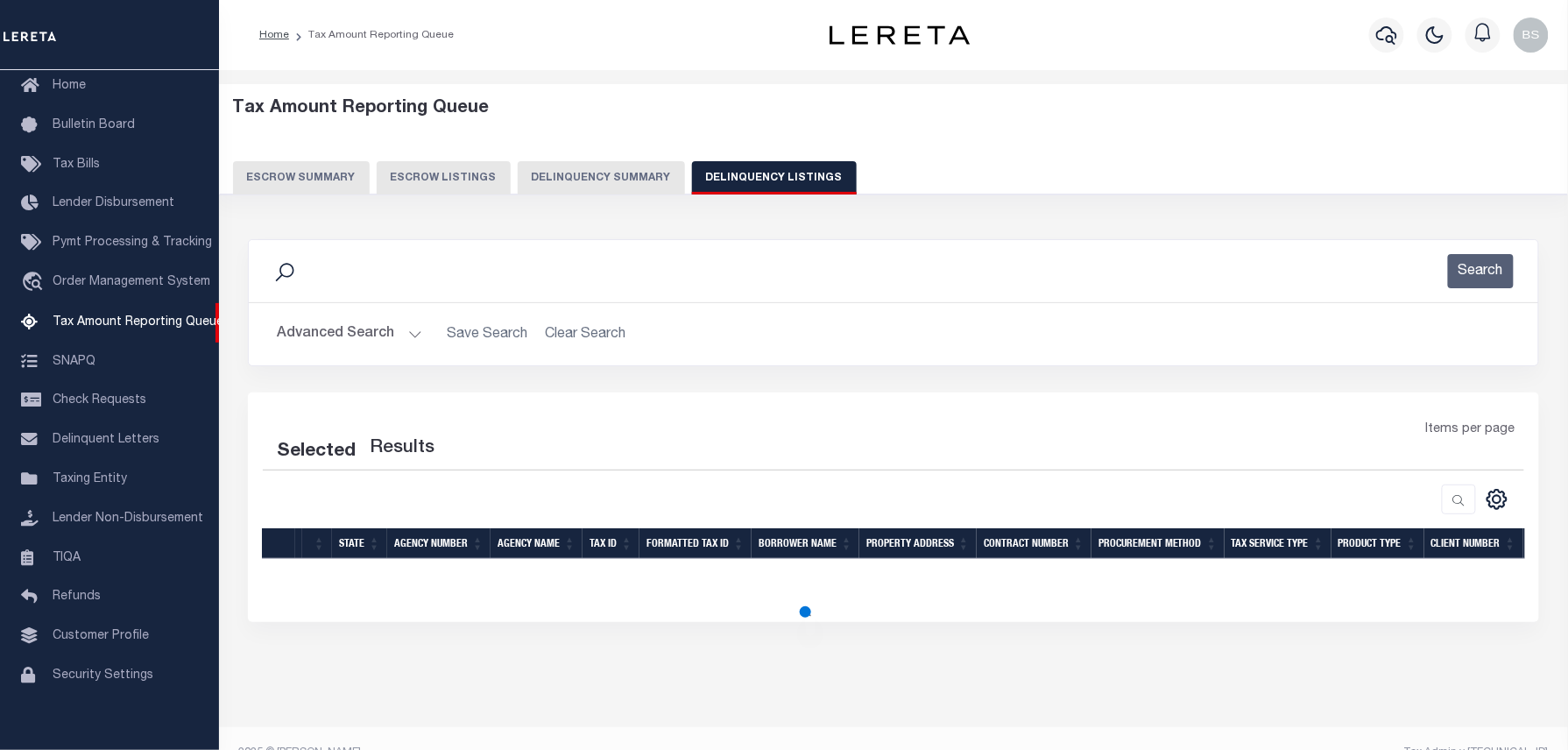
select select "100"
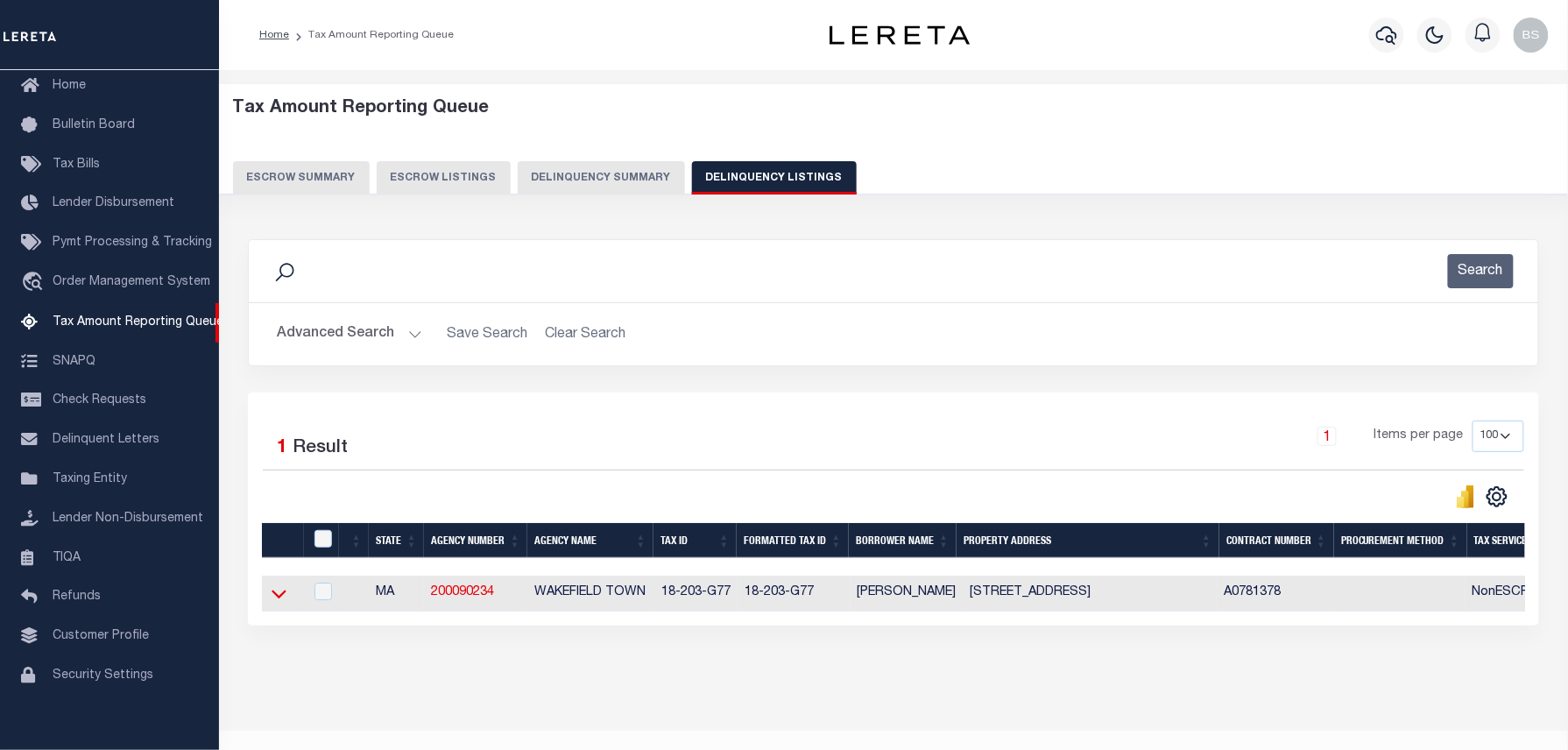
click at [278, 600] on icon at bounding box center [280, 594] width 15 height 19
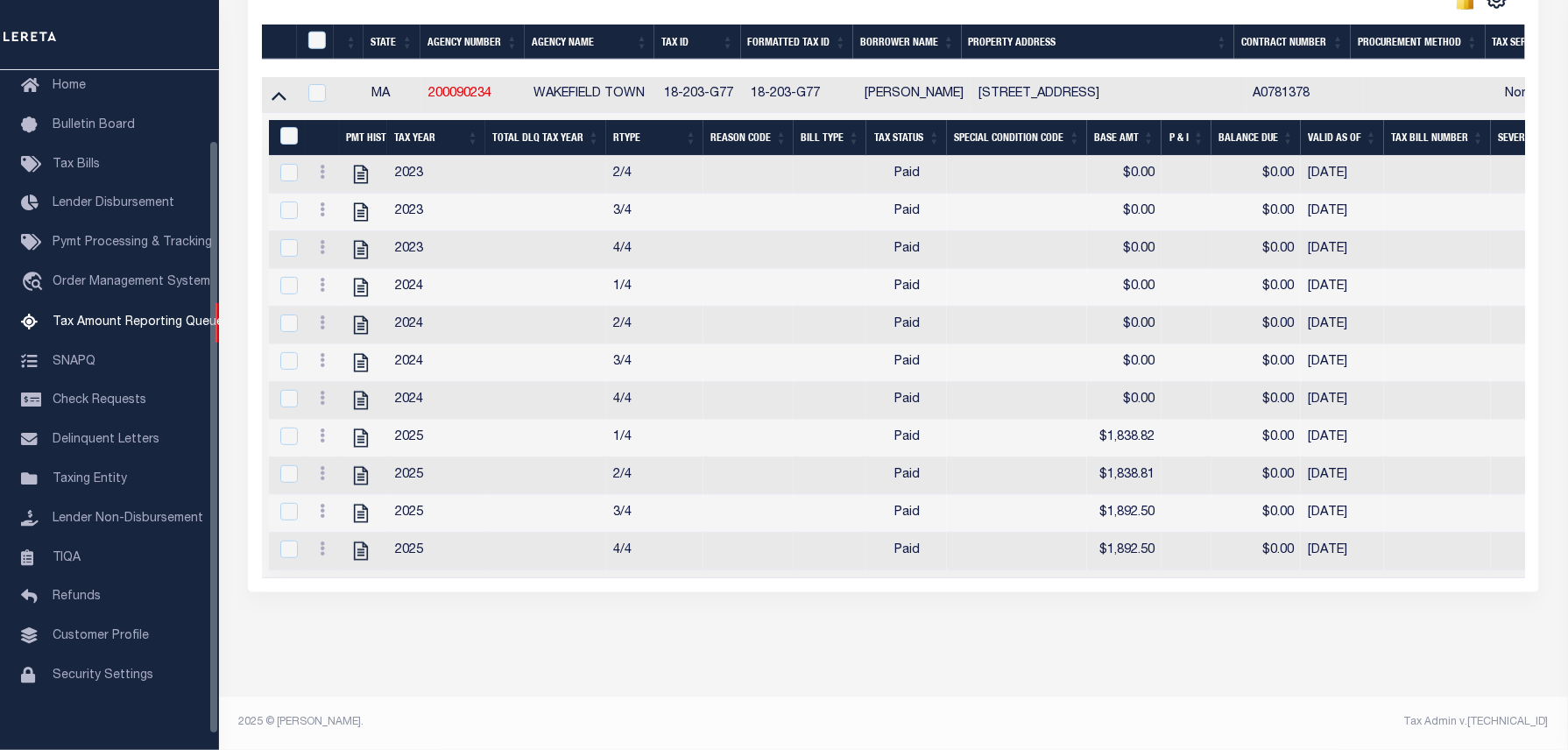
scroll to position [63, 0]
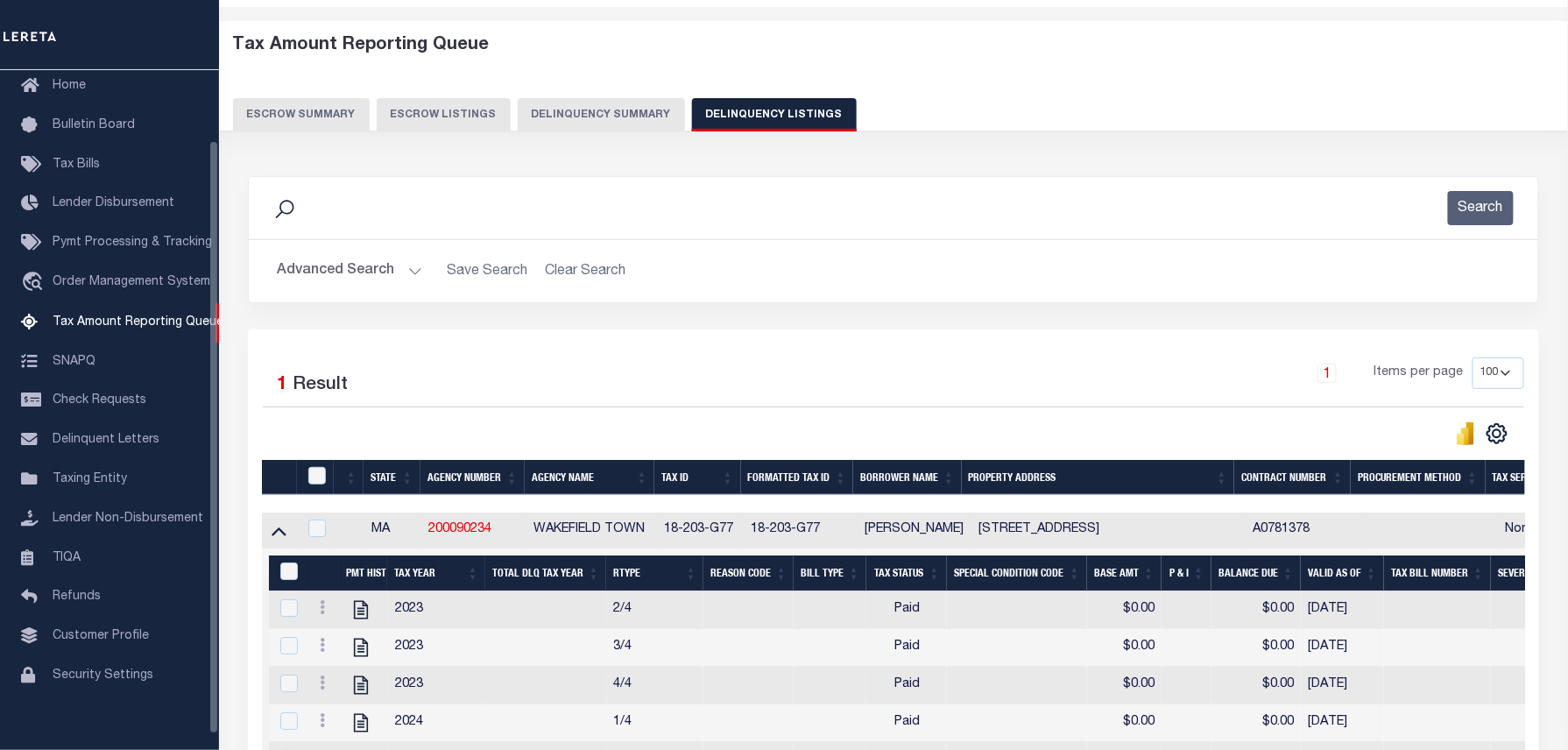
click at [337, 275] on button "Advanced Search" at bounding box center [349, 271] width 146 height 34
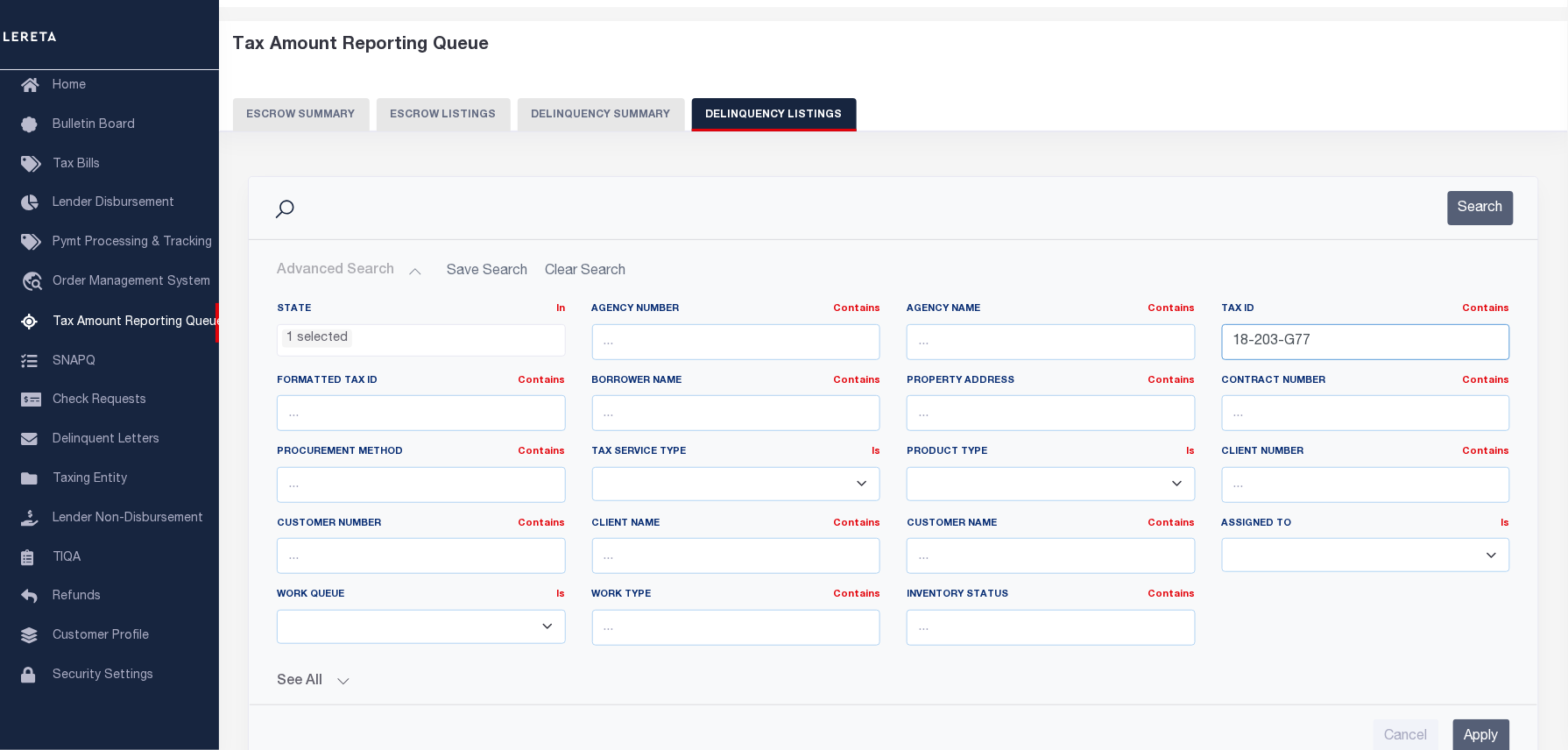
drag, startPoint x: 1236, startPoint y: 341, endPoint x: 1096, endPoint y: 344, distance: 140.0
click at [1112, 343] on div "State In In AK AL AR AZ CA CO CT DC DE FL GA GU HI IA ID IL IN KS [GEOGRAPHIC_D…" at bounding box center [893, 481] width 1260 height 358
paste input "[PHONE_NUMBER]"
click at [1468, 215] on button "Search" at bounding box center [1481, 208] width 66 height 34
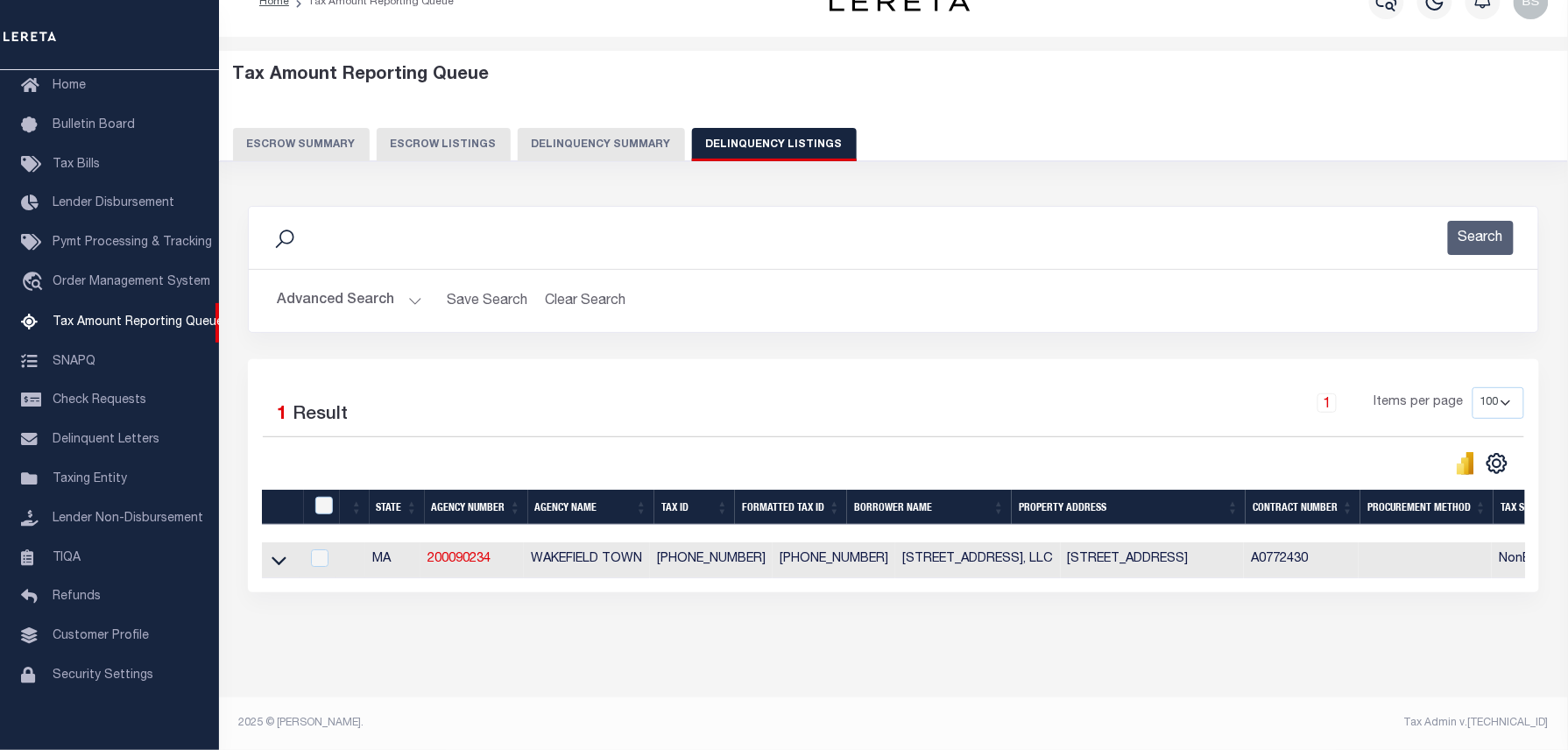
scroll to position [50, 0]
click at [275, 557] on icon at bounding box center [280, 561] width 15 height 8
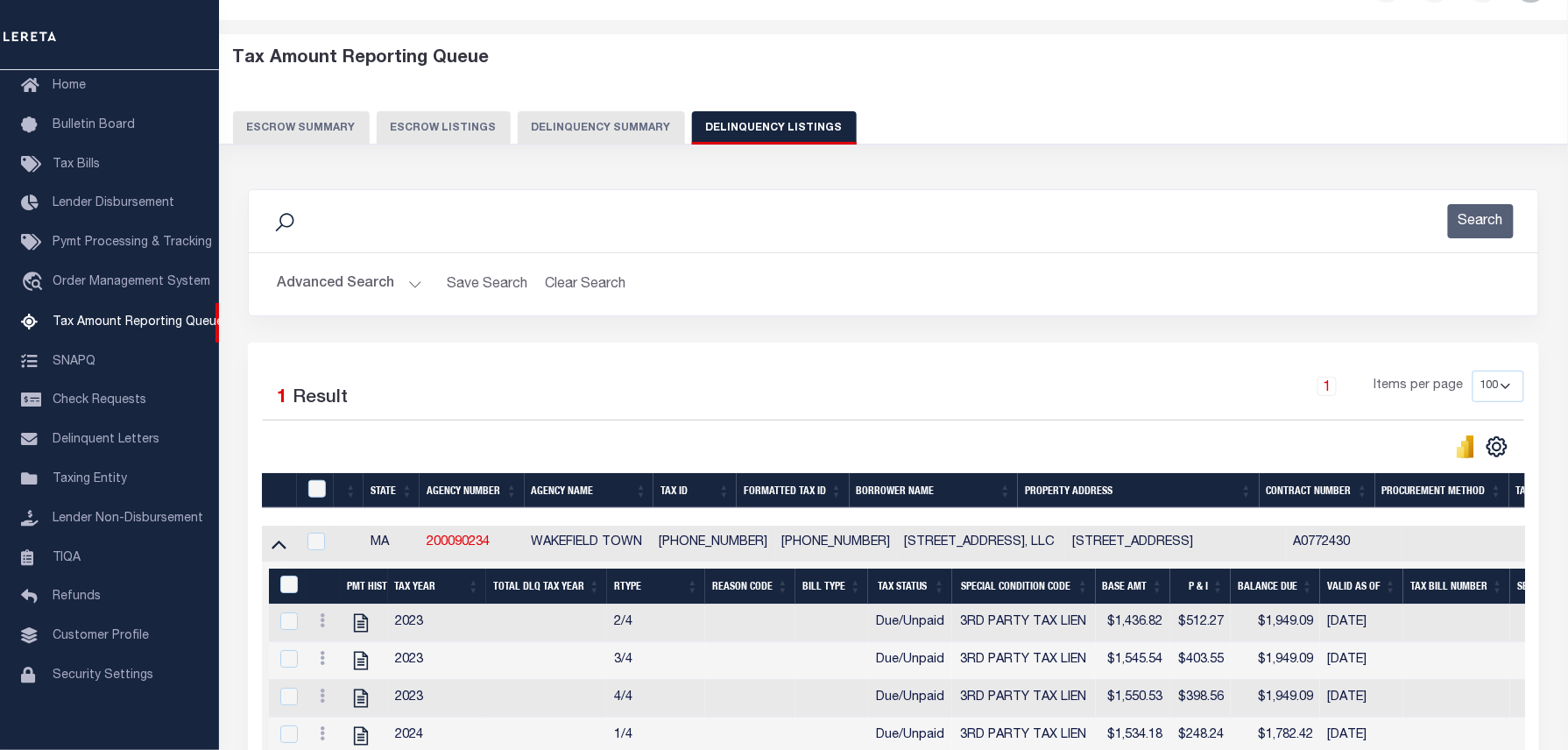
click at [379, 296] on button "Advanced Search" at bounding box center [349, 284] width 146 height 34
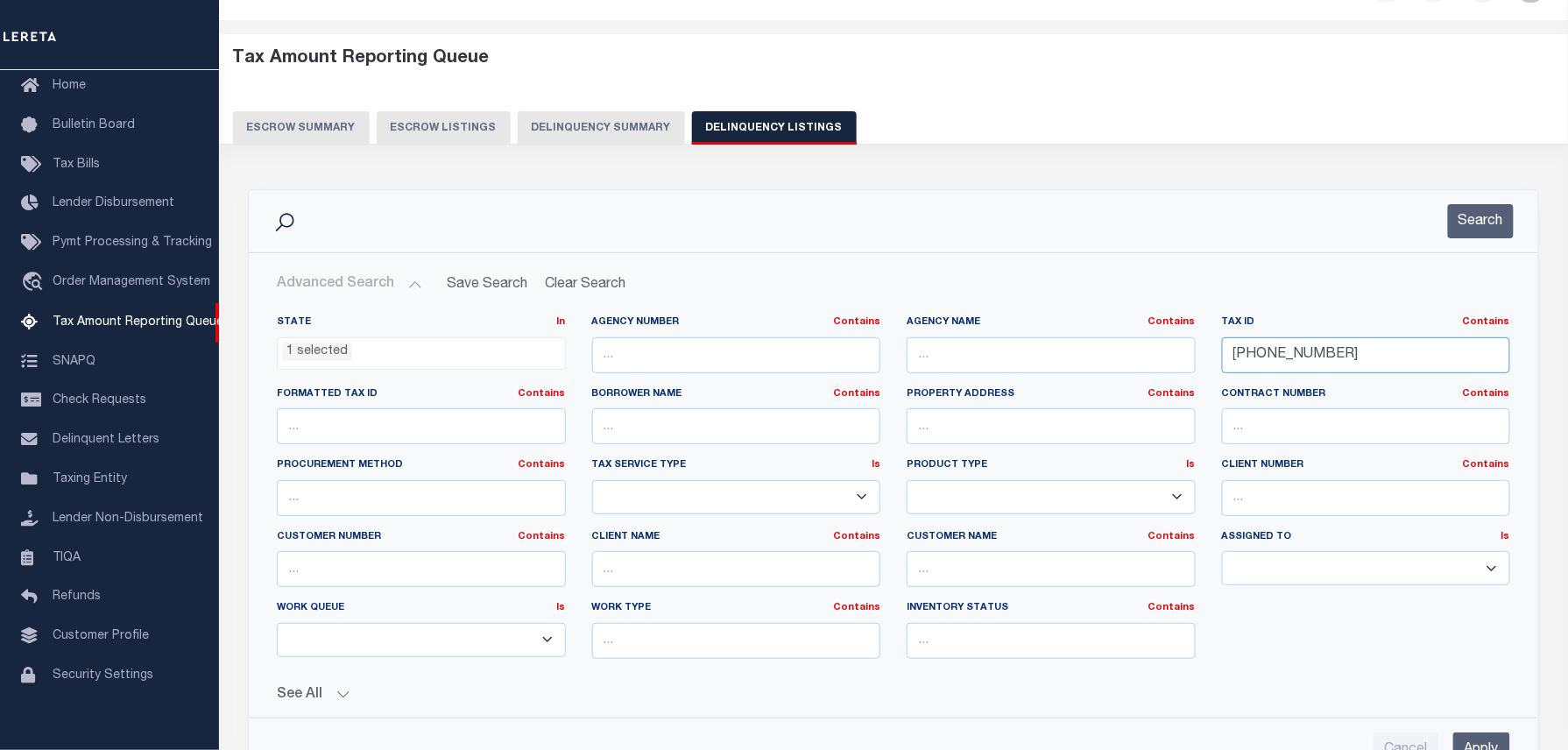
drag, startPoint x: 1051, startPoint y: 331, endPoint x: 1021, endPoint y: 343, distance: 32.3
click at [1039, 327] on div "State In In AK AL AR AZ CA CO CT DC DE FL GA GU HI IA ID IL IN KS [GEOGRAPHIC_D…" at bounding box center [893, 494] width 1260 height 358
paste input "22-148A-351A"
type input "22-148A-351A"
click at [1023, 343] on input "text" at bounding box center [1050, 355] width 289 height 36
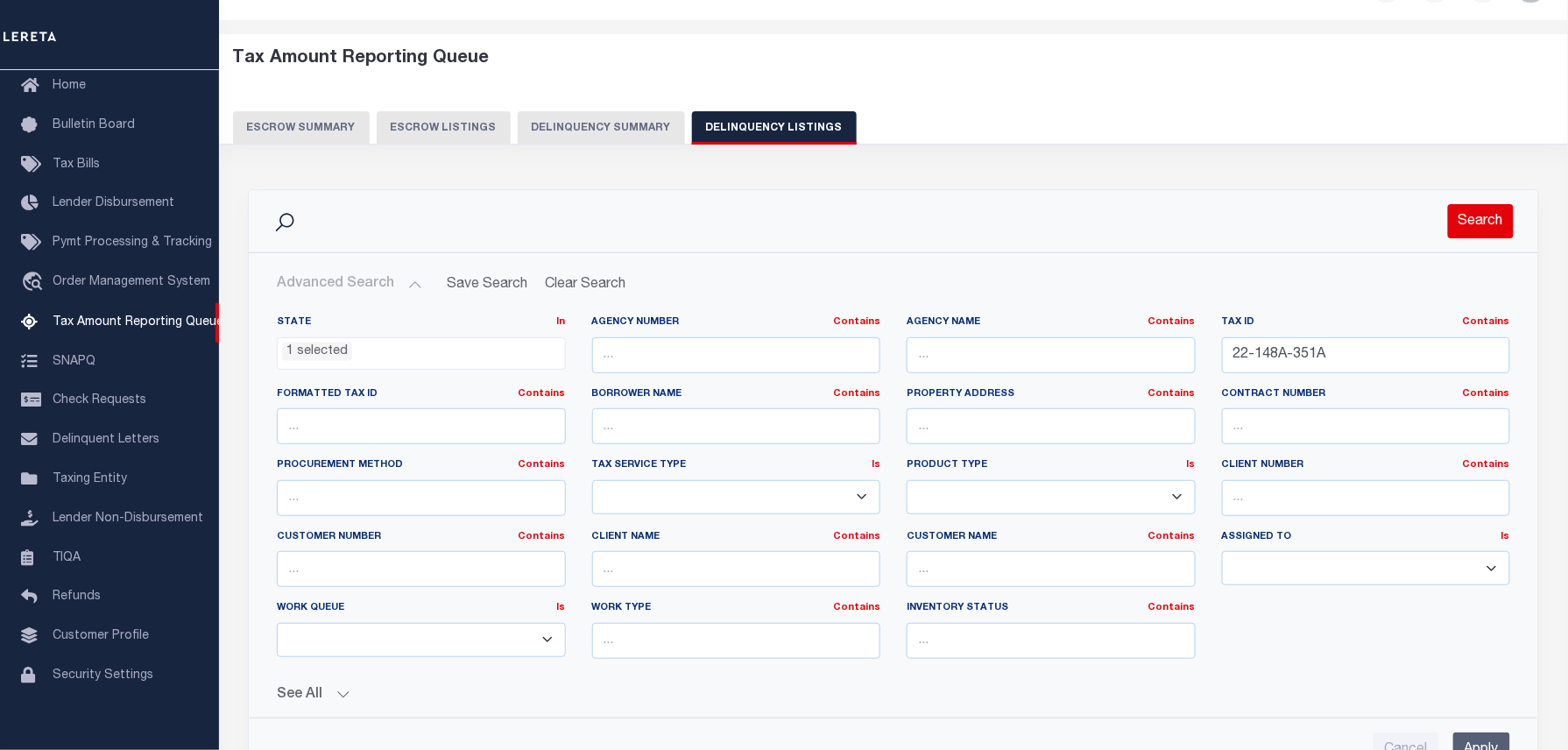
click at [1459, 221] on button "Search" at bounding box center [1481, 221] width 66 height 34
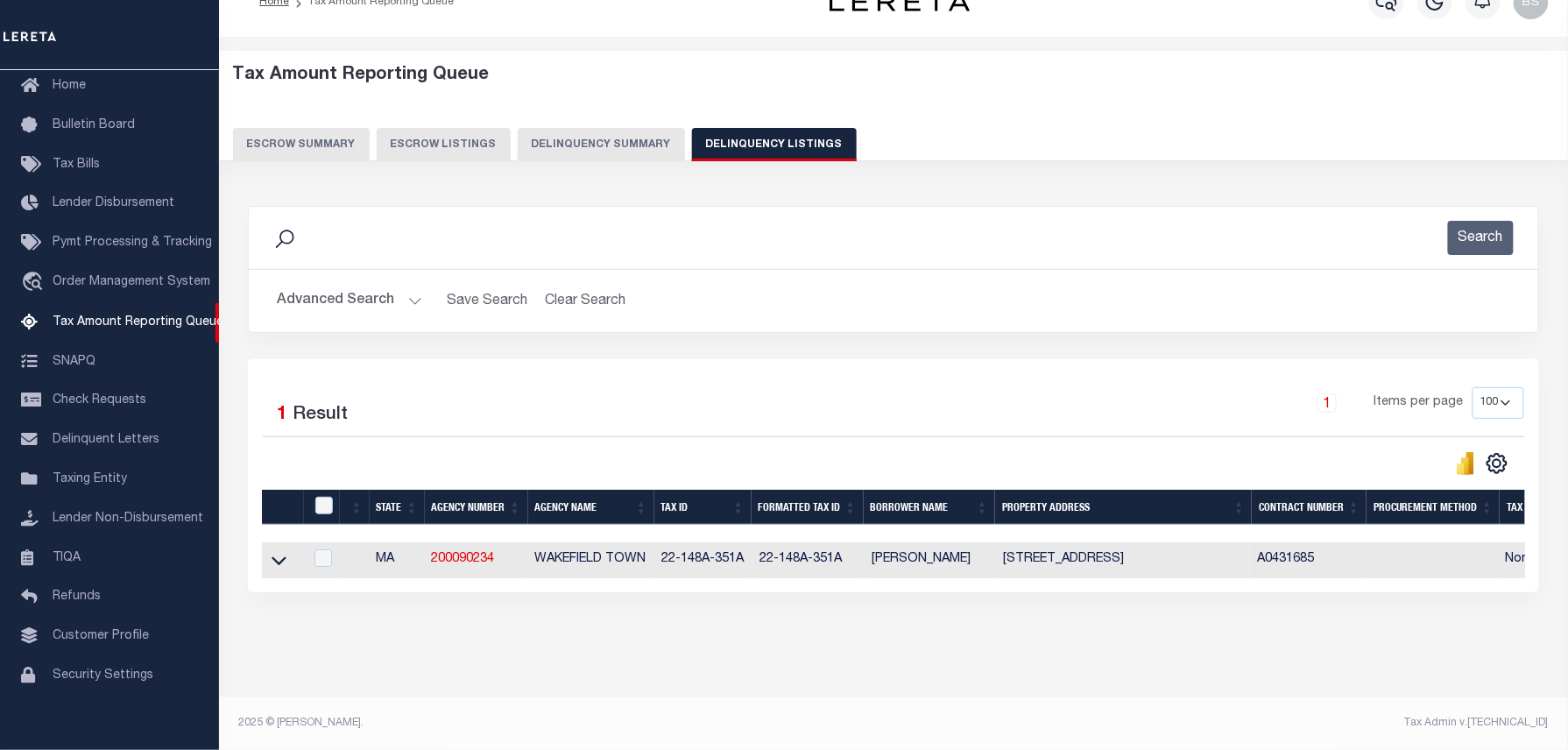
drag, startPoint x: 274, startPoint y: 551, endPoint x: 414, endPoint y: 545, distance: 140.1
click at [274, 551] on icon at bounding box center [280, 561] width 15 height 19
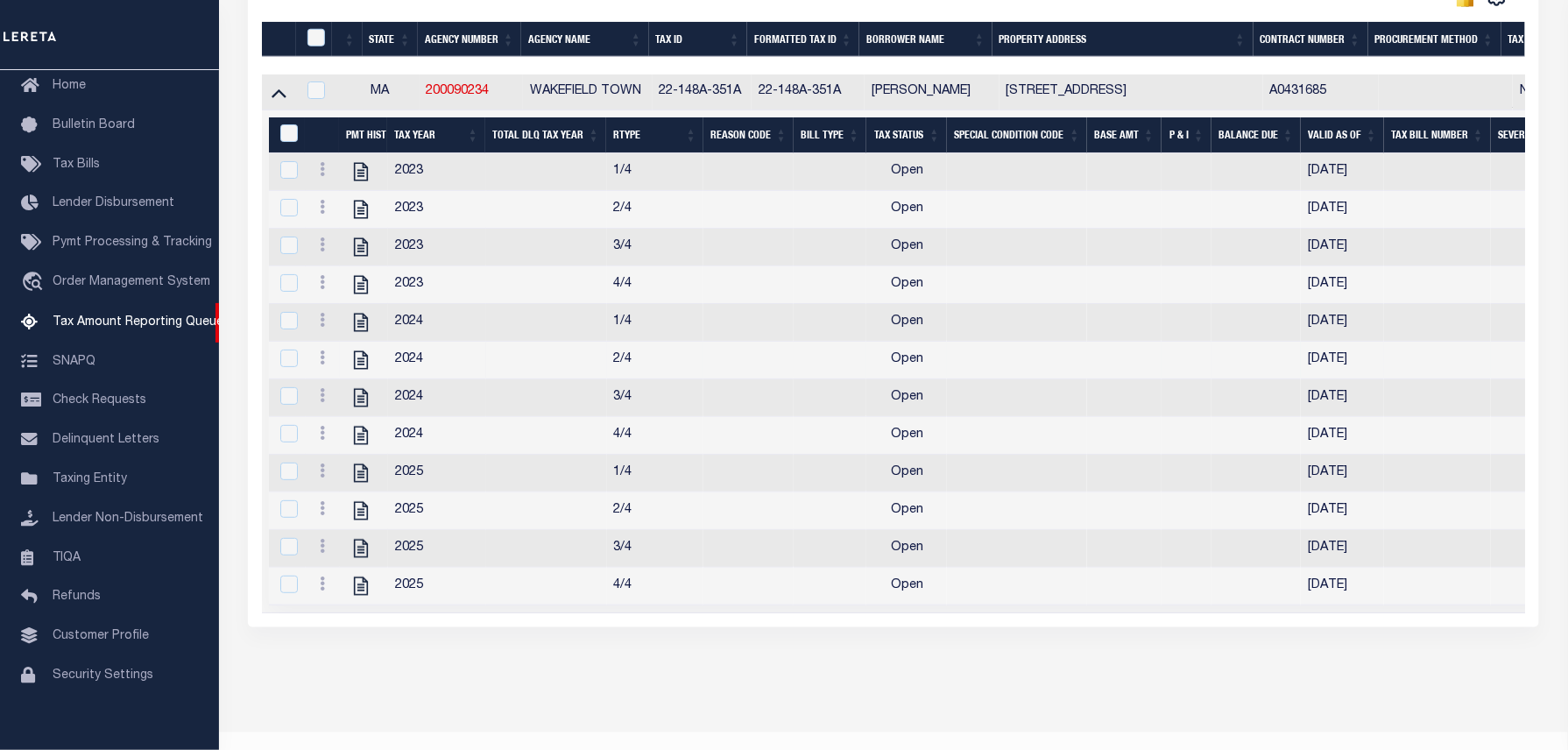
scroll to position [517, 0]
